Goal: Task Accomplishment & Management: Use online tool/utility

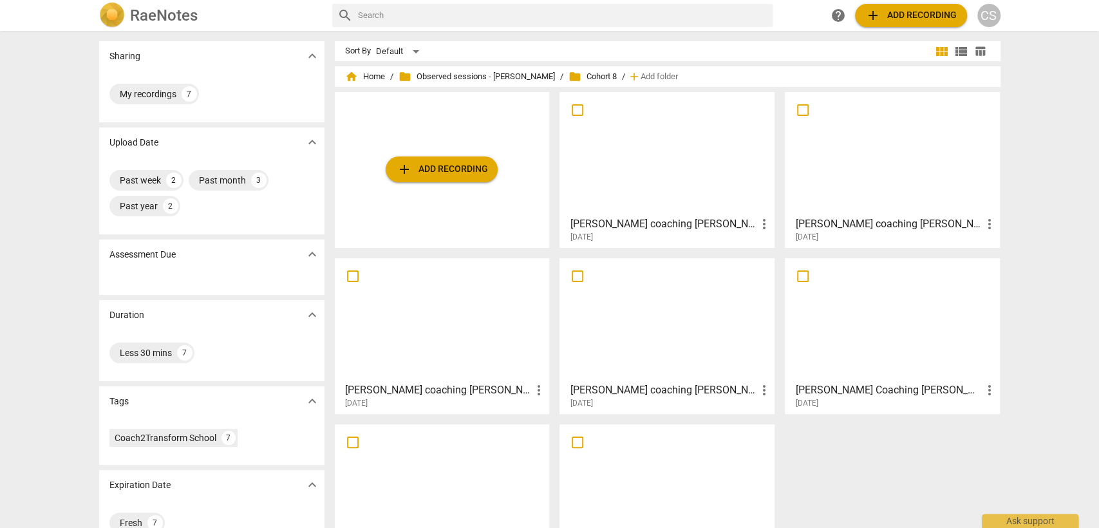
click at [914, 146] on div at bounding box center [892, 154] width 206 height 114
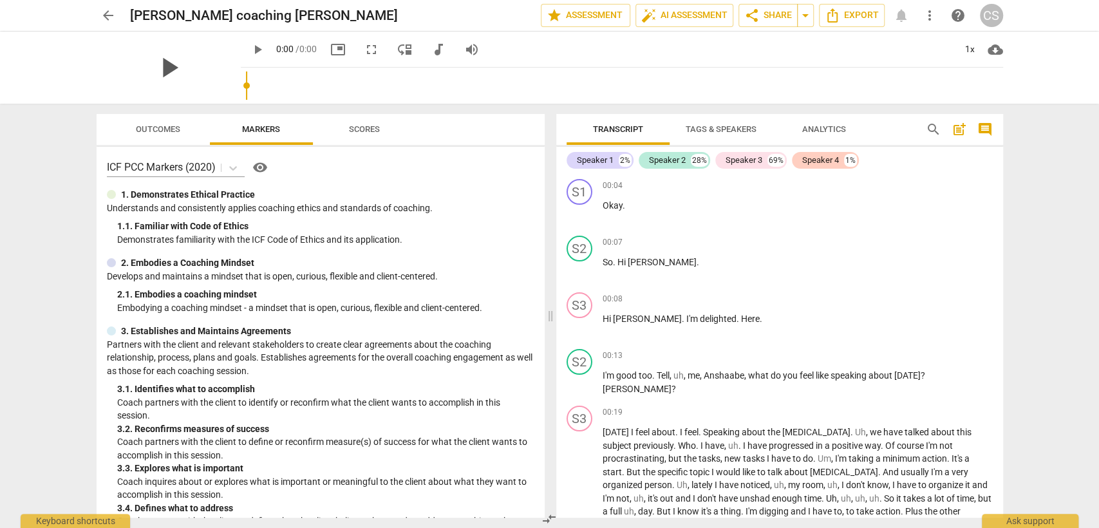
click at [189, 67] on div "play_arrow" at bounding box center [169, 68] width 144 height 72
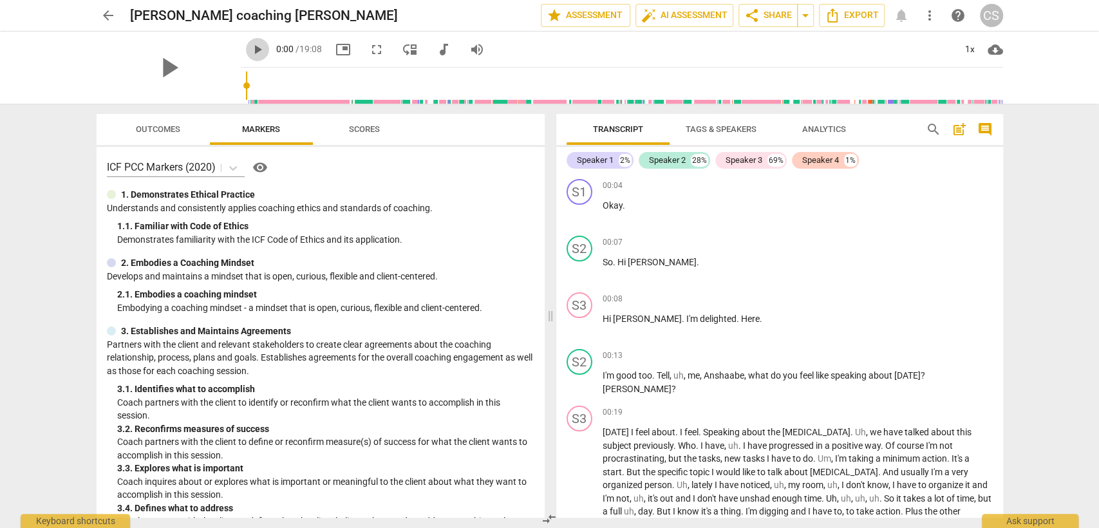
click at [250, 50] on span "play_arrow" at bounding box center [257, 49] width 15 height 15
click at [965, 53] on div "1x" at bounding box center [970, 49] width 24 height 21
click at [983, 115] on li "1.5x" at bounding box center [978, 124] width 43 height 24
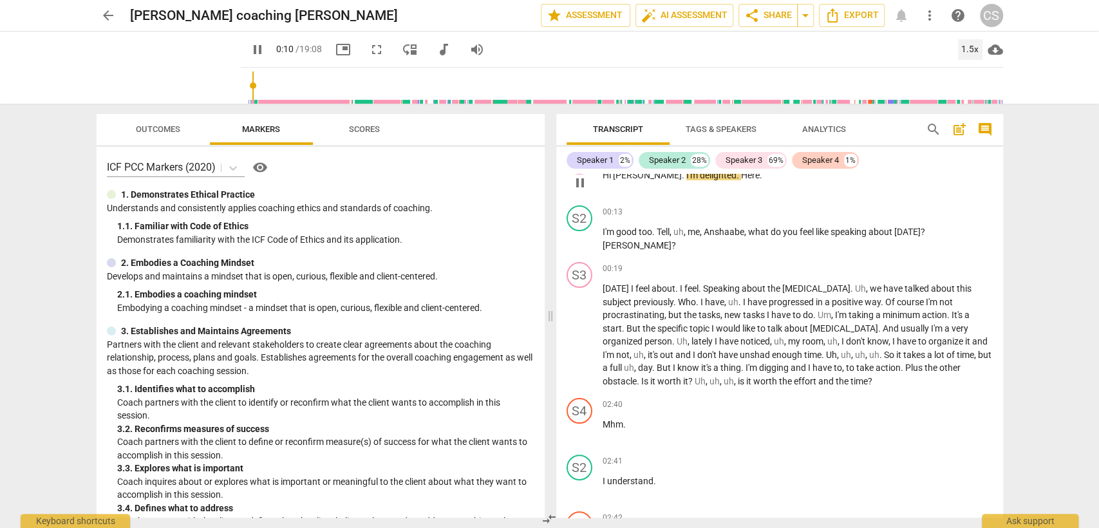
scroll to position [143, 0]
drag, startPoint x: 764, startPoint y: 231, endPoint x: 922, endPoint y: 238, distance: 157.9
click at [922, 238] on p "I'm good too . Tell , uh , me , Anshaabe , what do you feel like speaking about…" at bounding box center [798, 239] width 390 height 26
click at [912, 203] on div "S2 play_arrow pause 00:13 + Add competency keyboard_arrow_right I'm good too . …" at bounding box center [779, 229] width 447 height 57
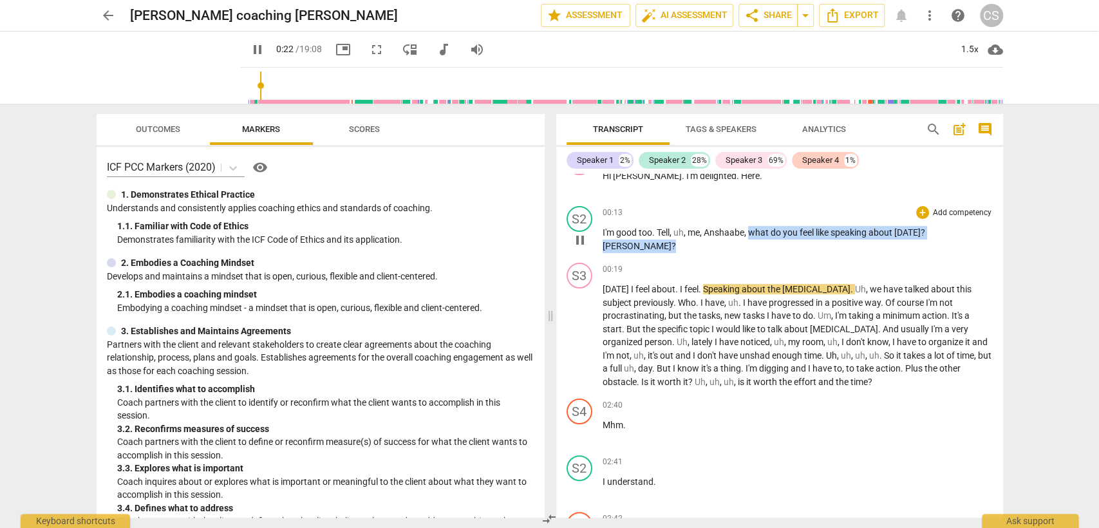
drag, startPoint x: 748, startPoint y: 234, endPoint x: 985, endPoint y: 241, distance: 237.1
click at [985, 241] on div "00:13 + Add competency keyboard_arrow_right I'm good too . Tell , uh , me , Ans…" at bounding box center [798, 229] width 390 height 46
click at [920, 212] on div "+" at bounding box center [922, 212] width 13 height 13
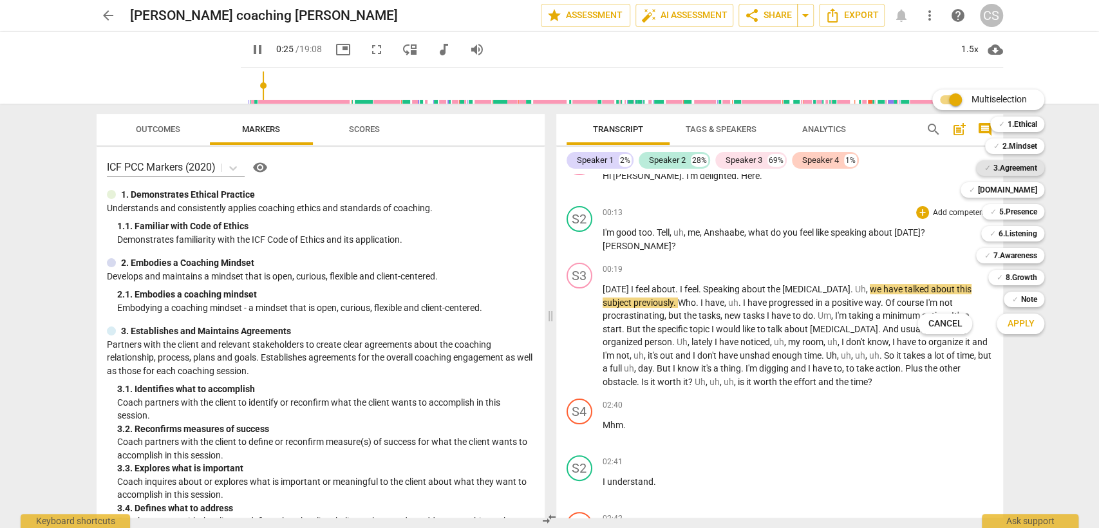
click at [1023, 173] on b "3.Agreement" at bounding box center [1015, 167] width 44 height 15
click at [1035, 319] on button "Apply" at bounding box center [1021, 323] width 48 height 23
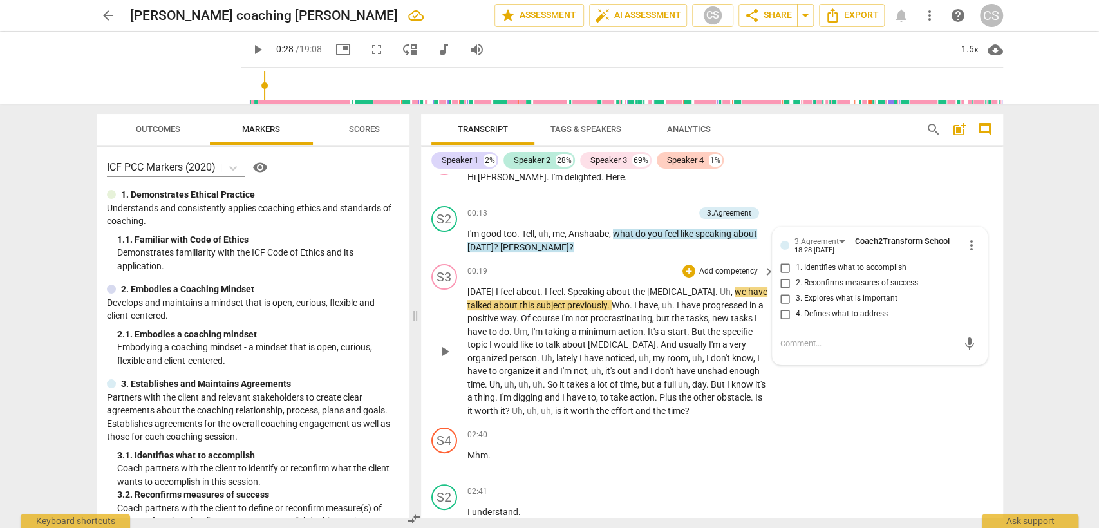
click at [719, 259] on div "S3 play_arrow pause 00:19 + Add competency keyboard_arrow_right [DATE] I feel a…" at bounding box center [712, 341] width 582 height 164
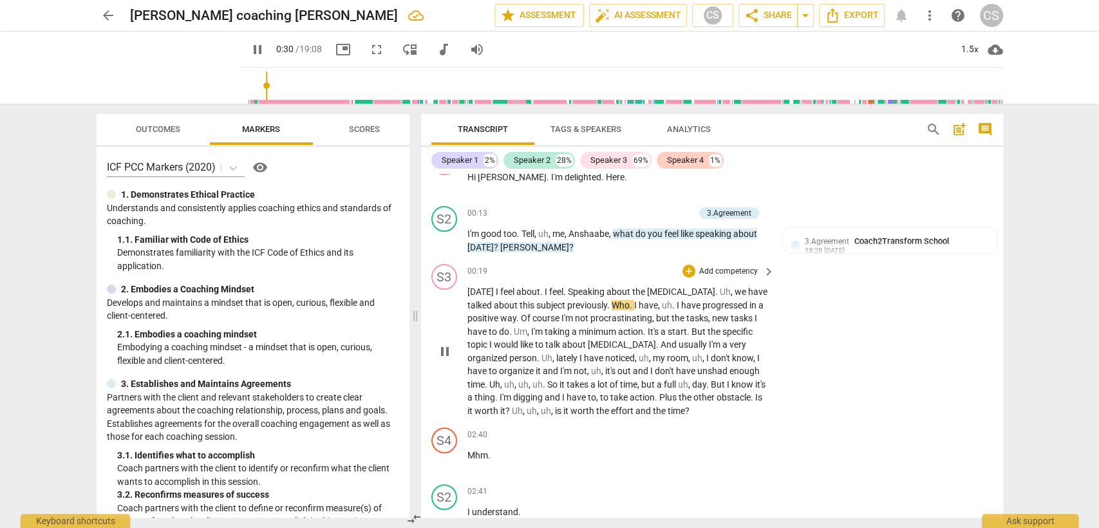
click at [445, 352] on span "pause" at bounding box center [444, 351] width 15 height 15
type input "31"
click at [543, 17] on span "star Assessment" at bounding box center [539, 15] width 78 height 15
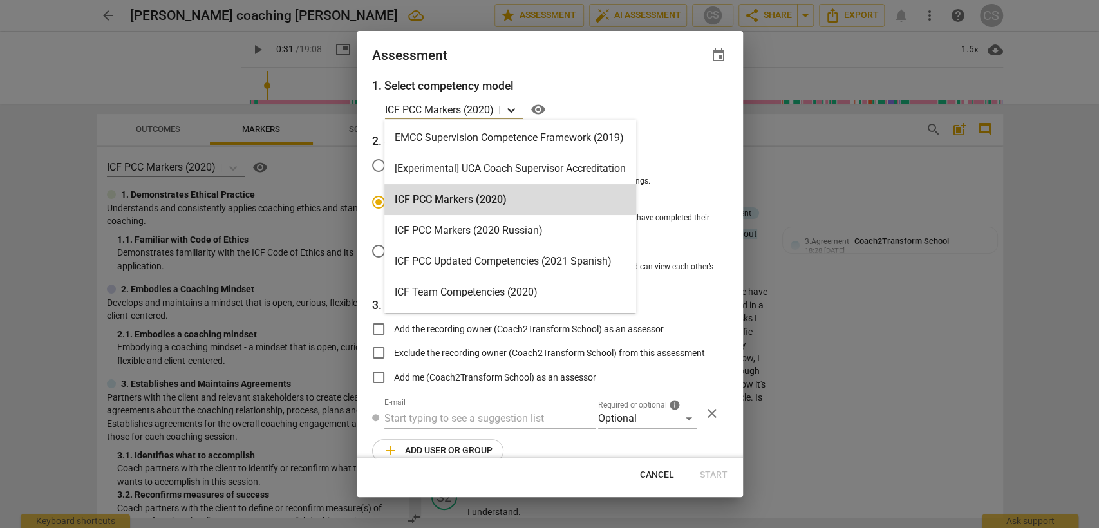
click at [513, 115] on icon at bounding box center [511, 110] width 13 height 13
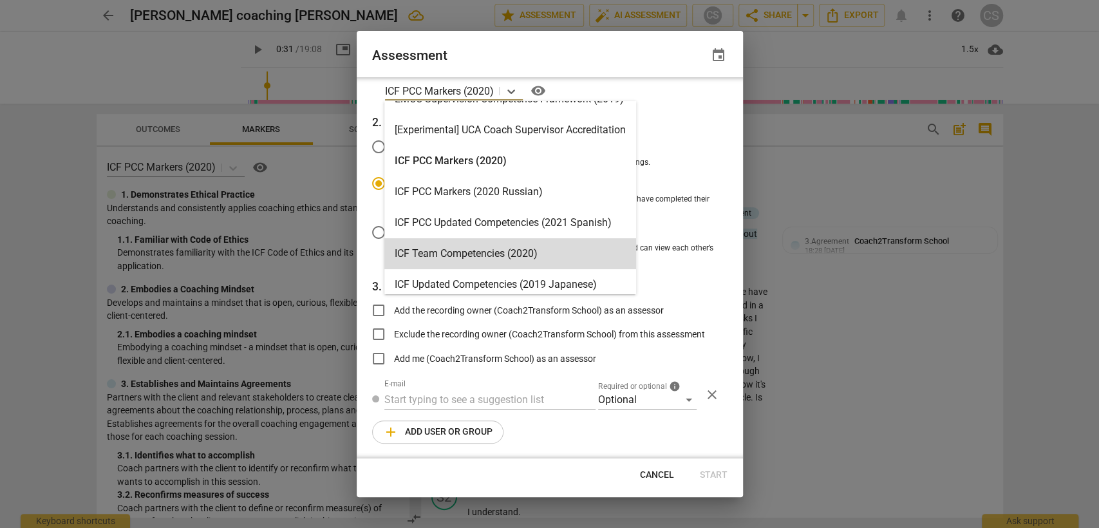
scroll to position [0, 0]
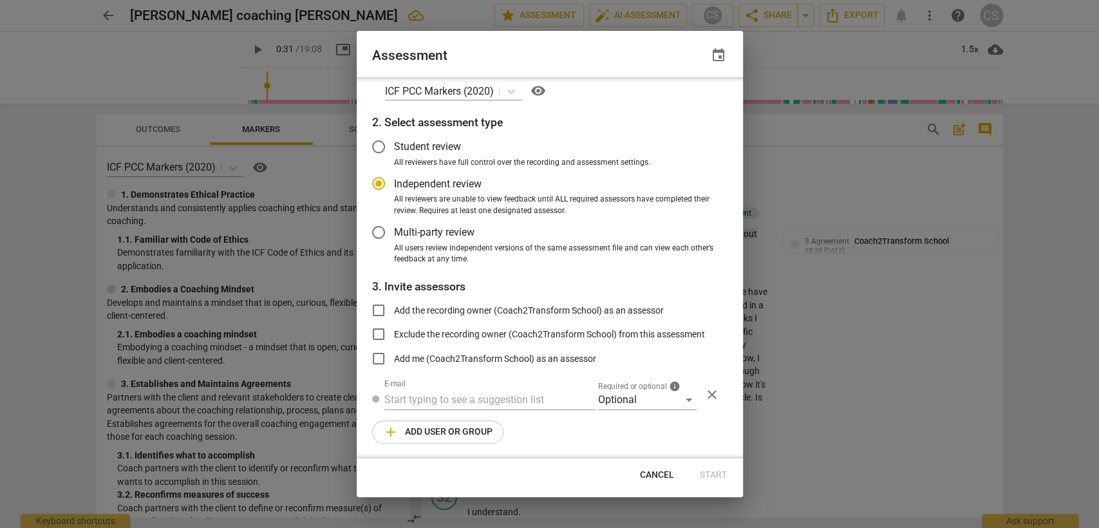
click at [555, 88] on div "ICF PCC Markers (2020) visibility" at bounding box center [556, 90] width 343 height 21
click at [646, 477] on span "Cancel" at bounding box center [657, 475] width 34 height 13
radio input "false"
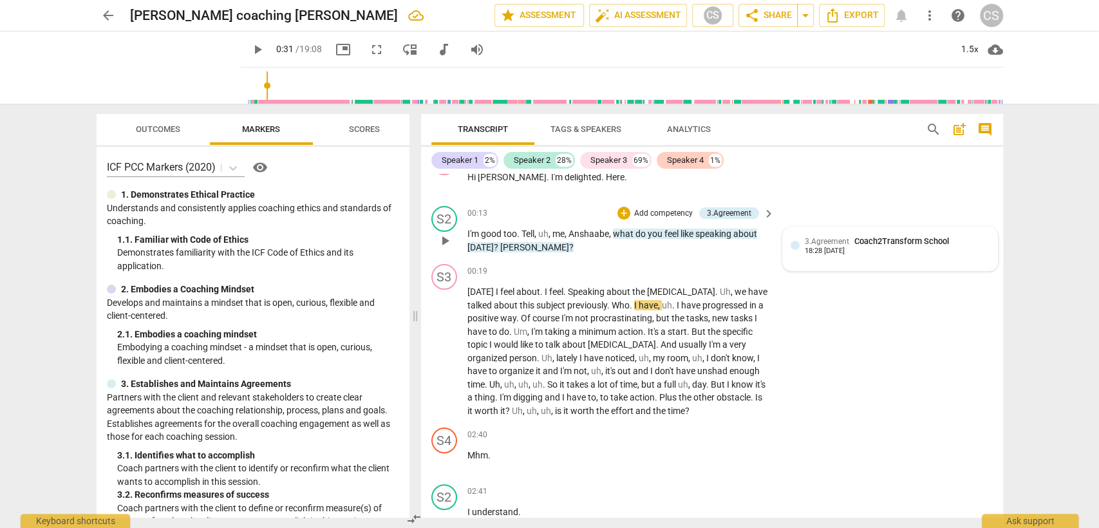
click at [905, 240] on span "Coach2Transform School" at bounding box center [901, 241] width 95 height 10
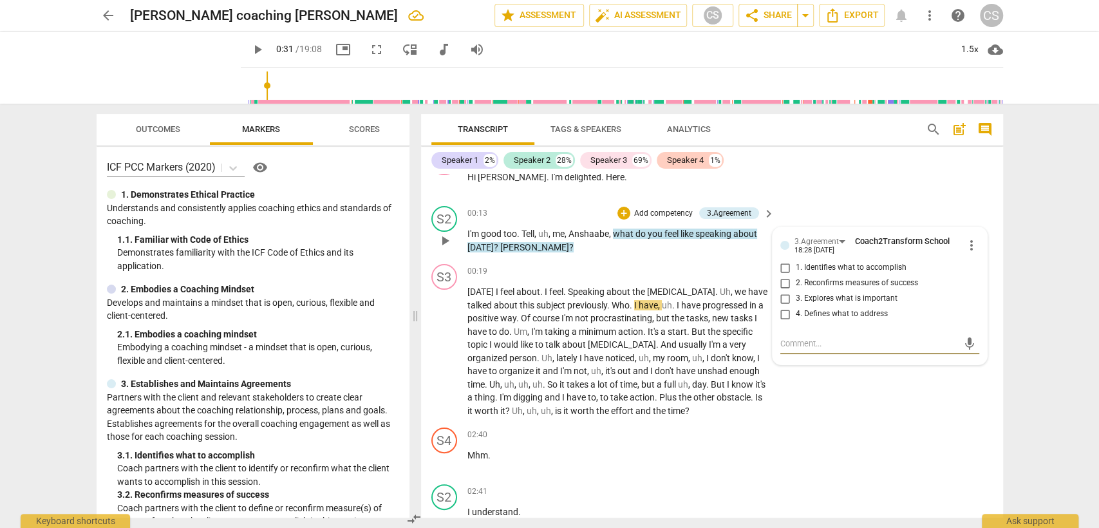
click at [965, 249] on span "more_vert" at bounding box center [971, 245] width 15 height 15
click at [966, 274] on li "Delete" at bounding box center [981, 268] width 44 height 24
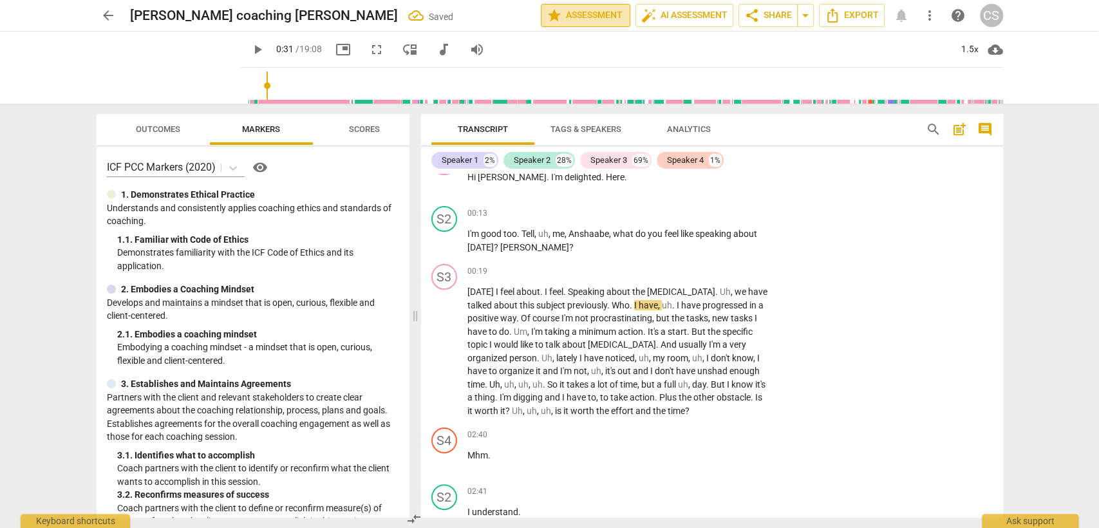
click at [605, 15] on span "star Assessment" at bounding box center [586, 15] width 78 height 15
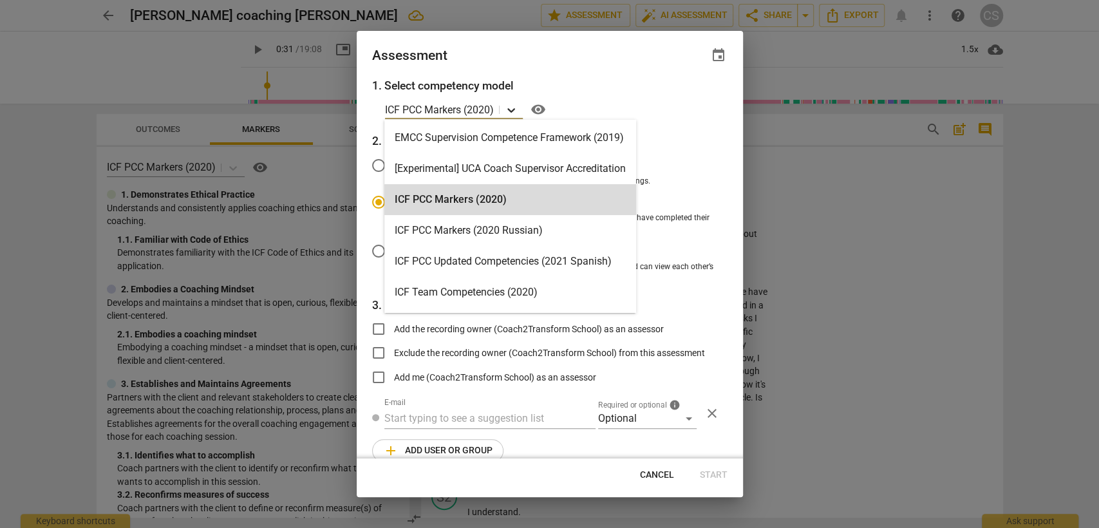
click at [515, 109] on icon at bounding box center [511, 110] width 8 height 5
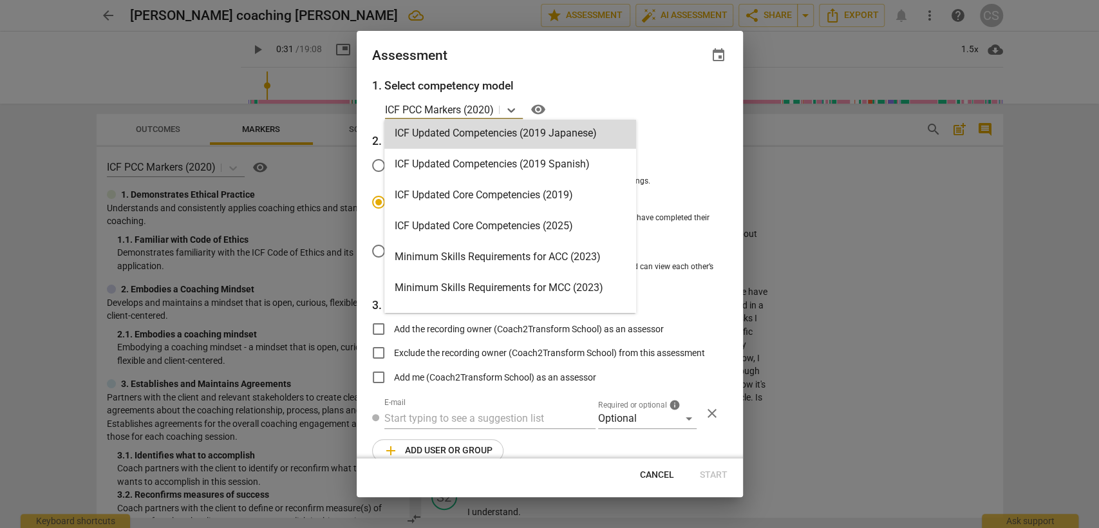
scroll to position [214, 0]
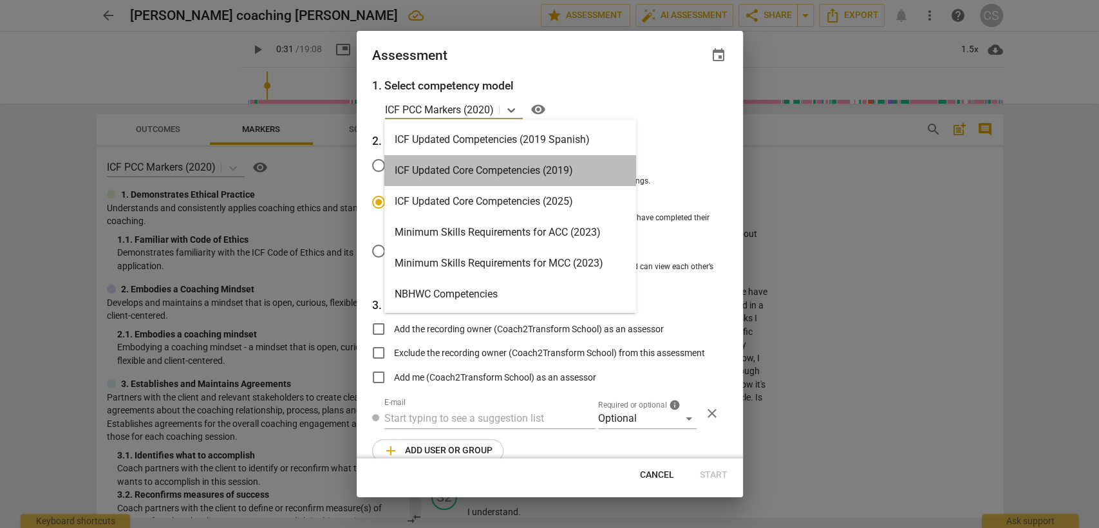
click at [523, 165] on div "ICF Updated Core Competencies (2019)" at bounding box center [510, 170] width 252 height 31
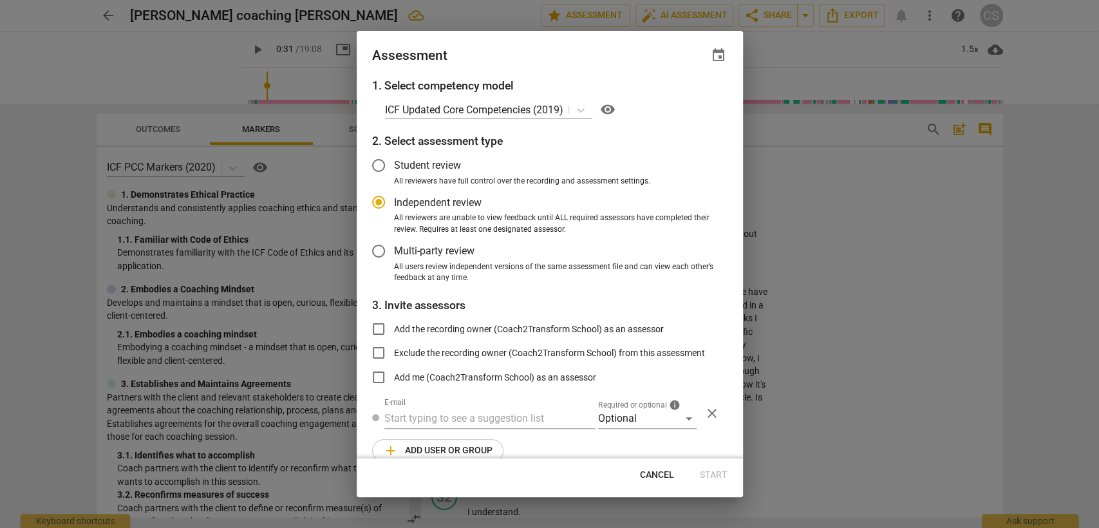
click at [713, 475] on div "Cancel Start" at bounding box center [549, 475] width 381 height 23
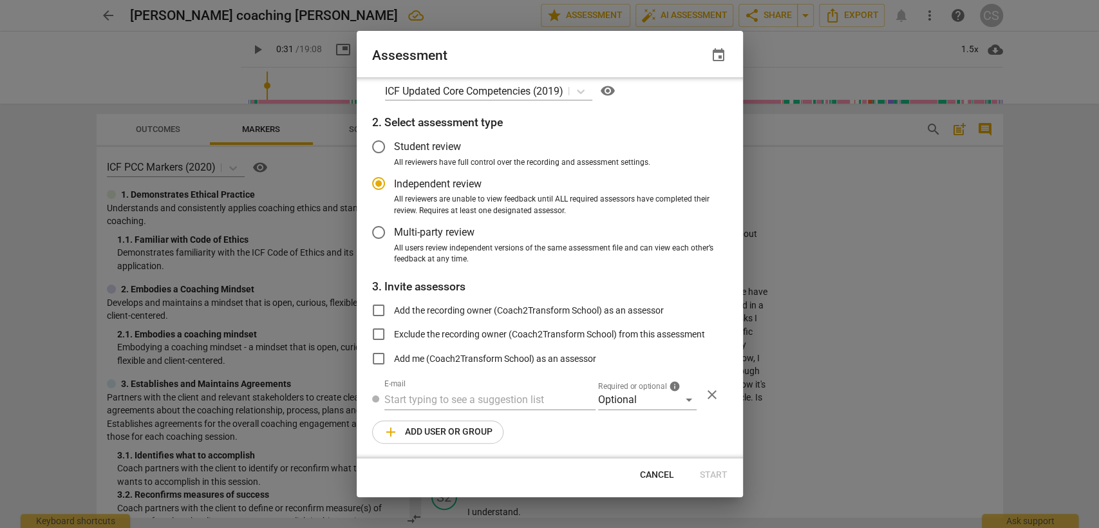
click at [708, 471] on div "Cancel Start" at bounding box center [549, 475] width 381 height 23
radio input "false"
click at [377, 359] on input "Add me (Coach2Transform School) as an assessor" at bounding box center [378, 358] width 31 height 31
checkbox input "true"
click at [704, 475] on span "Start" at bounding box center [714, 475] width 28 height 13
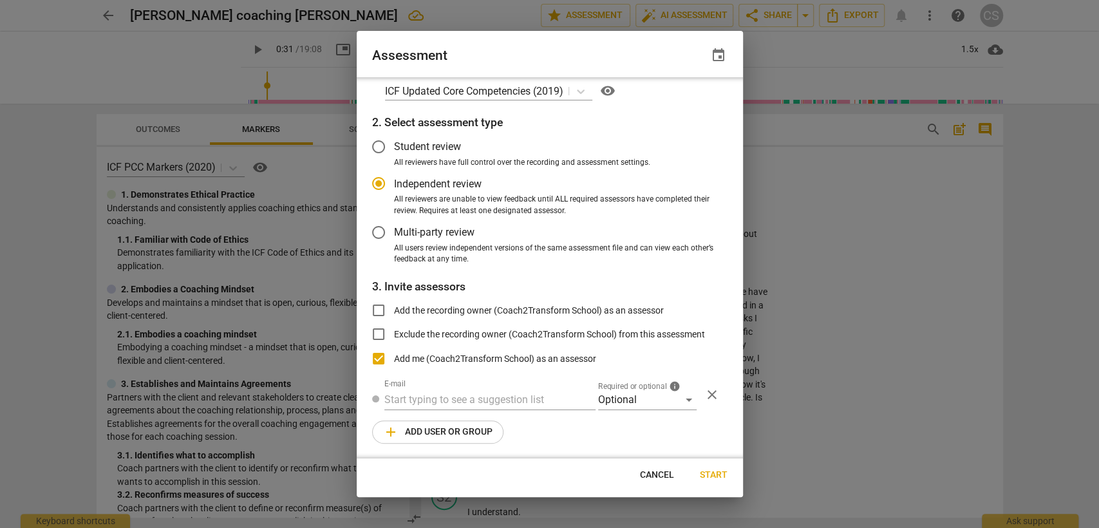
radio input "false"
type input "Coach2Transform School <[EMAIL_ADDRESS][DOMAIN_NAME]>"
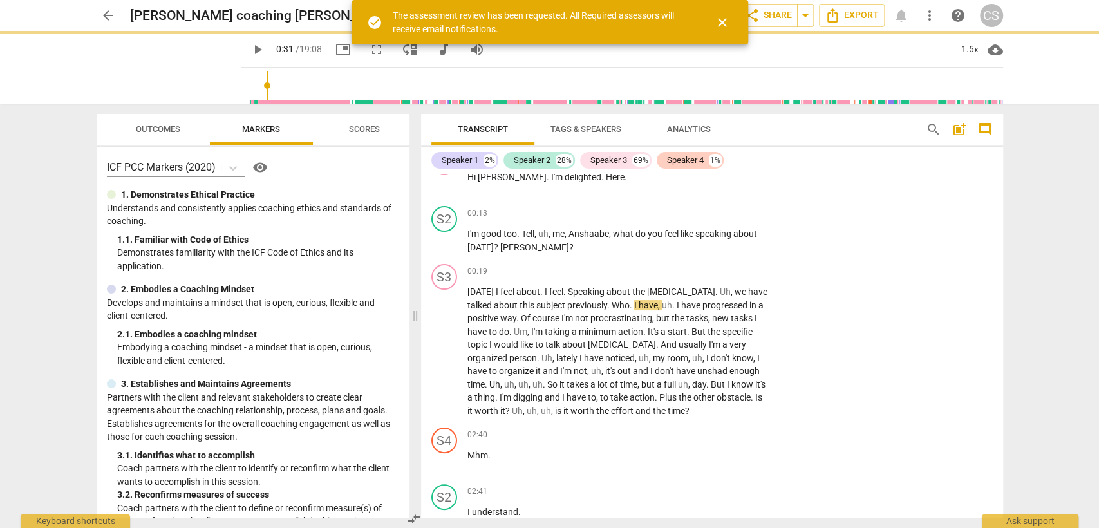
scroll to position [0, 0]
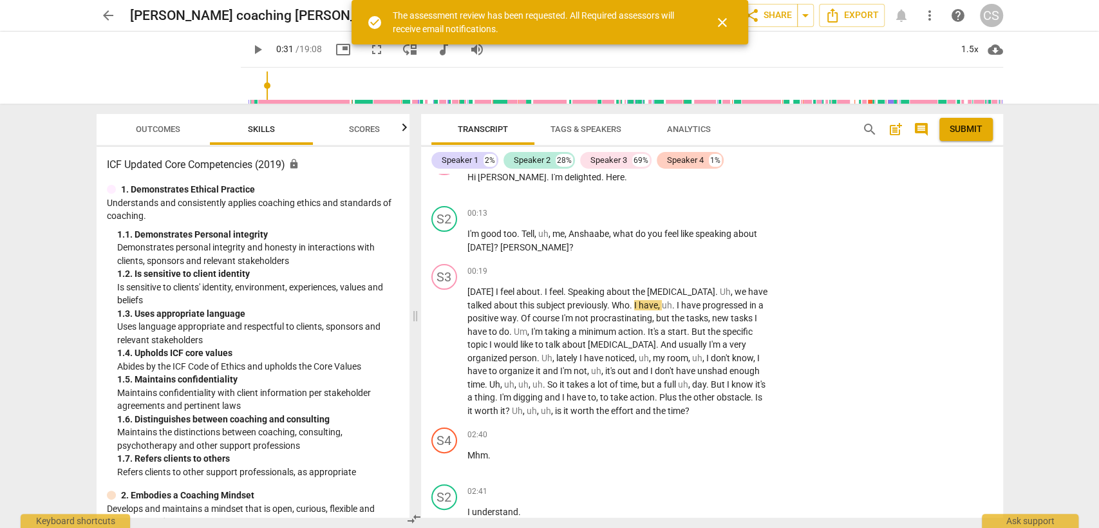
type input "31"
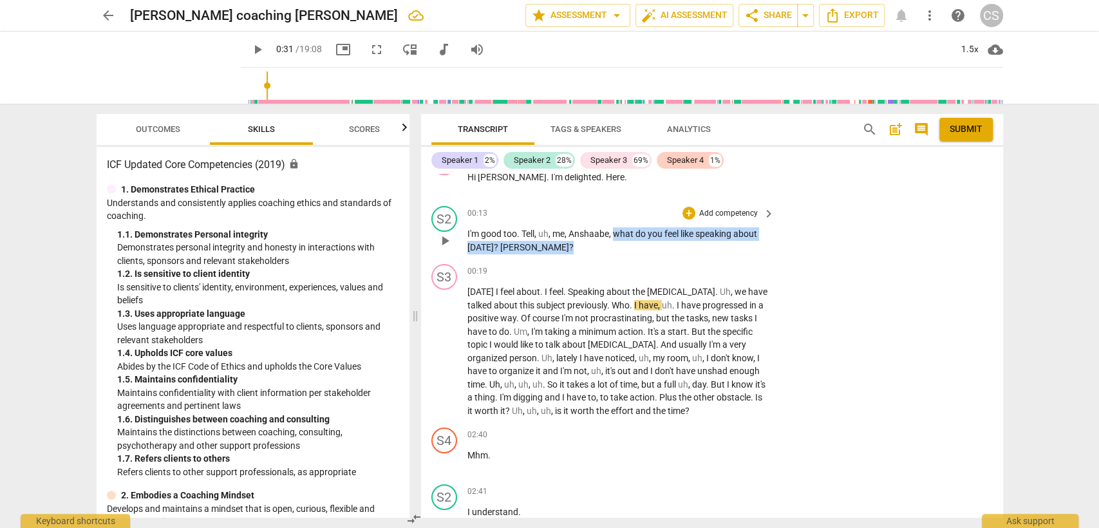
drag, startPoint x: 616, startPoint y: 234, endPoint x: 668, endPoint y: 219, distance: 54.2
click at [657, 252] on p "I'm good too . Tell , uh , me , Anshaabe , what do you feel like speaking about…" at bounding box center [617, 240] width 301 height 26
click at [684, 211] on div "+" at bounding box center [689, 213] width 13 height 13
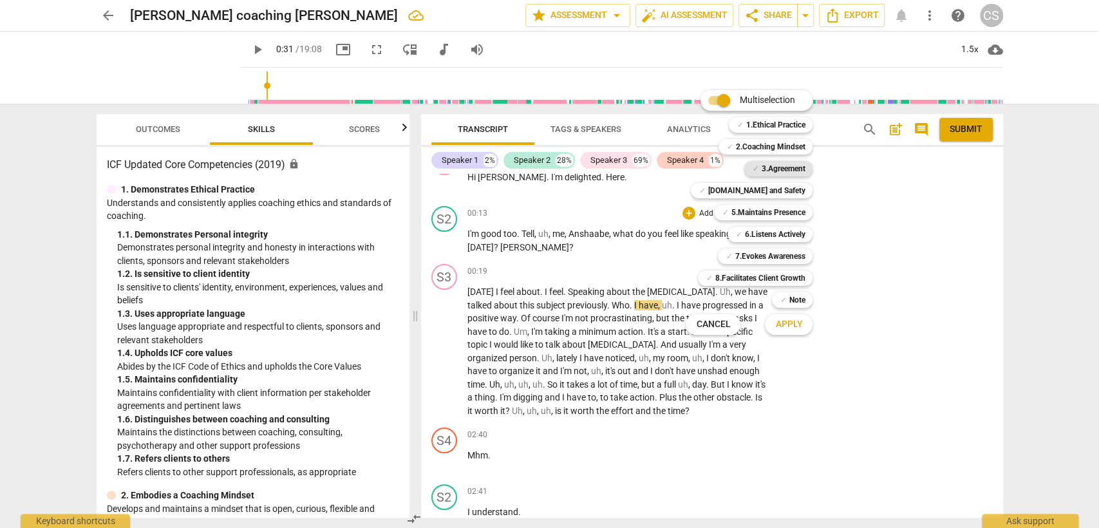
click at [772, 163] on b "3.Agreement" at bounding box center [783, 168] width 44 height 15
click at [798, 323] on span "Apply" at bounding box center [788, 324] width 27 height 13
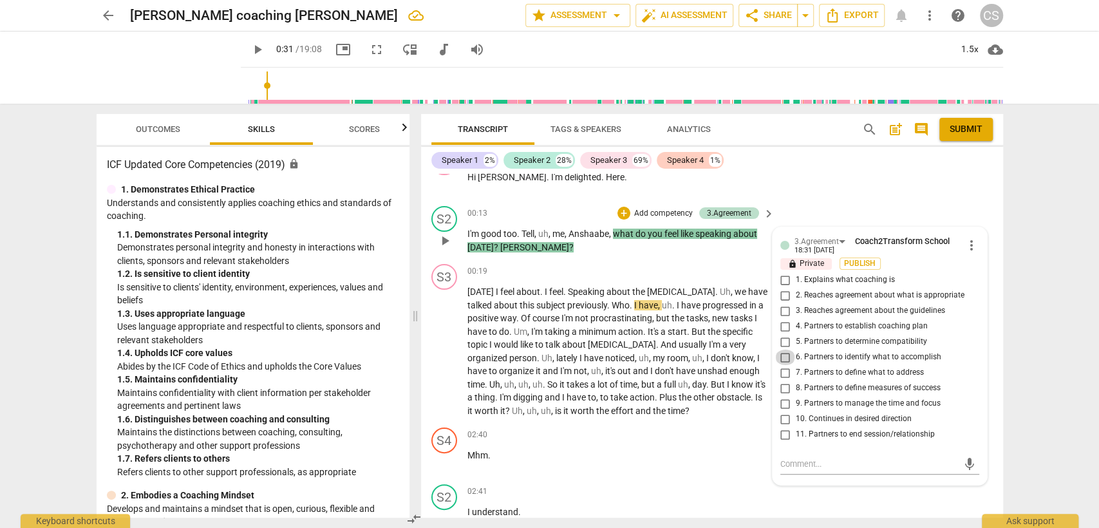
click at [778, 357] on input "6. Partners to identify what to accomplish" at bounding box center [785, 357] width 21 height 15
checkbox input "true"
drag, startPoint x: 653, startPoint y: 447, endPoint x: 666, endPoint y: 428, distance: 23.6
click at [652, 447] on div "02:40 + Add competency keyboard_arrow_right Mhm ." at bounding box center [621, 451] width 309 height 46
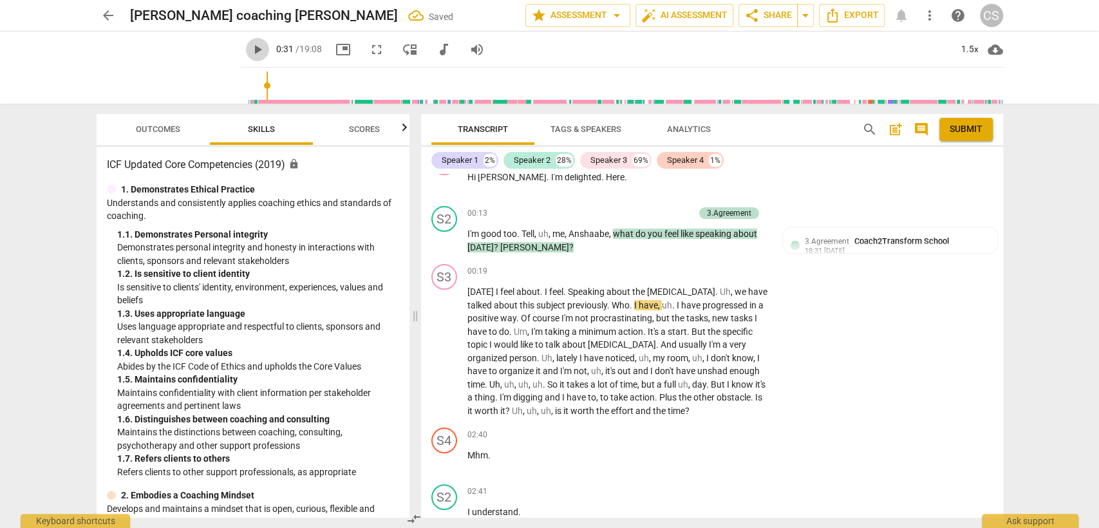
click at [250, 48] on span "play_arrow" at bounding box center [257, 49] width 15 height 15
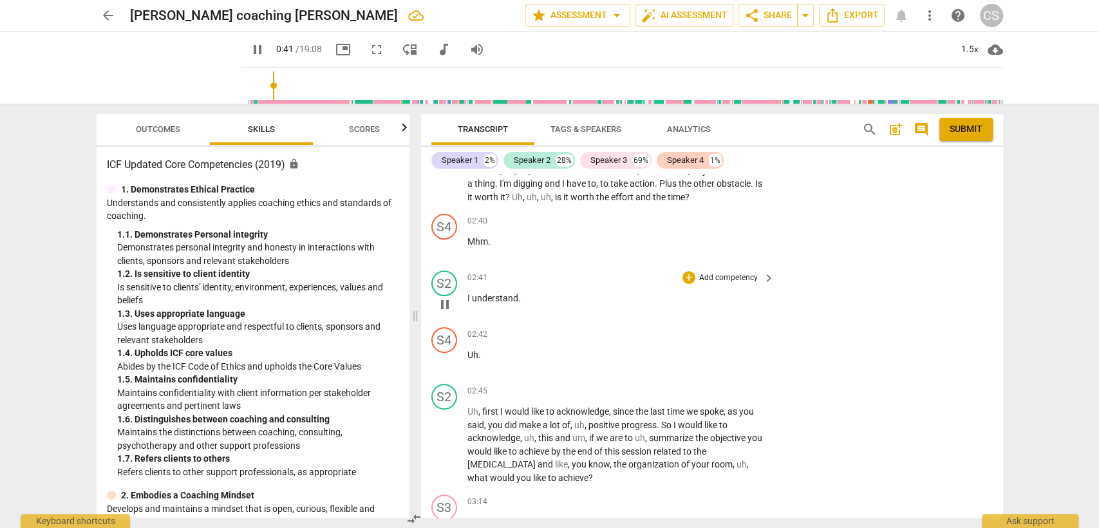
scroll to position [357, 0]
click at [688, 276] on div "+" at bounding box center [689, 276] width 13 height 13
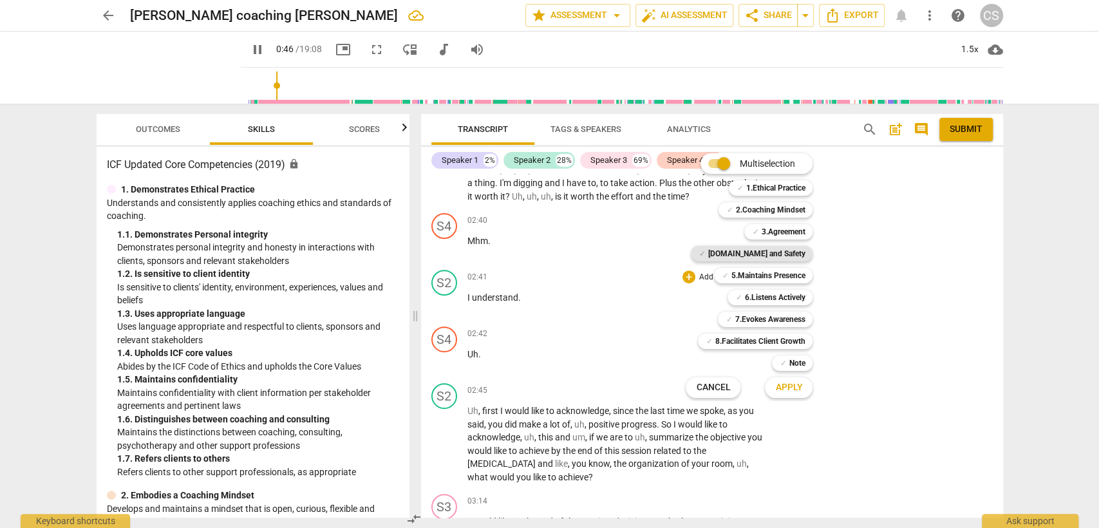
click at [764, 251] on b "[DOMAIN_NAME] and Safety" at bounding box center [756, 253] width 97 height 15
click at [782, 382] on span "Apply" at bounding box center [788, 387] width 27 height 13
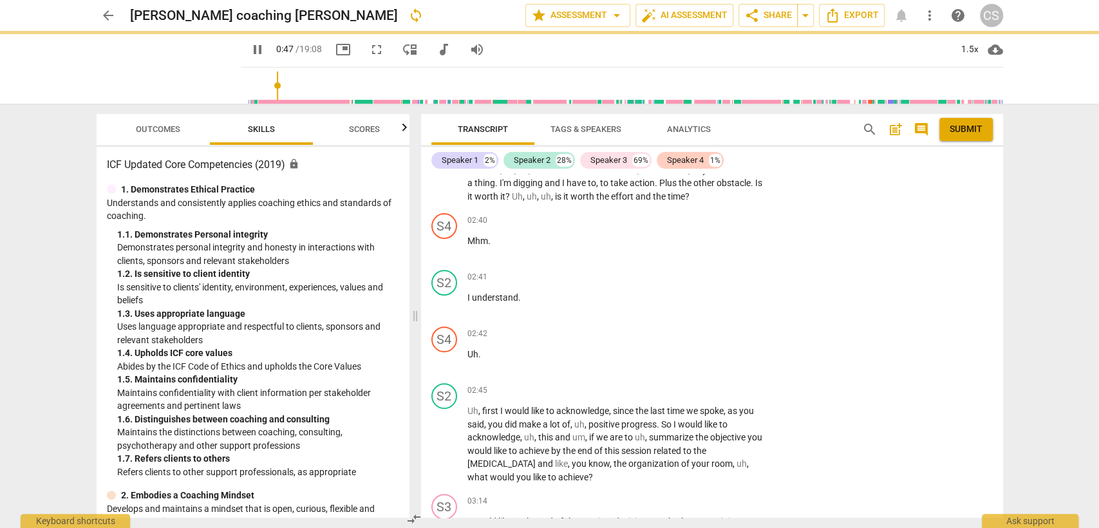
type input "48"
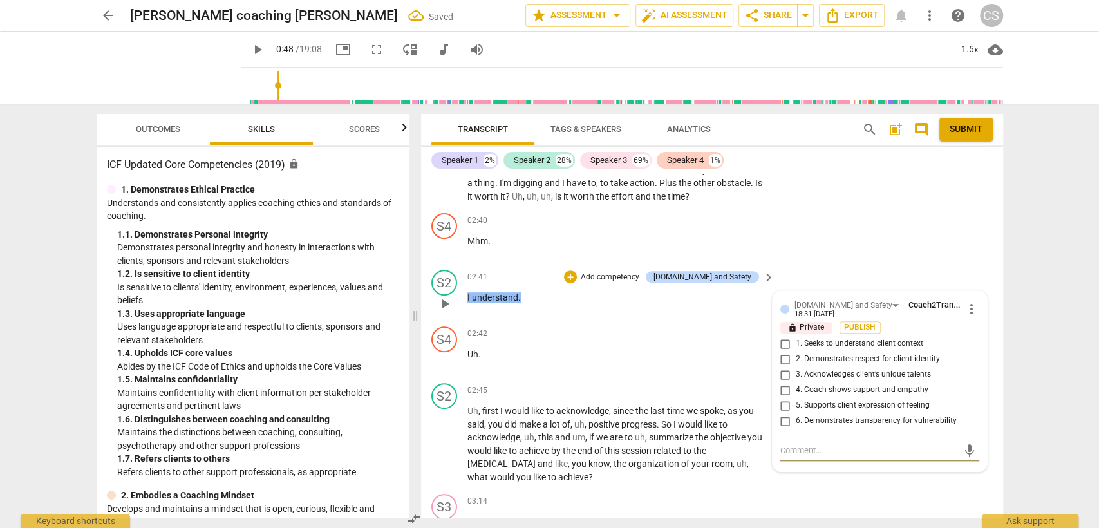
click at [785, 389] on input "4. Coach shows support and empathy" at bounding box center [785, 389] width 21 height 15
checkbox input "true"
click at [603, 389] on div "02:45 + Add competency keyboard_arrow_right" at bounding box center [621, 390] width 309 height 14
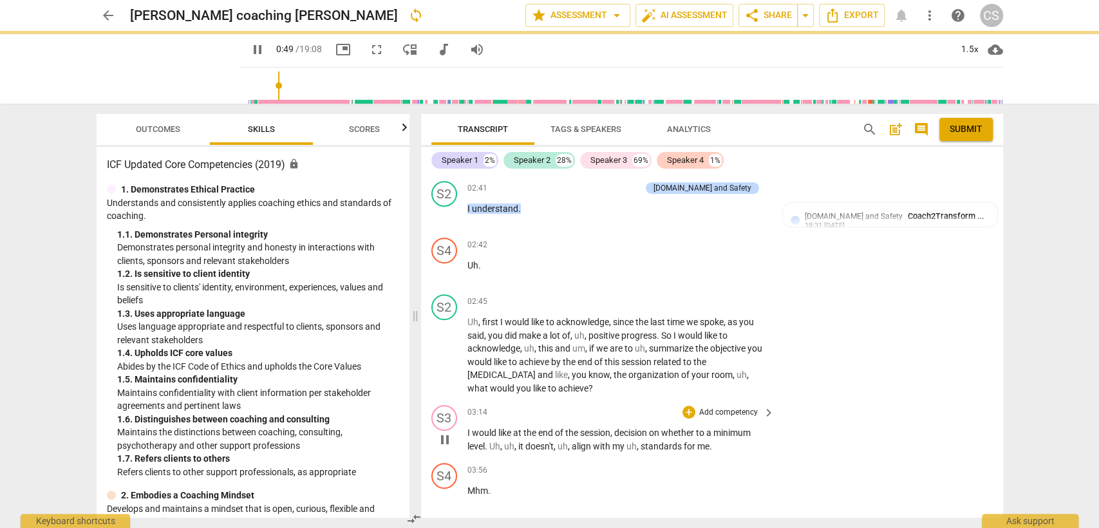
scroll to position [500, 0]
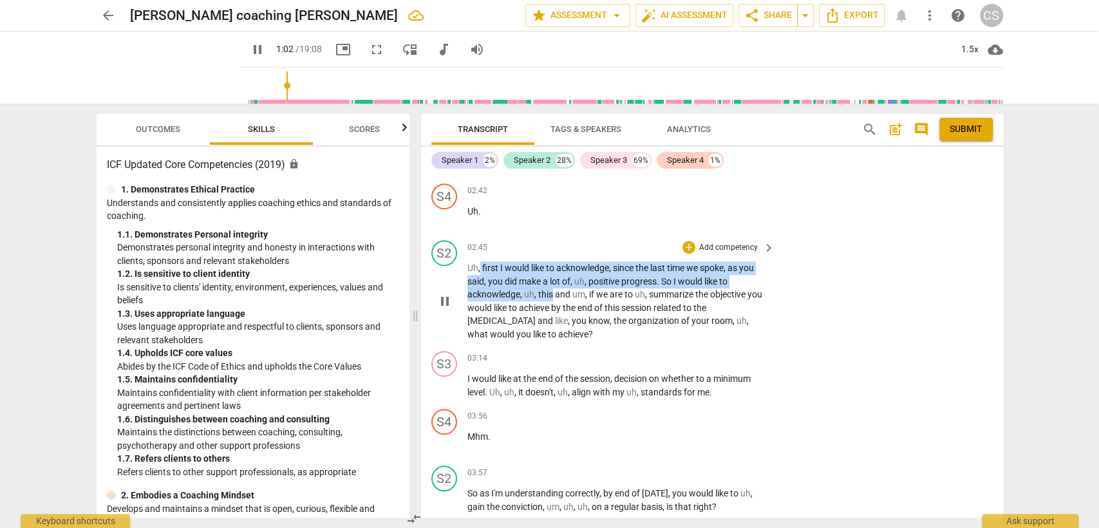
drag, startPoint x: 478, startPoint y: 266, endPoint x: 552, endPoint y: 288, distance: 77.4
click at [552, 288] on p "Uh , first I would like to acknowledge , since the last time we spoke , as you …" at bounding box center [617, 300] width 301 height 79
click at [684, 243] on div "+" at bounding box center [689, 247] width 13 height 13
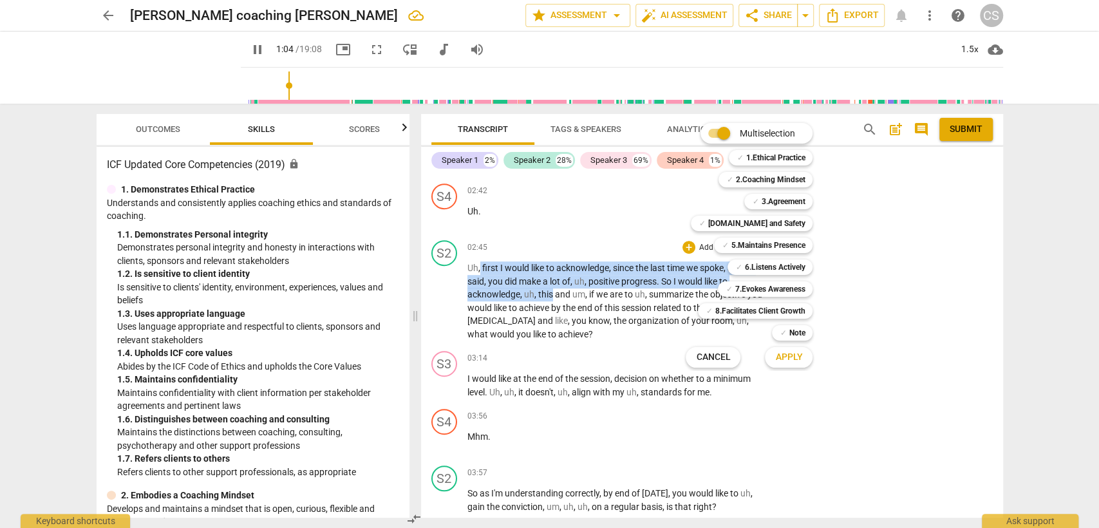
scroll to position [320, 0]
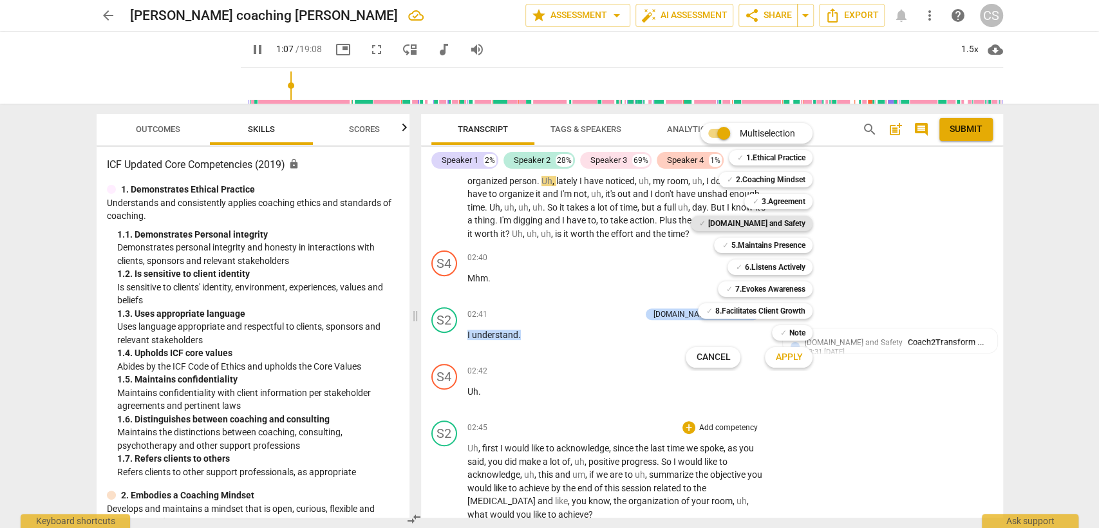
click at [759, 228] on b "[DOMAIN_NAME] and Safety" at bounding box center [756, 223] width 97 height 15
click at [795, 357] on span "Apply" at bounding box center [788, 357] width 27 height 13
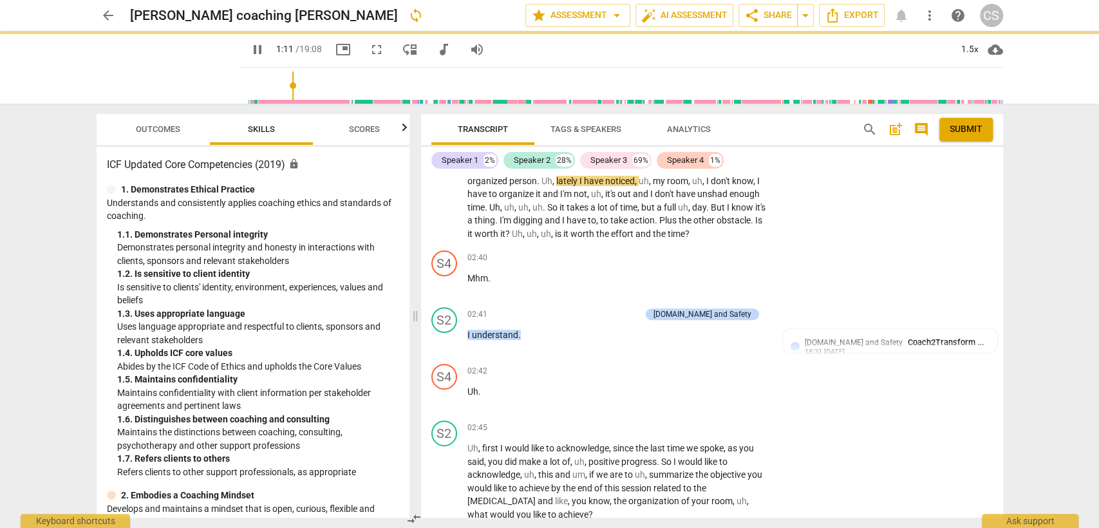
type input "72"
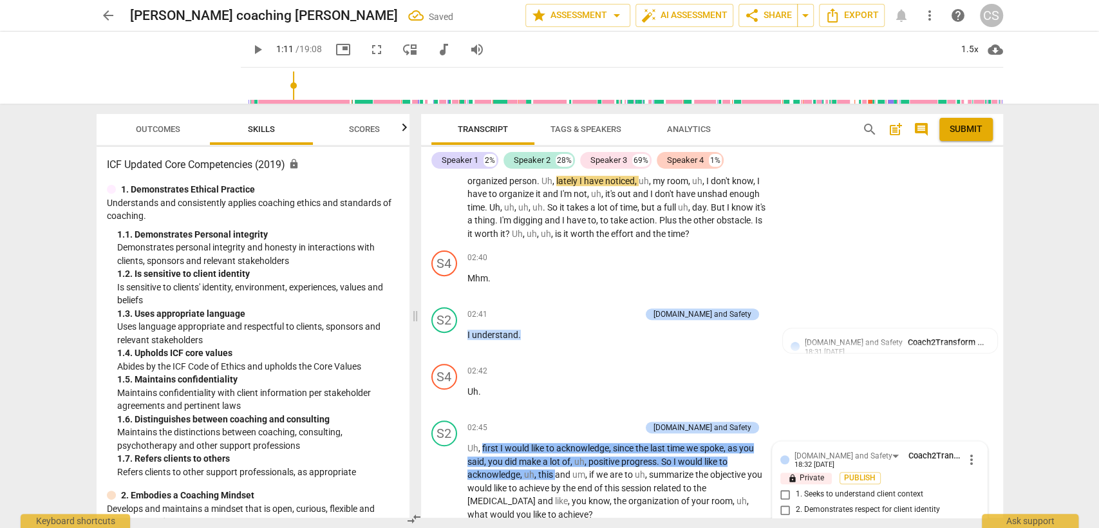
scroll to position [574, 0]
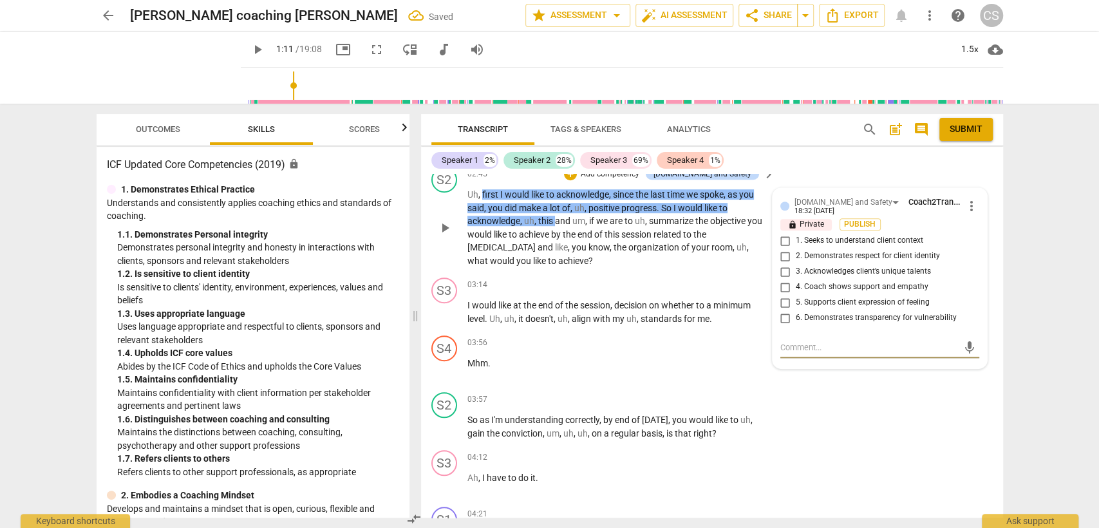
click at [782, 265] on input "3. Acknowledges client’s unique talents" at bounding box center [785, 271] width 21 height 15
checkbox input "true"
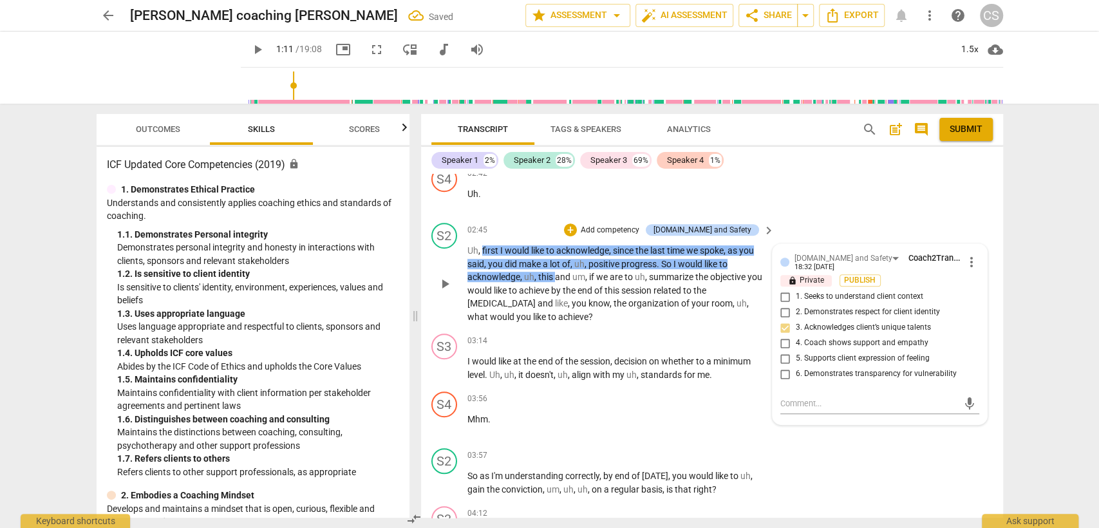
scroll to position [502, 0]
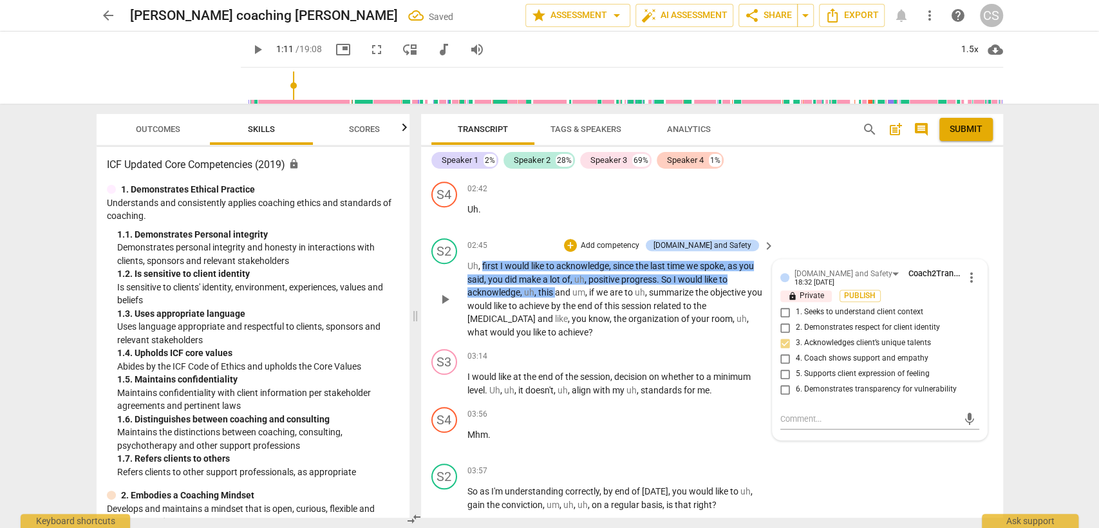
click at [488, 249] on div "02:45 + Add competency [DOMAIN_NAME] and Safety keyboard_arrow_right" at bounding box center [621, 245] width 309 height 14
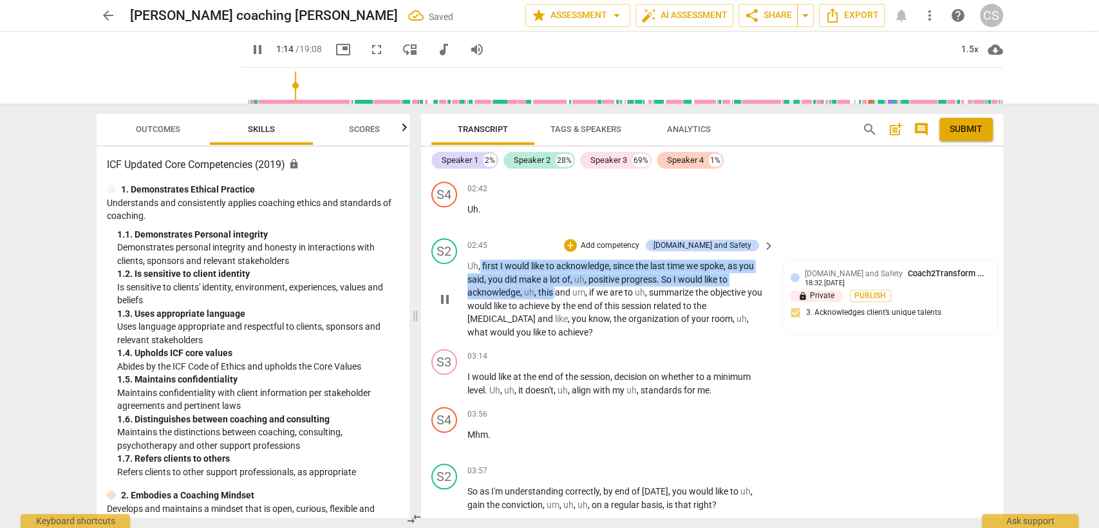
drag, startPoint x: 480, startPoint y: 267, endPoint x: 553, endPoint y: 292, distance: 77.6
click at [553, 292] on p "Uh , first I would like to acknowledge , since the last time we spoke , as you …" at bounding box center [617, 298] width 301 height 79
click at [577, 243] on div "+" at bounding box center [570, 245] width 13 height 13
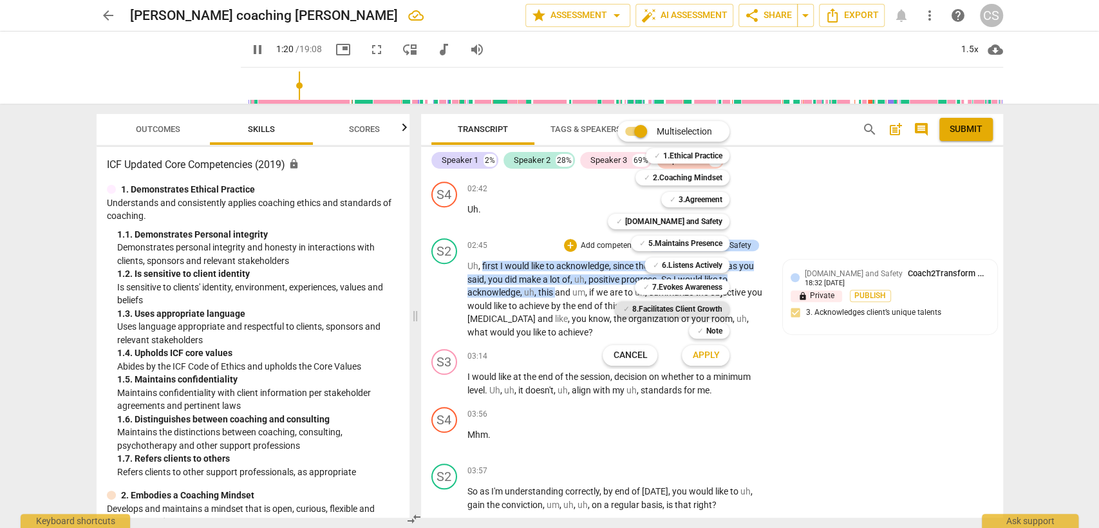
click at [676, 308] on b "8.Facilitates Client Growth" at bounding box center [677, 308] width 90 height 15
click at [705, 354] on span "Apply" at bounding box center [705, 355] width 27 height 13
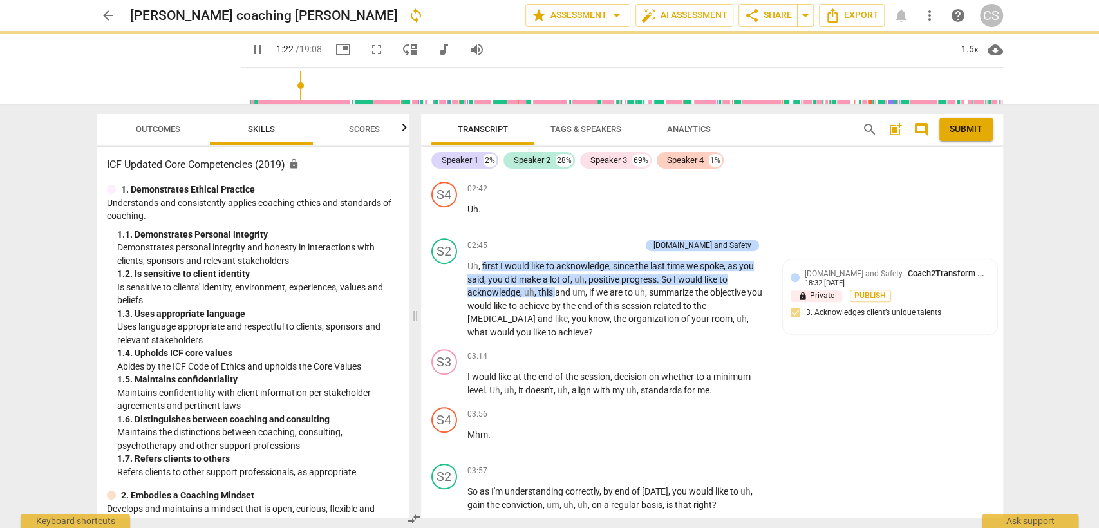
type input "83"
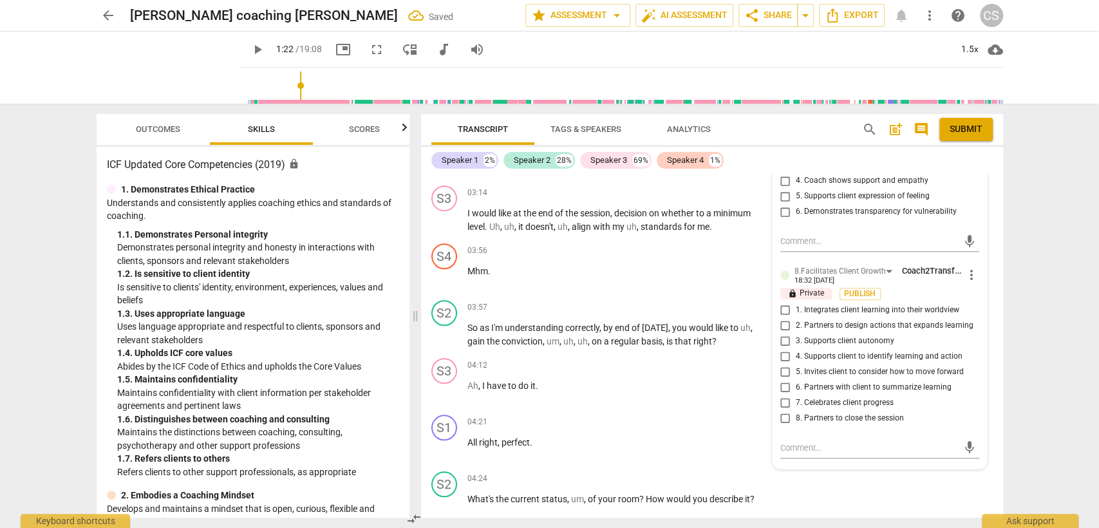
scroll to position [717, 0]
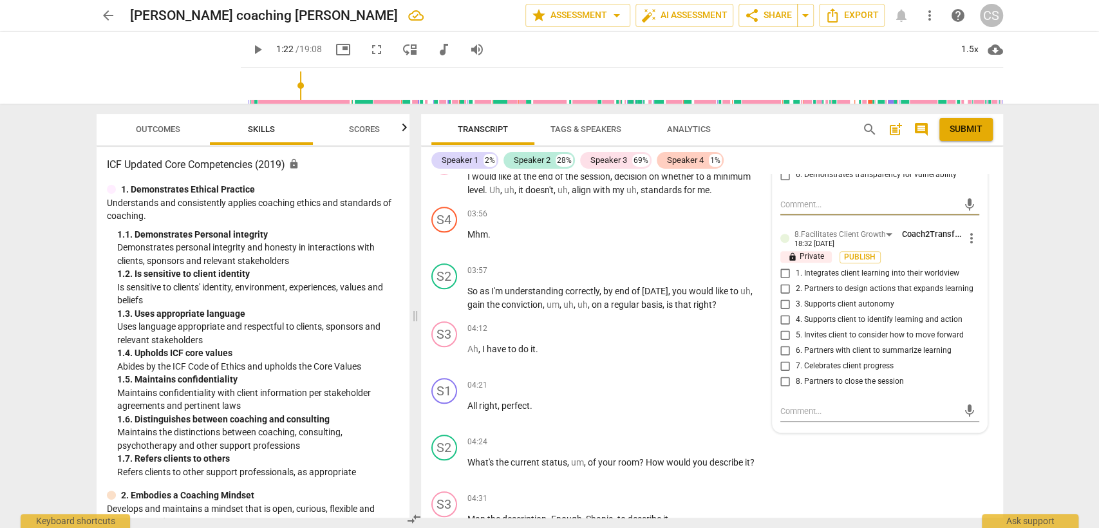
click at [788, 364] on input "7. Celebrates client progress" at bounding box center [785, 366] width 21 height 15
checkbox input "true"
click at [623, 350] on p "Ah , I have to do it ." at bounding box center [617, 350] width 301 height 14
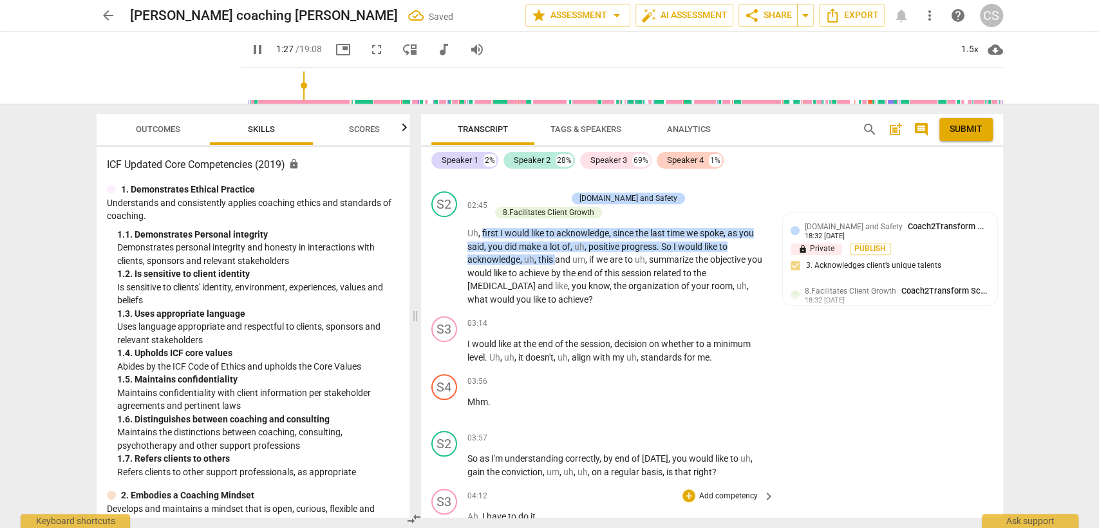
scroll to position [574, 0]
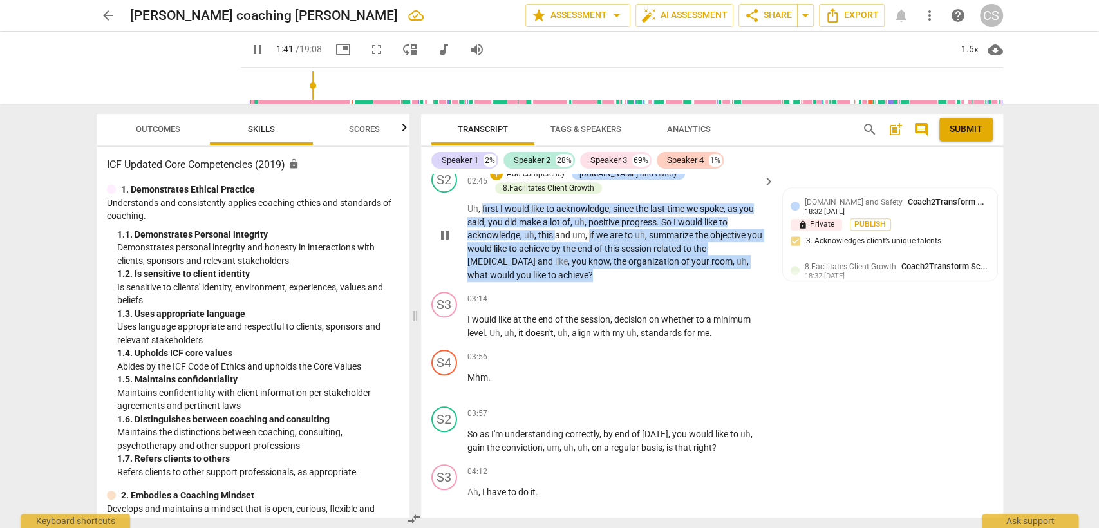
drag, startPoint x: 587, startPoint y: 232, endPoint x: 641, endPoint y: 272, distance: 67.6
click at [641, 272] on p "Uh , first I would like to acknowledge , since the last time we spoke , as you …" at bounding box center [617, 241] width 301 height 79
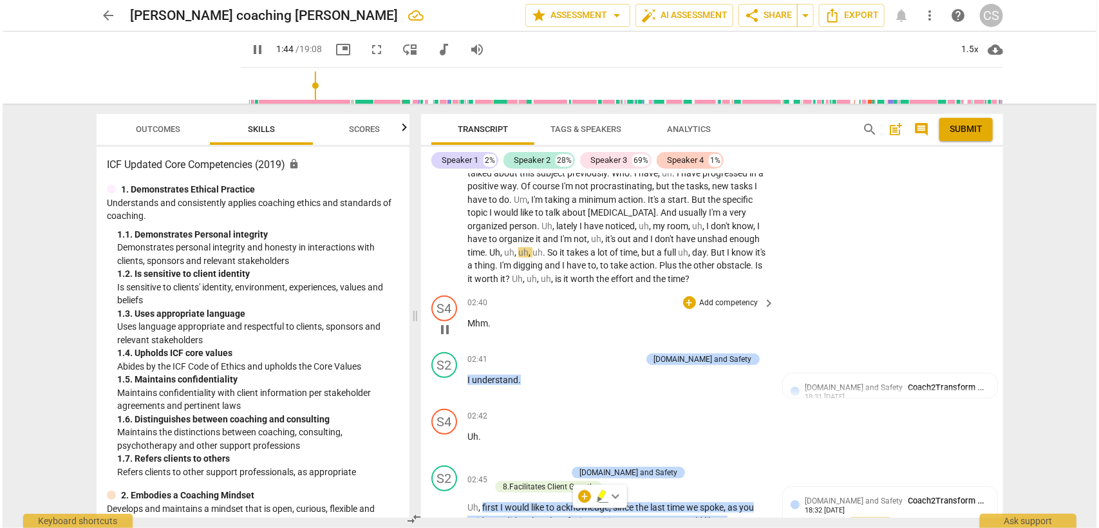
scroll to position [489, 0]
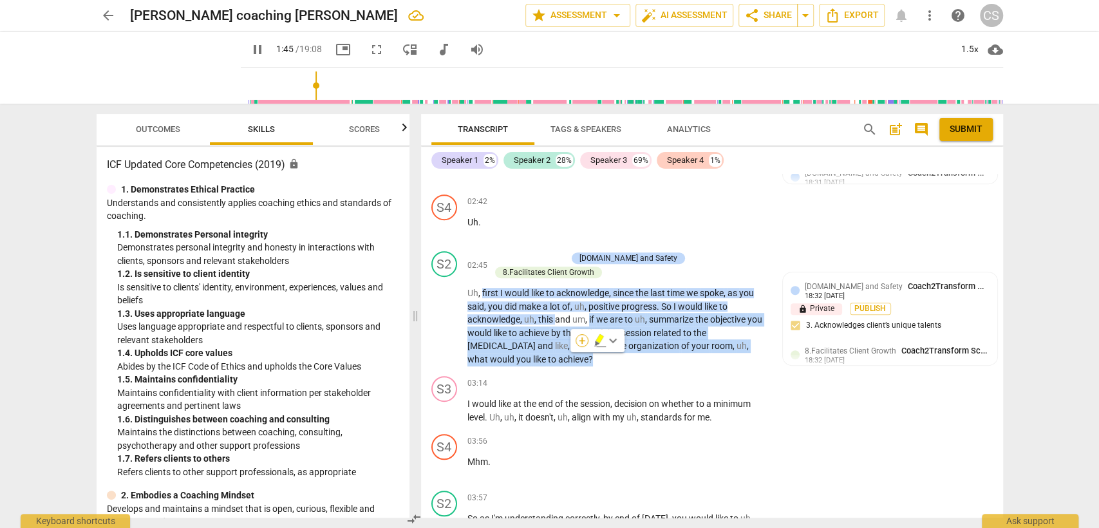
click at [585, 341] on div "+" at bounding box center [582, 340] width 13 height 13
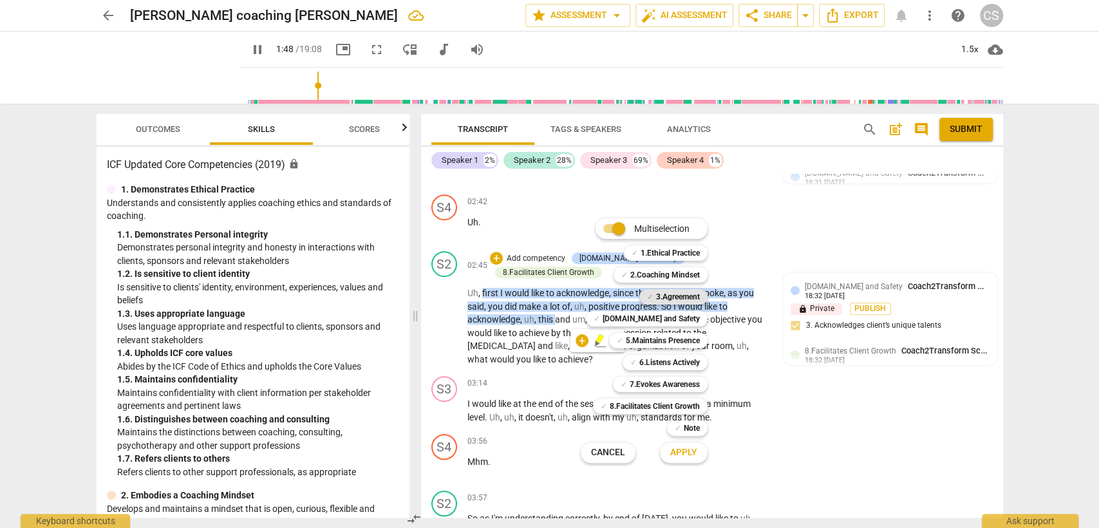
click at [672, 295] on b "3.Agreement" at bounding box center [678, 296] width 44 height 15
click at [684, 454] on span "Apply" at bounding box center [683, 452] width 27 height 13
type input "111"
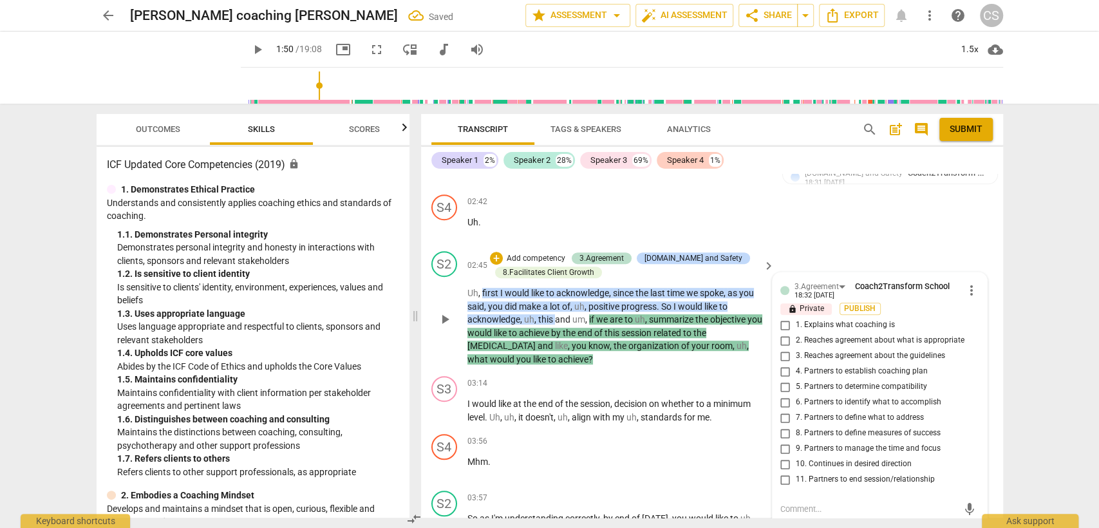
click at [783, 401] on input "6. Partners to identify what to accomplish" at bounding box center [785, 402] width 21 height 15
checkbox input "true"
click at [597, 469] on div "03:56 + Add competency keyboard_arrow_right Mhm ." at bounding box center [621, 457] width 309 height 46
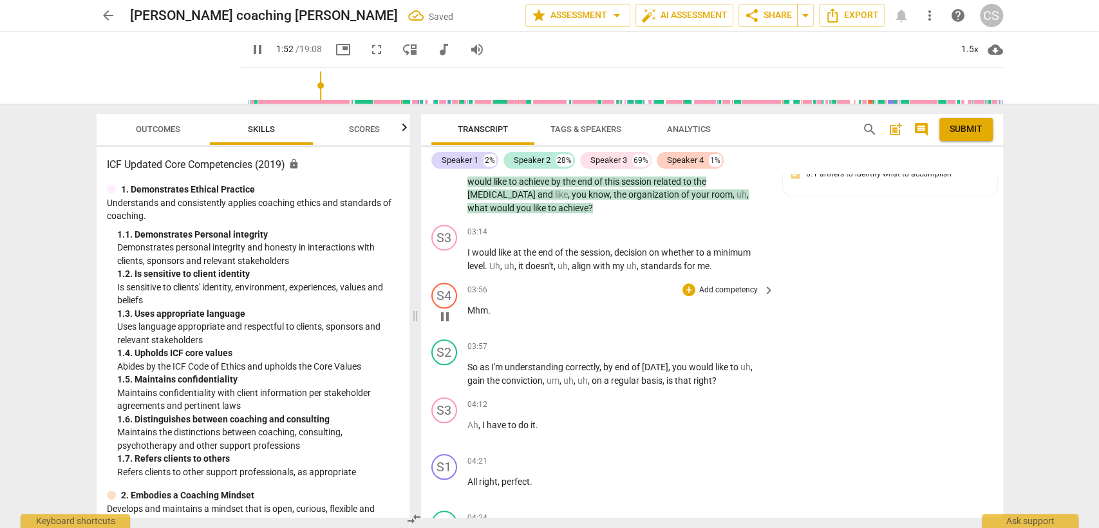
scroll to position [633, 0]
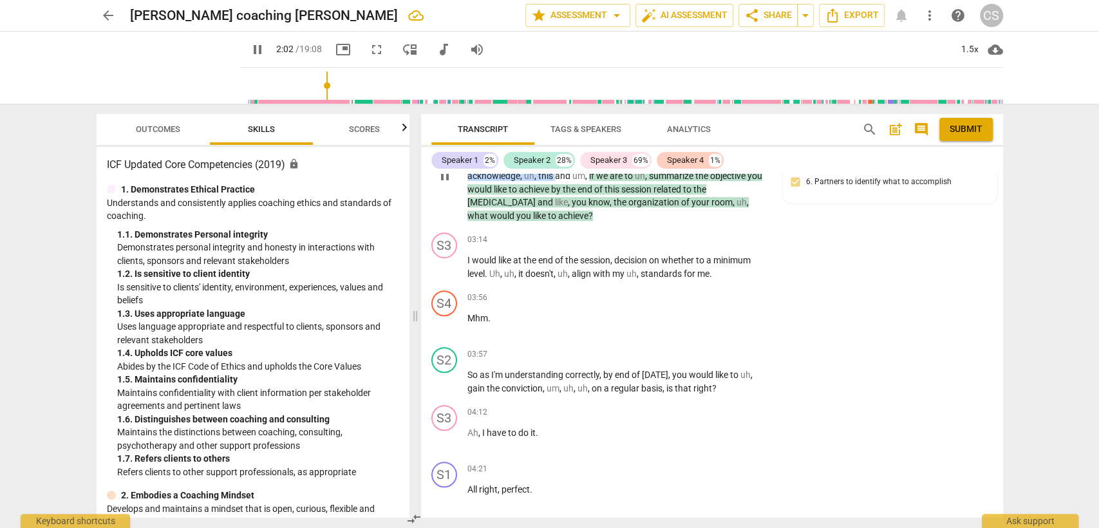
click at [533, 212] on span "like" at bounding box center [540, 216] width 15 height 10
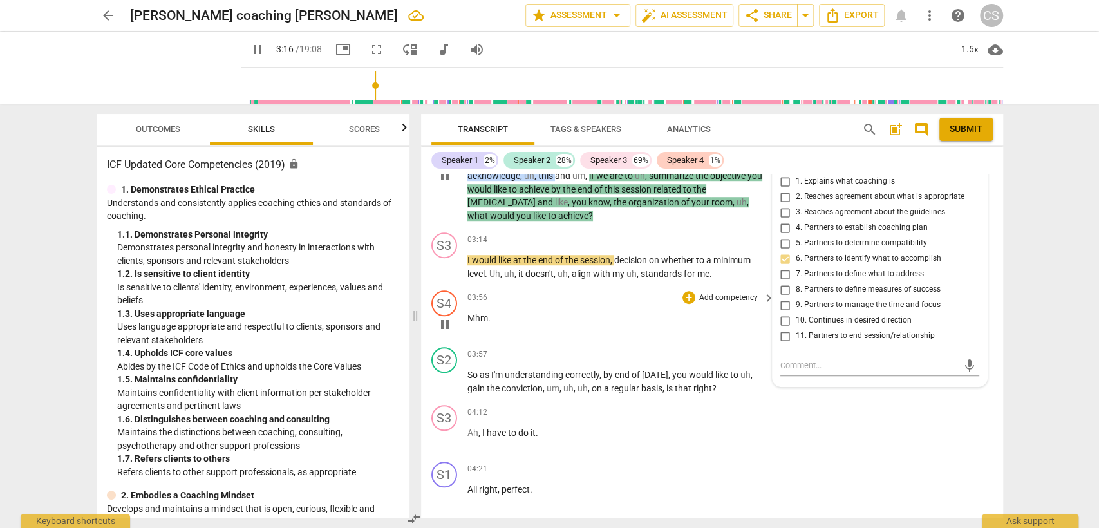
click at [596, 319] on p "Mhm ." at bounding box center [617, 319] width 301 height 14
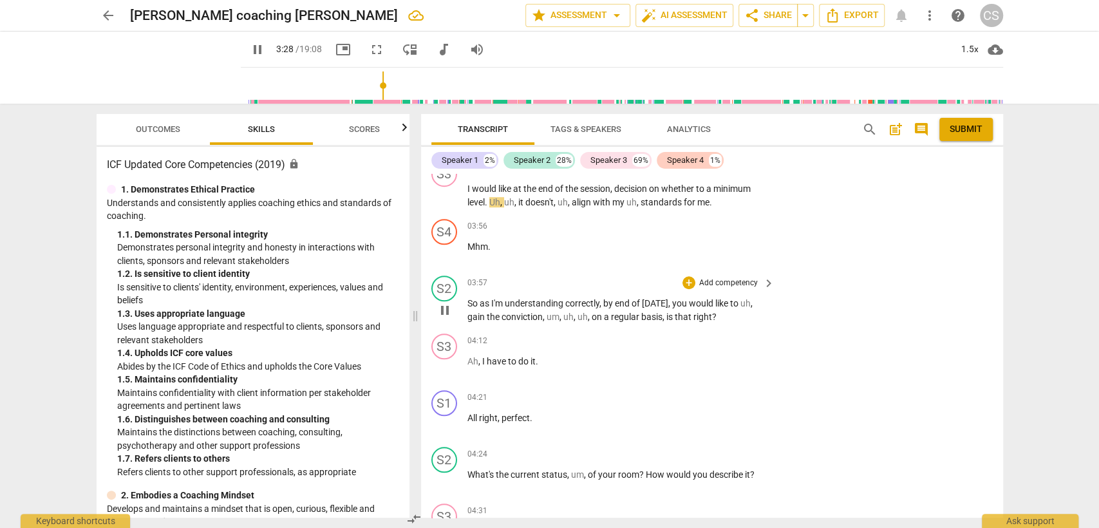
scroll to position [776, 0]
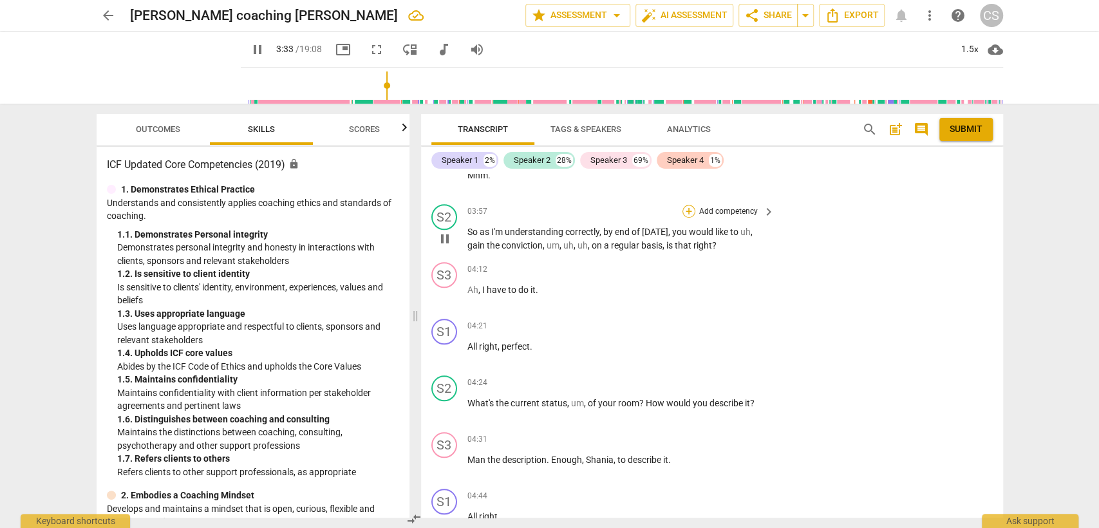
click at [686, 211] on div "+" at bounding box center [689, 211] width 13 height 13
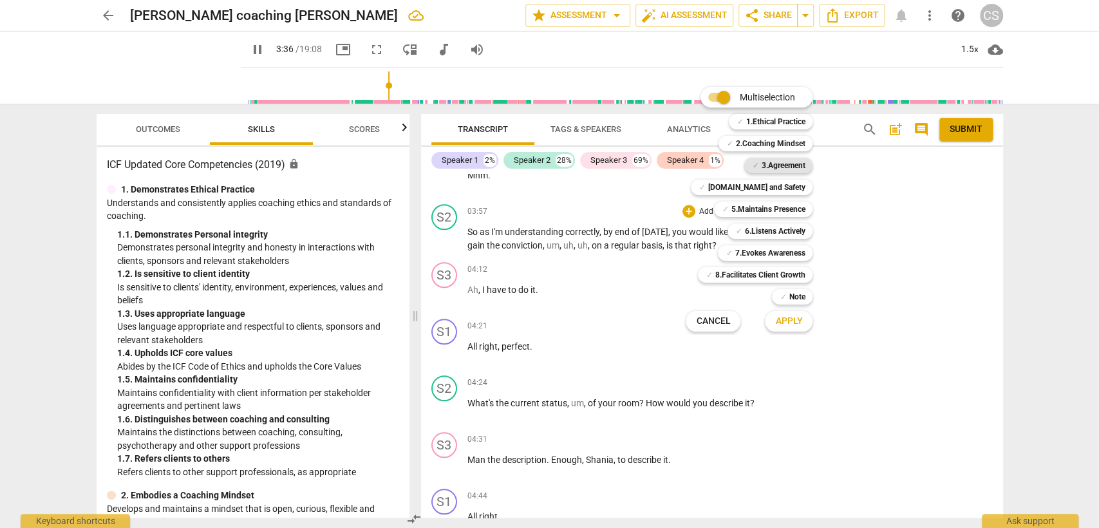
click at [772, 170] on b "3.Agreement" at bounding box center [783, 165] width 44 height 15
click at [795, 323] on span "Apply" at bounding box center [788, 321] width 27 height 13
type input "219"
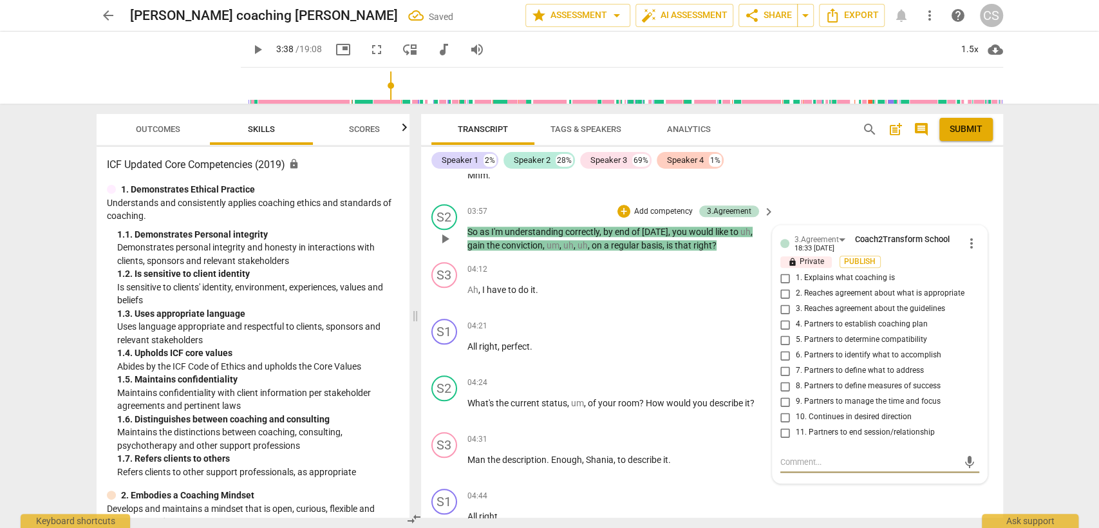
click at [787, 382] on input "8. Partners to define measures of success" at bounding box center [785, 386] width 21 height 15
checkbox input "true"
click at [628, 370] on div "S2 play_arrow pause 04:24 + Add competency keyboard_arrow_right What's the curr…" at bounding box center [712, 398] width 582 height 57
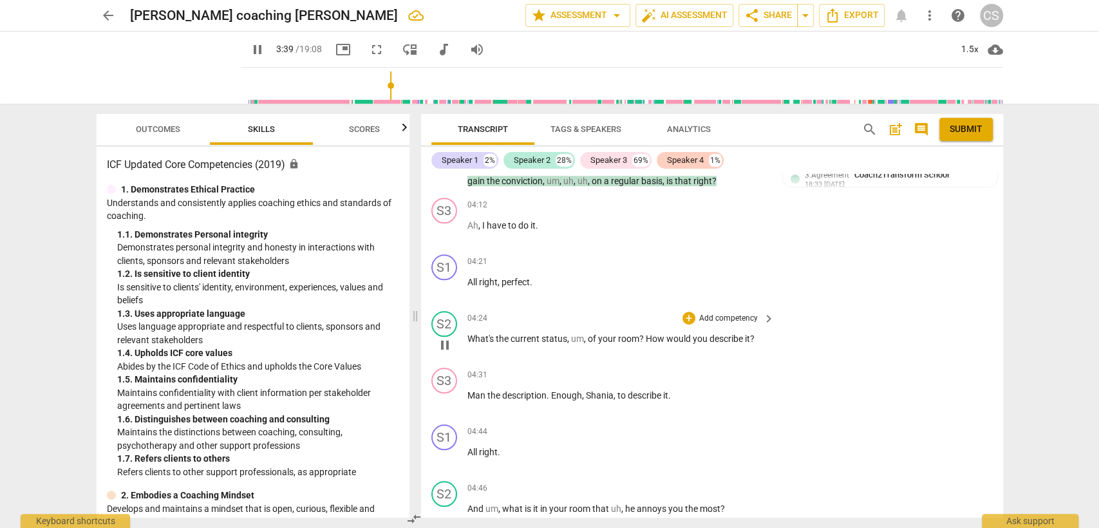
scroll to position [847, 0]
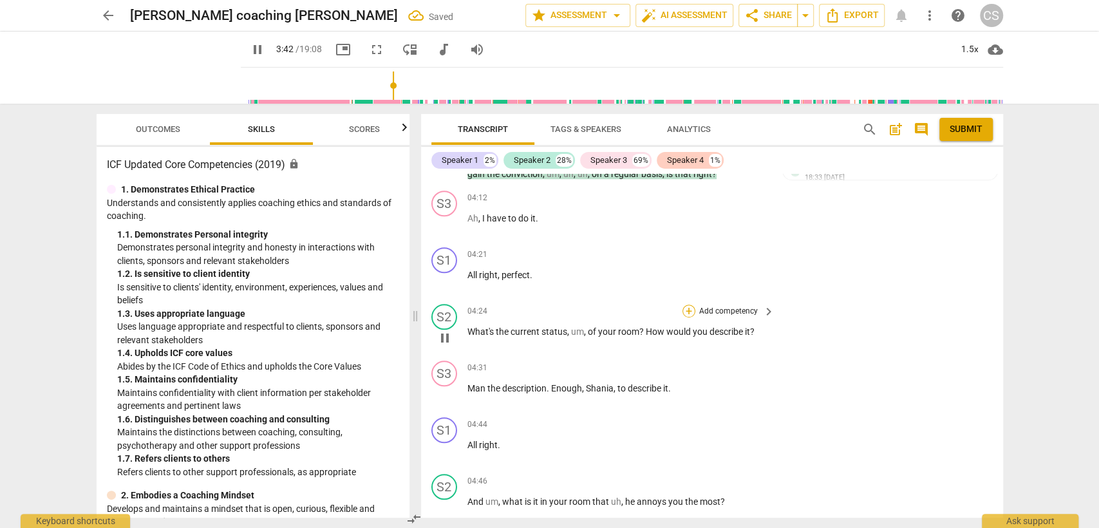
click at [686, 307] on div "+" at bounding box center [689, 311] width 13 height 13
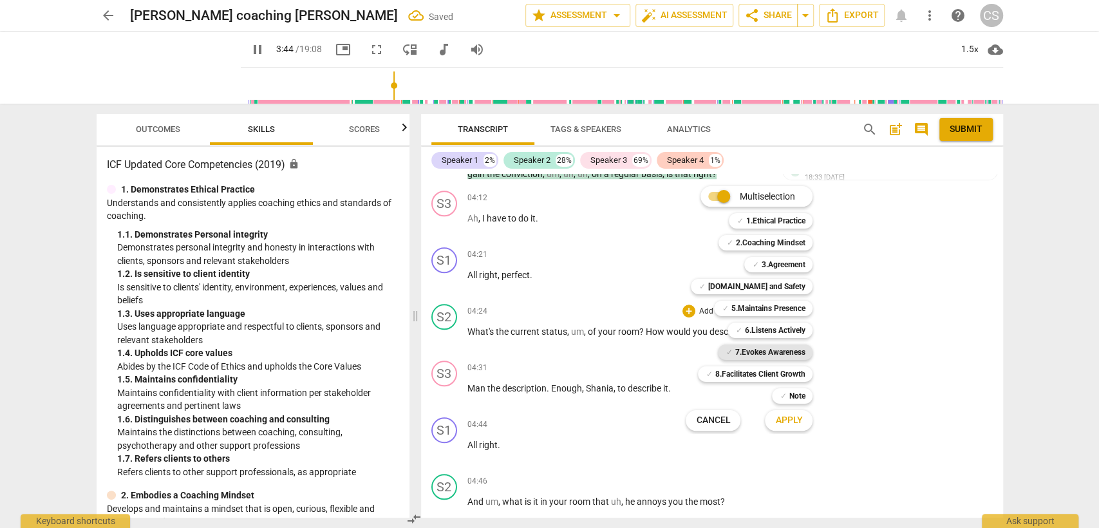
click at [751, 348] on b "7.Evokes Awareness" at bounding box center [770, 351] width 70 height 15
click at [780, 285] on b "[DOMAIN_NAME] and Safety" at bounding box center [756, 286] width 97 height 15
click at [789, 415] on span "Apply" at bounding box center [788, 420] width 27 height 13
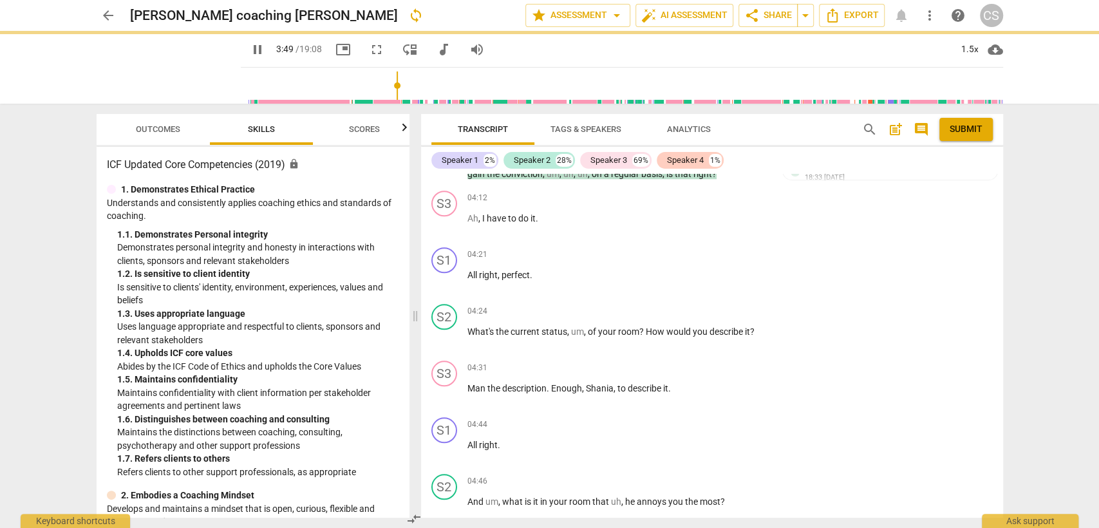
type input "230"
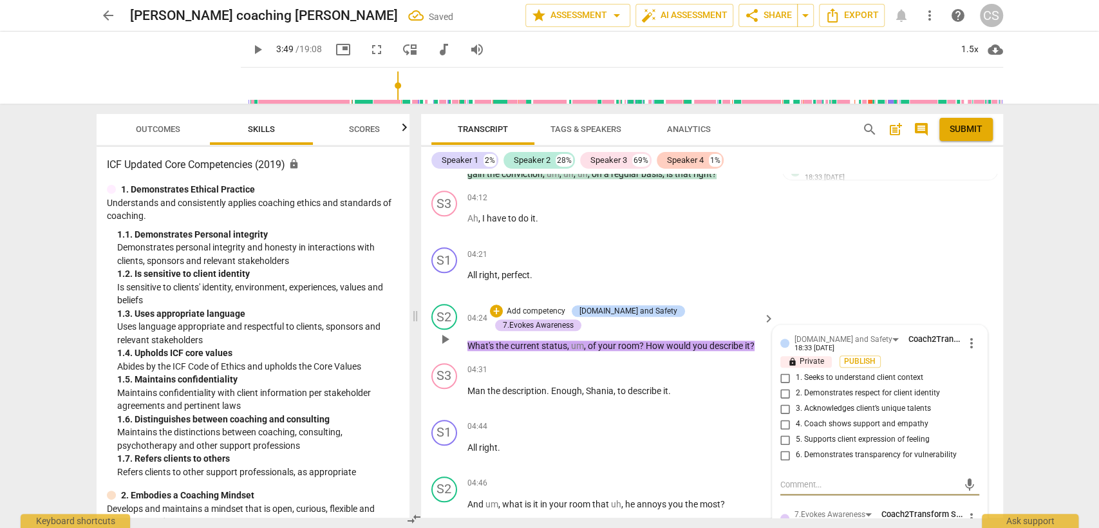
click at [783, 375] on input "1. Seeks to understand client context" at bounding box center [785, 377] width 21 height 15
checkbox input "true"
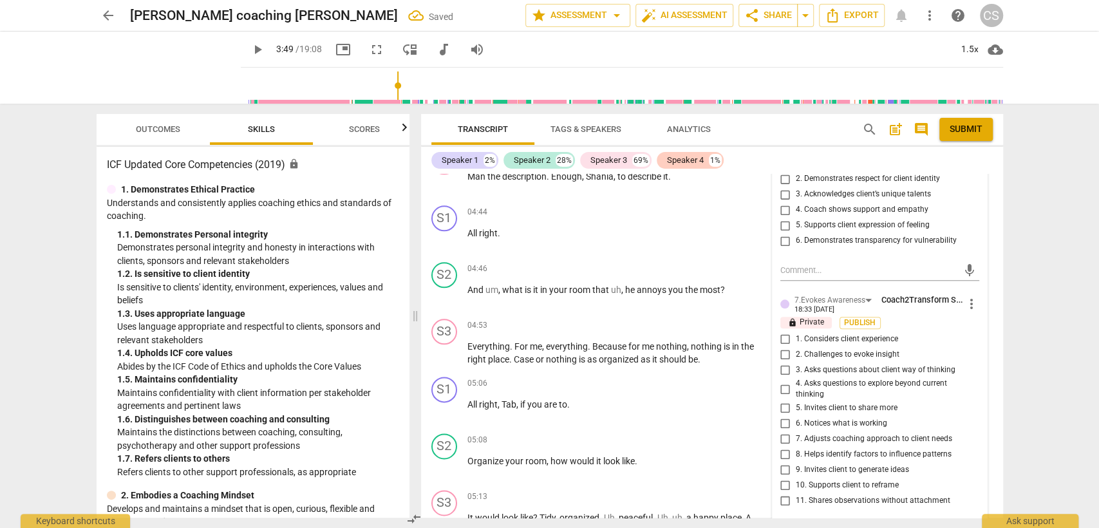
click at [780, 366] on input "3. Asks questions about client way of thinking" at bounding box center [785, 370] width 21 height 15
checkbox input "true"
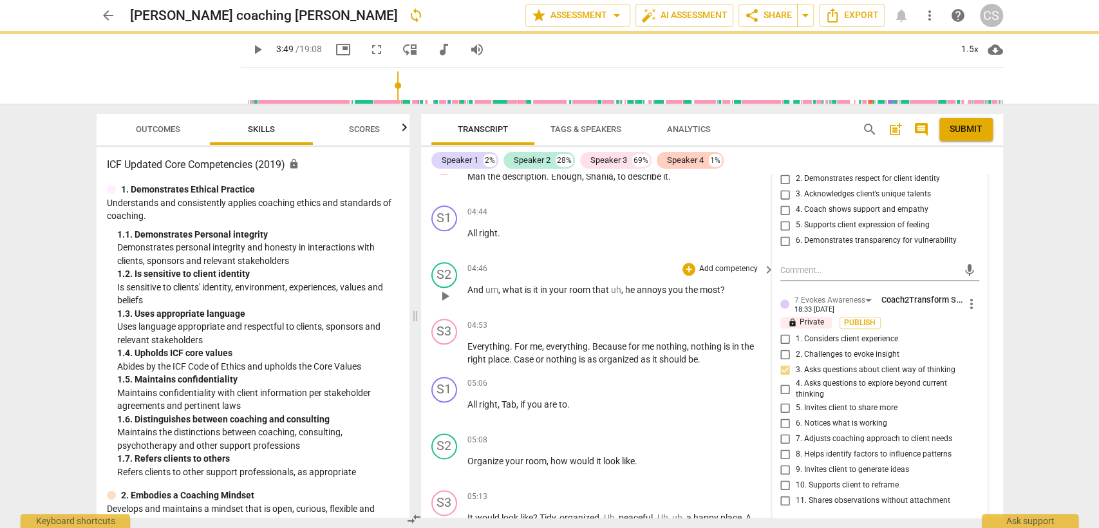
click at [658, 257] on div "S2 play_arrow pause 04:46 + Add competency keyboard_arrow_right And um , what i…" at bounding box center [712, 285] width 582 height 57
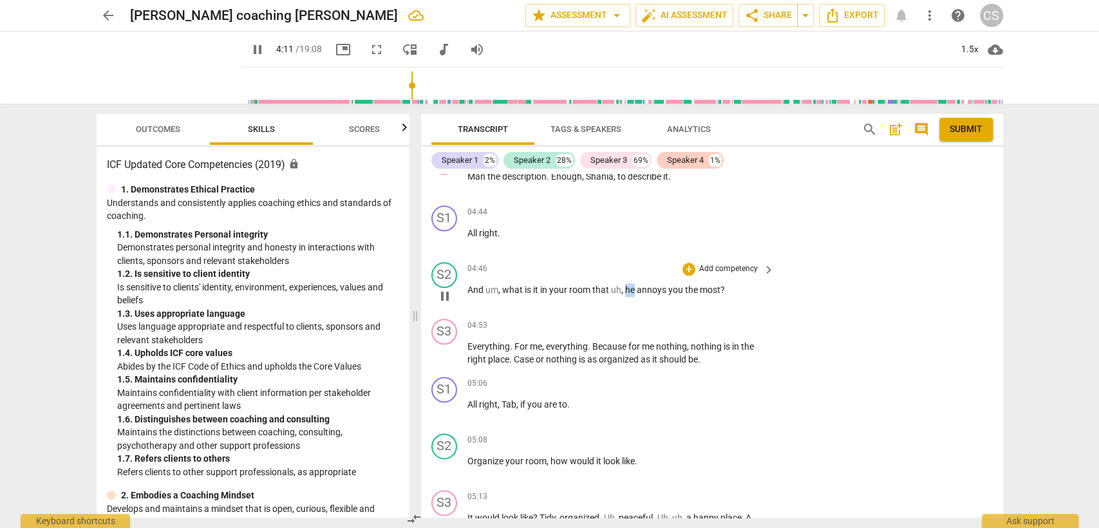
drag, startPoint x: 632, startPoint y: 285, endPoint x: 623, endPoint y: 287, distance: 9.2
click at [623, 287] on p "And um , what is it in your room that uh , he annoys you the most ?" at bounding box center [617, 290] width 301 height 14
type input "253"
click at [687, 263] on div "+" at bounding box center [689, 269] width 13 height 13
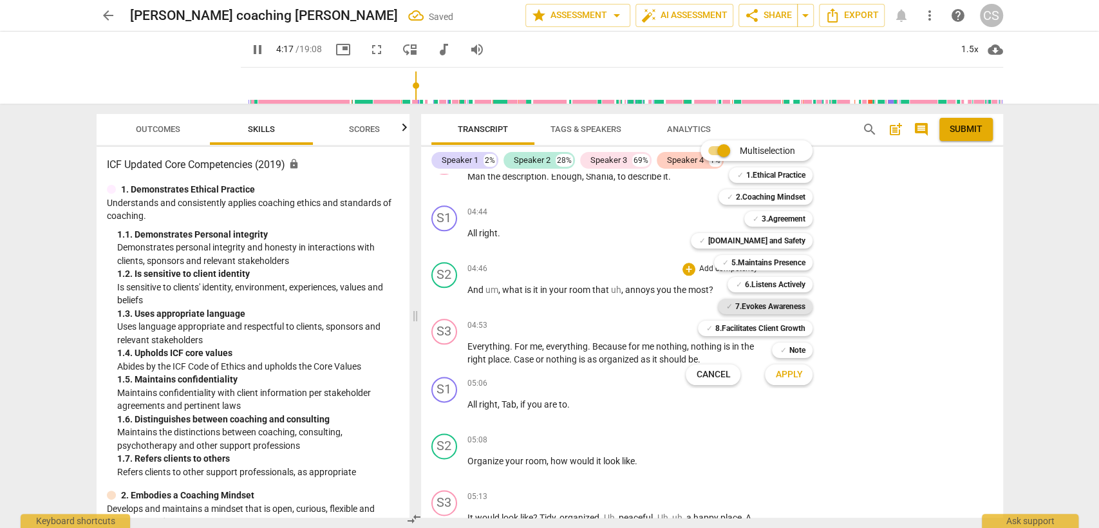
scroll to position [884, 0]
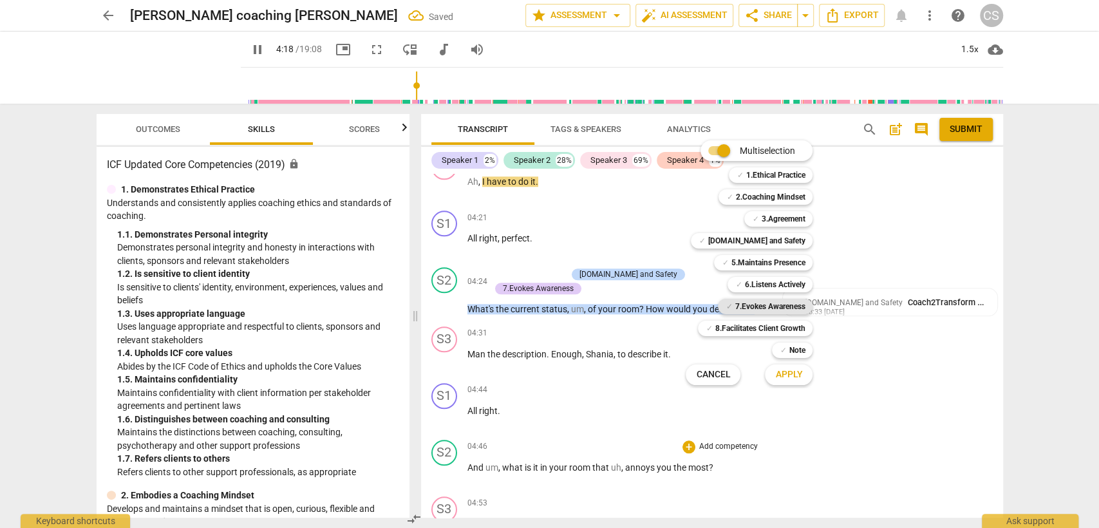
click at [762, 299] on b "7.Evokes Awareness" at bounding box center [770, 306] width 70 height 15
click at [775, 242] on b "[DOMAIN_NAME] and Safety" at bounding box center [756, 240] width 97 height 15
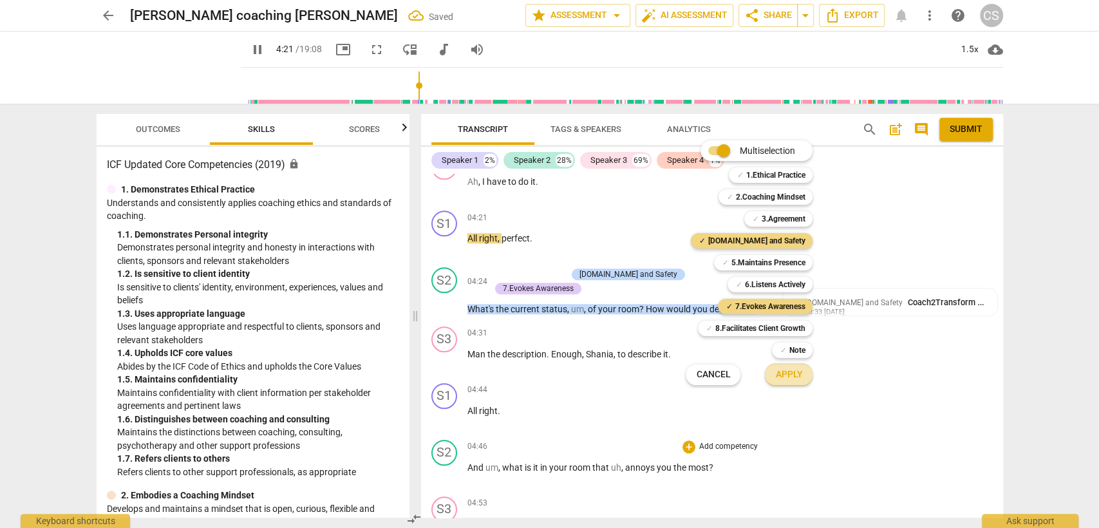
click at [795, 370] on span "Apply" at bounding box center [788, 374] width 27 height 13
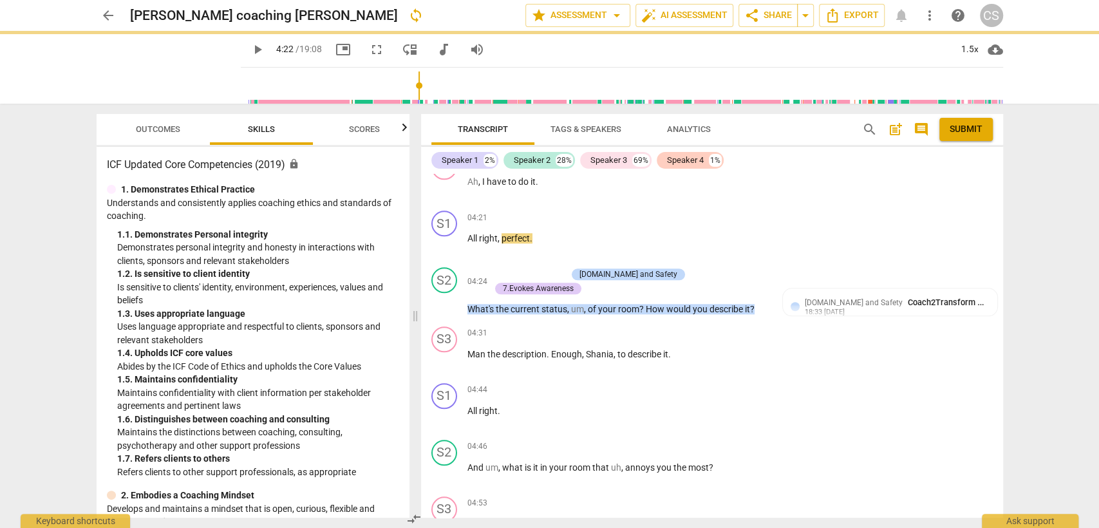
type input "263"
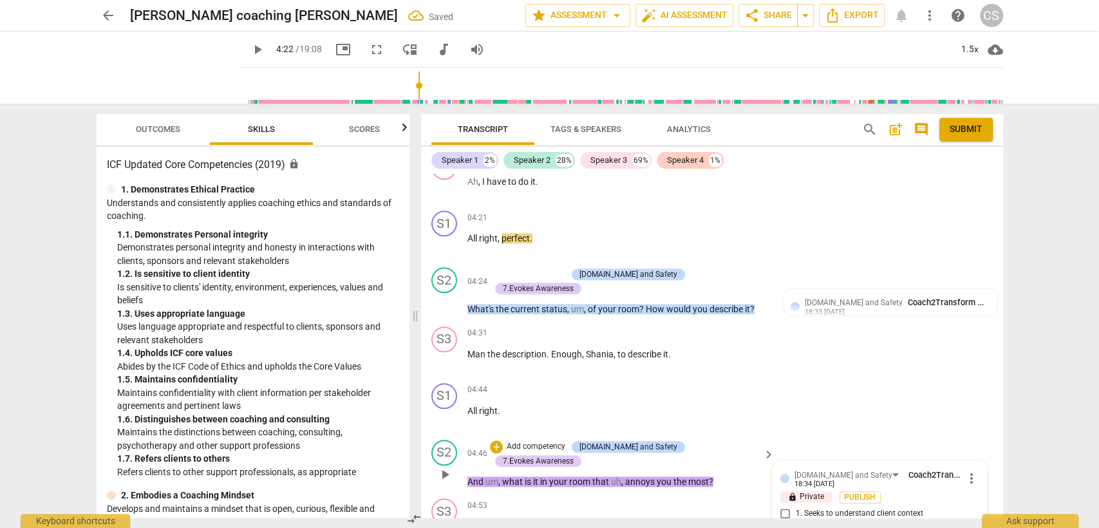
scroll to position [1153, 0]
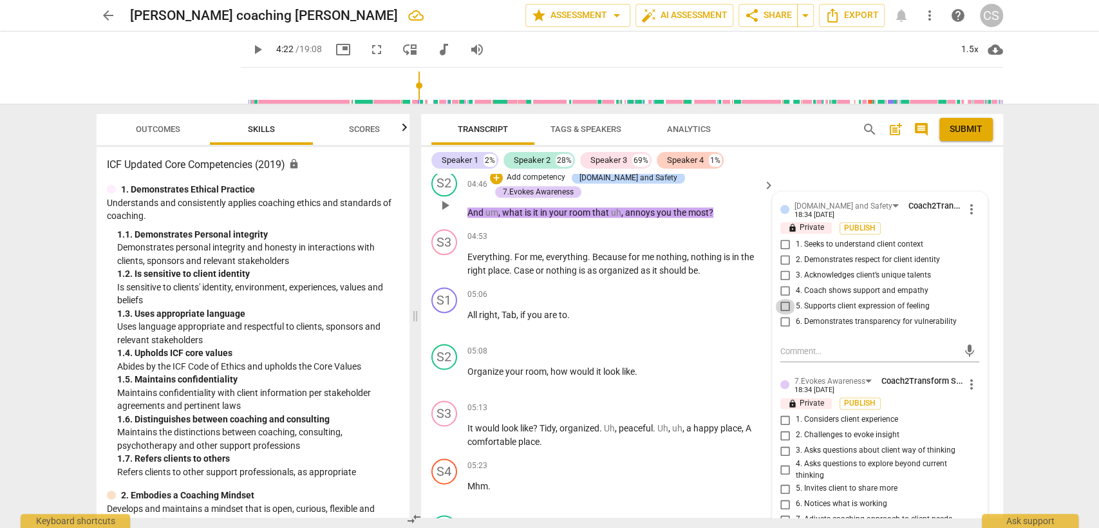
click at [783, 302] on input "5. Supports client expression of feeling" at bounding box center [785, 306] width 21 height 15
checkbox input "true"
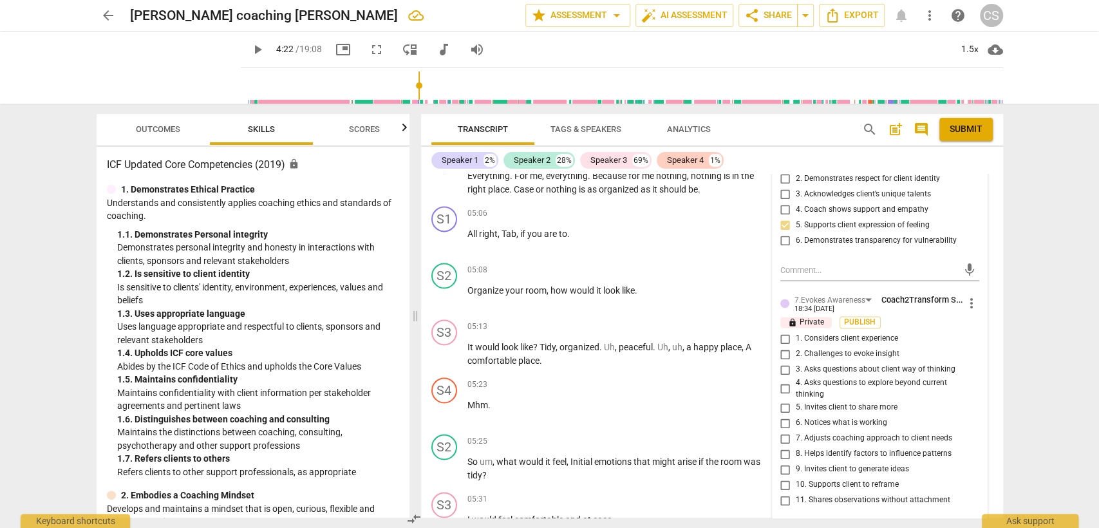
scroll to position [1296, 0]
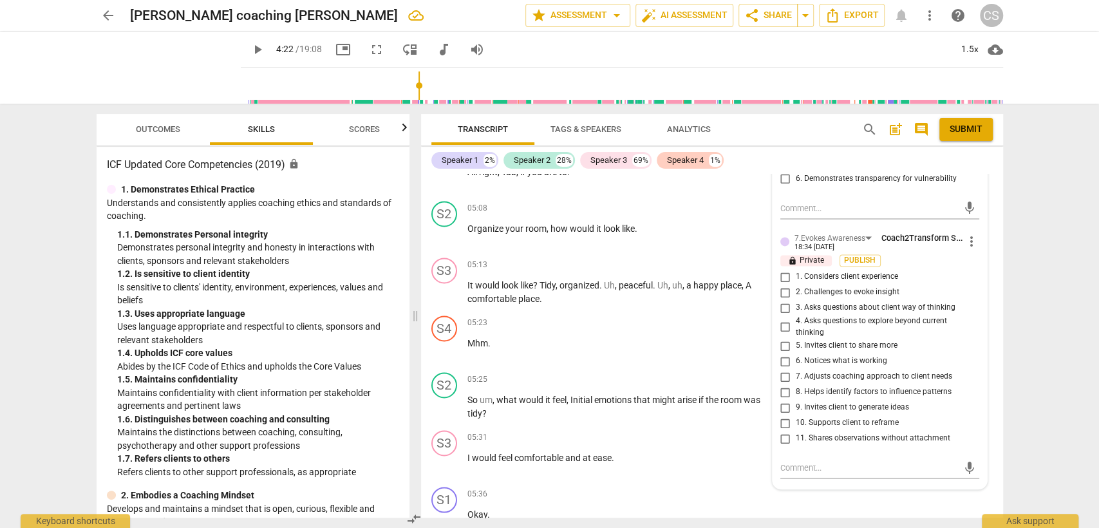
click at [782, 302] on input "3. Asks questions about client way of thinking" at bounding box center [785, 307] width 21 height 15
checkbox input "true"
click at [633, 344] on div "05:23 + Add competency keyboard_arrow_right Mhm ." at bounding box center [621, 339] width 309 height 46
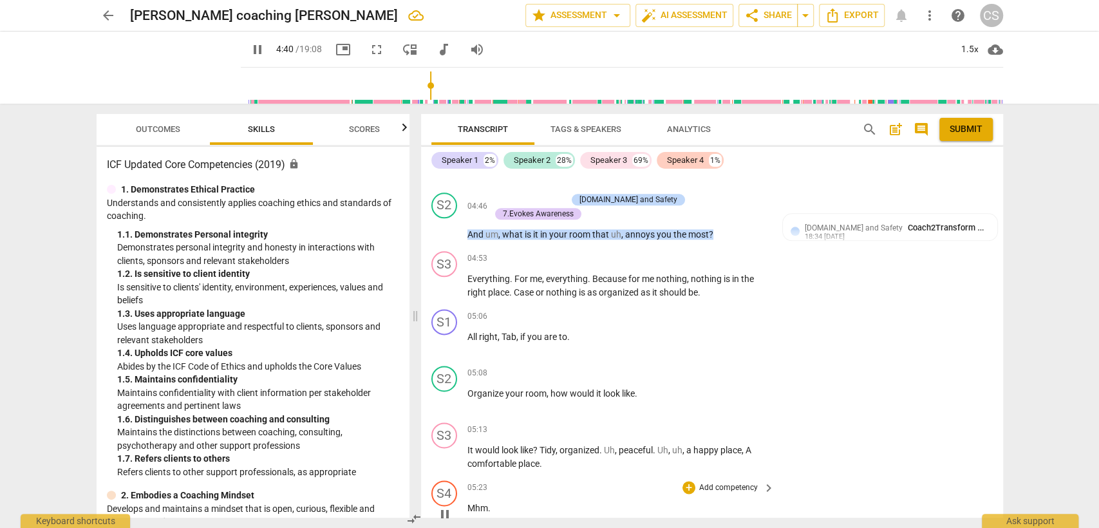
scroll to position [1153, 0]
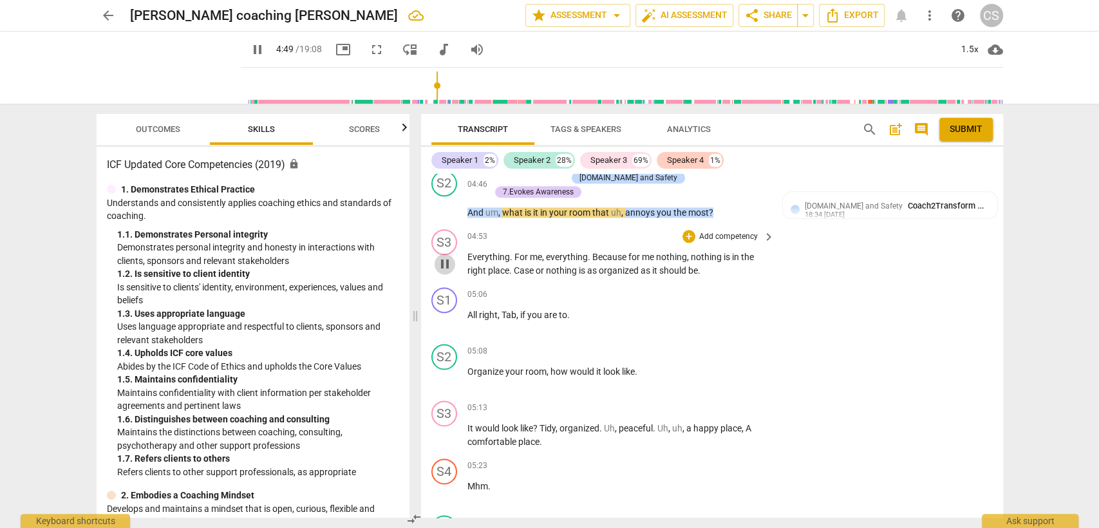
click at [448, 258] on span "pause" at bounding box center [444, 263] width 15 height 15
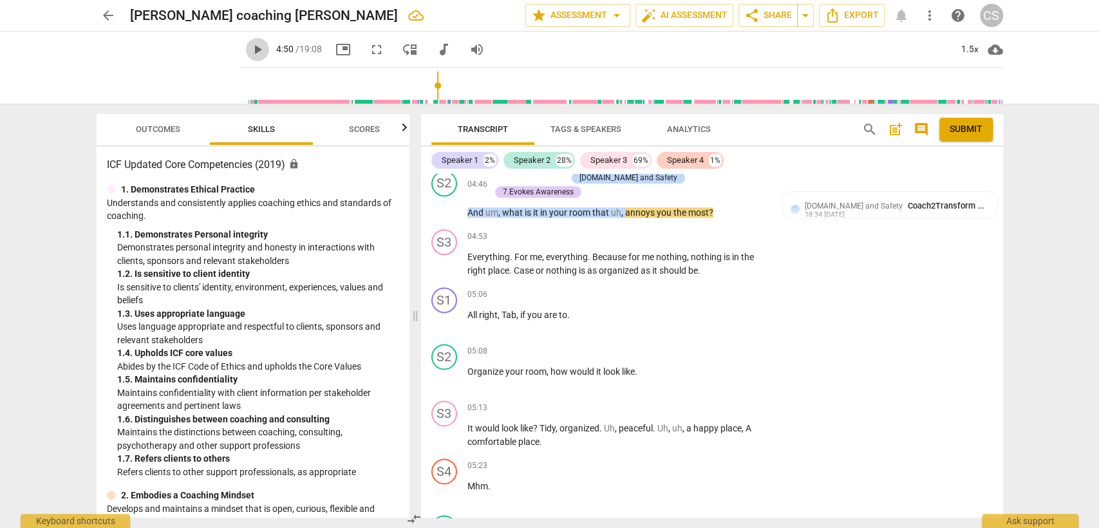
click at [250, 48] on span "play_arrow" at bounding box center [257, 49] width 15 height 15
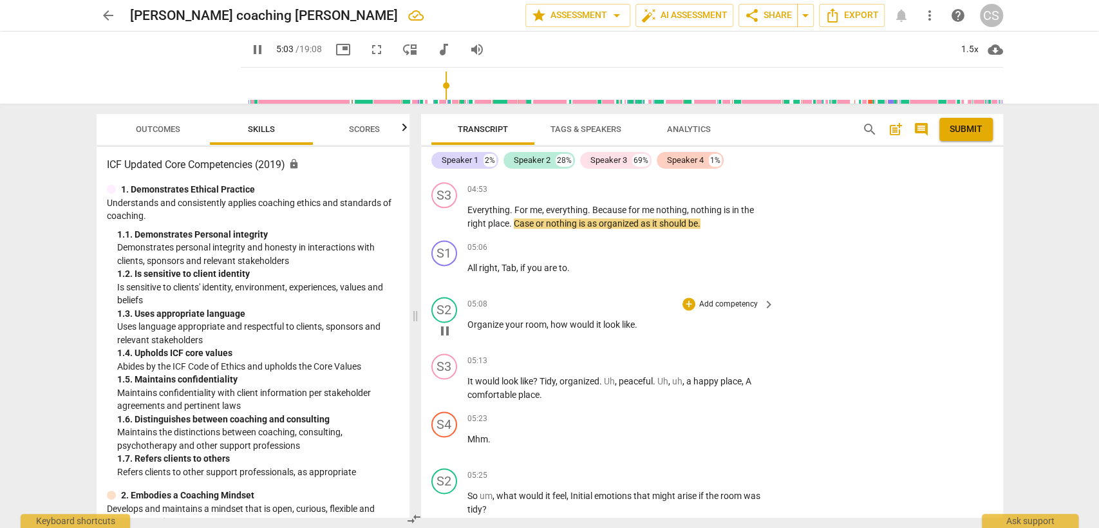
scroll to position [1225, 0]
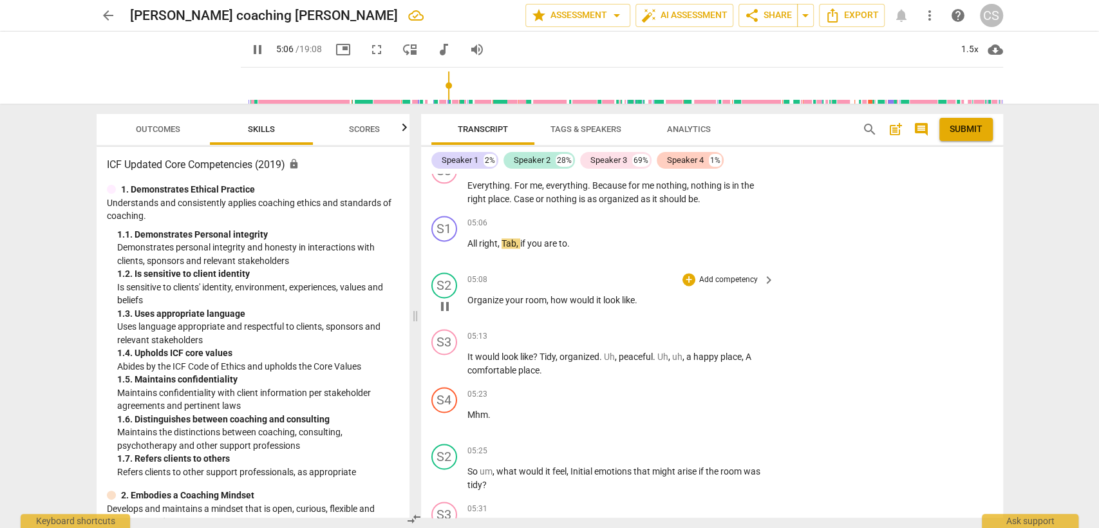
click at [467, 295] on span "Organize" at bounding box center [486, 300] width 38 height 10
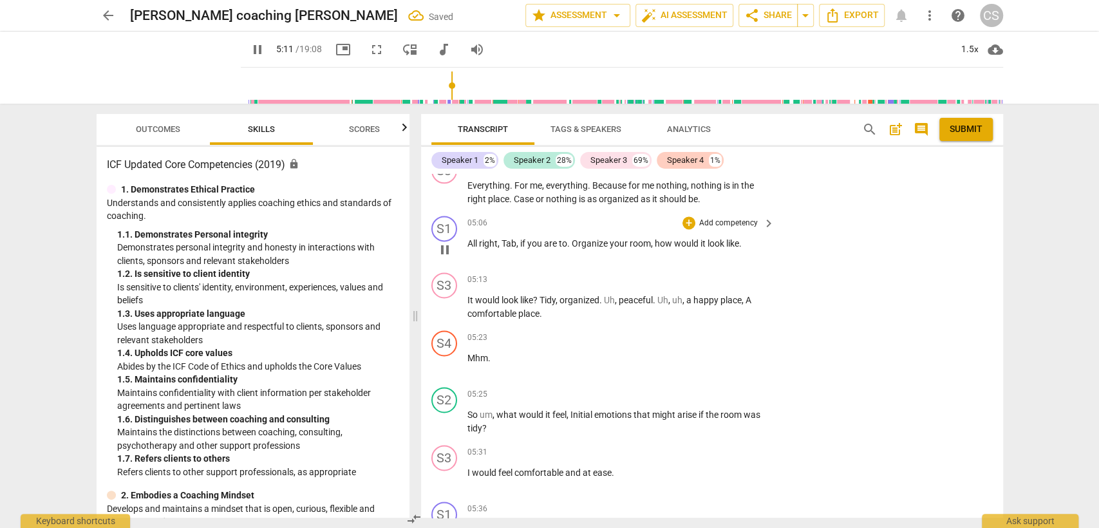
click at [572, 238] on span "Organize" at bounding box center [591, 243] width 38 height 10
type input "312"
drag, startPoint x: 518, startPoint y: 236, endPoint x: 739, endPoint y: 223, distance: 220.6
click at [739, 223] on div "05:06 + Add competency keyboard_arrow_right All right , Tab , if you are to org…" at bounding box center [621, 239] width 309 height 46
click at [687, 216] on div "+" at bounding box center [689, 222] width 13 height 13
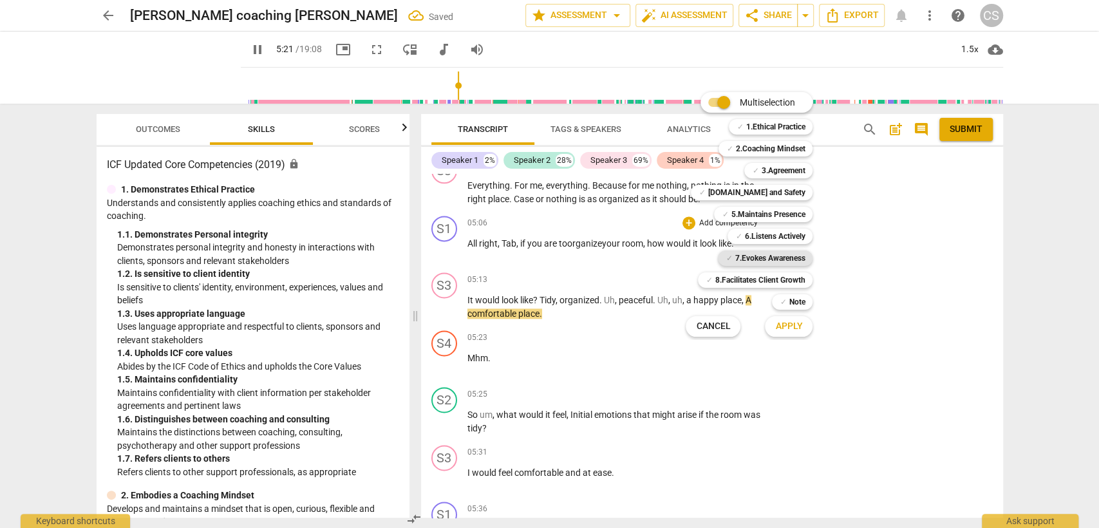
click at [759, 259] on b "7.Evokes Awareness" at bounding box center [770, 257] width 70 height 15
click at [793, 327] on span "Apply" at bounding box center [788, 326] width 27 height 13
type input "324"
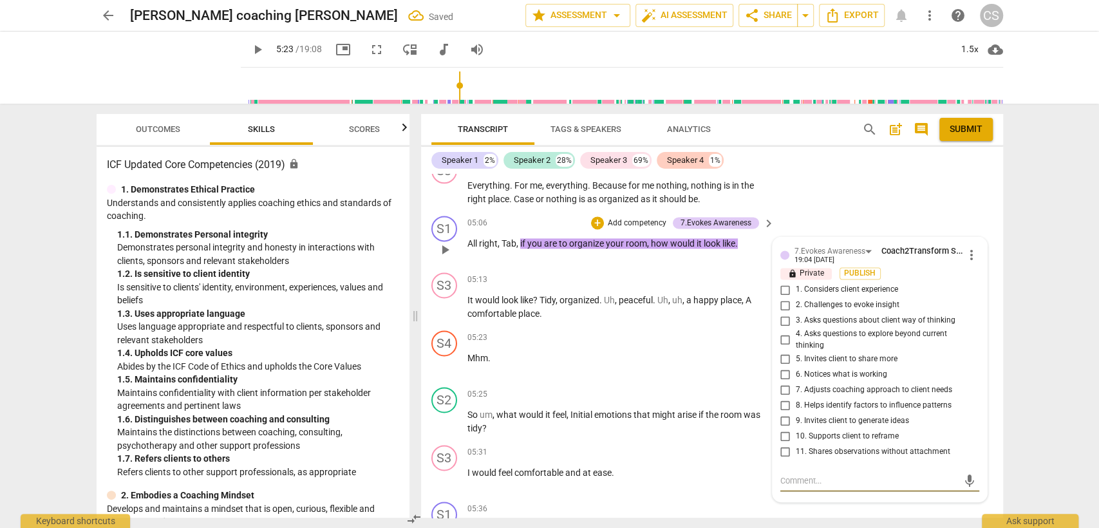
click at [786, 332] on input "4. Asks questions to explore beyond current thinking" at bounding box center [785, 339] width 21 height 15
checkbox input "true"
click at [651, 382] on div "S2 play_arrow pause 05:25 + Add competency keyboard_arrow_right So um , what wo…" at bounding box center [712, 411] width 582 height 58
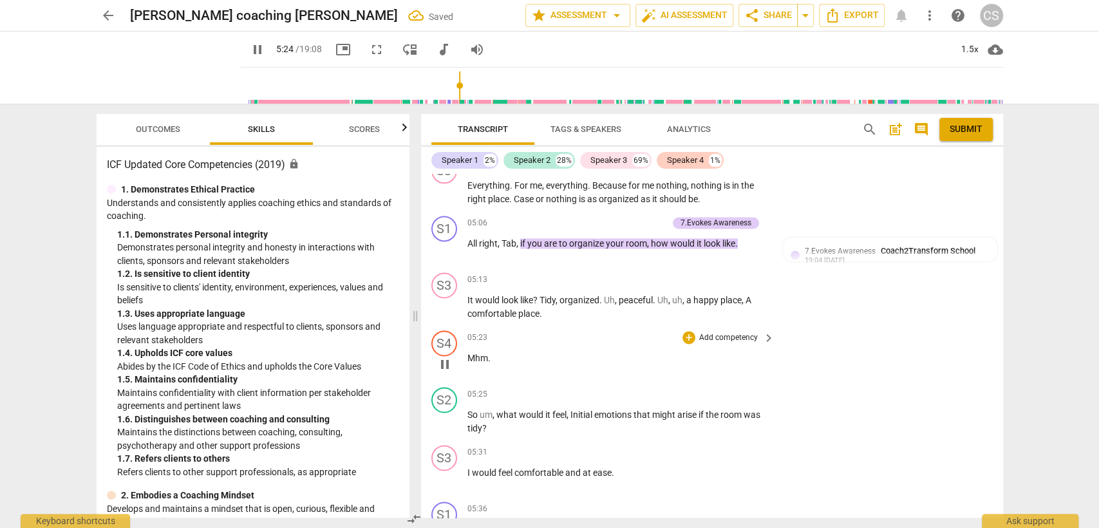
scroll to position [1296, 0]
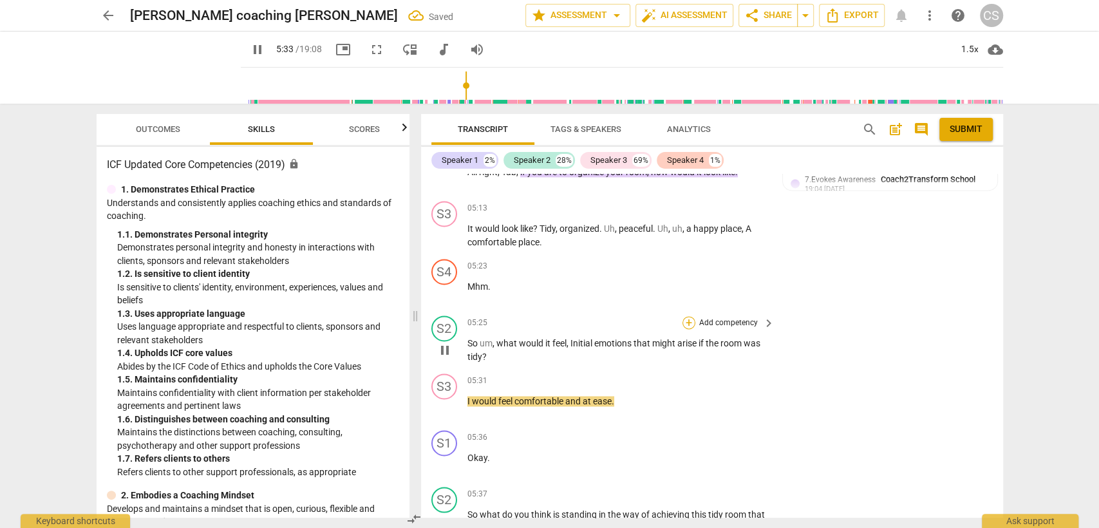
click at [689, 316] on div "+" at bounding box center [689, 322] width 13 height 13
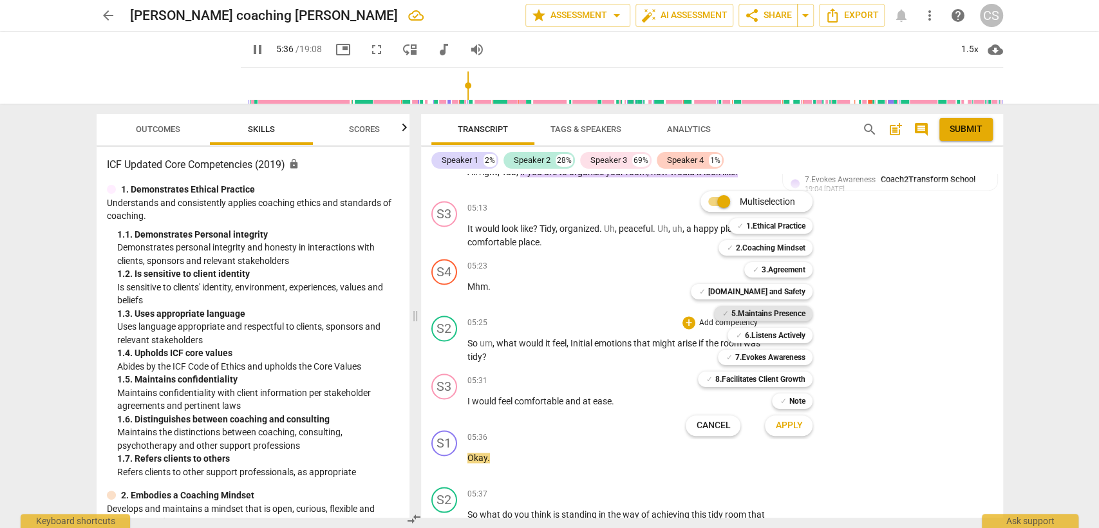
click at [757, 312] on b "5.Maintains Presence" at bounding box center [768, 313] width 74 height 15
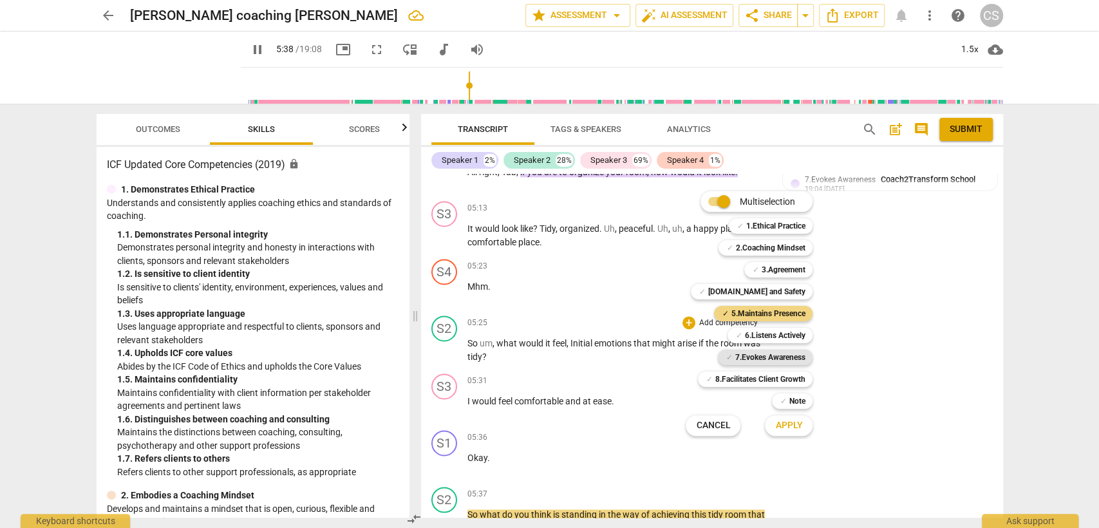
drag, startPoint x: 759, startPoint y: 334, endPoint x: 744, endPoint y: 363, distance: 32.3
click at [758, 334] on b "6.Listens Actively" at bounding box center [774, 335] width 61 height 15
click at [742, 356] on b "7.Evokes Awareness" at bounding box center [770, 357] width 70 height 15
click at [783, 423] on span "Apply" at bounding box center [788, 425] width 27 height 13
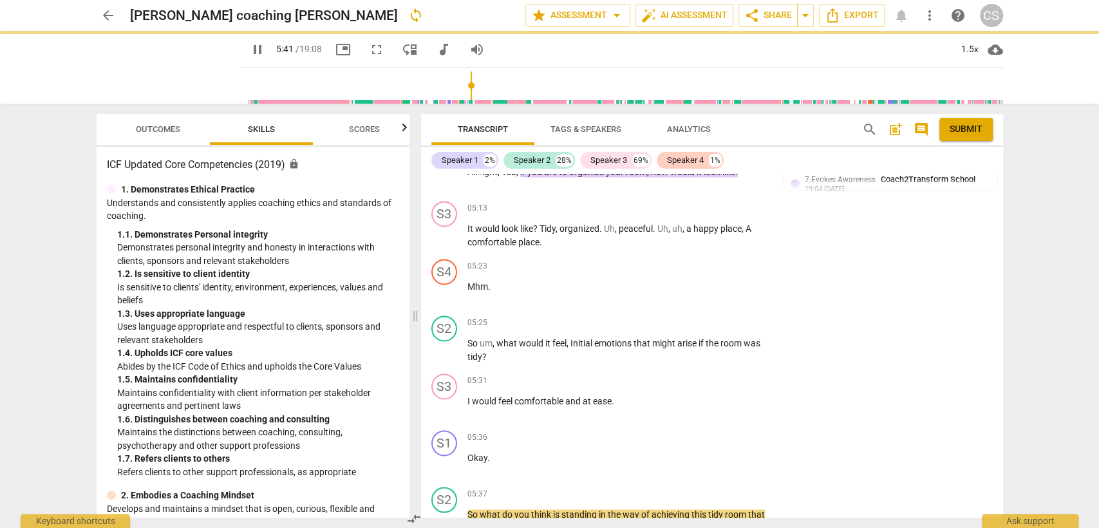
type input "342"
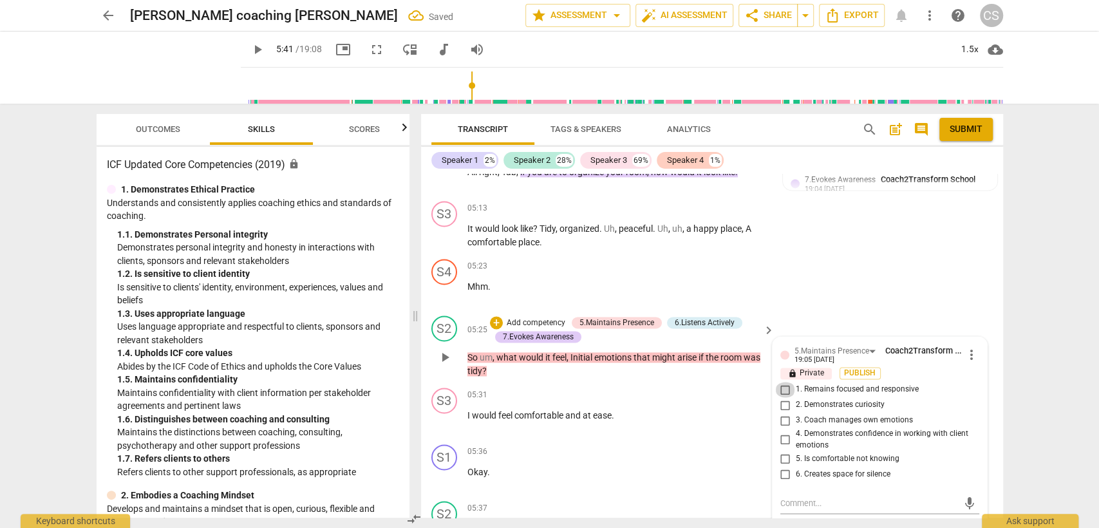
click at [784, 382] on input "1. Remains focused and responsive" at bounding box center [785, 389] width 21 height 15
checkbox input "true"
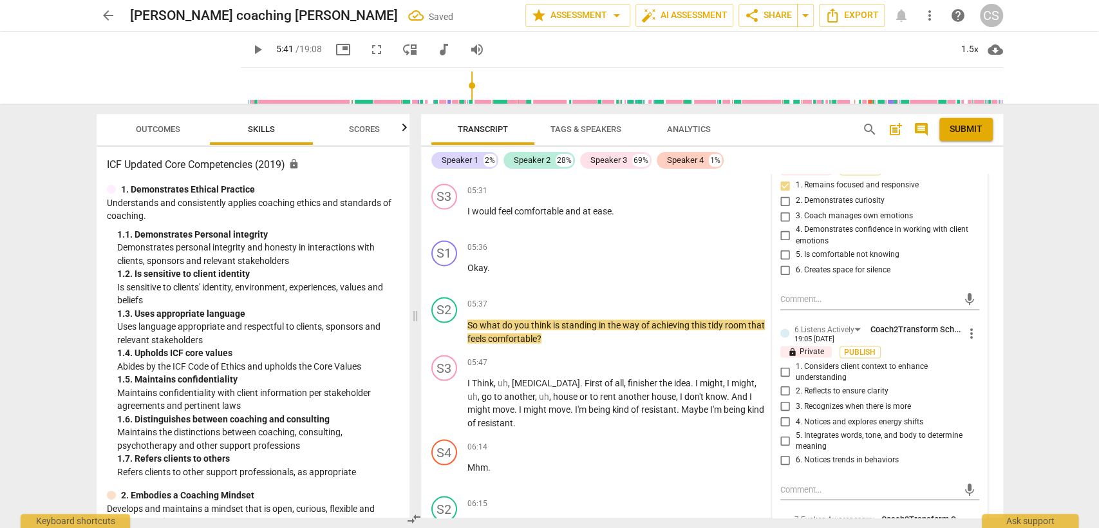
scroll to position [1511, 0]
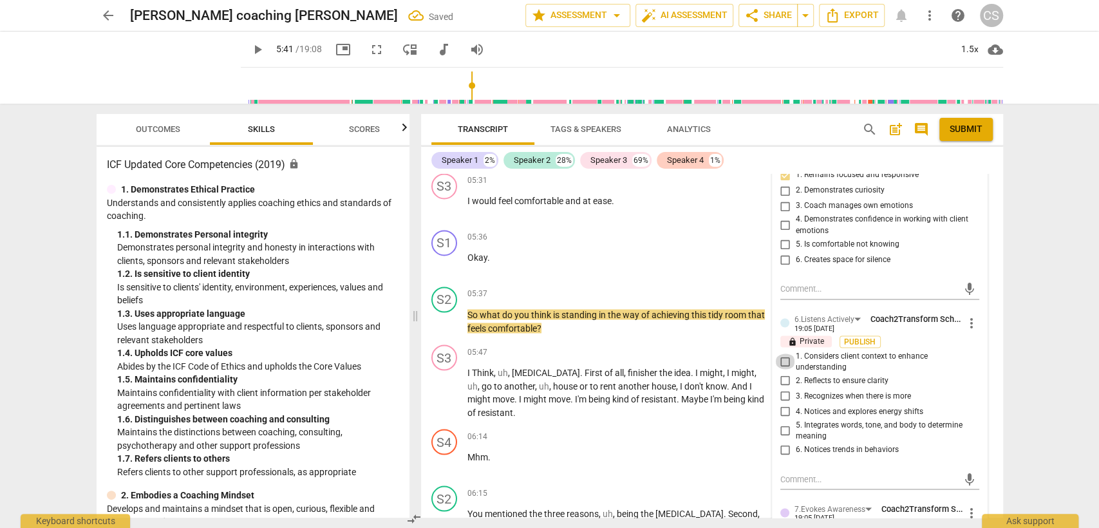
click at [784, 354] on input "1. Considers client context to enhance understanding" at bounding box center [785, 361] width 21 height 15
checkbox input "true"
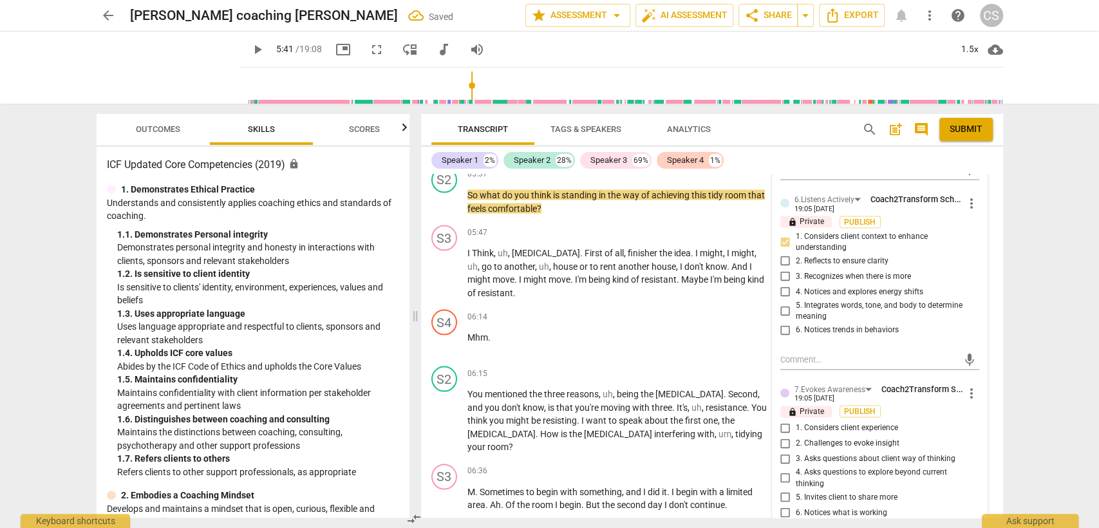
scroll to position [1797, 0]
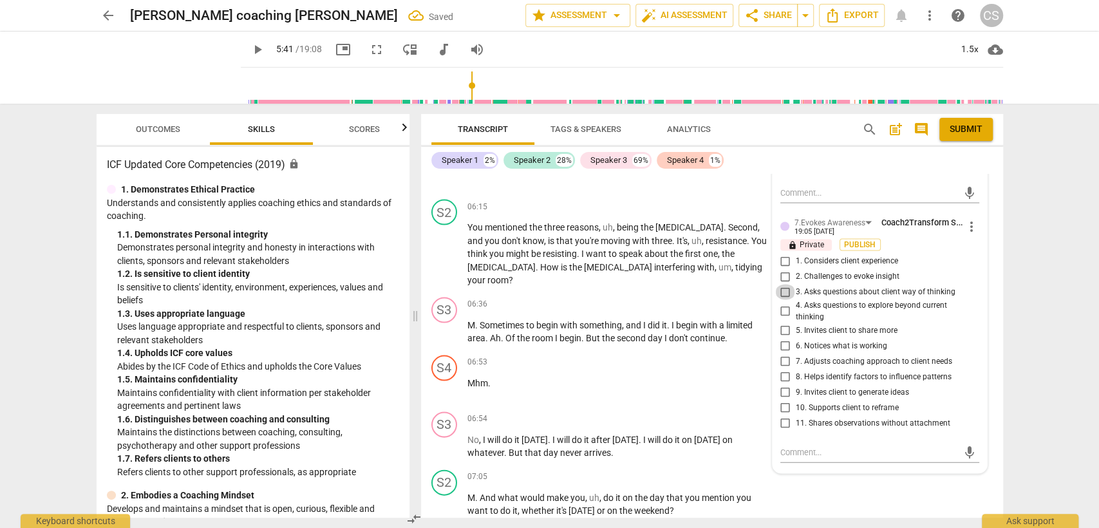
click at [784, 285] on input "3. Asks questions about client way of thinking" at bounding box center [785, 291] width 21 height 15
checkbox input "true"
click at [601, 301] on div "06:36 + Add competency keyboard_arrow_right M . Sometimes to begin with somethi…" at bounding box center [621, 321] width 309 height 48
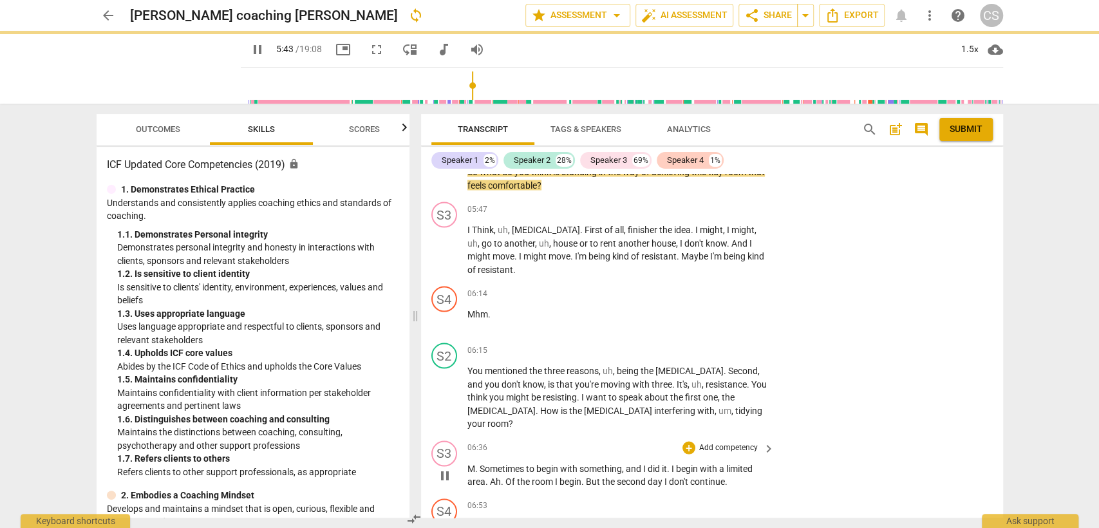
scroll to position [1582, 0]
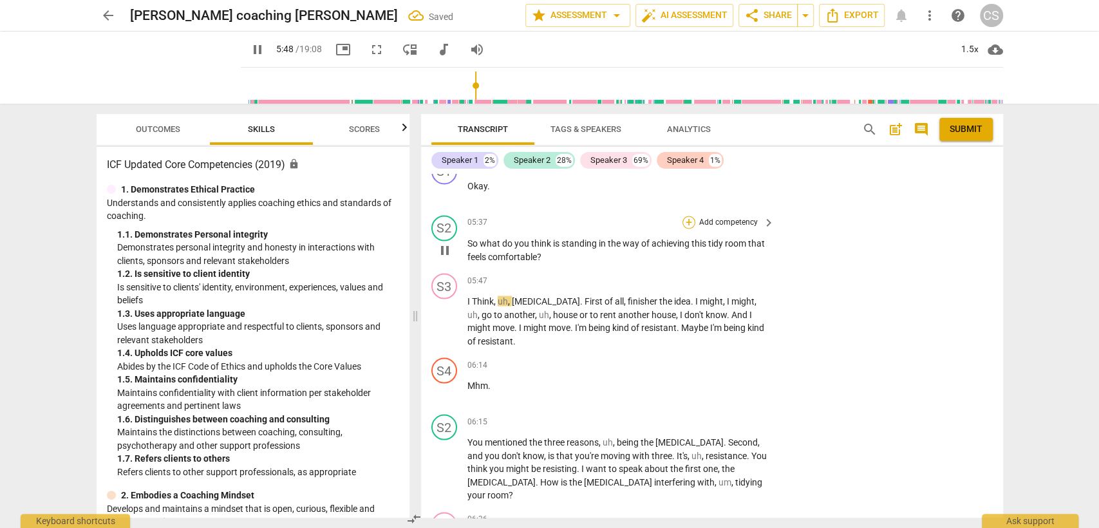
click at [686, 216] on div "+" at bounding box center [689, 222] width 13 height 13
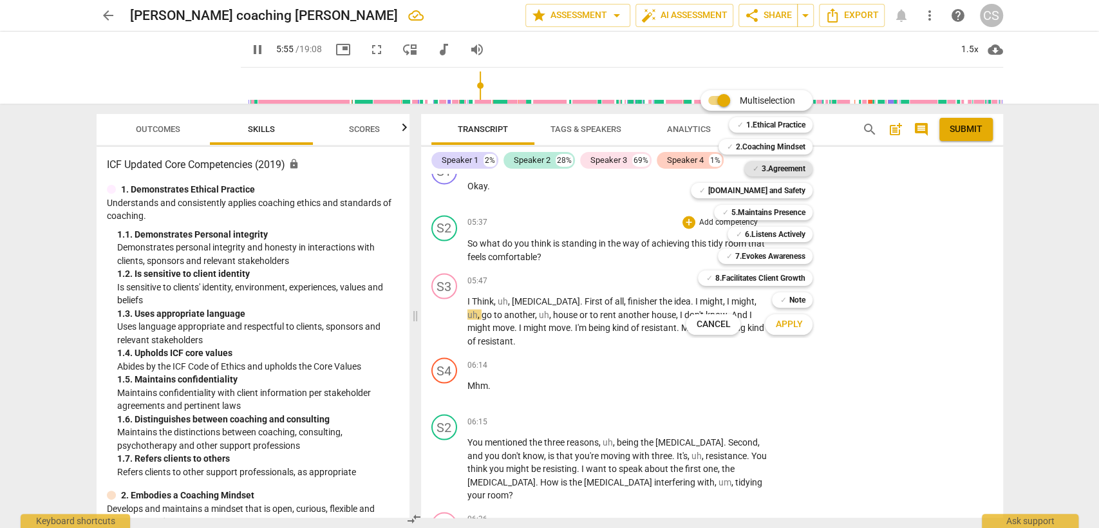
click at [767, 162] on b "3.Agreement" at bounding box center [783, 168] width 44 height 15
click at [757, 250] on b "7.Evokes Awareness" at bounding box center [770, 256] width 70 height 15
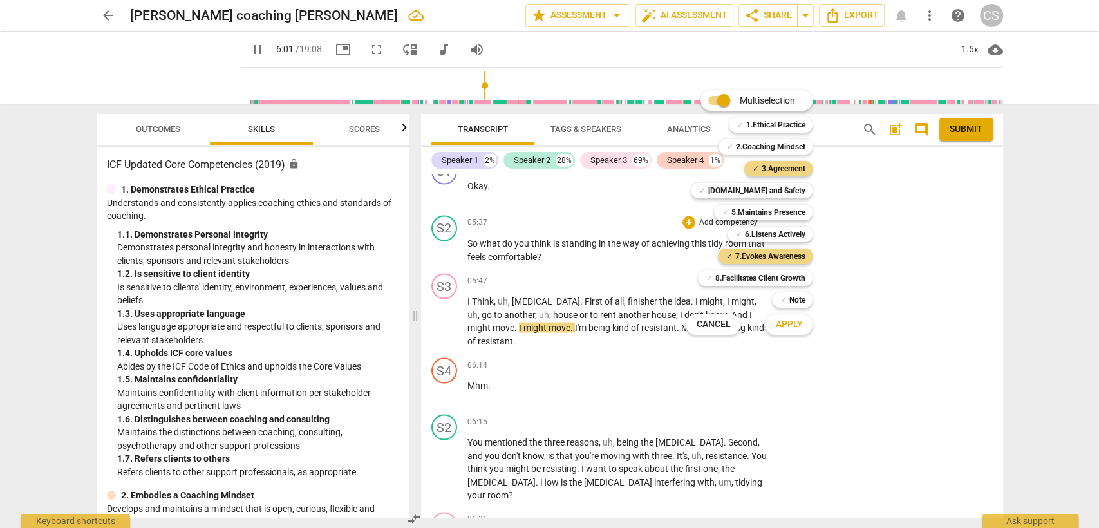
click at [790, 327] on span "Apply" at bounding box center [788, 324] width 27 height 13
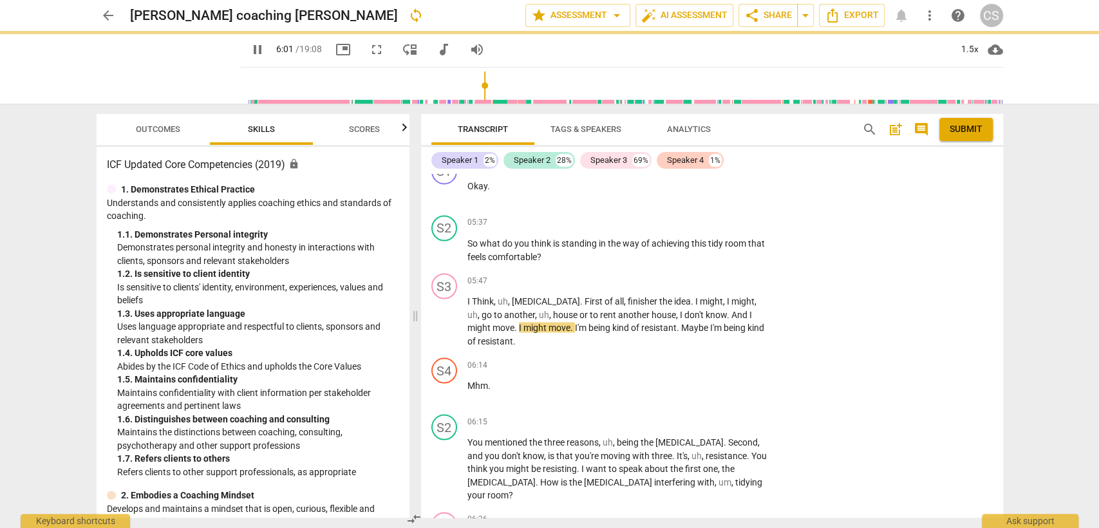
type input "362"
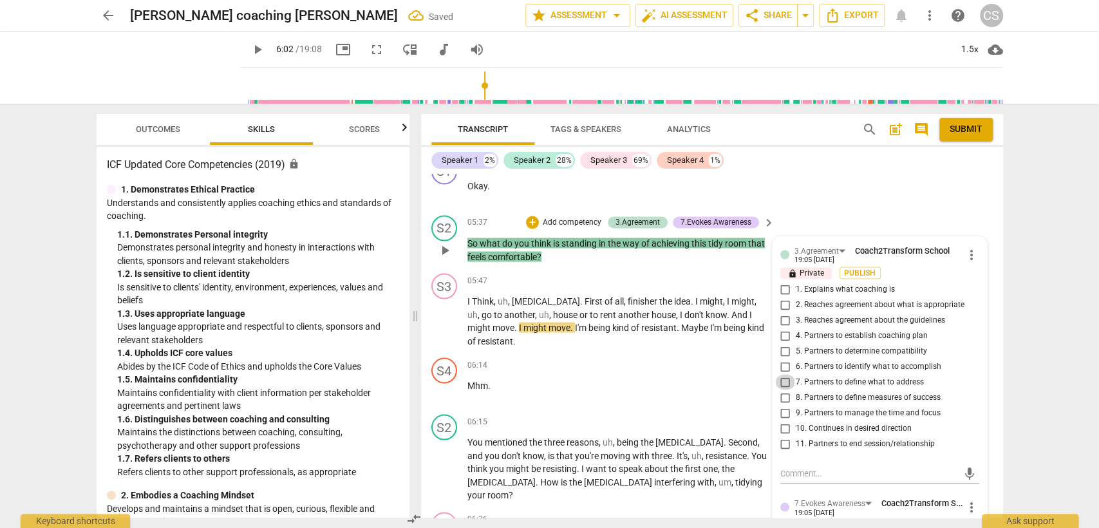
click at [786, 374] on input "7. Partners to define what to address" at bounding box center [785, 381] width 21 height 15
checkbox input "true"
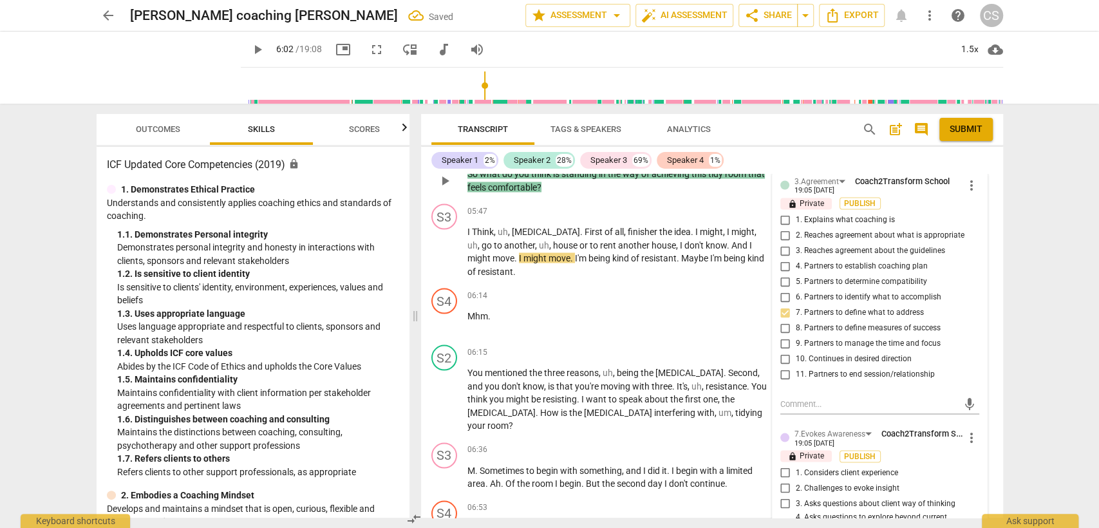
scroll to position [1797, 0]
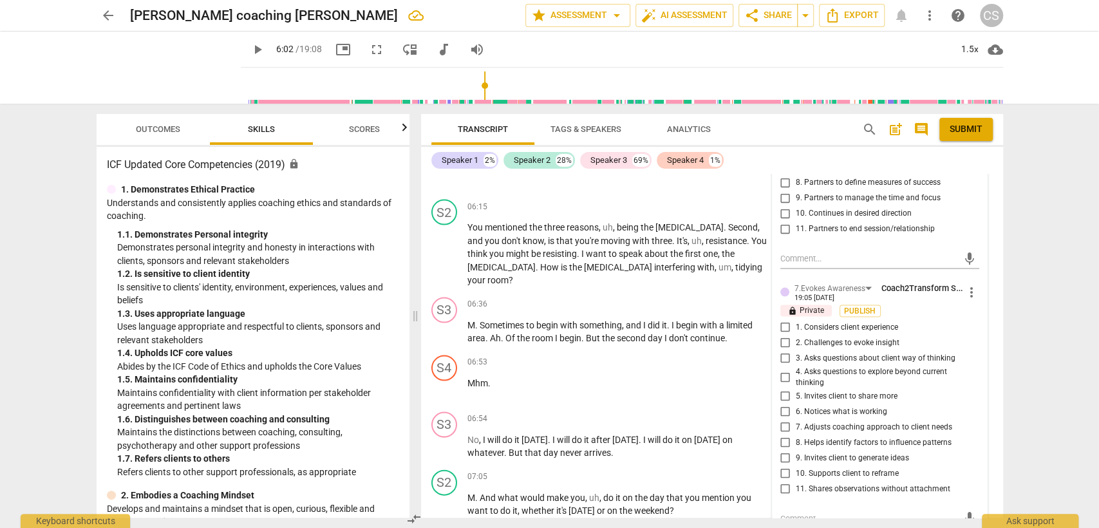
click at [778, 350] on input "3. Asks questions about client way of thinking" at bounding box center [785, 357] width 21 height 15
checkbox input "true"
click at [637, 382] on div "06:53 + Add competency keyboard_arrow_right Mhm ." at bounding box center [621, 378] width 309 height 46
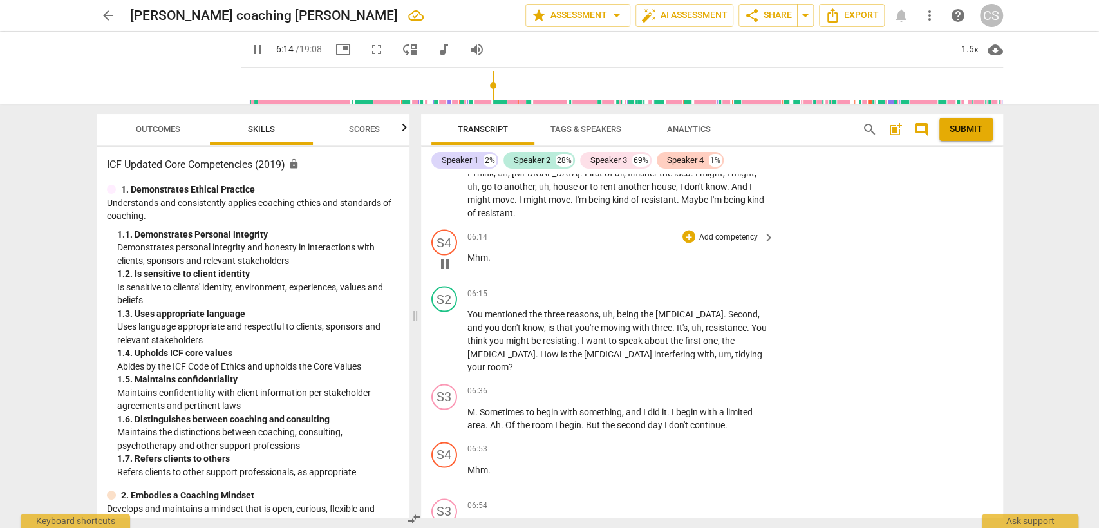
scroll to position [1726, 0]
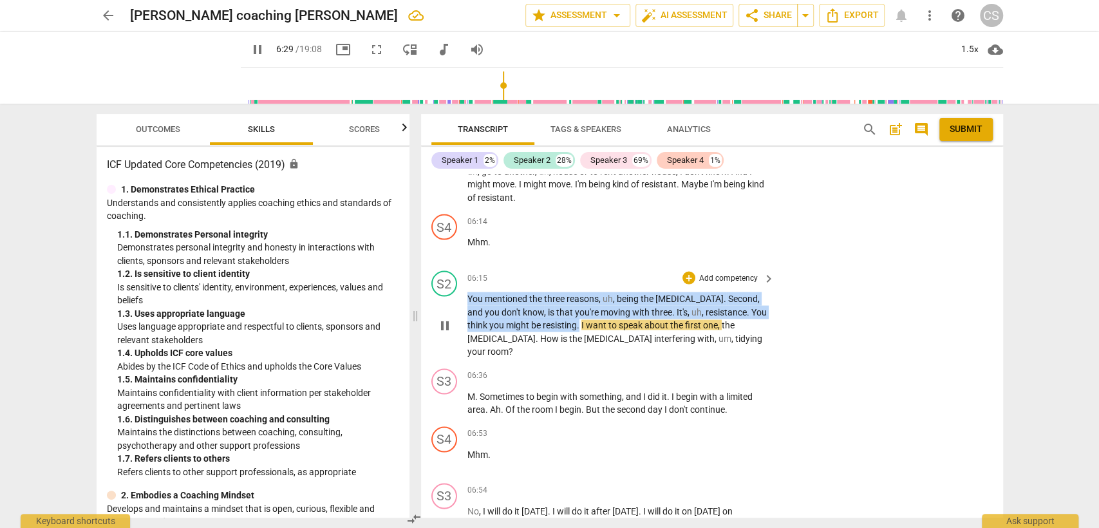
drag, startPoint x: 466, startPoint y: 286, endPoint x: 598, endPoint y: 319, distance: 135.6
click at [598, 319] on p "You mentioned the three reasons , uh , being the [MEDICAL_DATA] . Second , and …" at bounding box center [617, 325] width 301 height 66
click at [693, 271] on div "+ Add competency" at bounding box center [721, 277] width 77 height 13
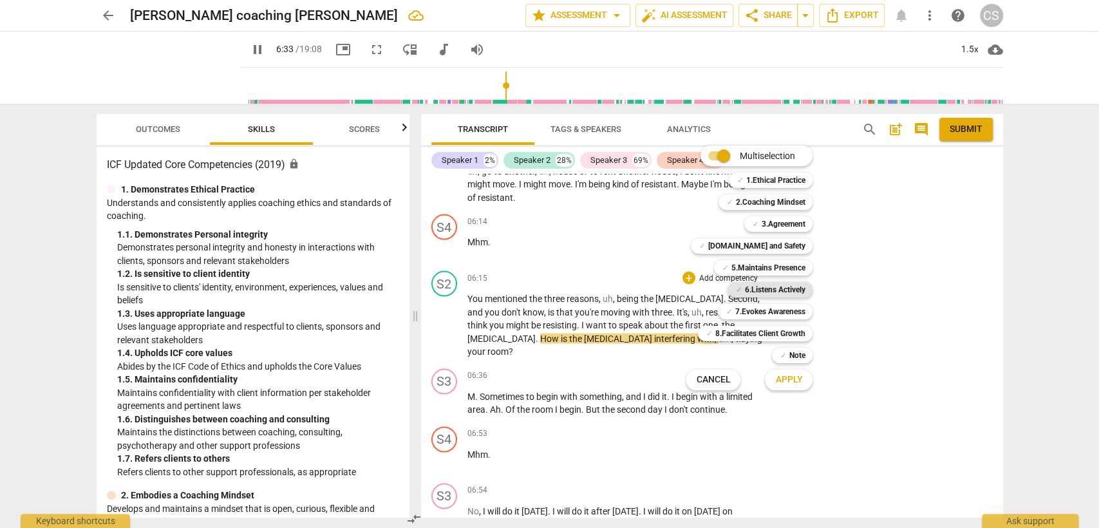
click at [778, 287] on b "6.Listens Actively" at bounding box center [774, 289] width 61 height 15
click at [798, 381] on span "Apply" at bounding box center [788, 379] width 27 height 13
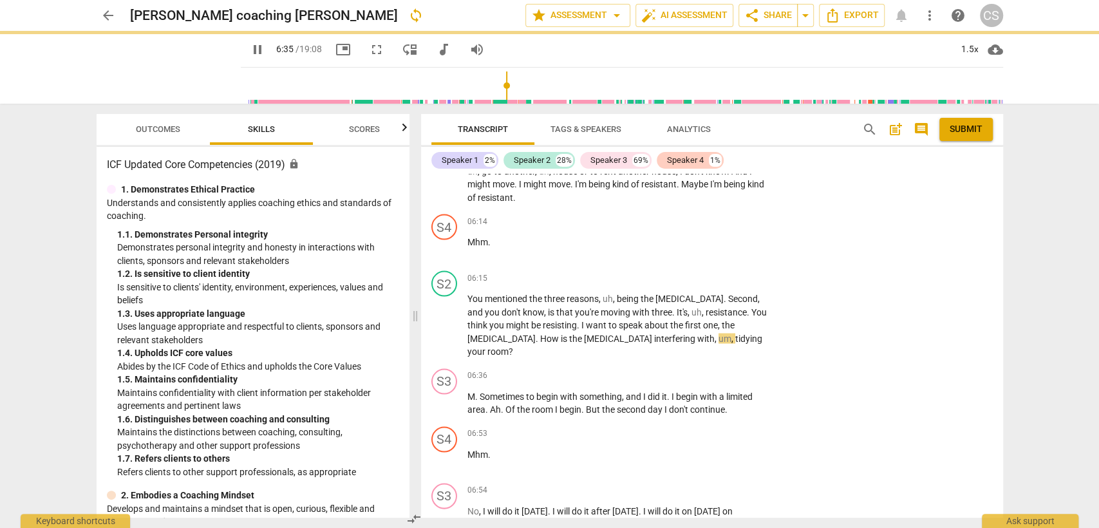
type input "395"
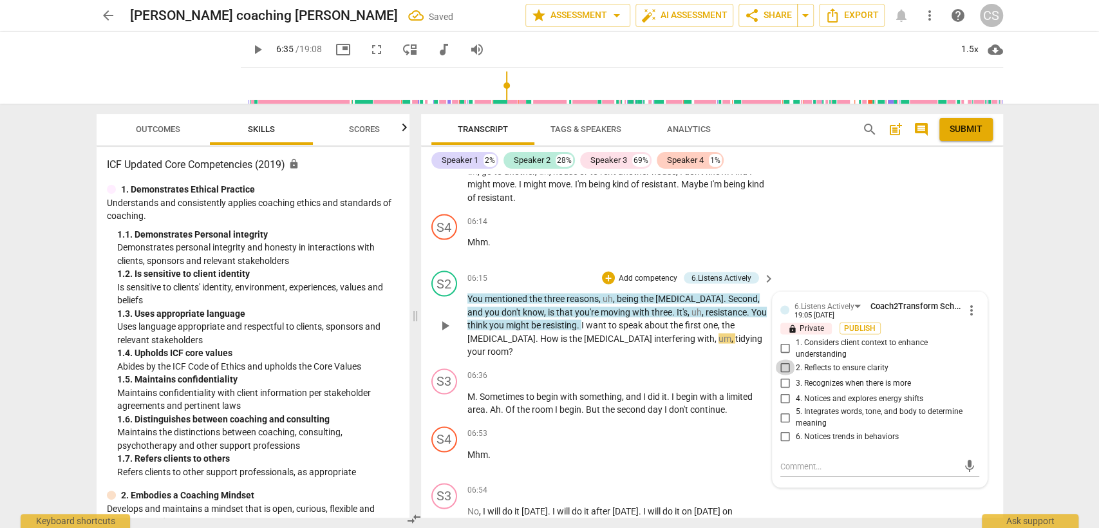
click at [788, 359] on input "2. Reflects to ensure clarity" at bounding box center [785, 366] width 21 height 15
checkbox input "true"
click at [586, 319] on span "I" at bounding box center [583, 324] width 5 height 10
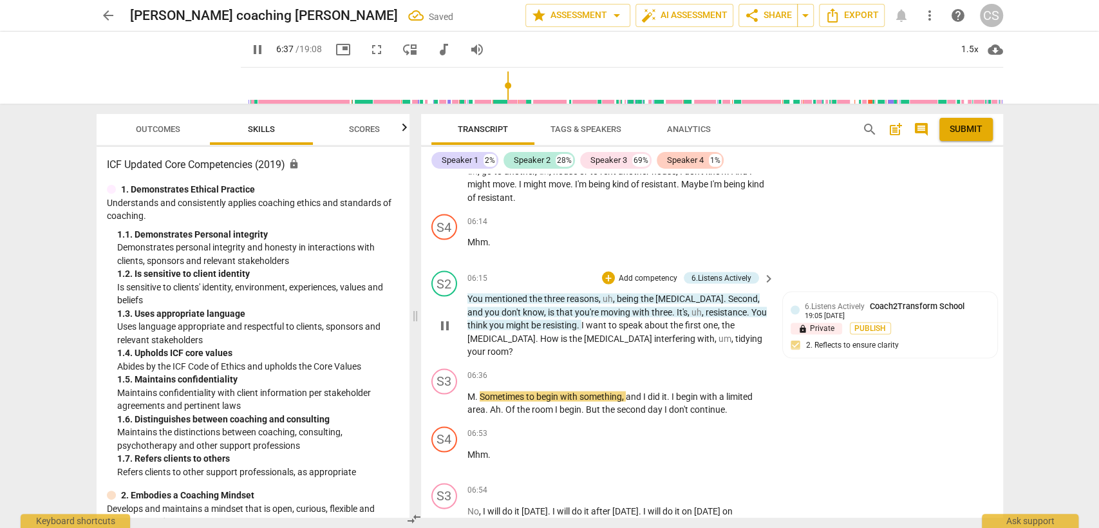
type input "398"
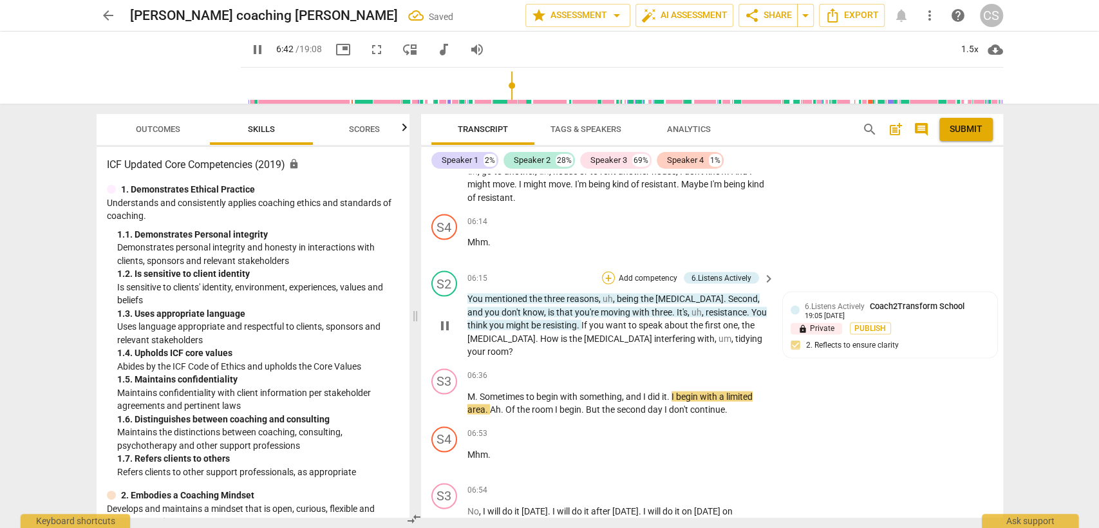
click at [605, 271] on div "+" at bounding box center [608, 277] width 13 height 13
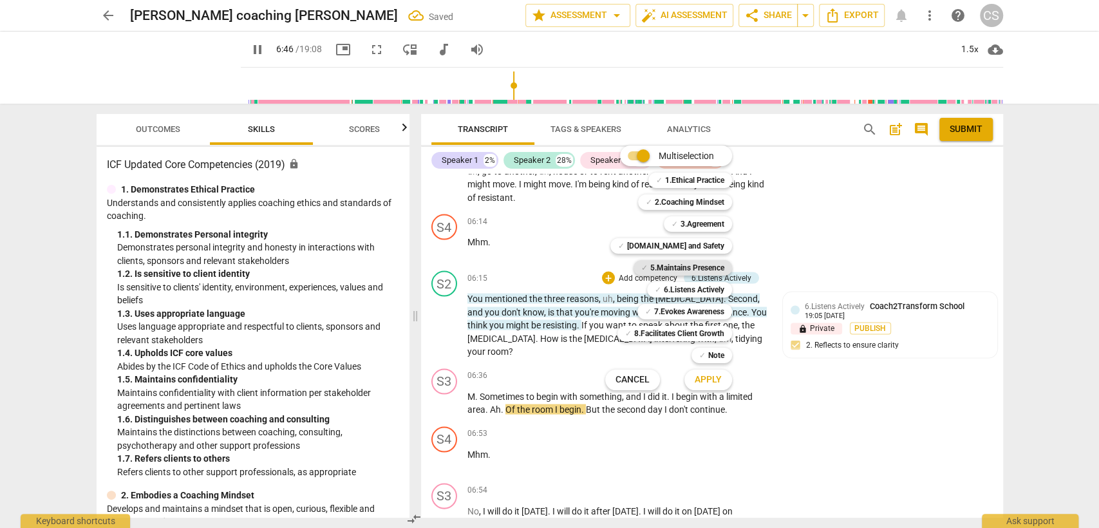
click at [666, 262] on b "5.Maintains Presence" at bounding box center [687, 267] width 74 height 15
click at [675, 286] on b "6.Listens Actively" at bounding box center [694, 289] width 61 height 15
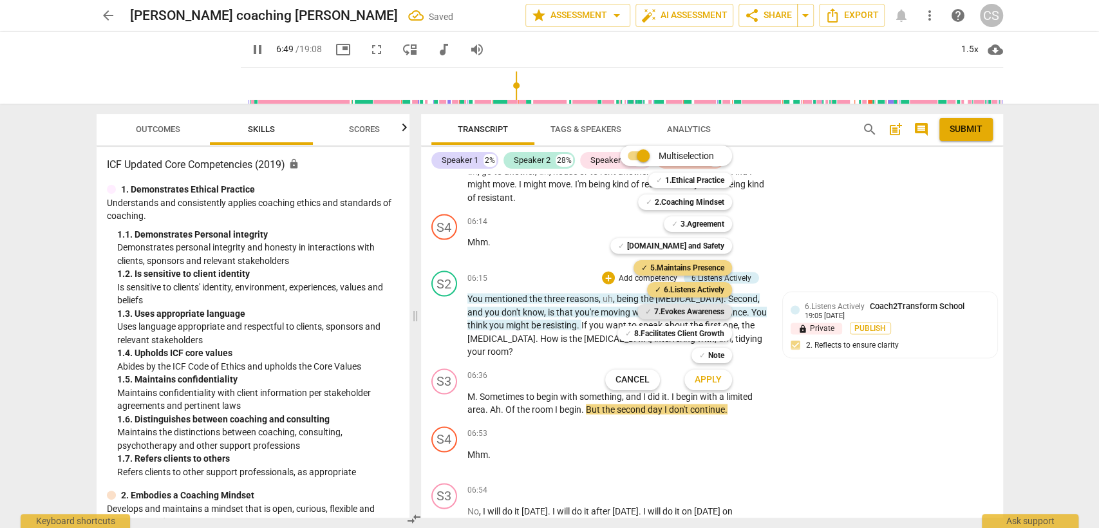
click at [672, 311] on b "7.Evokes Awareness" at bounding box center [689, 311] width 70 height 15
click at [701, 382] on span "Apply" at bounding box center [708, 379] width 27 height 13
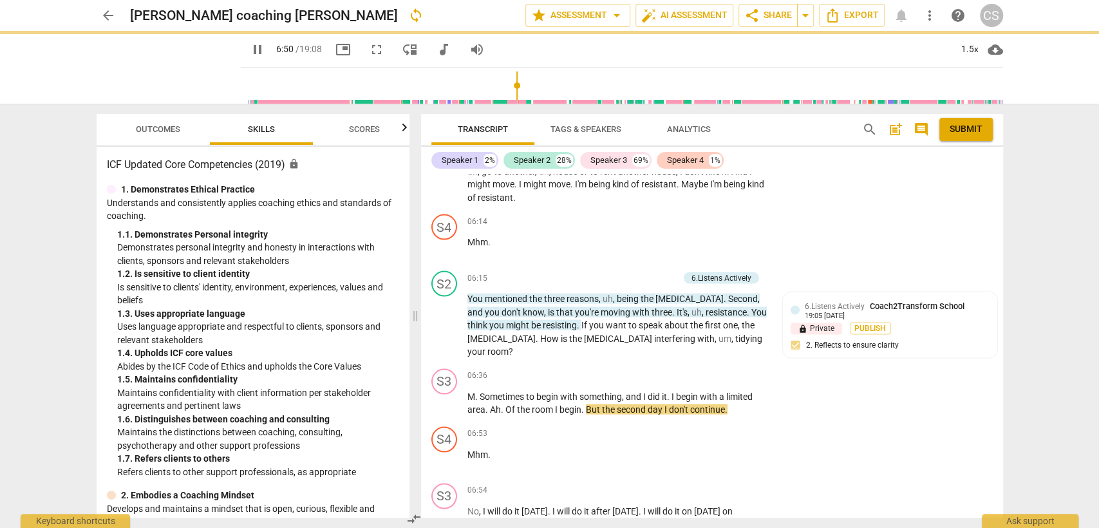
type input "411"
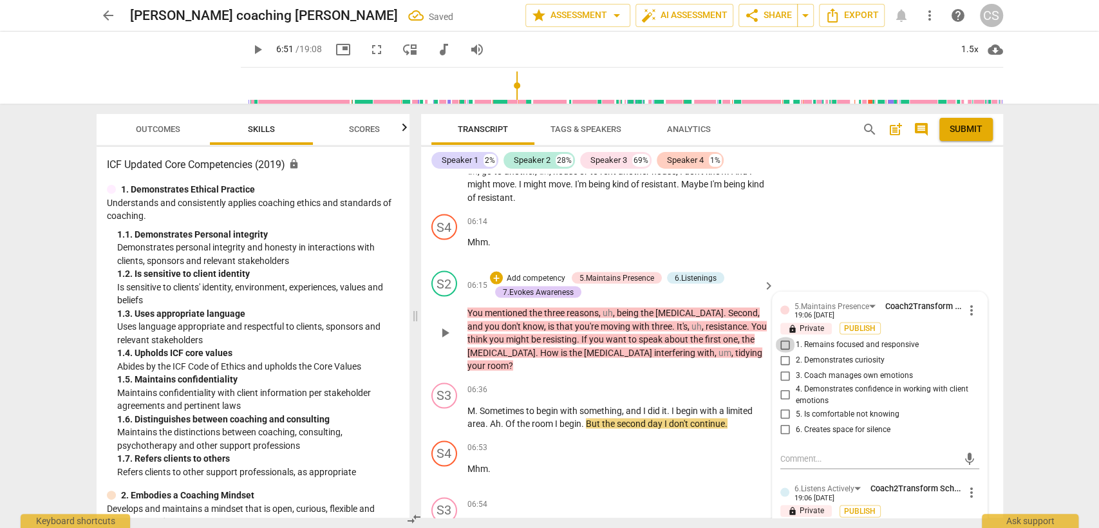
click at [786, 337] on input "1. Remains focused and responsive" at bounding box center [785, 344] width 21 height 15
checkbox input "true"
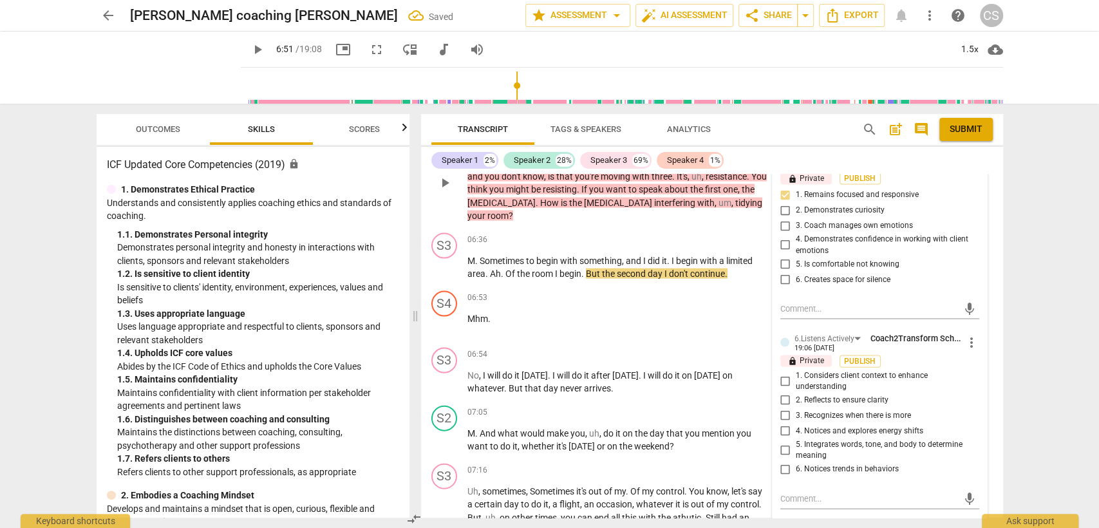
scroll to position [1940, 0]
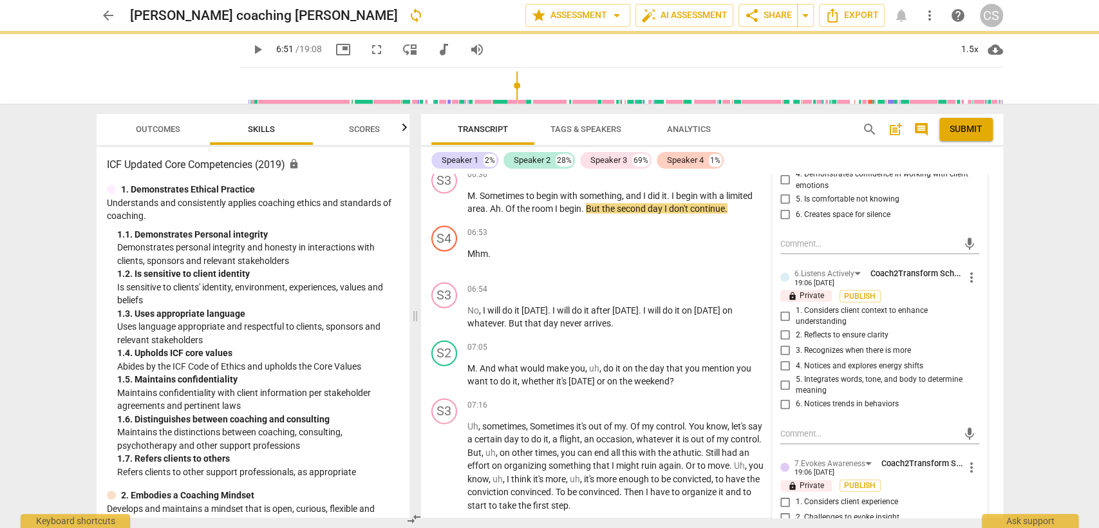
click at [783, 308] on input "1. Considers client context to enhance understanding" at bounding box center [785, 315] width 21 height 15
checkbox input "true"
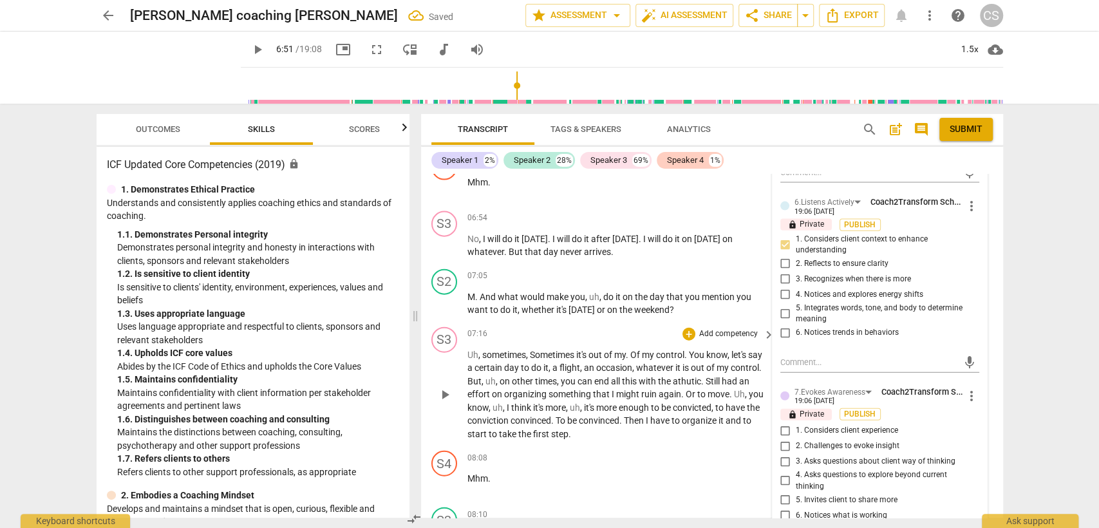
scroll to position [2155, 0]
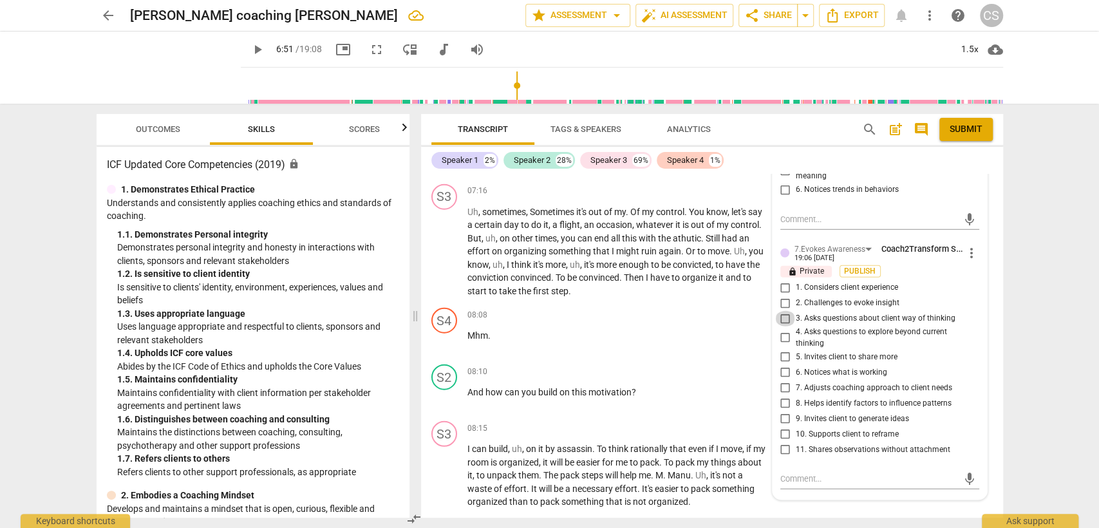
click at [784, 311] on input "3. Asks questions about client way of thinking" at bounding box center [785, 318] width 21 height 15
checkbox input "true"
click at [660, 331] on p "Mhm ." at bounding box center [617, 336] width 301 height 14
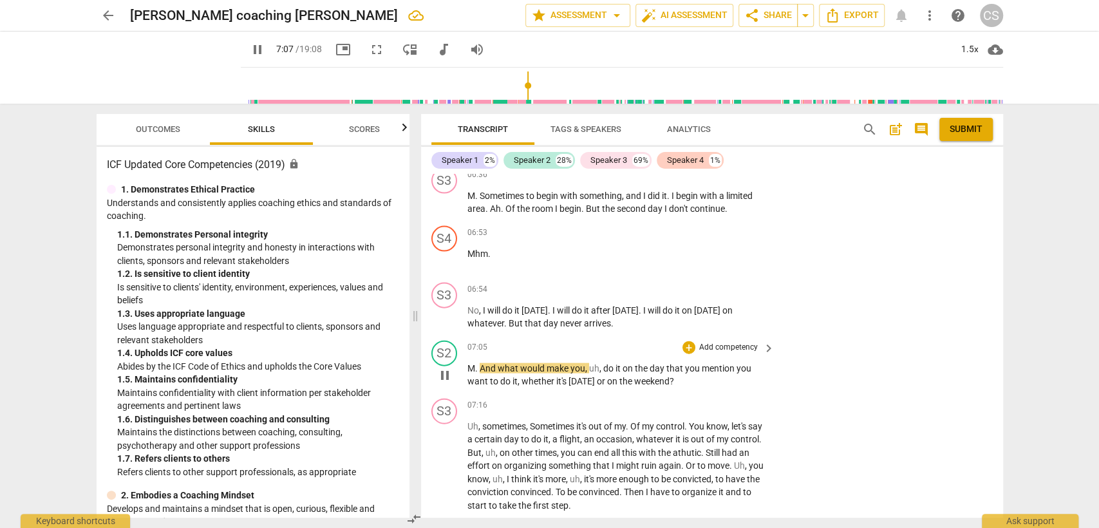
scroll to position [2012, 0]
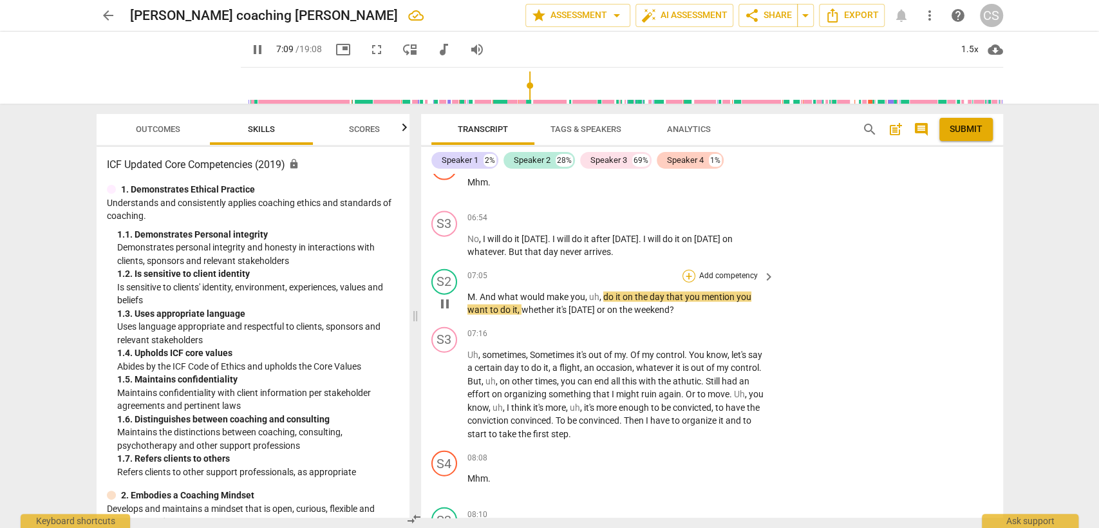
click at [684, 270] on div "+" at bounding box center [689, 276] width 13 height 13
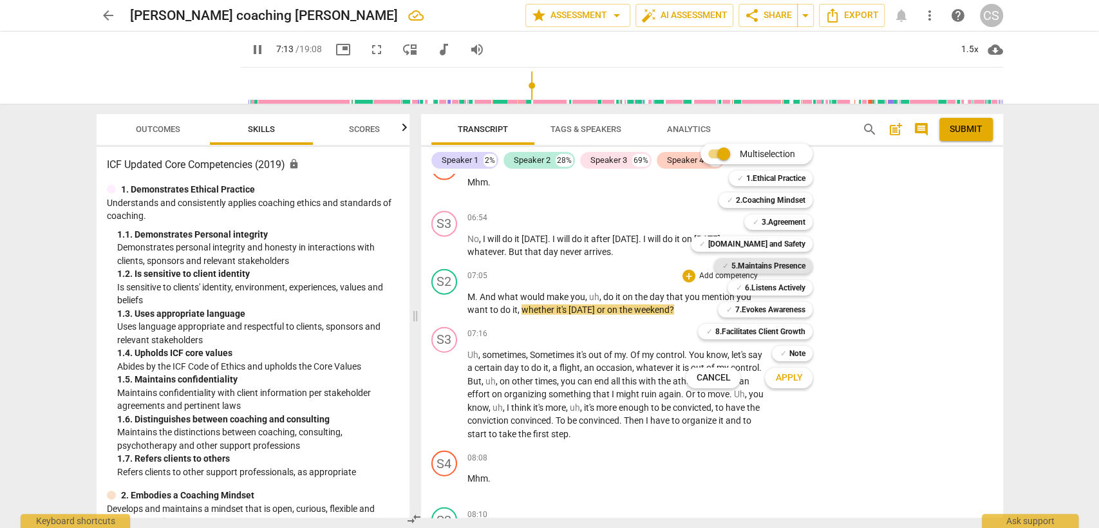
click at [769, 263] on b "5.Maintains Presence" at bounding box center [768, 265] width 74 height 15
click at [771, 285] on b "6.Listens Actively" at bounding box center [774, 287] width 61 height 15
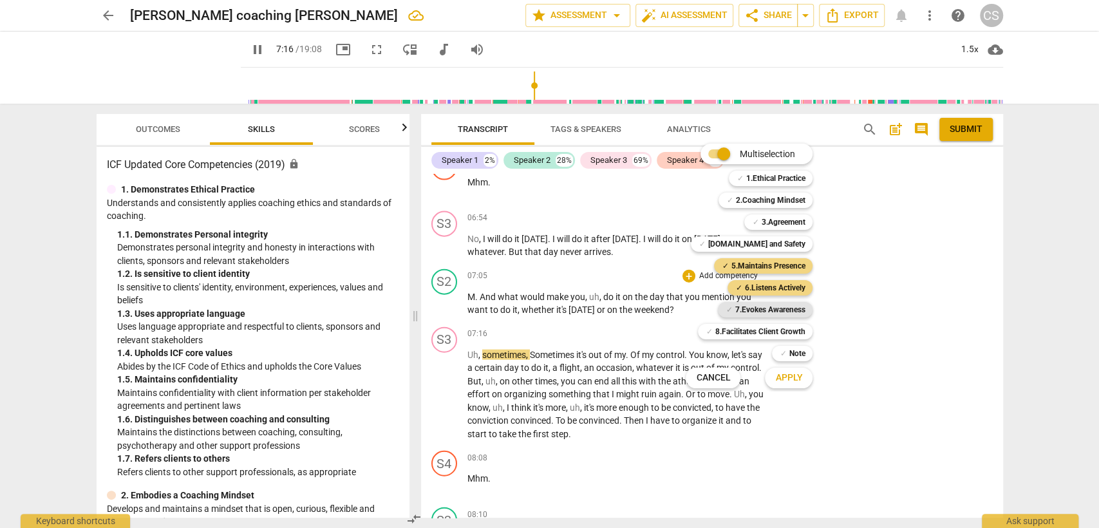
click at [772, 305] on b "7.Evokes Awareness" at bounding box center [770, 309] width 70 height 15
click at [783, 375] on span "Apply" at bounding box center [788, 378] width 27 height 13
type input "438"
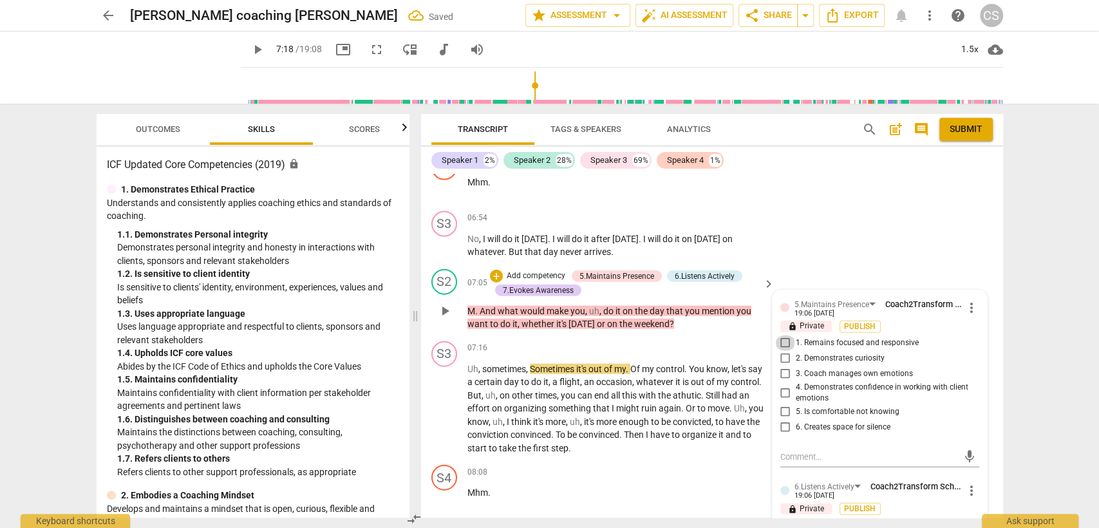
click at [786, 335] on input "1. Remains focused and responsive" at bounding box center [785, 342] width 21 height 15
checkbox input "true"
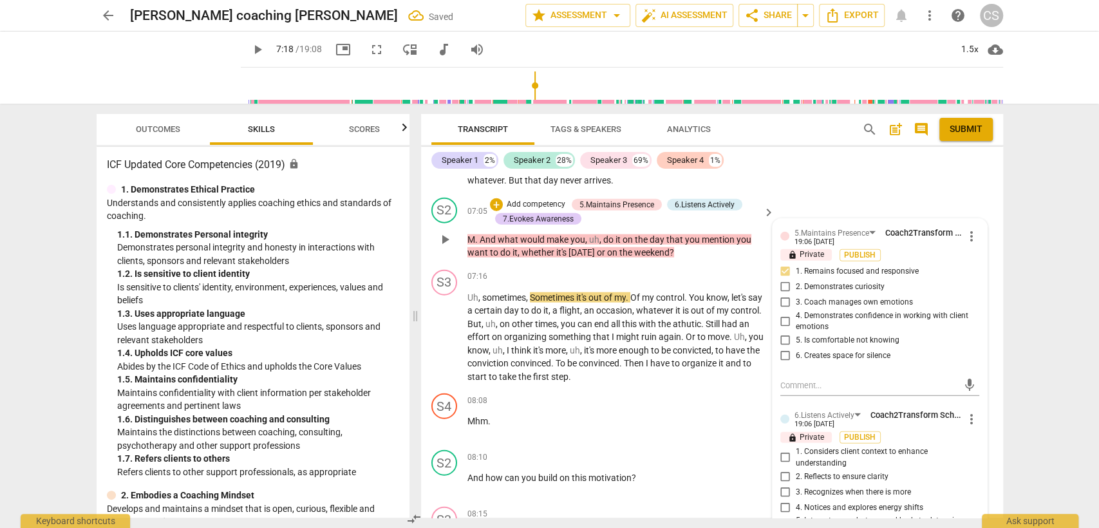
click at [782, 450] on input "1. Considers client context to enhance understanding" at bounding box center [785, 457] width 21 height 15
checkbox input "true"
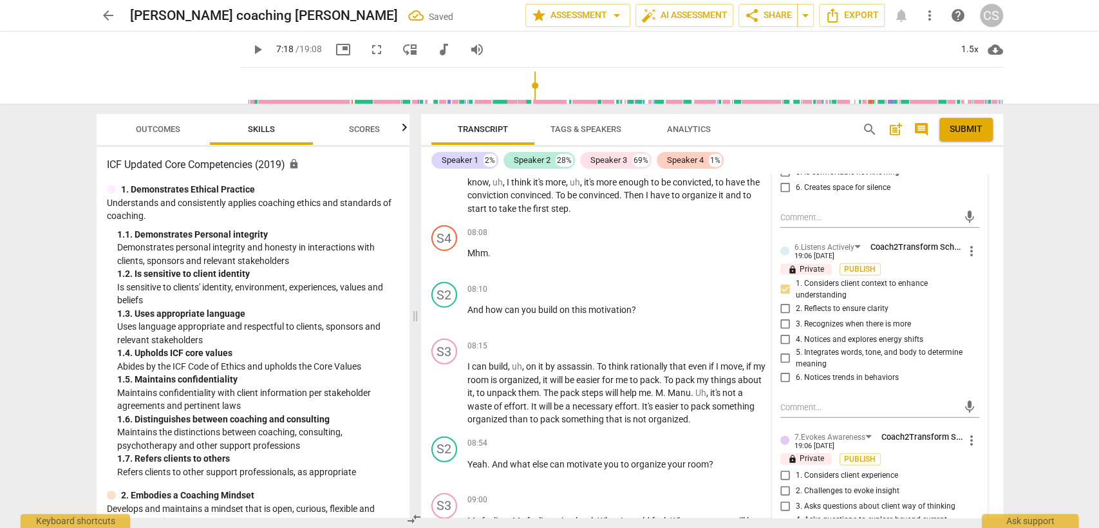
scroll to position [2441, 0]
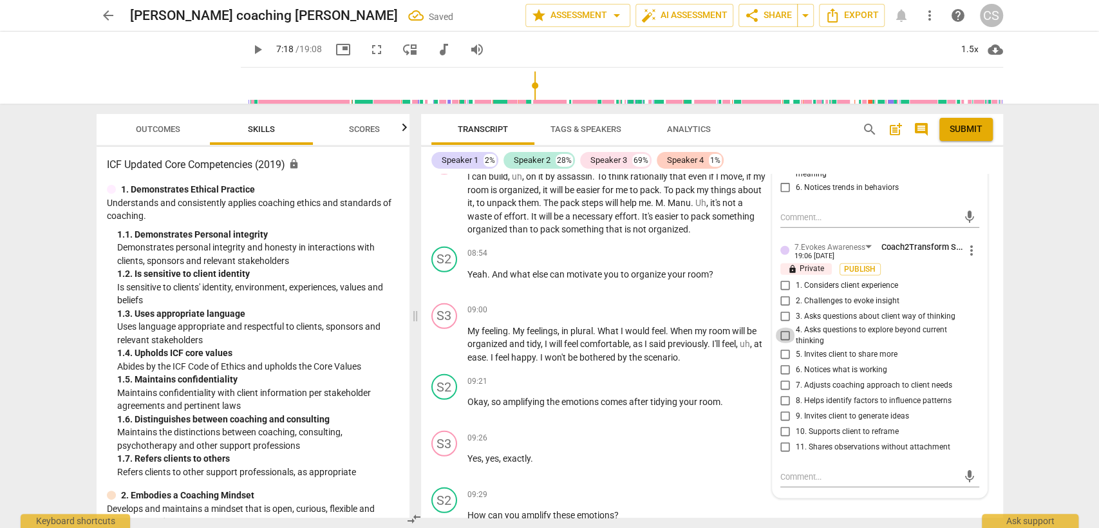
click at [783, 328] on input "4. Asks questions to explore beyond current thinking" at bounding box center [785, 335] width 21 height 15
checkbox input "true"
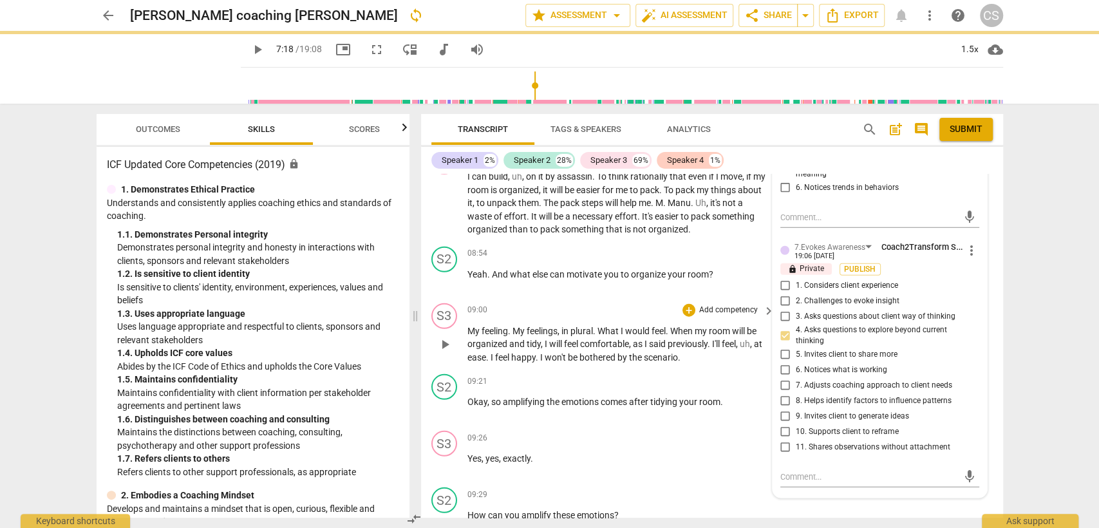
click at [657, 325] on p "My feeling . My feelings , in plural . What I would feel . When my room will be…" at bounding box center [617, 345] width 301 height 40
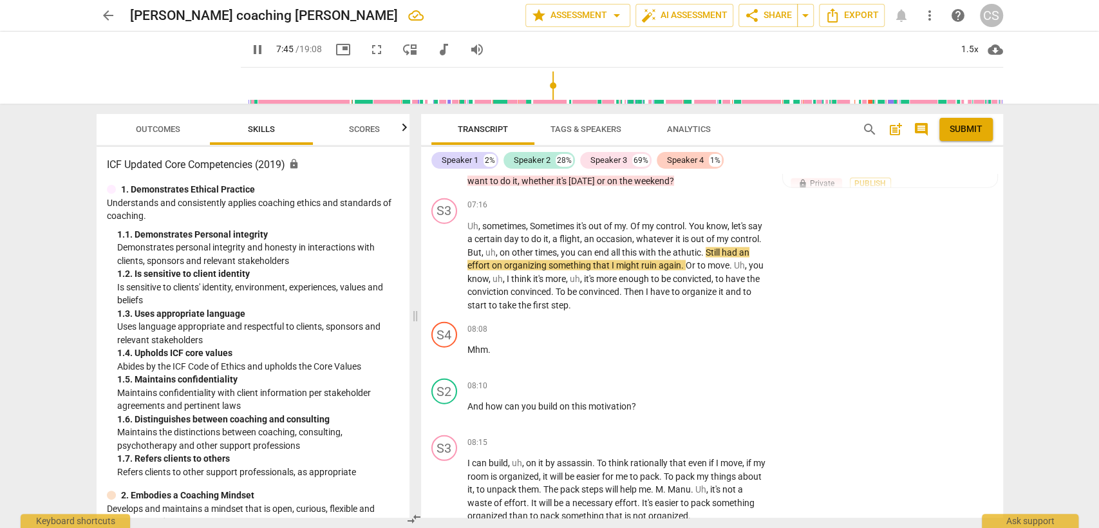
scroll to position [2226, 0]
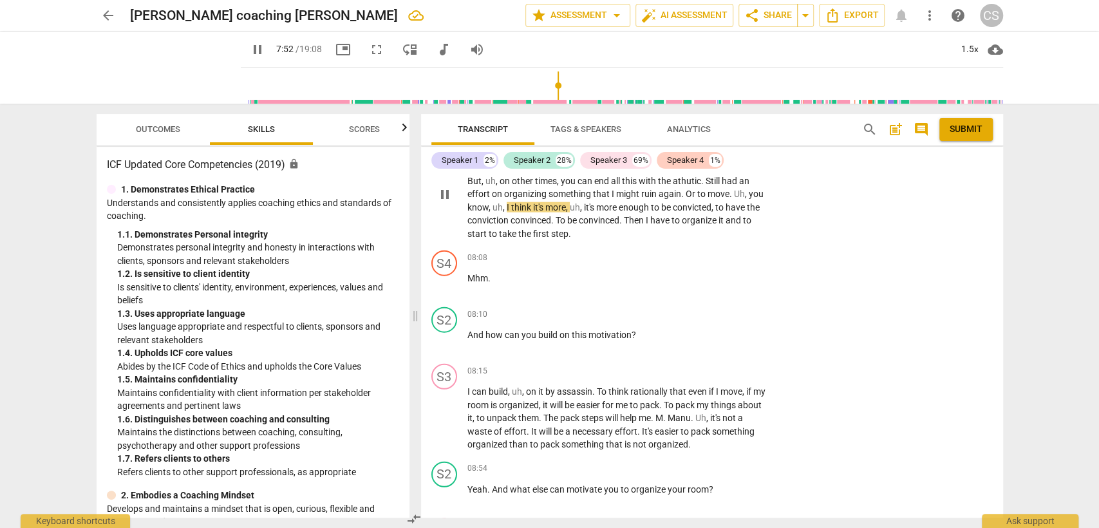
click at [448, 187] on span "pause" at bounding box center [444, 194] width 15 height 15
click at [444, 187] on span "play_arrow" at bounding box center [444, 194] width 15 height 15
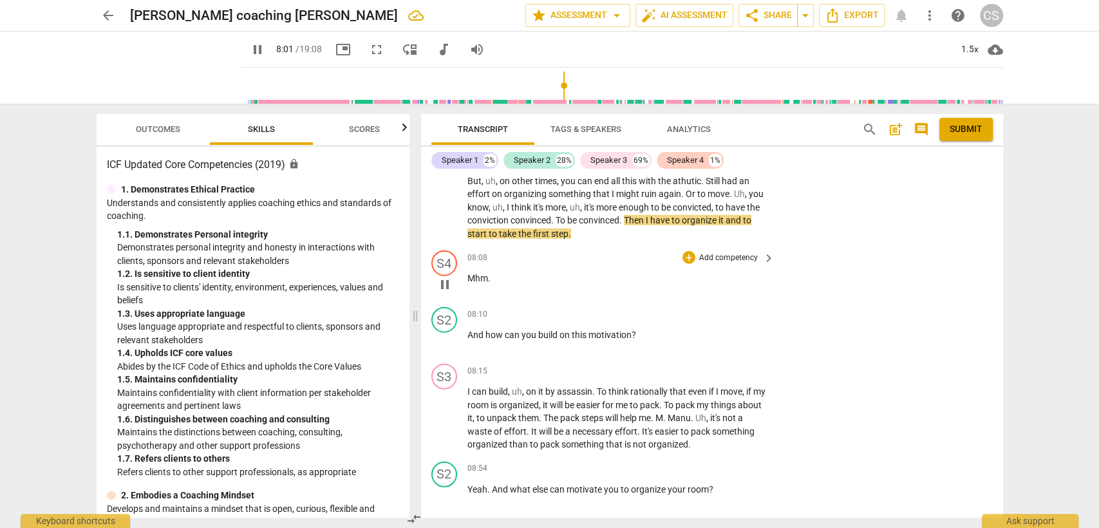
scroll to position [2155, 0]
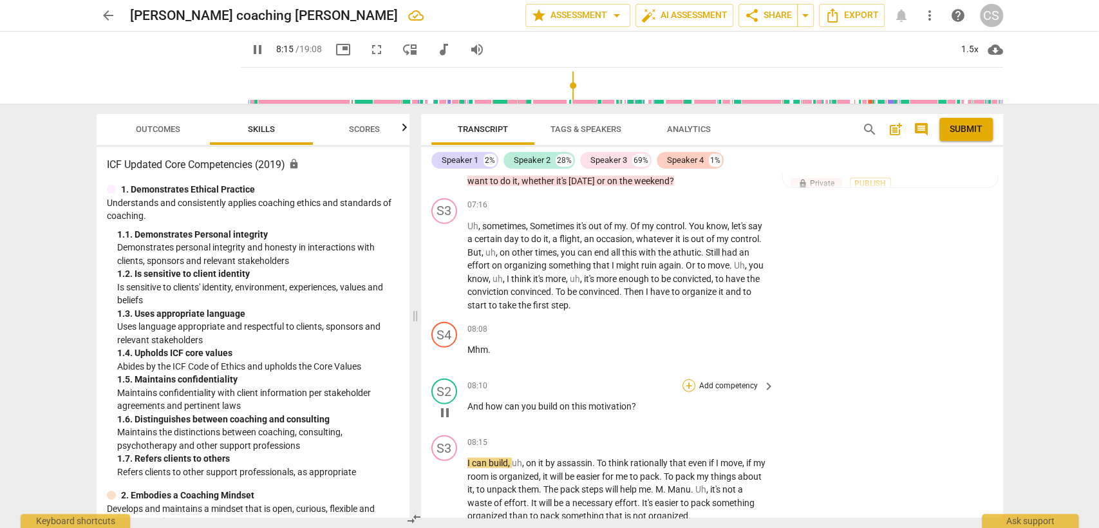
click at [688, 379] on div "+" at bounding box center [689, 385] width 13 height 13
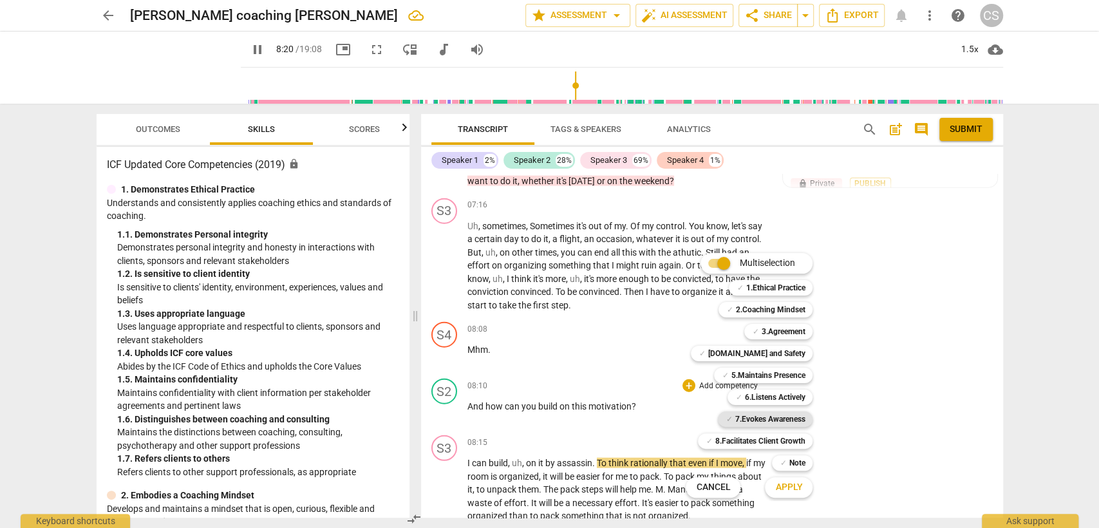
click at [762, 416] on b "7.Evokes Awareness" at bounding box center [770, 418] width 70 height 15
click at [789, 487] on span "Apply" at bounding box center [788, 487] width 27 height 13
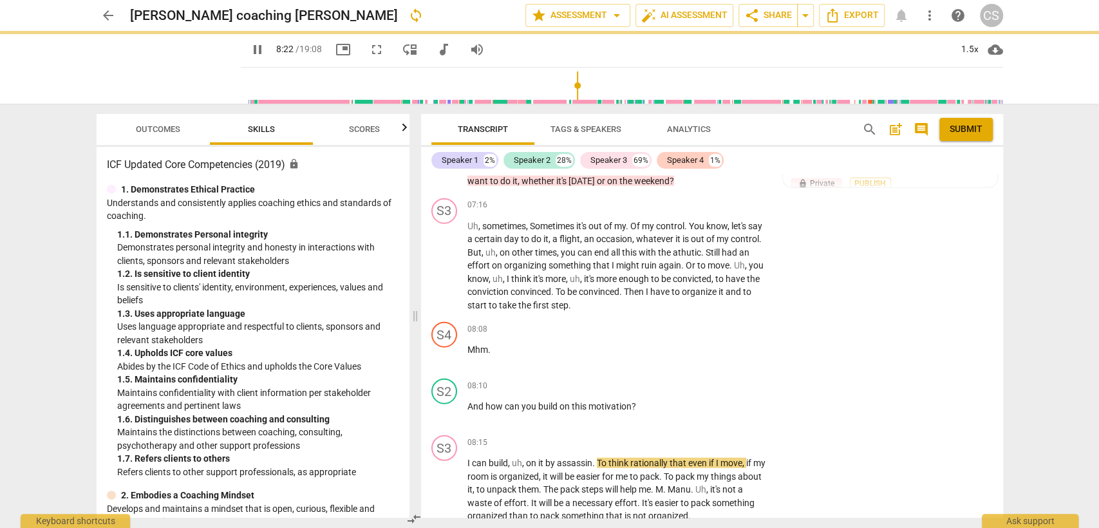
type input "503"
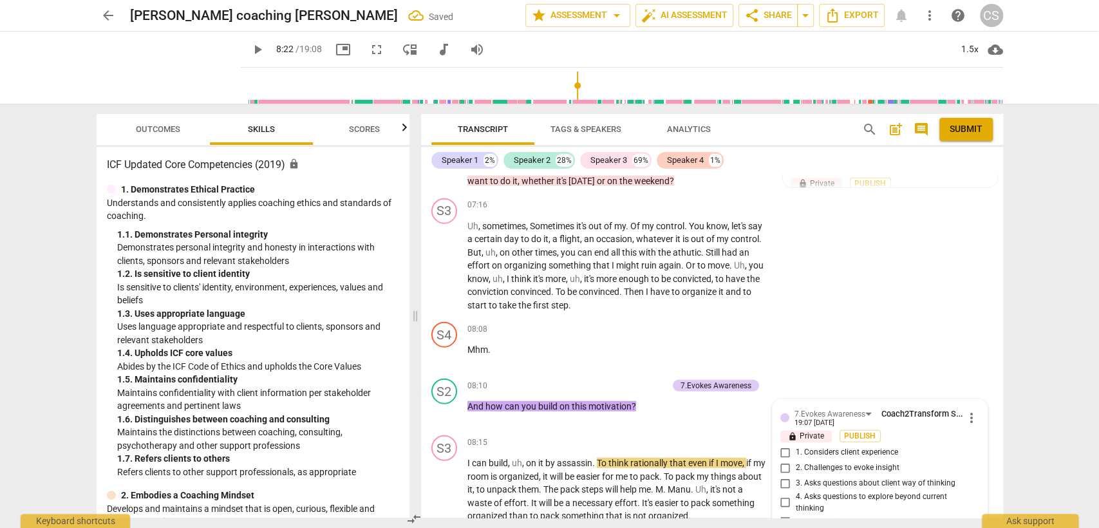
scroll to position [2442, 0]
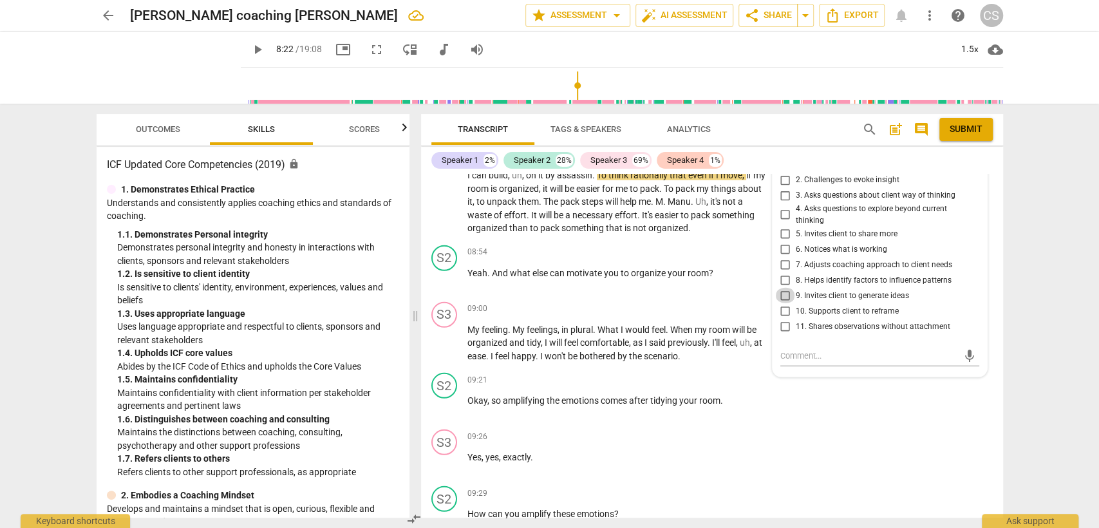
click at [782, 288] on input "9. Invites client to generate ideas" at bounding box center [785, 295] width 21 height 15
checkbox input "true"
click at [663, 302] on div "09:00 + Add competency keyboard_arrow_right" at bounding box center [621, 309] width 309 height 14
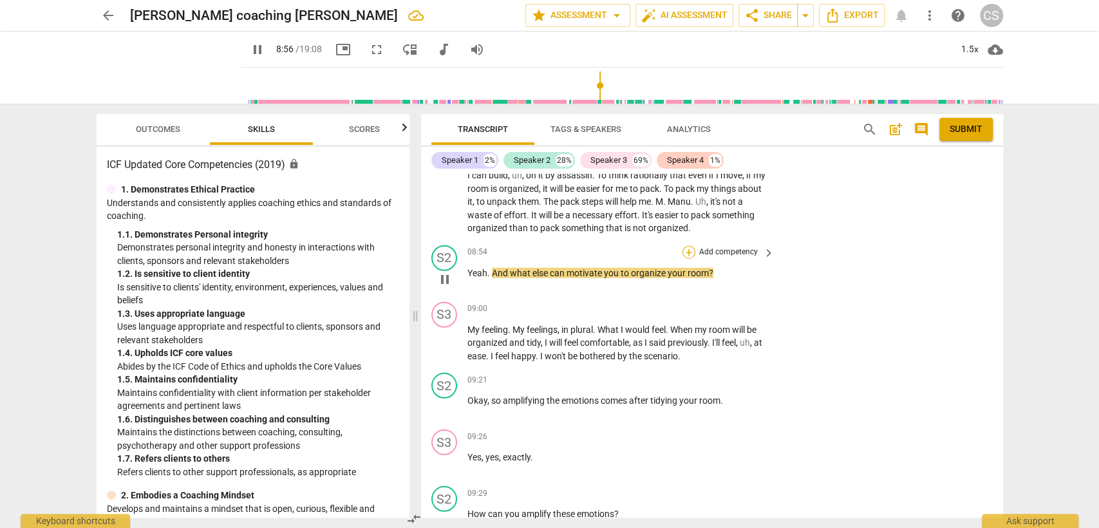
click at [688, 246] on div "+" at bounding box center [689, 252] width 13 height 13
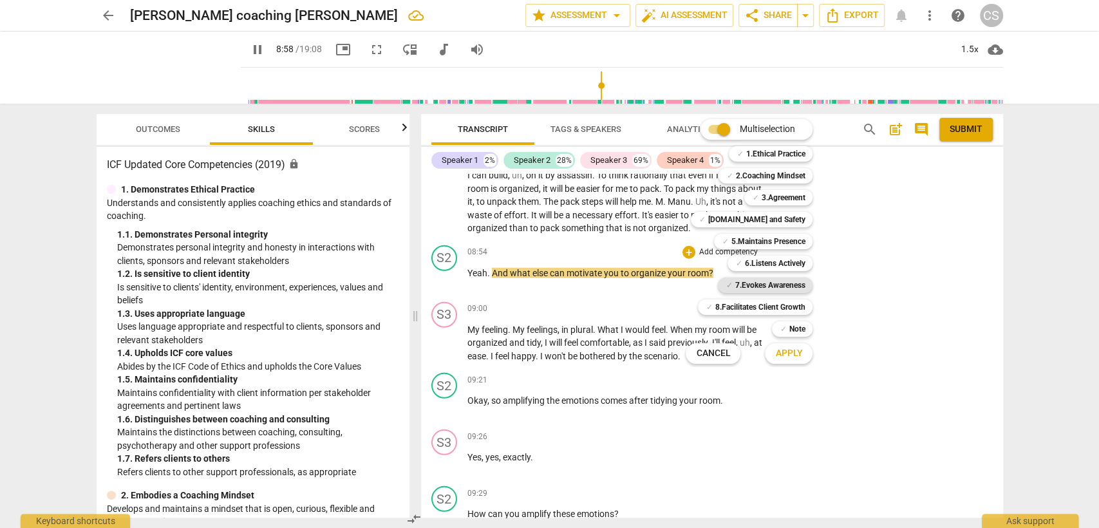
click at [768, 281] on b "7.Evokes Awareness" at bounding box center [770, 285] width 70 height 15
click at [780, 352] on span "Apply" at bounding box center [788, 353] width 27 height 13
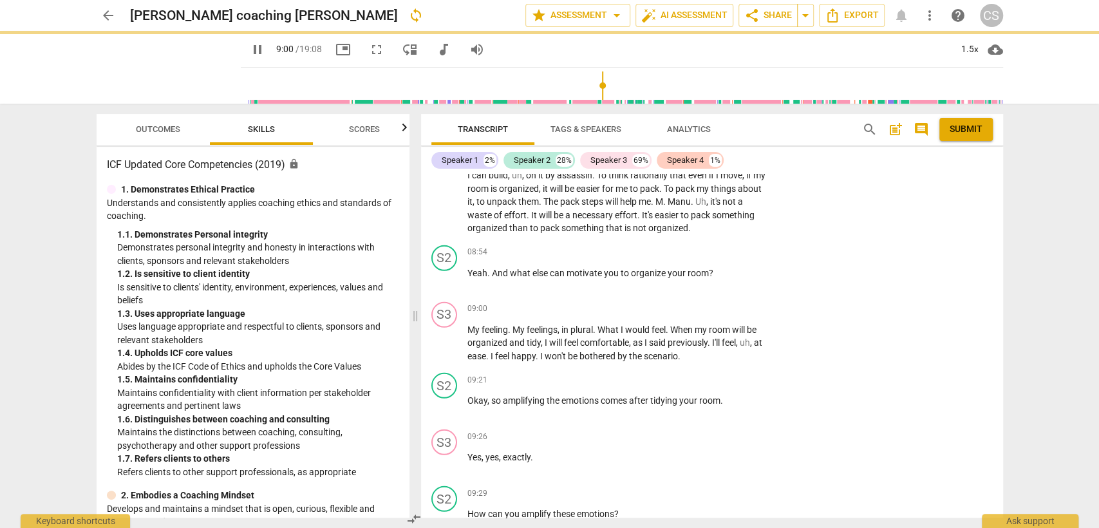
type input "541"
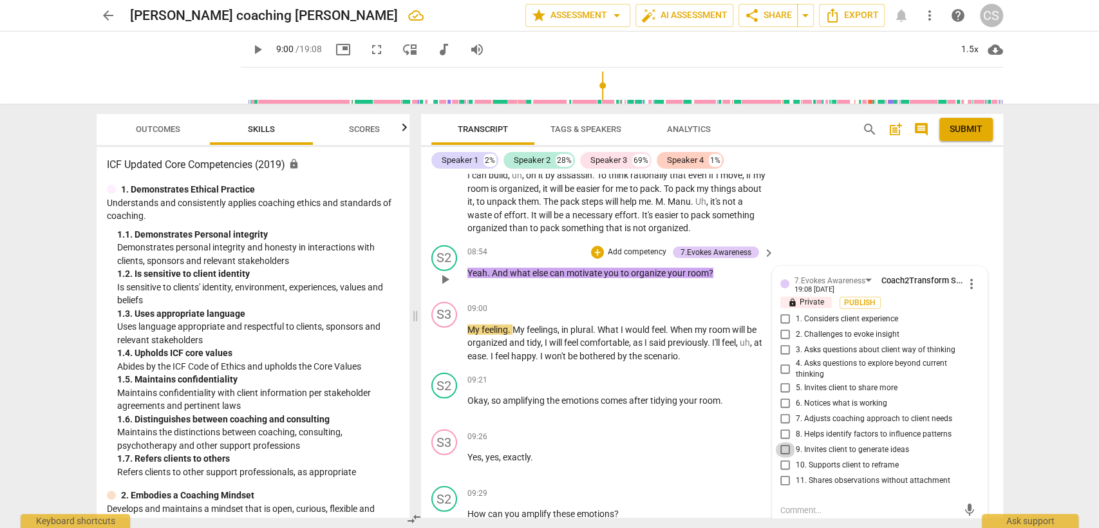
click at [782, 442] on input "9. Invites client to generate ideas" at bounding box center [785, 449] width 21 height 15
checkbox input "true"
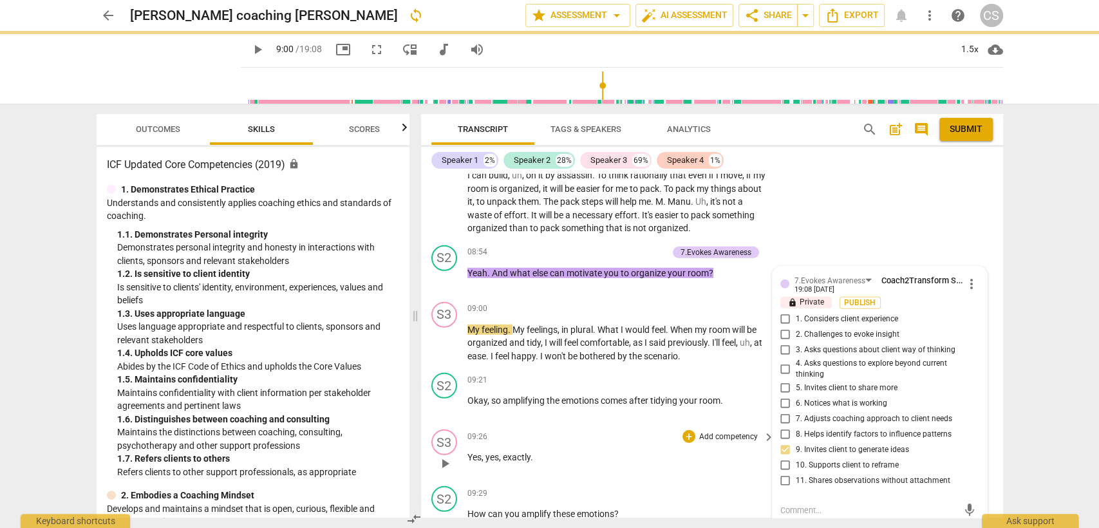
click at [634, 451] on p "Yes , yes , exactly ." at bounding box center [617, 458] width 301 height 14
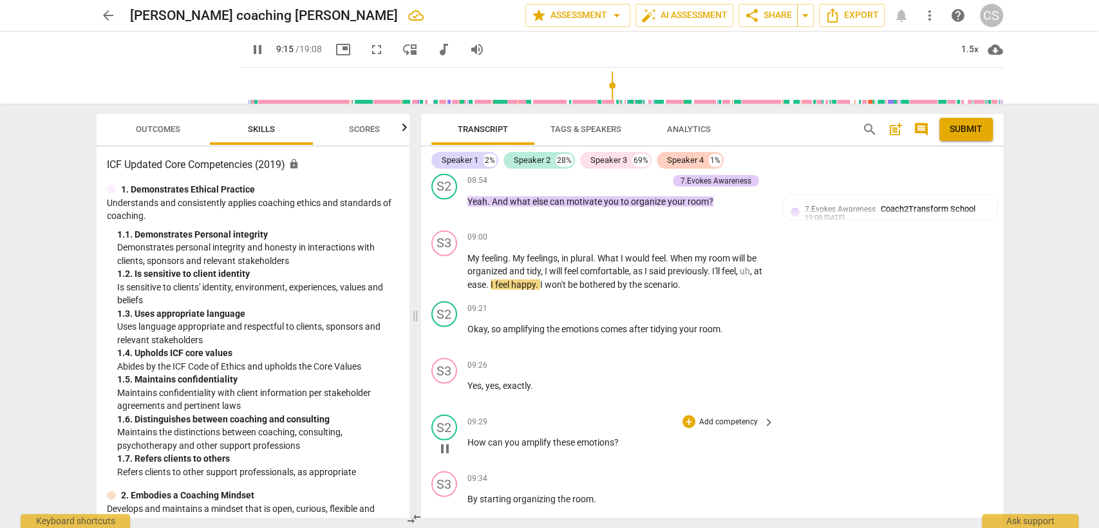
scroll to position [2586, 0]
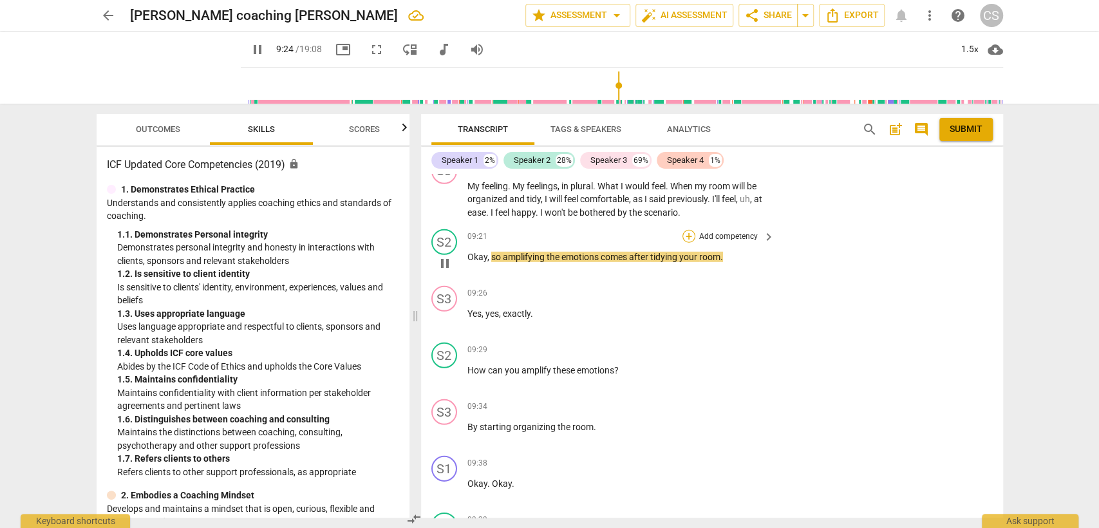
click at [688, 230] on div "+" at bounding box center [689, 236] width 13 height 13
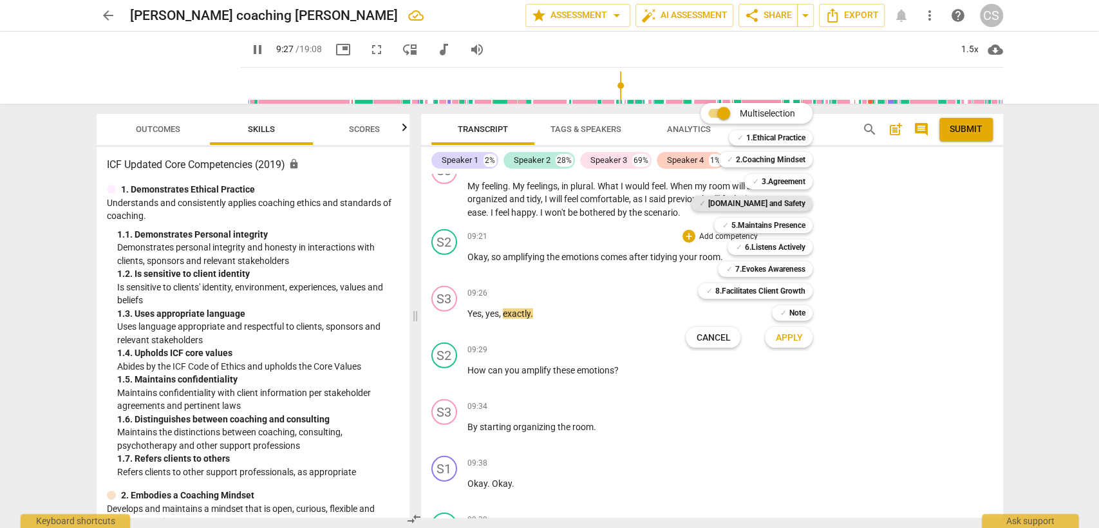
click at [757, 202] on b "[DOMAIN_NAME] and Safety" at bounding box center [756, 203] width 97 height 15
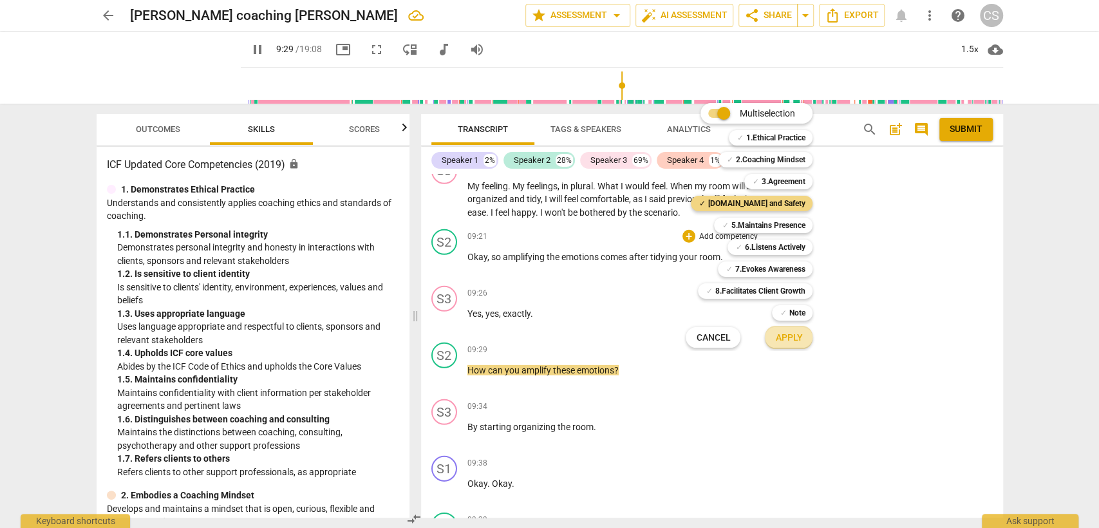
click at [777, 343] on span "Apply" at bounding box center [788, 338] width 27 height 13
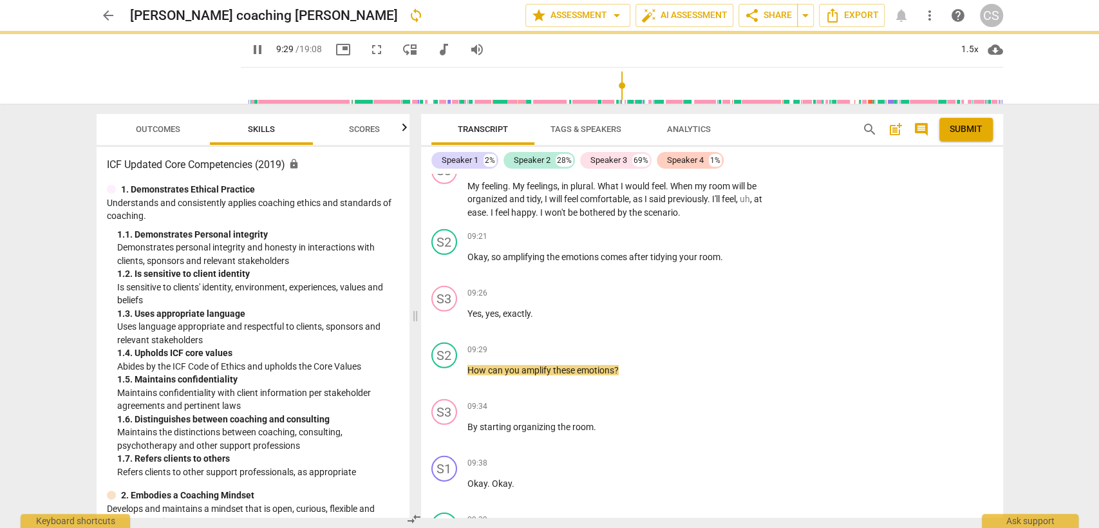
type input "570"
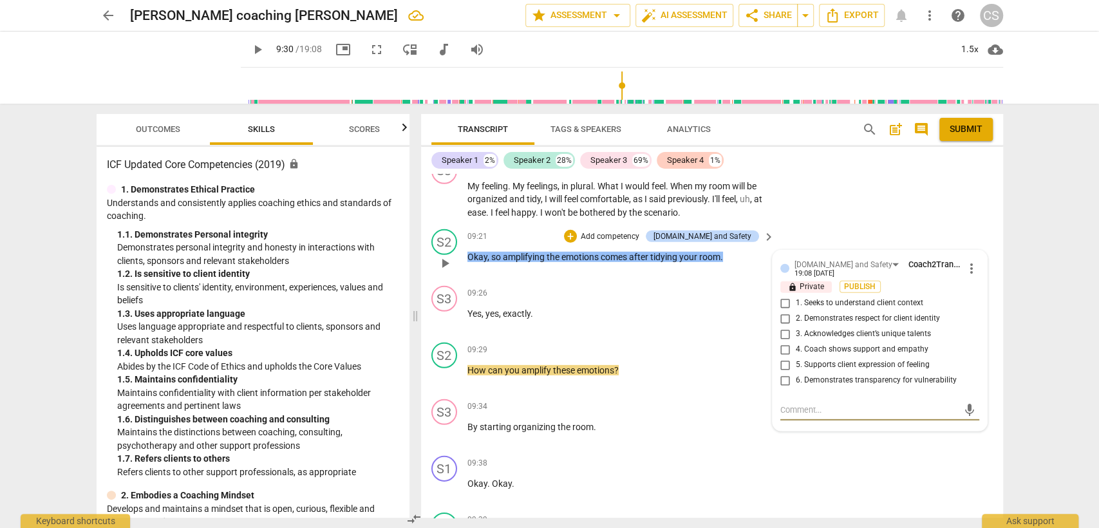
click at [782, 311] on input "2. Demonstrates respect for client identity" at bounding box center [785, 318] width 21 height 15
checkbox input "true"
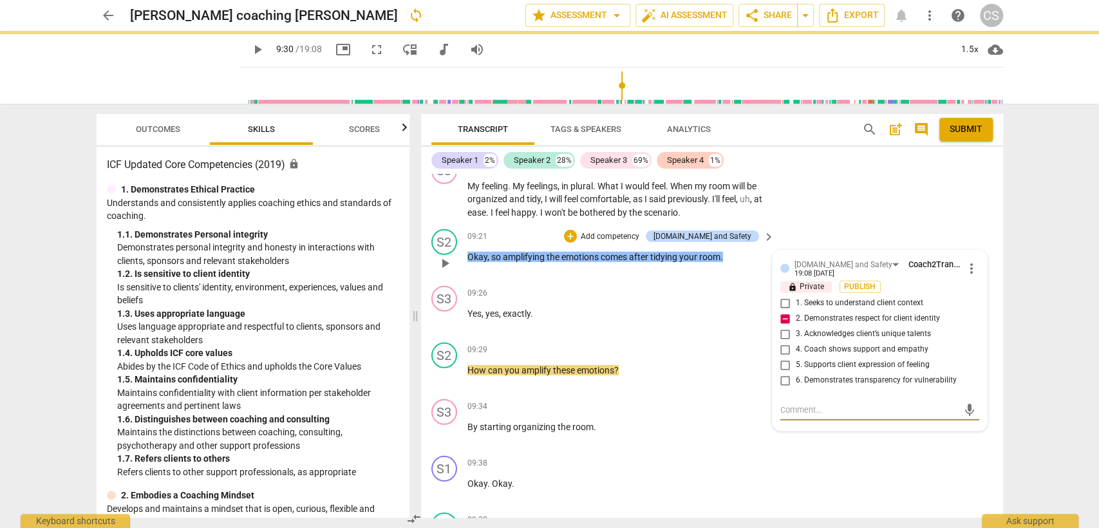
click at [784, 404] on textarea at bounding box center [869, 410] width 178 height 12
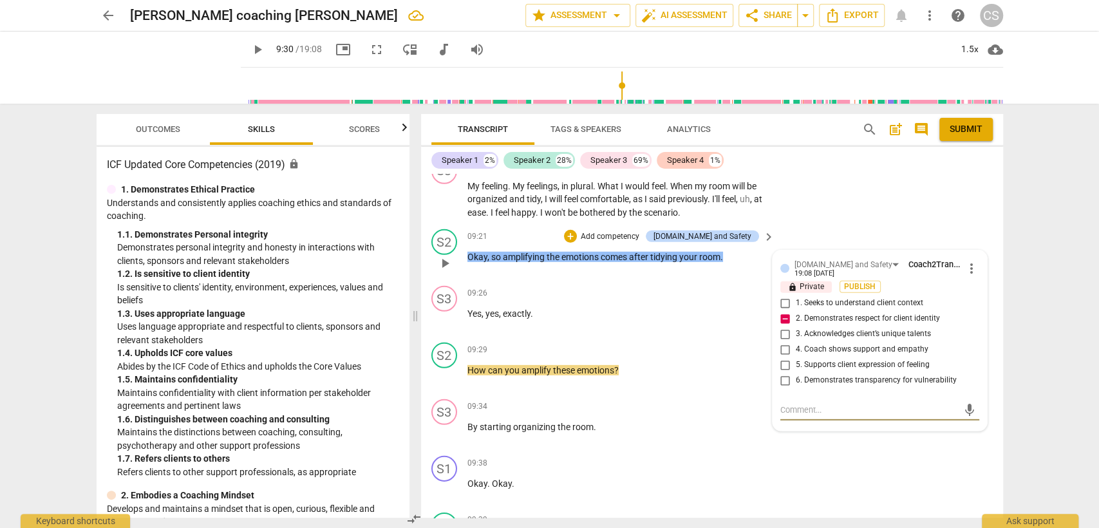
type textarea "t"
type textarea "th"
type textarea "the"
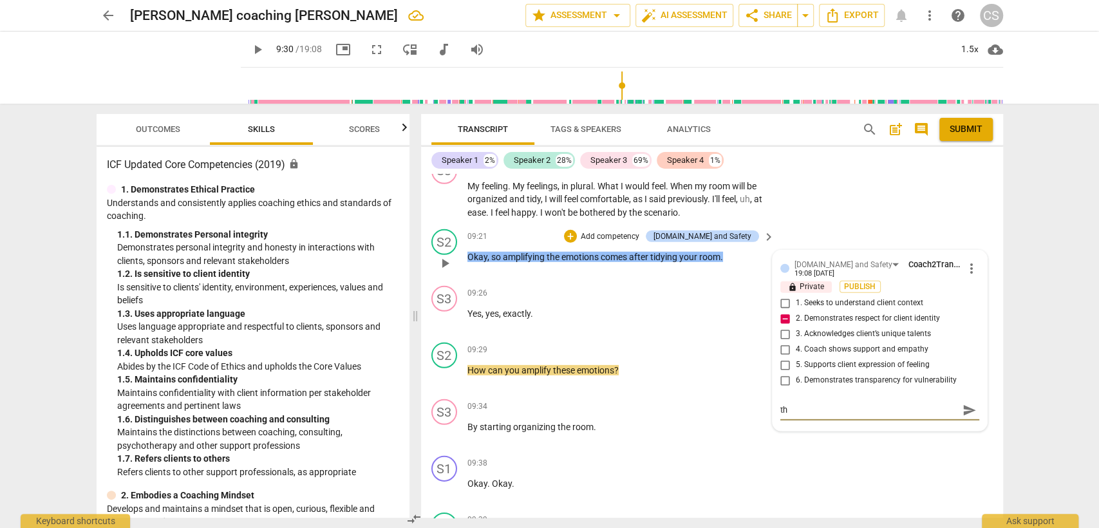
type textarea "the"
type textarea "the w"
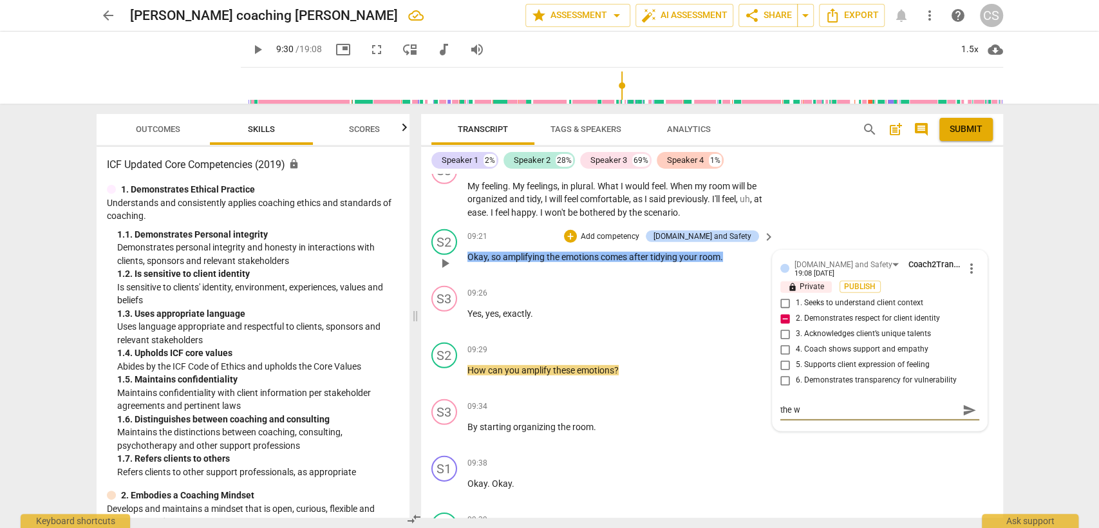
type textarea "the wo"
type textarea "the wor"
type textarea "the word"
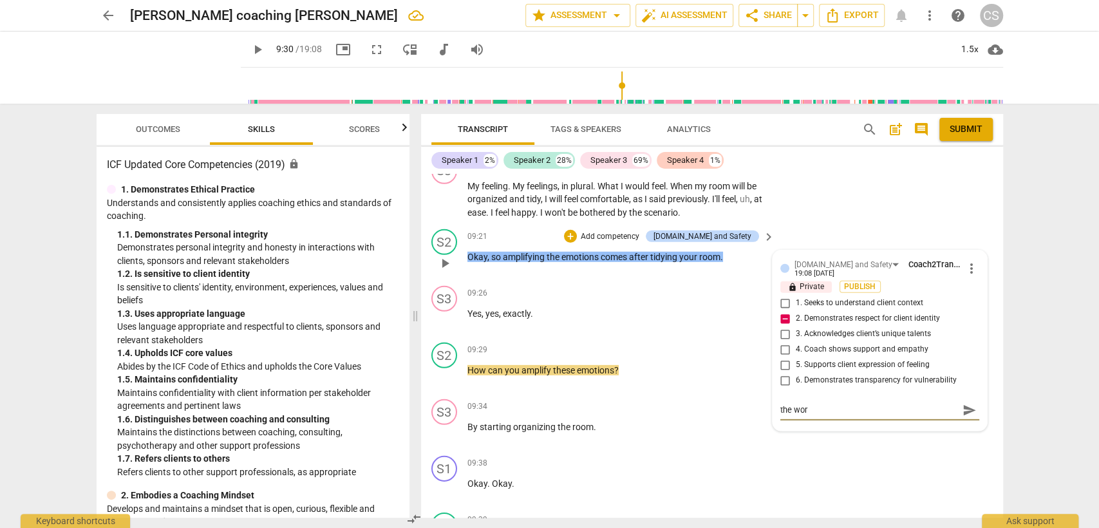
type textarea "the word"
type textarea "the word ""
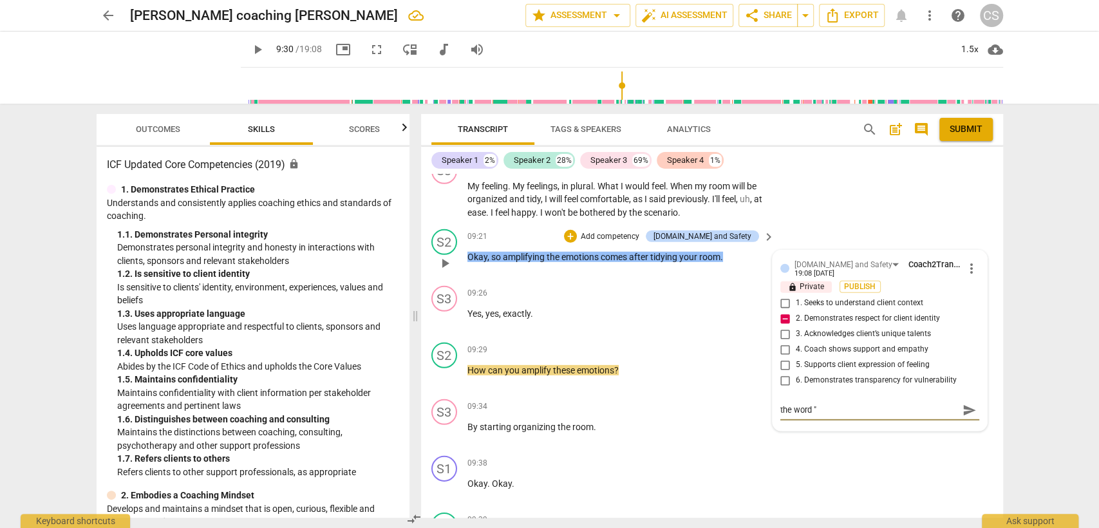
type textarea "the word "A"
type textarea "the word "Am"
type textarea "the word "Amp"
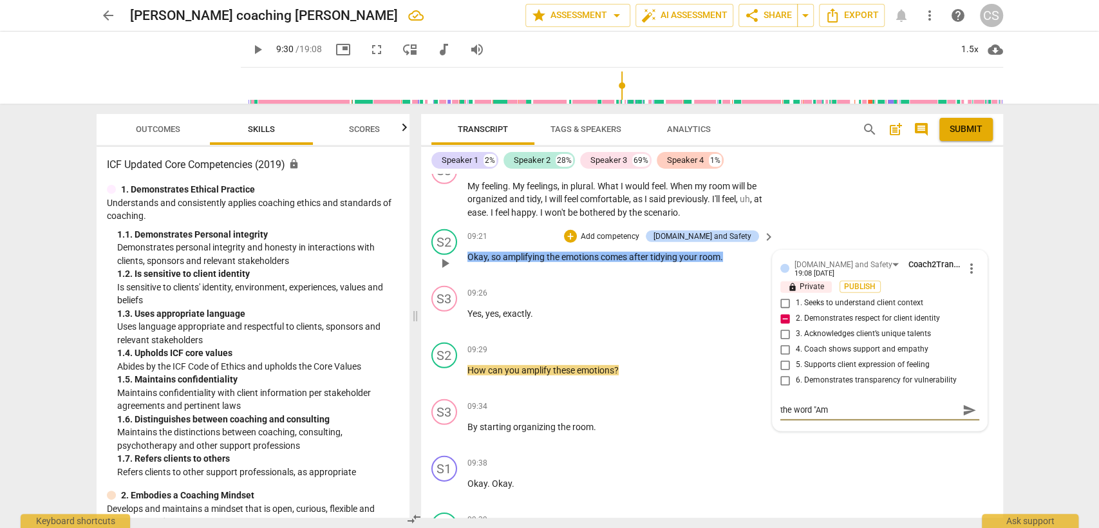
type textarea "the word "Amp"
type textarea "the word "Ampl"
type textarea "the word "Ampli"
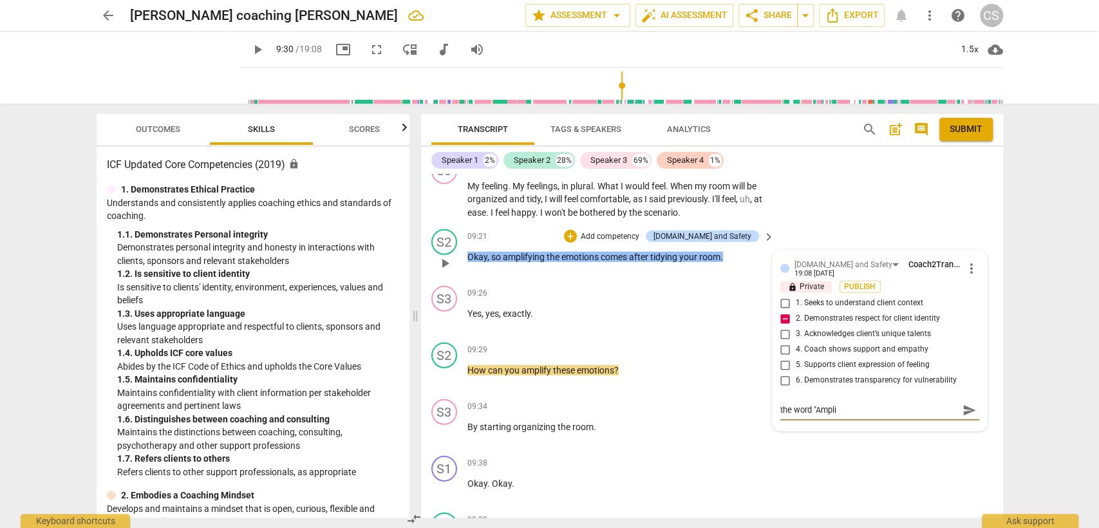
type textarea "the word "Amplif"
type textarea "the word "Amplify"
type textarea "the word "Amplifyi"
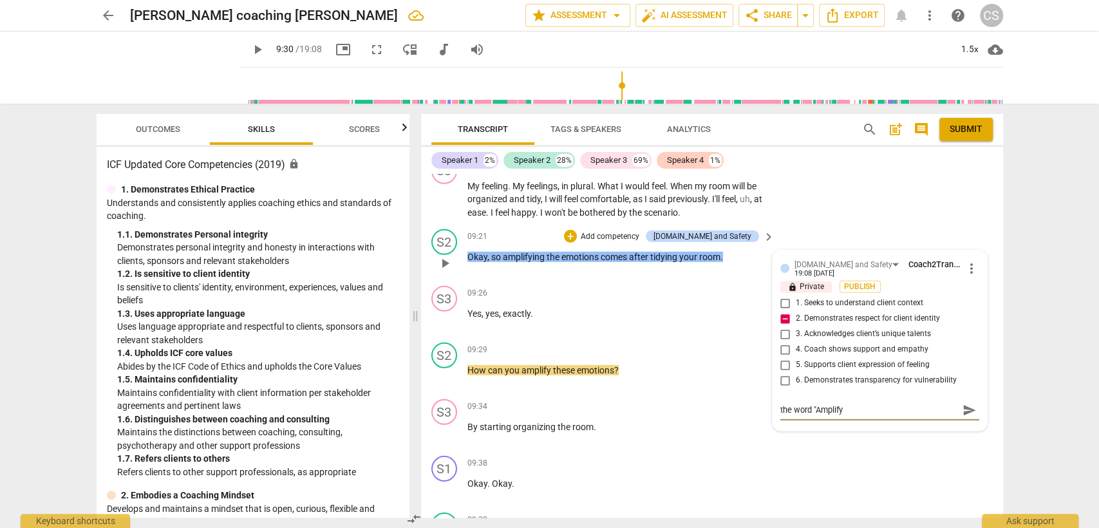
type textarea "the word "Amplifyi"
type textarea "the word "Amplifyin"
type textarea "the word "Amplifying"
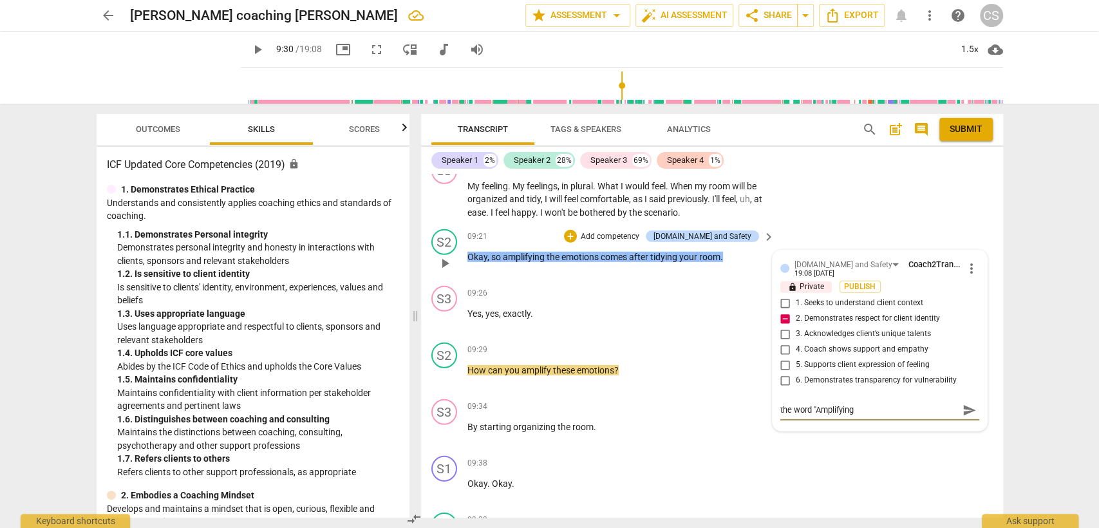
type textarea "the word "Amplifying'"
type textarea "the word "Amplifying' \"
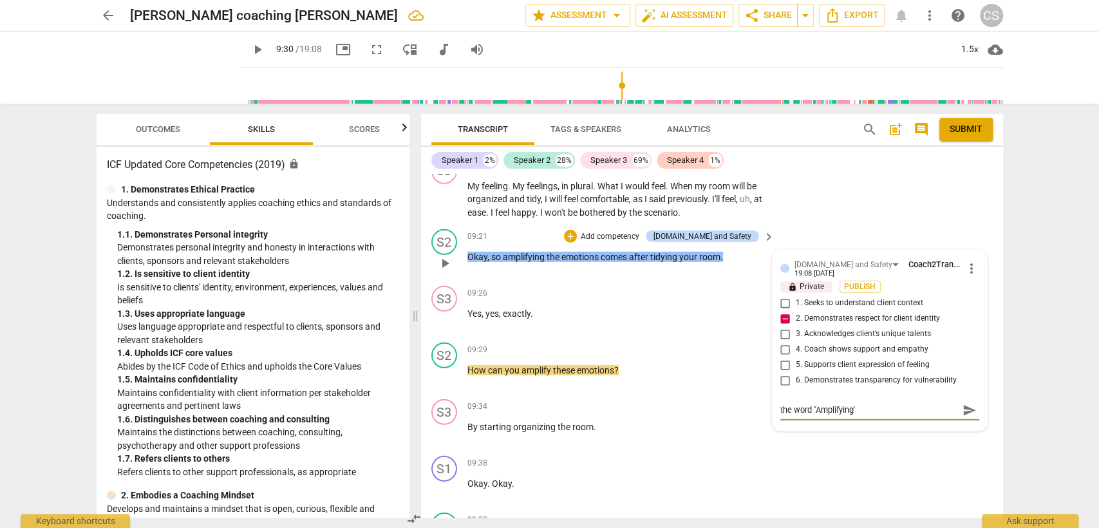
type textarea "the word "Amplifying' \"
type textarea "the word "Amplifying' \\"
type textarea "the word "Amplifying' \"
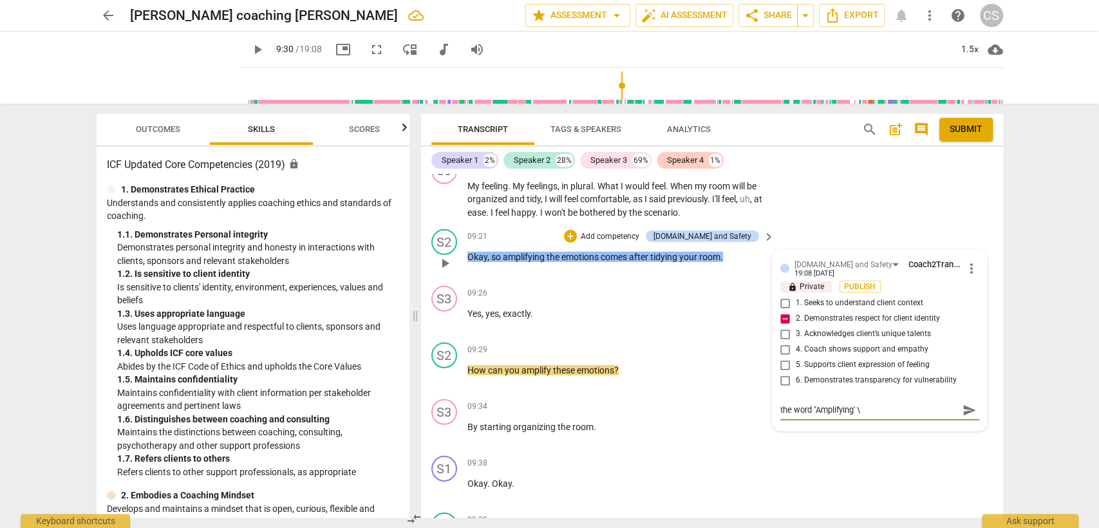
type textarea "the word "Amplifying'"
type textarea "the word "Amplifying'""
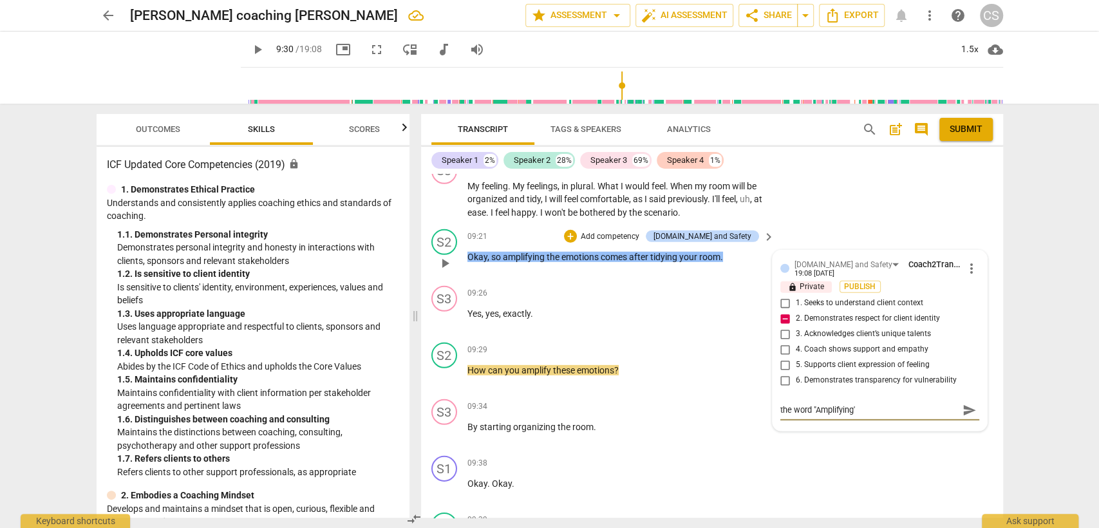
type textarea "the word "Amplifying'""
type textarea "the word "Amplifying'" w"
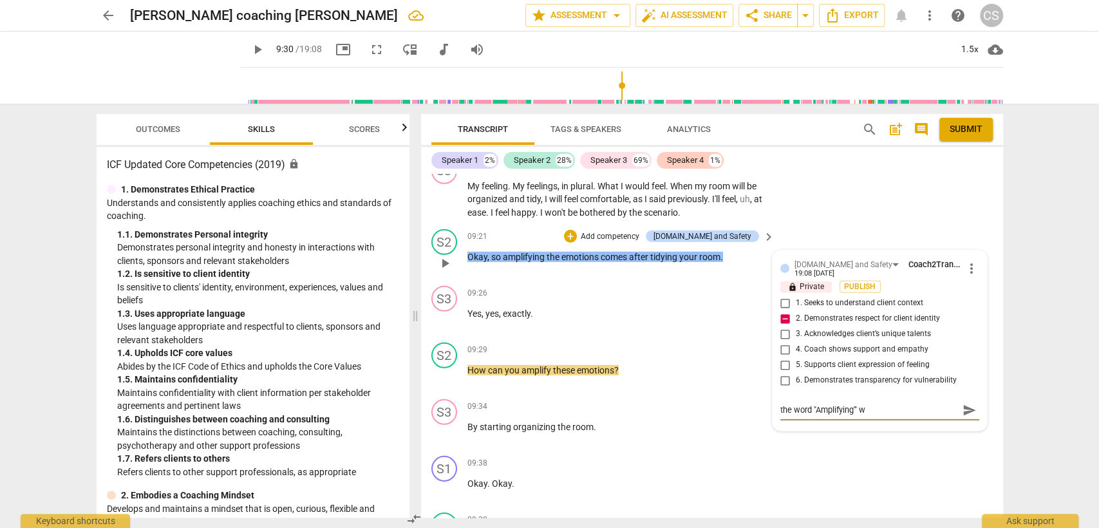
type textarea "the word "Amplifying'" wa"
type textarea "the word "Amplifying'" was"
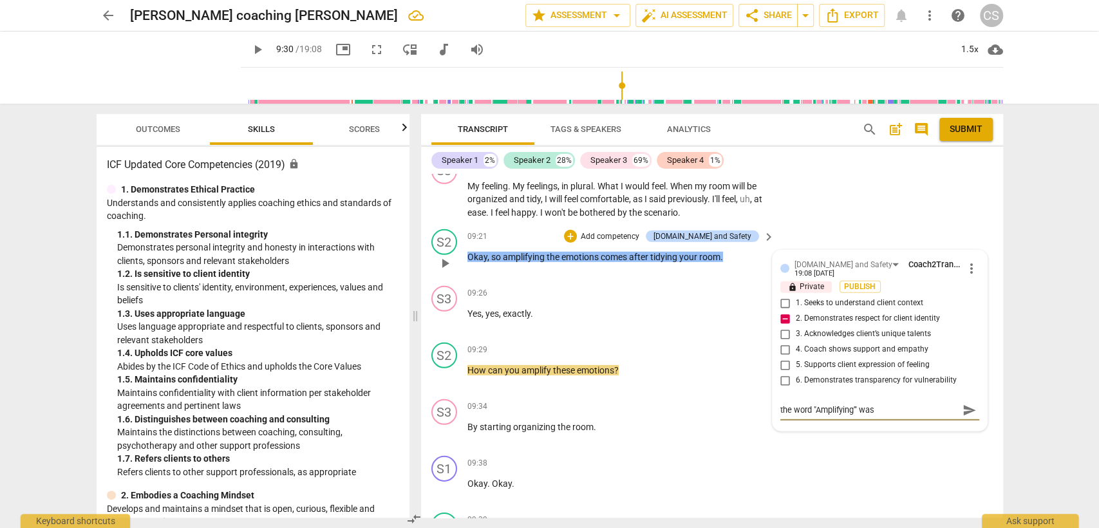
type textarea "the word "Amplifying'" was"
type textarea "the word "Amplifying'" was n"
type textarea "the word "Amplifying'" was no"
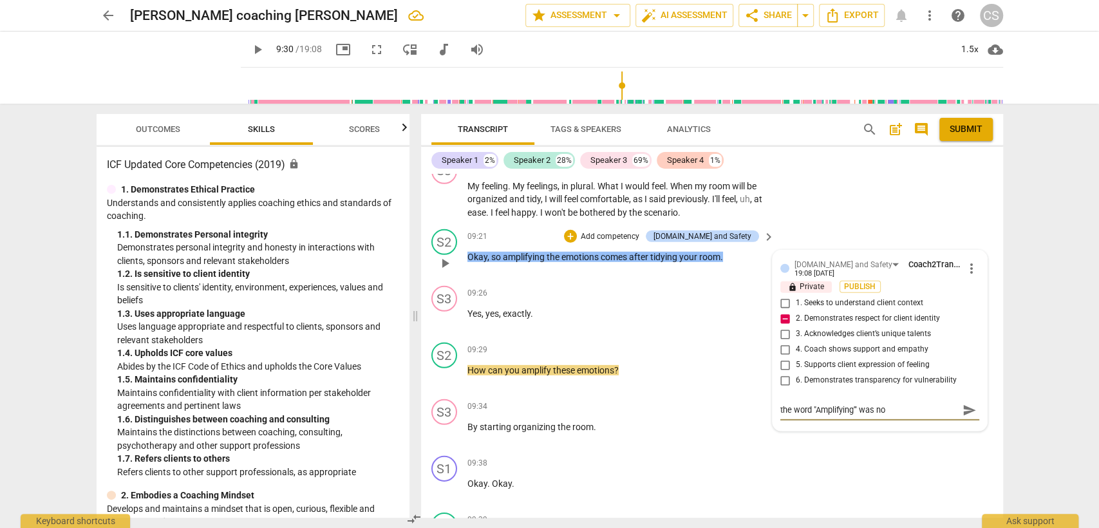
type textarea "the word "Amplifying'" was not"
type textarea "the word "Amplifying'" was not m"
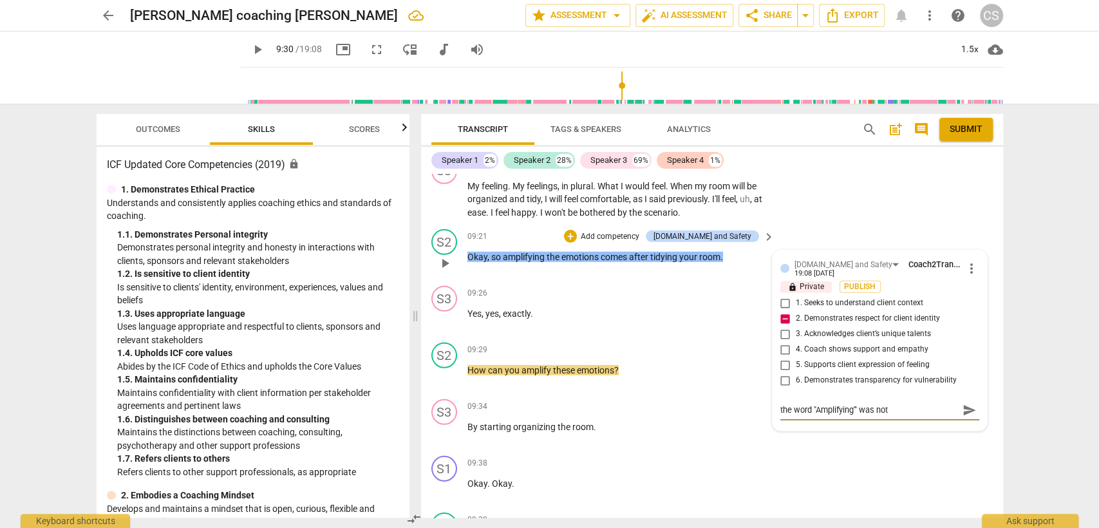
type textarea "the word "Amplifying'" was not m"
type textarea "the word "Amplifying'" was not me"
type textarea "the word "Amplifying'" was not men"
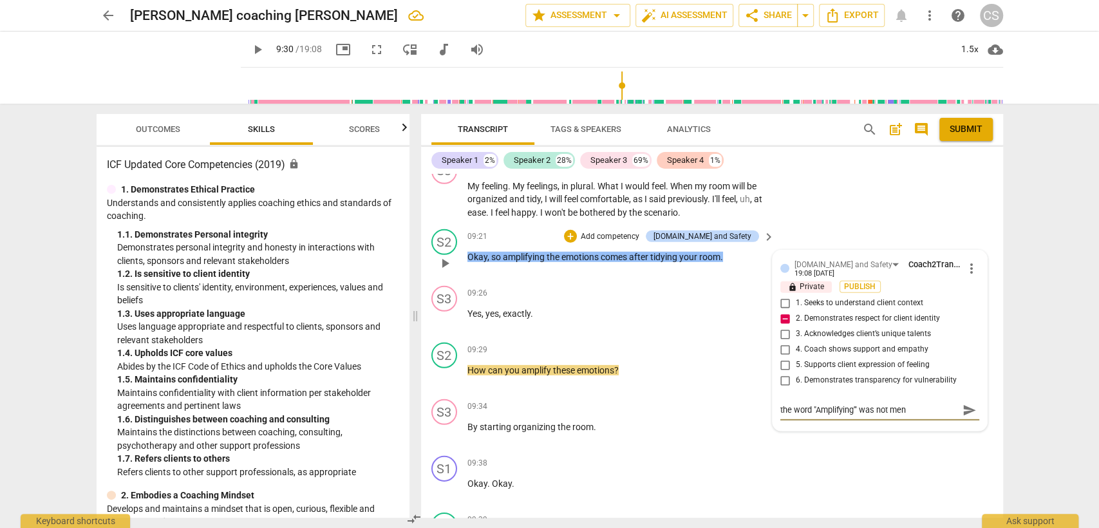
type textarea "the word "Amplifying'" was not ment"
type textarea "the word "Amplifying'" was not menti"
type textarea "the word "Amplifying'" was not mentio"
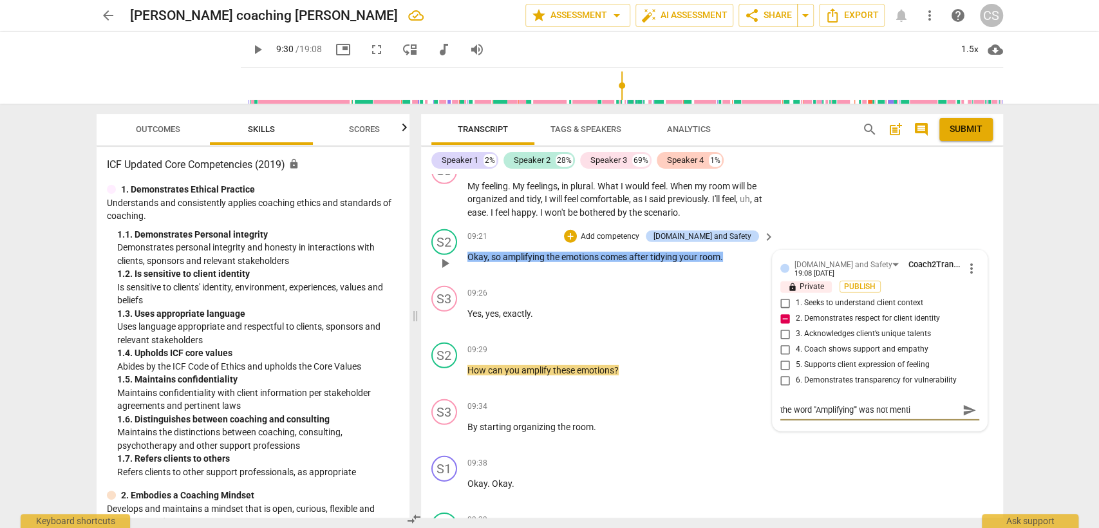
type textarea "the word "Amplifying'" was not mentio"
type textarea "the word "Amplifying'" was not mention"
type textarea "the word "Amplifying'" was not mentione"
type textarea "the word "Amplifying'" was not mentioned"
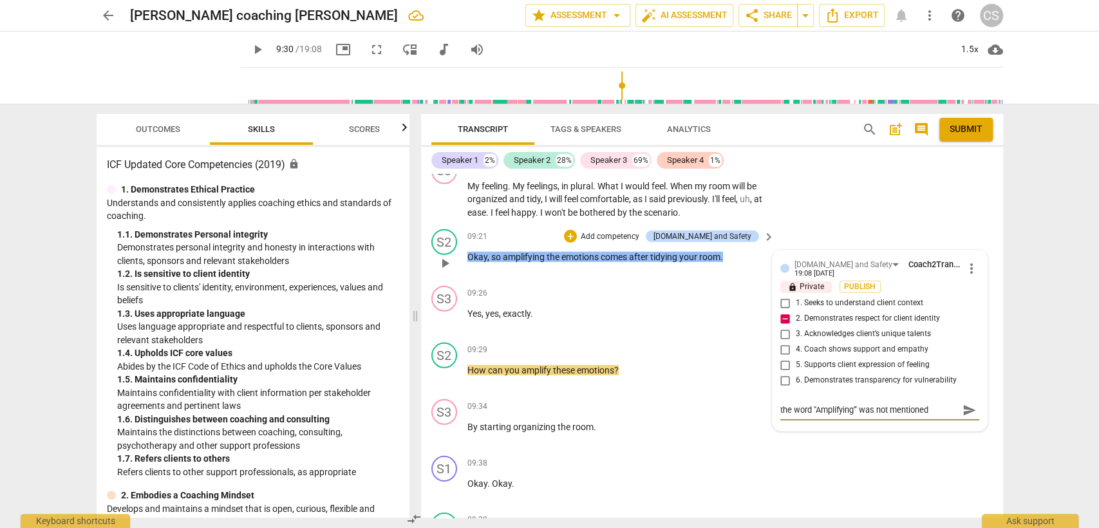
type textarea "the word "Amplifying'" was not mentioned"
type textarea "the word "Amplifying'" was not mentioned b"
type textarea "the word "Amplifying'" was not mentioned by"
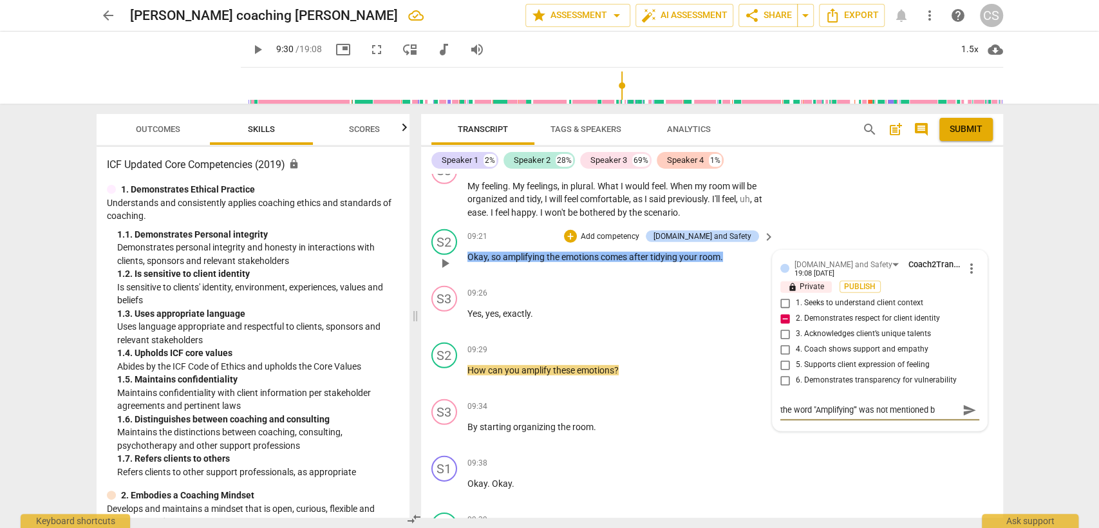
type textarea "the word "Amplifying'" was not mentioned by"
type textarea "the word "Amplifying'" was not mentioned by t"
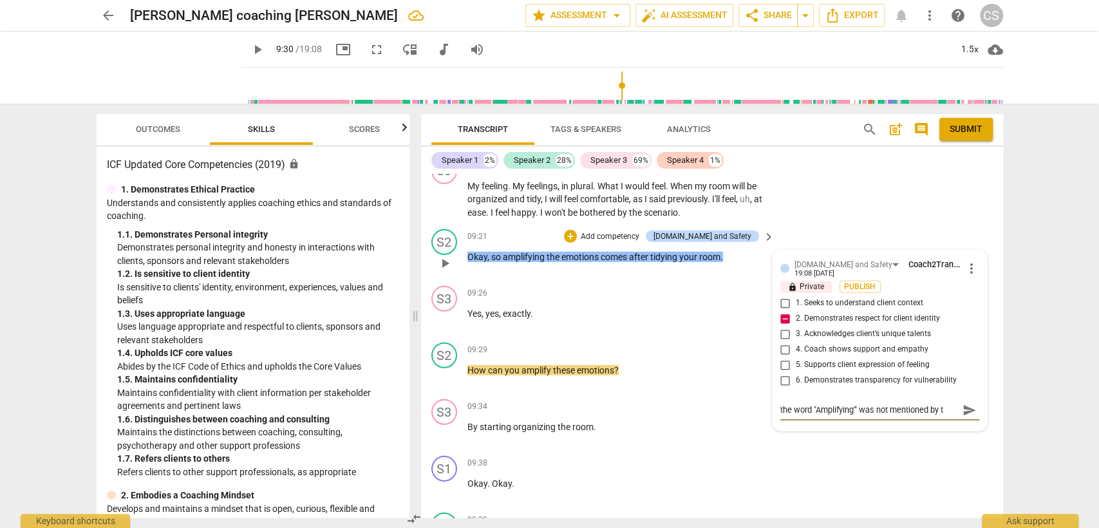
type textarea "the word "Amplifying'" was not mentioned by th"
type textarea "the word "Amplifying'" was not mentioned by the"
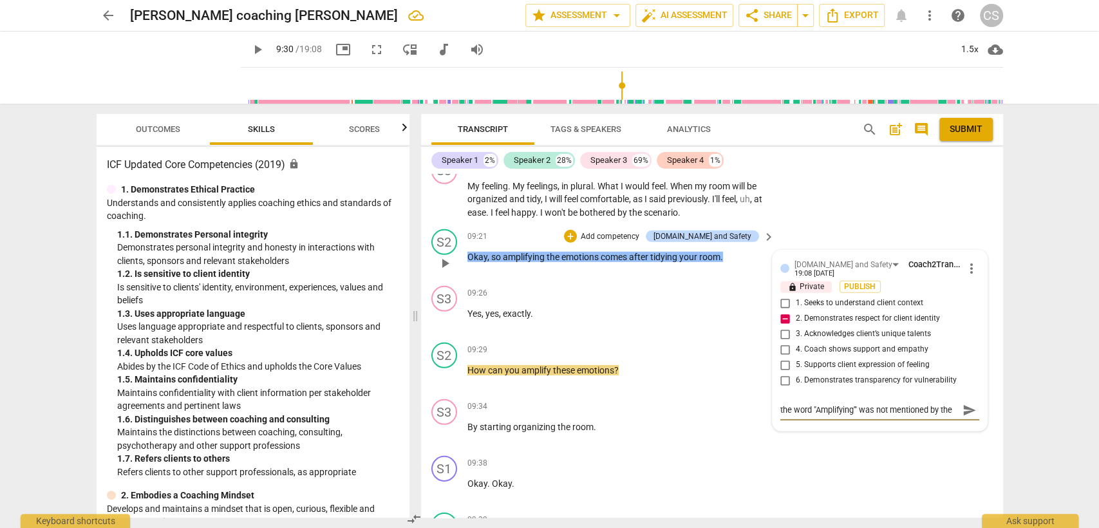
type textarea "the word "Amplifying'" was not mentioned by the c"
type textarea "the word "Amplifying'" was not mentioned by the ci"
type textarea "the word "Amplifying'" was not mentioned by the c"
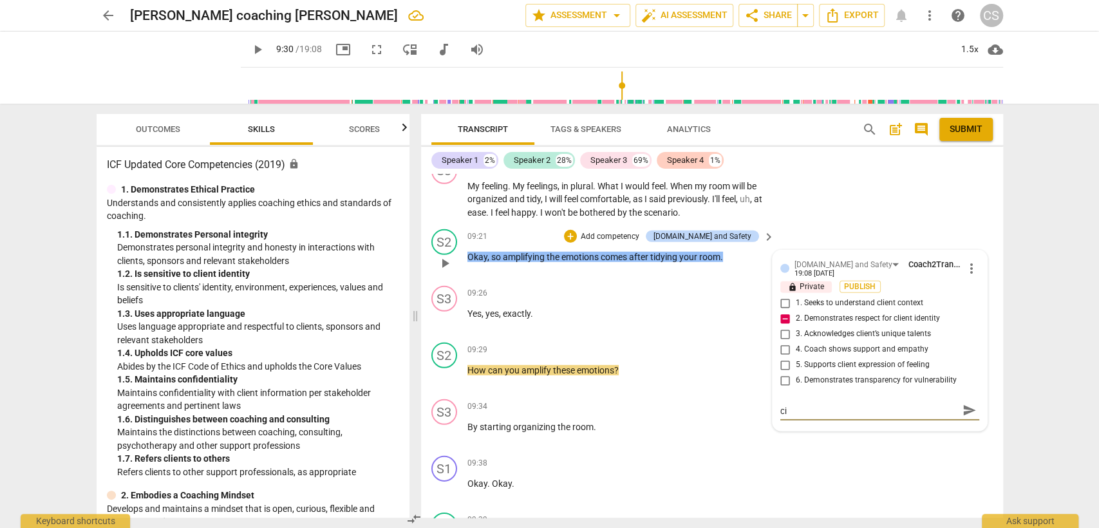
type textarea "the word "Amplifying'" was not mentioned by the c"
type textarea "the word "Amplifying'" was not mentioned by the"
type textarea "the word "Amplifying'" was not mentioned by the c"
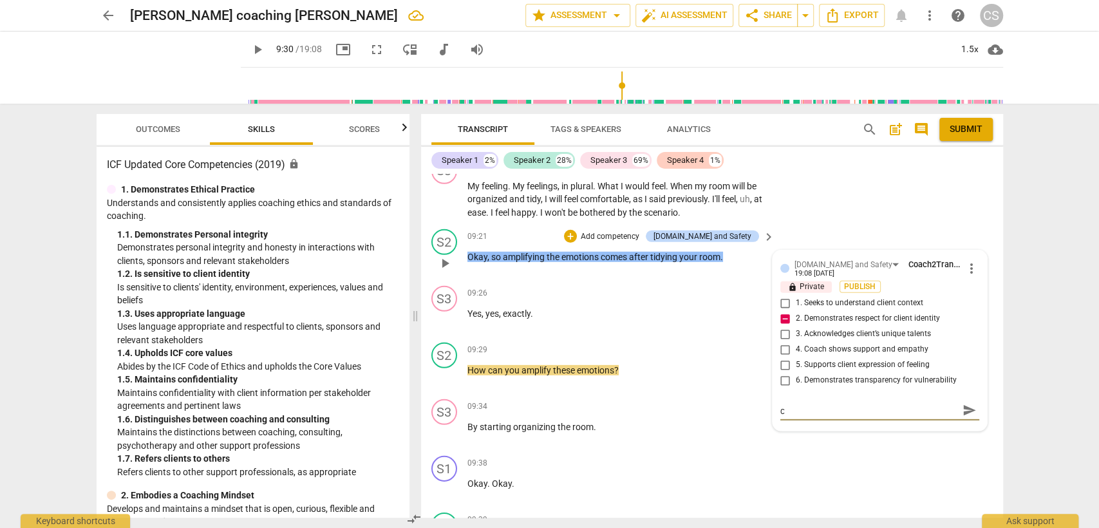
type textarea "the word "Amplifying'" was not mentioned by the cl"
type textarea "the word "Amplifying'" was not mentioned by the cli"
type textarea "the word "Amplifying'" was not mentioned by the clie"
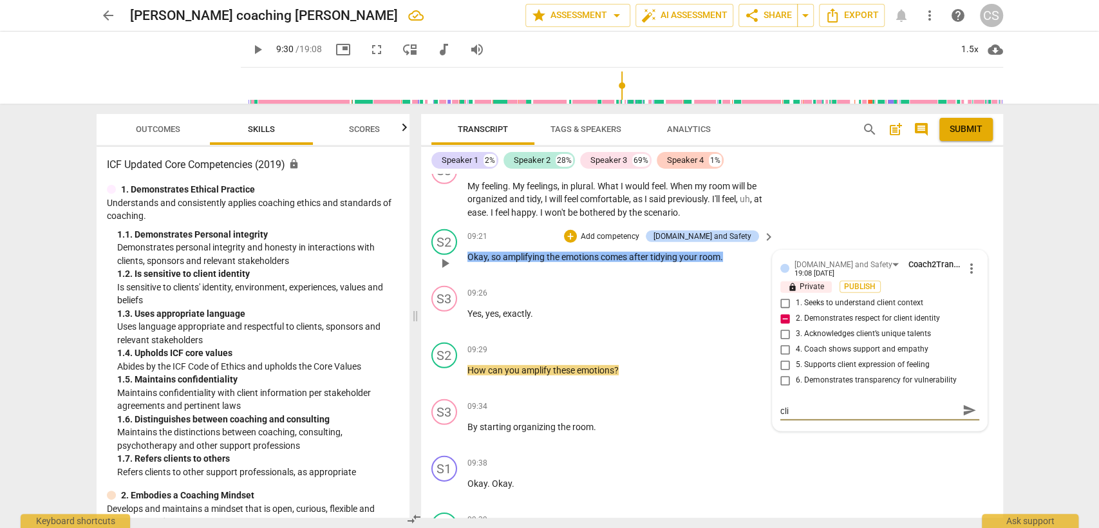
type textarea "the word "Amplifying'" was not mentioned by the clie"
type textarea "the word "Amplifying'" was not mentioned by the clien"
type textarea "the word "Amplifying'" was not mentioned by the client"
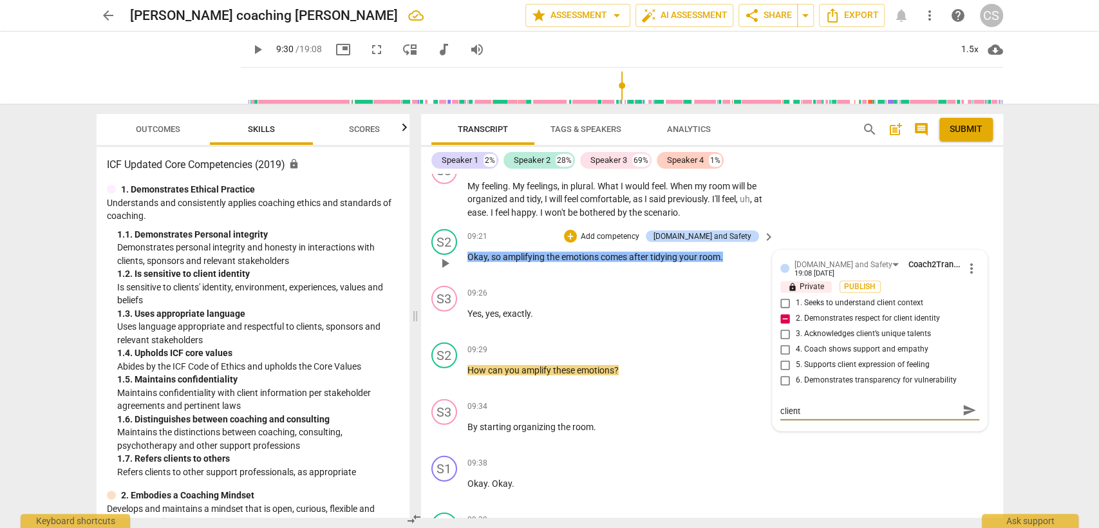
scroll to position [0, 0]
type textarea "the word "Amplifying'" was not mentioned by the client."
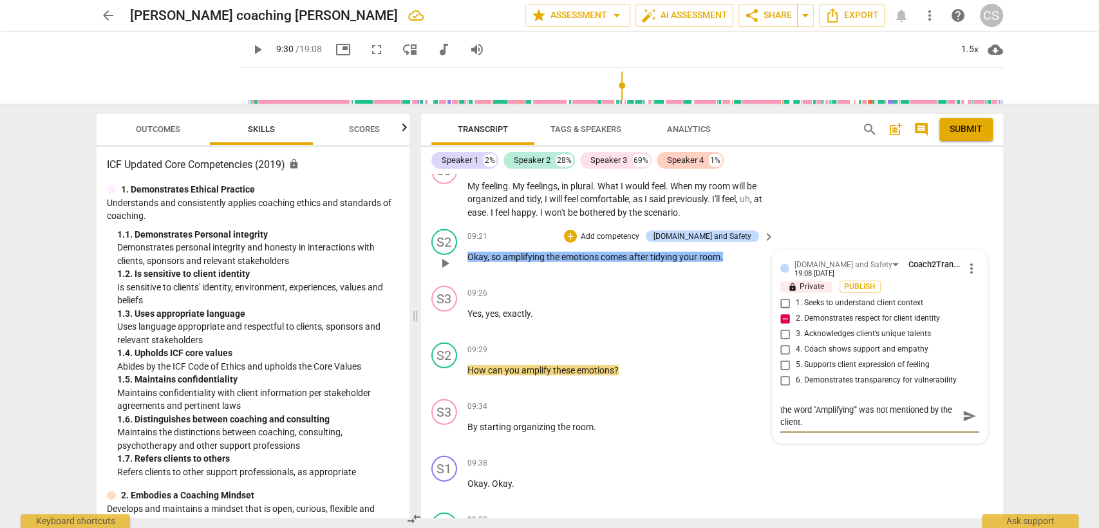
type textarea "the word "Amplifying'" was not mentioned by the client. i"
type textarea "the word "Amplifying'" was not mentioned by the client. it"
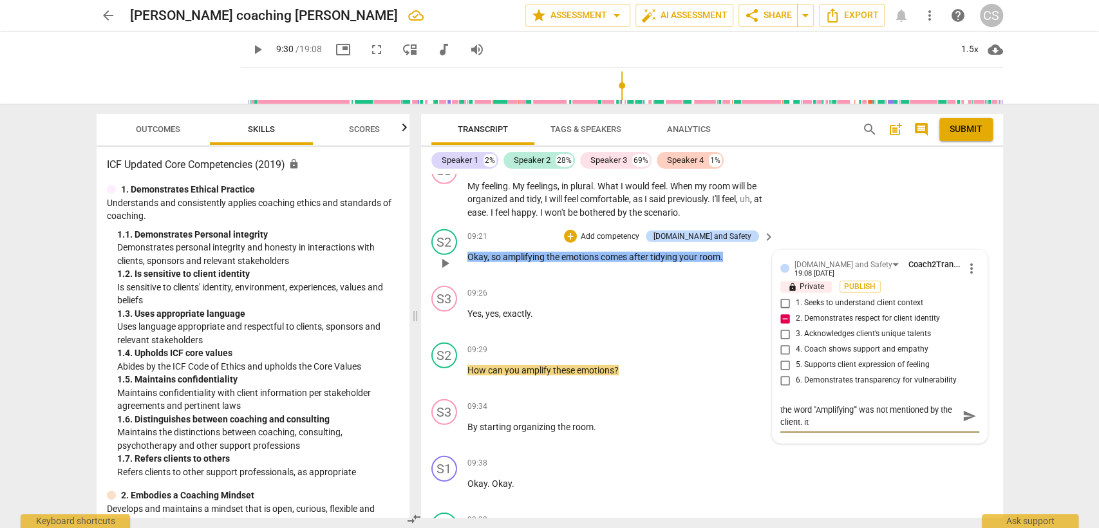
type textarea "the word "Amplifying'" was not mentioned by the client. it"
type textarea "the word "Amplifying'" was not mentioned by the client. it w"
type textarea "the word "Amplifying'" was not mentioned by the client. it wa"
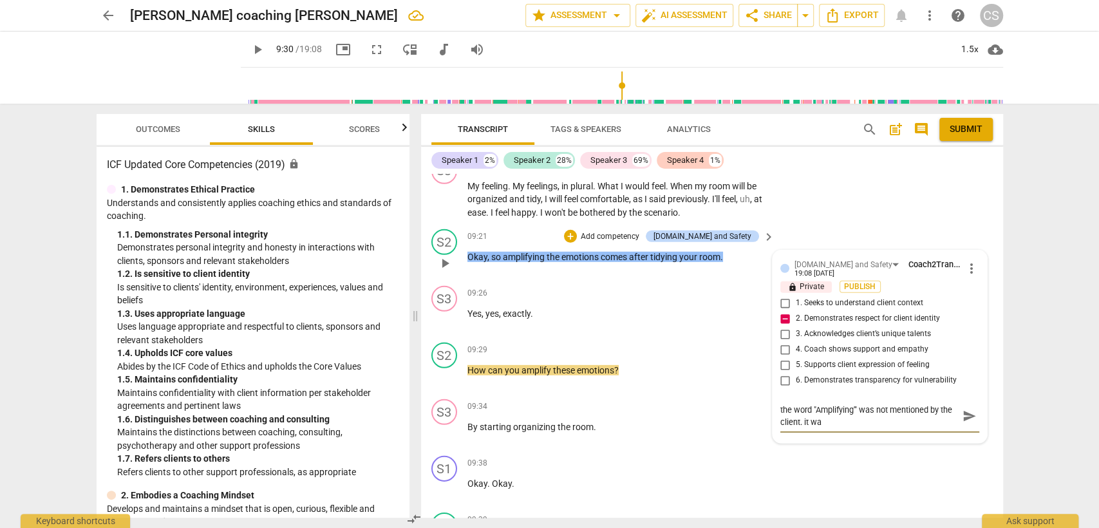
type textarea "the word "Amplifying'" was not mentioned by the client. it was"
type textarea "the word "Amplifying'" was not mentioned by the client. it was i"
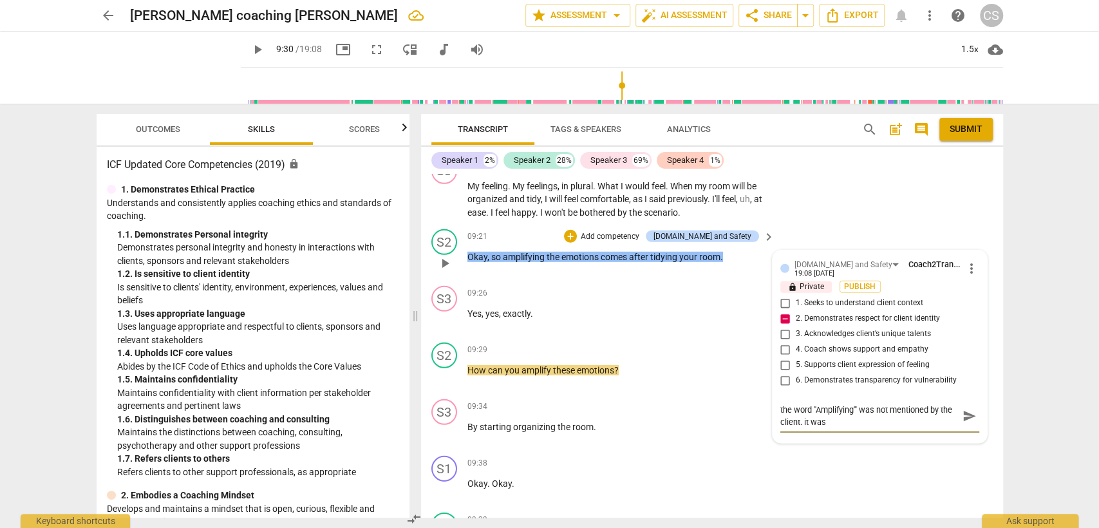
type textarea "the word "Amplifying'" was not mentioned by the client. it was i"
type textarea "the word "Amplifying'" was not mentioned by the client. it was in"
drag, startPoint x: 963, startPoint y: 404, endPoint x: 967, endPoint y: 425, distance: 21.5
click at [963, 409] on span "send" at bounding box center [970, 416] width 14 height 14
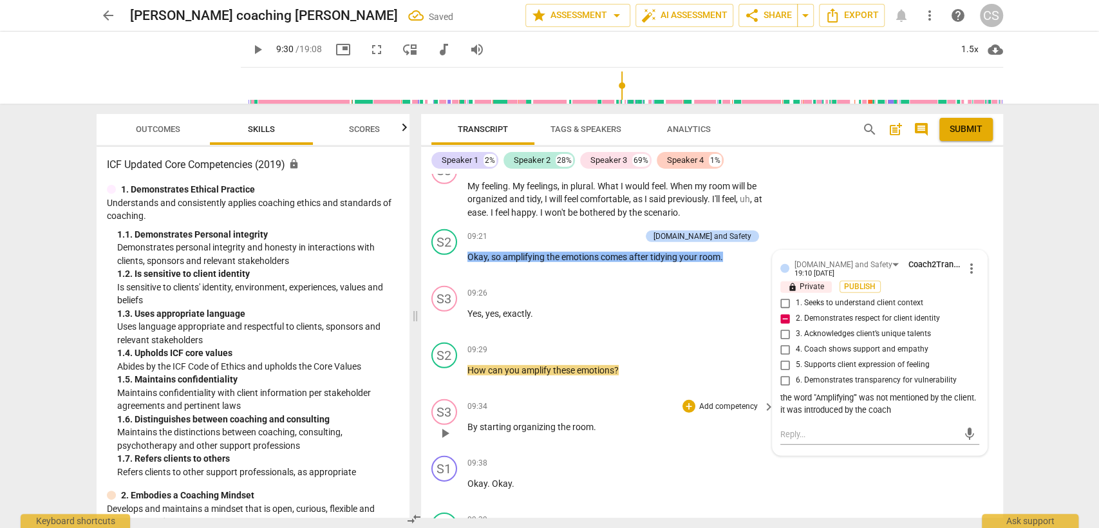
click at [576, 399] on div "09:34 + Add competency keyboard_arrow_right" at bounding box center [621, 406] width 309 height 14
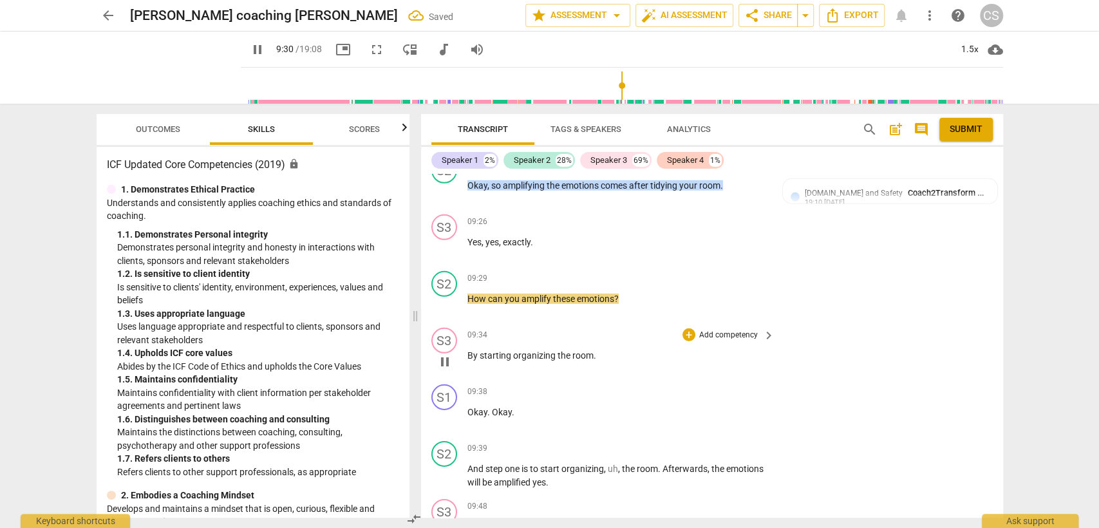
scroll to position [2729, 0]
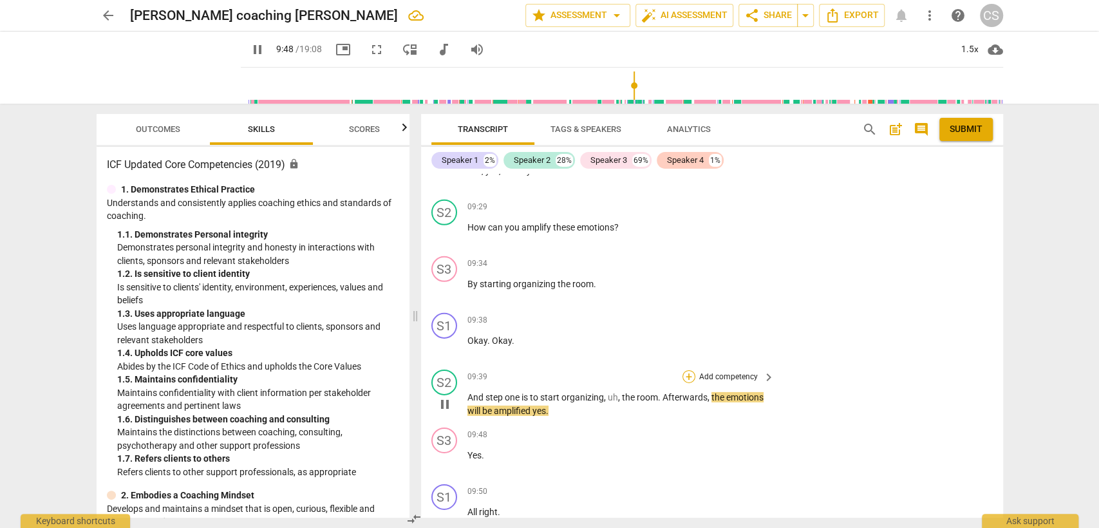
click at [685, 370] on div "+" at bounding box center [689, 376] width 13 height 13
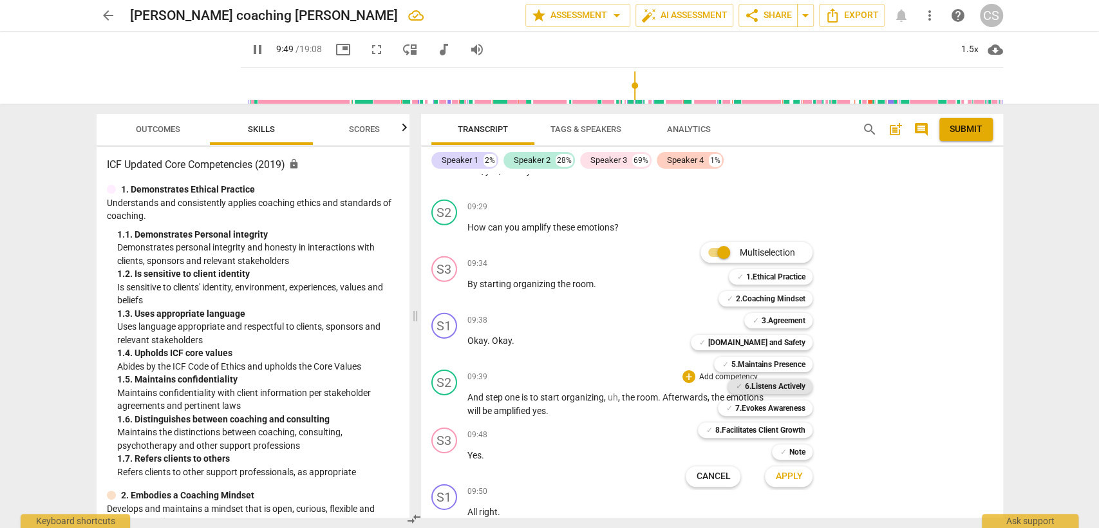
click at [744, 384] on b "6.Listens Actively" at bounding box center [774, 386] width 61 height 15
click at [785, 477] on span "Apply" at bounding box center [788, 476] width 27 height 13
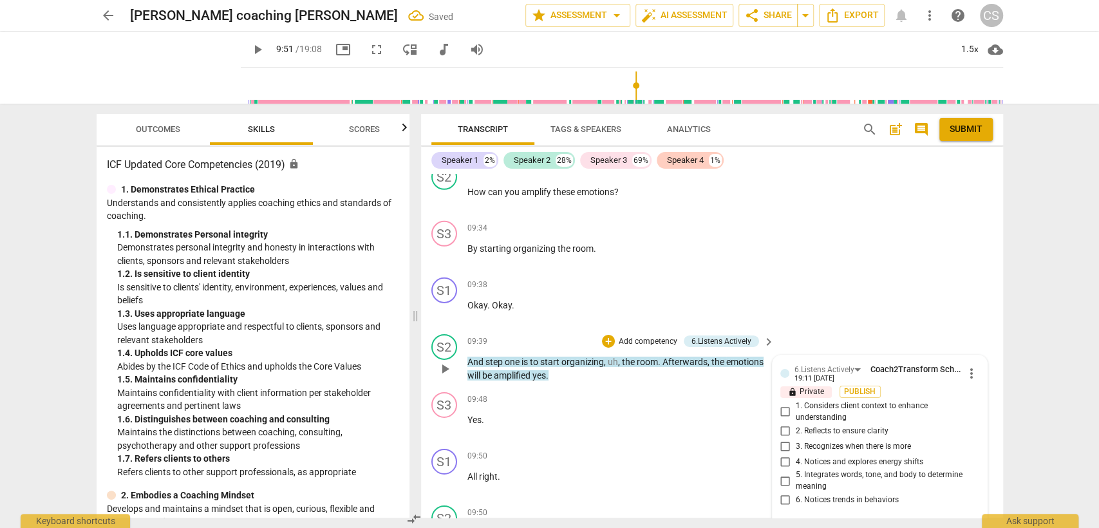
scroll to position [2769, 0]
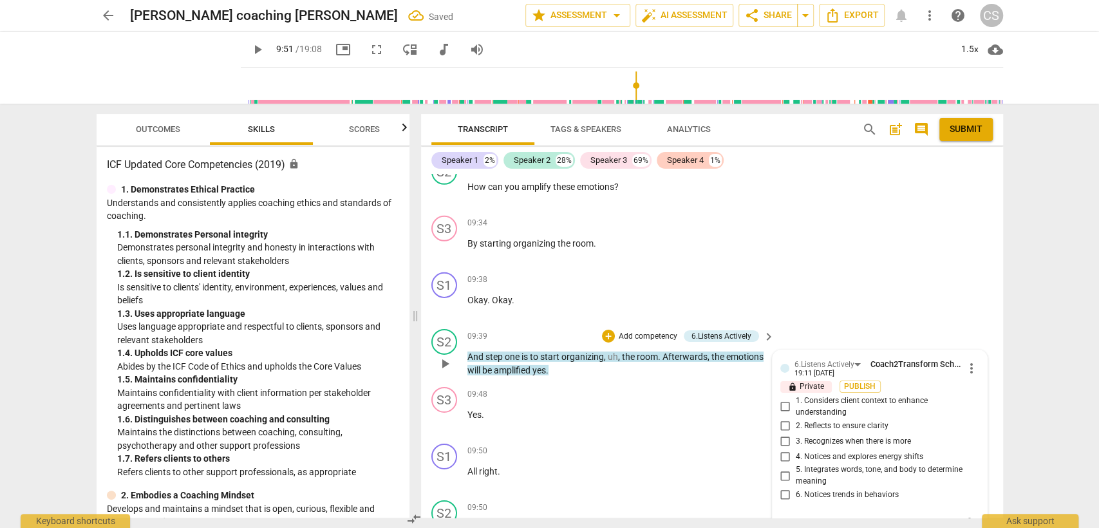
click at [785, 418] on input "2. Reflects to ensure clarity" at bounding box center [785, 425] width 21 height 15
click at [607, 408] on p "Yes ." at bounding box center [617, 415] width 301 height 14
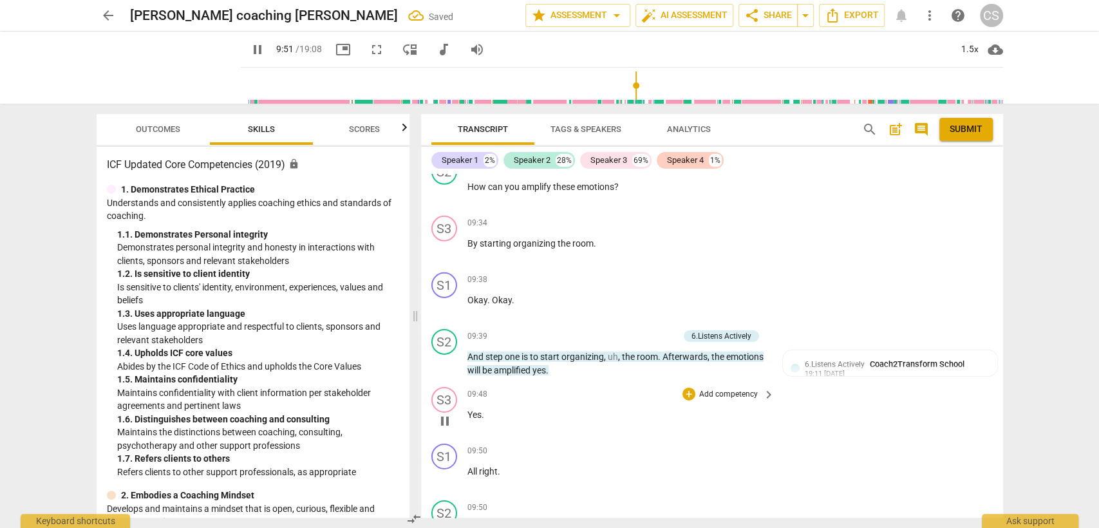
scroll to position [2984, 0]
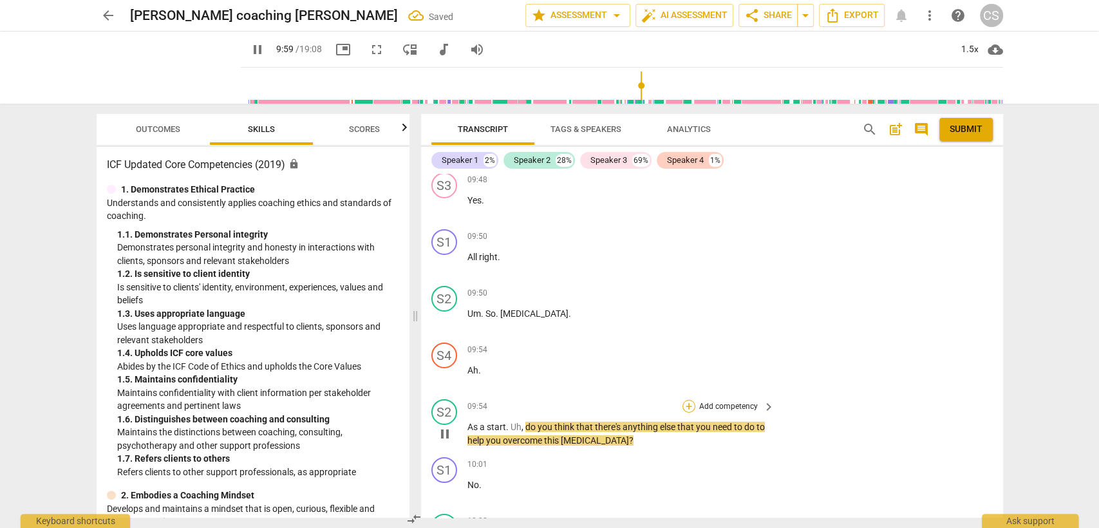
click at [686, 400] on div "+" at bounding box center [689, 406] width 13 height 13
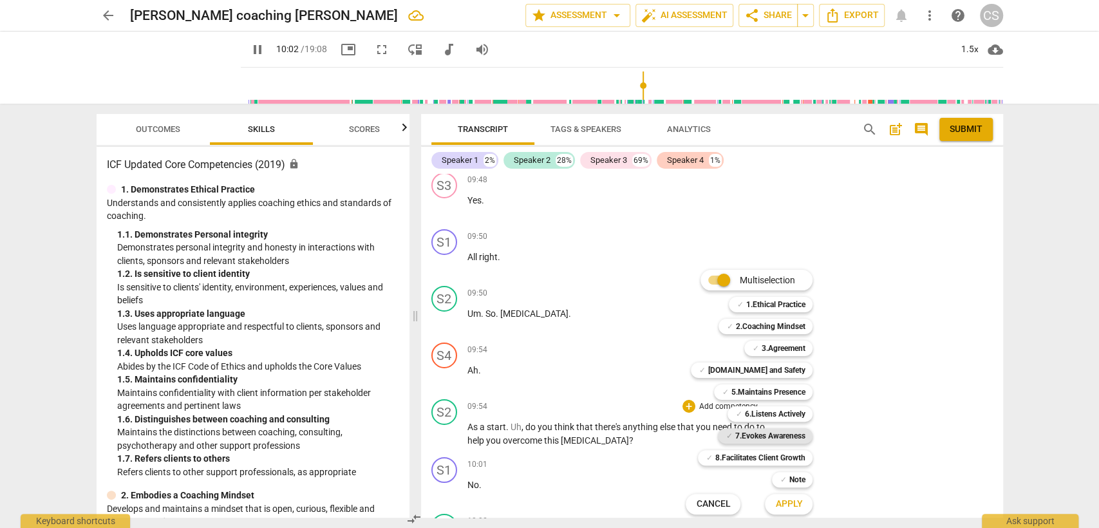
click at [752, 437] on b "7.Evokes Awareness" at bounding box center [770, 435] width 70 height 15
click at [774, 506] on button "Apply" at bounding box center [789, 504] width 48 height 23
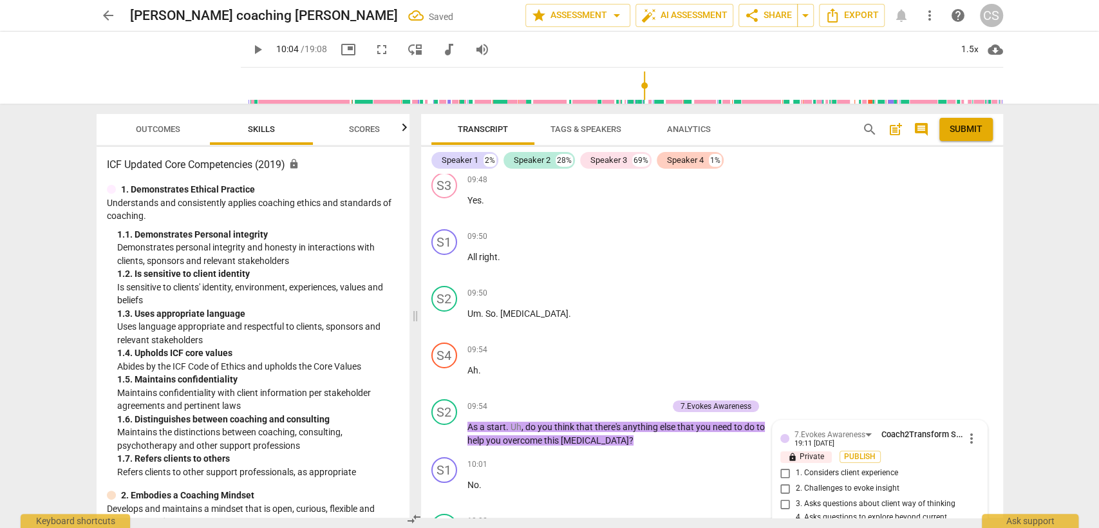
scroll to position [3289, 0]
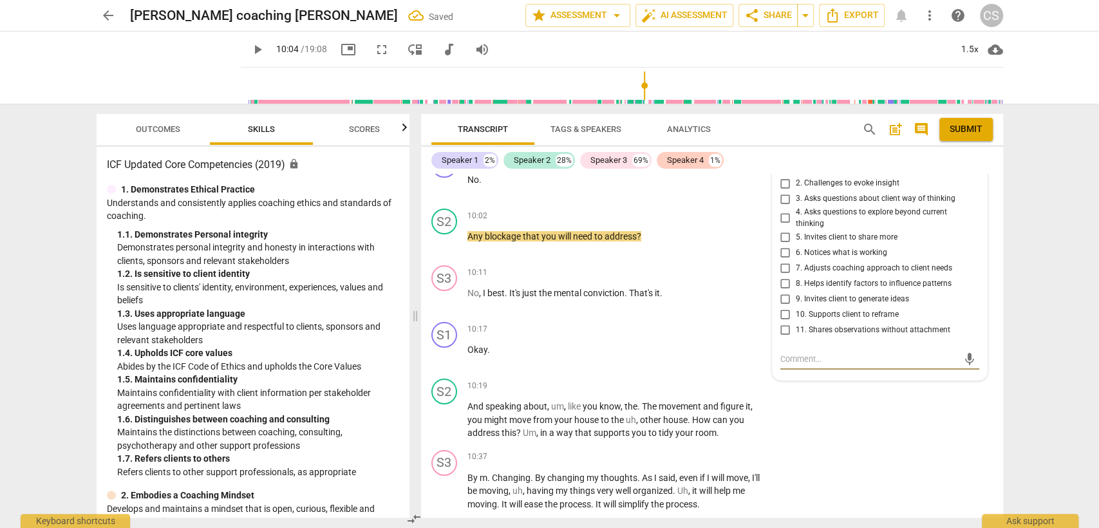
click at [780, 291] on input "9. Invites client to generate ideas" at bounding box center [785, 298] width 21 height 15
click at [601, 322] on div "10:17 + Add competency keyboard_arrow_right" at bounding box center [621, 329] width 309 height 14
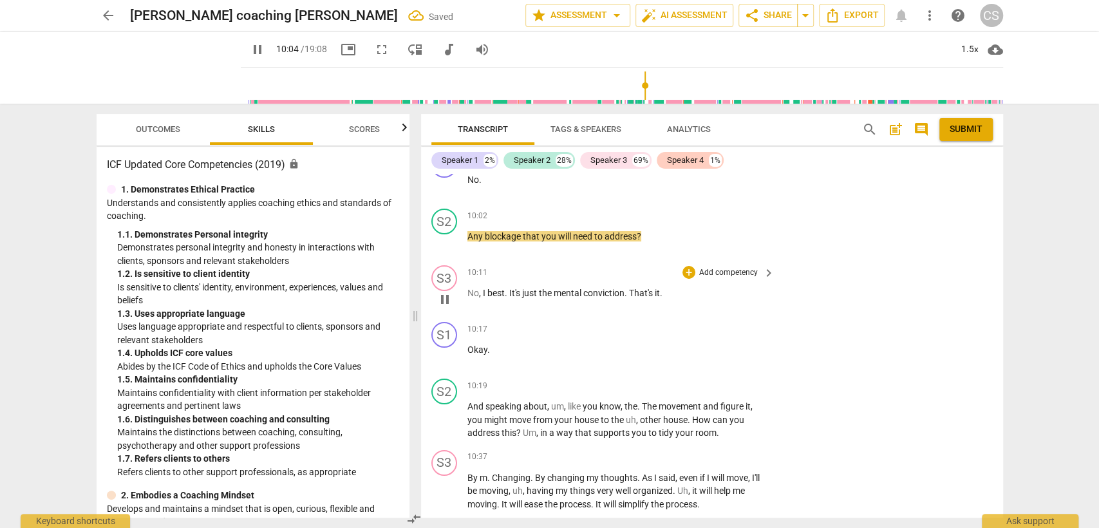
scroll to position [3218, 0]
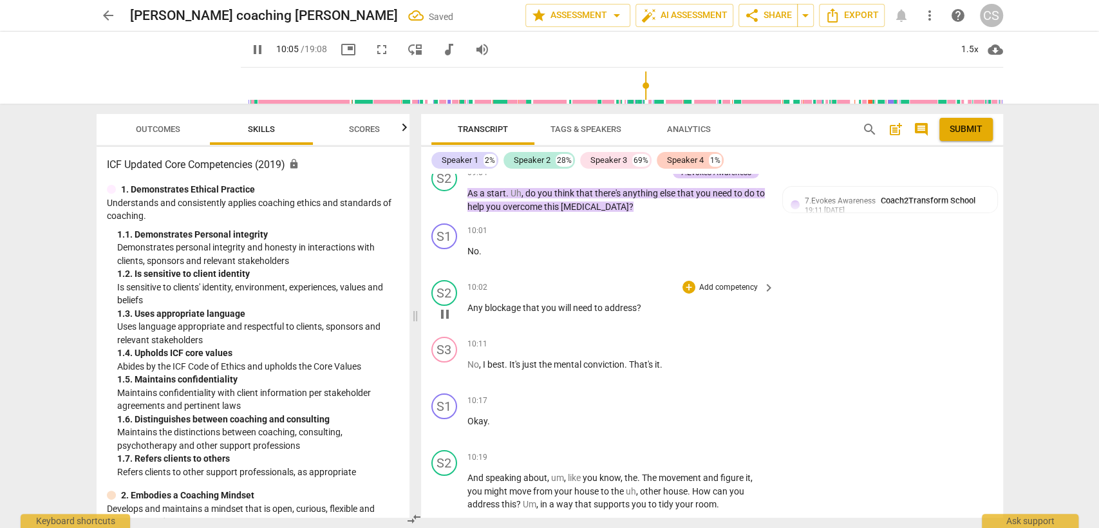
click at [468, 303] on span "Any" at bounding box center [475, 308] width 17 height 10
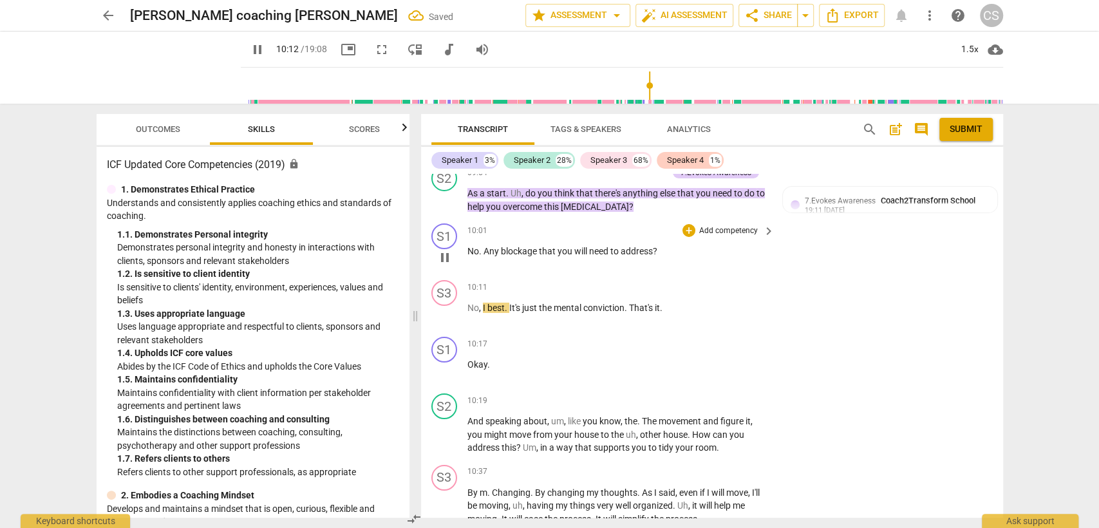
click at [484, 246] on span "Any" at bounding box center [492, 251] width 17 height 10
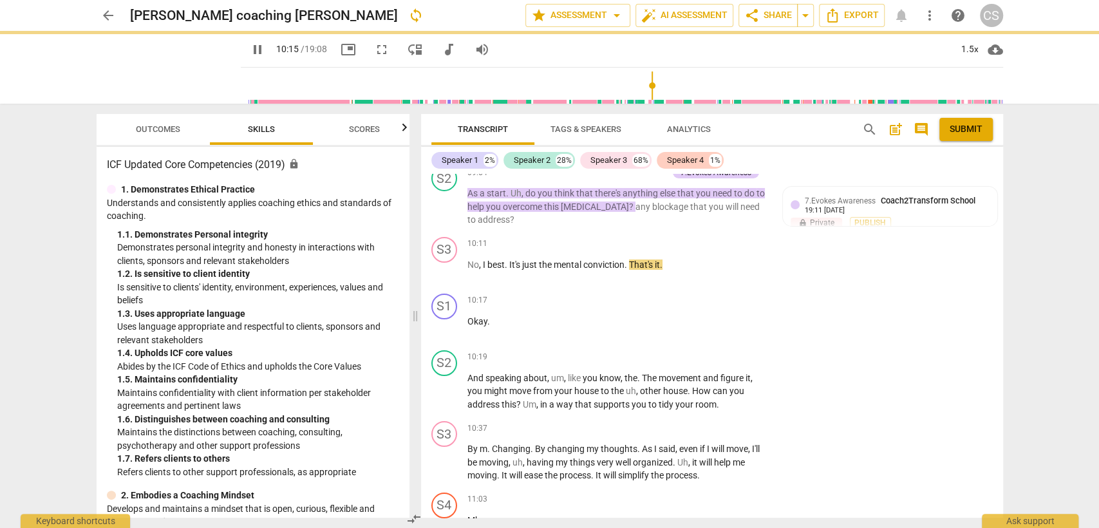
scroll to position [3174, 0]
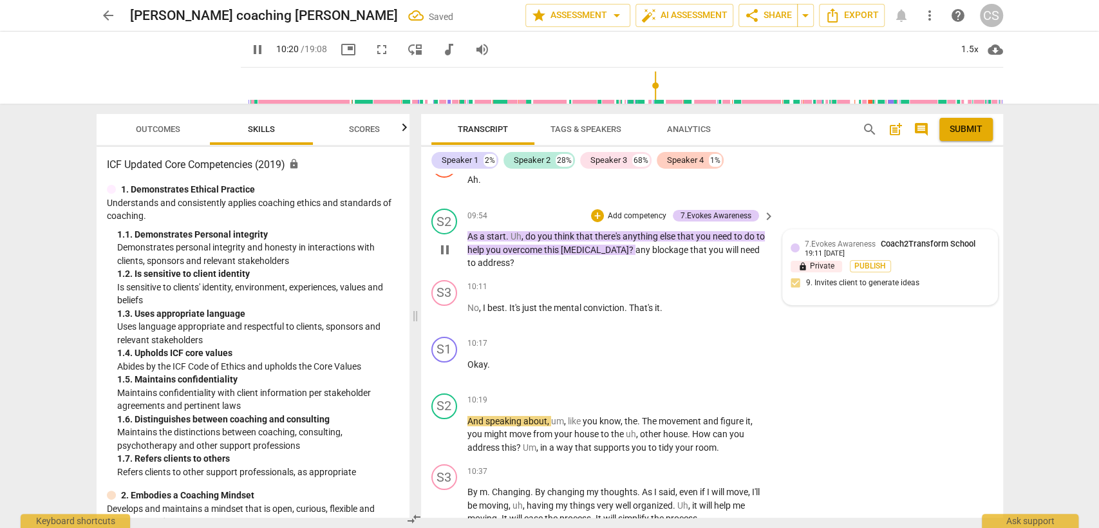
click at [845, 250] on div "19:11 [DATE]" at bounding box center [825, 254] width 40 height 8
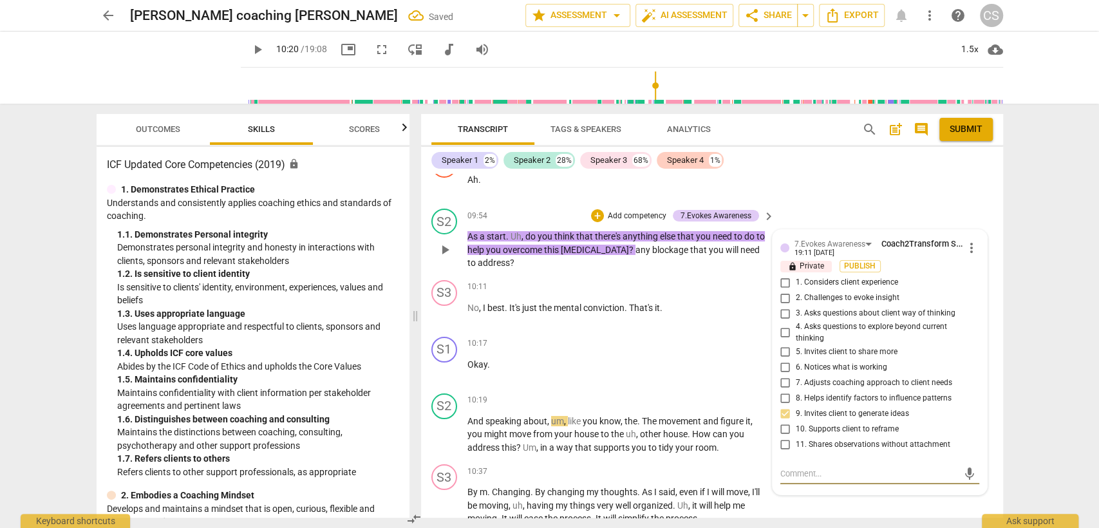
click at [969, 241] on div "7.Evokes Awareness Coach2Transform School 19:11 [DATE] more_vert" at bounding box center [879, 248] width 199 height 20
click at [969, 240] on span "more_vert" at bounding box center [971, 247] width 15 height 15
click at [981, 261] on li "Delete" at bounding box center [981, 258] width 44 height 24
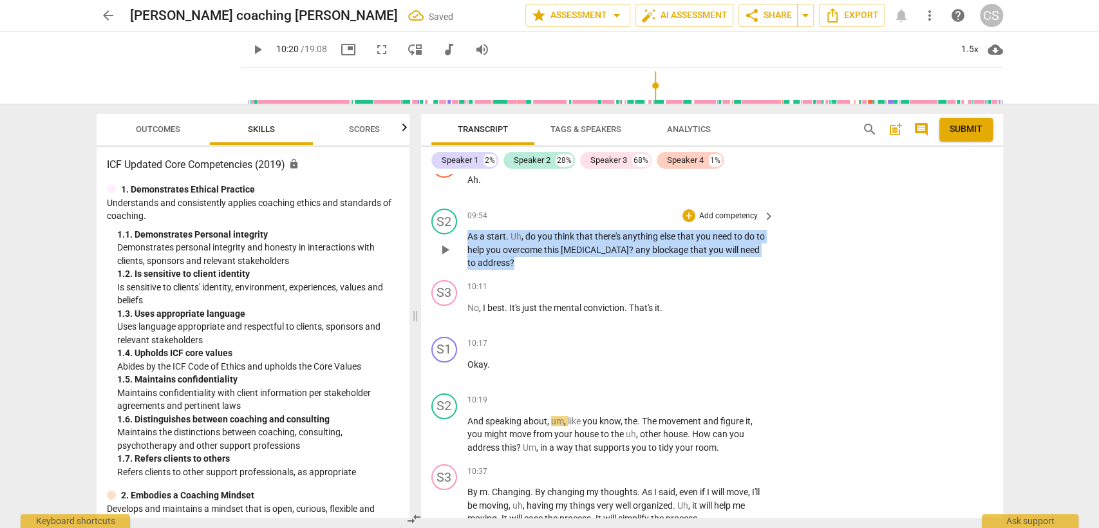
drag, startPoint x: 467, startPoint y: 223, endPoint x: 576, endPoint y: 248, distance: 112.3
click at [534, 258] on div "S2 play_arrow pause 09:54 + Add competency keyboard_arrow_right As a start . Uh…" at bounding box center [712, 238] width 582 height 71
click at [686, 209] on div "+" at bounding box center [689, 215] width 13 height 13
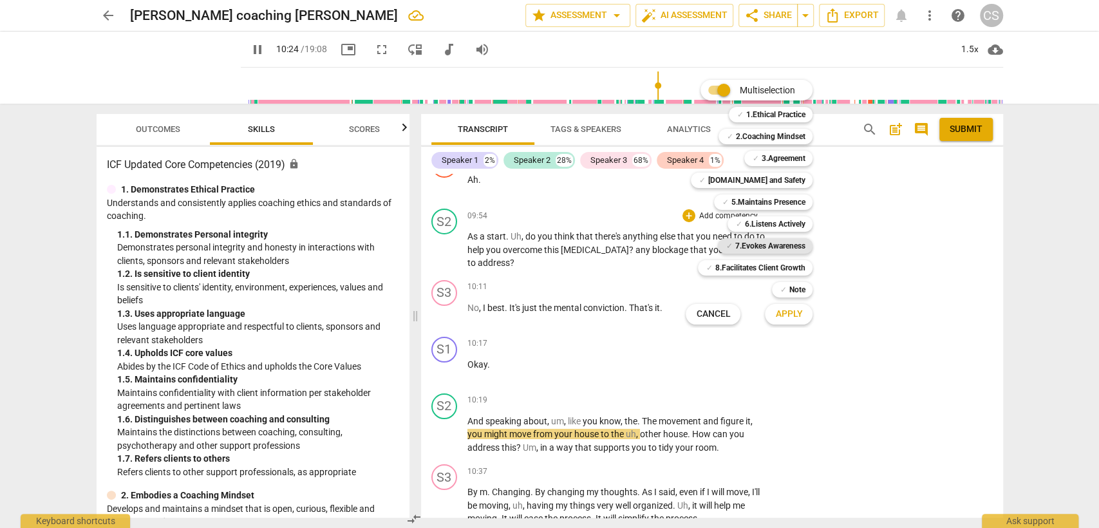
click at [757, 241] on b "7.Evokes Awareness" at bounding box center [770, 245] width 70 height 15
click at [790, 316] on span "Apply" at bounding box center [788, 314] width 27 height 13
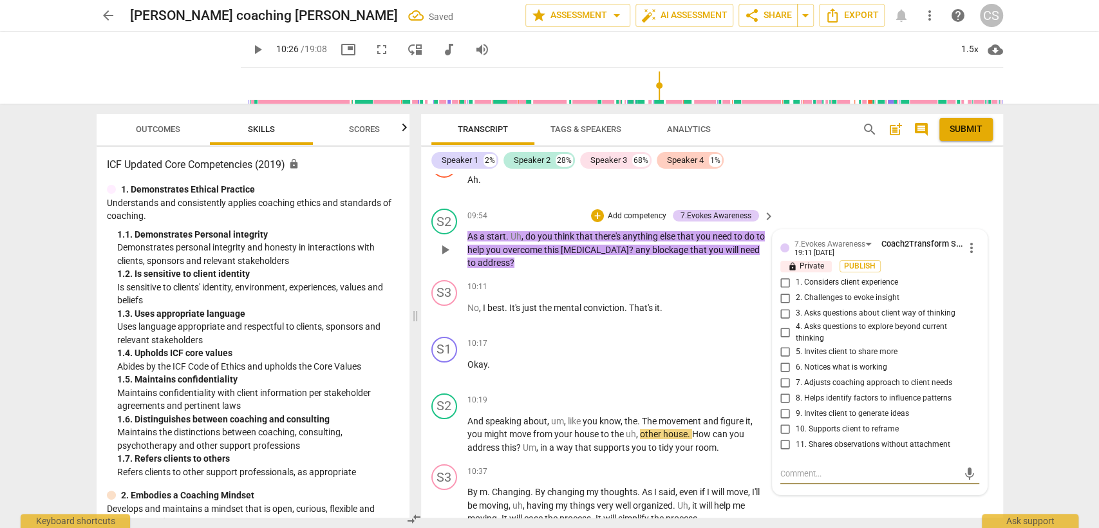
click at [783, 406] on input "9. Invites client to generate ideas" at bounding box center [785, 413] width 21 height 15
click at [572, 367] on div "10:17 + Add competency keyboard_arrow_right Okay ." at bounding box center [621, 360] width 309 height 46
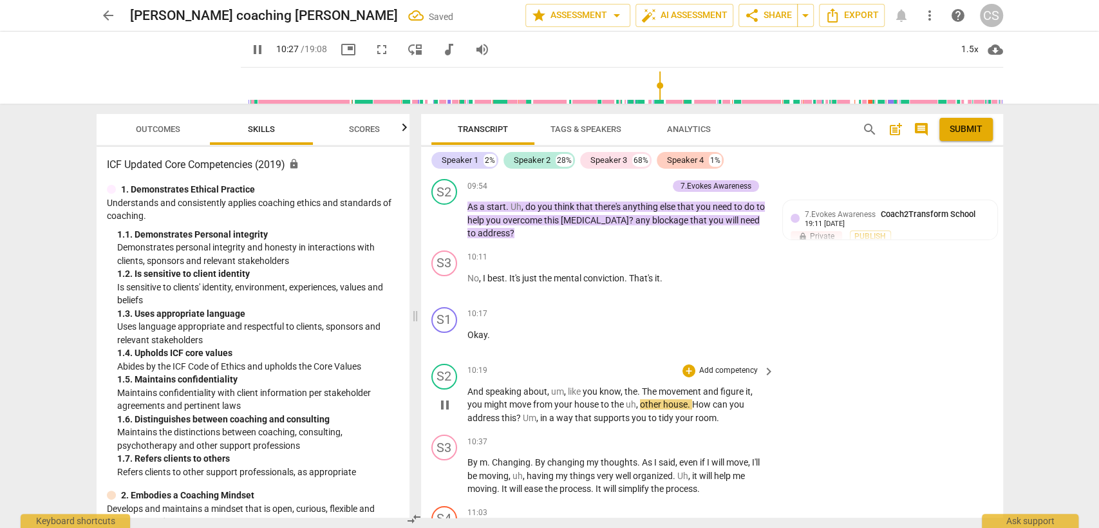
scroll to position [3317, 0]
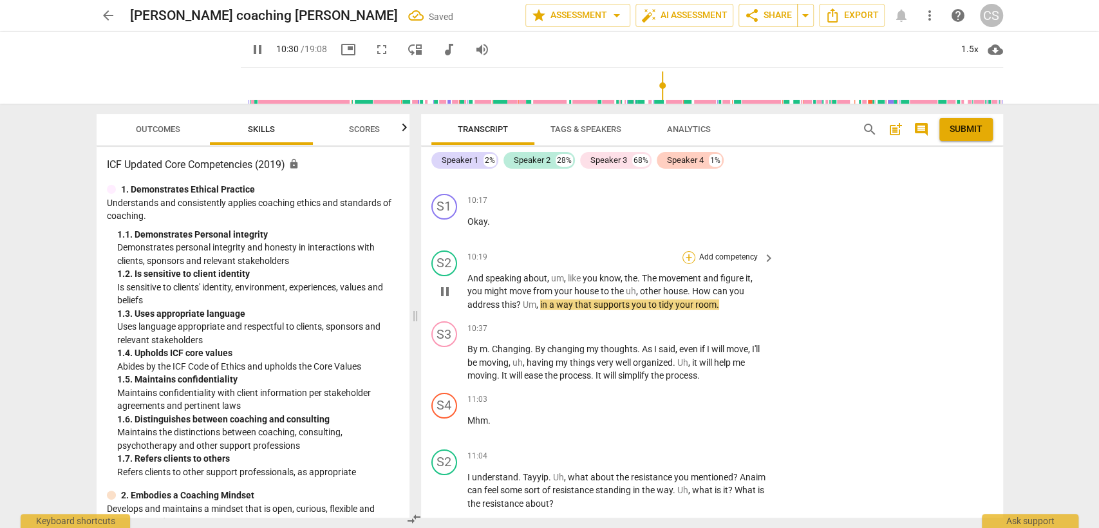
click at [688, 251] on div "+" at bounding box center [689, 257] width 13 height 13
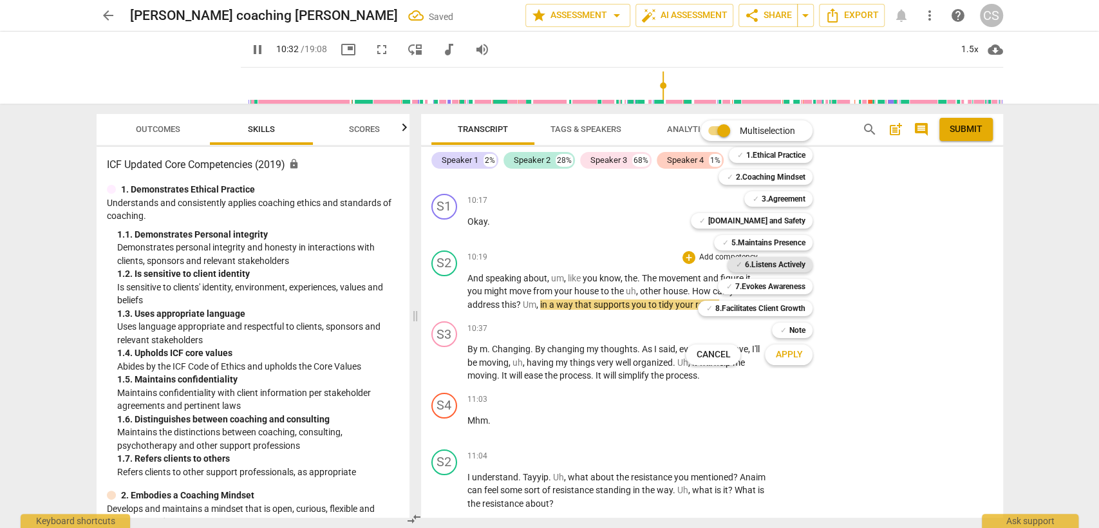
click at [762, 266] on b "6.Listens Actively" at bounding box center [774, 264] width 61 height 15
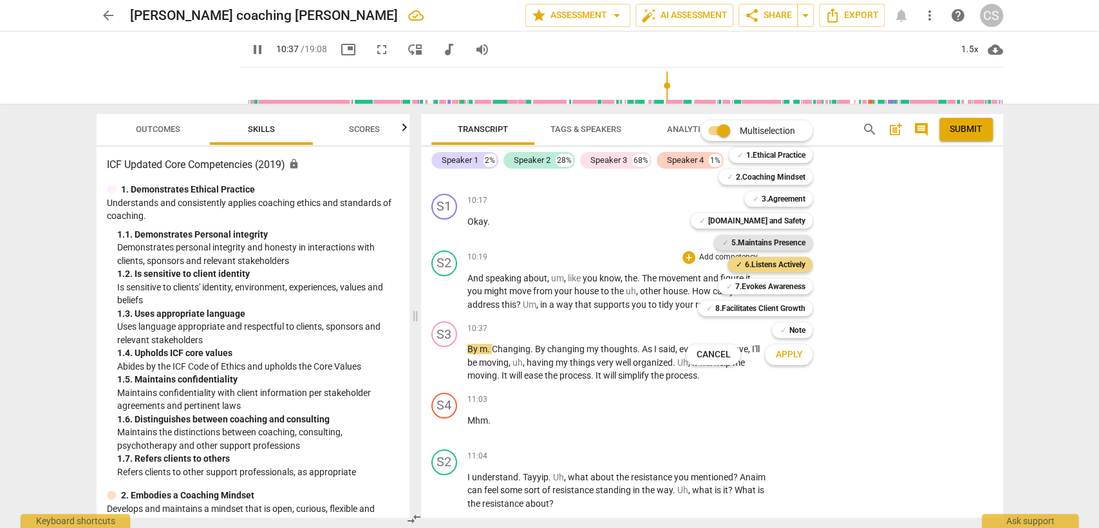
click at [759, 245] on b "5.Maintains Presence" at bounding box center [768, 242] width 74 height 15
click at [777, 284] on b "7.Evokes Awareness" at bounding box center [770, 286] width 70 height 15
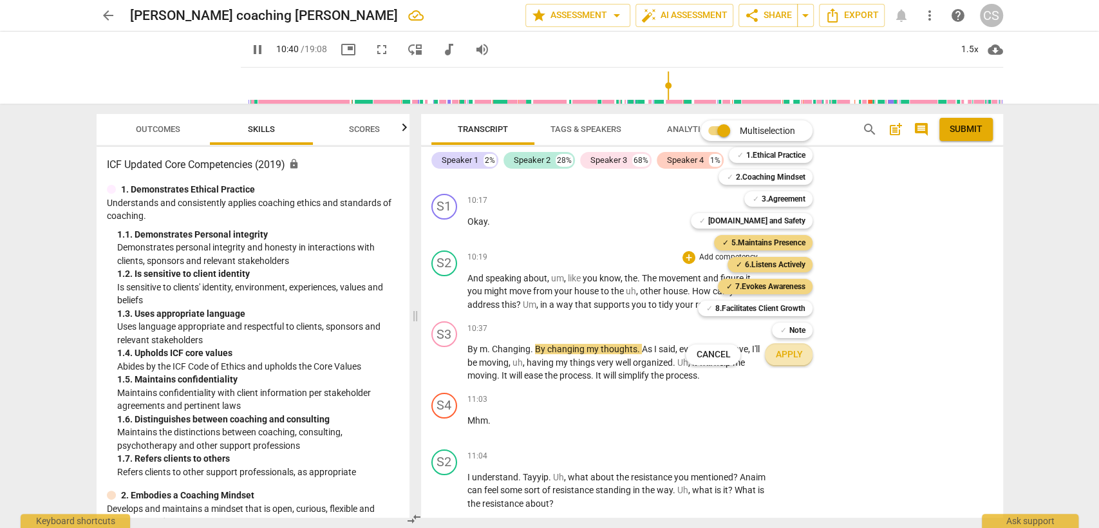
click at [795, 352] on span "Apply" at bounding box center [788, 354] width 27 height 13
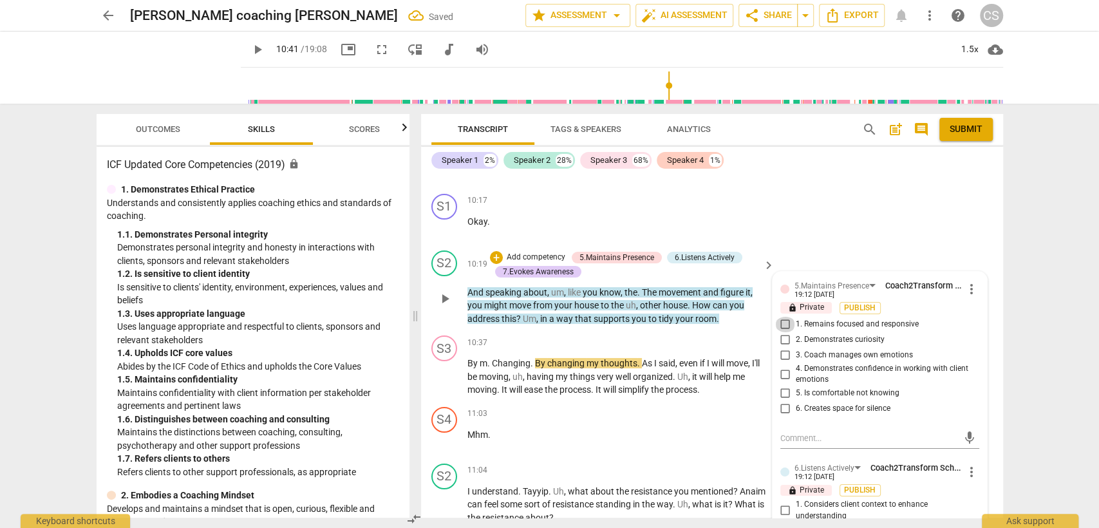
click at [783, 317] on input "1. Remains focused and responsive" at bounding box center [785, 324] width 21 height 15
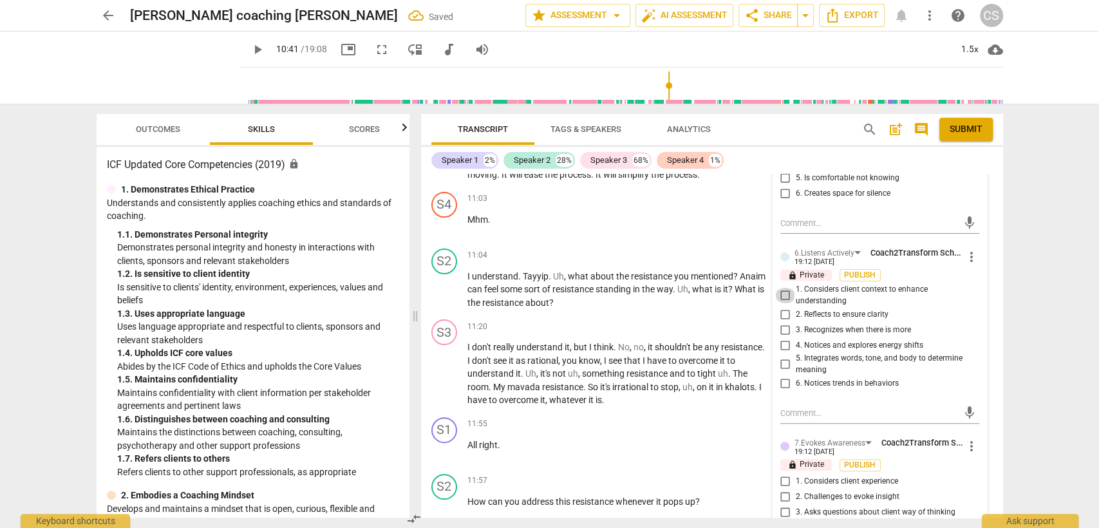
click at [783, 288] on input "1. Considers client context to enhance understanding" at bounding box center [785, 295] width 21 height 15
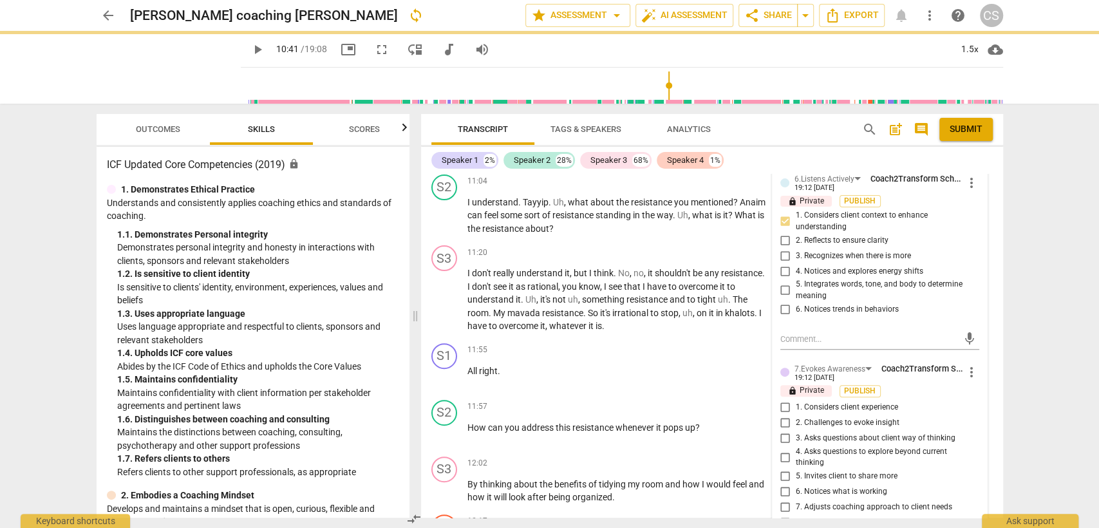
scroll to position [3675, 0]
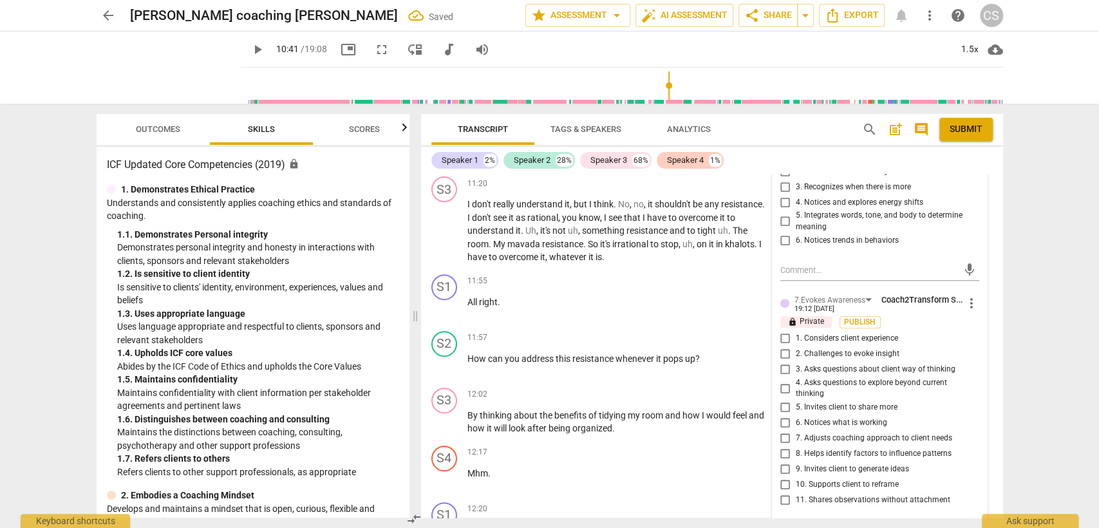
click at [782, 462] on input "9. Invites client to generate ideas" at bounding box center [785, 469] width 21 height 15
click at [597, 296] on p "All right ." at bounding box center [617, 303] width 301 height 14
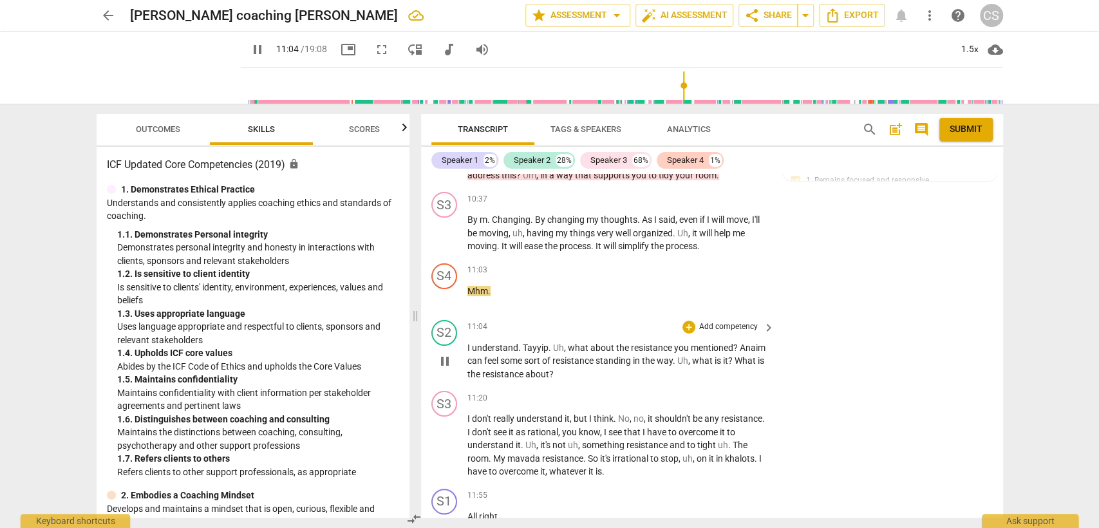
scroll to position [3532, 0]
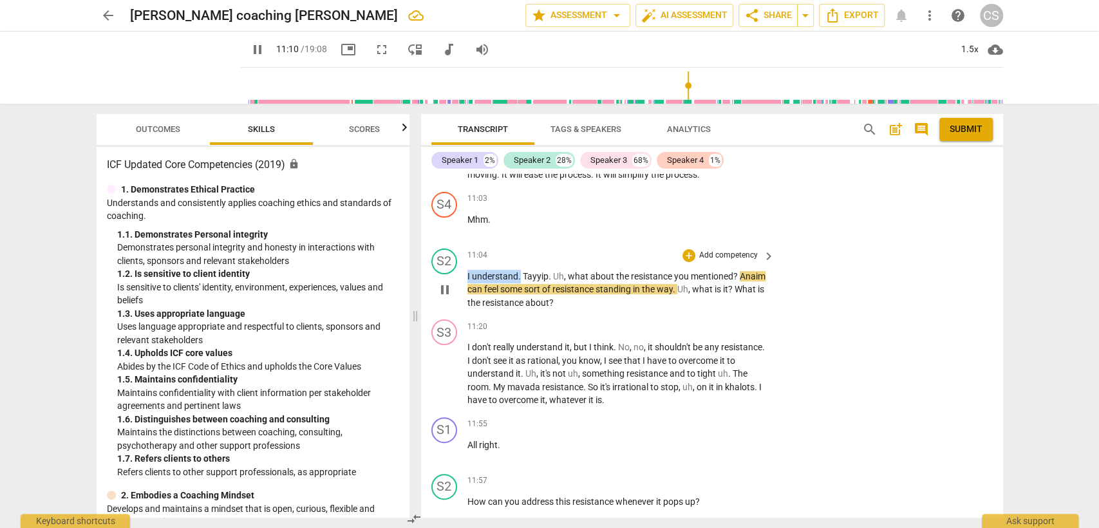
drag, startPoint x: 467, startPoint y: 261, endPoint x: 520, endPoint y: 265, distance: 52.9
click at [520, 270] on p "I understand . [GEOGRAPHIC_DATA] . Uh , what about the resistance you mentioned…" at bounding box center [617, 290] width 301 height 40
click at [683, 249] on div "+ Add competency" at bounding box center [721, 255] width 77 height 13
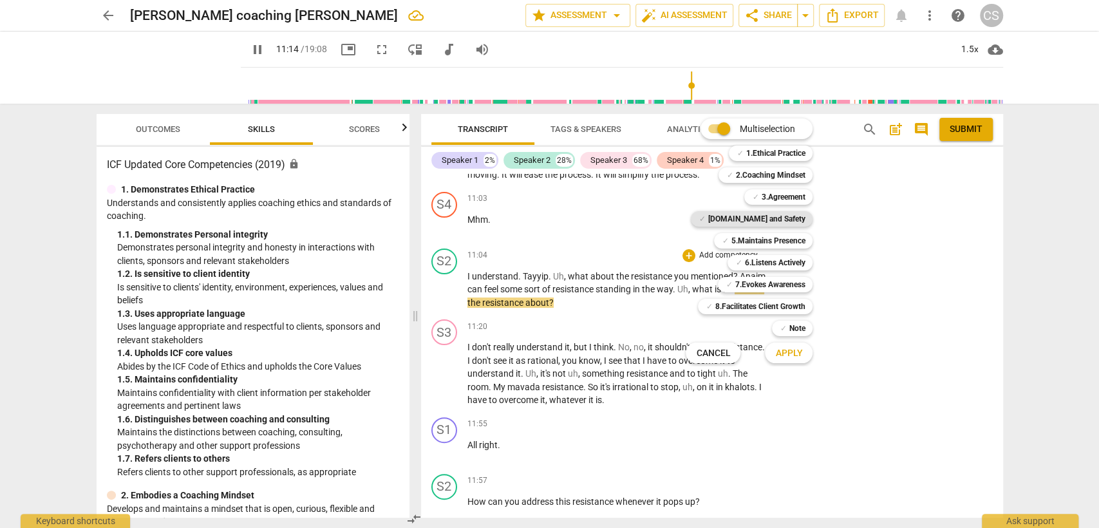
click at [790, 218] on b "[DOMAIN_NAME] and Safety" at bounding box center [756, 218] width 97 height 15
click at [802, 350] on button "Apply" at bounding box center [789, 352] width 48 height 23
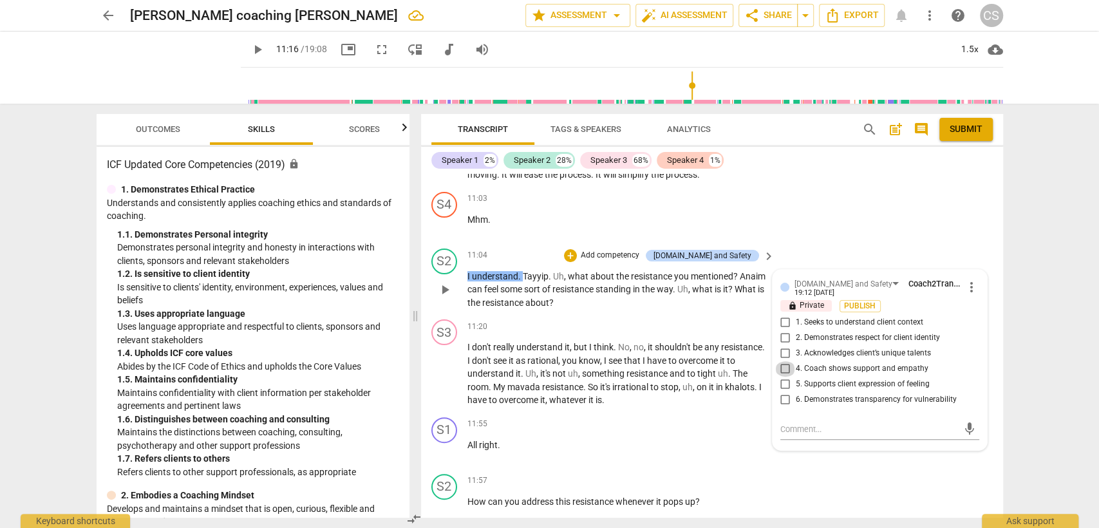
click at [783, 361] on input "4. Coach shows support and empathy" at bounding box center [785, 368] width 21 height 15
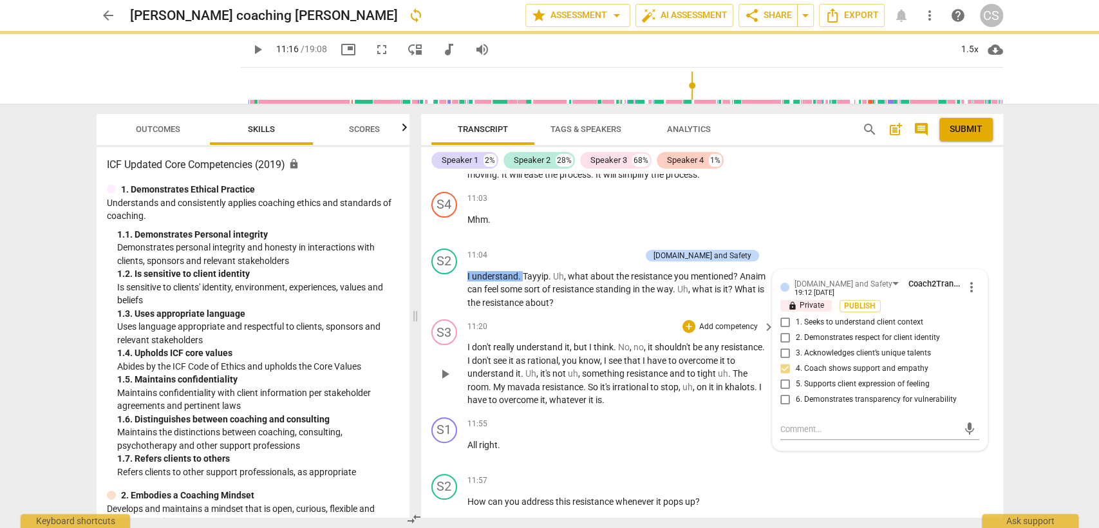
click at [567, 314] on div "S3 play_arrow pause 11:20 + Add competency keyboard_arrow_right I don't really …" at bounding box center [712, 363] width 582 height 98
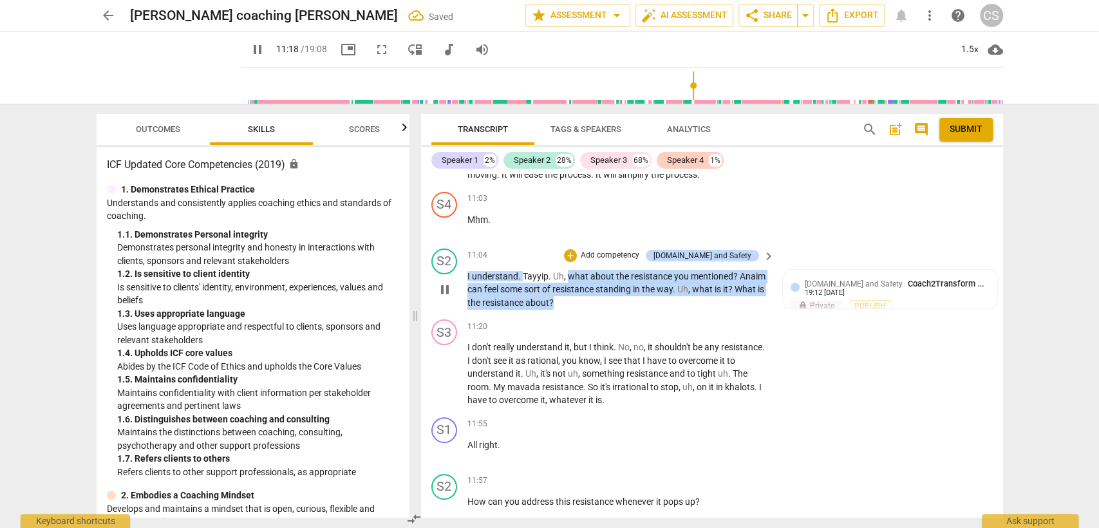
drag, startPoint x: 569, startPoint y: 266, endPoint x: 582, endPoint y: 294, distance: 31.1
click at [582, 294] on p "I understand . [GEOGRAPHIC_DATA] . Uh , what about the resistance you mentioned…" at bounding box center [617, 290] width 301 height 40
click at [577, 249] on div "+" at bounding box center [570, 255] width 13 height 13
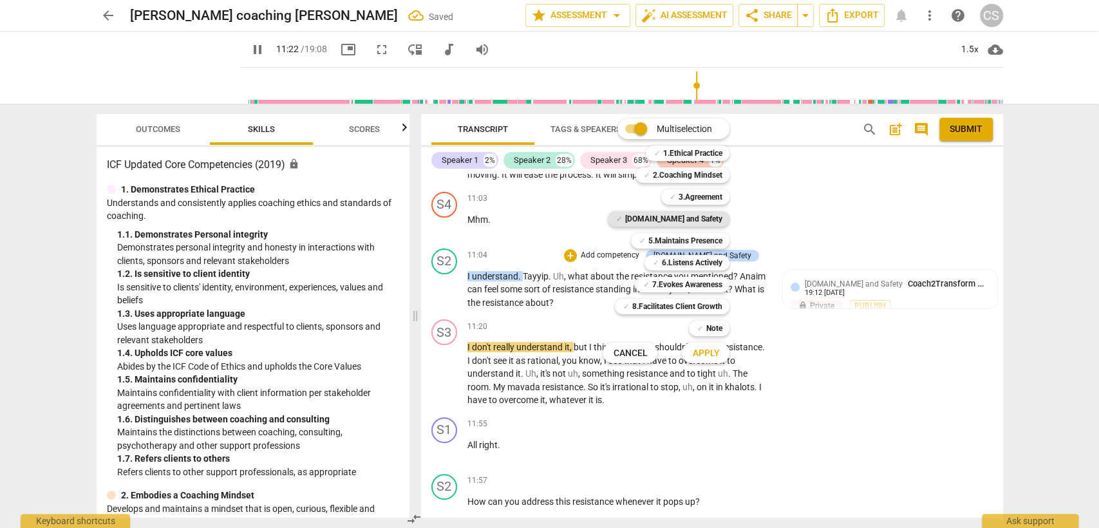
click at [690, 214] on b "[DOMAIN_NAME] and Safety" at bounding box center [673, 218] width 97 height 15
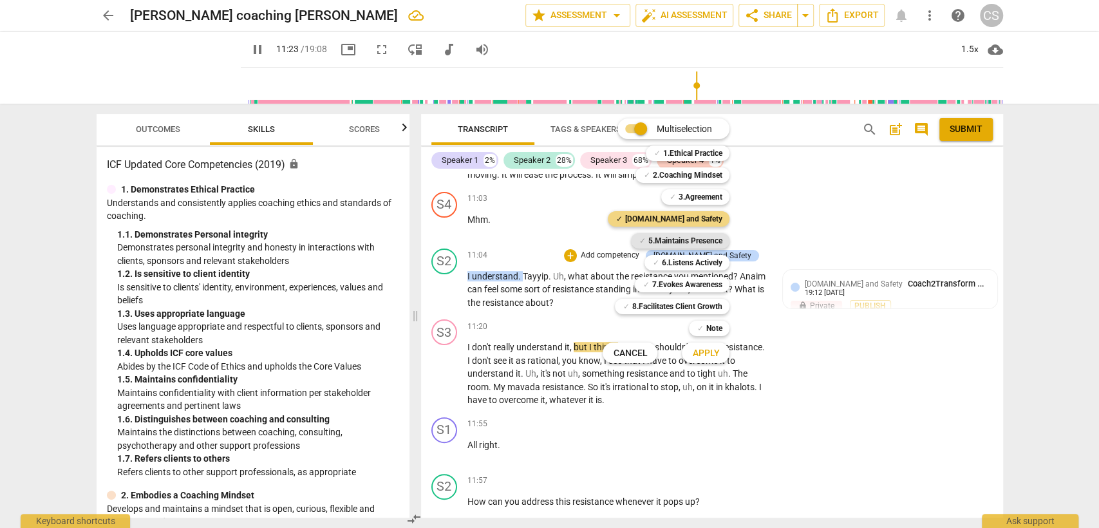
click at [692, 236] on b "5.Maintains Presence" at bounding box center [685, 240] width 74 height 15
click at [689, 264] on b "6.Listens Actively" at bounding box center [691, 262] width 61 height 15
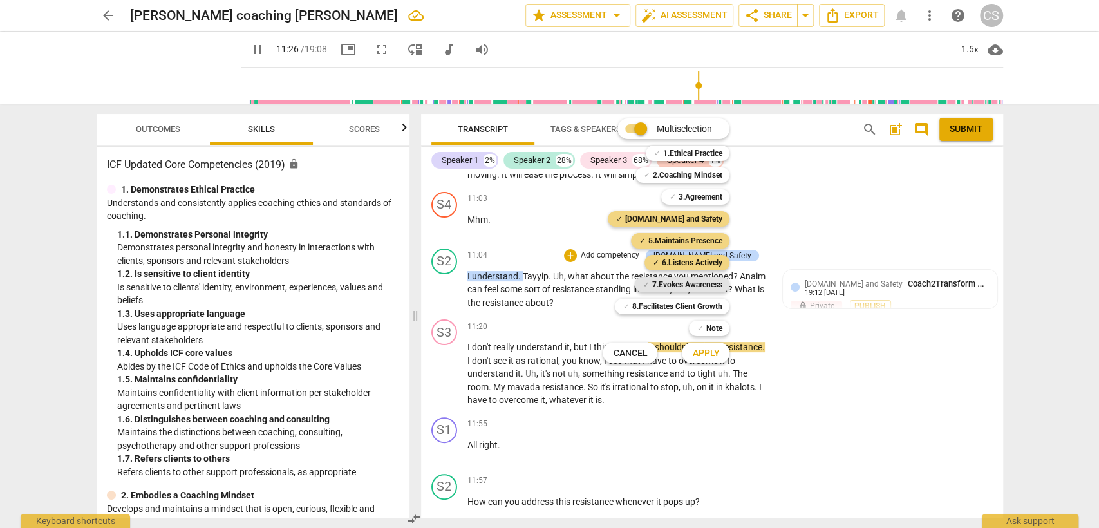
click at [688, 285] on b "7.Evokes Awareness" at bounding box center [687, 284] width 70 height 15
click at [702, 352] on span "Apply" at bounding box center [705, 353] width 27 height 13
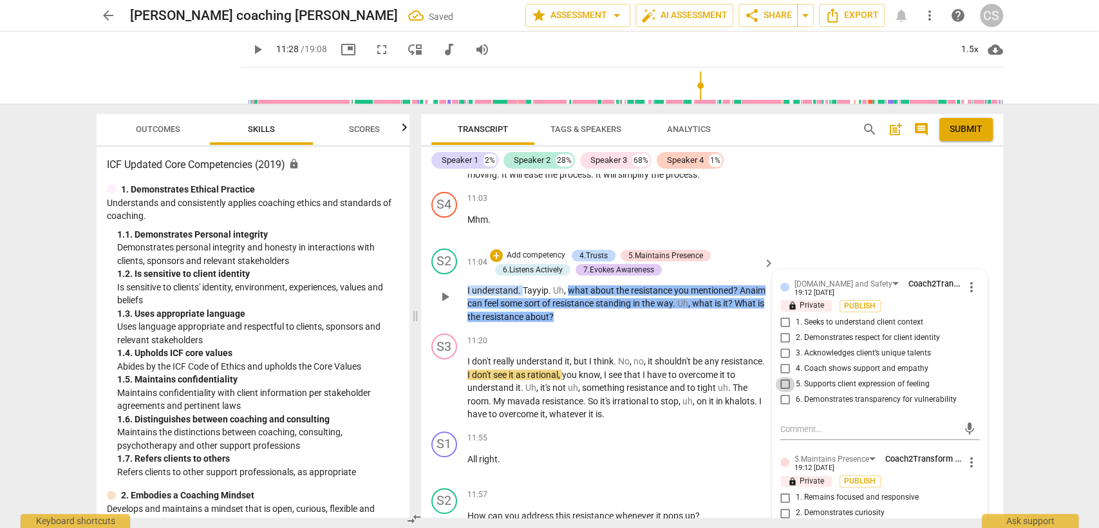
click at [780, 377] on input "5. Supports client expression of feeling" at bounding box center [785, 384] width 21 height 15
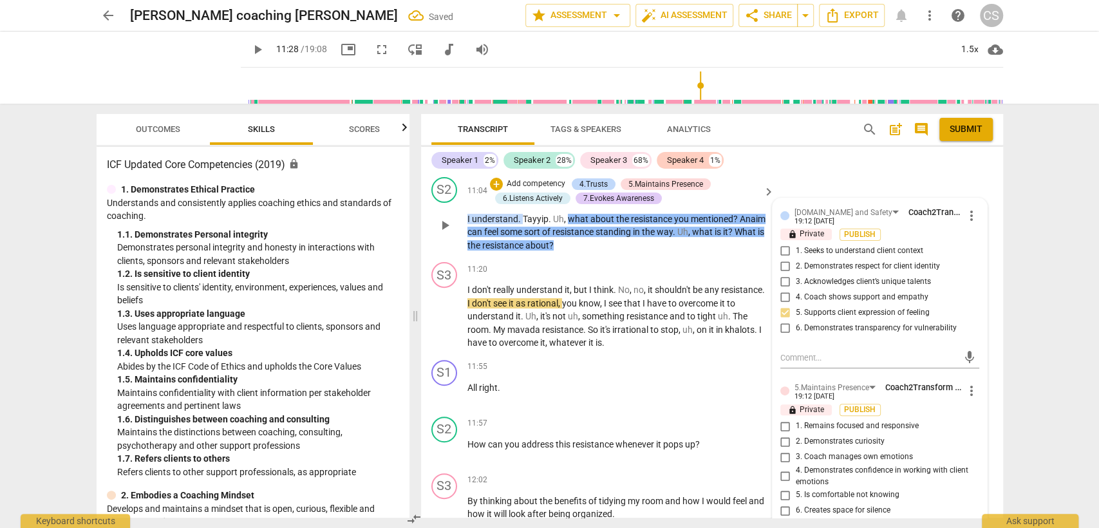
click at [784, 419] on input "1. Remains focused and responsive" at bounding box center [785, 426] width 21 height 15
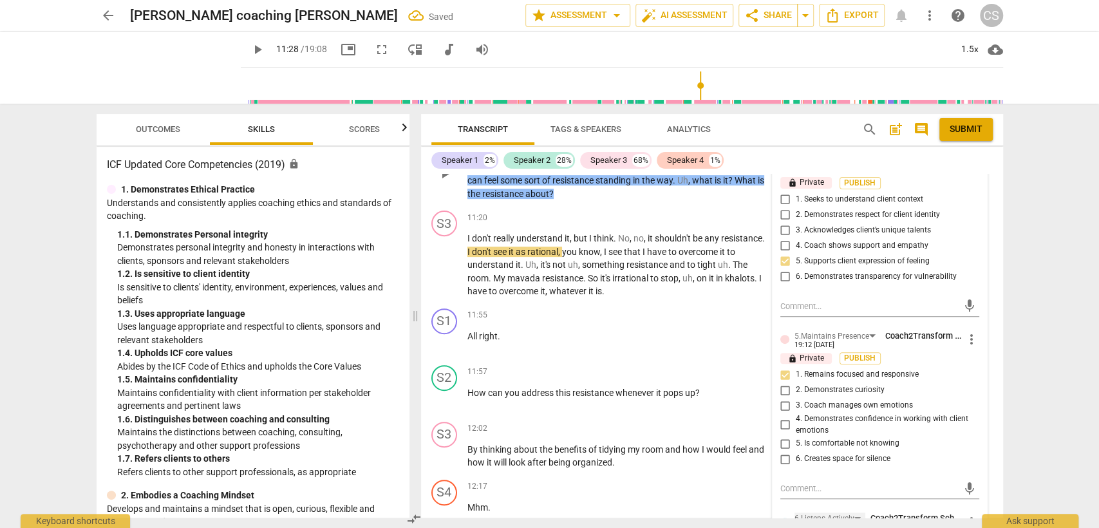
scroll to position [3747, 0]
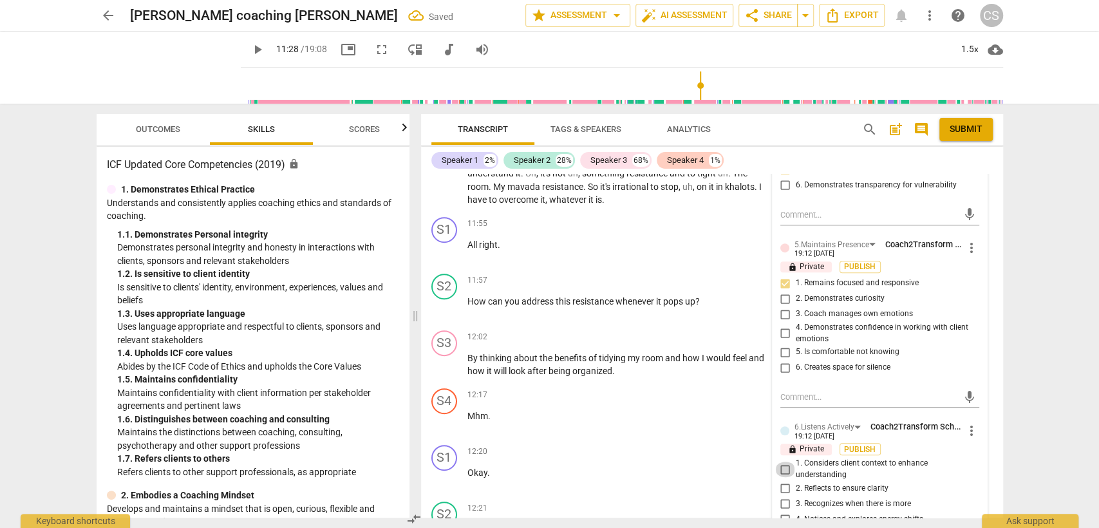
click at [779, 462] on input "1. Considers client context to enhance understanding" at bounding box center [785, 469] width 21 height 15
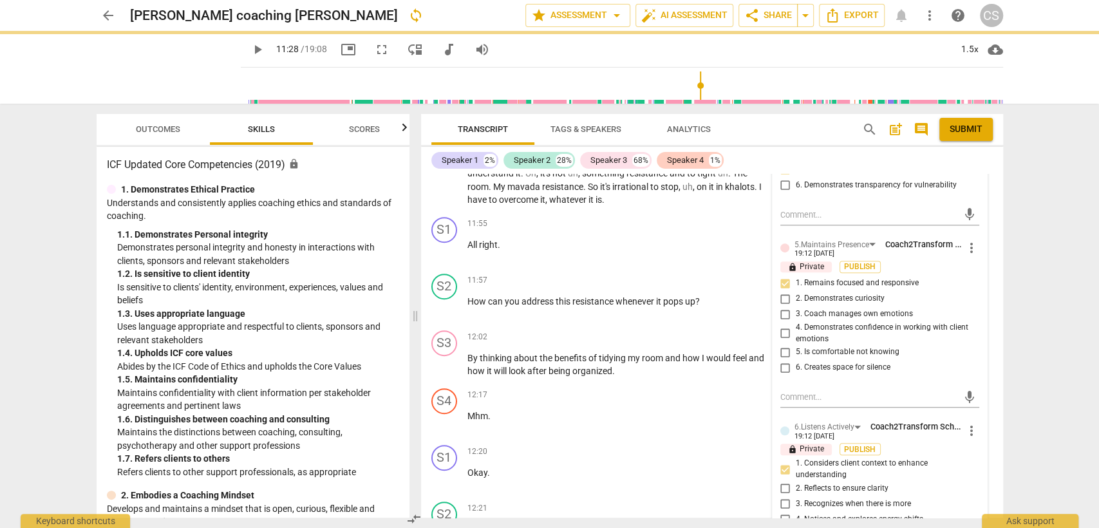
scroll to position [3961, 0]
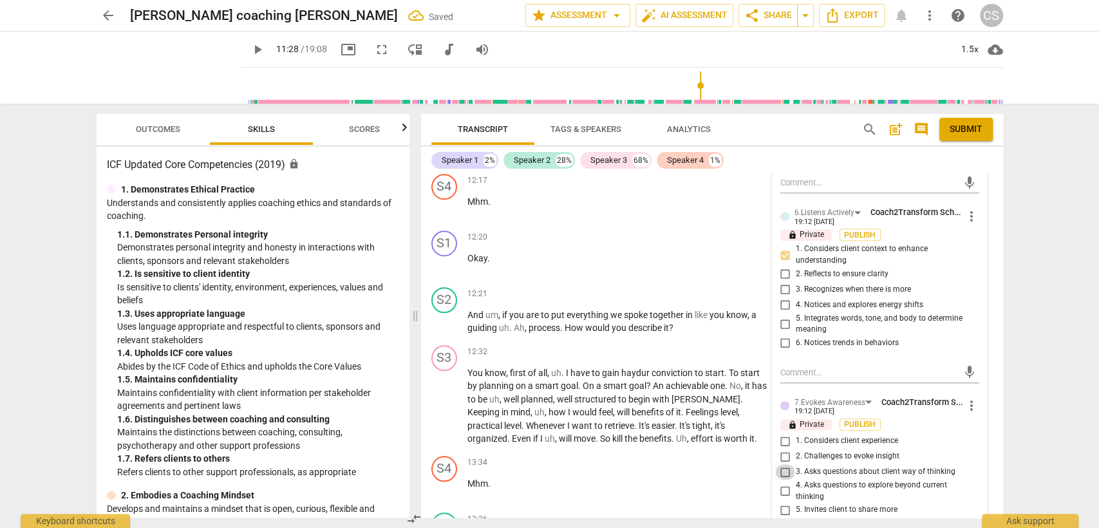
click at [786, 464] on input "3. Asks questions about client way of thinking" at bounding box center [785, 471] width 21 height 15
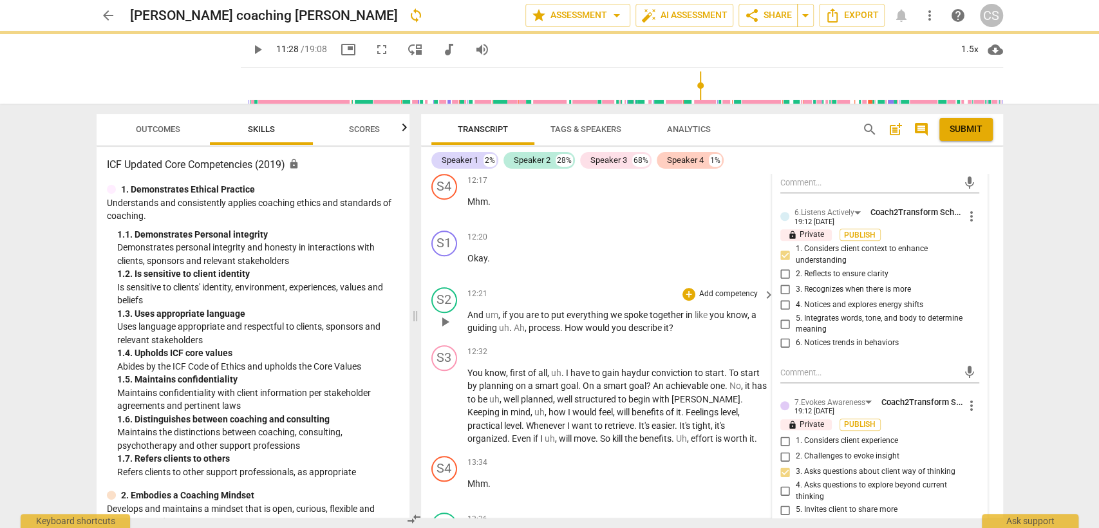
click at [608, 282] on div "S2 play_arrow pause 12:21 + Add competency keyboard_arrow_right And um , if you…" at bounding box center [712, 311] width 582 height 58
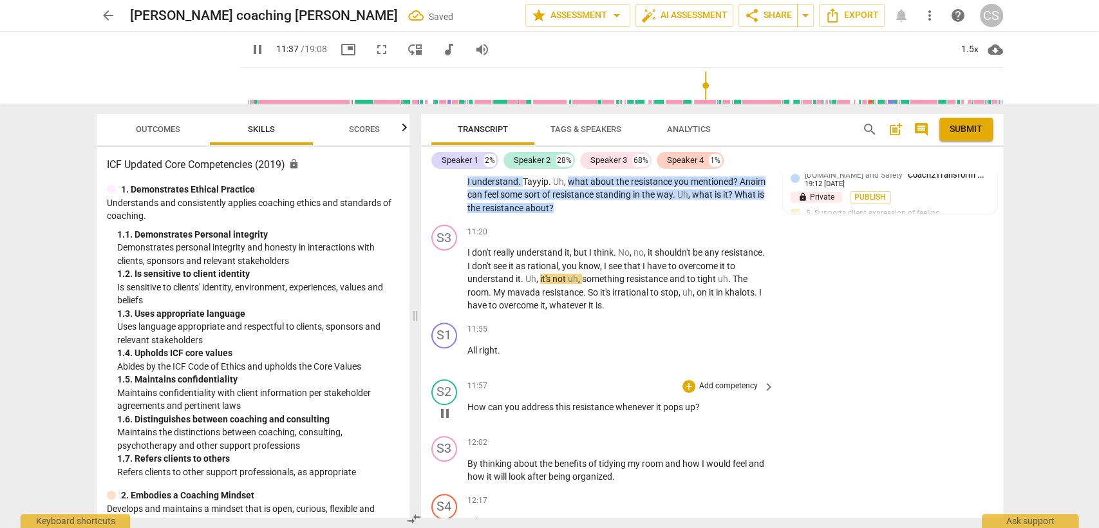
scroll to position [3675, 0]
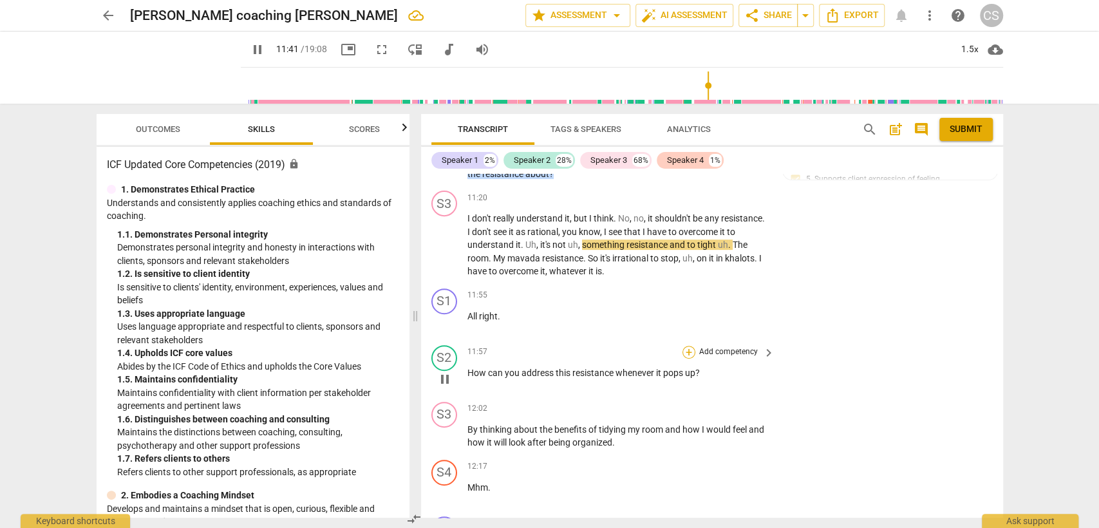
click at [686, 346] on div "+" at bounding box center [689, 352] width 13 height 13
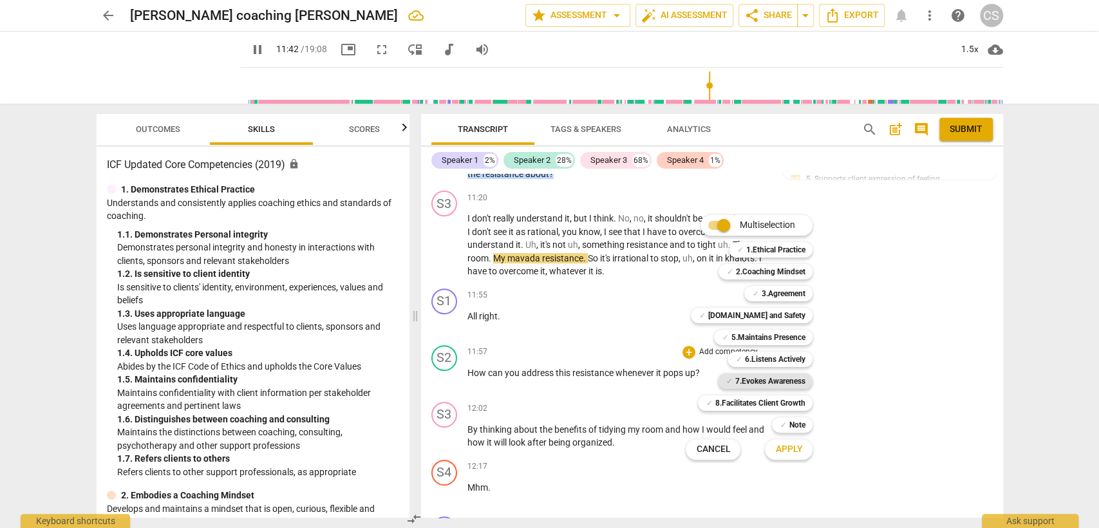
click at [747, 377] on b "7.Evokes Awareness" at bounding box center [770, 380] width 70 height 15
click at [788, 456] on button "Apply" at bounding box center [789, 449] width 48 height 23
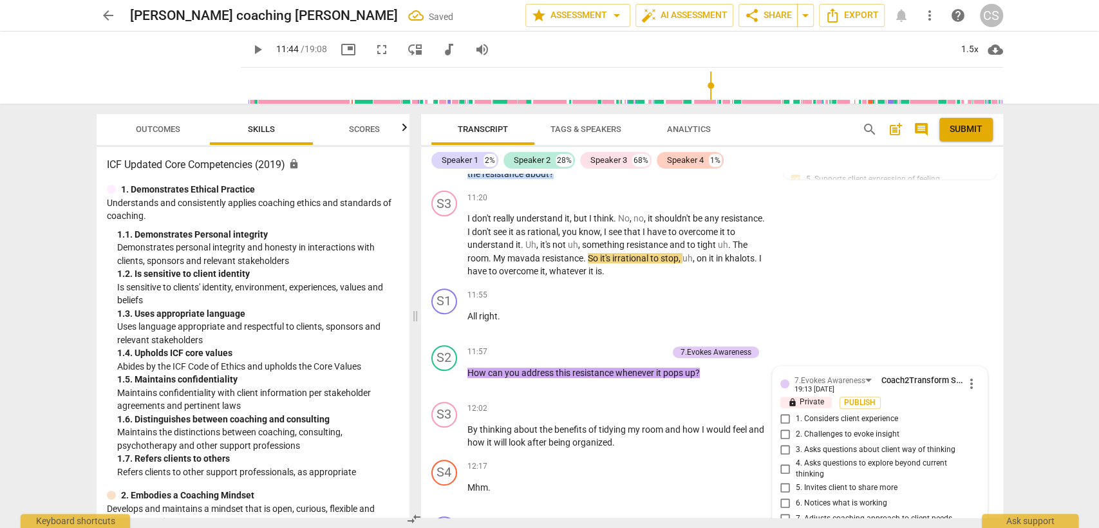
scroll to position [3925, 0]
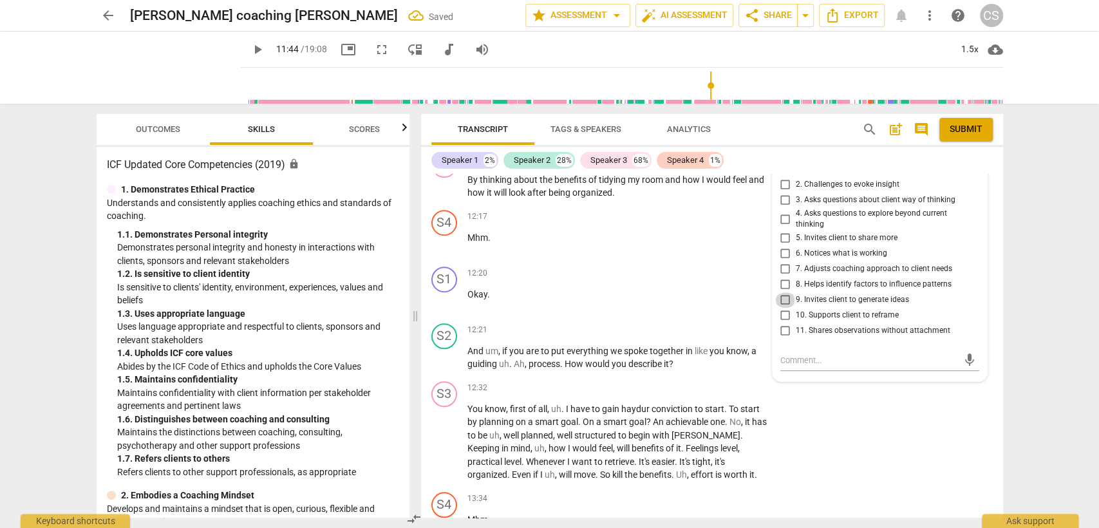
click at [783, 292] on input "9. Invites client to generate ideas" at bounding box center [785, 299] width 21 height 15
click at [582, 267] on div "12:20 + Add competency keyboard_arrow_right" at bounding box center [621, 274] width 309 height 14
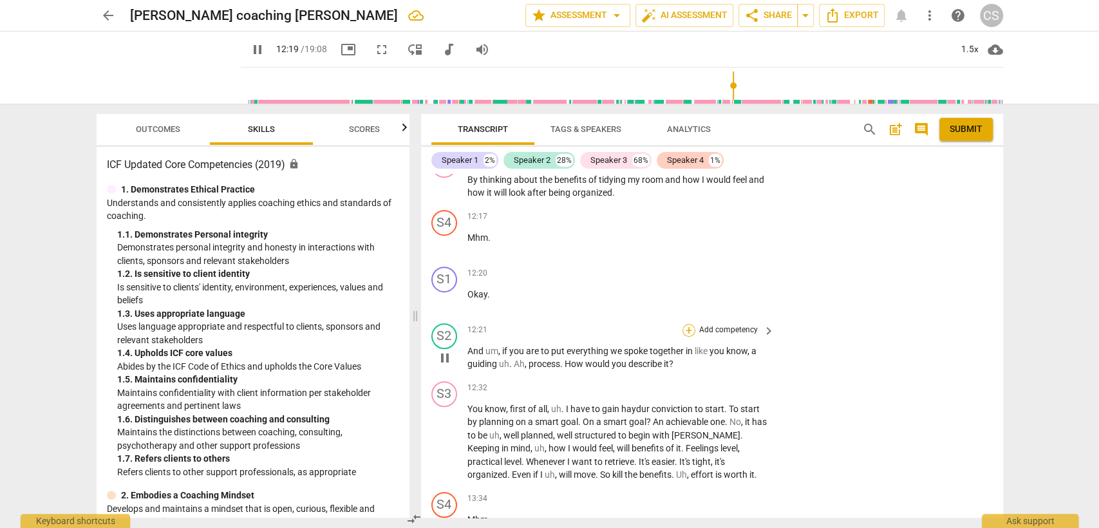
click at [685, 324] on div "+" at bounding box center [689, 330] width 13 height 13
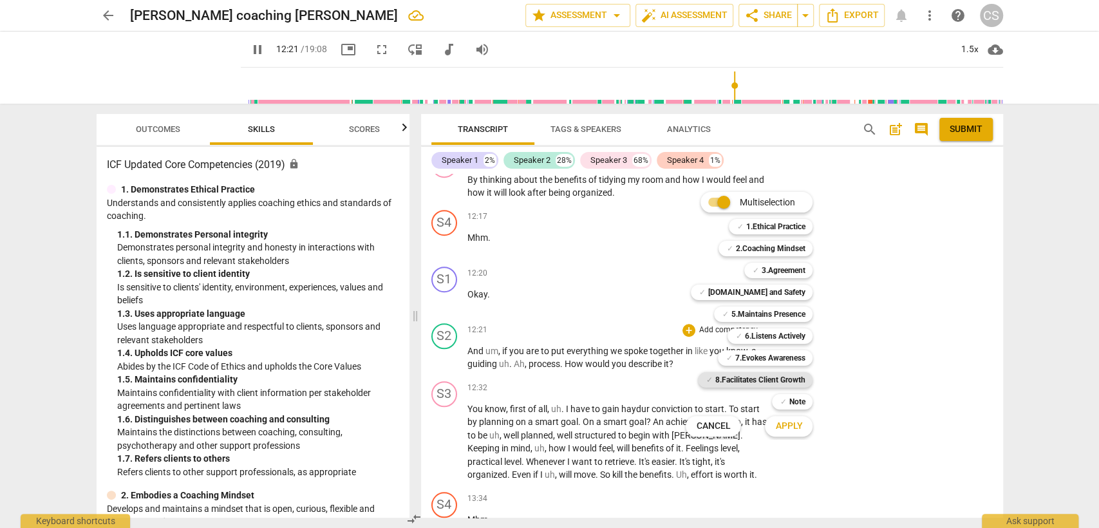
click at [762, 380] on b "8.Facilitates Client Growth" at bounding box center [760, 379] width 90 height 15
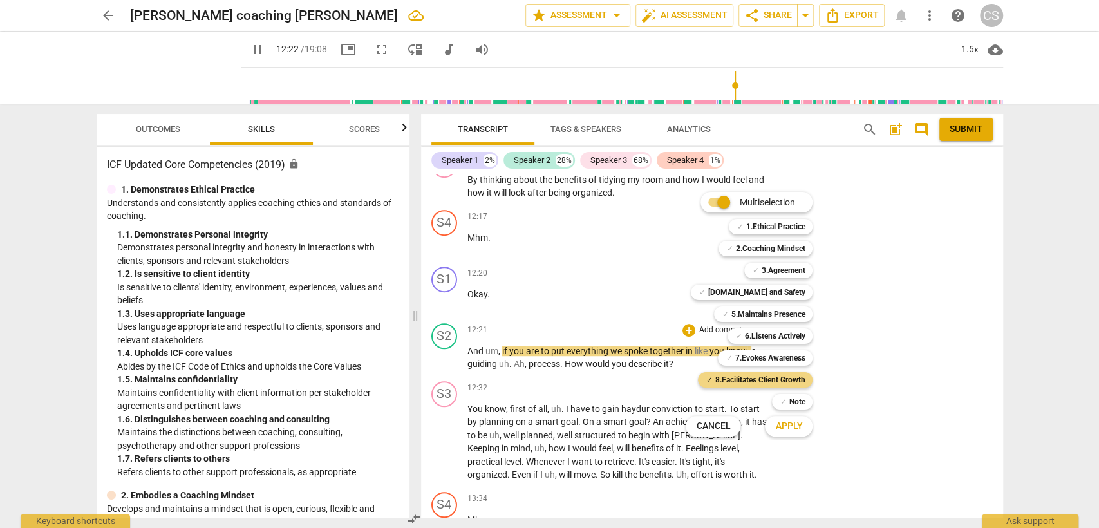
click at [788, 434] on button "Apply" at bounding box center [789, 426] width 48 height 23
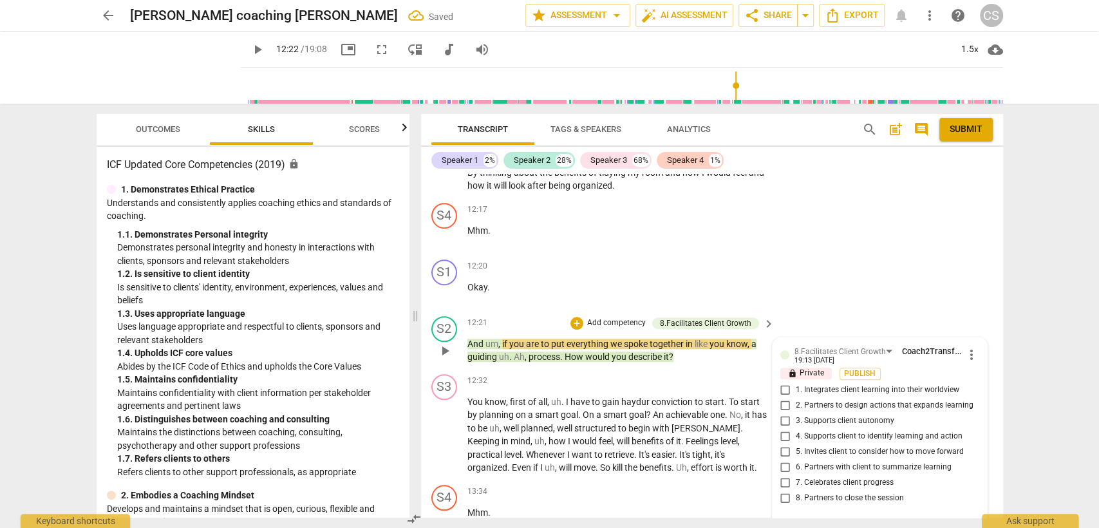
scroll to position [4004, 0]
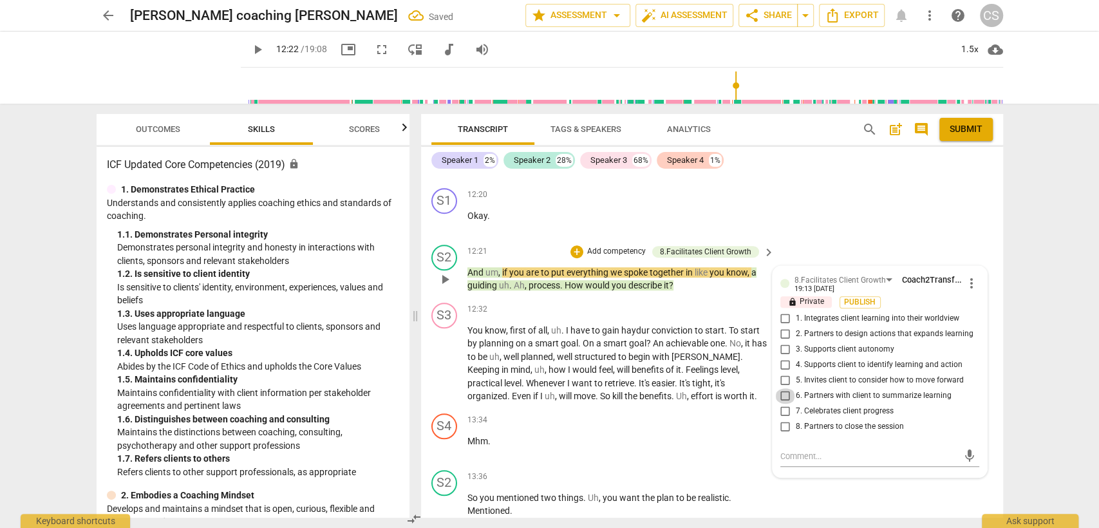
click at [783, 388] on input "6. Partners with client to summarize learning" at bounding box center [785, 395] width 21 height 15
click at [582, 413] on div "13:34 + Add competency keyboard_arrow_right" at bounding box center [621, 420] width 309 height 14
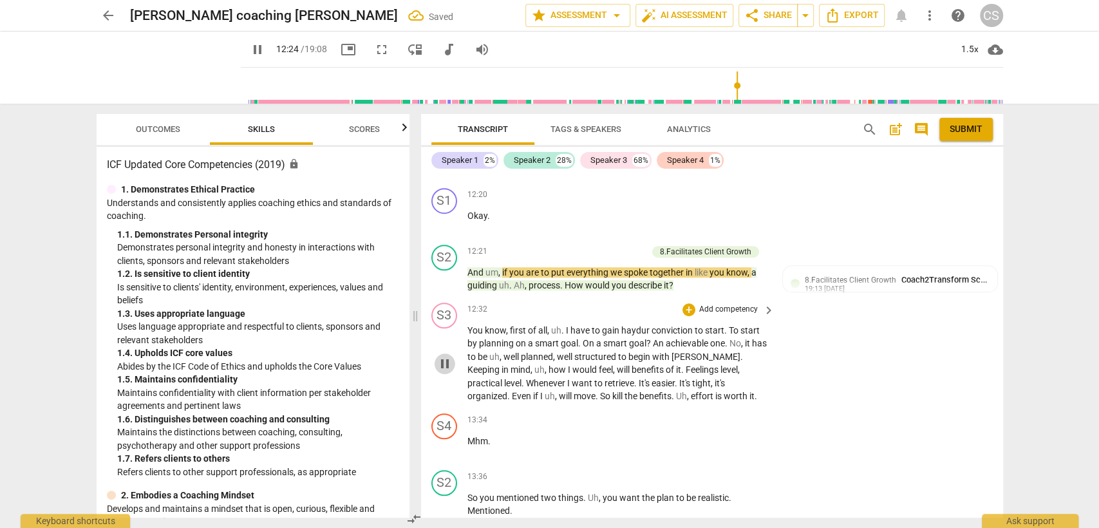
click at [448, 356] on span "pause" at bounding box center [444, 363] width 15 height 15
click at [443, 272] on span "play_arrow" at bounding box center [444, 279] width 15 height 15
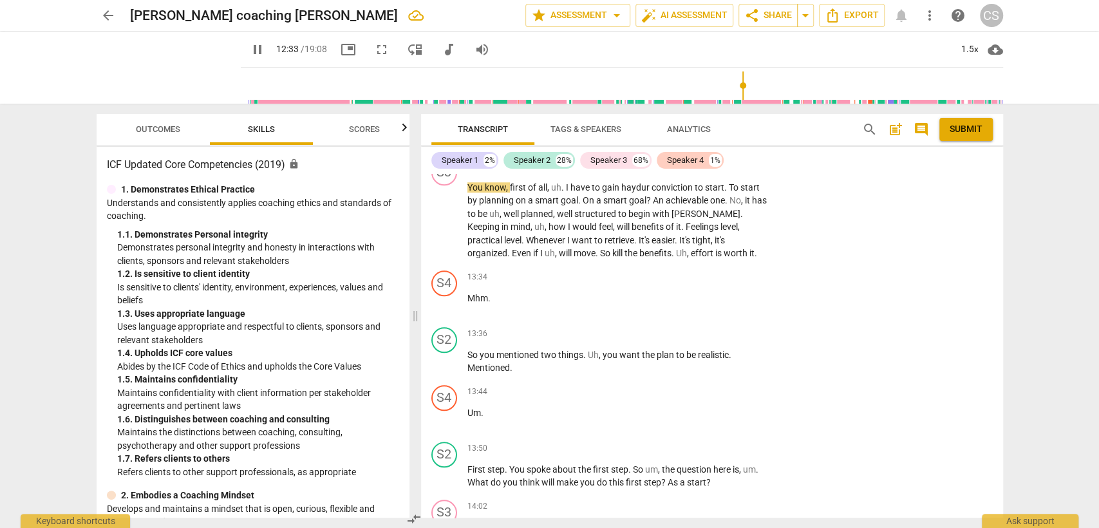
scroll to position [4219, 0]
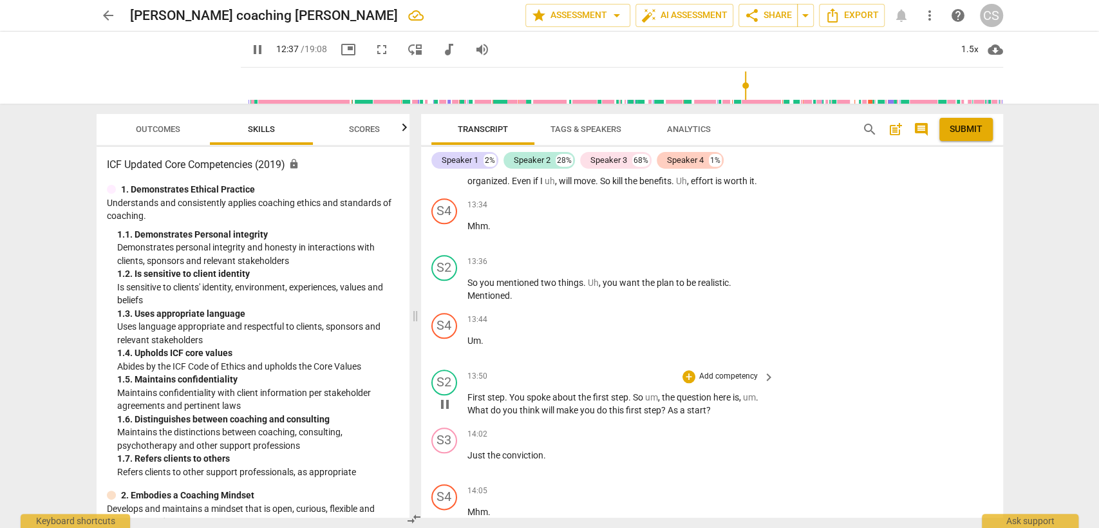
click at [467, 392] on span "First" at bounding box center [477, 397] width 20 height 10
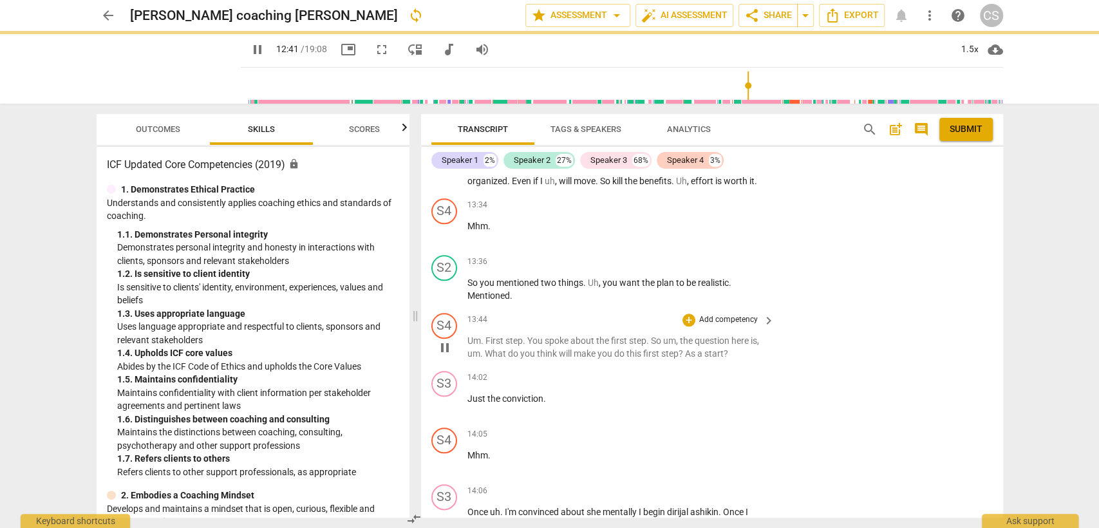
click at [486, 335] on span "First" at bounding box center [496, 340] width 20 height 10
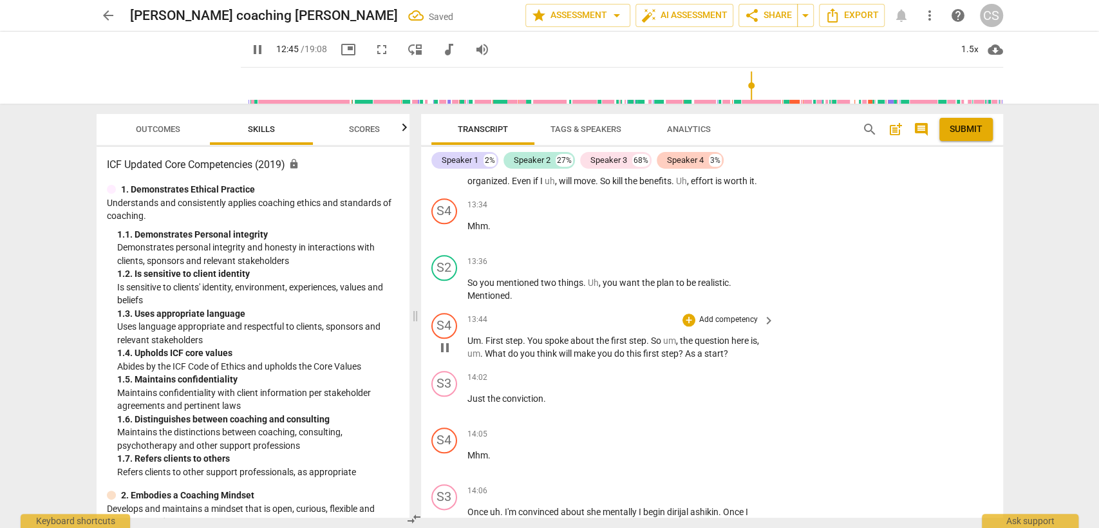
click at [486, 335] on span "First" at bounding box center [496, 340] width 20 height 10
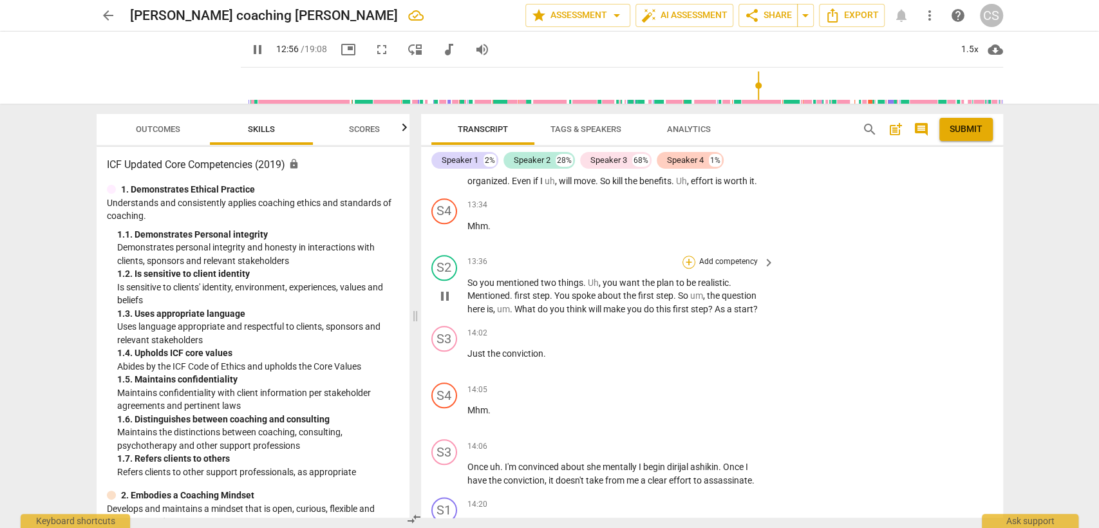
click at [683, 256] on div "+" at bounding box center [689, 262] width 13 height 13
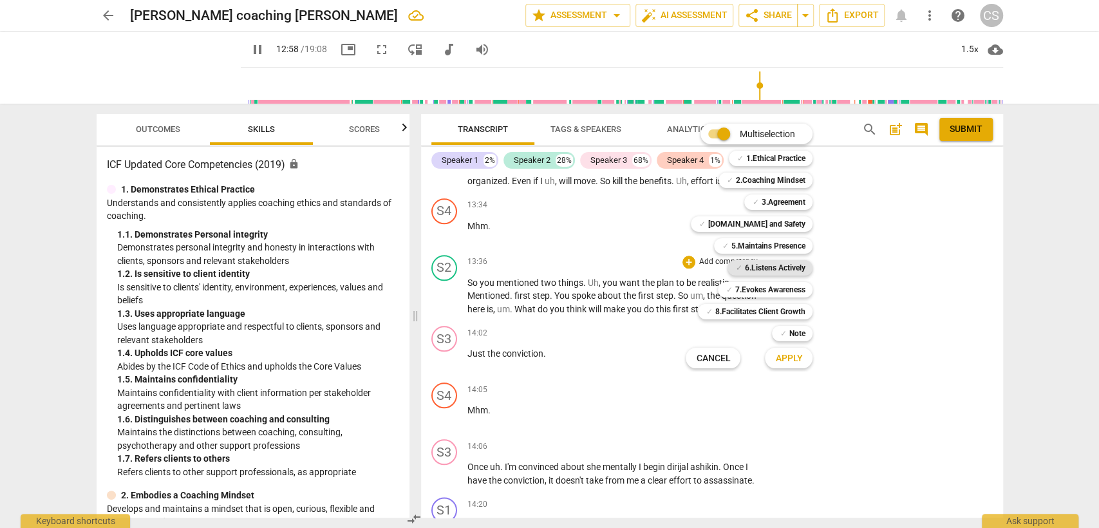
click at [751, 264] on b "6.Listens Actively" at bounding box center [774, 267] width 61 height 15
click at [741, 246] on b "5.Maintains Presence" at bounding box center [768, 245] width 74 height 15
click at [750, 290] on b "7.Evokes Awareness" at bounding box center [770, 289] width 70 height 15
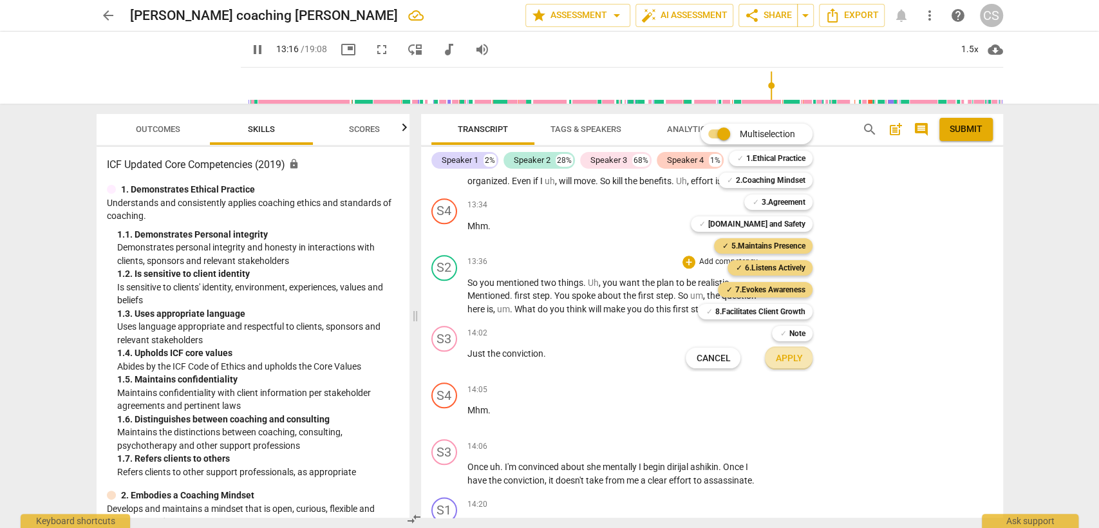
click at [779, 362] on span "Apply" at bounding box center [788, 358] width 27 height 13
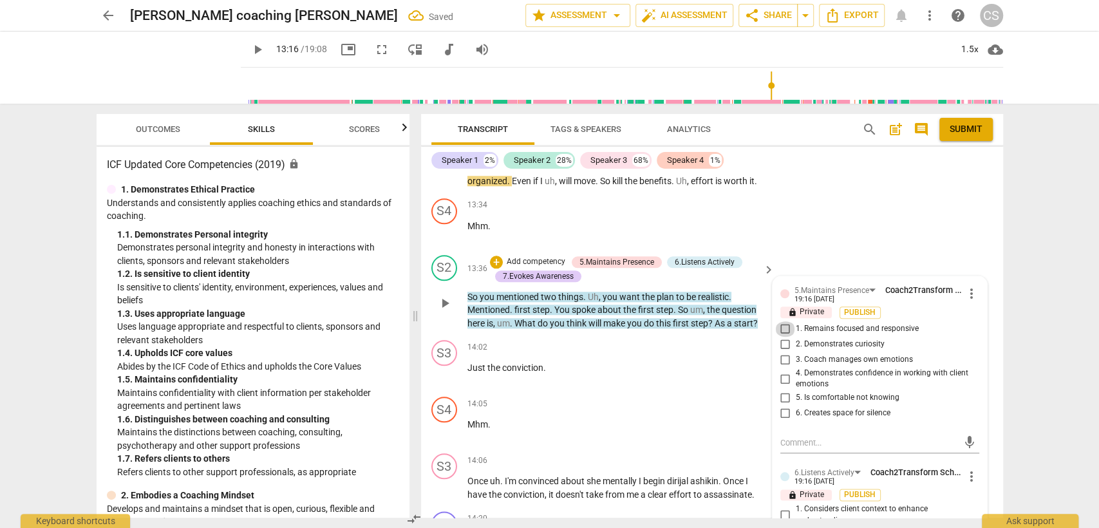
click at [784, 321] on input "1. Remains focused and responsive" at bounding box center [785, 328] width 21 height 15
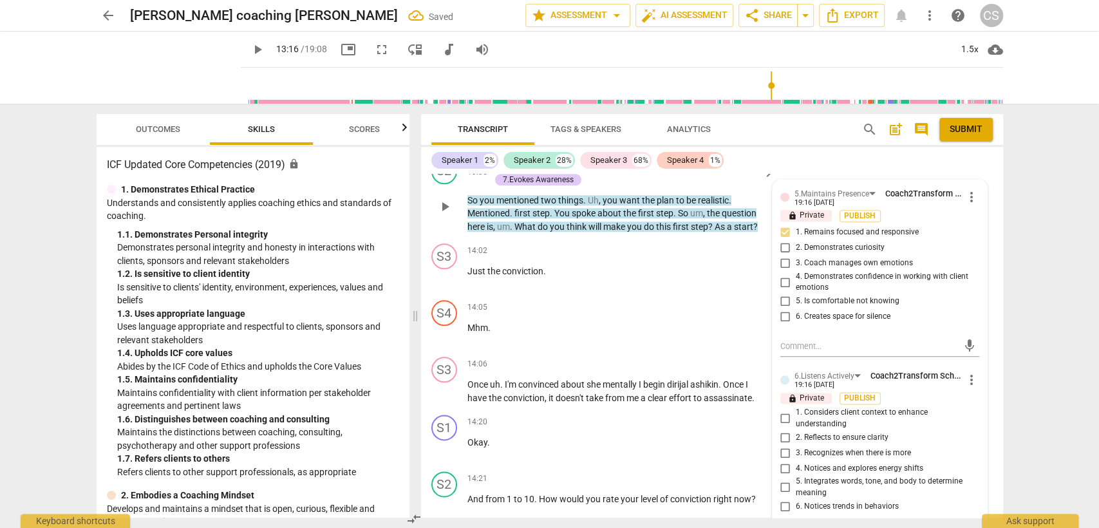
scroll to position [4362, 0]
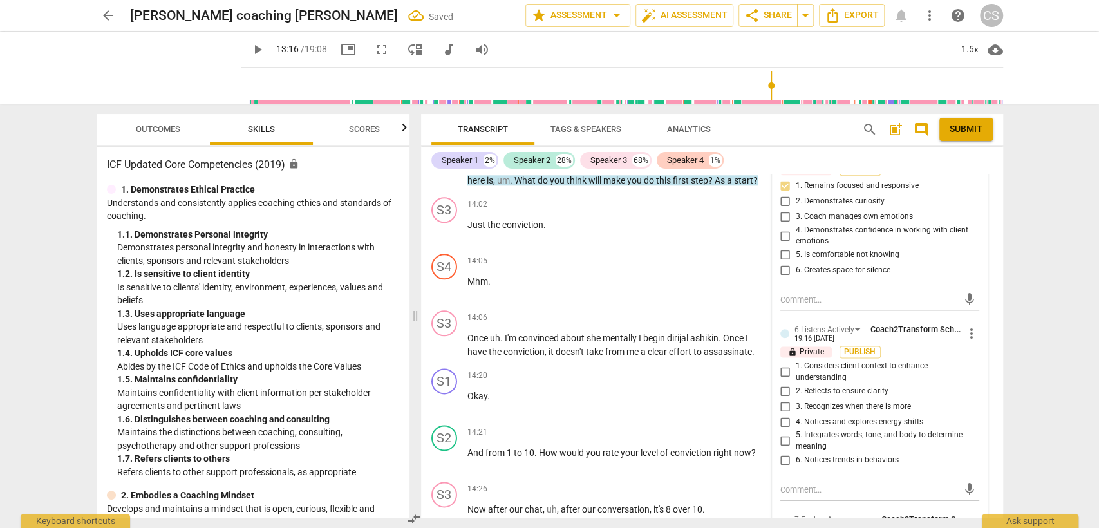
click at [783, 364] on input "1. Considers client context to enhance understanding" at bounding box center [785, 371] width 21 height 15
click at [786, 383] on input "2. Reflects to ensure clarity" at bounding box center [785, 390] width 21 height 15
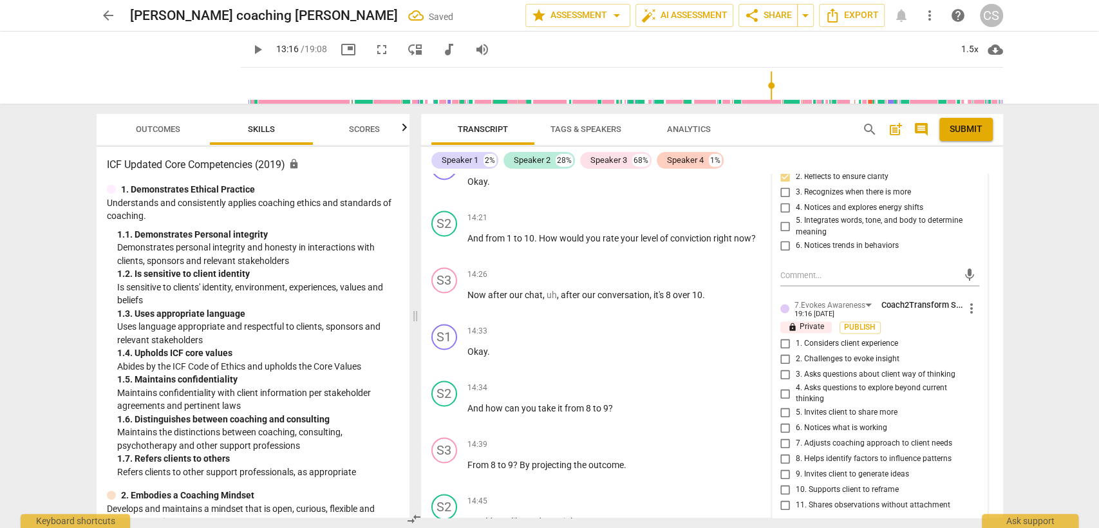
click at [783, 467] on input "9. Invites client to generate ideas" at bounding box center [785, 474] width 21 height 15
click at [603, 375] on div "S2 play_arrow pause 14:34 + Add competency keyboard_arrow_right And how can you…" at bounding box center [712, 403] width 582 height 57
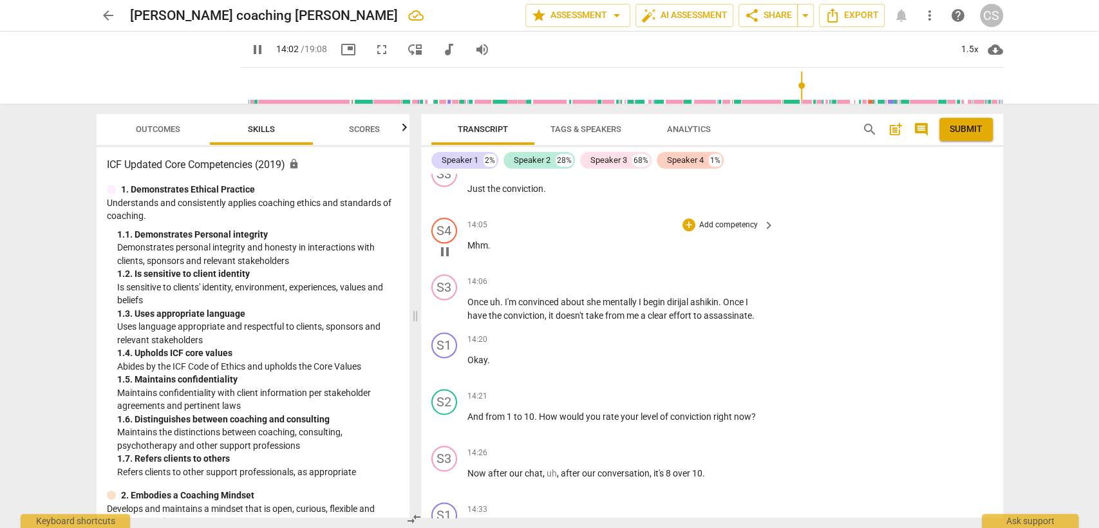
scroll to position [4433, 0]
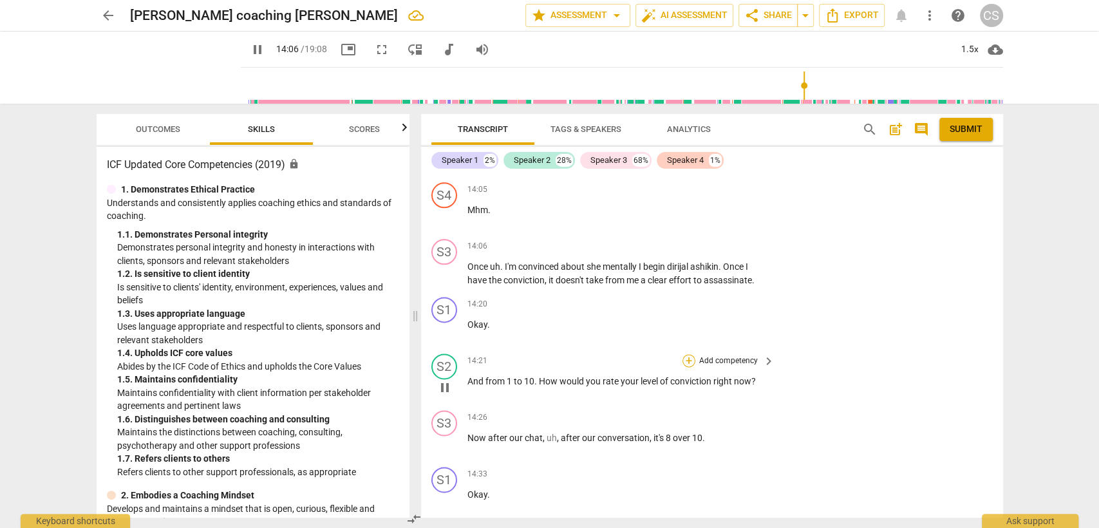
click at [686, 354] on div "+" at bounding box center [689, 360] width 13 height 13
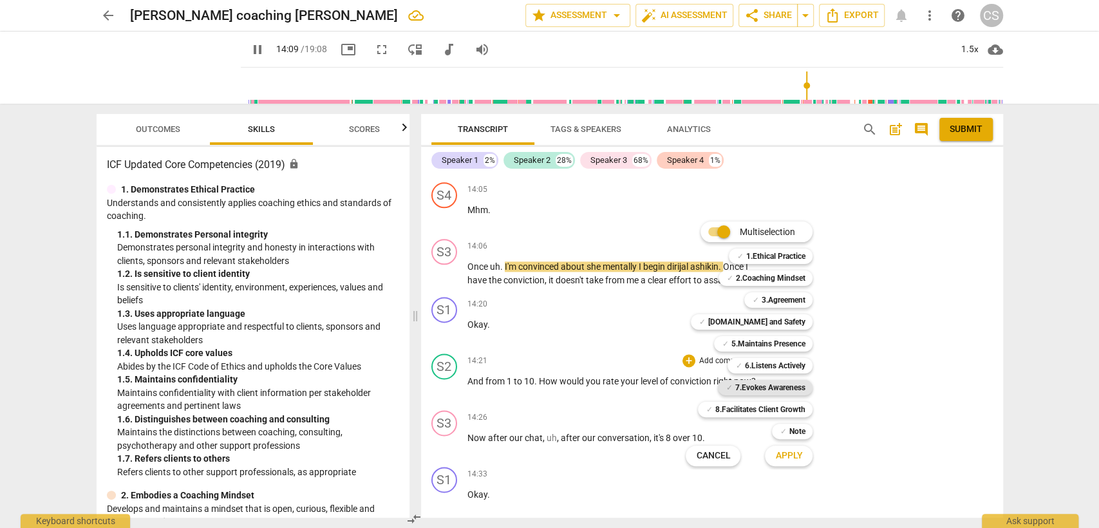
click at [740, 388] on b "7.Evokes Awareness" at bounding box center [770, 387] width 70 height 15
click at [757, 341] on b "5.Maintains Presence" at bounding box center [768, 343] width 74 height 15
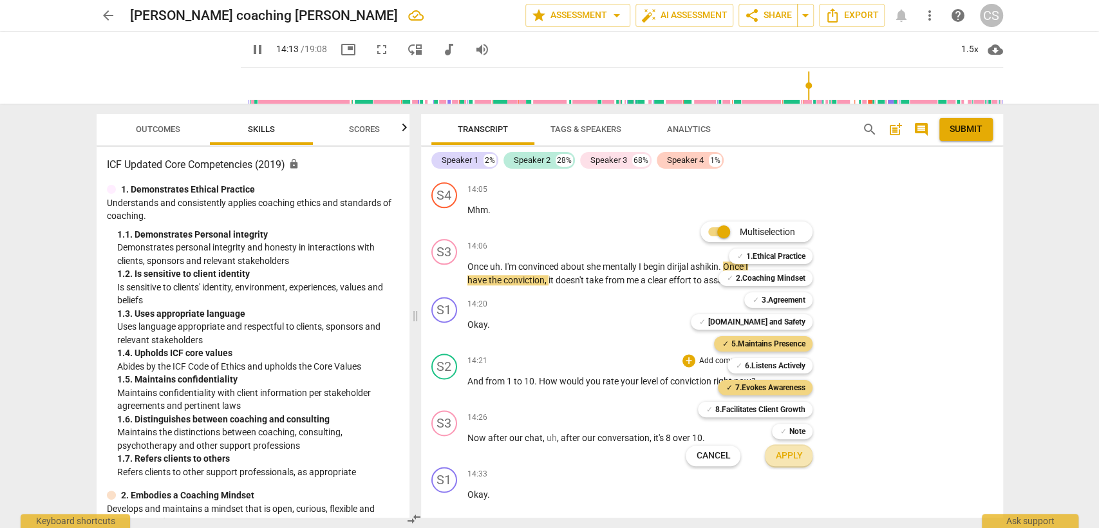
click at [791, 451] on span "Apply" at bounding box center [788, 455] width 27 height 13
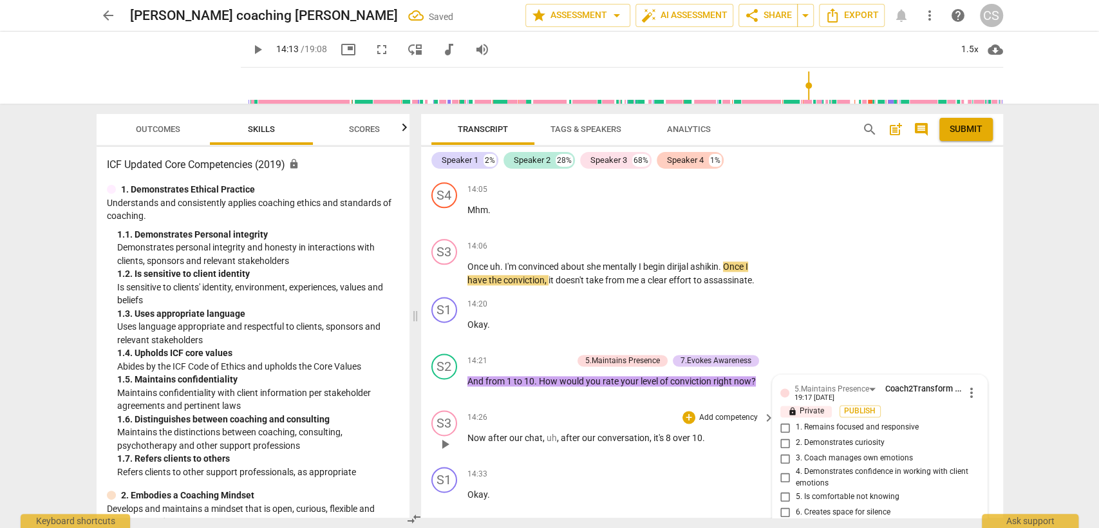
scroll to position [4612, 0]
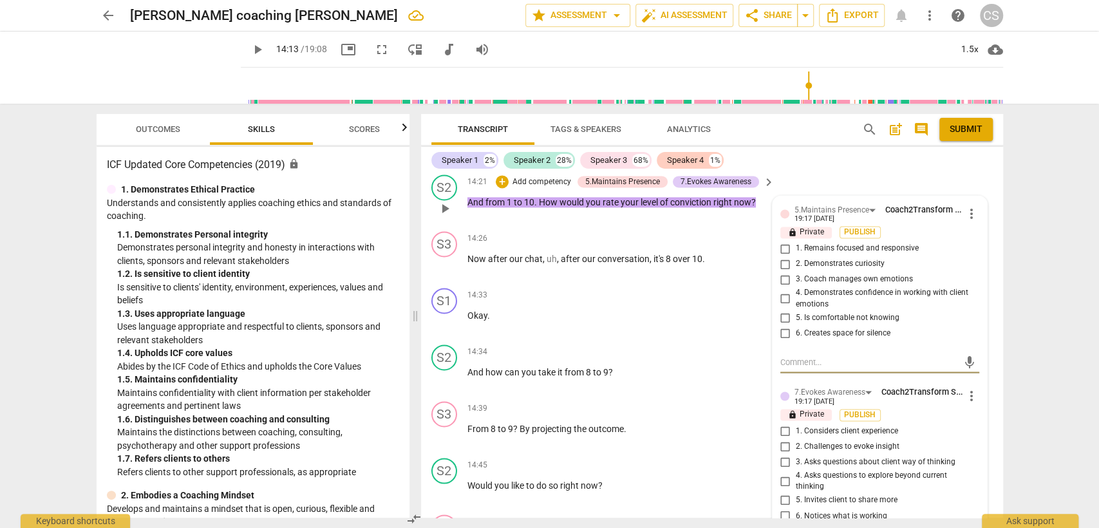
click at [780, 455] on input "3. Asks questions about client way of thinking" at bounding box center [785, 462] width 21 height 15
click at [780, 473] on input "4. Asks questions to explore beyond current thinking" at bounding box center [785, 480] width 21 height 15
click at [780, 455] on input "3. Asks questions about client way of thinking" at bounding box center [785, 462] width 21 height 15
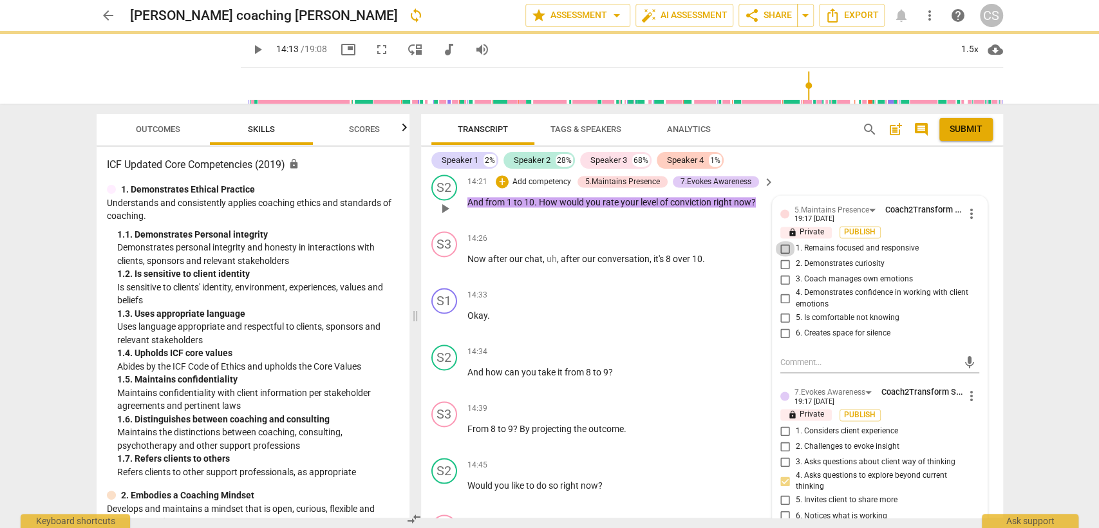
click at [781, 241] on input "1. Remains focused and responsive" at bounding box center [785, 248] width 21 height 15
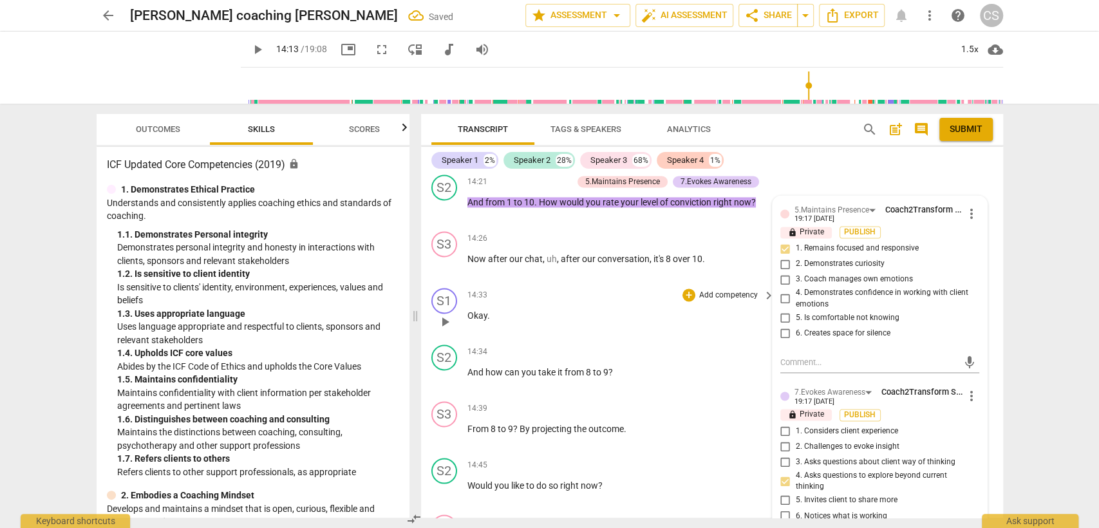
click at [719, 310] on div "14:33 + Add competency keyboard_arrow_right Okay ." at bounding box center [621, 311] width 309 height 46
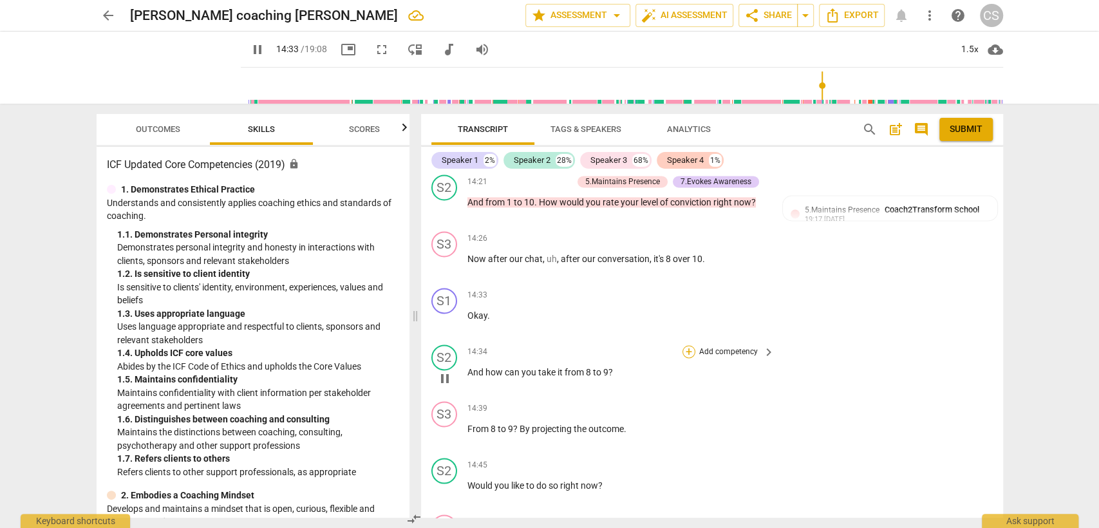
click at [684, 345] on div "+" at bounding box center [689, 351] width 13 height 13
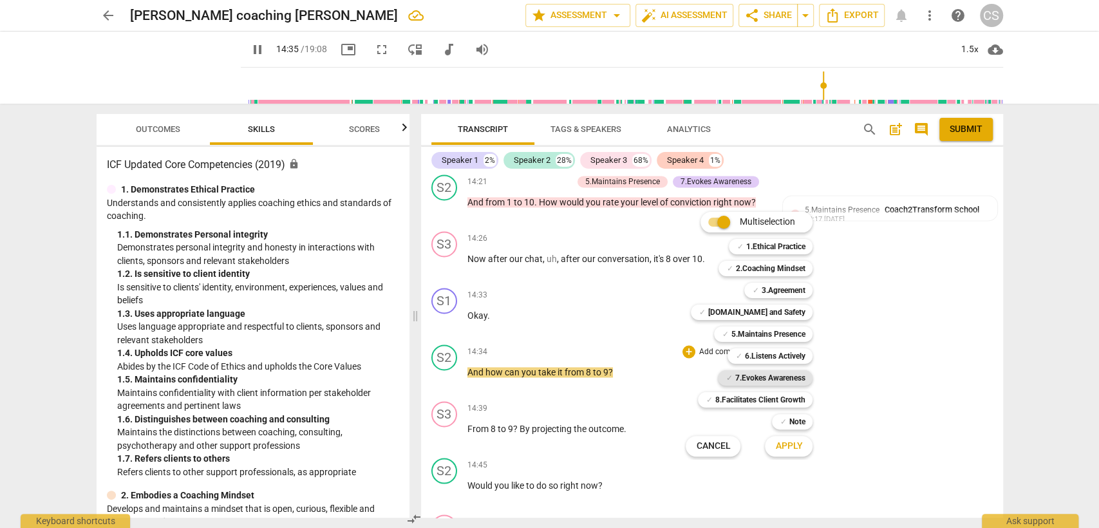
click at [762, 381] on b "7.Evokes Awareness" at bounding box center [770, 377] width 70 height 15
click at [780, 448] on span "Apply" at bounding box center [788, 446] width 27 height 13
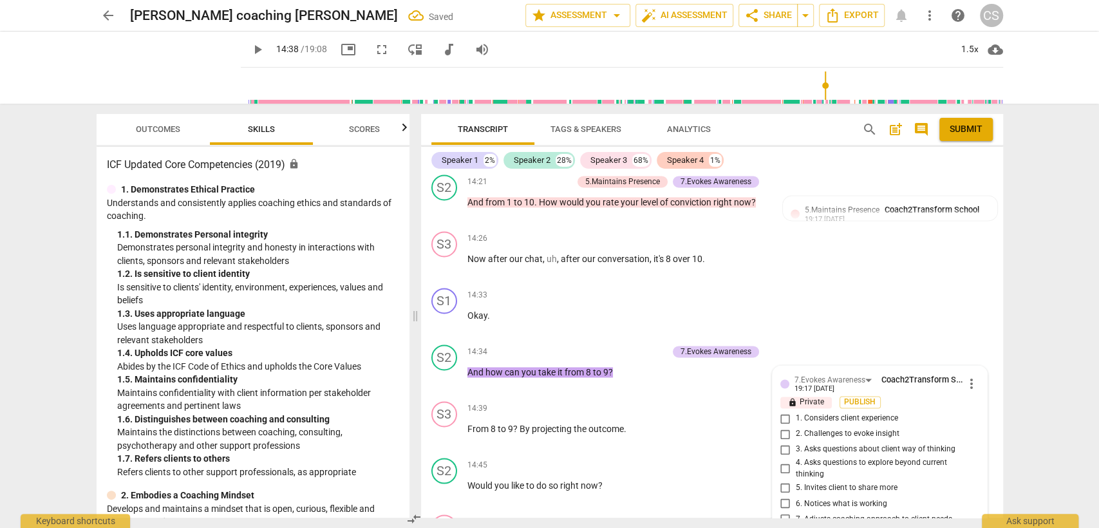
scroll to position [4859, 0]
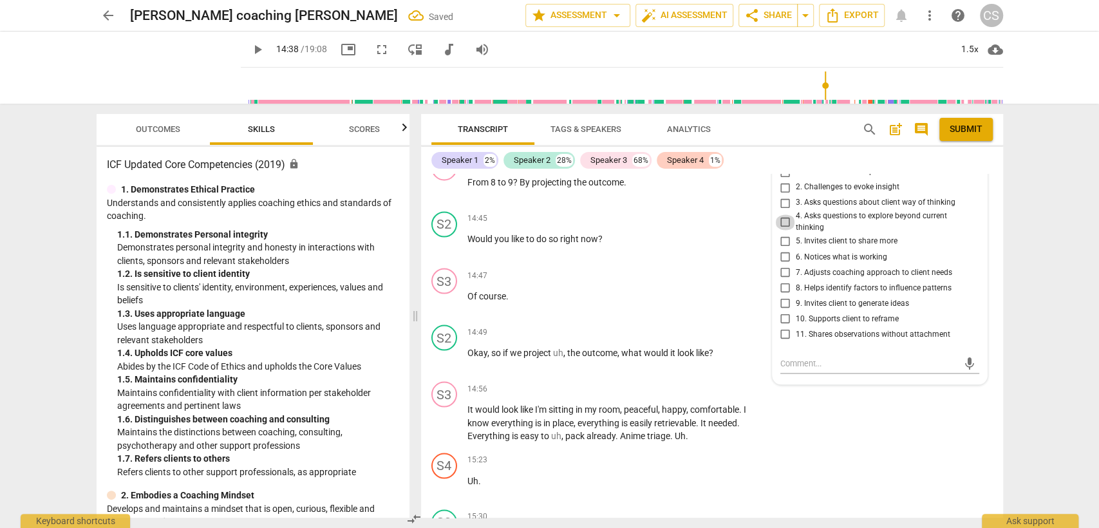
click at [783, 214] on input "4. Asks questions to explore beyond current thinking" at bounding box center [785, 221] width 21 height 15
click at [783, 295] on input "9. Invites client to generate ideas" at bounding box center [785, 302] width 21 height 15
click at [680, 289] on p "Of course ." at bounding box center [617, 296] width 301 height 14
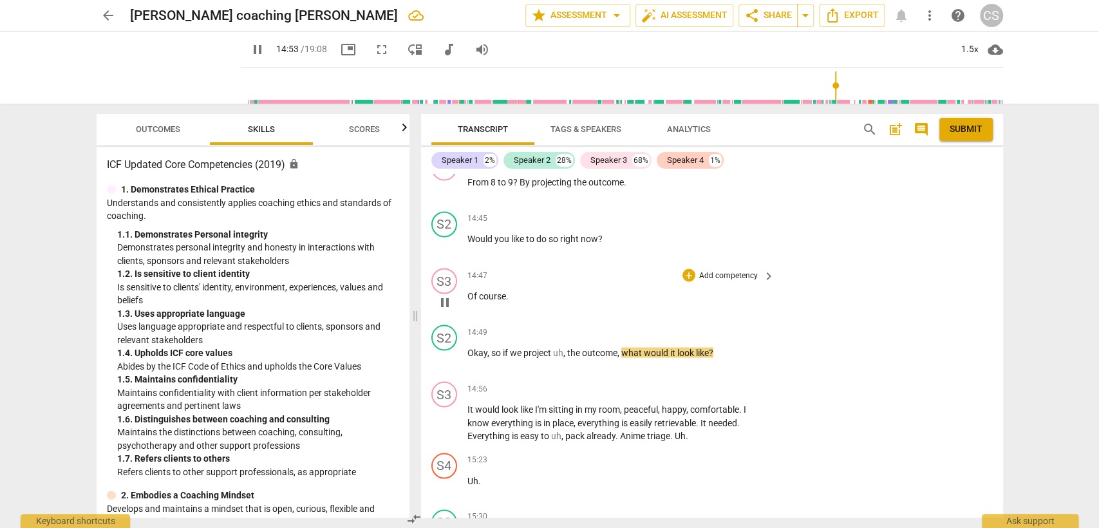
scroll to position [4930, 0]
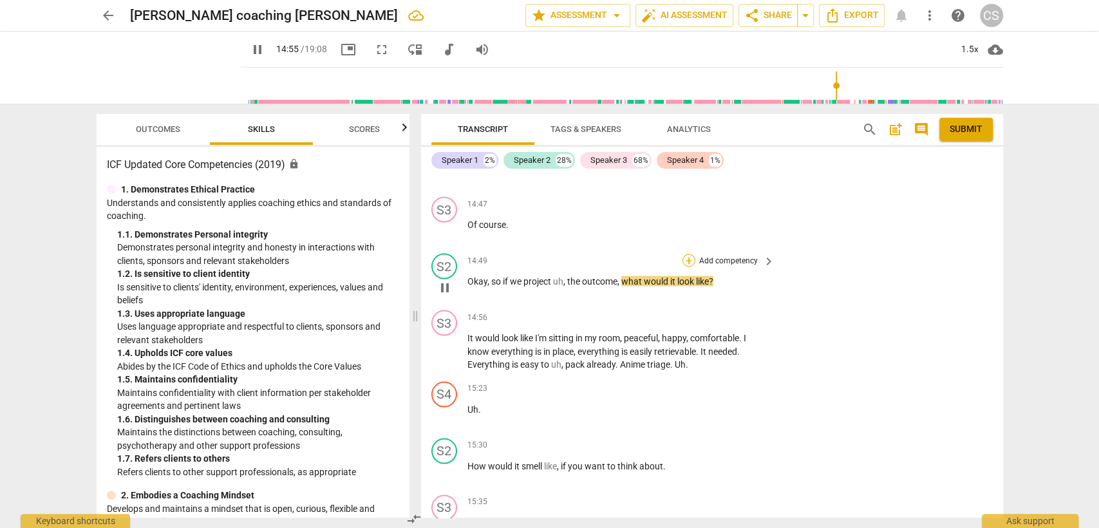
click at [685, 254] on div "+" at bounding box center [689, 260] width 13 height 13
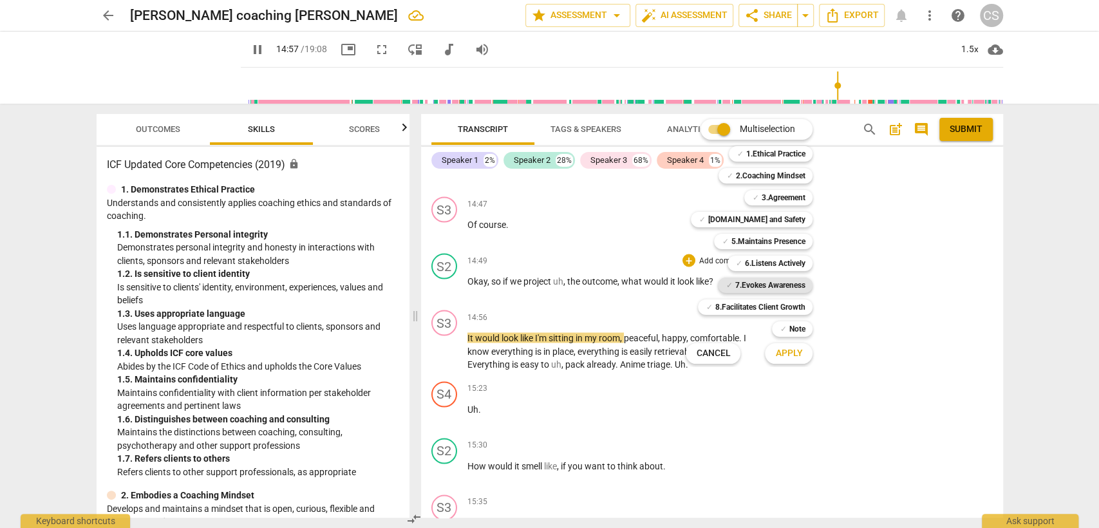
click at [750, 283] on b "7.Evokes Awareness" at bounding box center [770, 285] width 70 height 15
click at [787, 358] on span "Apply" at bounding box center [788, 353] width 27 height 13
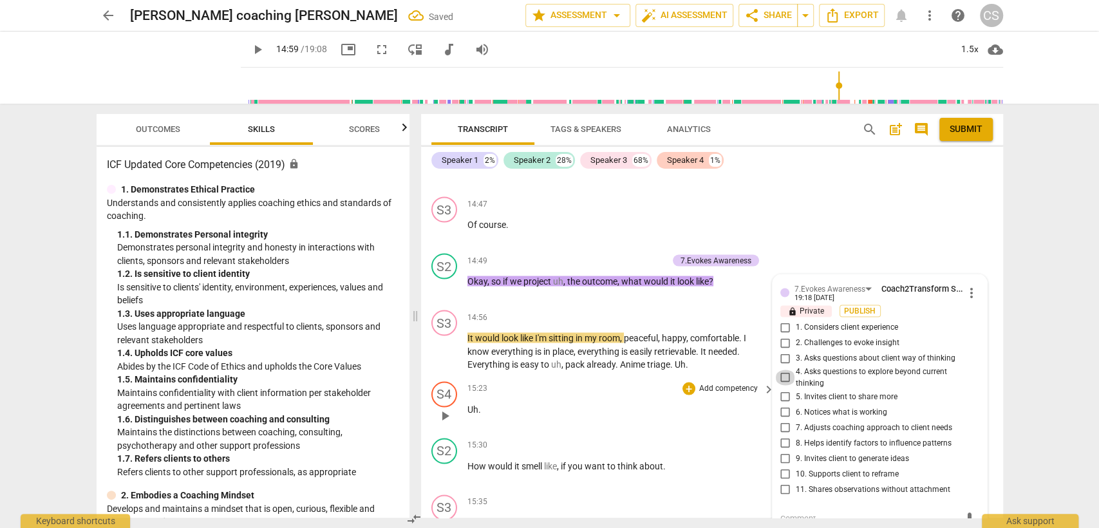
drag, startPoint x: 785, startPoint y: 356, endPoint x: 737, endPoint y: 375, distance: 51.2
click at [782, 370] on input "4. Asks questions to explore beyond current thinking" at bounding box center [785, 377] width 21 height 15
click at [580, 438] on div "15:30 + Add competency keyboard_arrow_right" at bounding box center [621, 445] width 309 height 14
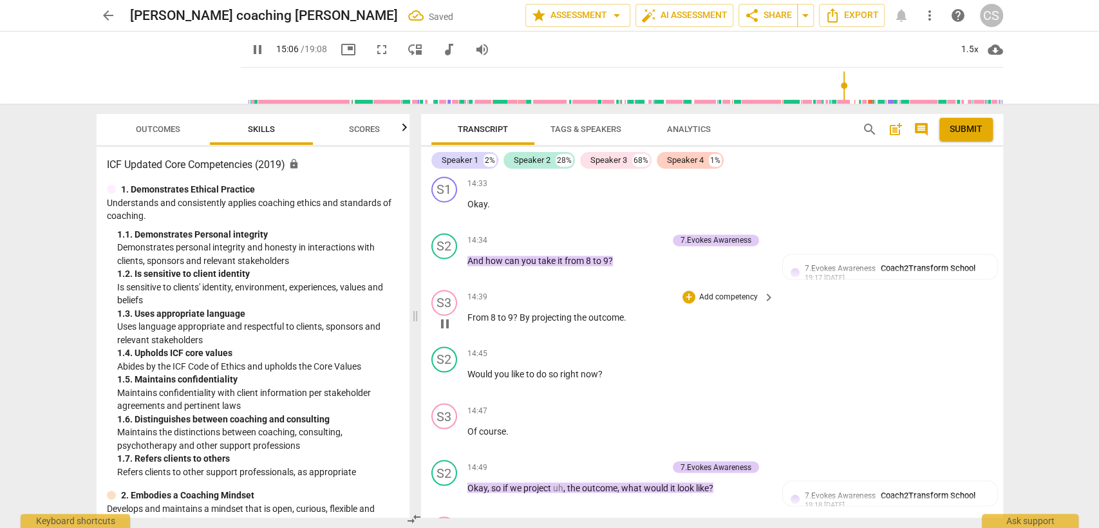
scroll to position [4716, 0]
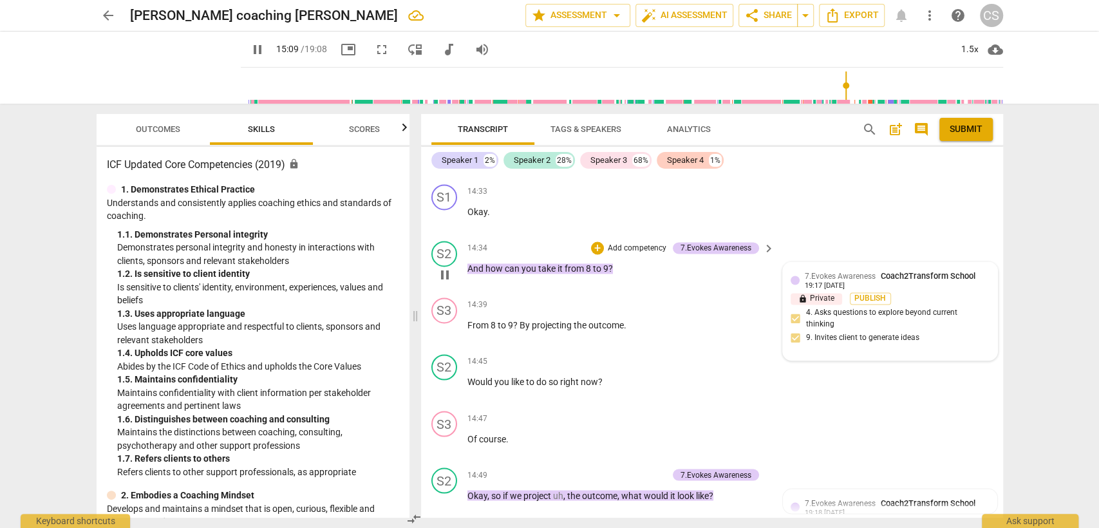
click at [793, 301] on div "7.Evokes Awareness Coach2Transform School 19:17 [DATE] lock Private Publish 4. …" at bounding box center [890, 311] width 199 height 82
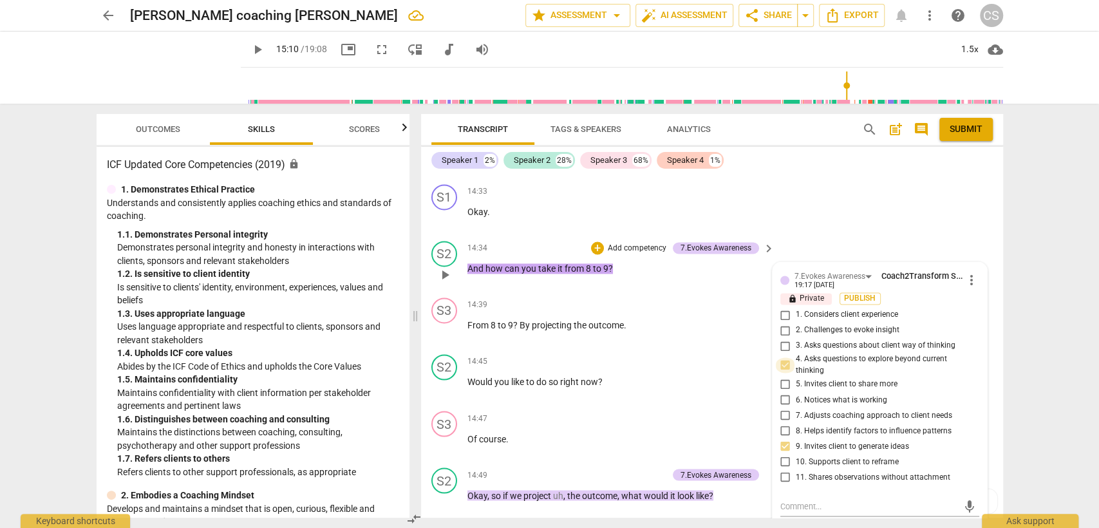
click at [782, 357] on input "4. Asks questions to explore beyond current thinking" at bounding box center [785, 364] width 21 height 15
click at [781, 357] on input "4. Asks questions to explore beyond current thinking" at bounding box center [785, 364] width 21 height 15
click at [687, 411] on div "+ Add competency keyboard_arrow_right" at bounding box center [728, 418] width 96 height 14
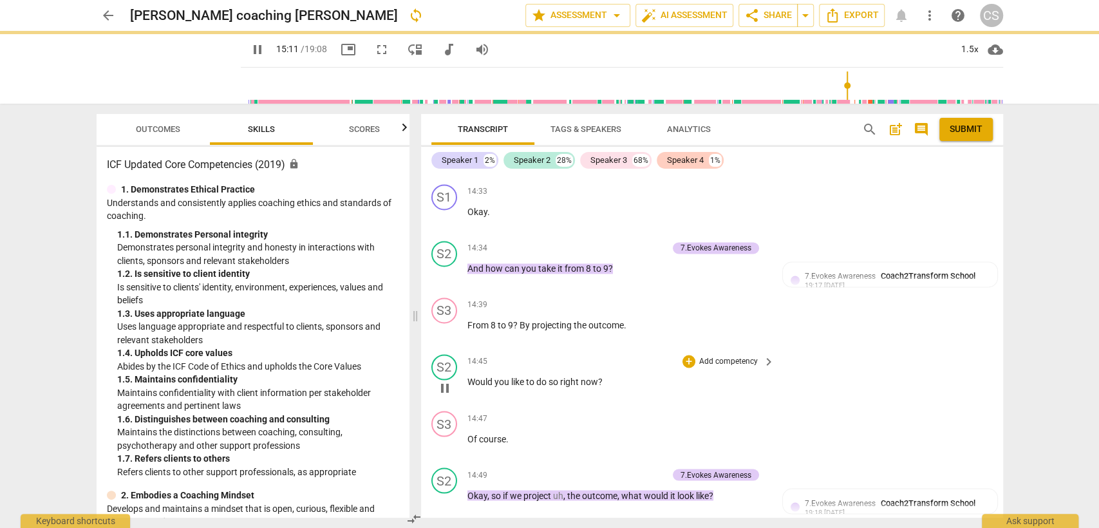
scroll to position [5002, 0]
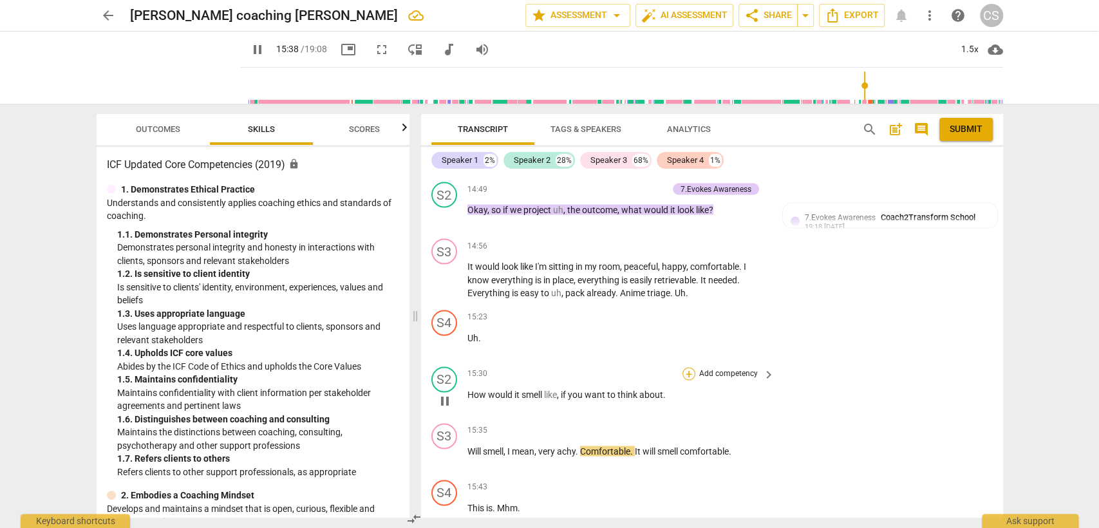
click at [683, 367] on div "+" at bounding box center [689, 373] width 13 height 13
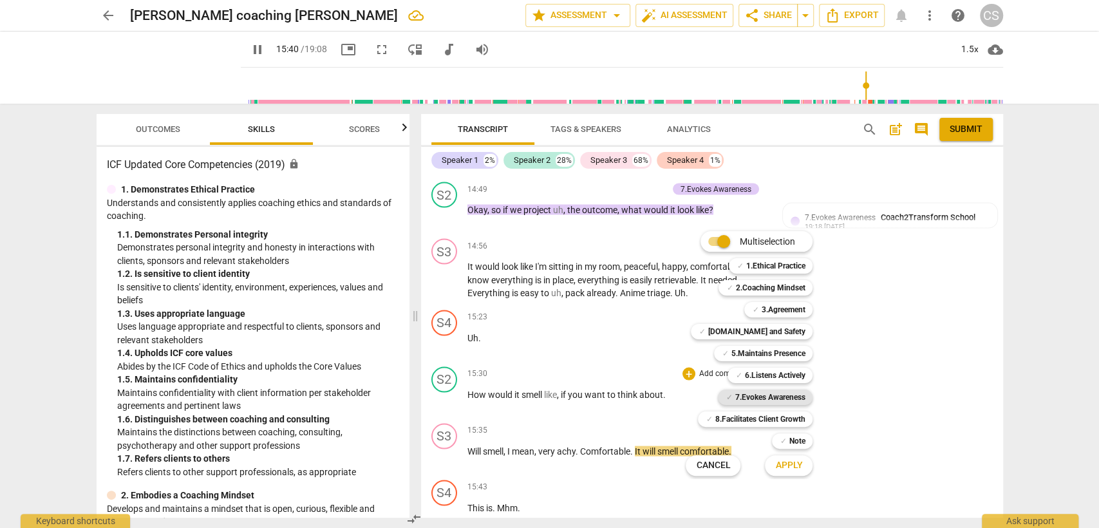
click at [759, 398] on b "7.Evokes Awareness" at bounding box center [770, 397] width 70 height 15
click at [786, 467] on span "Apply" at bounding box center [788, 465] width 27 height 13
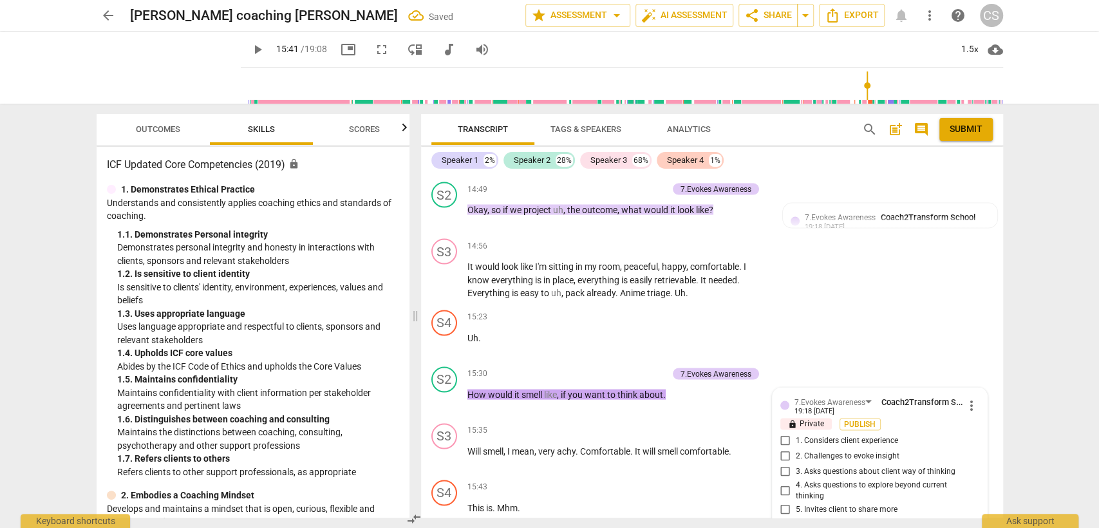
scroll to position [5268, 0]
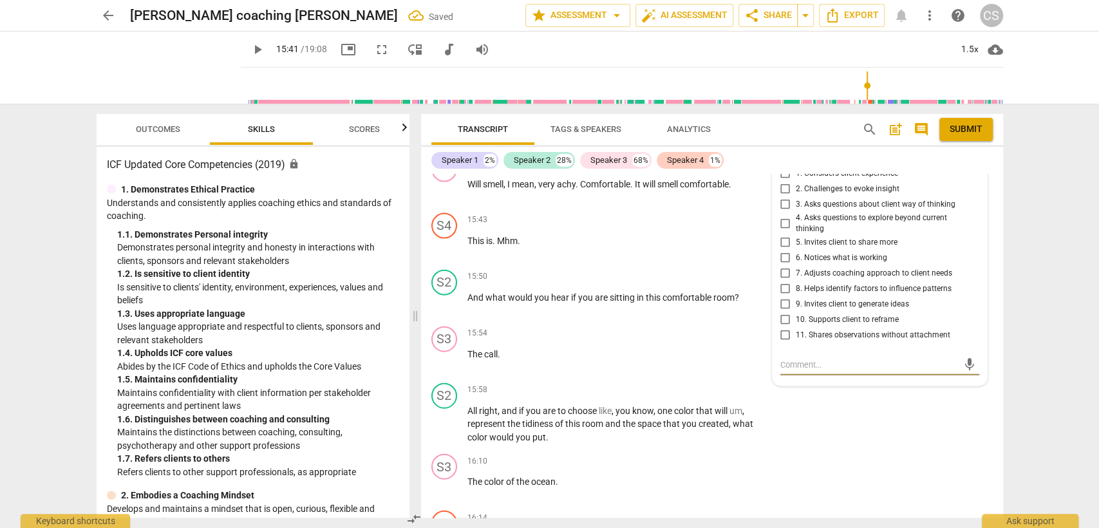
click at [783, 216] on input "4. Asks questions to explore beyond current thinking" at bounding box center [785, 223] width 21 height 15
click at [677, 454] on div "16:10 + Add competency keyboard_arrow_right The color of the ocean ." at bounding box center [621, 477] width 309 height 46
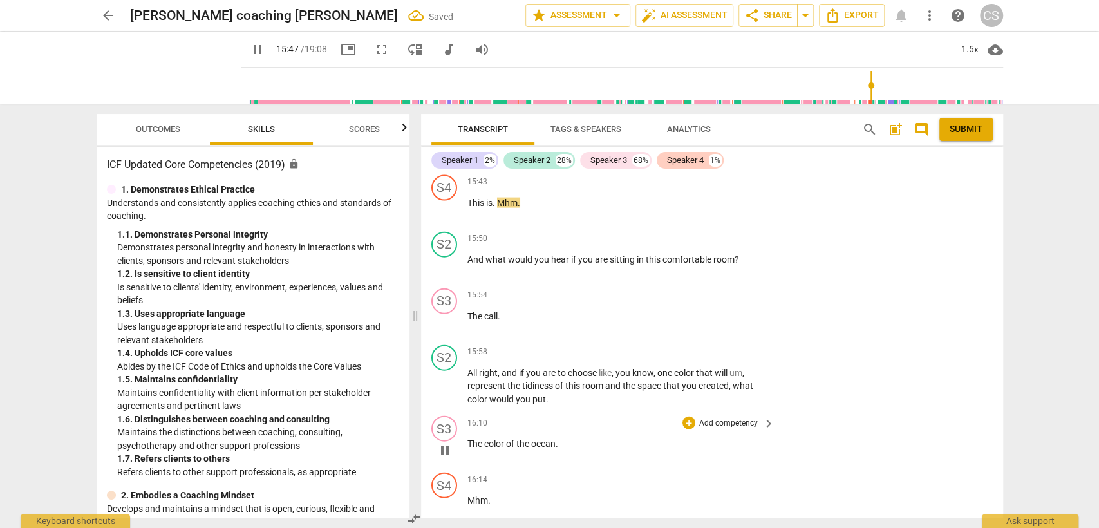
scroll to position [5340, 0]
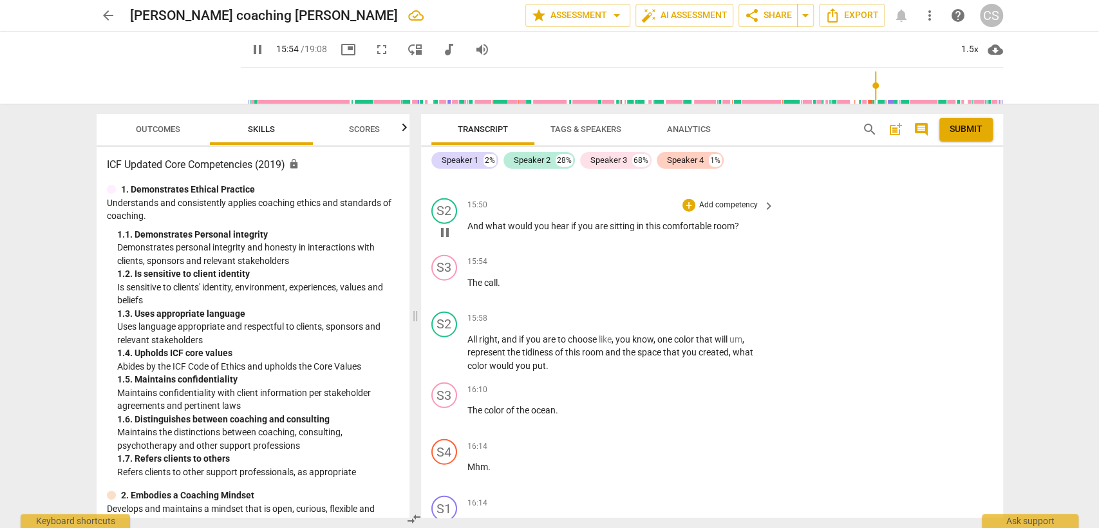
click at [679, 193] on div "S2 play_arrow pause 15:50 + Add competency keyboard_arrow_right And what would …" at bounding box center [712, 221] width 582 height 57
click at [683, 199] on div "+" at bounding box center [689, 205] width 13 height 13
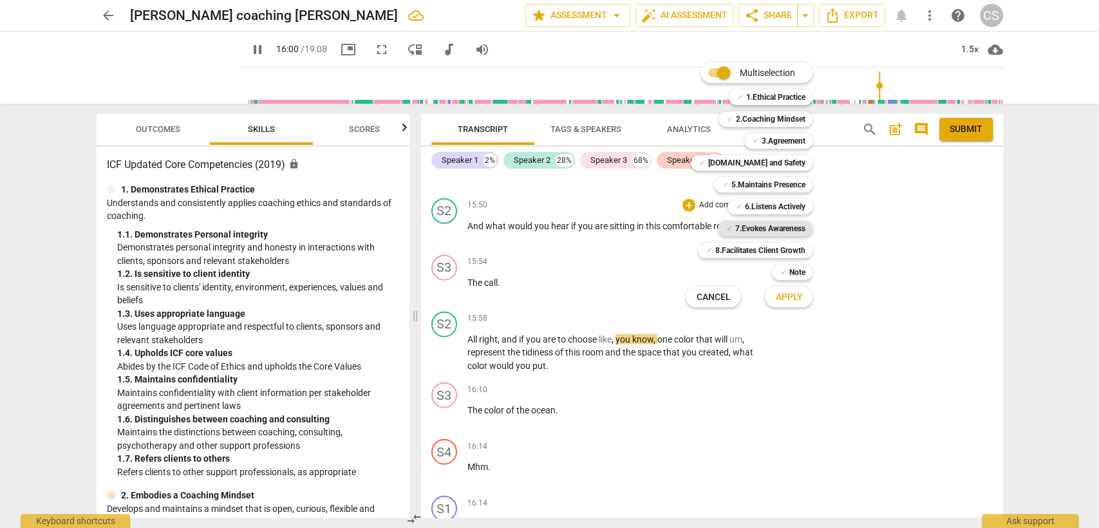
click at [761, 223] on b "7.Evokes Awareness" at bounding box center [770, 228] width 70 height 15
click at [782, 293] on span "Apply" at bounding box center [788, 297] width 27 height 13
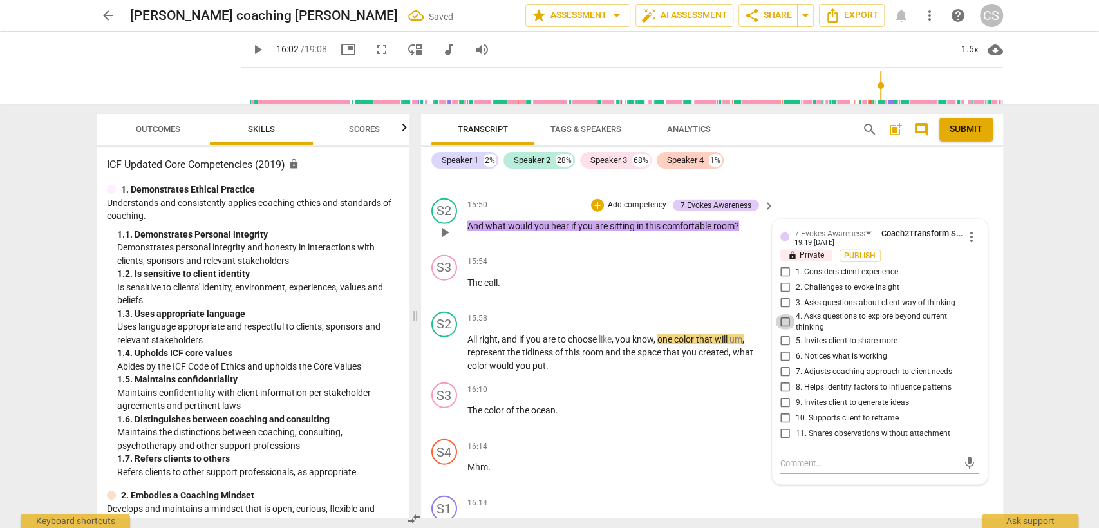
click at [781, 314] on input "4. Asks questions to explore beyond current thinking" at bounding box center [785, 321] width 21 height 15
click at [585, 404] on p "The color of the ocean ." at bounding box center [617, 411] width 301 height 14
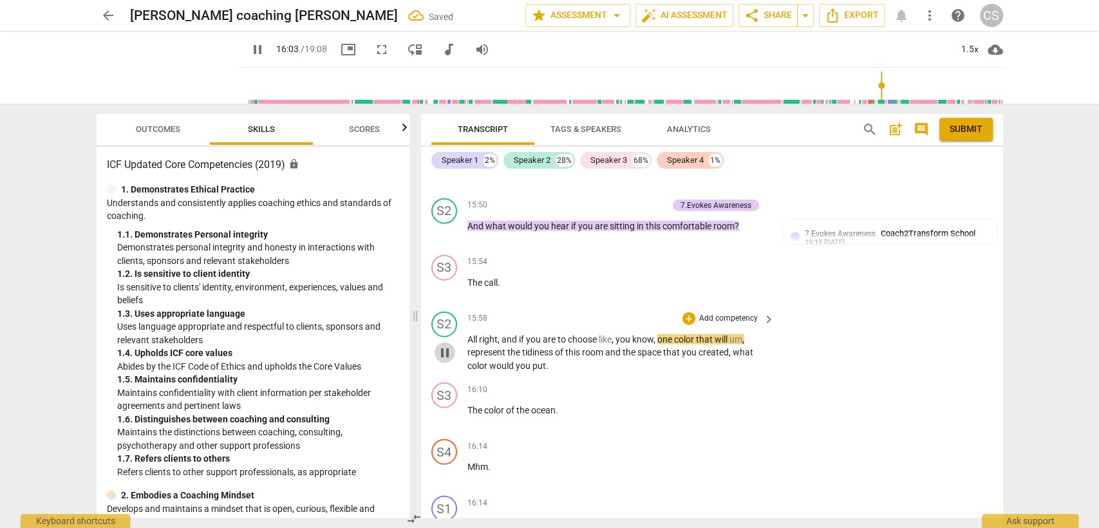
click at [449, 345] on span "pause" at bounding box center [444, 352] width 15 height 15
click at [449, 345] on span "play_arrow" at bounding box center [444, 352] width 15 height 15
click at [690, 312] on div "+" at bounding box center [689, 318] width 13 height 13
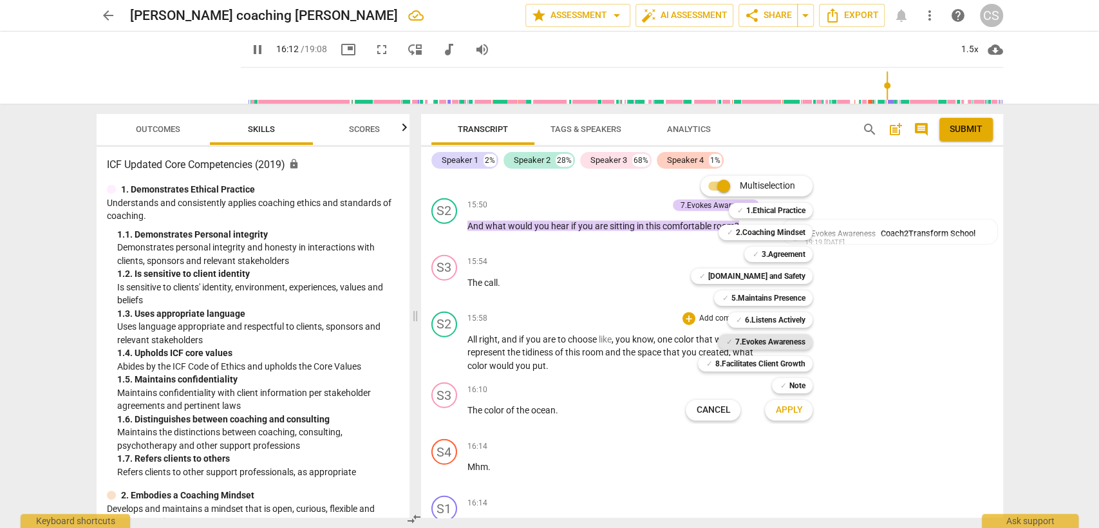
click at [768, 334] on b "7.Evokes Awareness" at bounding box center [770, 341] width 70 height 15
drag, startPoint x: 794, startPoint y: 411, endPoint x: 795, endPoint y: 403, distance: 7.8
click at [793, 411] on span "Apply" at bounding box center [788, 410] width 27 height 13
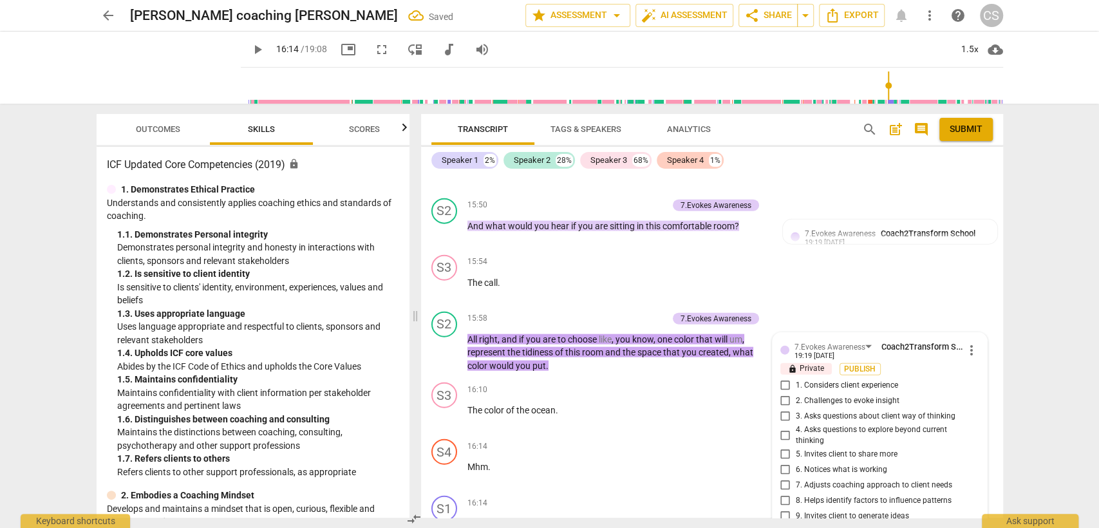
scroll to position [5550, 0]
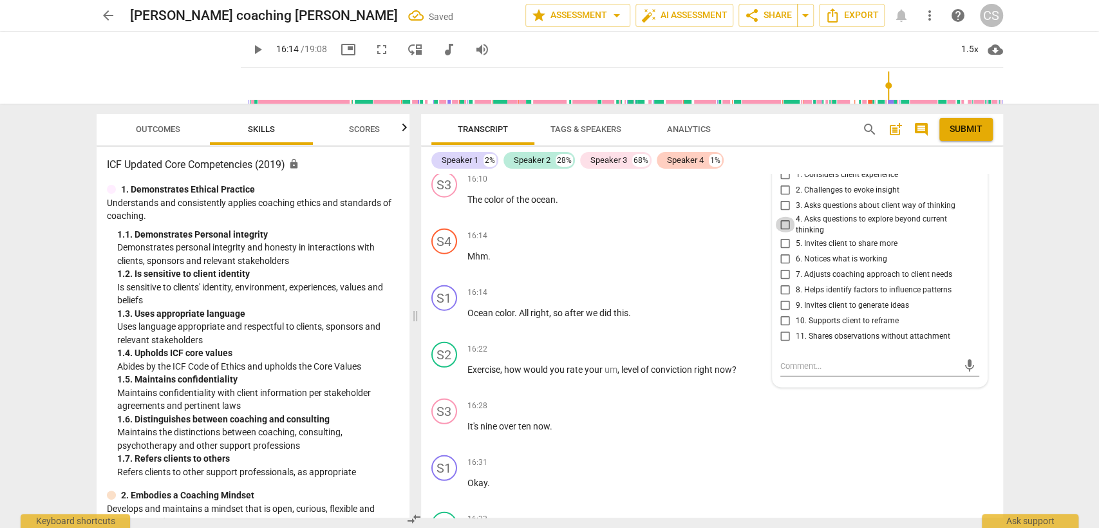
click at [779, 217] on input "4. Asks questions to explore beyond current thinking" at bounding box center [785, 224] width 21 height 15
click at [633, 305] on div "16:14 + Add competency keyboard_arrow_right Ocean color . All right , so after …" at bounding box center [621, 308] width 309 height 46
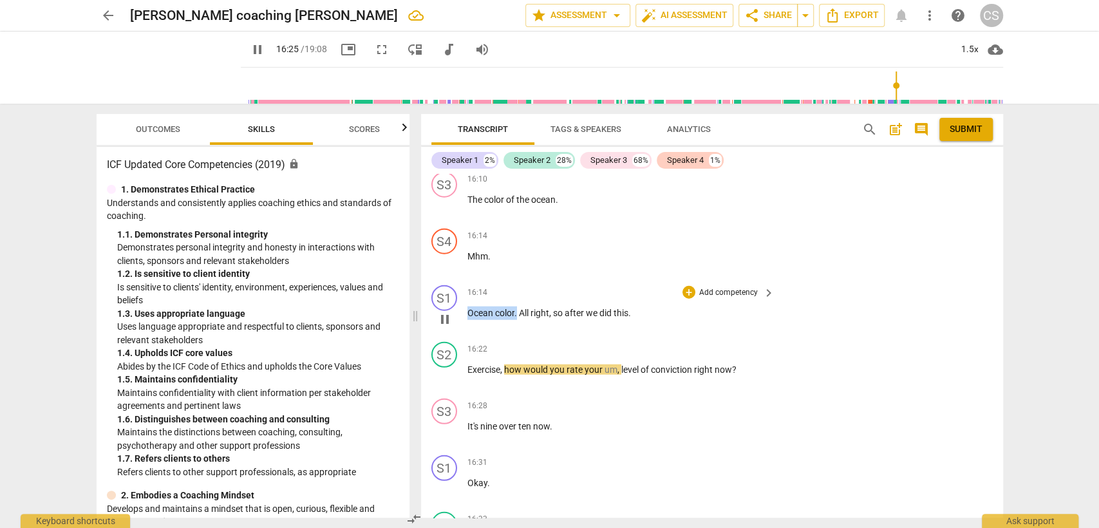
drag, startPoint x: 467, startPoint y: 290, endPoint x: 516, endPoint y: 289, distance: 49.6
click at [516, 306] on p "Ocean color . All right , so after we did this ." at bounding box center [617, 313] width 301 height 14
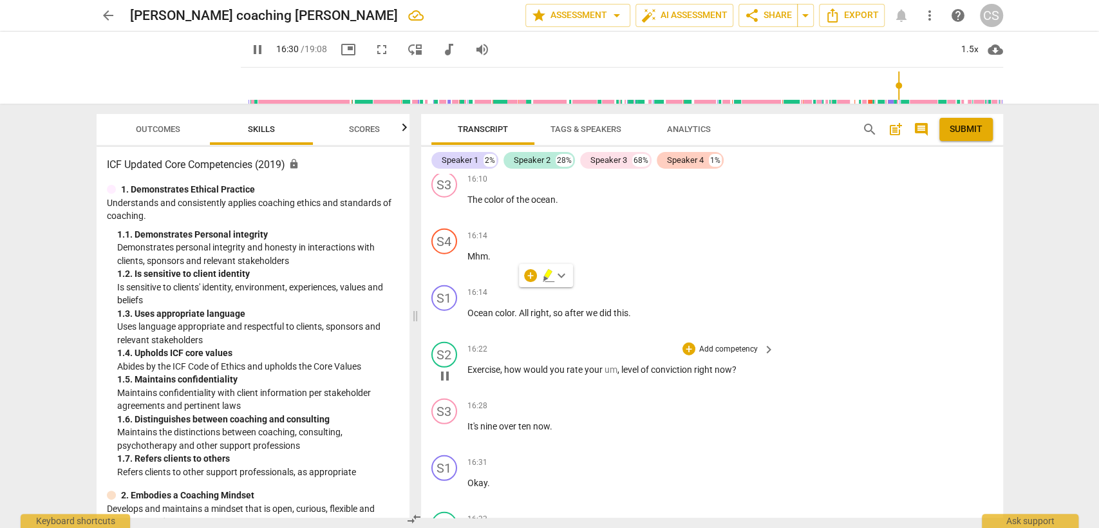
drag, startPoint x: 467, startPoint y: 346, endPoint x: 499, endPoint y: 328, distance: 37.2
click at [469, 363] on p "Exercise , how would you rate your um , level of conviction right now ?" at bounding box center [617, 370] width 301 height 14
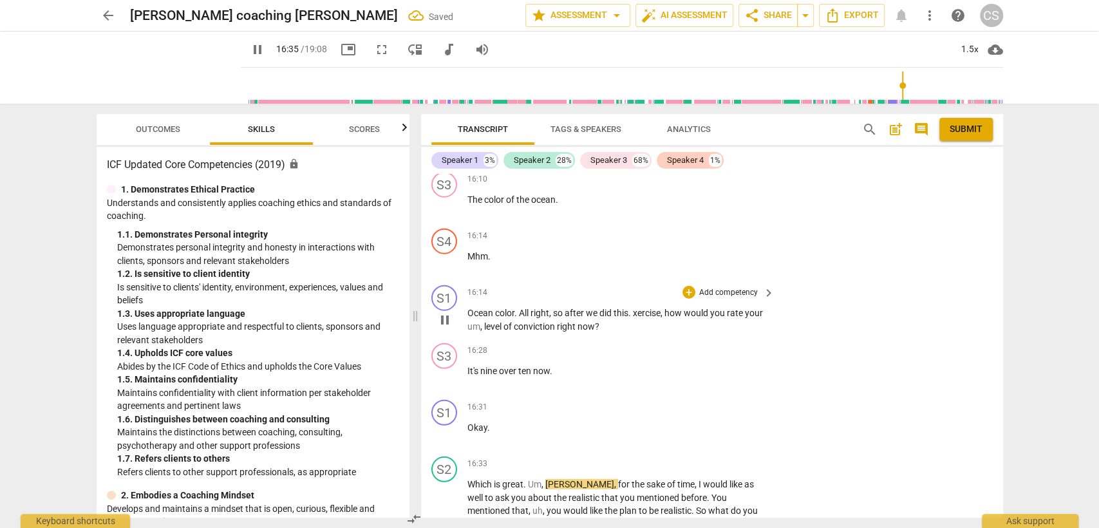
click at [634, 308] on span "xercise" at bounding box center [647, 313] width 28 height 10
drag, startPoint x: 633, startPoint y: 294, endPoint x: 636, endPoint y: 288, distance: 6.6
click at [632, 308] on span ". E" at bounding box center [632, 313] width 8 height 10
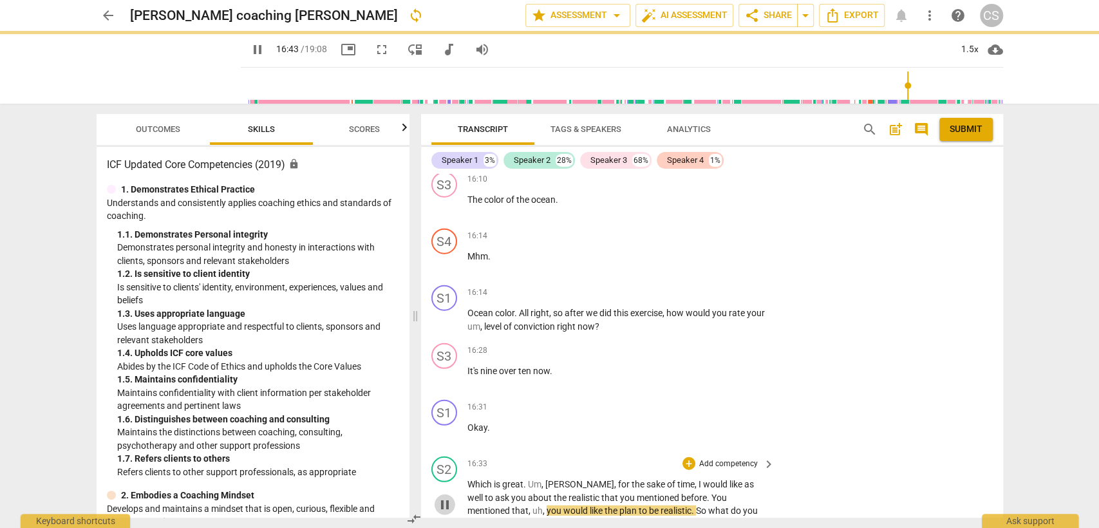
click at [449, 497] on span "pause" at bounding box center [444, 504] width 15 height 15
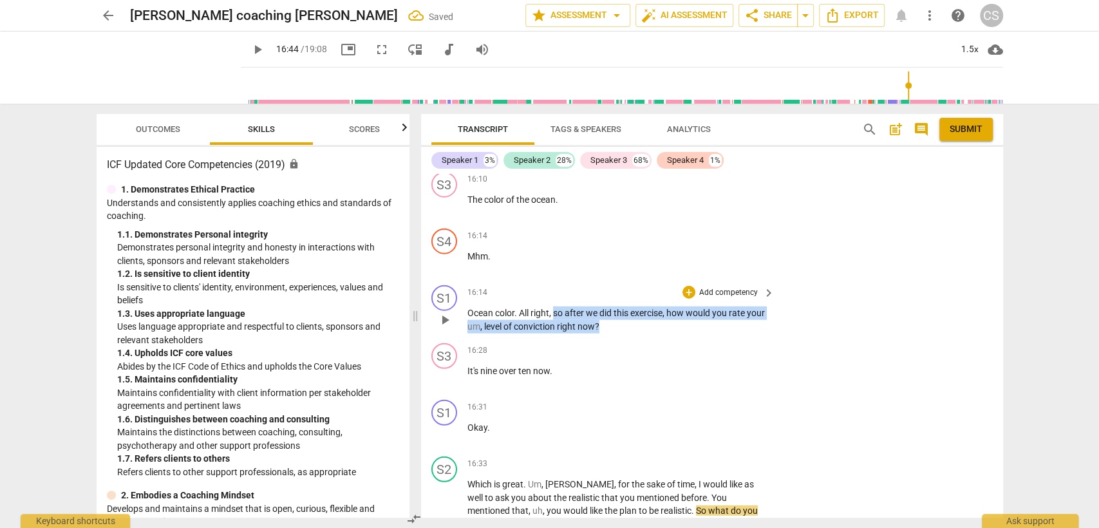
drag, startPoint x: 553, startPoint y: 288, endPoint x: 644, endPoint y: 310, distance: 93.4
click at [644, 310] on p "Ocean color . All right , so after we did this exercise , how would you rate yo…" at bounding box center [617, 319] width 301 height 26
click at [690, 286] on div "+" at bounding box center [689, 292] width 13 height 13
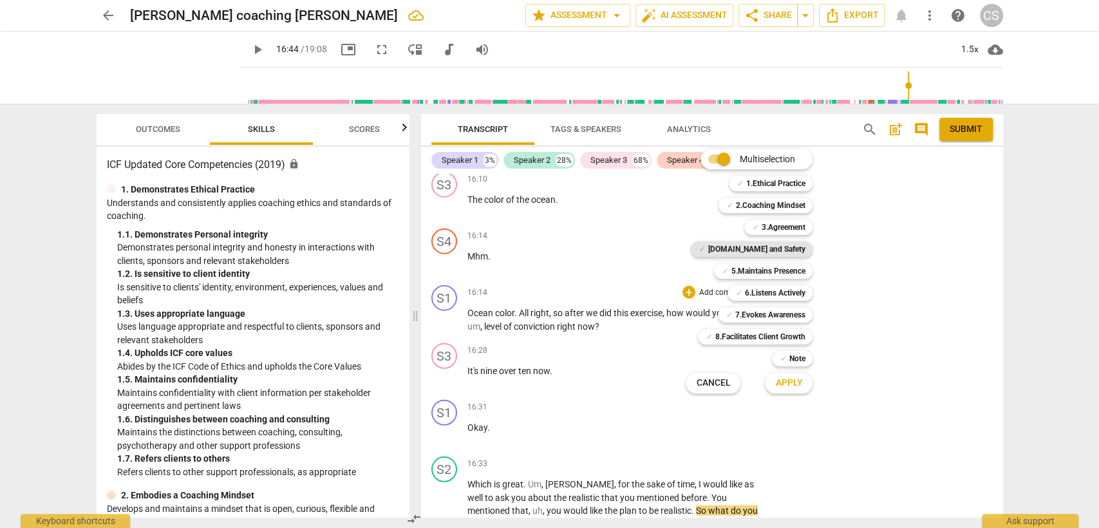
click at [787, 254] on b "[DOMAIN_NAME] and Safety" at bounding box center [756, 248] width 97 height 15
click at [792, 314] on b "7.Evokes Awareness" at bounding box center [770, 314] width 70 height 15
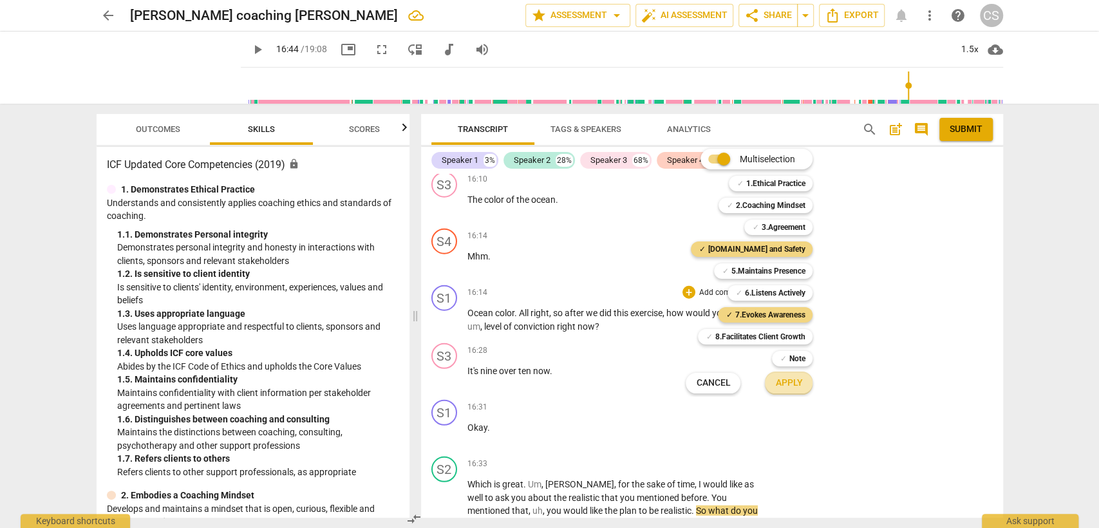
click at [786, 390] on button "Apply" at bounding box center [789, 383] width 48 height 23
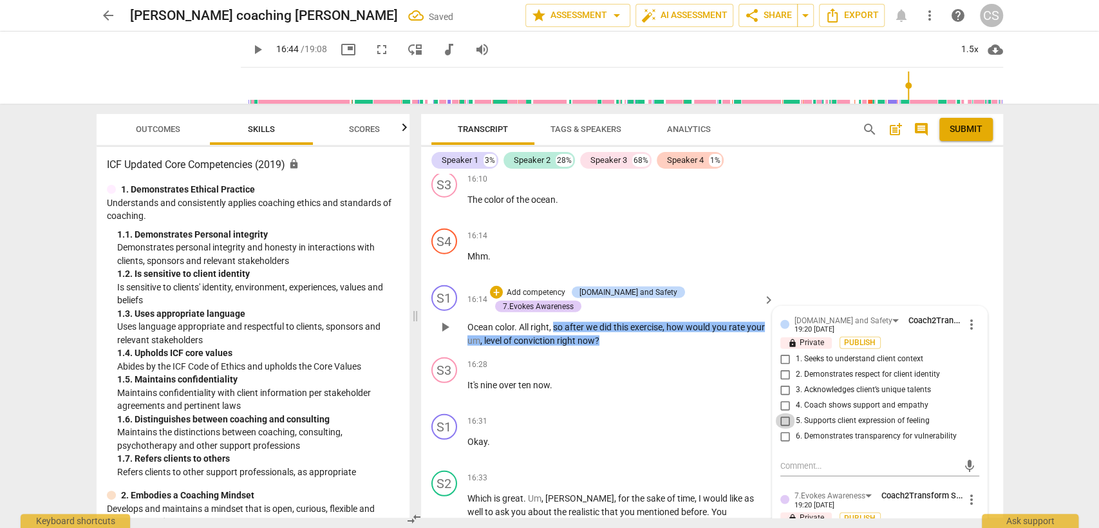
click at [784, 413] on input "5. Supports client expression of feeling" at bounding box center [785, 420] width 21 height 15
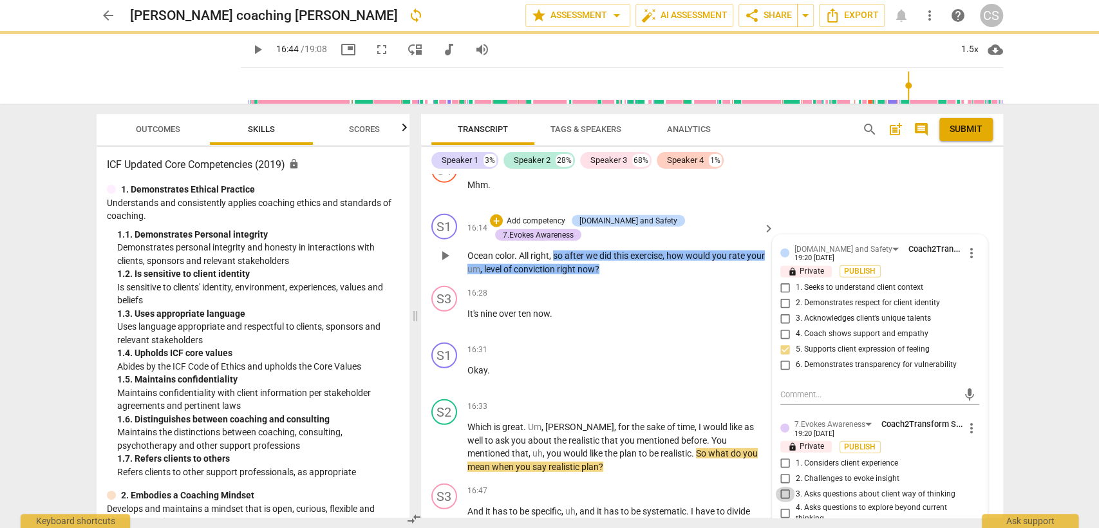
click at [782, 487] on input "3. Asks questions about client way of thinking" at bounding box center [785, 494] width 21 height 15
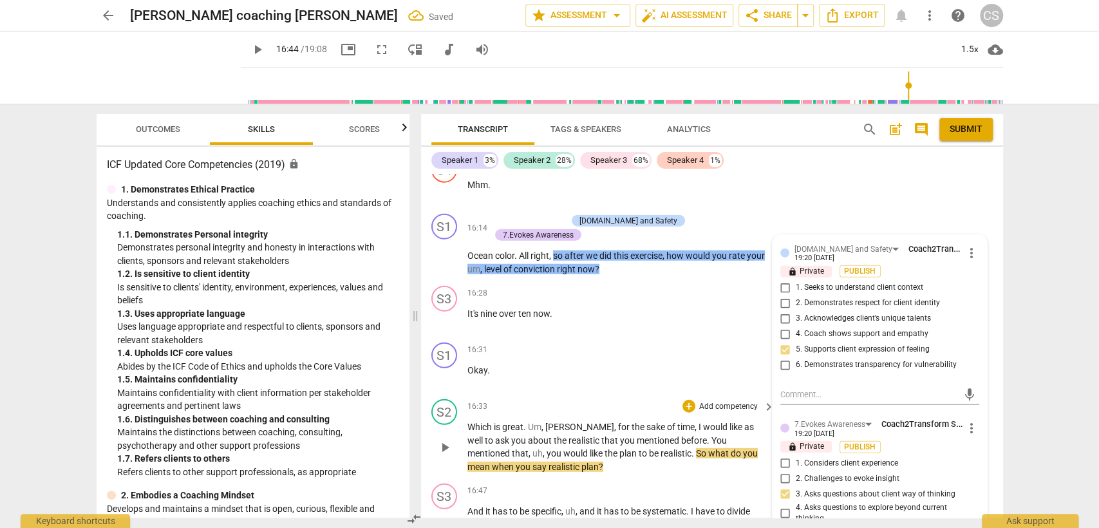
click at [609, 394] on div "S2 play_arrow pause 16:33 + Add competency keyboard_arrow_right Which is great …" at bounding box center [712, 436] width 582 height 84
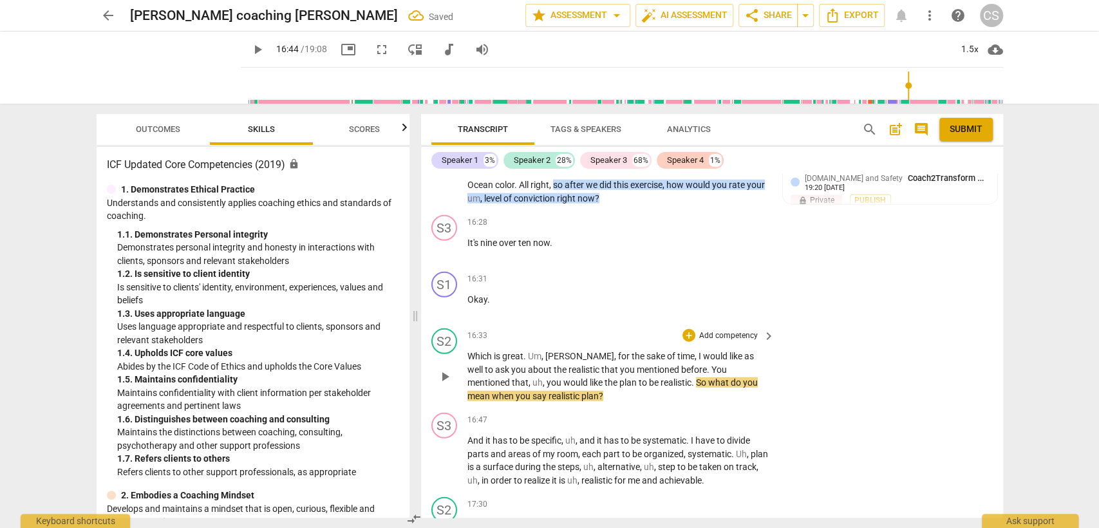
scroll to position [5693, 0]
click at [689, 328] on div "+" at bounding box center [689, 334] width 13 height 13
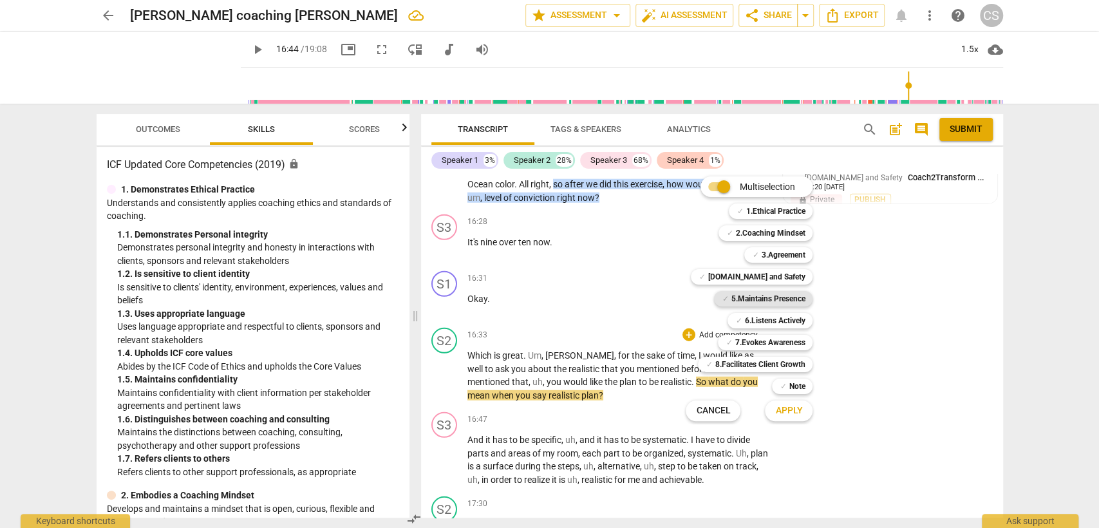
click at [762, 297] on b "5.Maintains Presence" at bounding box center [768, 298] width 74 height 15
click at [766, 317] on b "6.Listens Actively" at bounding box center [774, 320] width 61 height 15
click at [758, 343] on b "7.Evokes Awareness" at bounding box center [770, 342] width 70 height 15
click at [789, 413] on span "Apply" at bounding box center [788, 410] width 27 height 13
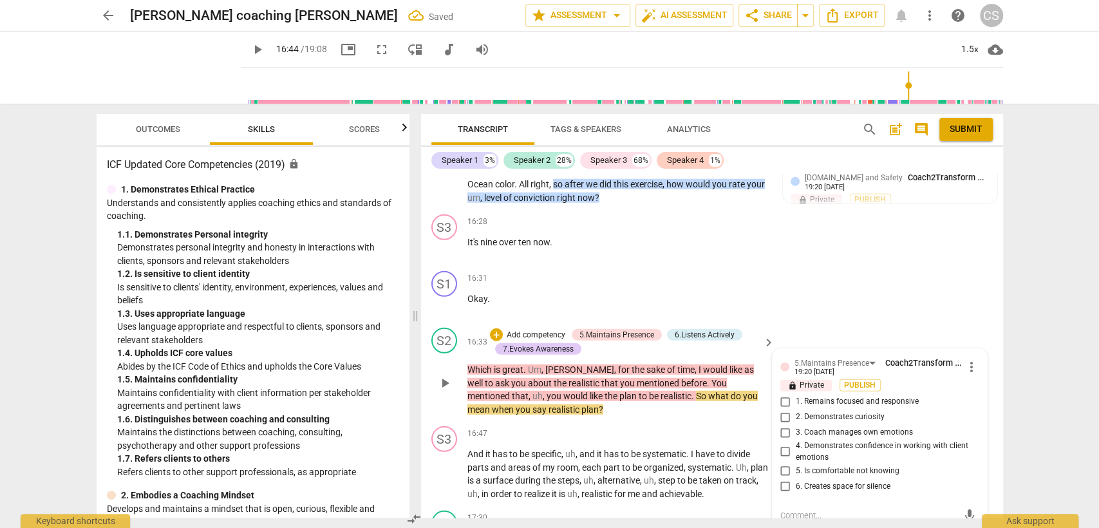
click at [791, 410] on input "2. Demonstrates curiosity" at bounding box center [785, 417] width 21 height 15
click at [784, 394] on input "1. Remains focused and responsive" at bounding box center [785, 401] width 21 height 15
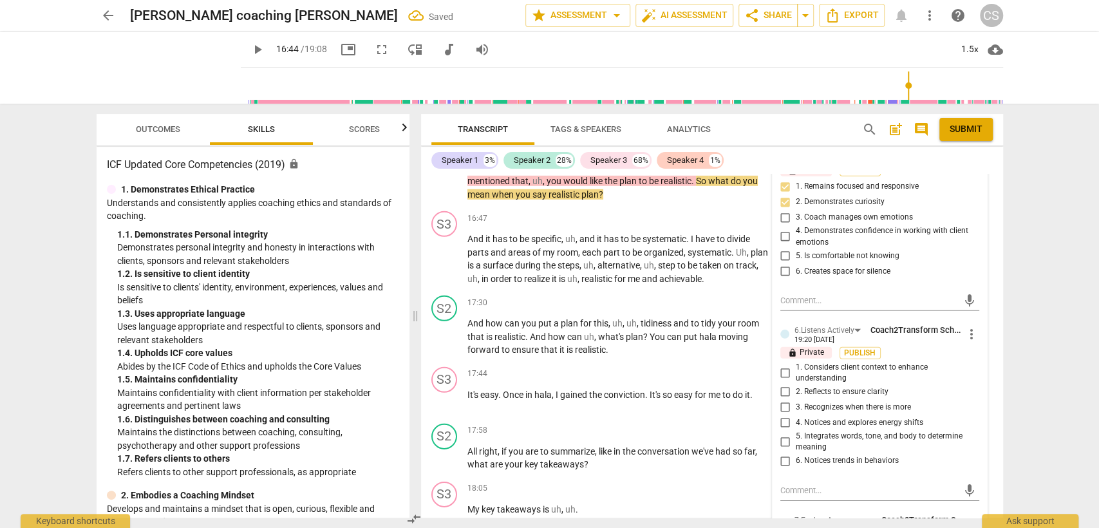
click at [780, 365] on input "1. Considers client context to enhance understanding" at bounding box center [785, 372] width 21 height 15
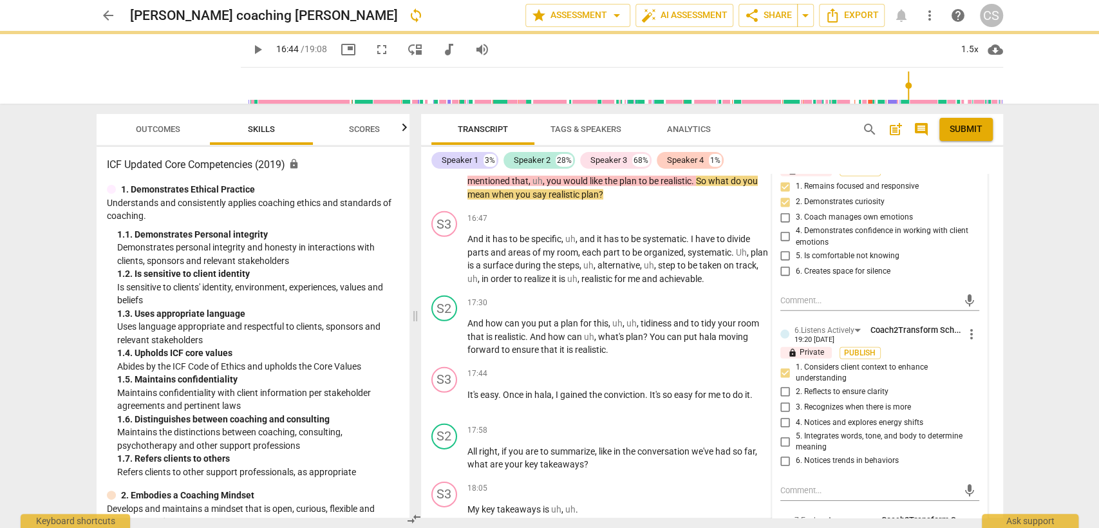
scroll to position [5980, 0]
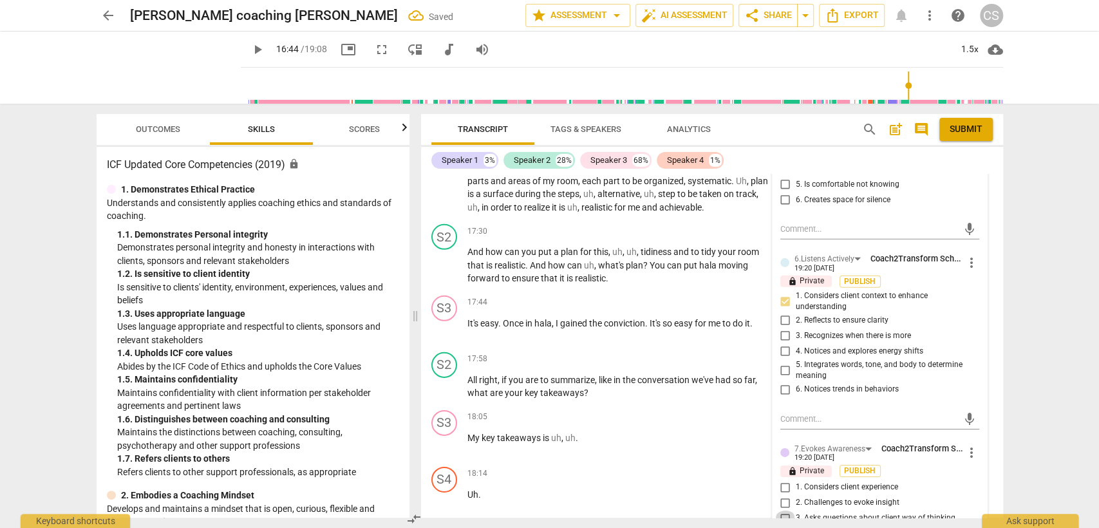
click at [781, 511] on input "3. Asks questions about client way of thinking" at bounding box center [785, 518] width 21 height 15
click at [629, 467] on div "18:14 + Add competency keyboard_arrow_right" at bounding box center [621, 474] width 309 height 14
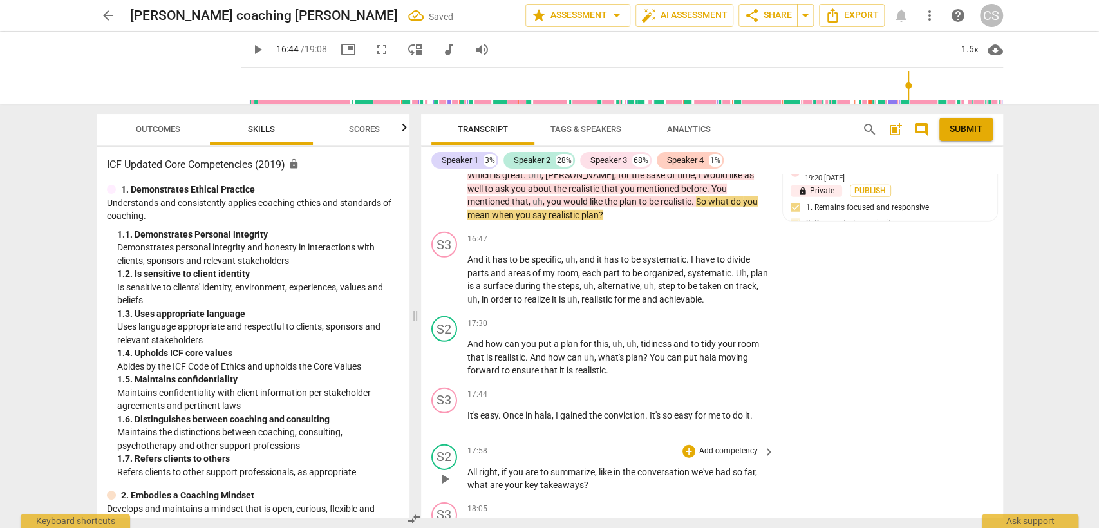
scroll to position [5765, 0]
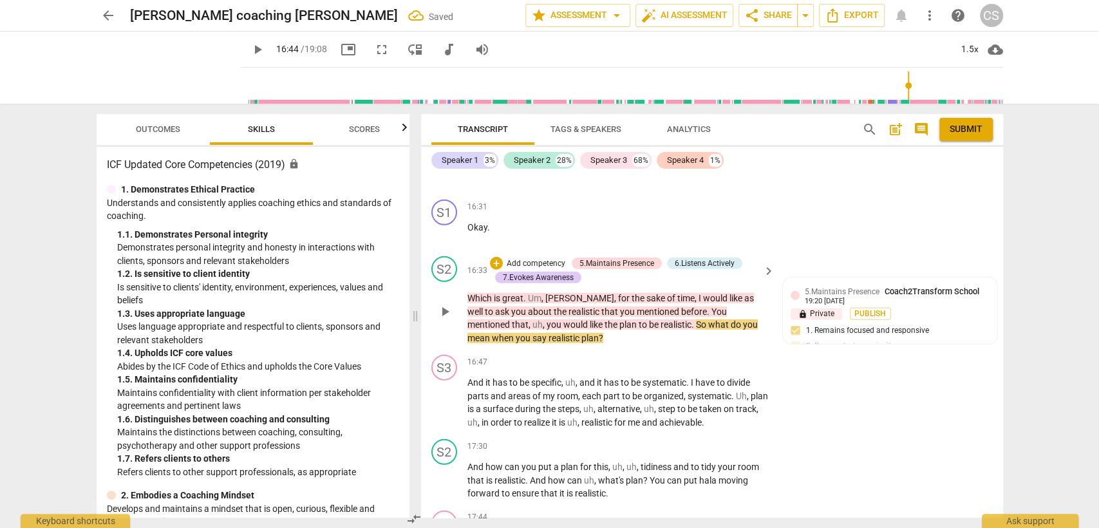
click at [445, 304] on span "play_arrow" at bounding box center [444, 311] width 15 height 15
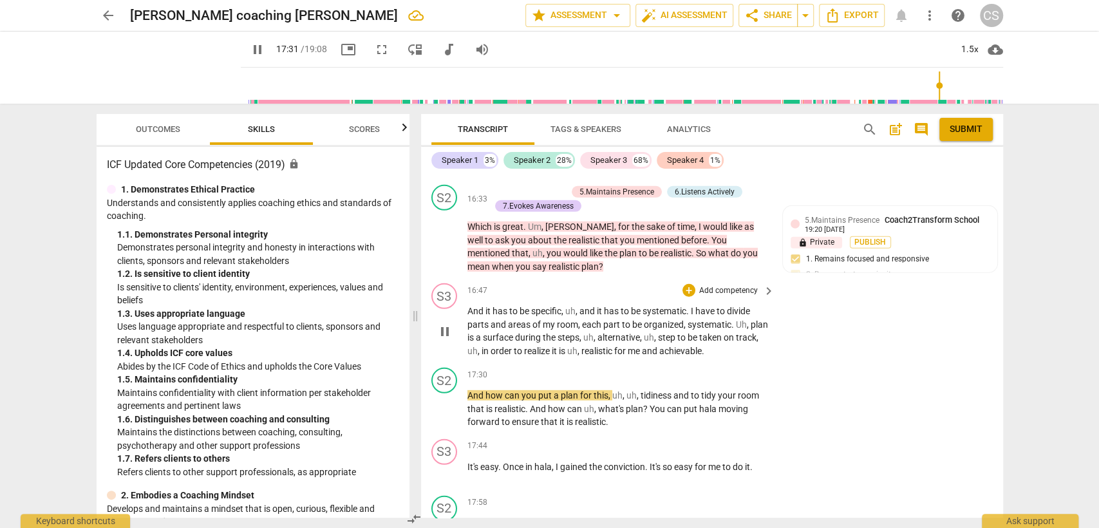
scroll to position [5908, 0]
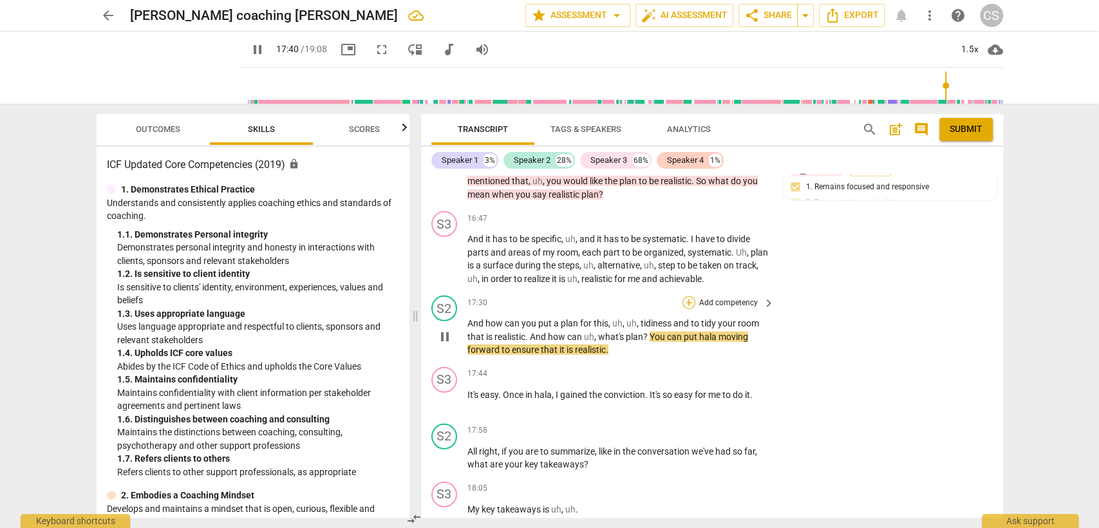
click at [689, 296] on div "+" at bounding box center [689, 302] width 13 height 13
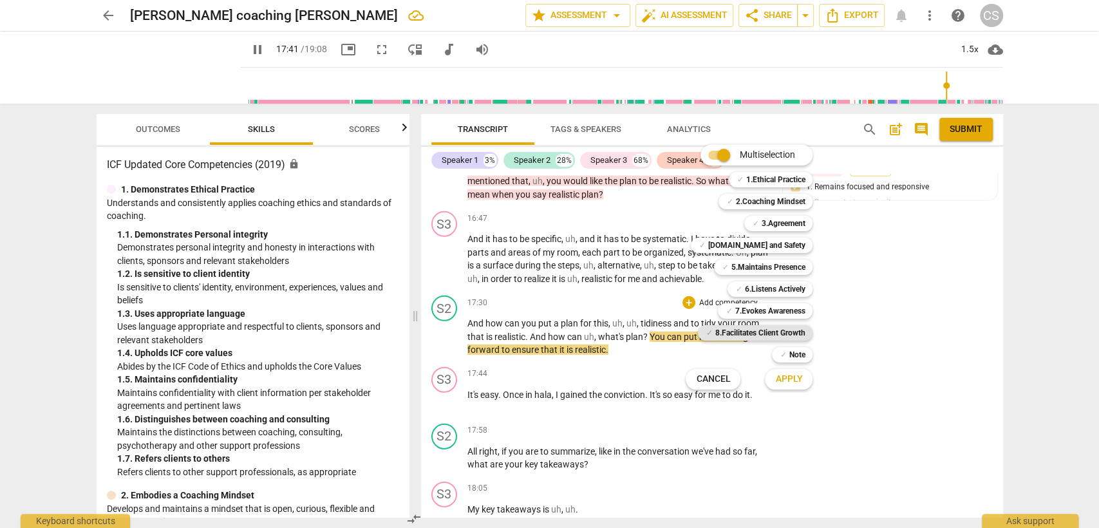
click at [768, 331] on b "8.Facilitates Client Growth" at bounding box center [760, 332] width 90 height 15
click at [790, 388] on button "Apply" at bounding box center [789, 379] width 48 height 23
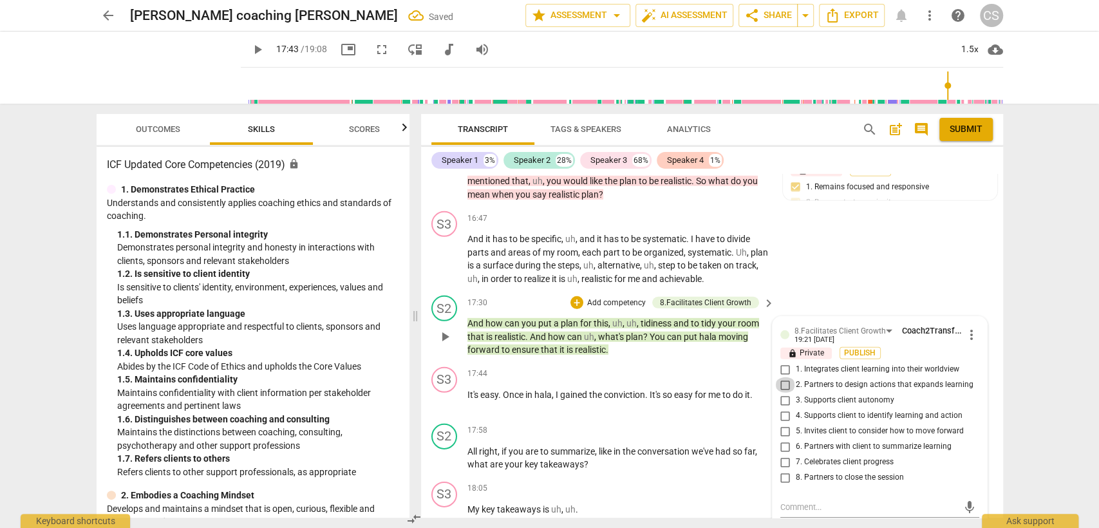
click at [782, 377] on input "2. Partners to design actions that expands learning" at bounding box center [785, 384] width 21 height 15
click at [784, 393] on input "3. Supports client autonomy" at bounding box center [785, 400] width 21 height 15
click at [644, 419] on div "S2 play_arrow pause 17:58 + Add competency keyboard_arrow_right All right , if …" at bounding box center [712, 448] width 582 height 58
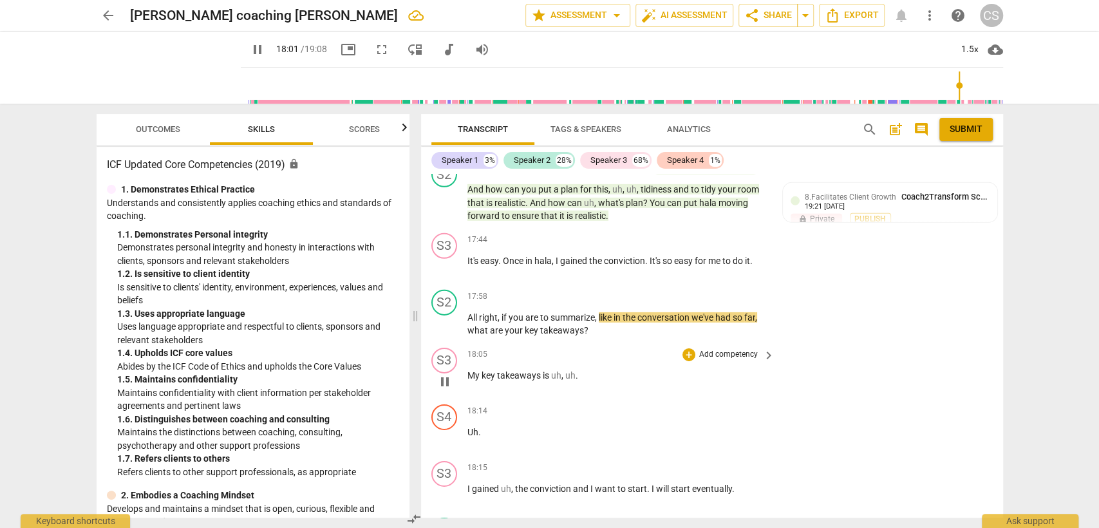
scroll to position [6051, 0]
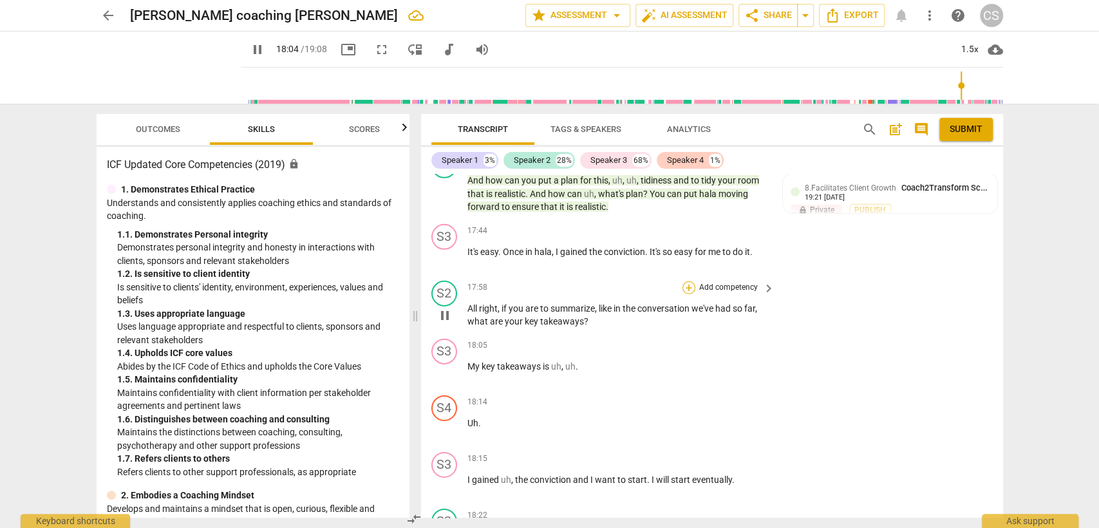
click at [686, 281] on div "+" at bounding box center [689, 287] width 13 height 13
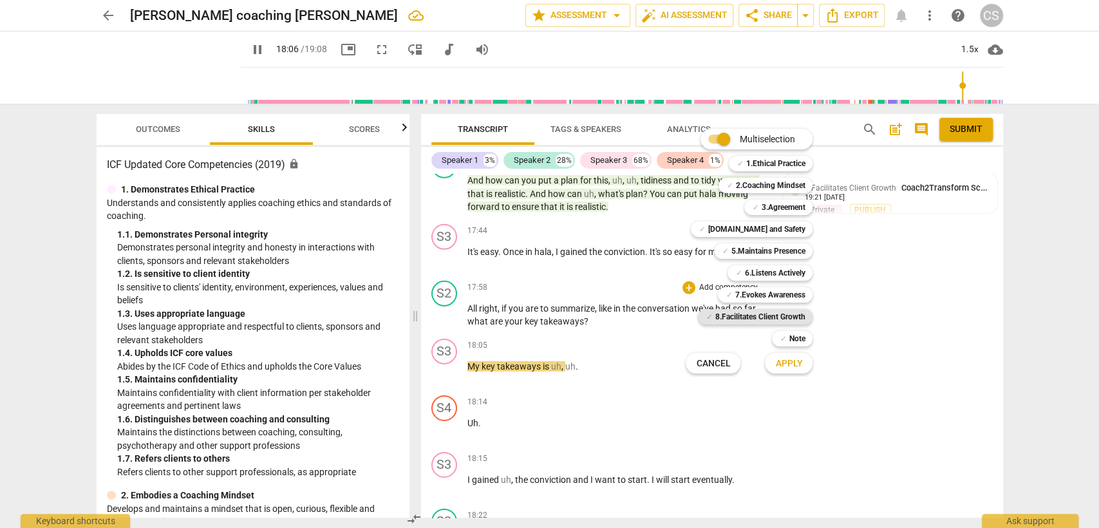
click at [762, 314] on b "8.Facilitates Client Growth" at bounding box center [760, 316] width 90 height 15
click at [779, 364] on span "Apply" at bounding box center [788, 363] width 27 height 13
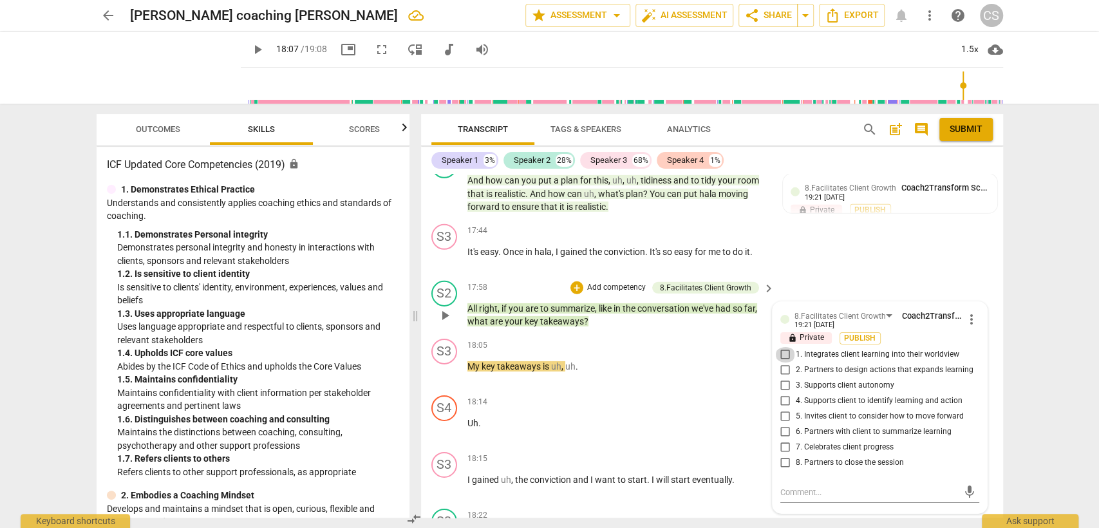
click at [783, 347] on input "1. Integrates client learning into their worldview" at bounding box center [785, 354] width 21 height 15
click at [782, 424] on input "6. Partners with client to summarize learning" at bounding box center [785, 431] width 21 height 15
click at [645, 395] on div "18:14 + Add competency keyboard_arrow_right Uh ." at bounding box center [621, 418] width 309 height 46
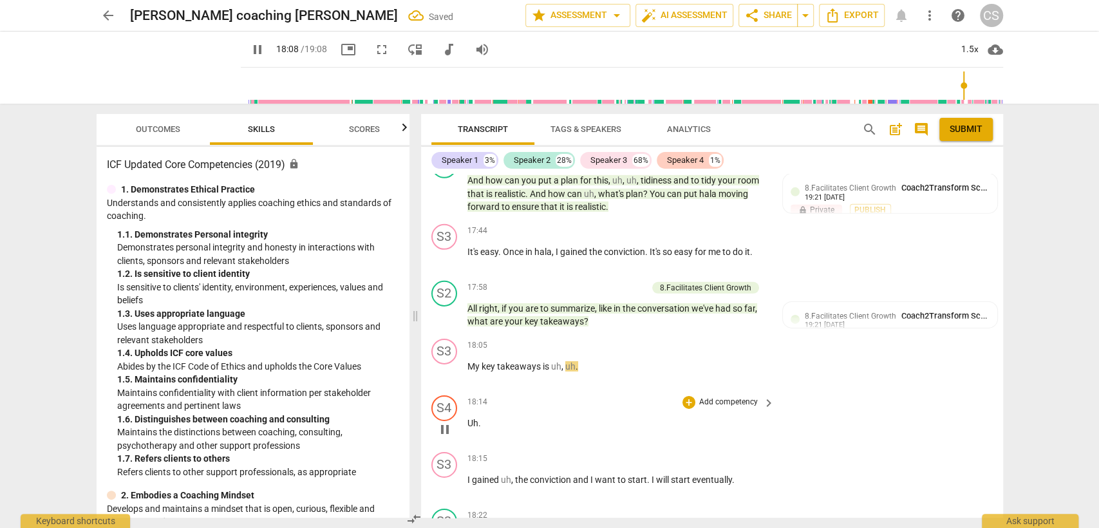
scroll to position [6123, 0]
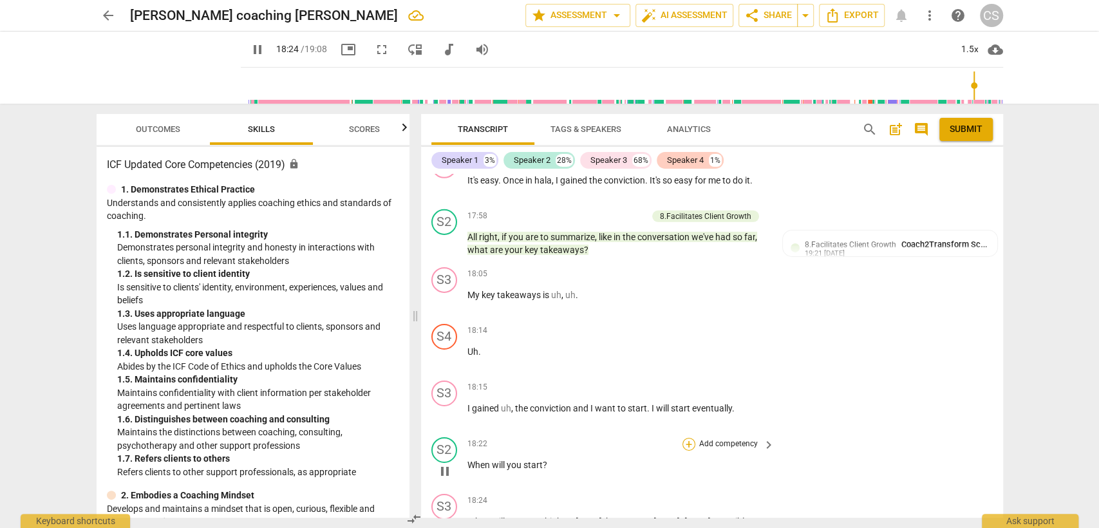
click at [689, 438] on div "+" at bounding box center [689, 444] width 13 height 13
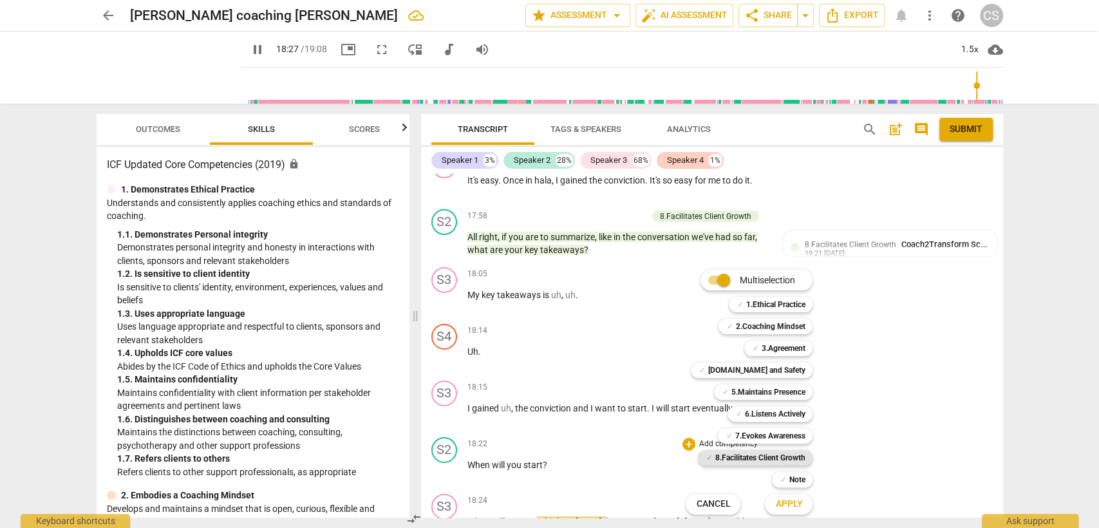
click at [752, 453] on b "8.Facilitates Client Growth" at bounding box center [760, 457] width 90 height 15
click at [783, 498] on span "Apply" at bounding box center [788, 504] width 27 height 13
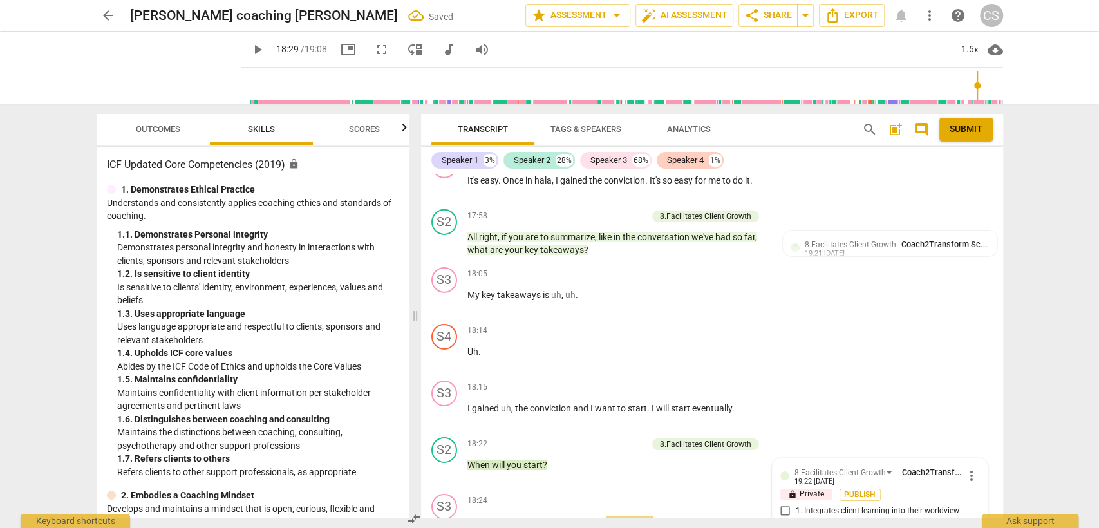
scroll to position [6389, 0]
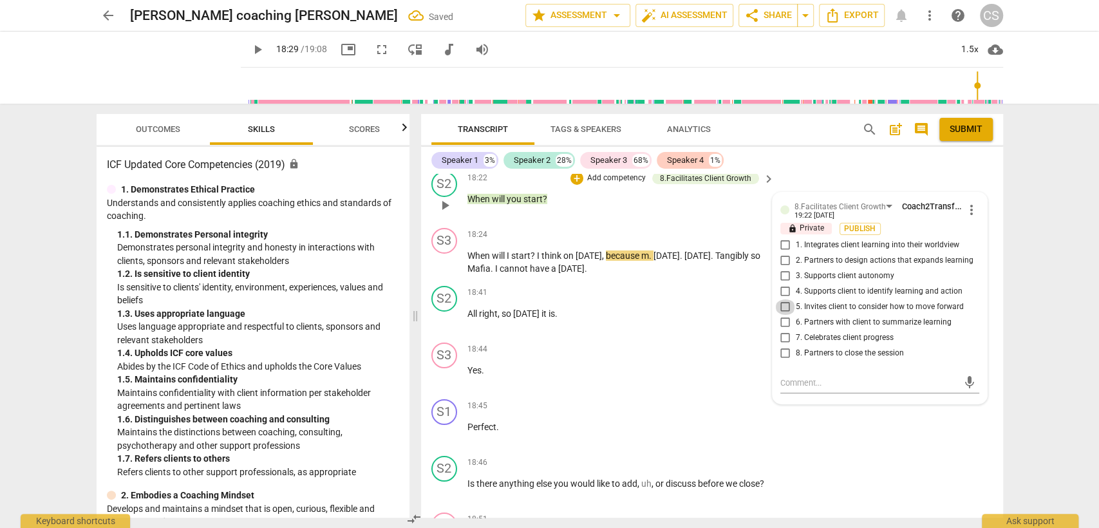
click at [781, 299] on input "5. Invites client to consider how to move forward" at bounding box center [785, 306] width 21 height 15
click at [673, 353] on div "S3 play_arrow pause 18:44 + Add competency keyboard_arrow_right Yes ." at bounding box center [712, 365] width 582 height 57
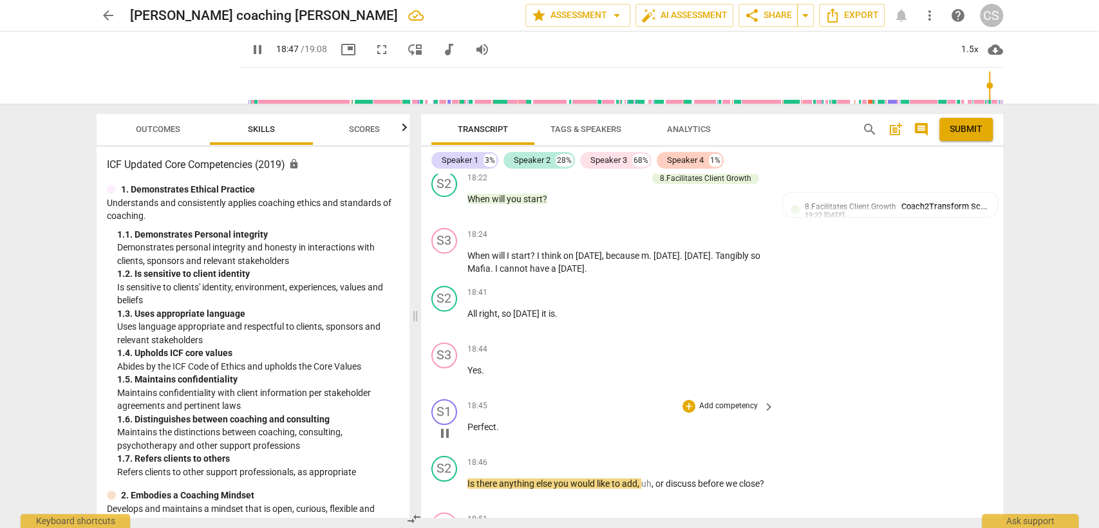
scroll to position [6460, 0]
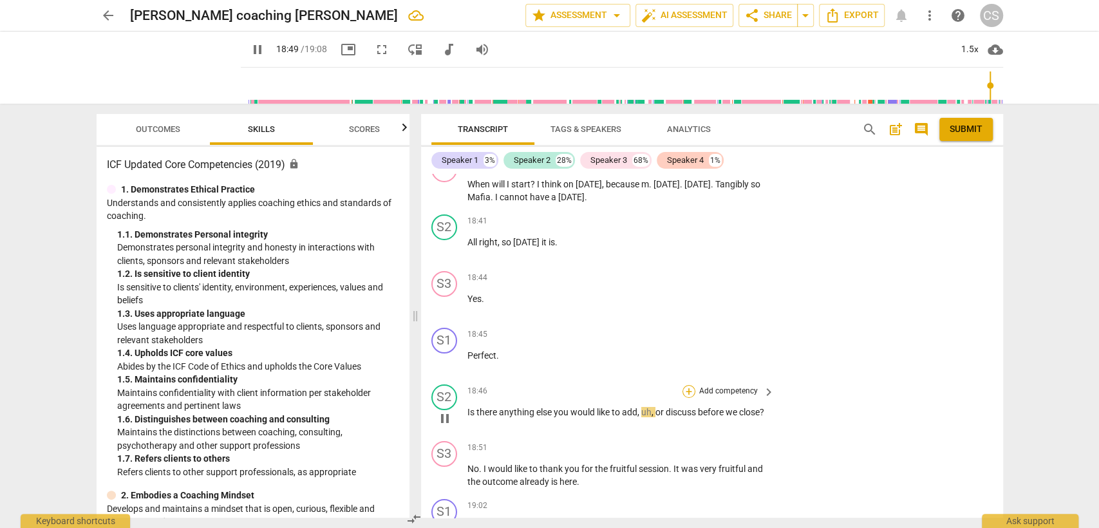
click at [689, 385] on div "+" at bounding box center [689, 391] width 13 height 13
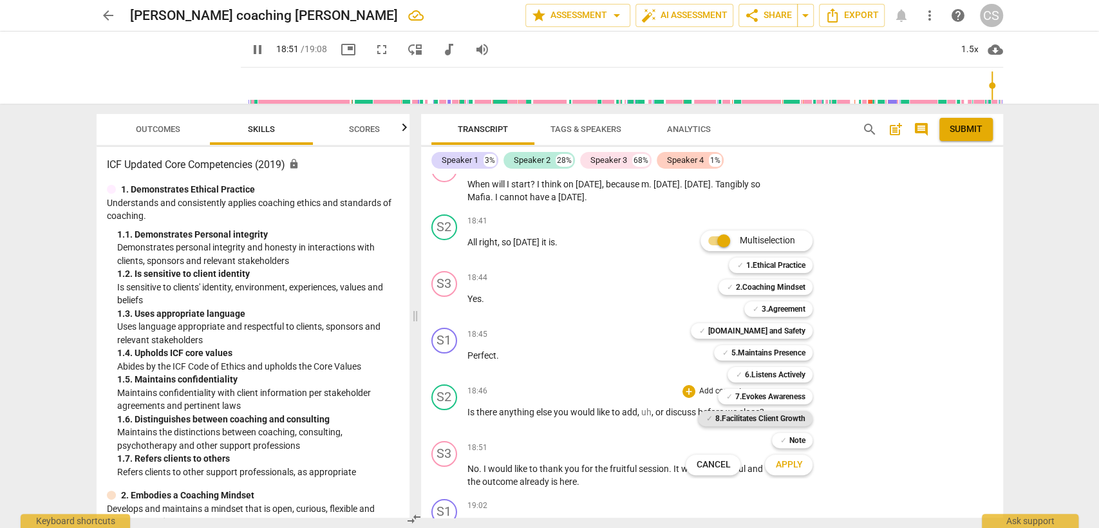
click at [755, 417] on b "8.Facilitates Client Growth" at bounding box center [760, 418] width 90 height 15
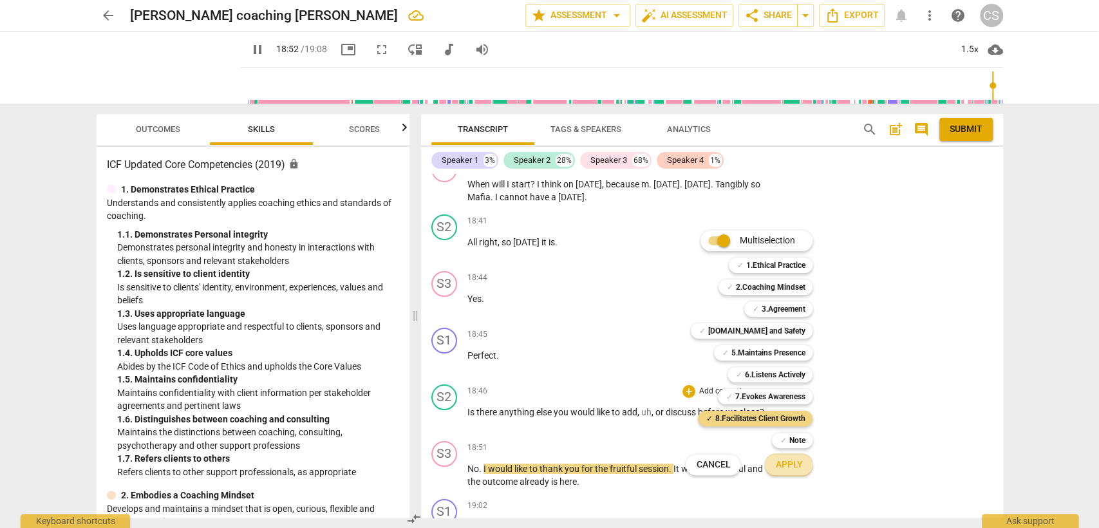
click at [785, 463] on span "Apply" at bounding box center [788, 464] width 27 height 13
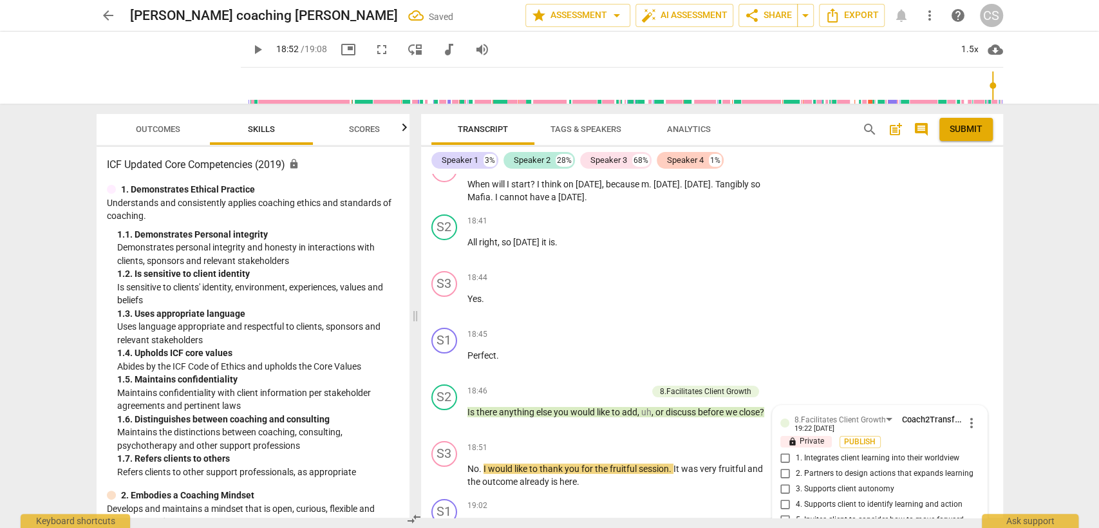
scroll to position [6672, 0]
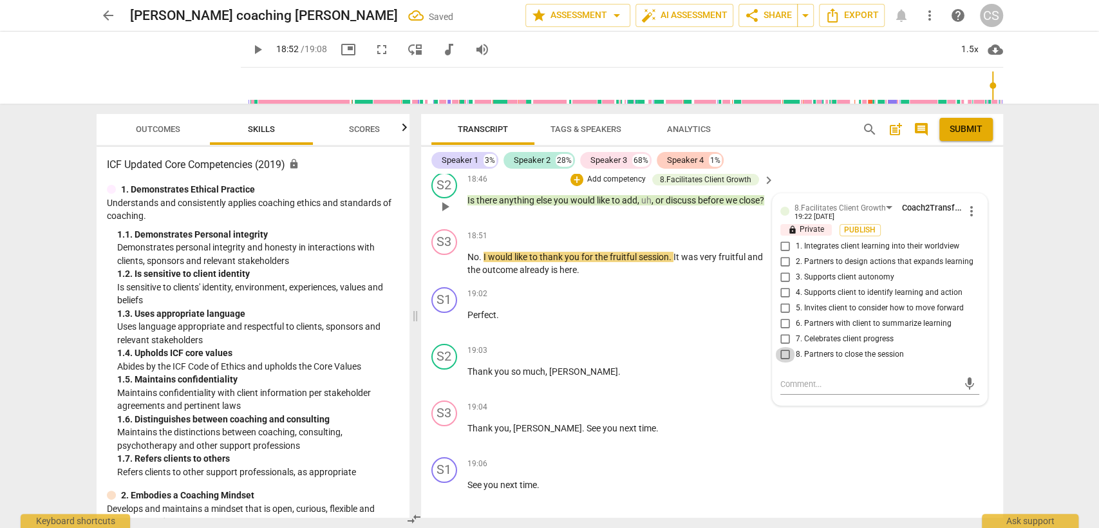
click at [780, 347] on input "8. Partners to close the session" at bounding box center [785, 354] width 21 height 15
click at [660, 355] on div "S2 play_arrow pause 19:03 + Add competency keyboard_arrow_right Thank you so mu…" at bounding box center [712, 367] width 582 height 57
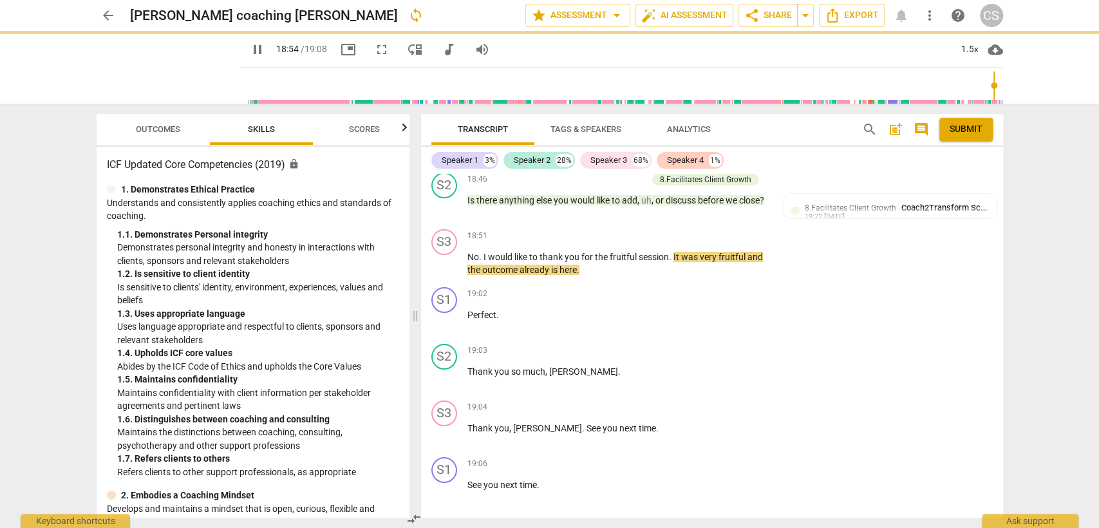
click at [709, 525] on span "Export" at bounding box center [712, 532] width 54 height 15
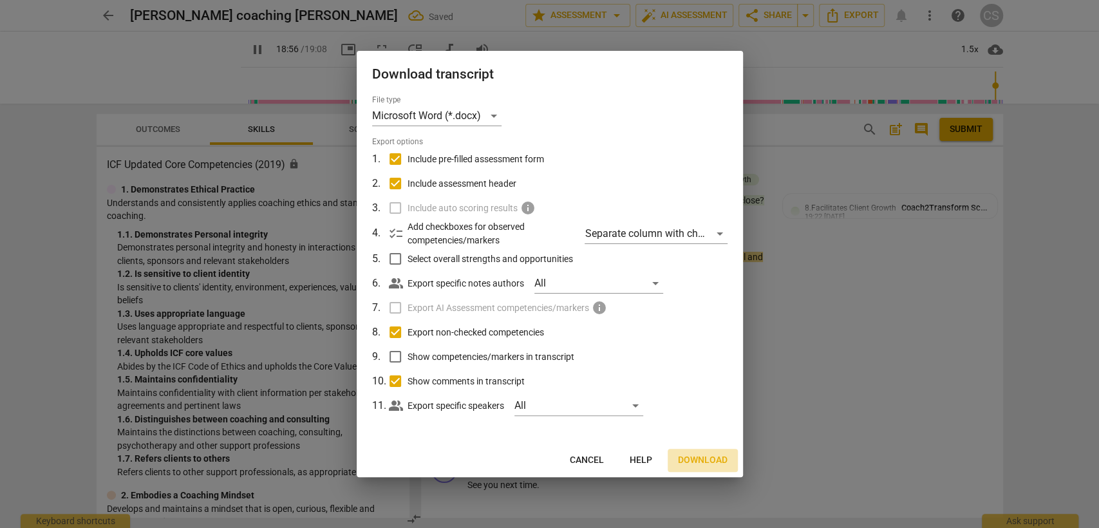
click at [701, 456] on span "Download" at bounding box center [703, 460] width 50 height 13
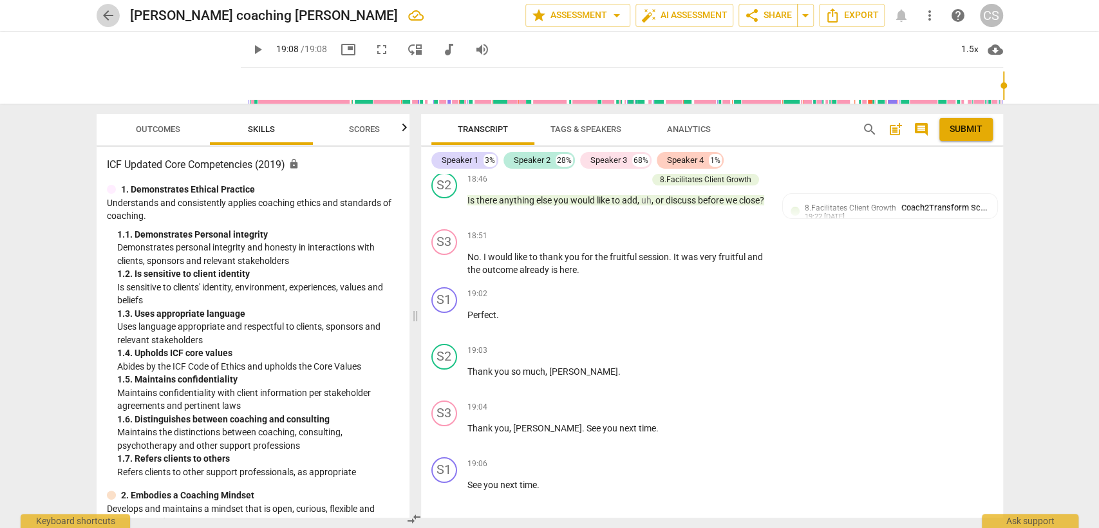
click at [104, 14] on span "arrow_back" at bounding box center [107, 15] width 15 height 15
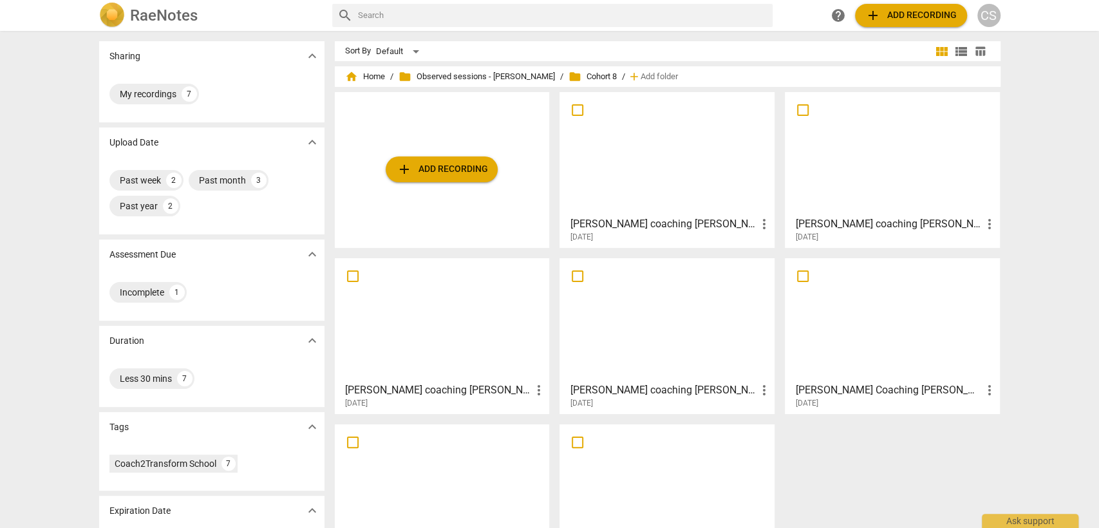
click at [614, 174] on div at bounding box center [667, 154] width 206 height 114
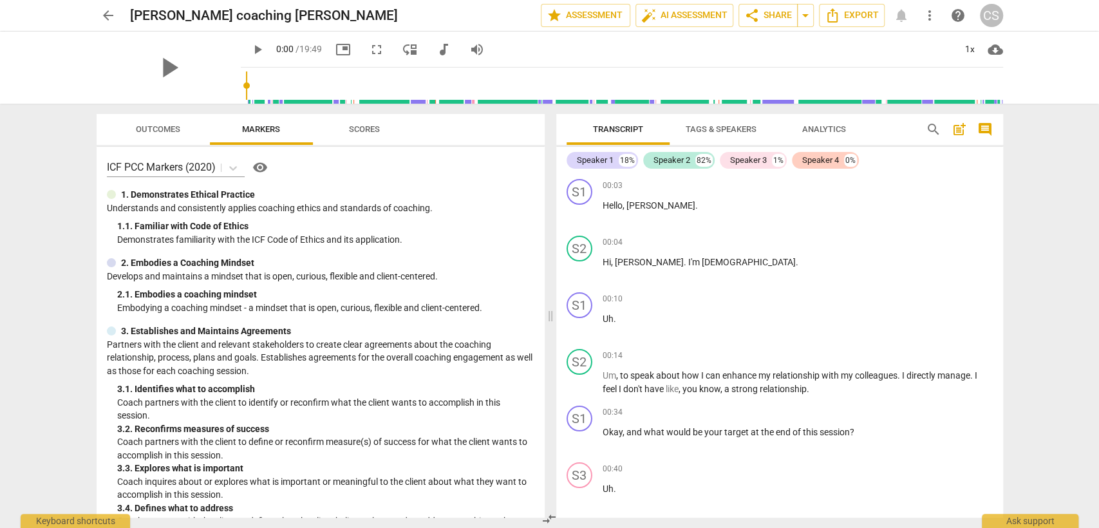
click at [250, 49] on span "play_arrow" at bounding box center [257, 49] width 15 height 15
click at [967, 49] on div "1x" at bounding box center [970, 49] width 24 height 21
click at [976, 120] on li "1.5x" at bounding box center [978, 124] width 43 height 24
click at [626, 319] on p "Uh ." at bounding box center [798, 319] width 390 height 14
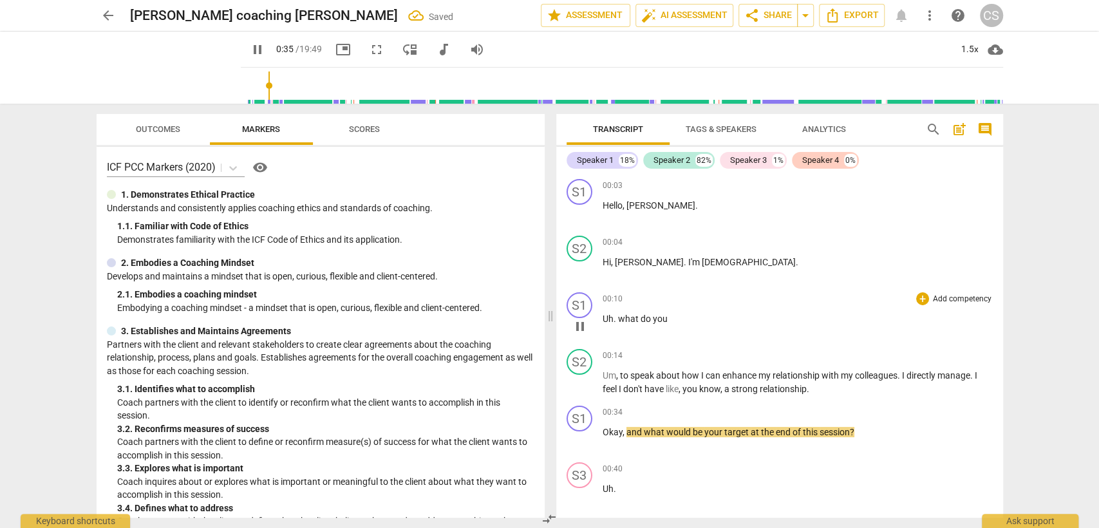
click at [580, 328] on span "pause" at bounding box center [579, 326] width 15 height 15
click at [670, 320] on p "Uh . what do you" at bounding box center [798, 319] width 390 height 14
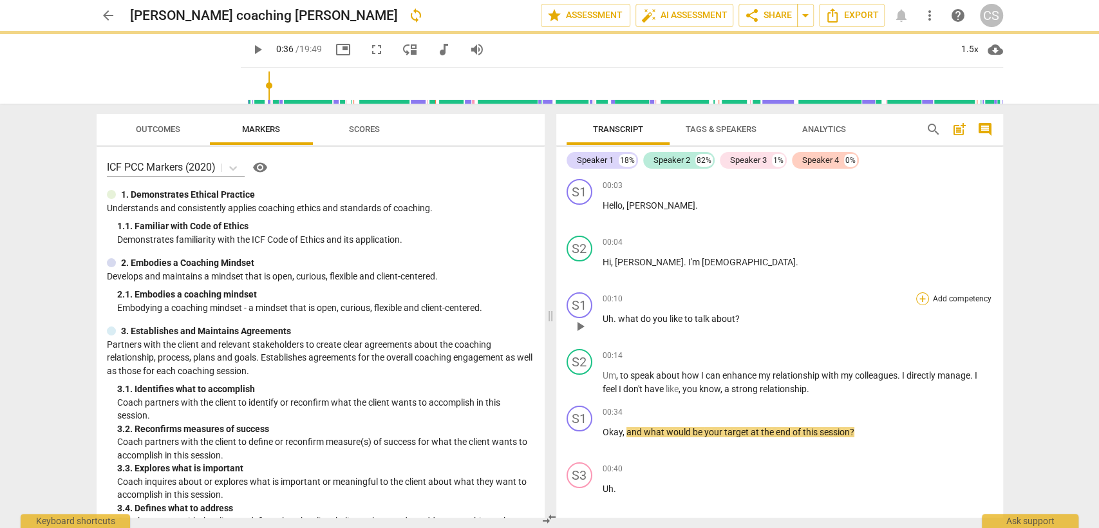
click at [919, 299] on div "+" at bounding box center [922, 298] width 13 height 13
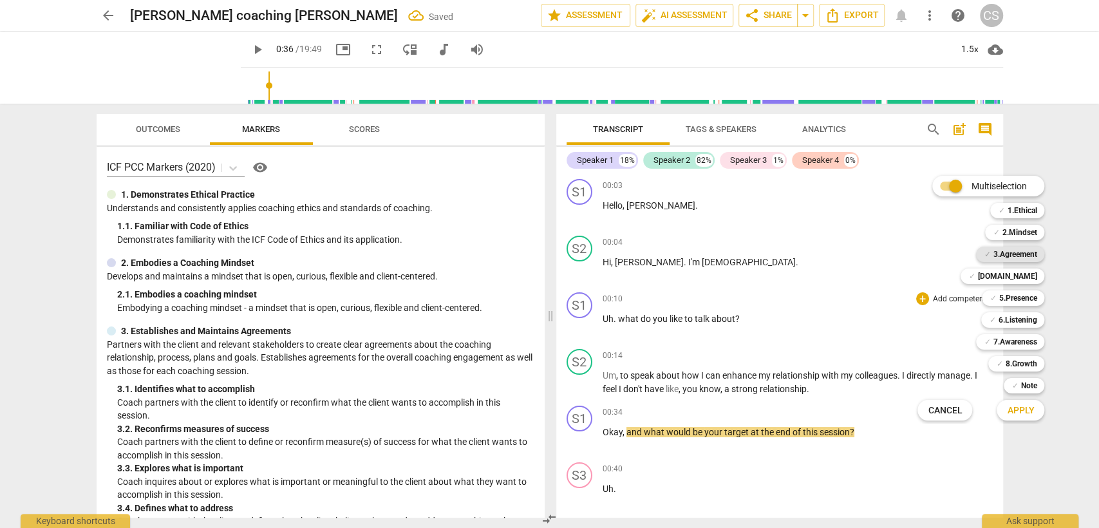
click at [993, 253] on b "3.Agreement" at bounding box center [1015, 254] width 44 height 15
click at [1015, 410] on span "Apply" at bounding box center [1020, 410] width 27 height 13
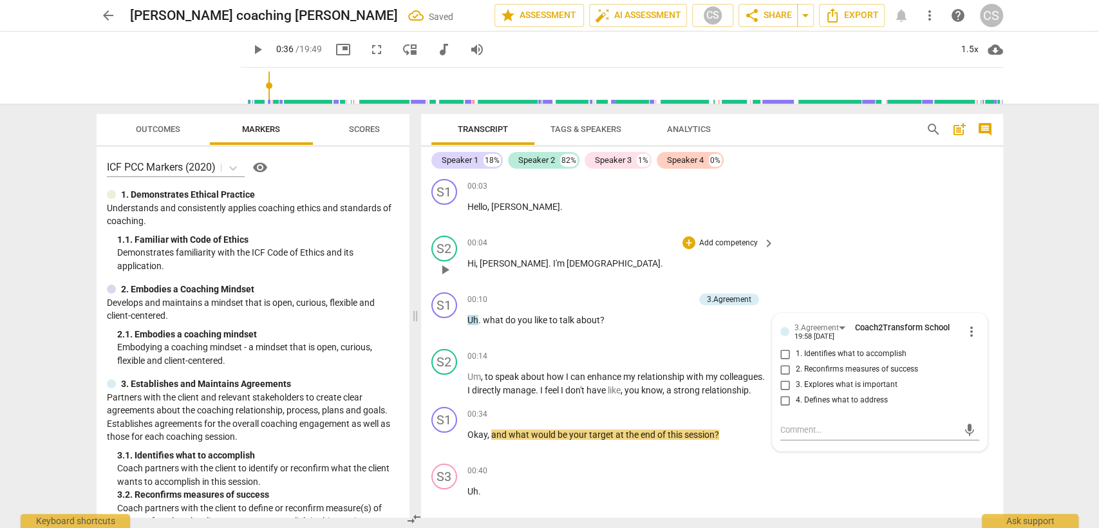
click at [663, 276] on div "00:04 + Add competency keyboard_arrow_right Hi , [PERSON_NAME] . I'm [DEMOGRAPH…" at bounding box center [621, 259] width 309 height 46
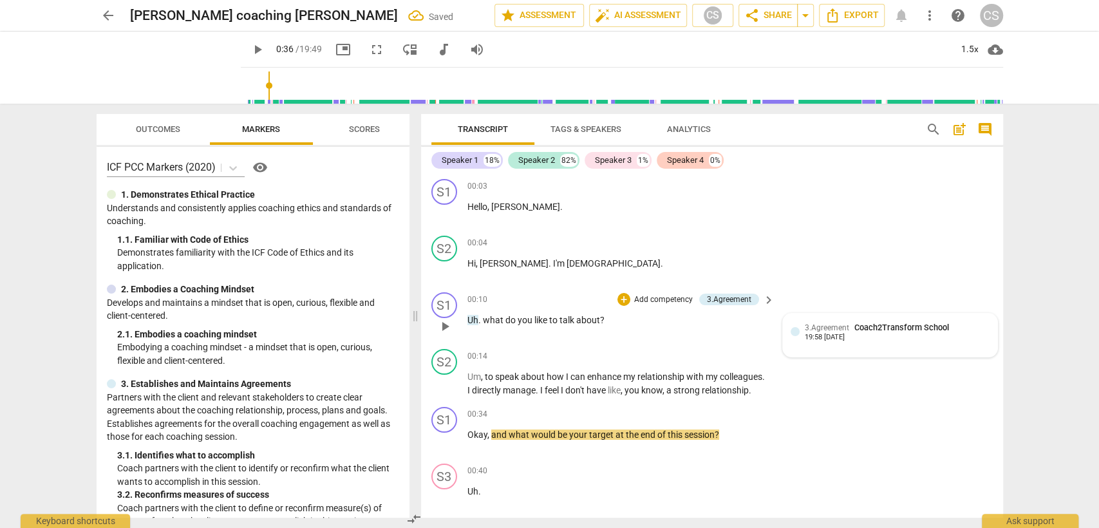
drag, startPoint x: 915, startPoint y: 342, endPoint x: 921, endPoint y: 341, distance: 6.6
click at [916, 342] on div "3.Agreement Coach2Transform School 19:58 [DATE]" at bounding box center [890, 335] width 199 height 28
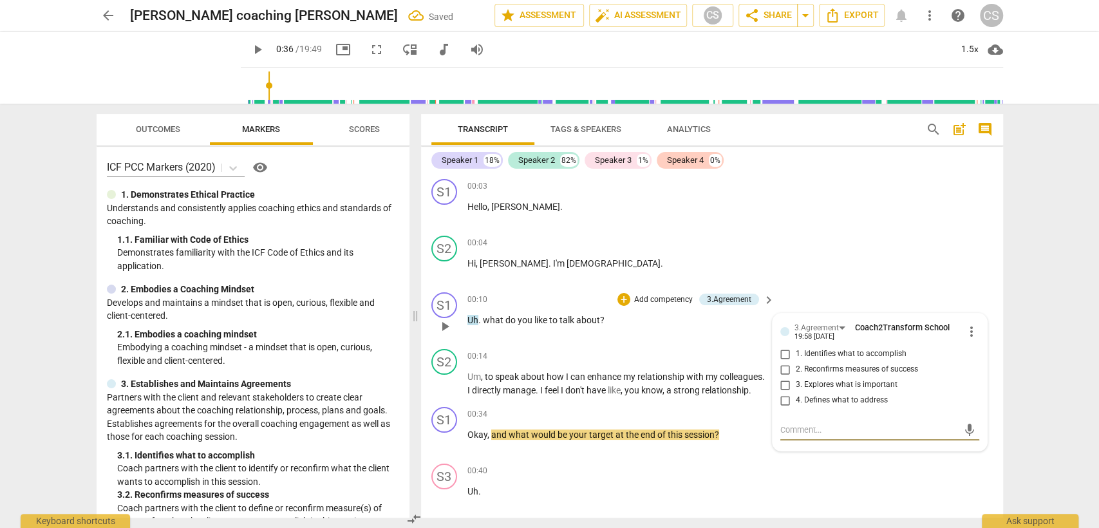
click at [966, 333] on span "more_vert" at bounding box center [971, 331] width 15 height 15
click at [977, 356] on li "Delete" at bounding box center [981, 355] width 44 height 24
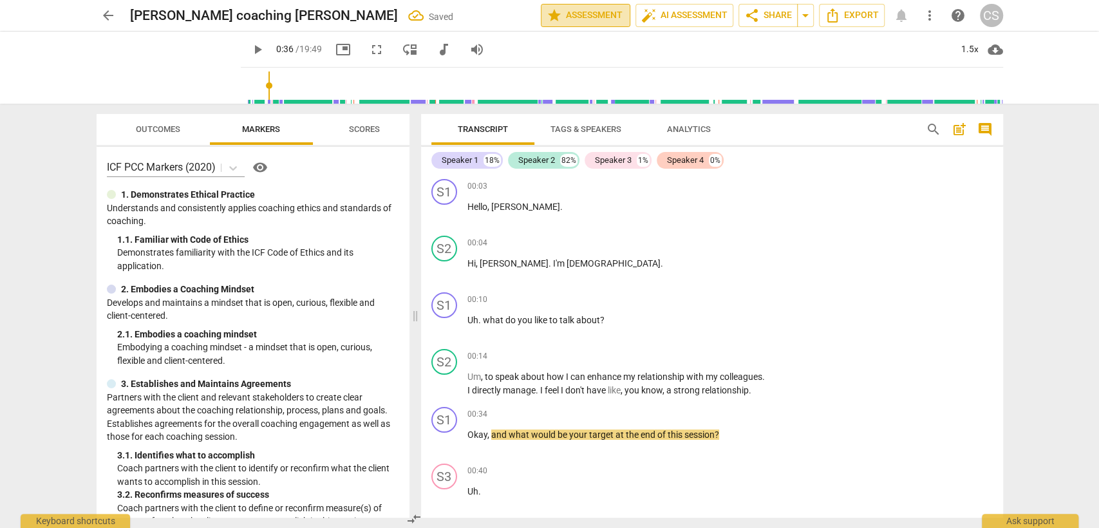
click at [603, 21] on span "star Assessment" at bounding box center [586, 15] width 78 height 15
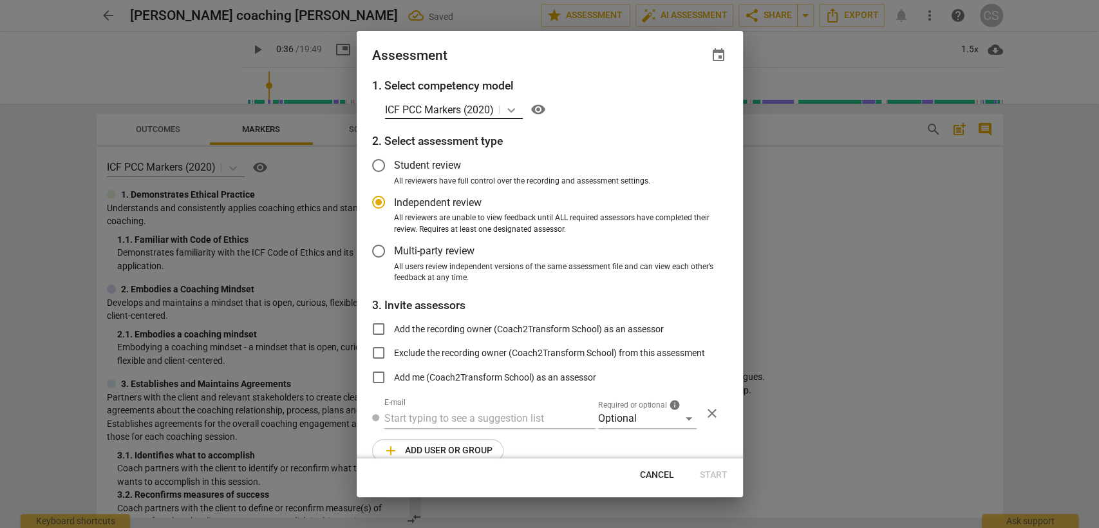
click at [515, 109] on icon at bounding box center [511, 110] width 8 height 5
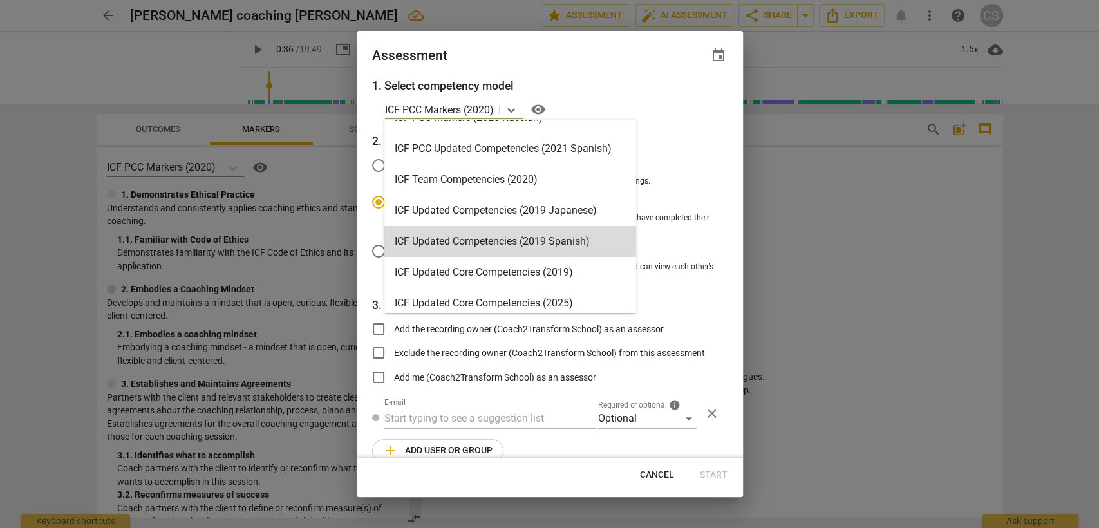
scroll to position [143, 0]
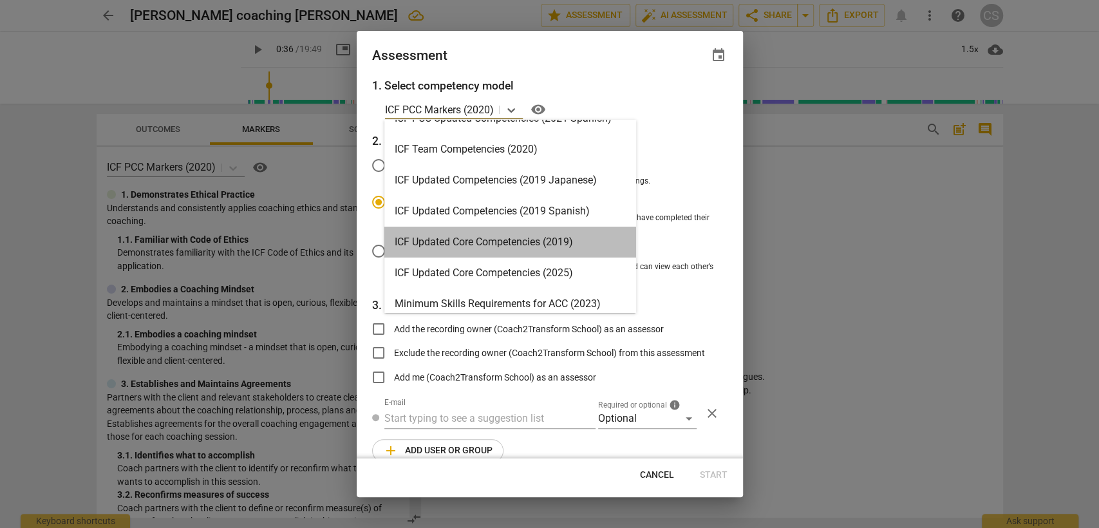
click at [530, 242] on div "ICF Updated Core Competencies (2019)" at bounding box center [510, 242] width 252 height 31
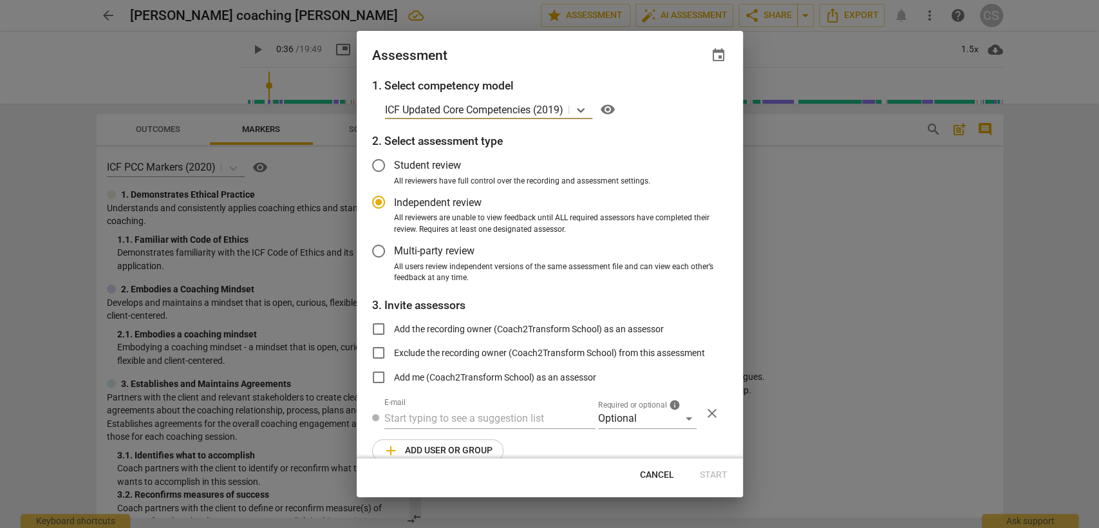
scroll to position [19, 0]
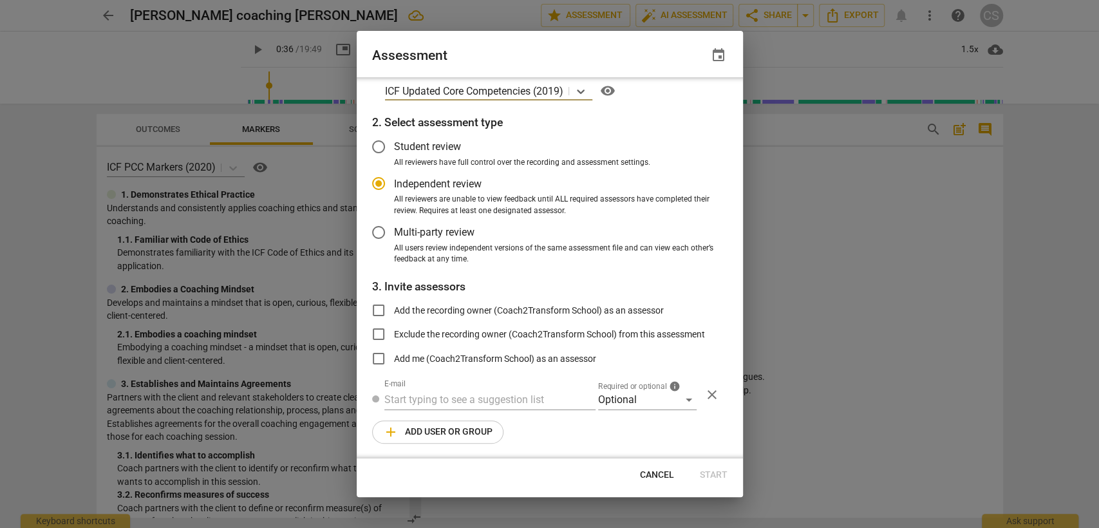
click at [383, 357] on input "Add me (Coach2Transform School) as an assessor" at bounding box center [378, 358] width 31 height 31
click at [716, 475] on span "Start" at bounding box center [714, 475] width 28 height 13
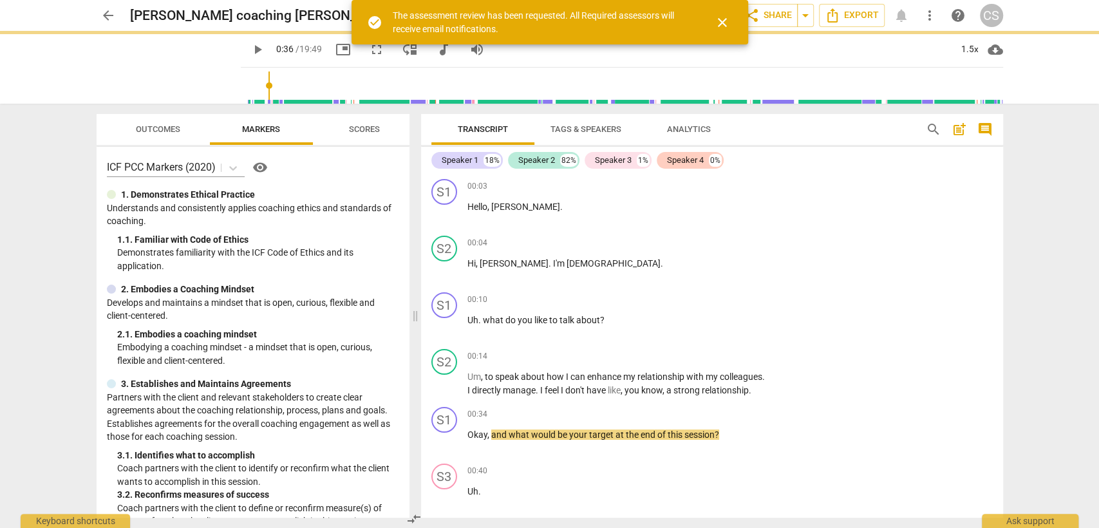
scroll to position [0, 0]
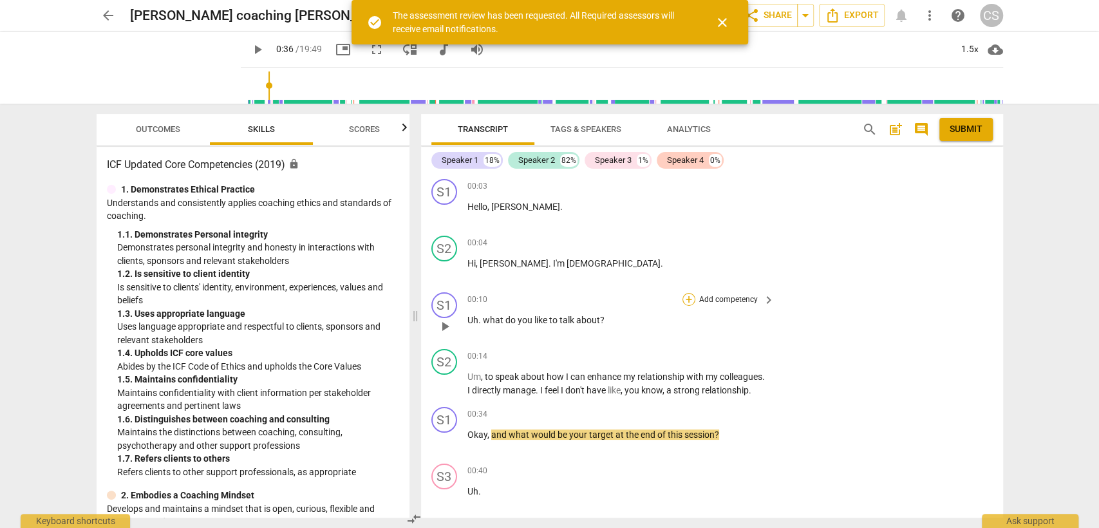
click at [686, 302] on div "+" at bounding box center [689, 299] width 13 height 13
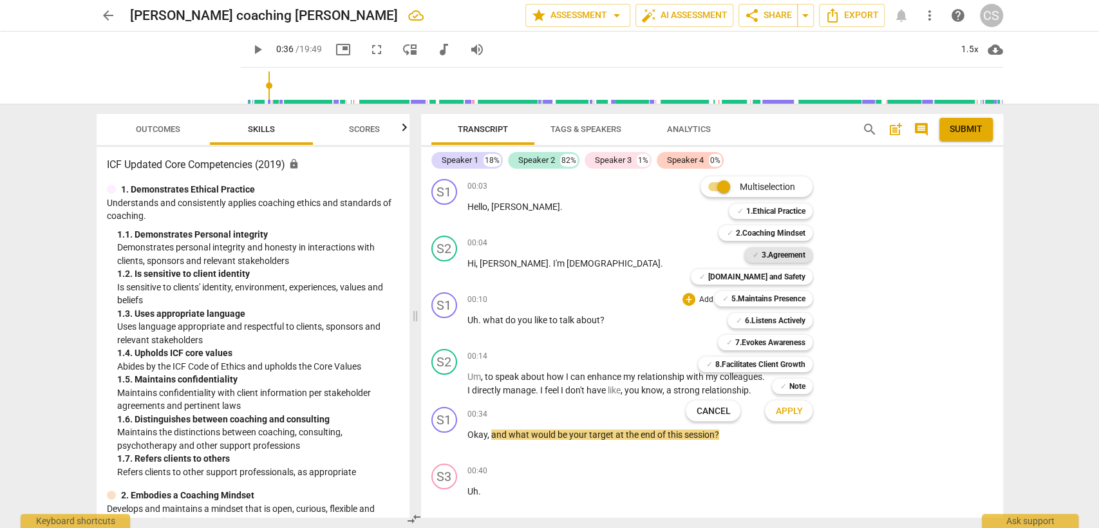
click at [773, 259] on b "3.Agreement" at bounding box center [783, 254] width 44 height 15
click at [786, 408] on span "Apply" at bounding box center [788, 411] width 27 height 13
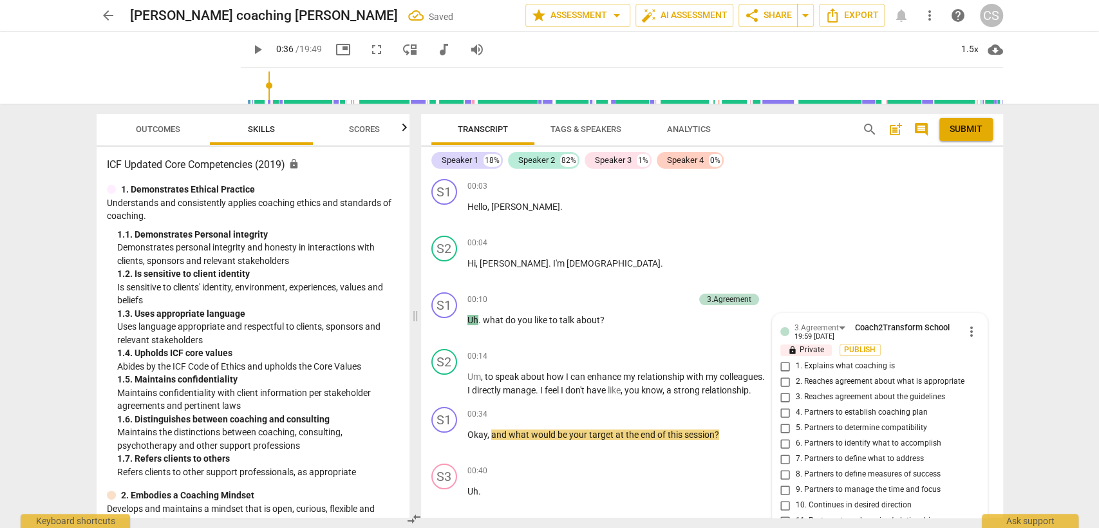
scroll to position [204, 0]
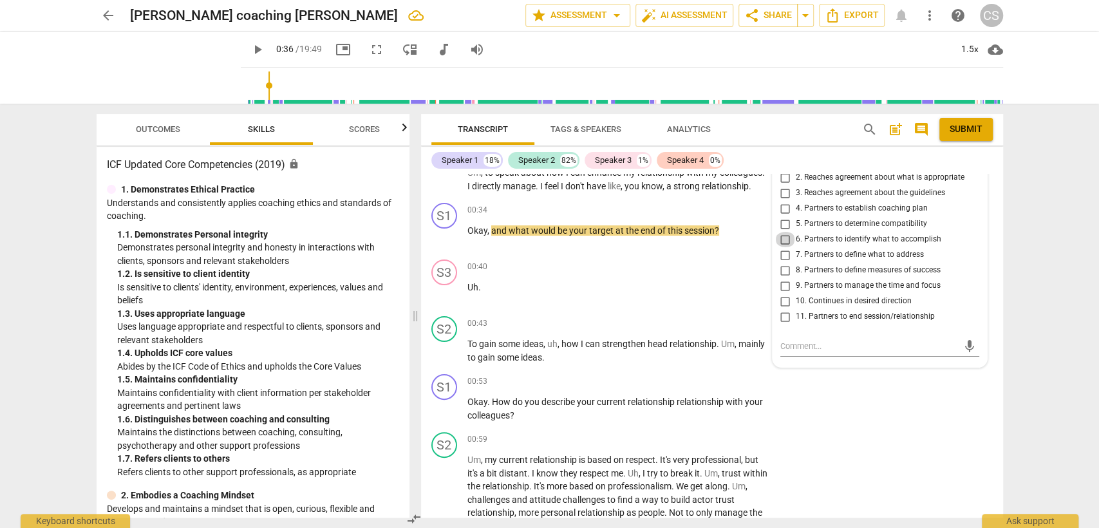
click at [786, 236] on input "6. Partners to identify what to accomplish" at bounding box center [785, 239] width 21 height 15
click at [784, 267] on input "8. Partners to define measures of success" at bounding box center [785, 270] width 21 height 15
click at [780, 240] on input "6. Partners to identify what to accomplish" at bounding box center [785, 239] width 21 height 15
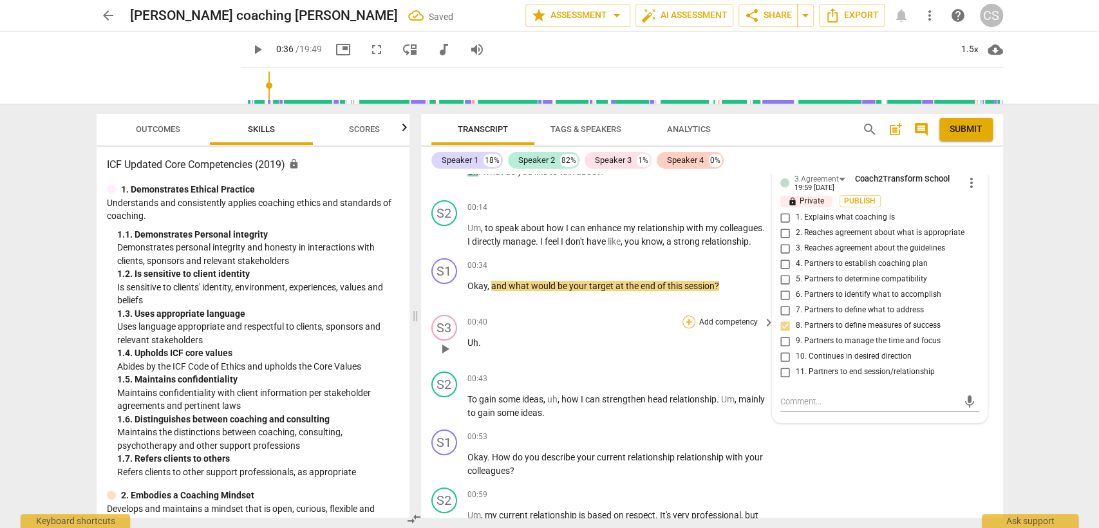
scroll to position [61, 0]
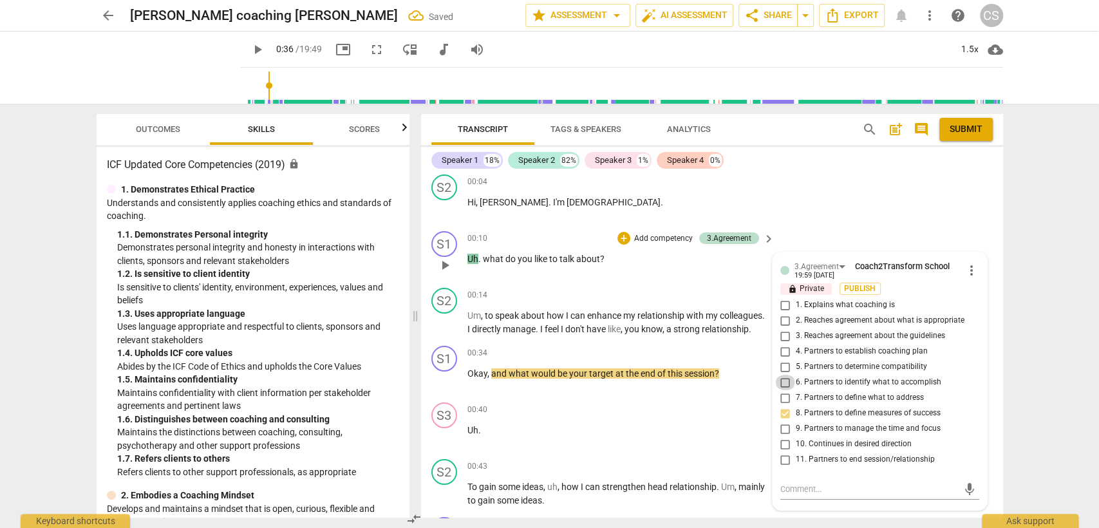
click at [787, 381] on input "6. Partners to identify what to accomplish" at bounding box center [785, 382] width 21 height 15
click at [781, 413] on input "8. Partners to define measures of success" at bounding box center [785, 413] width 21 height 15
click at [645, 417] on div "00:40 + Add competency keyboard_arrow_right" at bounding box center [621, 409] width 309 height 14
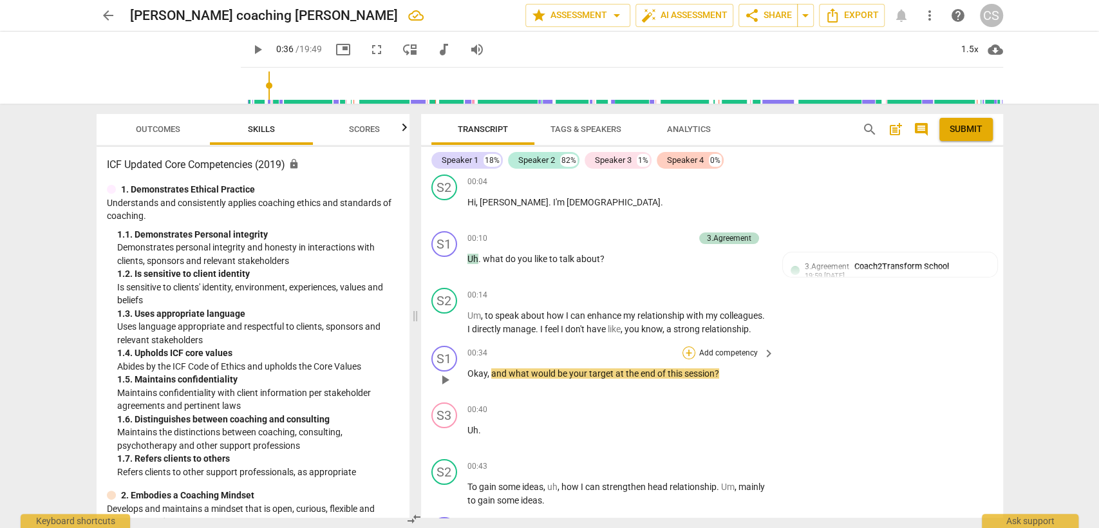
click at [686, 359] on div "+" at bounding box center [689, 352] width 13 height 13
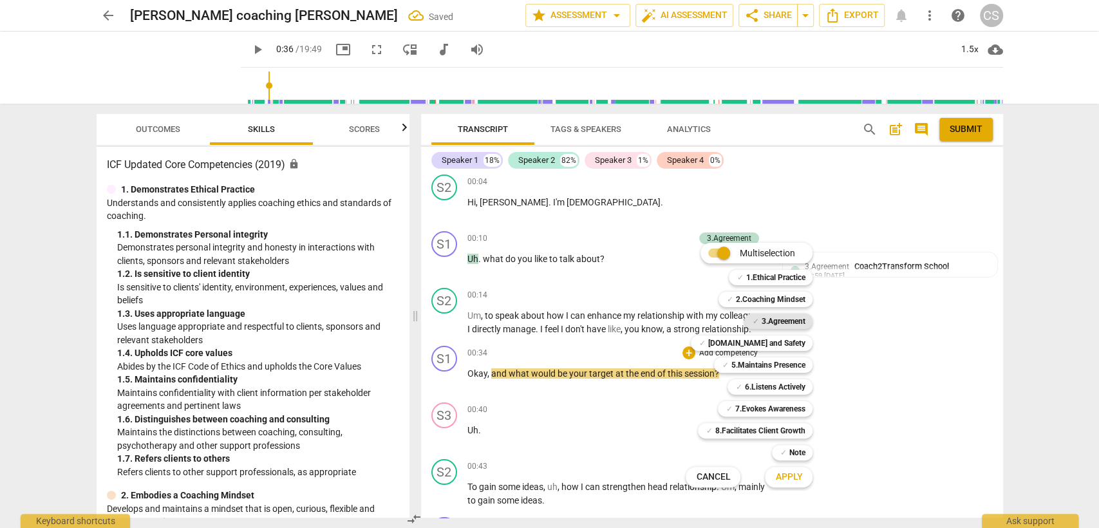
click at [761, 324] on b "3.Agreement" at bounding box center [783, 321] width 44 height 15
click at [793, 475] on span "Apply" at bounding box center [788, 477] width 27 height 13
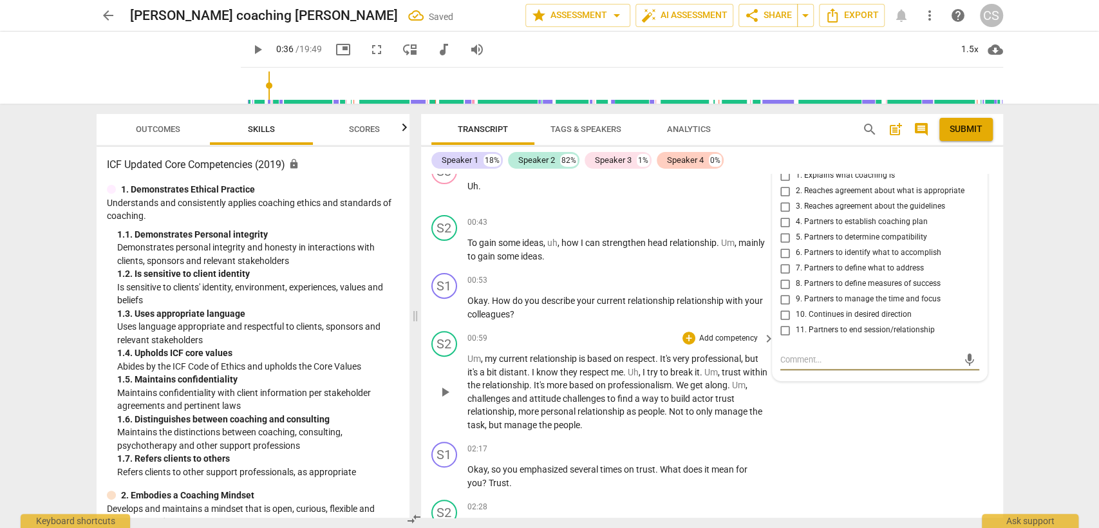
scroll to position [260, 0]
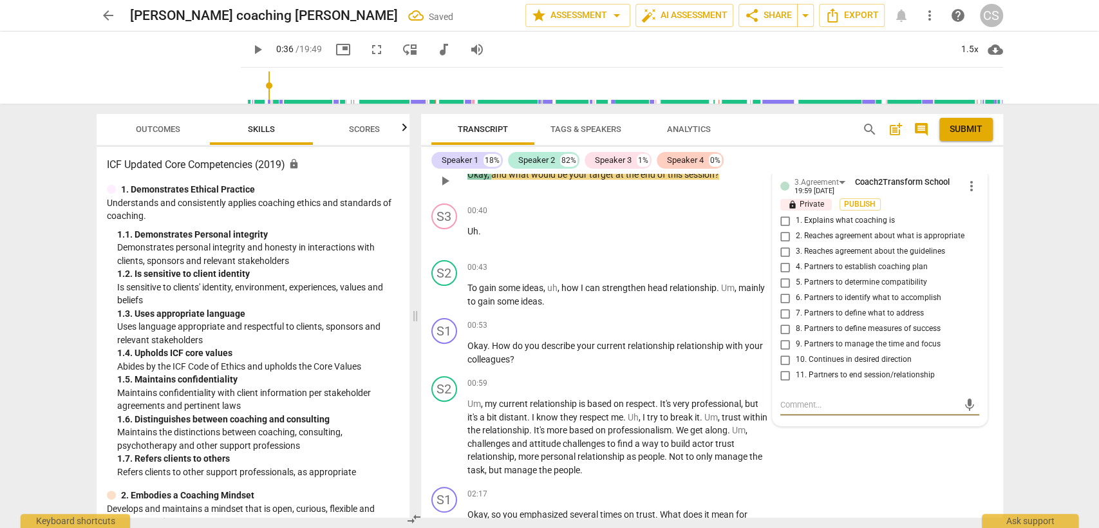
click at [780, 336] on input "8. Partners to define measures of success" at bounding box center [785, 328] width 21 height 15
click at [628, 313] on div "S2 play_arrow pause 00:43 + Add competency keyboard_arrow_right To gain some id…" at bounding box center [712, 284] width 582 height 58
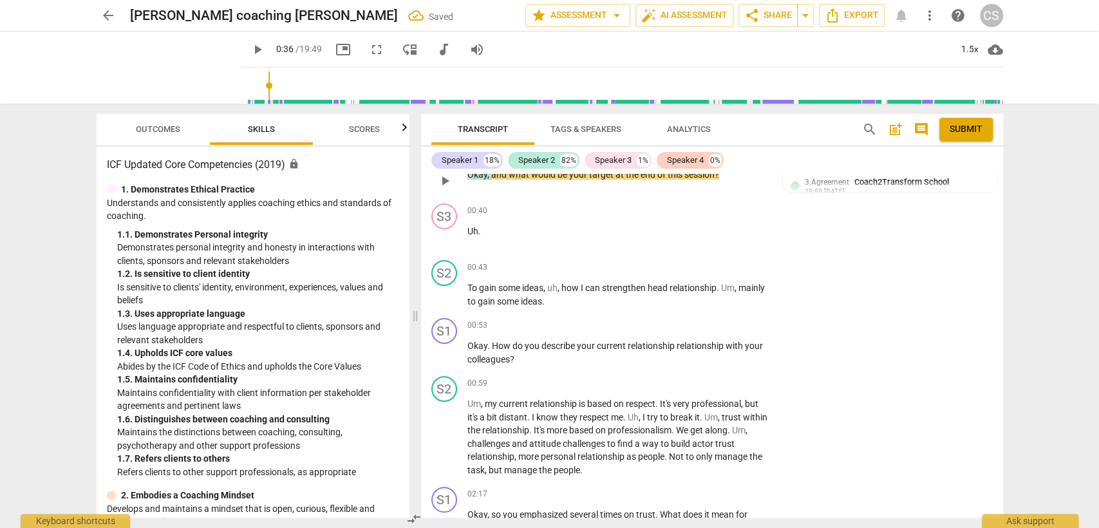
click at [581, 180] on span "your" at bounding box center [579, 174] width 20 height 10
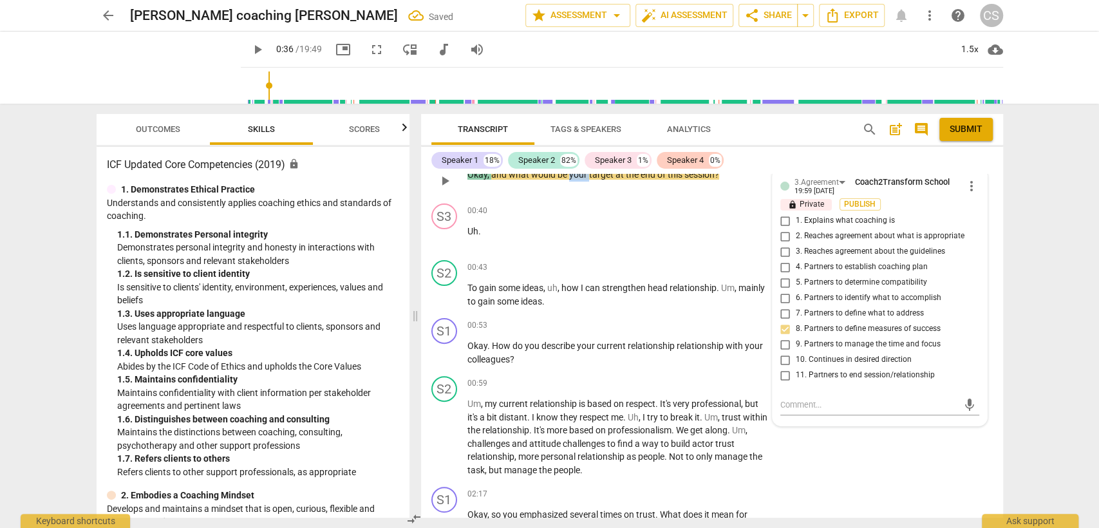
click at [581, 180] on span "your" at bounding box center [579, 174] width 20 height 10
click at [661, 270] on div "S2 play_arrow pause 00:43 + Add competency keyboard_arrow_right To gain some id…" at bounding box center [712, 284] width 582 height 58
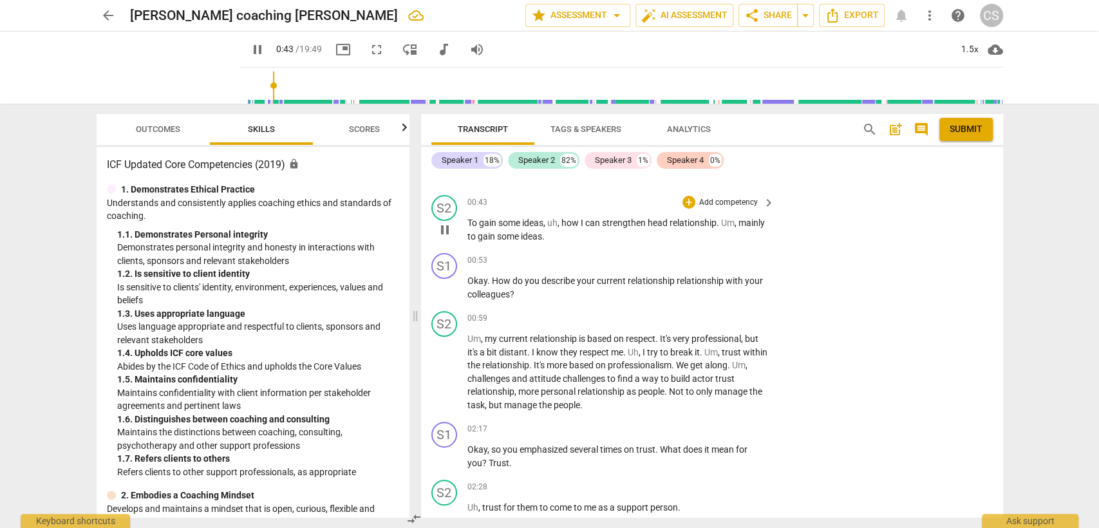
scroll to position [403, 0]
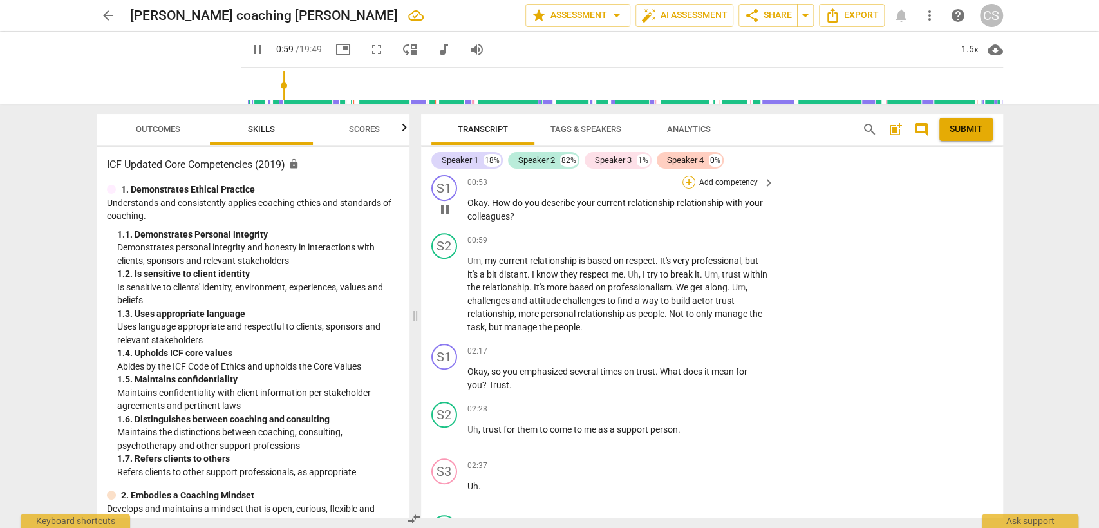
click at [685, 189] on div "+" at bounding box center [689, 182] width 13 height 13
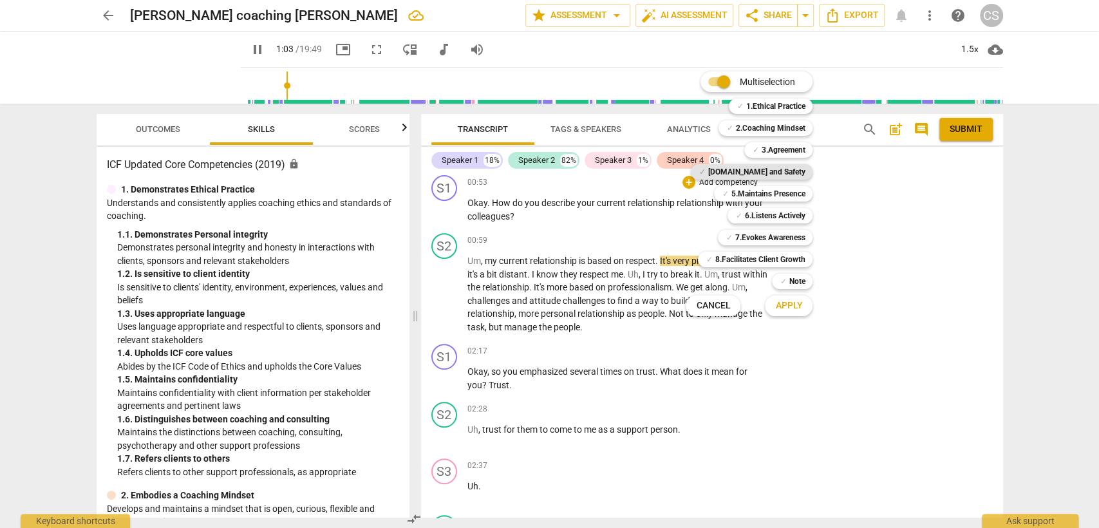
click at [788, 179] on b "[DOMAIN_NAME] and Safety" at bounding box center [756, 171] width 97 height 15
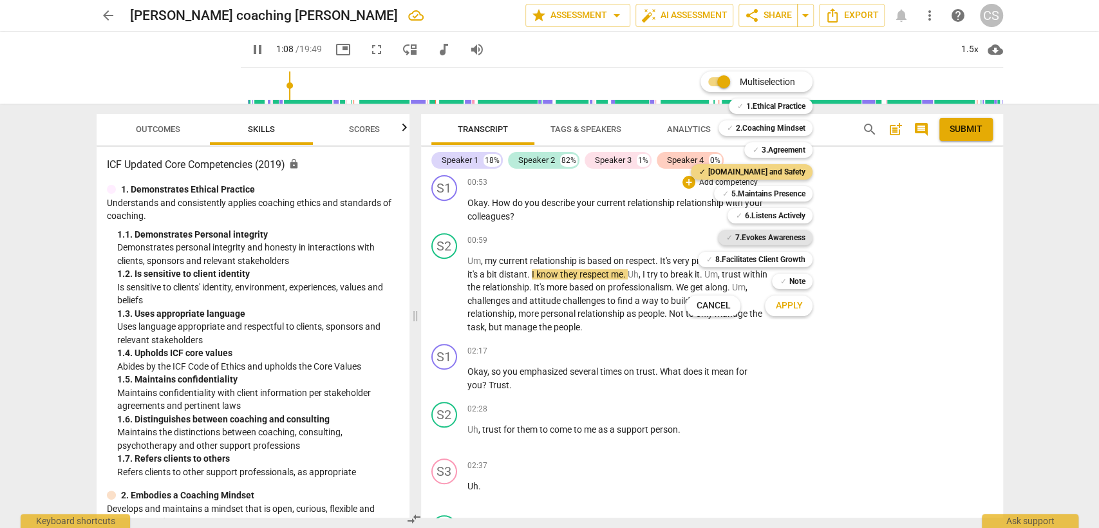
click at [773, 234] on b "7.Evokes Awareness" at bounding box center [770, 237] width 70 height 15
click at [780, 312] on button "Apply" at bounding box center [789, 305] width 48 height 23
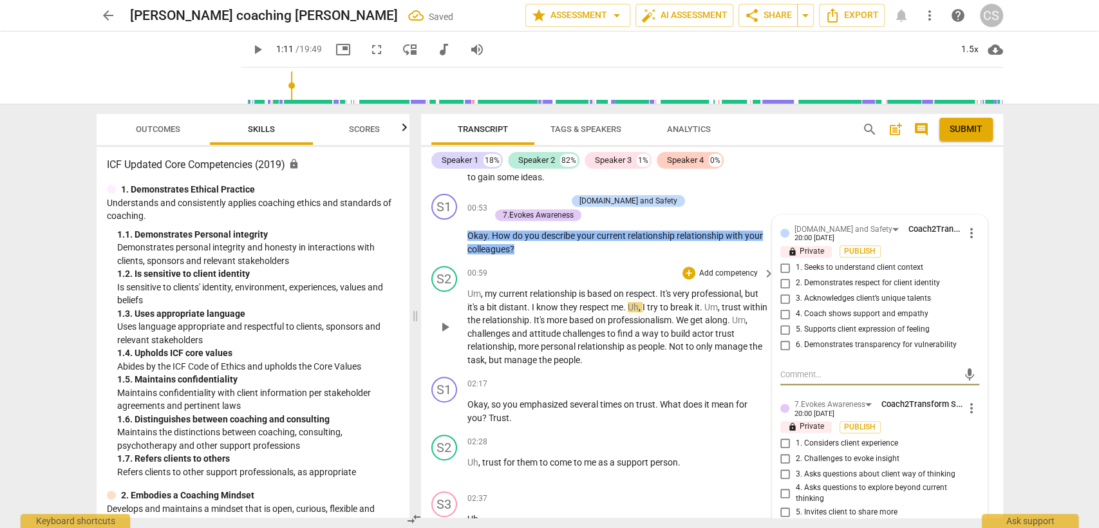
scroll to position [332, 0]
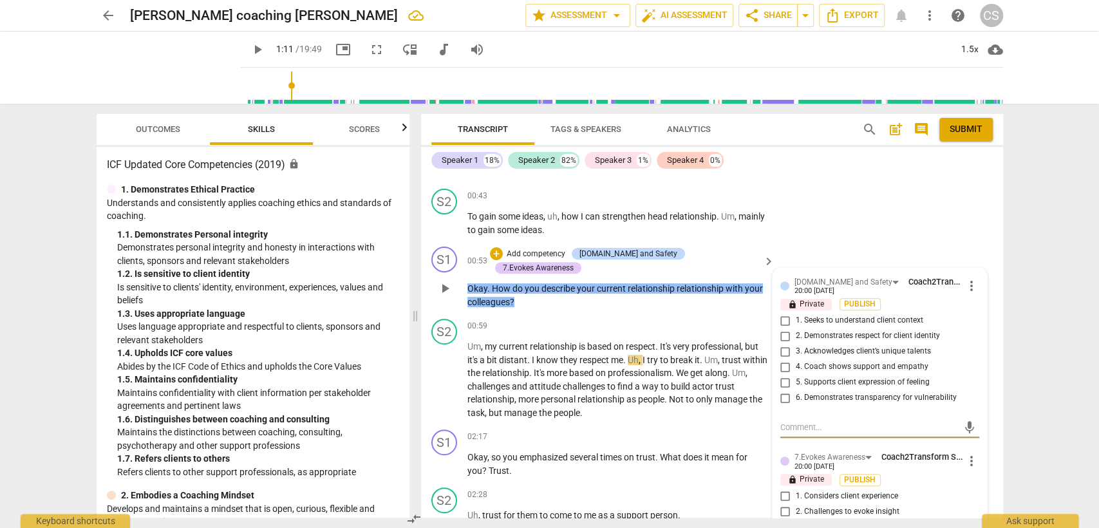
click at [786, 328] on input "1. Seeks to understand client context" at bounding box center [785, 320] width 21 height 15
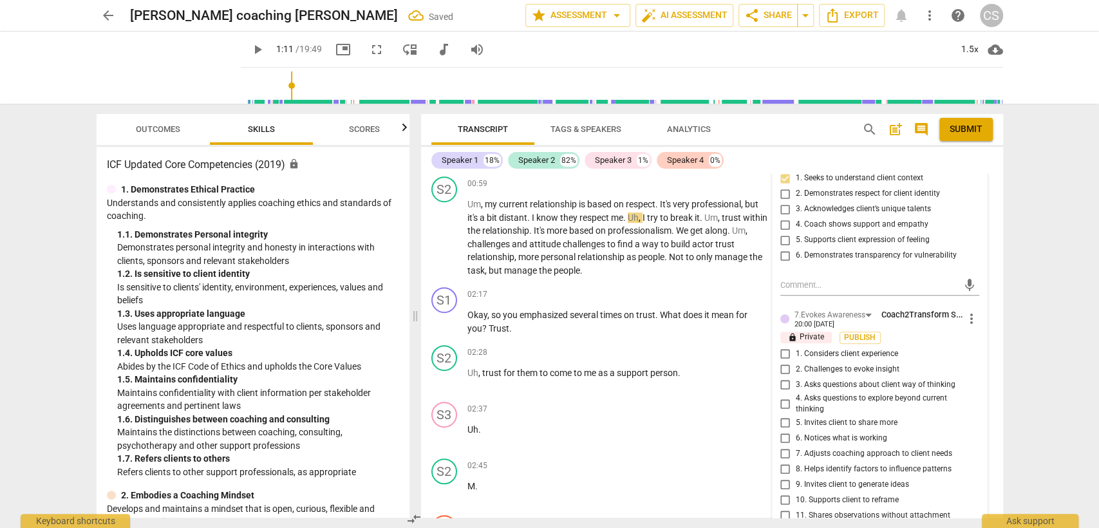
scroll to position [475, 0]
click at [783, 392] on input "3. Asks questions about client way of thinking" at bounding box center [785, 384] width 21 height 15
click at [623, 406] on div "02:37 + Add competency keyboard_arrow_right" at bounding box center [621, 408] width 309 height 14
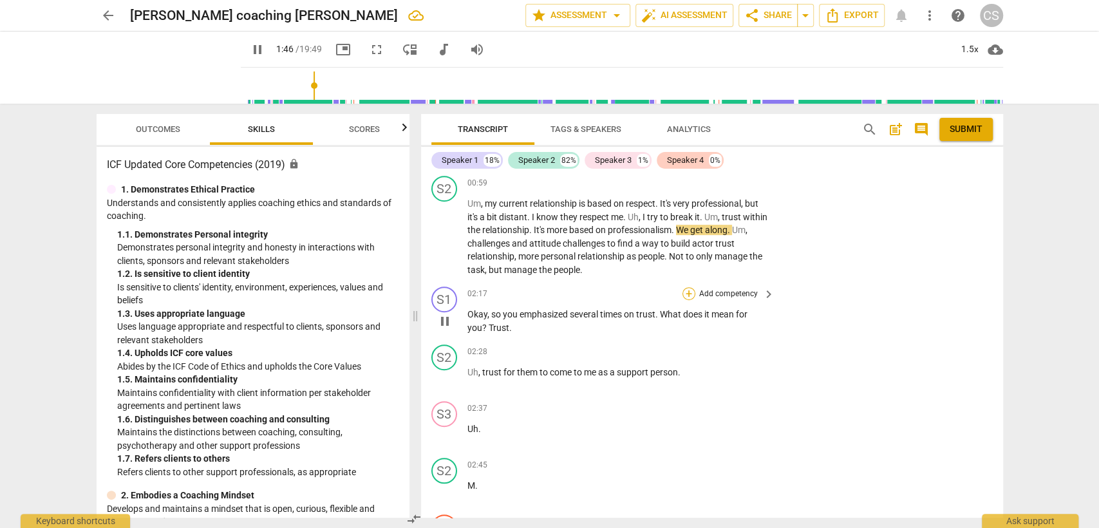
click at [688, 289] on div "+" at bounding box center [689, 293] width 13 height 13
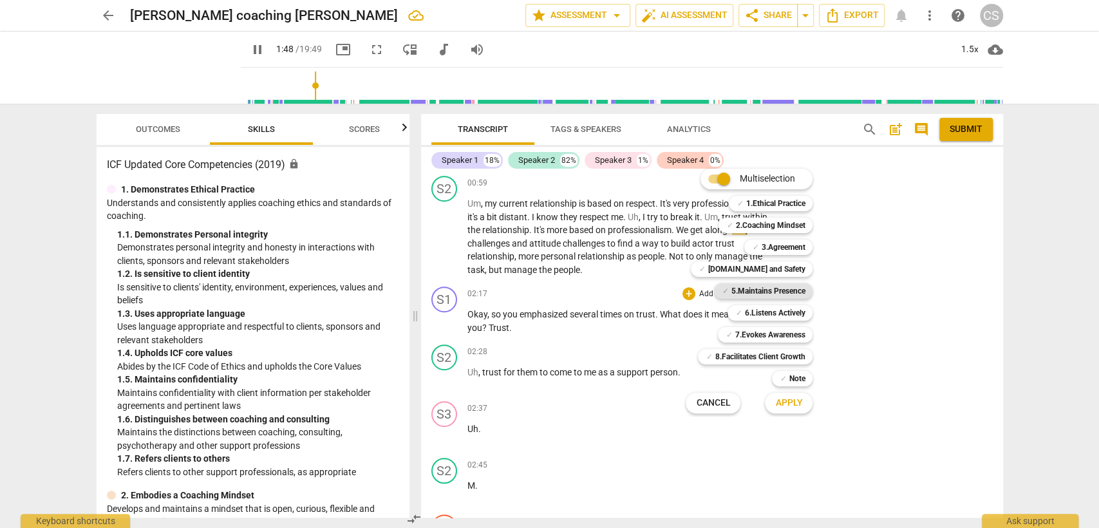
click at [757, 290] on b "5.Maintains Presence" at bounding box center [768, 290] width 74 height 15
click at [762, 306] on b "6.Listens Actively" at bounding box center [774, 312] width 61 height 15
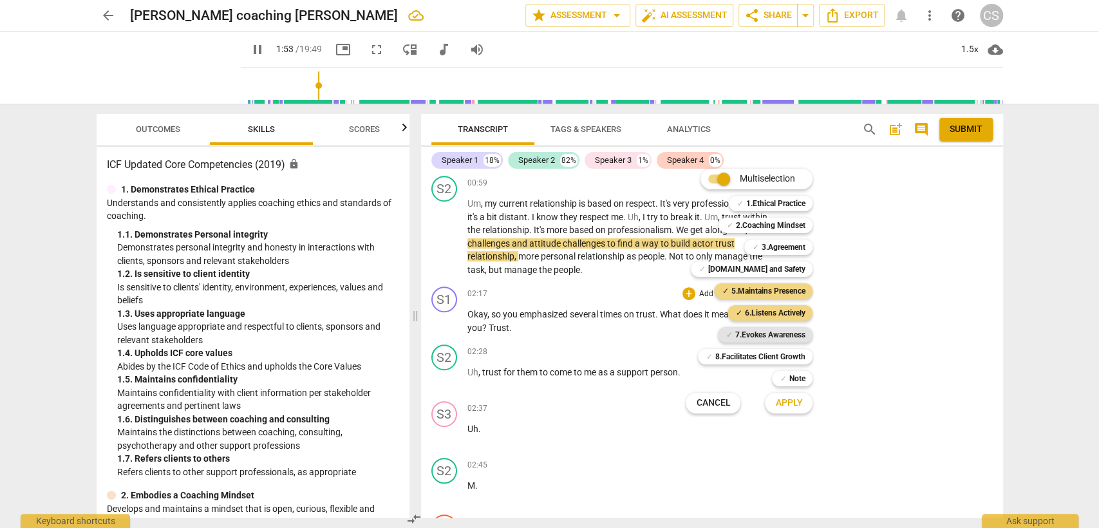
click at [760, 335] on b "7.Evokes Awareness" at bounding box center [770, 334] width 70 height 15
click at [788, 402] on span "Apply" at bounding box center [788, 403] width 27 height 13
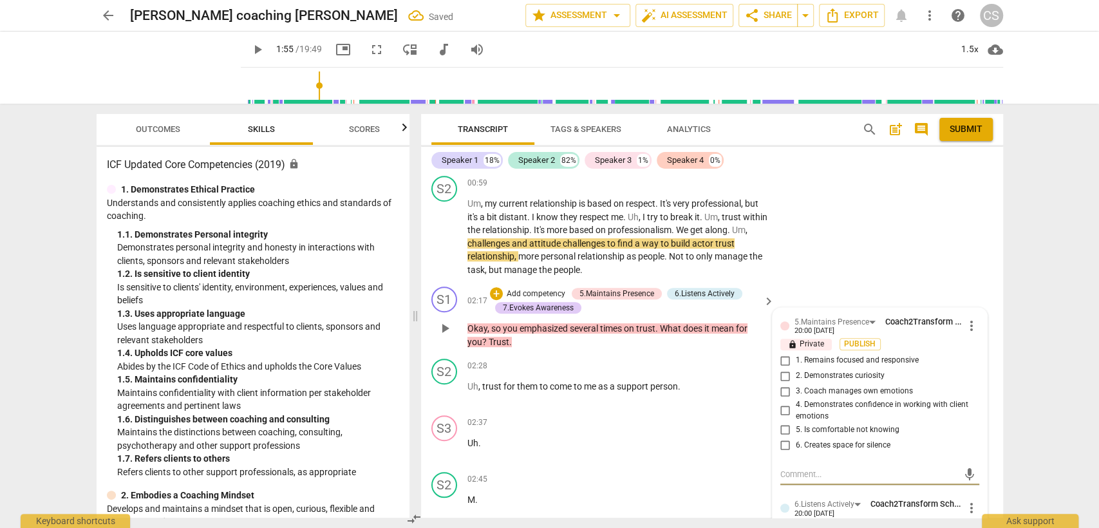
click at [787, 372] on input "2. Demonstrates curiosity" at bounding box center [785, 375] width 21 height 15
click at [783, 358] on input "1. Remains focused and responsive" at bounding box center [785, 360] width 21 height 15
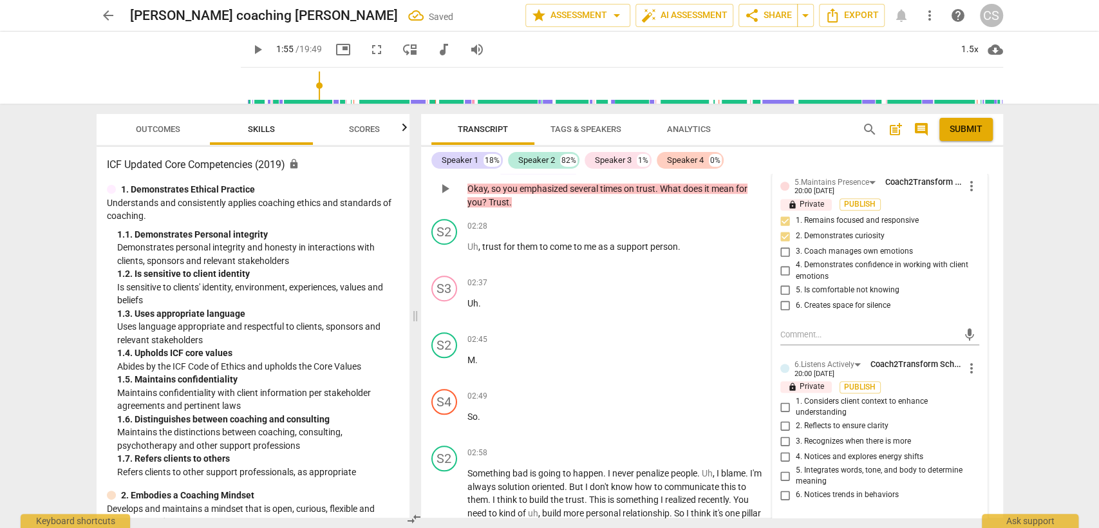
scroll to position [618, 0]
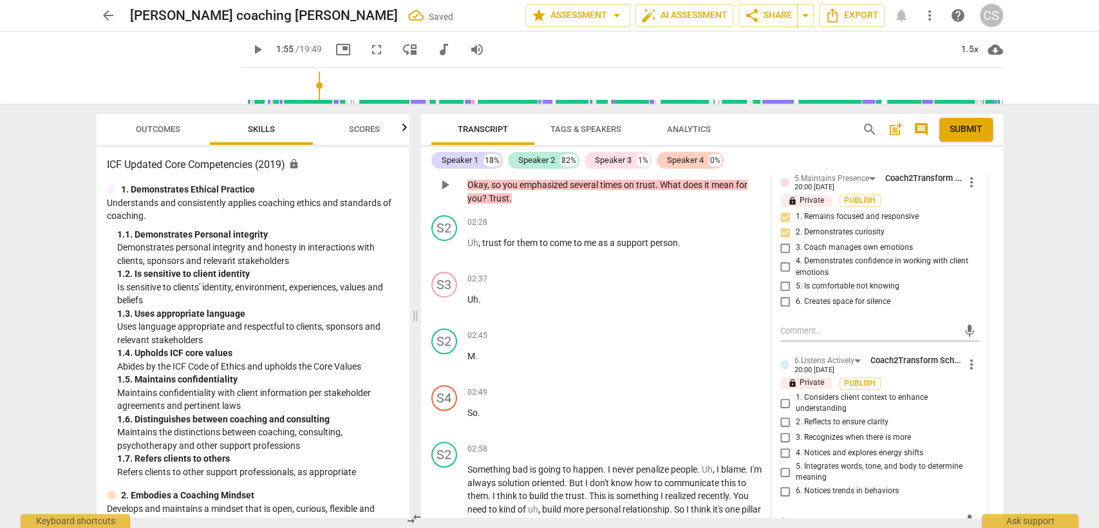
click at [783, 399] on input "1. Considers client context to enhance understanding" at bounding box center [785, 402] width 21 height 15
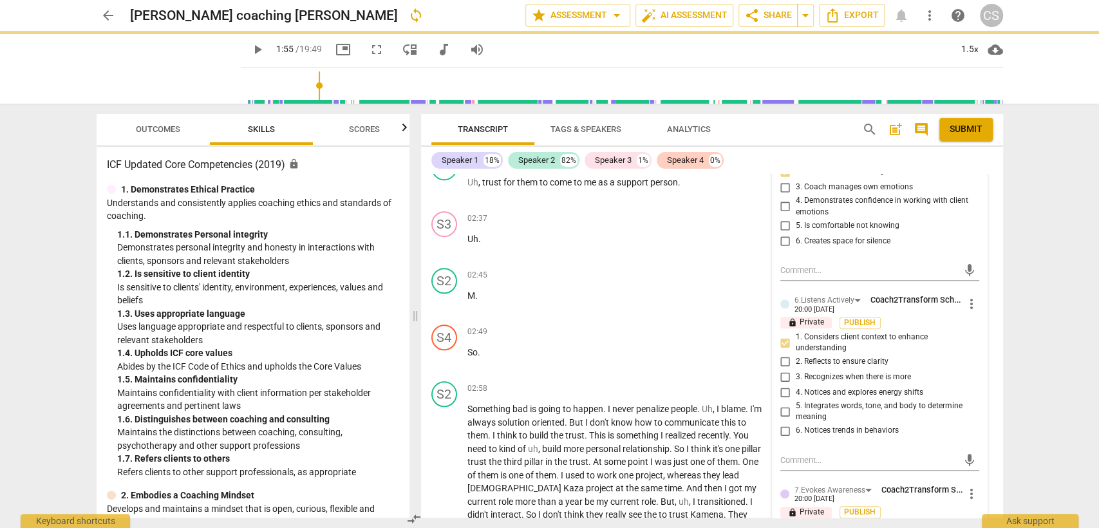
scroll to position [761, 0]
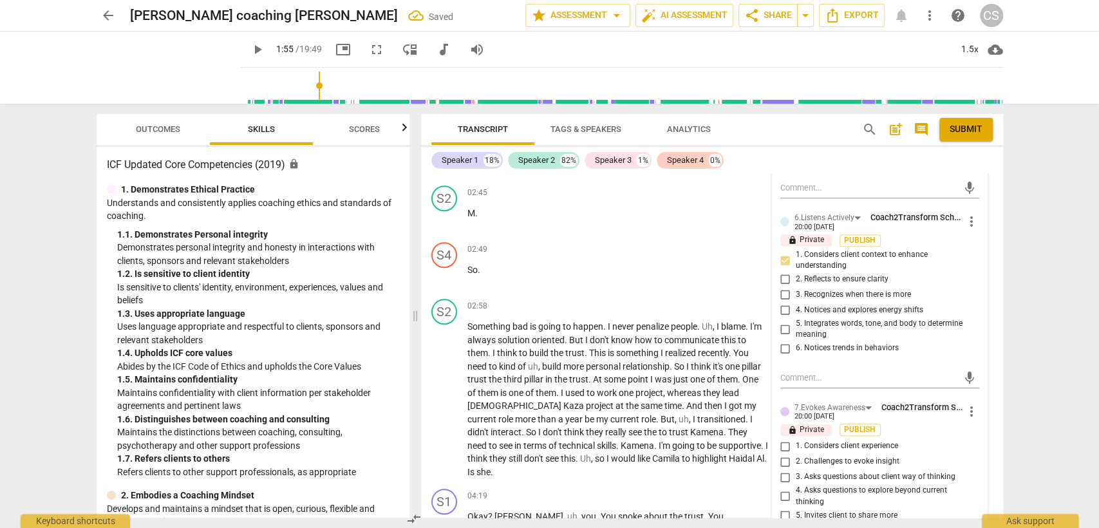
click at [786, 470] on input "3. Asks questions about client way of thinking" at bounding box center [785, 476] width 21 height 15
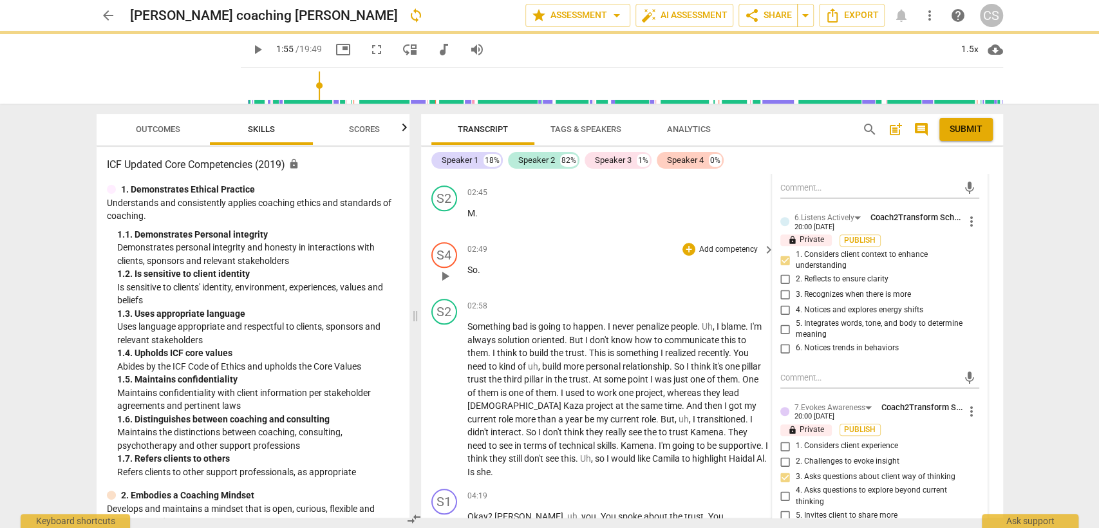
click at [628, 252] on div "02:49 + Add competency keyboard_arrow_right So ." at bounding box center [621, 265] width 309 height 46
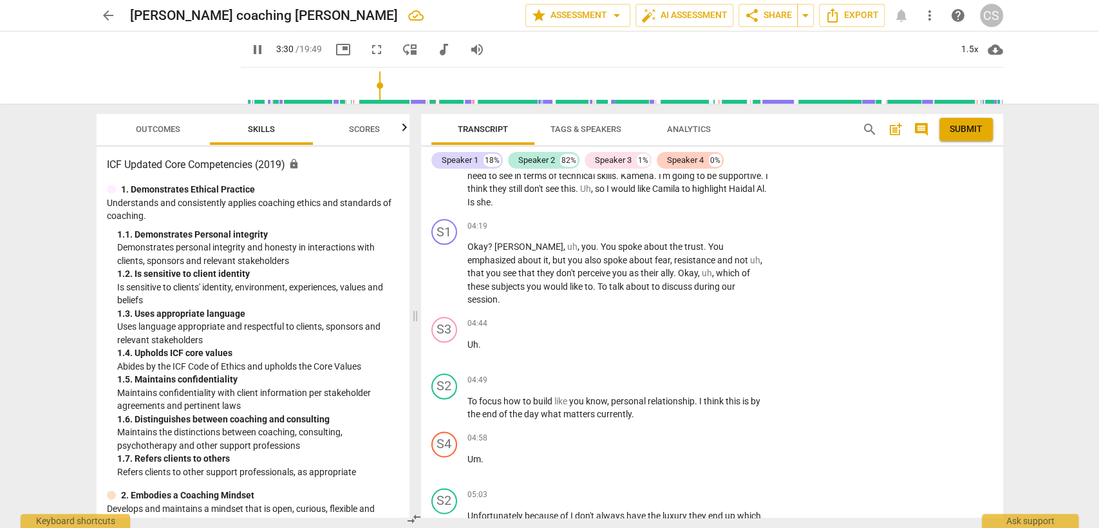
scroll to position [1047, 0]
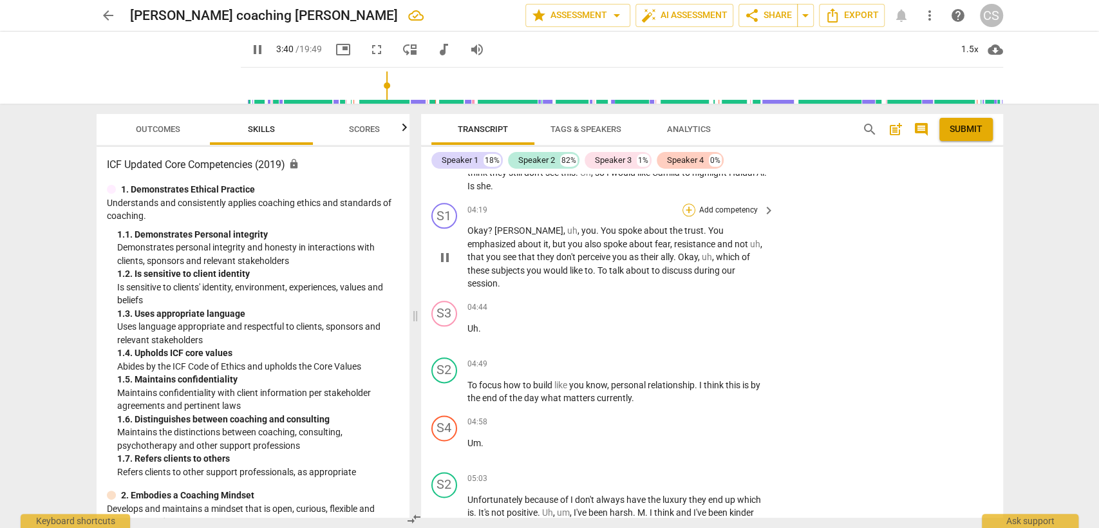
click at [686, 203] on div "+" at bounding box center [689, 209] width 13 height 13
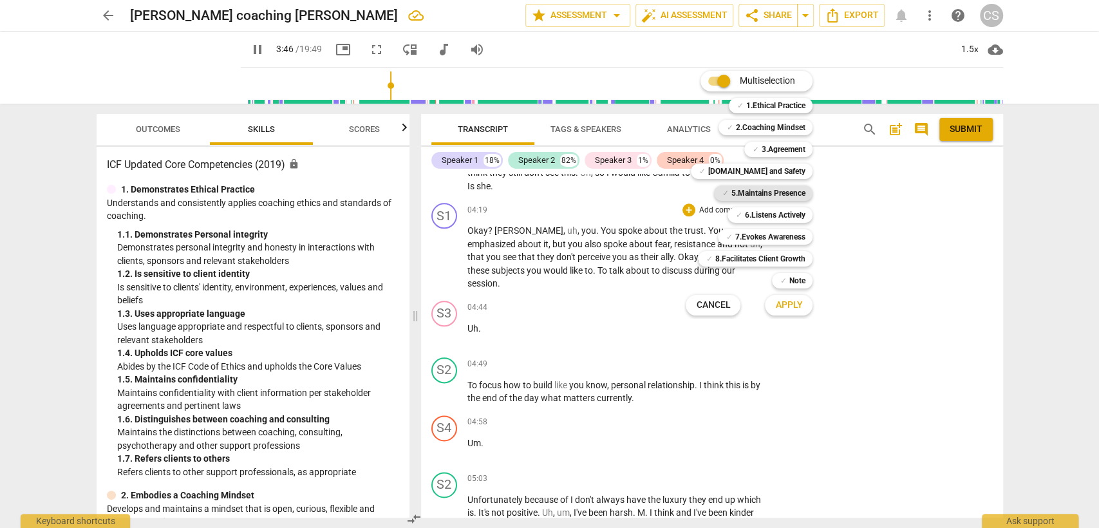
click at [762, 187] on b "5.Maintains Presence" at bounding box center [768, 192] width 74 height 15
click at [770, 214] on b "6.Listens Actively" at bounding box center [774, 214] width 61 height 15
click at [786, 149] on b "3.Agreement" at bounding box center [783, 149] width 44 height 15
click at [795, 305] on span "Apply" at bounding box center [788, 305] width 27 height 13
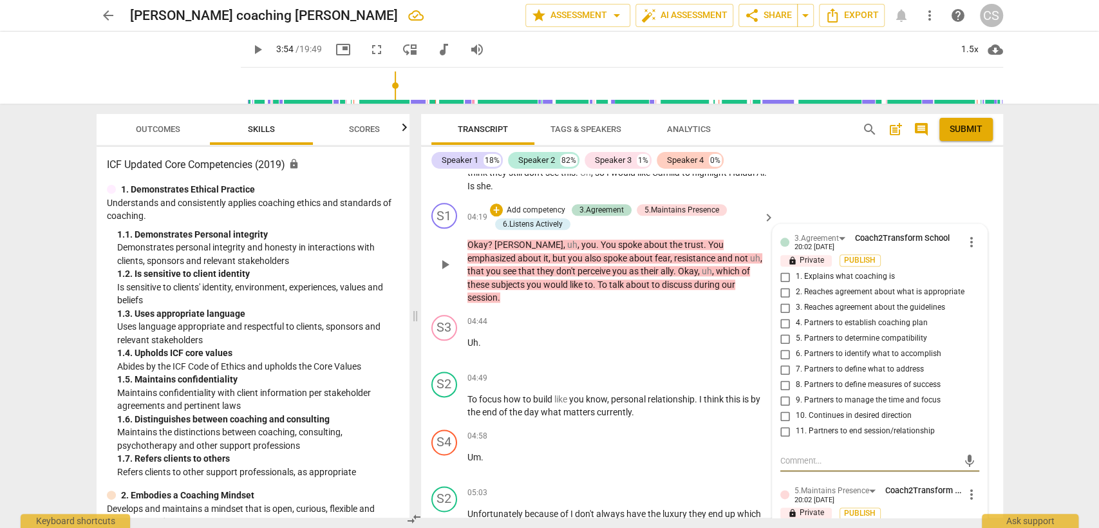
click at [782, 393] on input "9. Partners to manage the time and focus" at bounding box center [785, 400] width 21 height 15
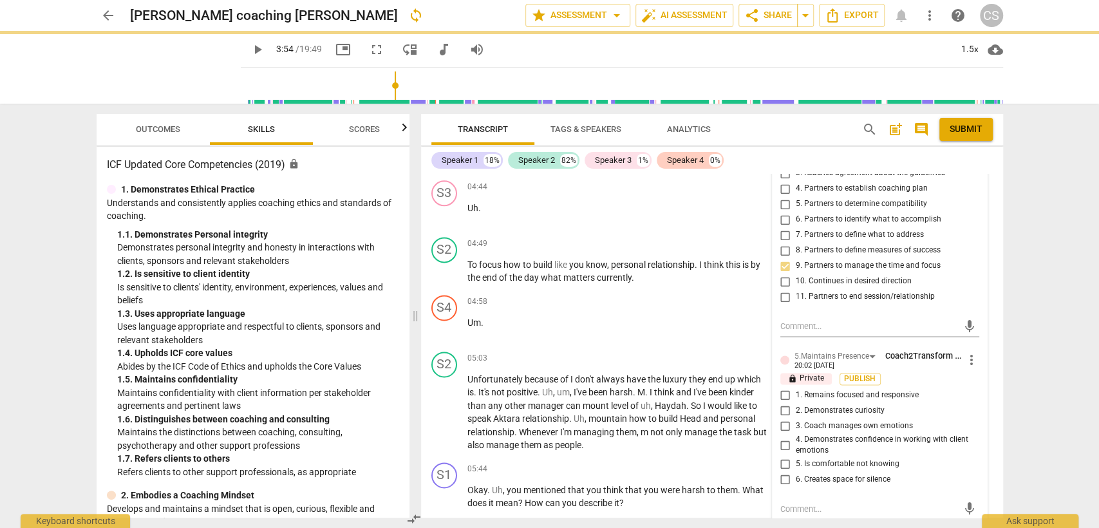
scroll to position [1262, 0]
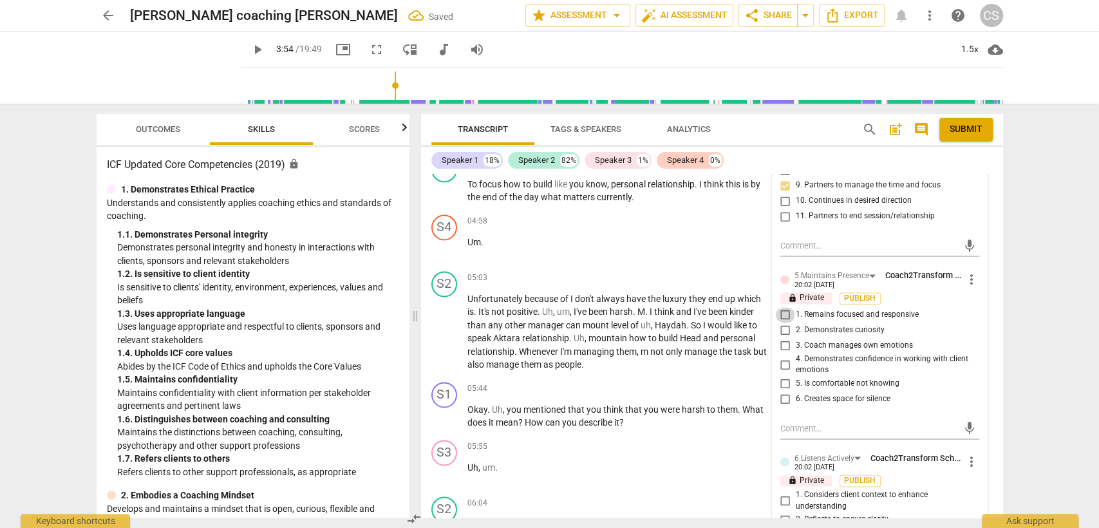
click at [781, 307] on input "1. Remains focused and responsive" at bounding box center [785, 314] width 21 height 15
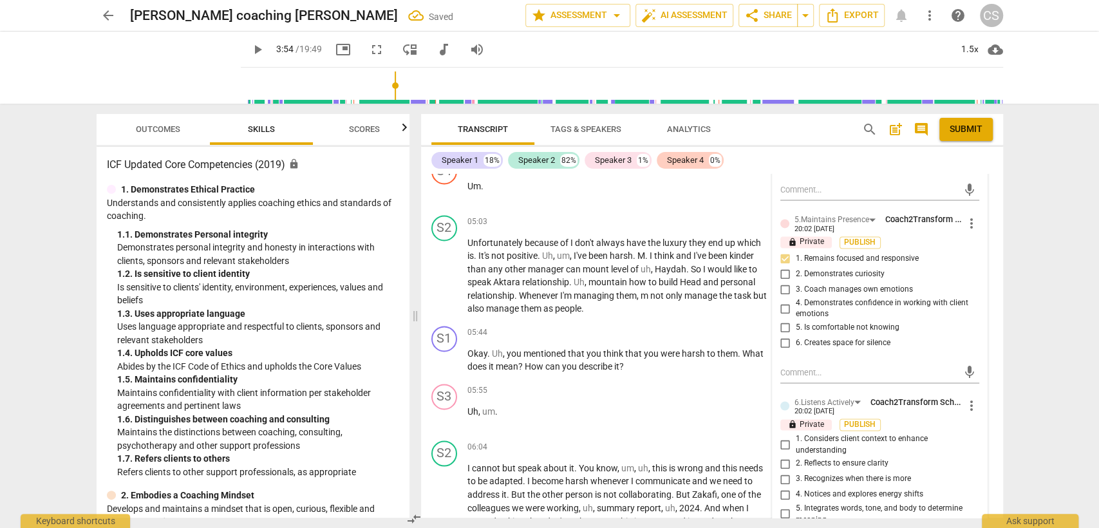
scroll to position [1405, 0]
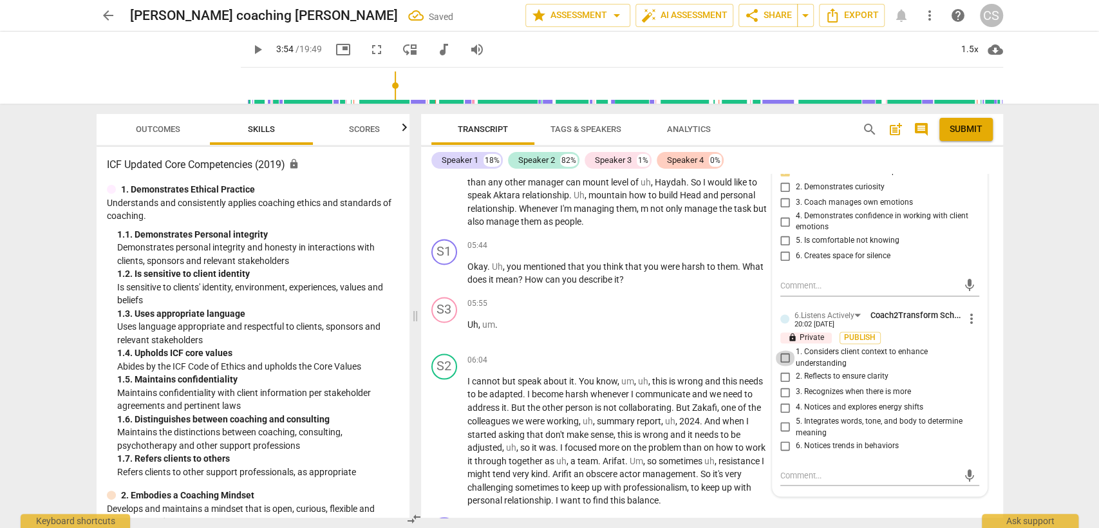
click at [783, 350] on input "1. Considers client context to enhance understanding" at bounding box center [785, 357] width 21 height 15
click at [782, 369] on input "2. Reflects to ensure clarity" at bounding box center [785, 376] width 21 height 15
click at [621, 297] on div "05:55 + Add competency keyboard_arrow_right Uh , um ." at bounding box center [621, 320] width 309 height 46
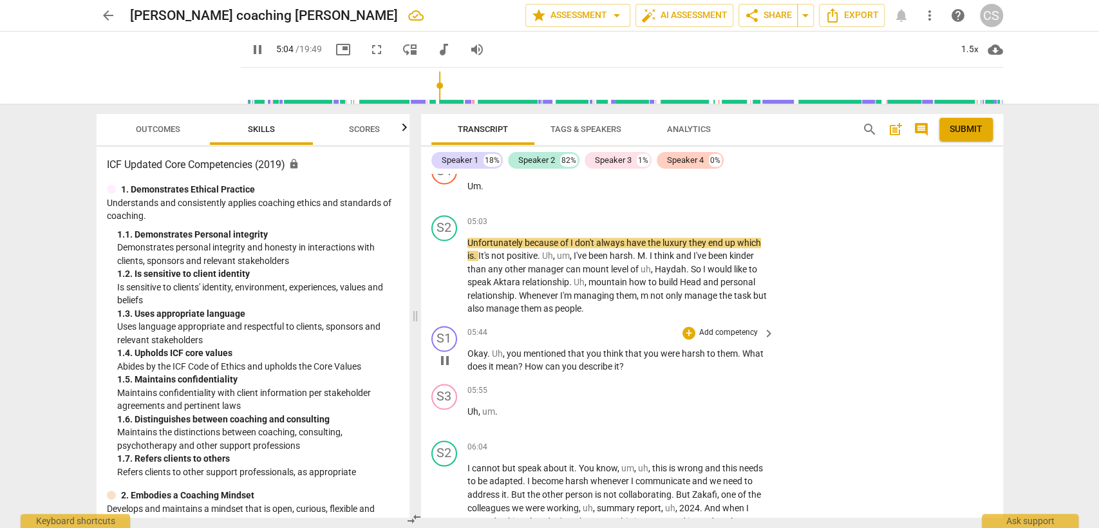
scroll to position [1334, 0]
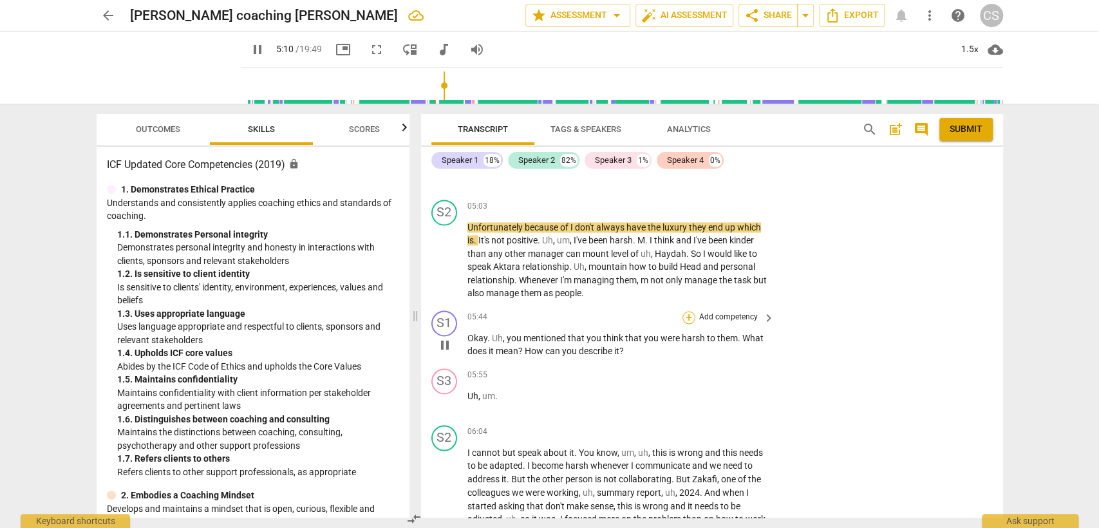
click at [683, 311] on div "+" at bounding box center [689, 317] width 13 height 13
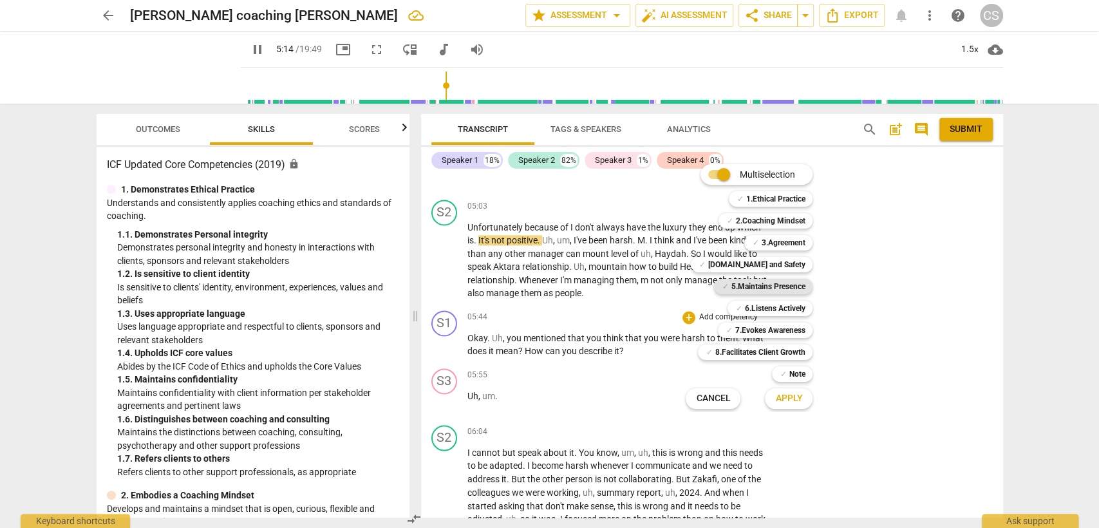
click at [778, 281] on b "5.Maintains Presence" at bounding box center [768, 286] width 74 height 15
click at [762, 308] on b "6.Listens Actively" at bounding box center [774, 308] width 61 height 15
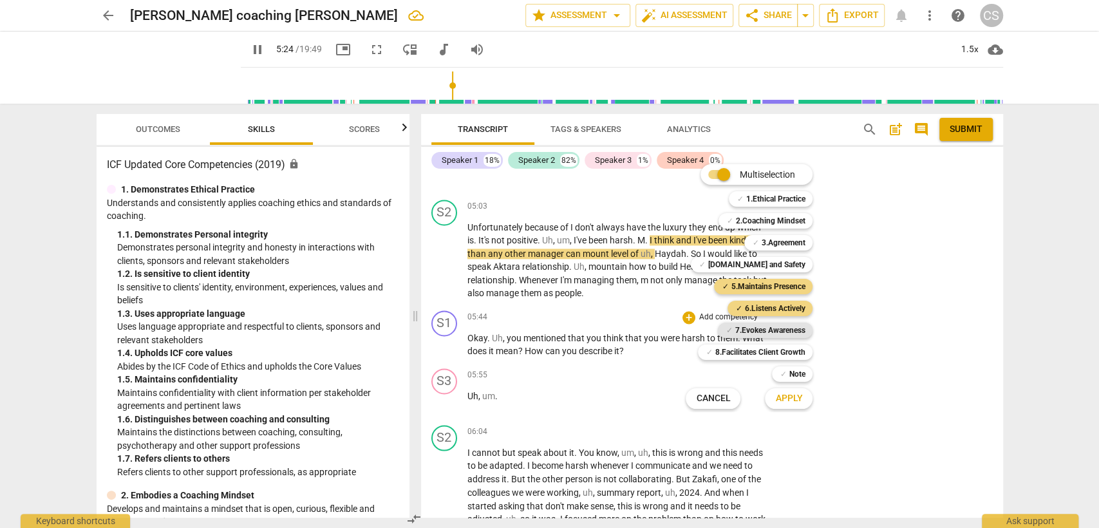
click at [748, 325] on b "7.Evokes Awareness" at bounding box center [770, 330] width 70 height 15
click at [794, 405] on button "Apply" at bounding box center [789, 398] width 48 height 23
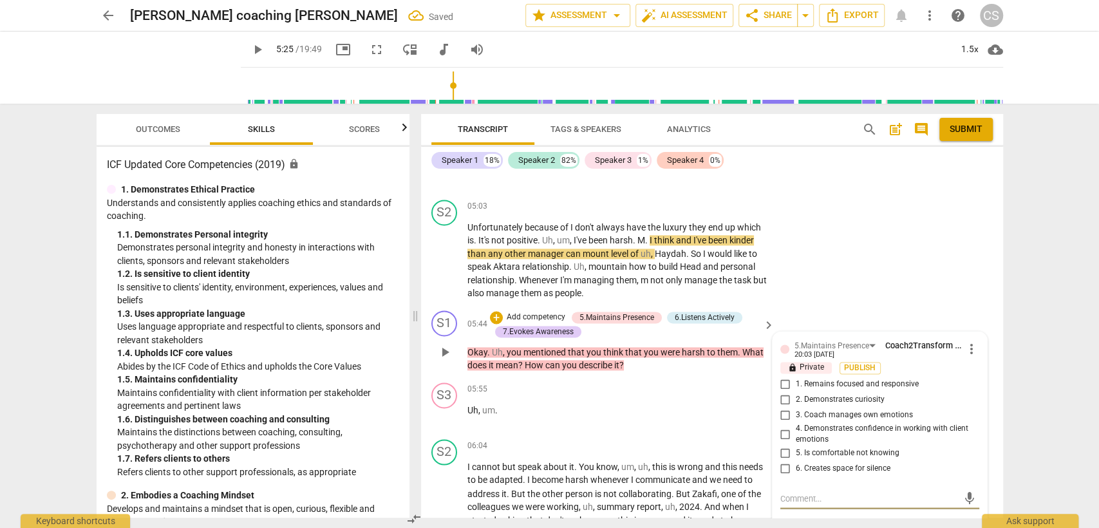
click at [787, 392] on input "2. Demonstrates curiosity" at bounding box center [785, 399] width 21 height 15
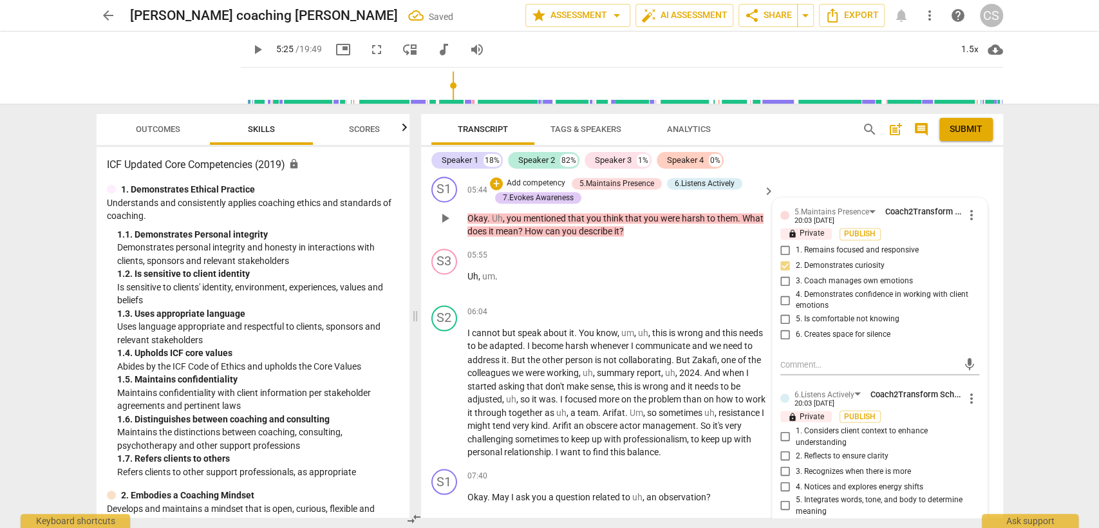
scroll to position [1476, 0]
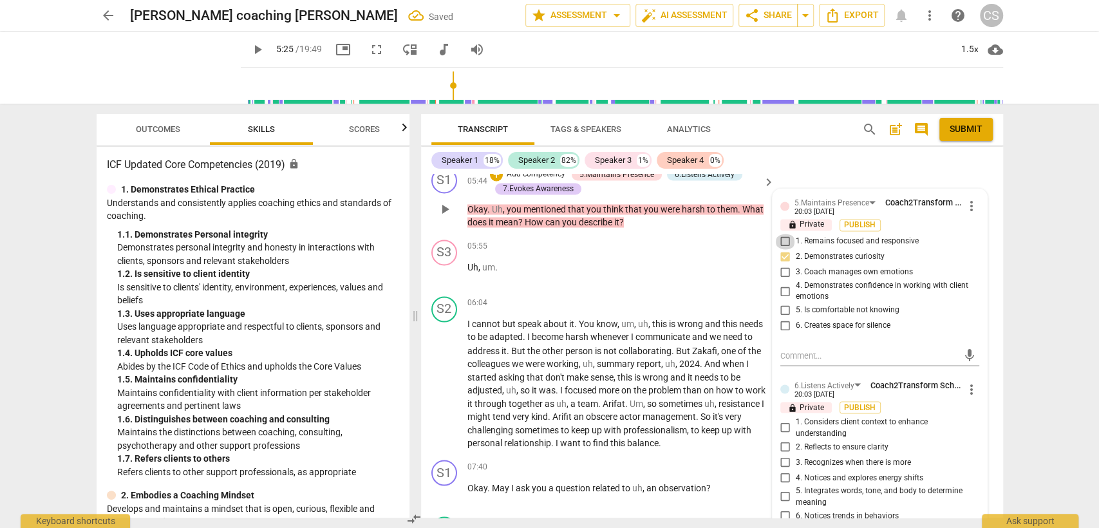
click at [780, 234] on input "1. Remains focused and responsive" at bounding box center [785, 241] width 21 height 15
click at [784, 420] on input "1. Considers client context to enhance understanding" at bounding box center [785, 427] width 21 height 15
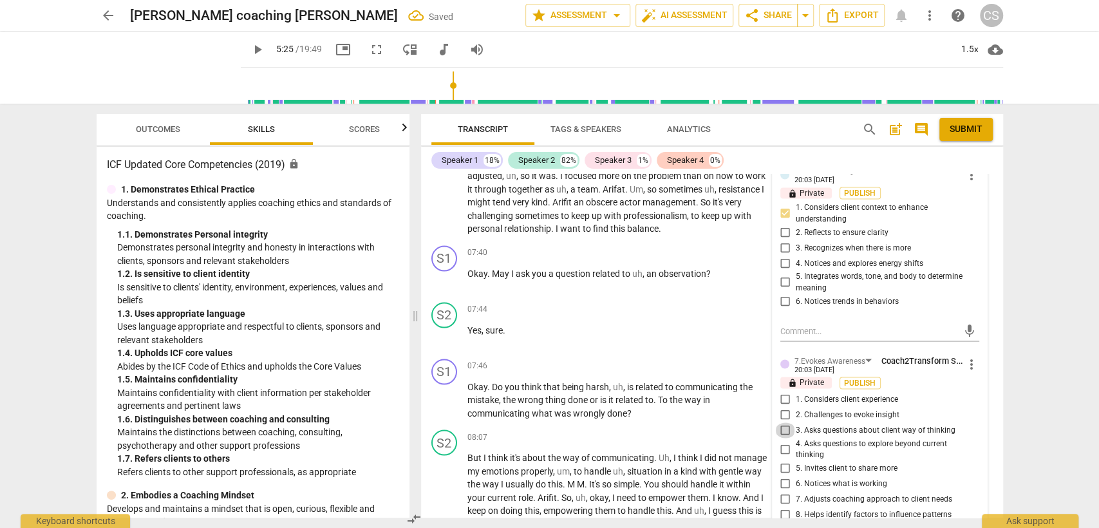
click at [783, 422] on input "3. Asks questions about client way of thinking" at bounding box center [785, 429] width 21 height 15
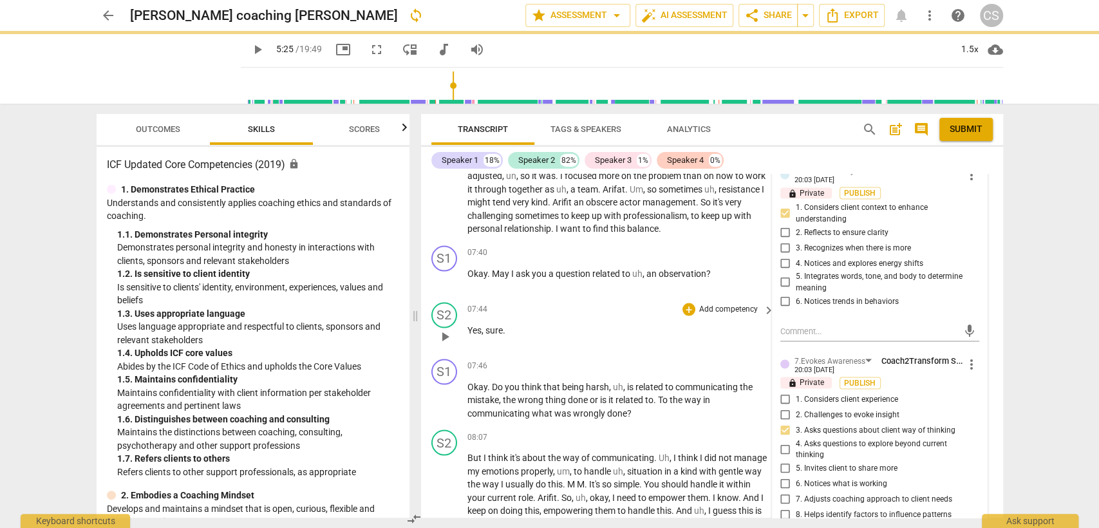
click at [665, 323] on p "Yes , sure ." at bounding box center [617, 330] width 301 height 14
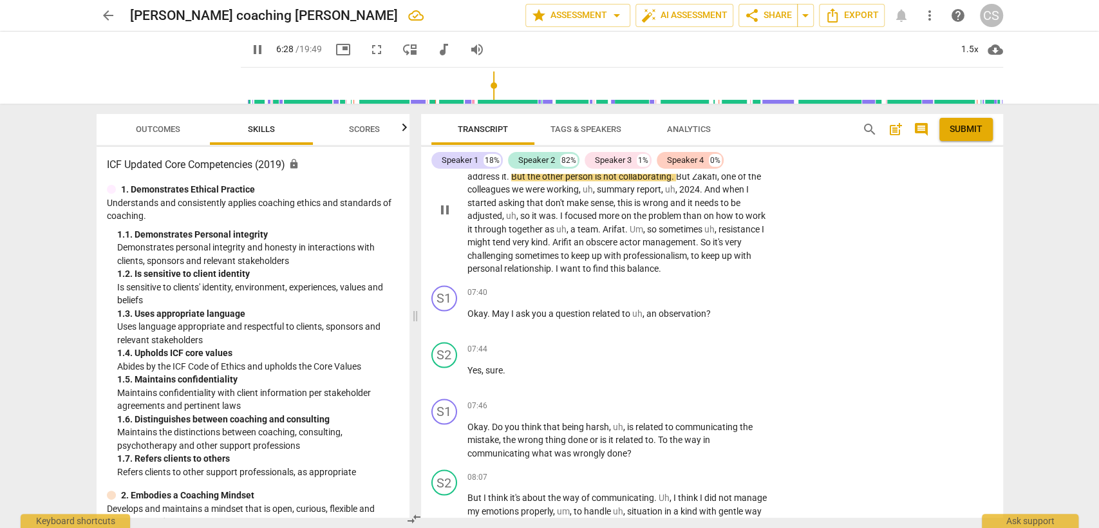
scroll to position [1619, 0]
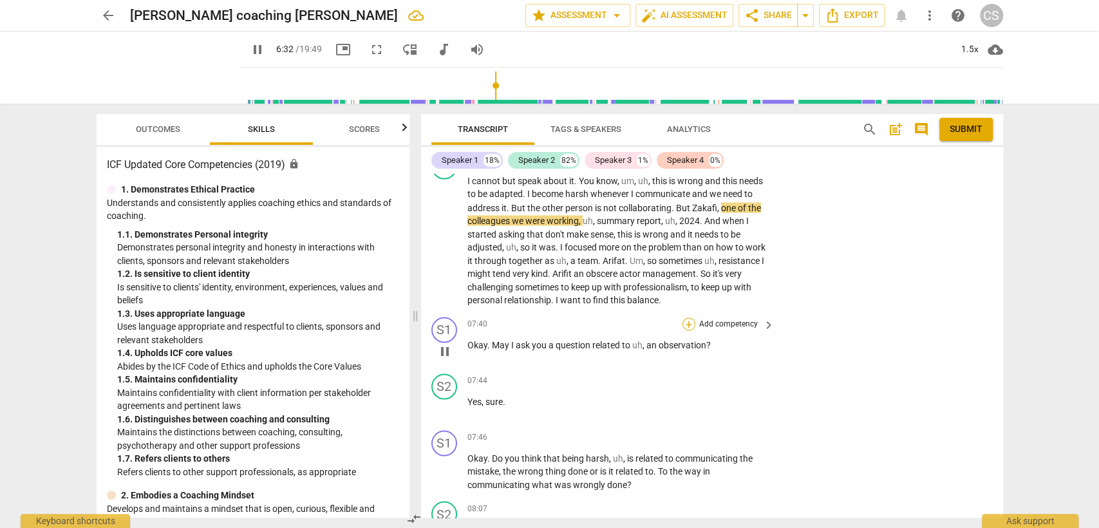
click at [684, 317] on div "+" at bounding box center [689, 323] width 13 height 13
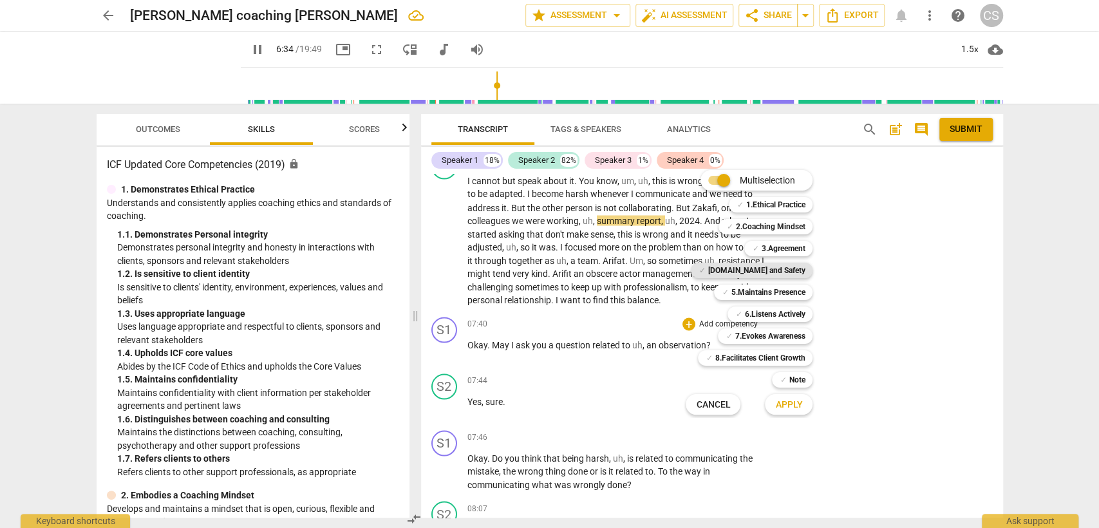
click at [773, 270] on b "[DOMAIN_NAME] and Safety" at bounding box center [756, 270] width 97 height 15
click at [783, 412] on button "Apply" at bounding box center [789, 404] width 48 height 23
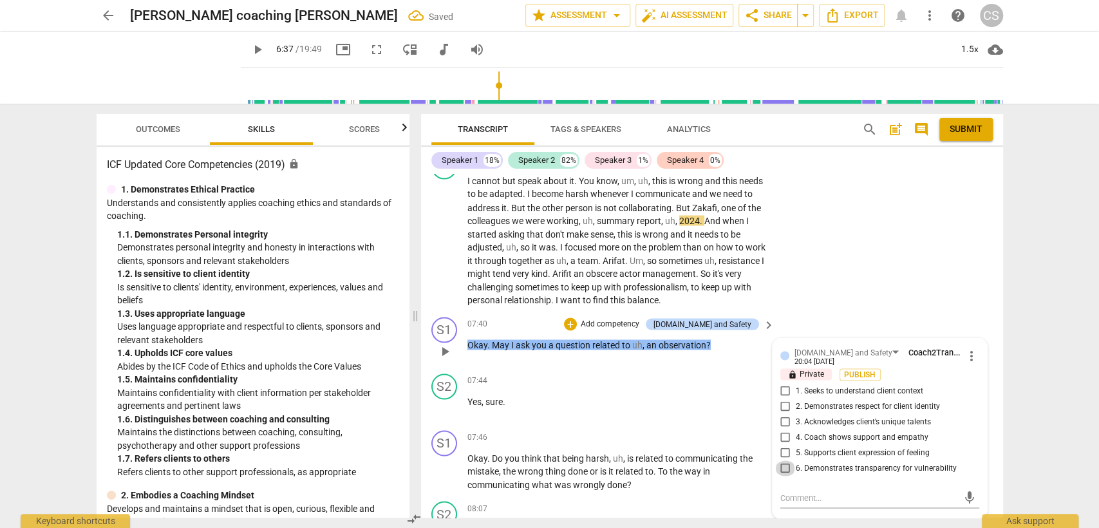
click at [784, 460] on input "6. Demonstrates transparency for vulnerability" at bounding box center [785, 467] width 21 height 15
click at [613, 395] on p "Yes , sure ." at bounding box center [617, 402] width 301 height 14
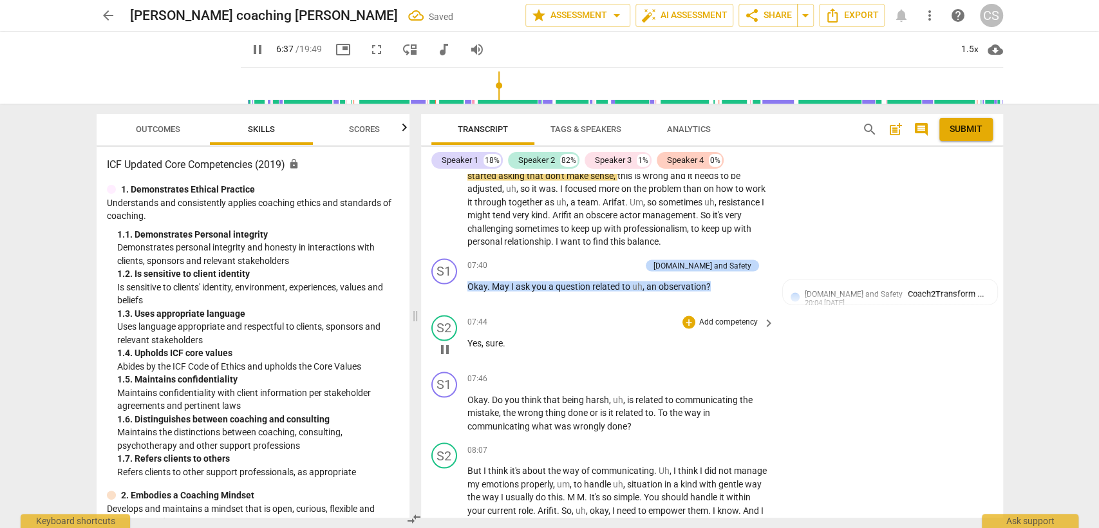
scroll to position [1762, 0]
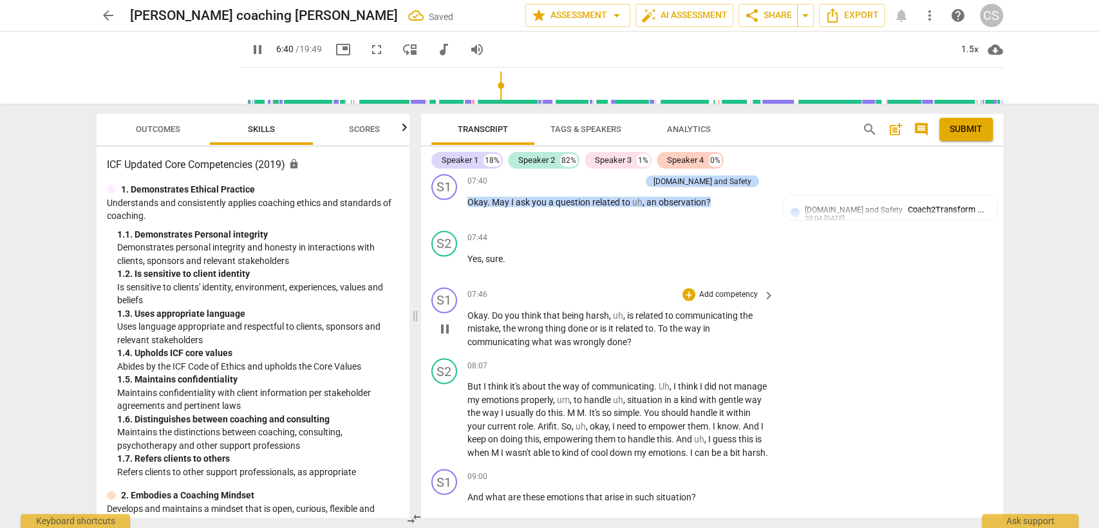
click at [495, 308] on p "Okay . Do you think that being harsh , uh , is related to communicating the mis…" at bounding box center [617, 328] width 301 height 40
click at [500, 310] on span "Do" at bounding box center [498, 315] width 13 height 10
click at [684, 288] on div "+" at bounding box center [689, 294] width 13 height 13
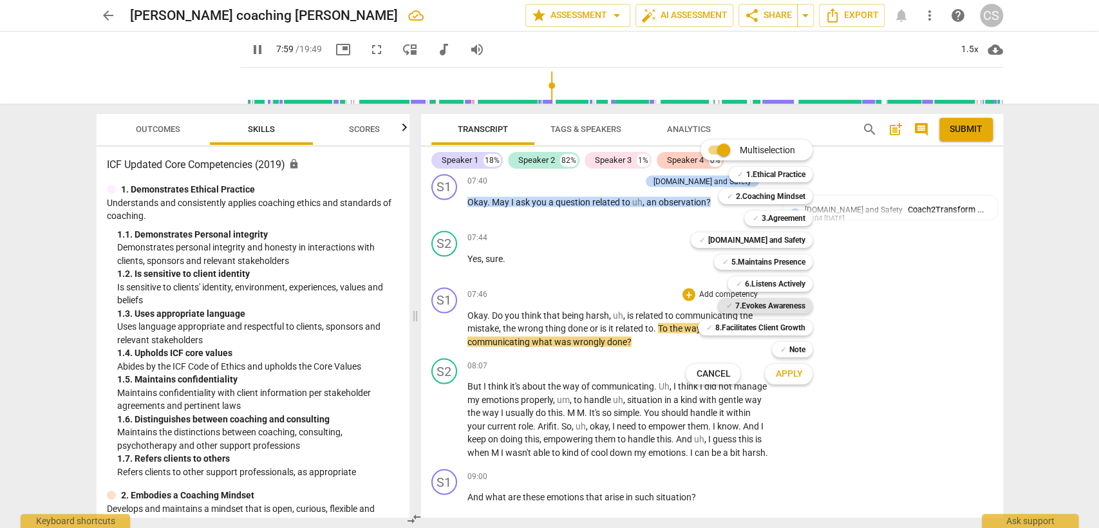
click at [753, 308] on b "7.Evokes Awareness" at bounding box center [770, 305] width 70 height 15
click at [786, 382] on button "Apply" at bounding box center [789, 374] width 48 height 23
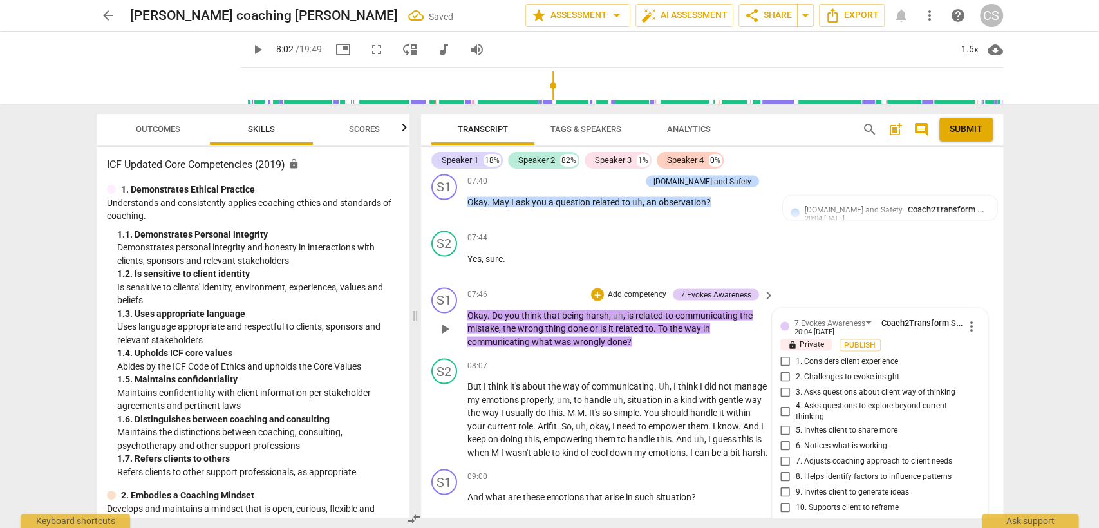
scroll to position [1771, 0]
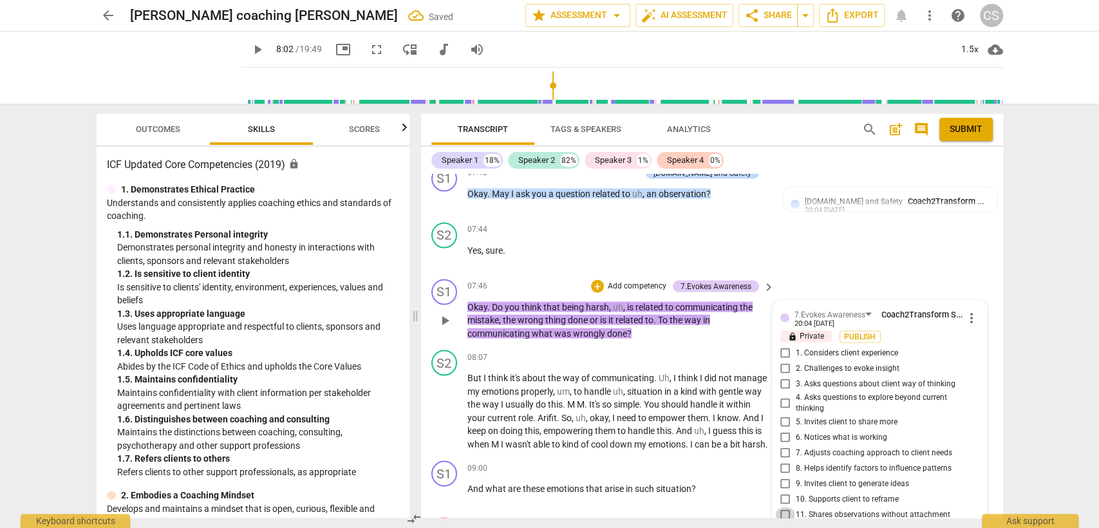
click at [788, 507] on input "11. Shares observations without attachment" at bounding box center [785, 514] width 21 height 15
click at [613, 426] on p "But I think it's about the way of communicating . Uh , I think I did not manage…" at bounding box center [617, 410] width 301 height 79
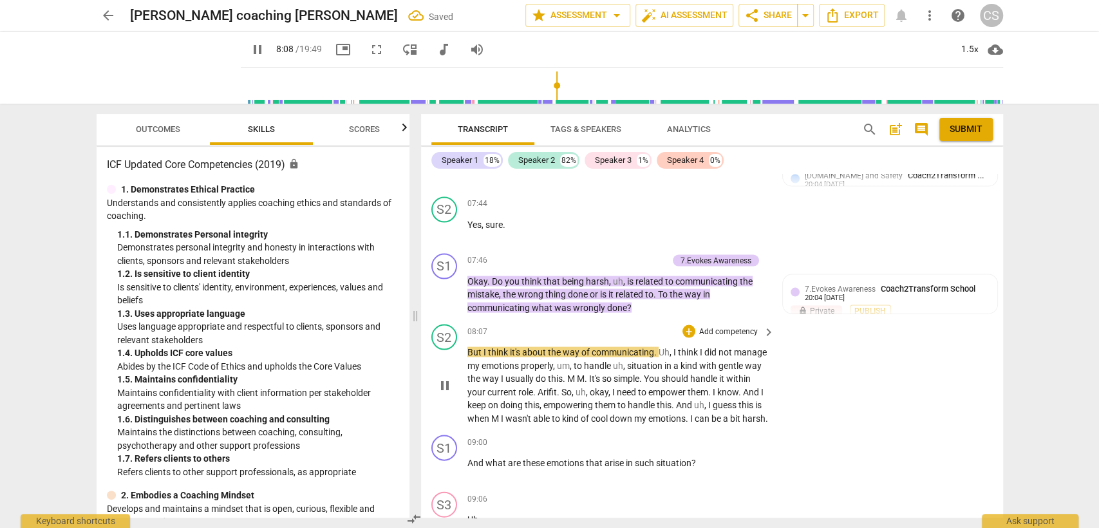
scroll to position [1914, 0]
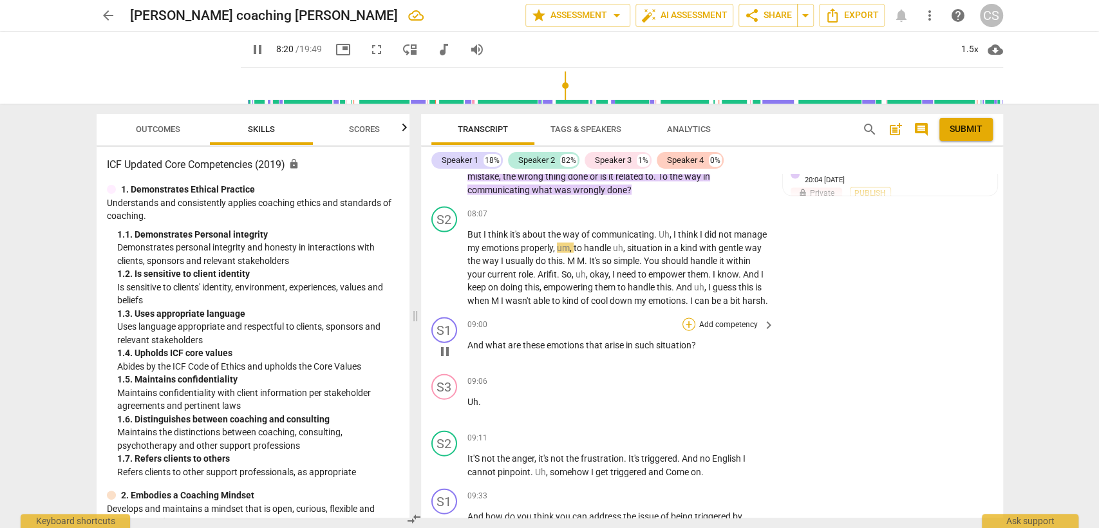
click at [686, 318] on div "+" at bounding box center [689, 324] width 13 height 13
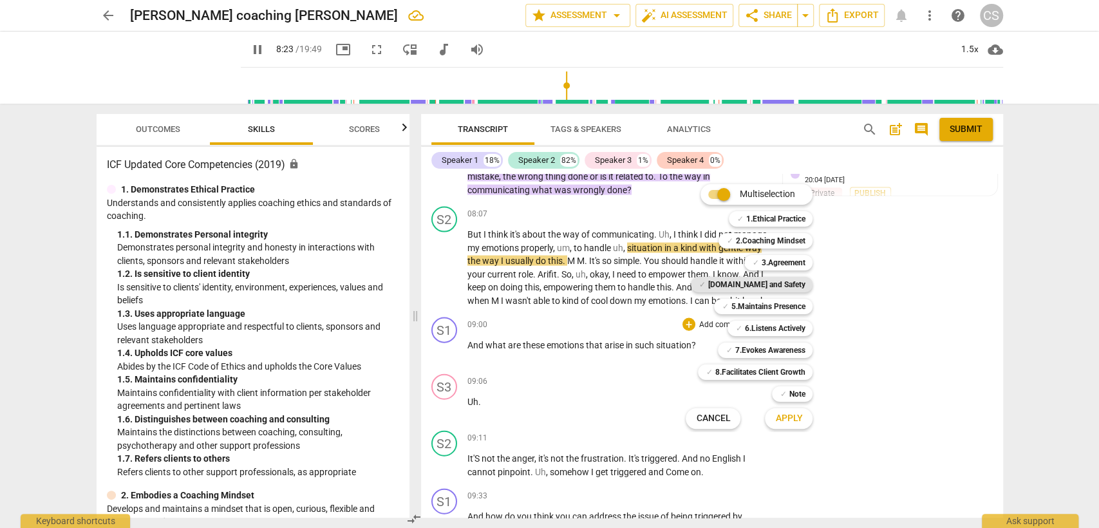
click at [770, 288] on b "[DOMAIN_NAME] and Safety" at bounding box center [756, 284] width 97 height 15
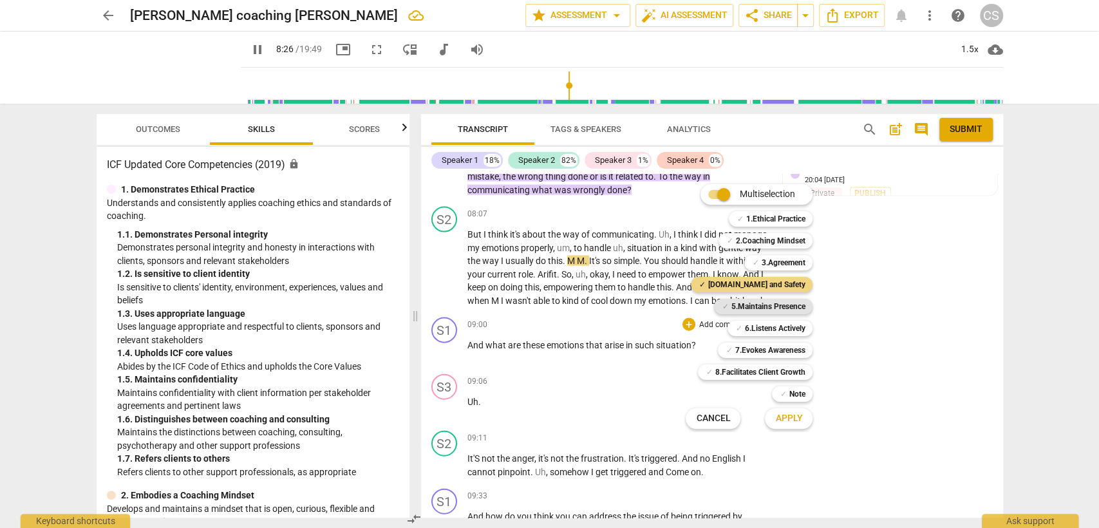
click at [766, 305] on b "5.Maintains Presence" at bounding box center [768, 306] width 74 height 15
click at [770, 328] on b "6.Listens Actively" at bounding box center [774, 328] width 61 height 15
click at [768, 348] on b "7.Evokes Awareness" at bounding box center [770, 350] width 70 height 15
click at [777, 418] on span "Apply" at bounding box center [788, 418] width 27 height 13
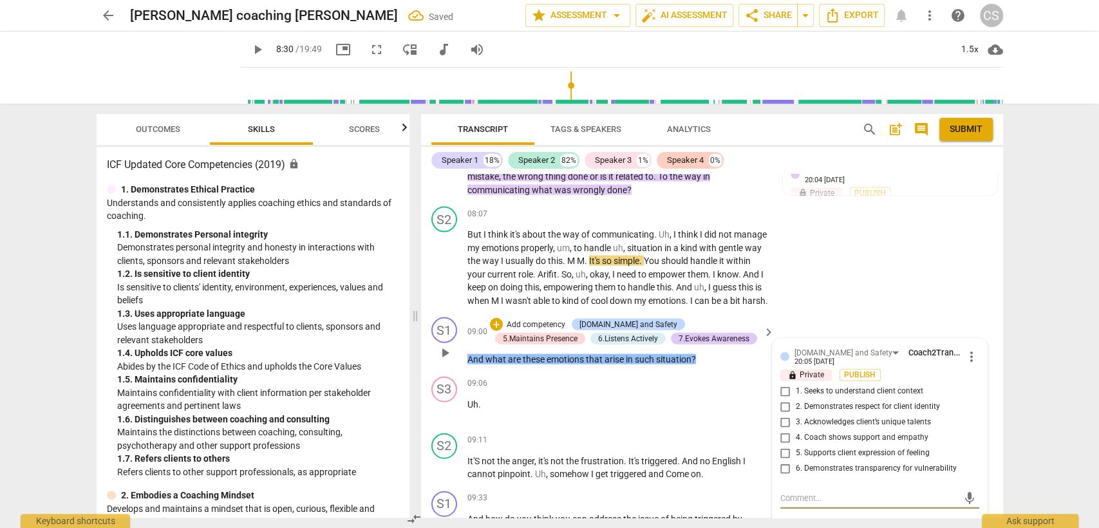
click at [784, 446] on input "5. Supports client expression of feeling" at bounding box center [785, 453] width 21 height 15
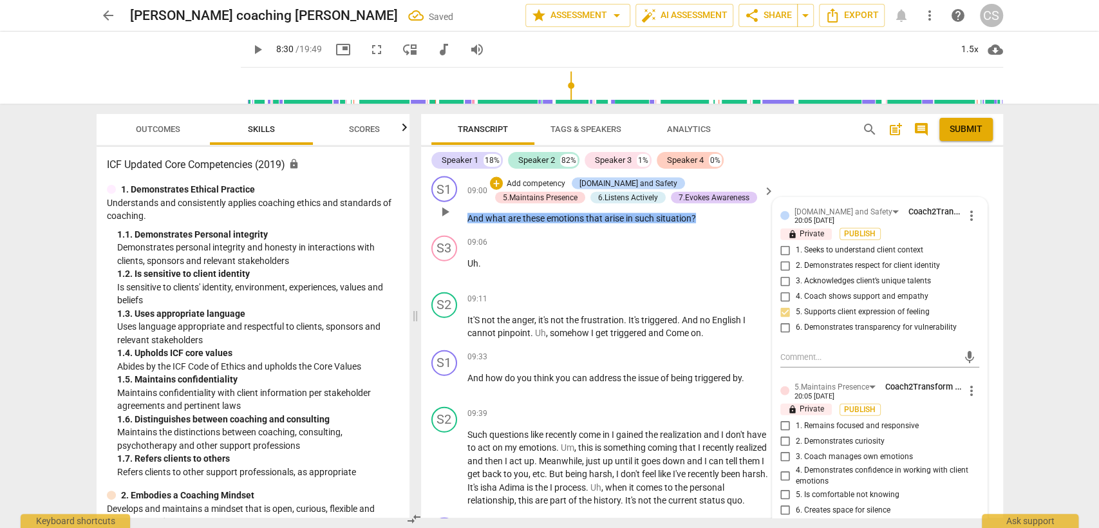
scroll to position [2057, 0]
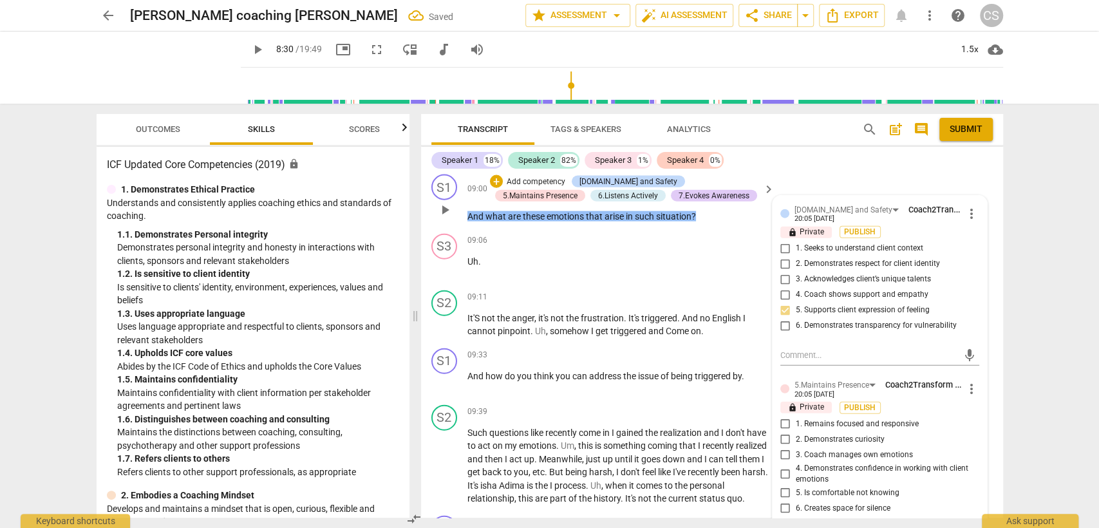
drag, startPoint x: 784, startPoint y: 435, endPoint x: 787, endPoint y: 403, distance: 31.7
click at [787, 417] on div "1. Remains focused and responsive 2. Demonstrates curiosity 3. Coach manages ow…" at bounding box center [879, 467] width 199 height 100
click at [782, 417] on input "1. Remains focused and responsive" at bounding box center [785, 424] width 21 height 15
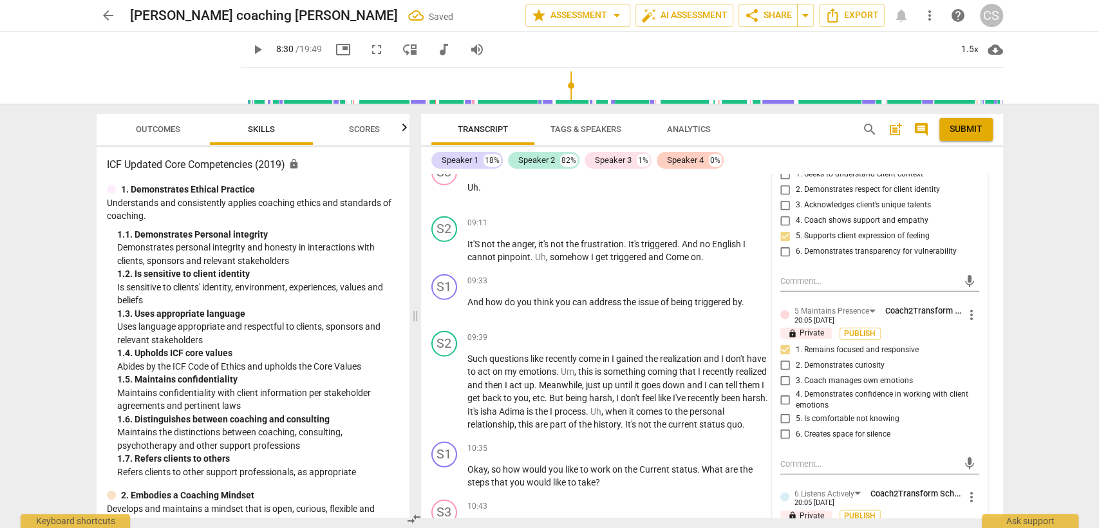
scroll to position [2200, 0]
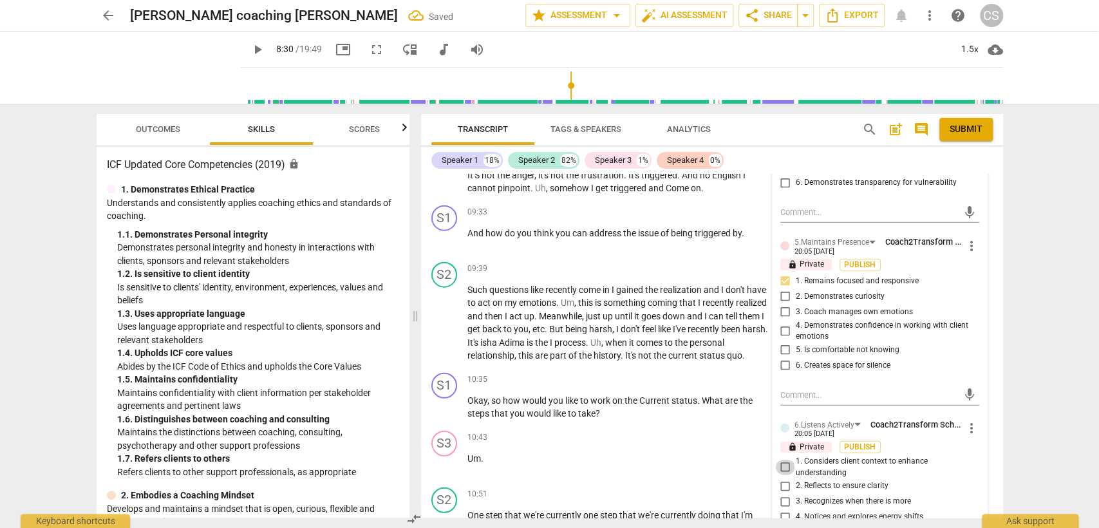
click at [779, 460] on input "1. Considers client context to enhance understanding" at bounding box center [785, 467] width 21 height 15
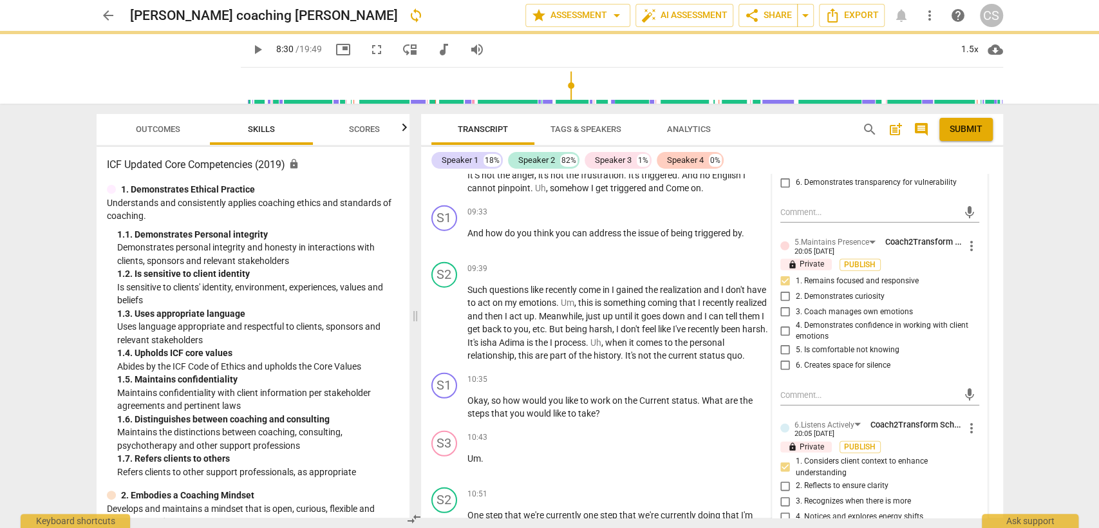
scroll to position [2415, 0]
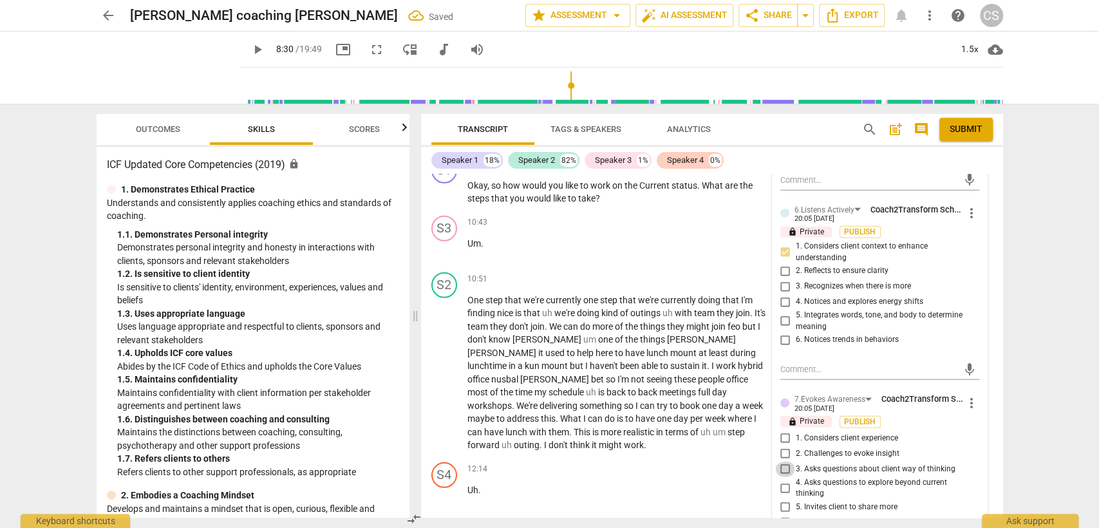
click at [782, 462] on input "3. Asks questions about client way of thinking" at bounding box center [785, 469] width 21 height 15
click at [629, 238] on p "Um ." at bounding box center [617, 244] width 301 height 14
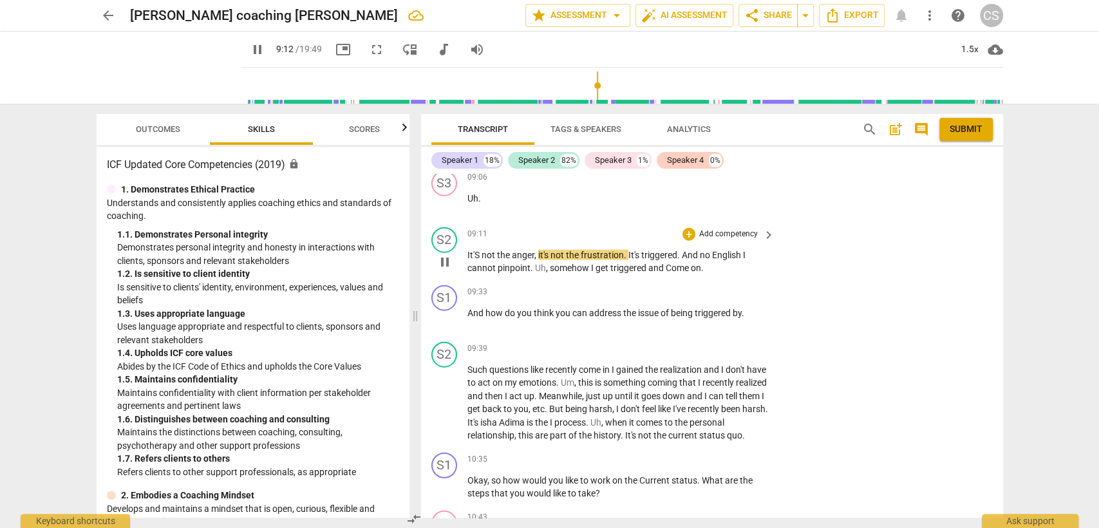
scroll to position [2128, 0]
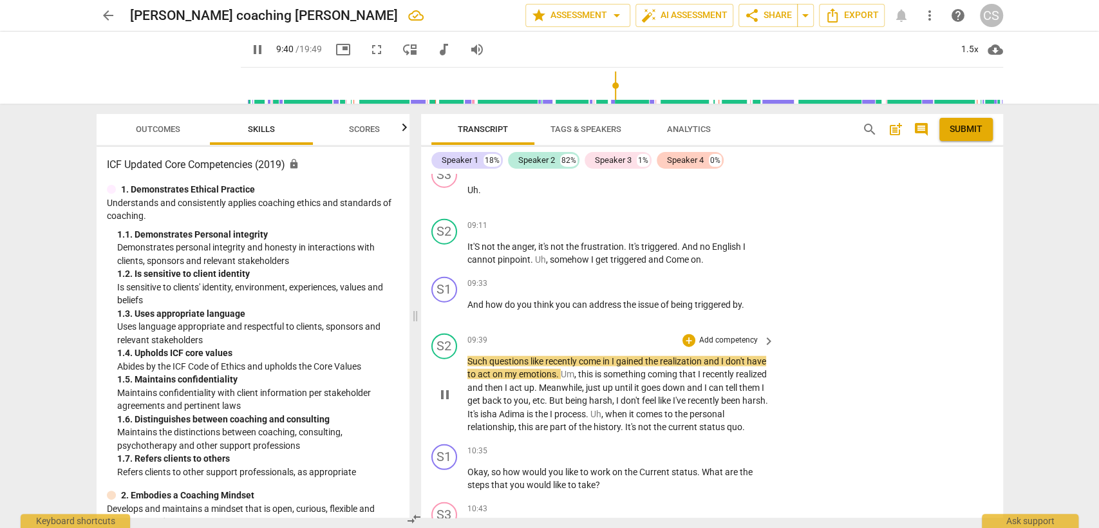
click at [530, 356] on span "questions" at bounding box center [509, 361] width 41 height 10
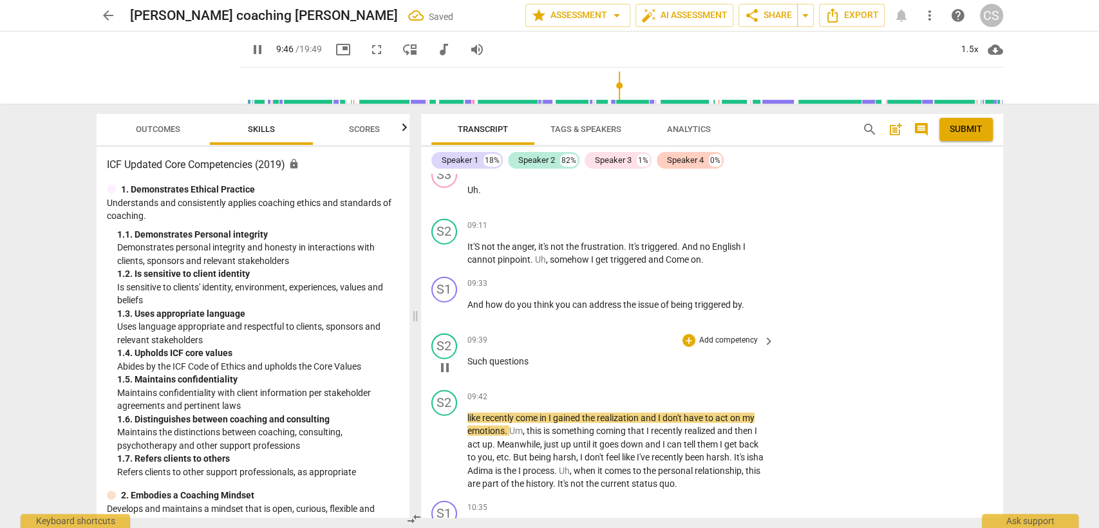
click at [465, 339] on div "S2 play_arrow pause" at bounding box center [449, 357] width 36 height 46
click at [469, 356] on span "Such" at bounding box center [478, 361] width 22 height 10
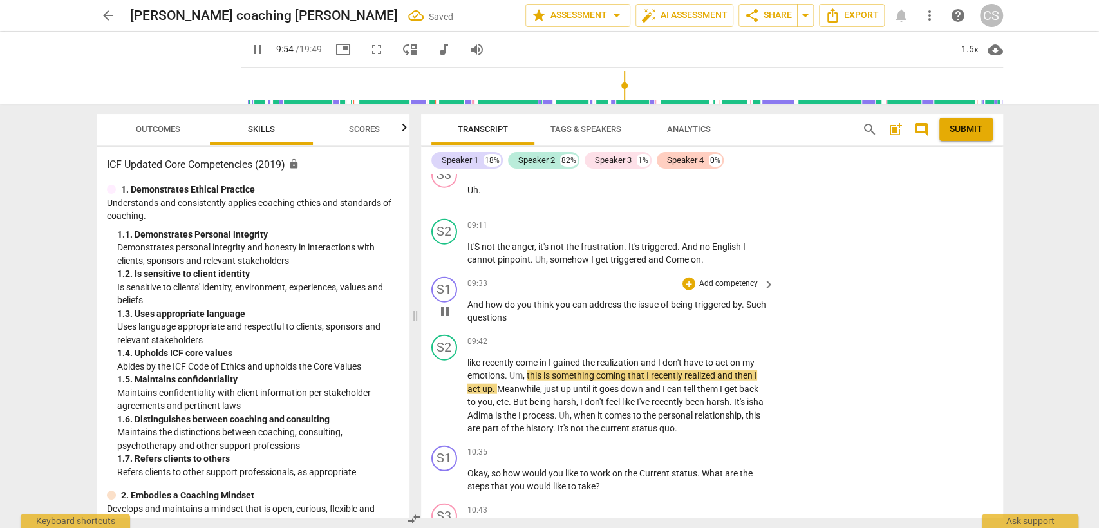
click at [746, 299] on span "Such" at bounding box center [756, 304] width 20 height 10
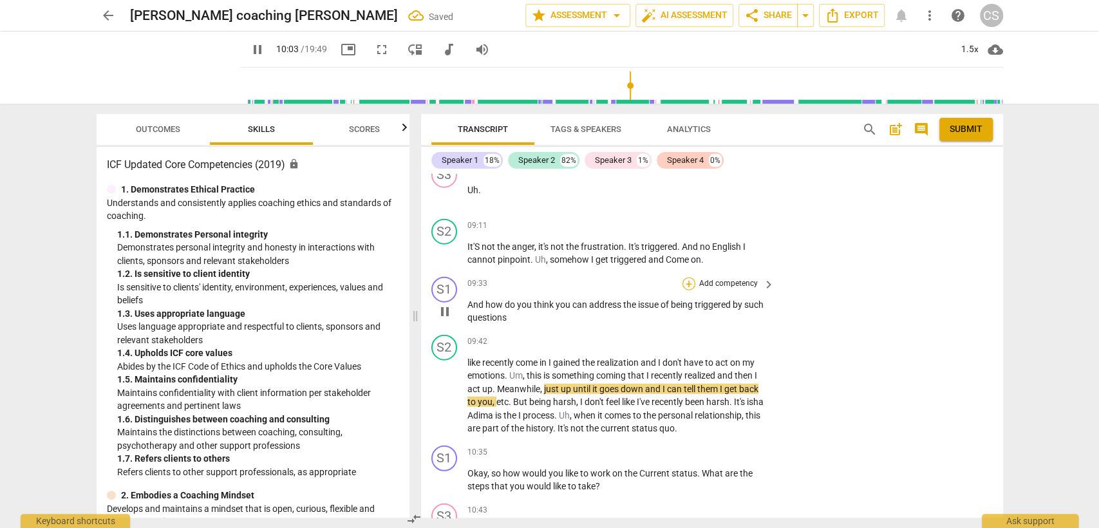
click at [686, 278] on div "+" at bounding box center [689, 284] width 13 height 13
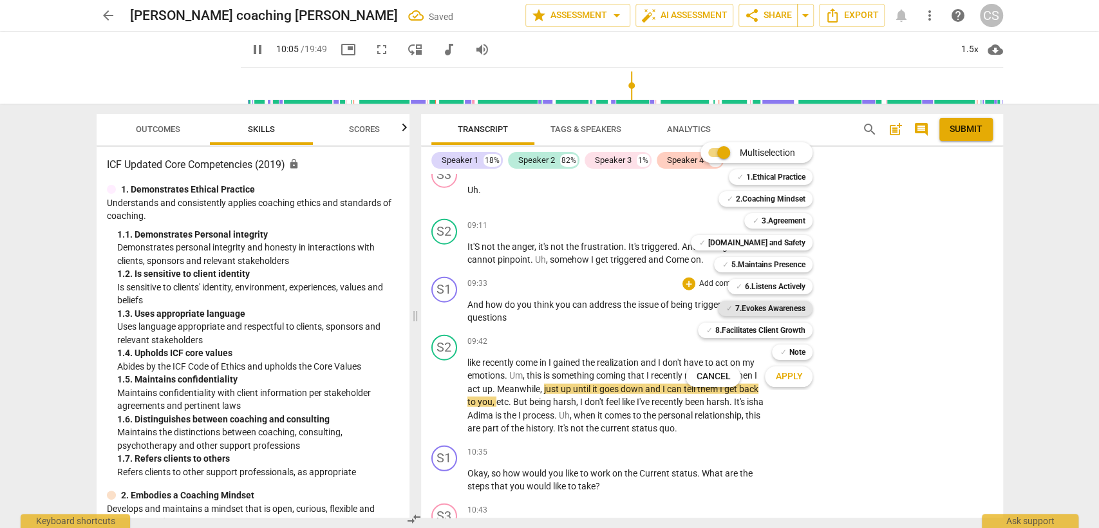
click at [757, 312] on b "7.Evokes Awareness" at bounding box center [770, 308] width 70 height 15
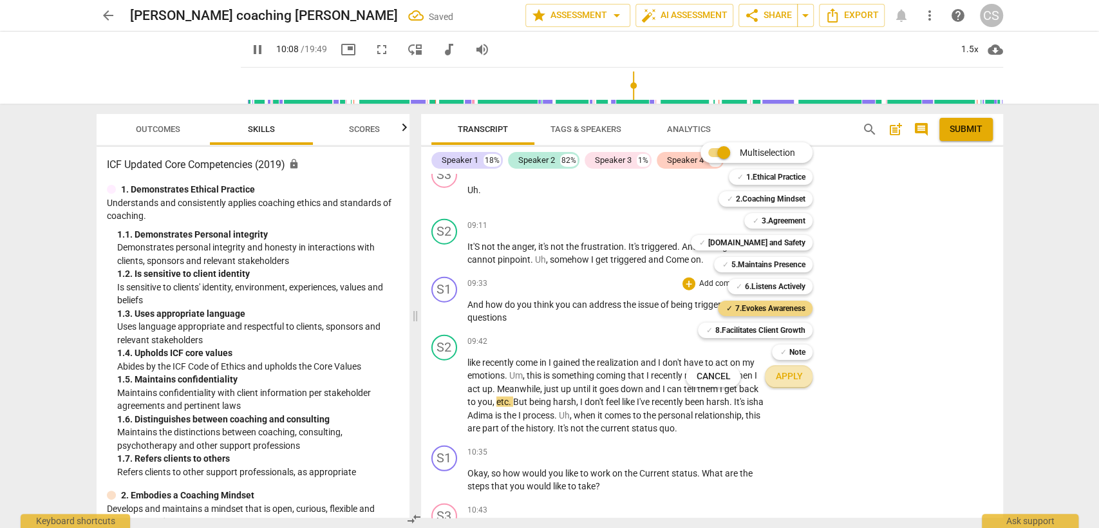
click at [794, 372] on span "Apply" at bounding box center [788, 376] width 27 height 13
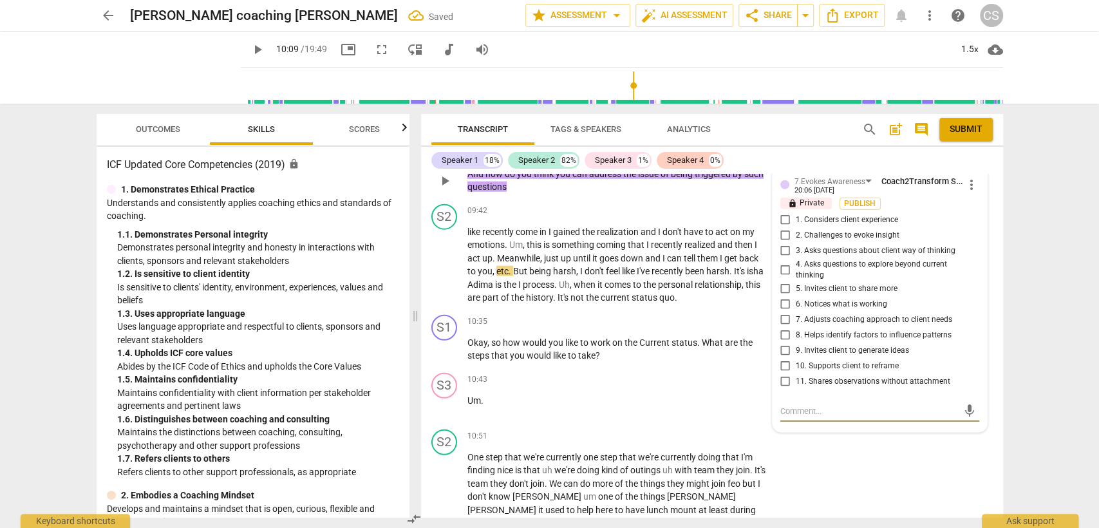
scroll to position [2234, 0]
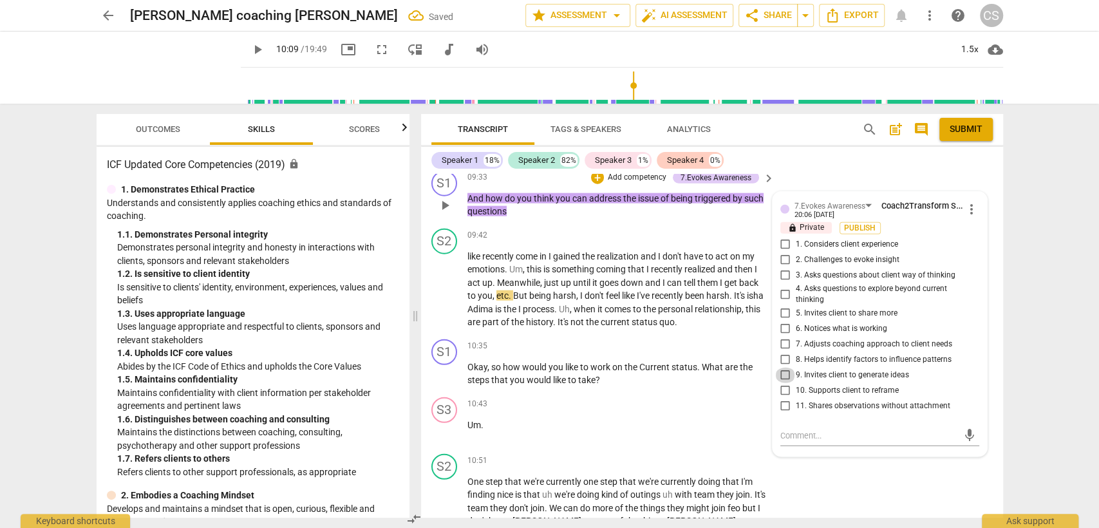
click at [785, 368] on input "9. Invites client to generate ideas" at bounding box center [785, 375] width 21 height 15
click at [599, 419] on p "Um ." at bounding box center [617, 426] width 301 height 14
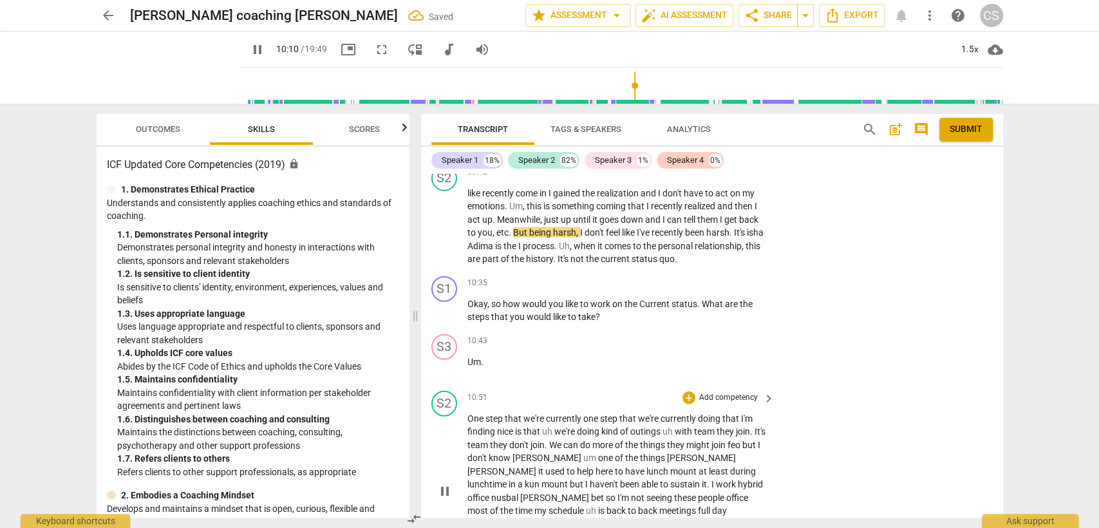
scroll to position [2306, 0]
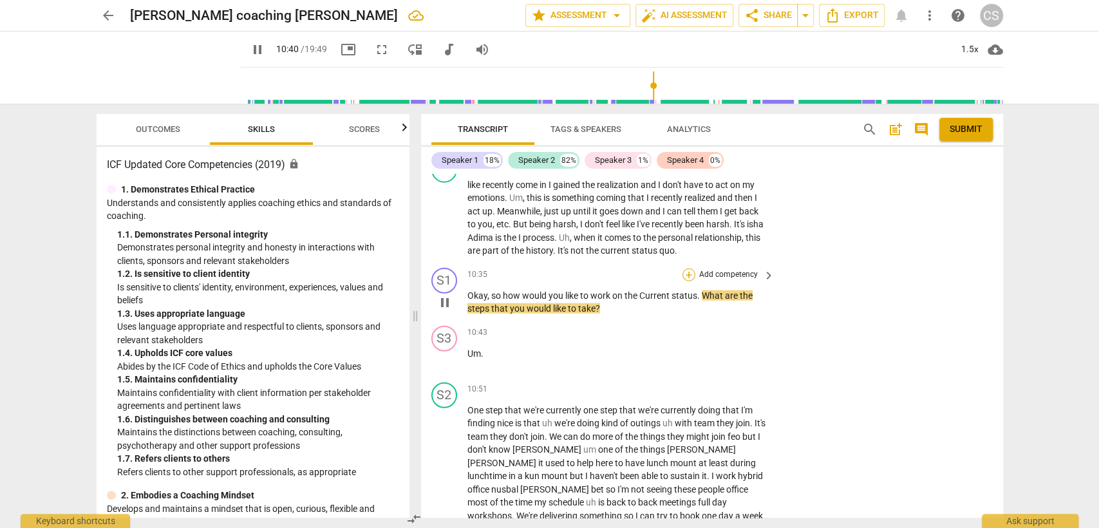
click at [686, 269] on div "+" at bounding box center [689, 275] width 13 height 13
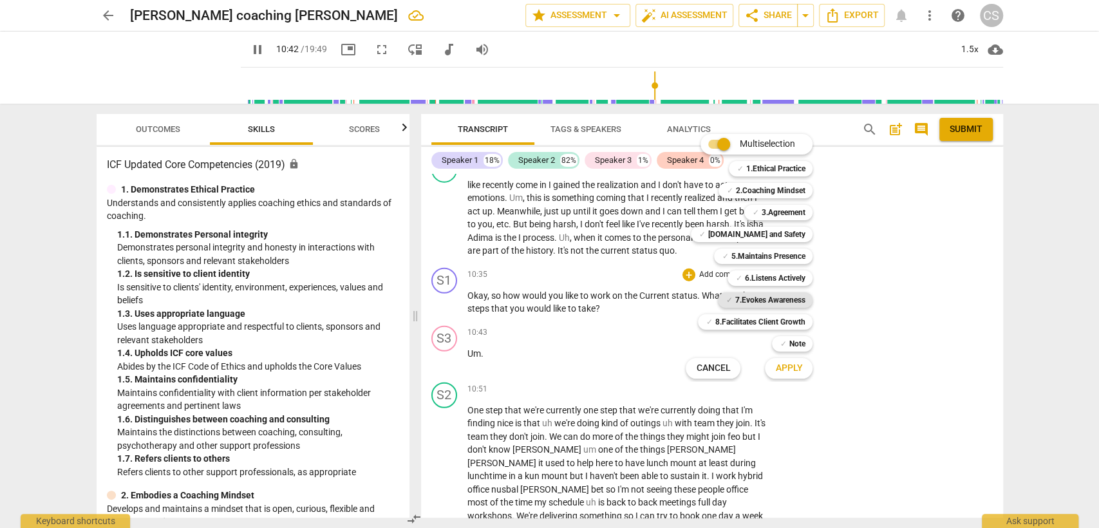
click at [773, 295] on b "7.Evokes Awareness" at bounding box center [770, 299] width 70 height 15
click at [796, 370] on span "Apply" at bounding box center [788, 368] width 27 height 13
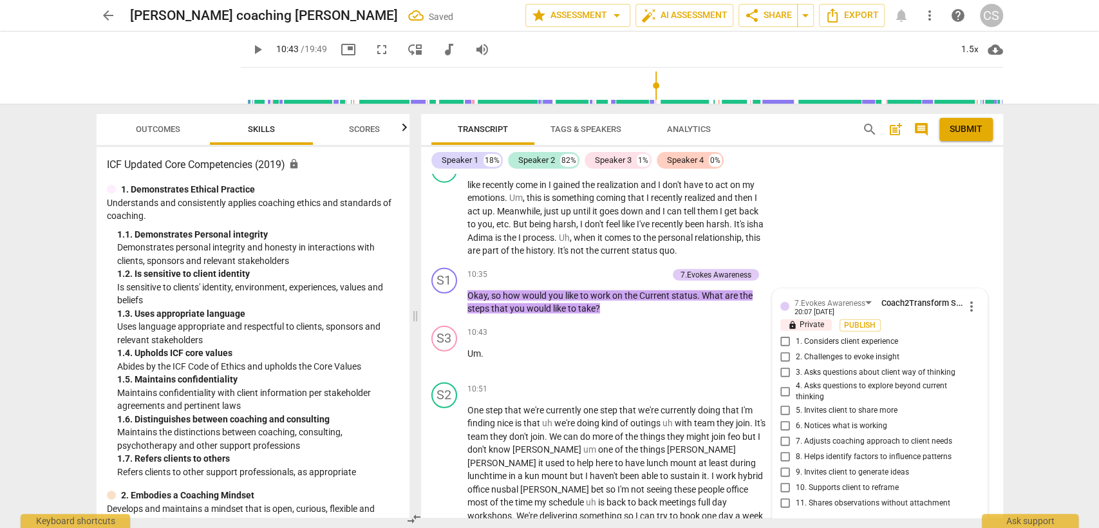
scroll to position [2308, 0]
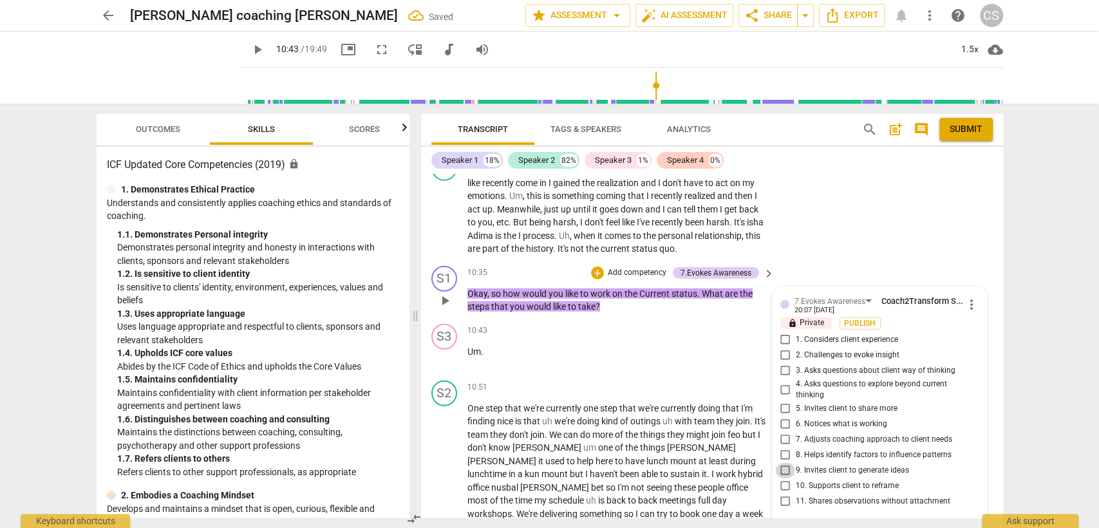
click at [789, 463] on input "9. Invites client to generate ideas" at bounding box center [785, 470] width 21 height 15
click at [645, 381] on div "10:51 + Add competency keyboard_arrow_right" at bounding box center [621, 388] width 309 height 14
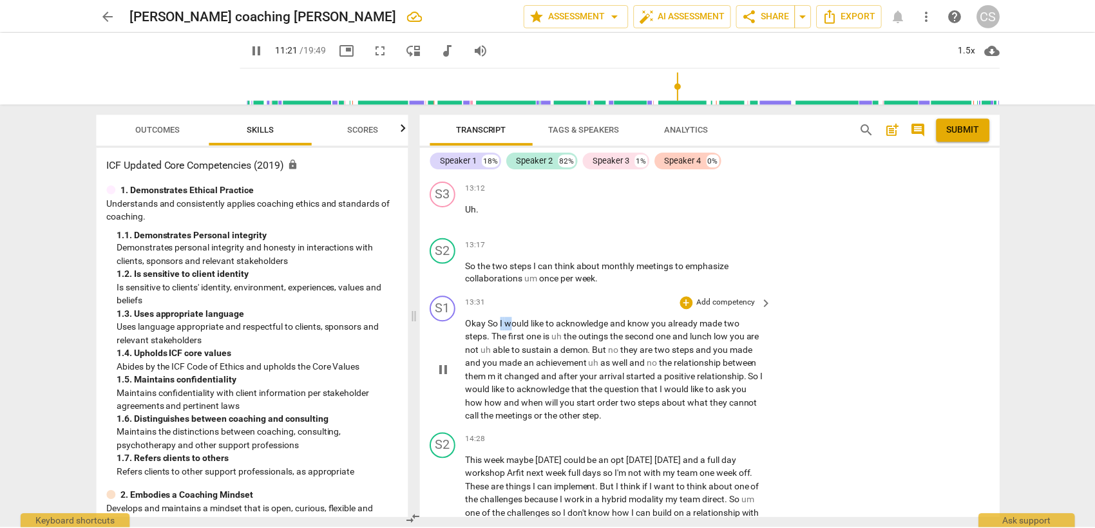
scroll to position [2544, 0]
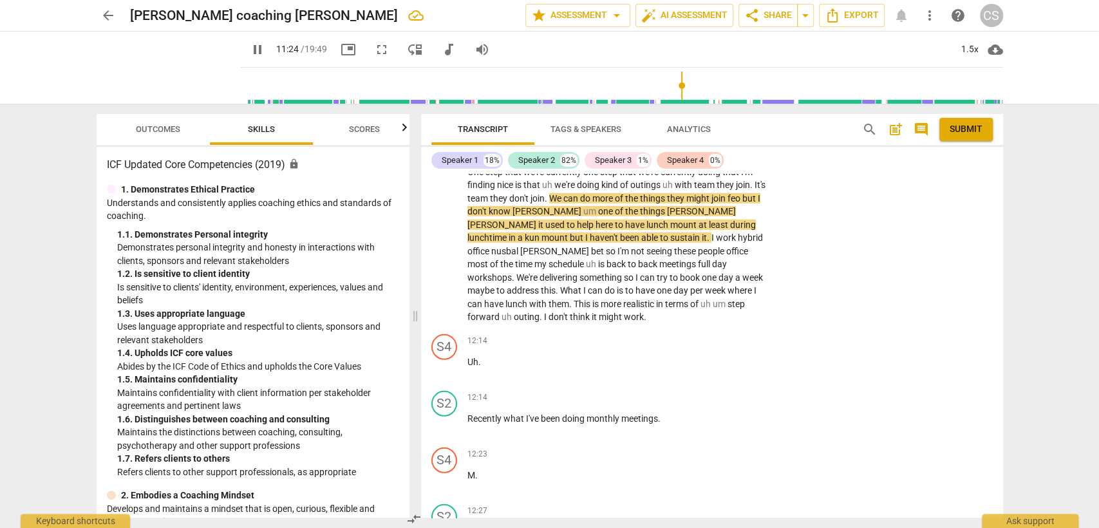
drag, startPoint x: 502, startPoint y: 287, endPoint x: 510, endPoint y: 292, distance: 9.5
click at [510, 292] on div "S1 play_arrow pause 00:03 + Add competency keyboard_arrow_right Hello , [PERSON…" at bounding box center [712, 346] width 582 height 344
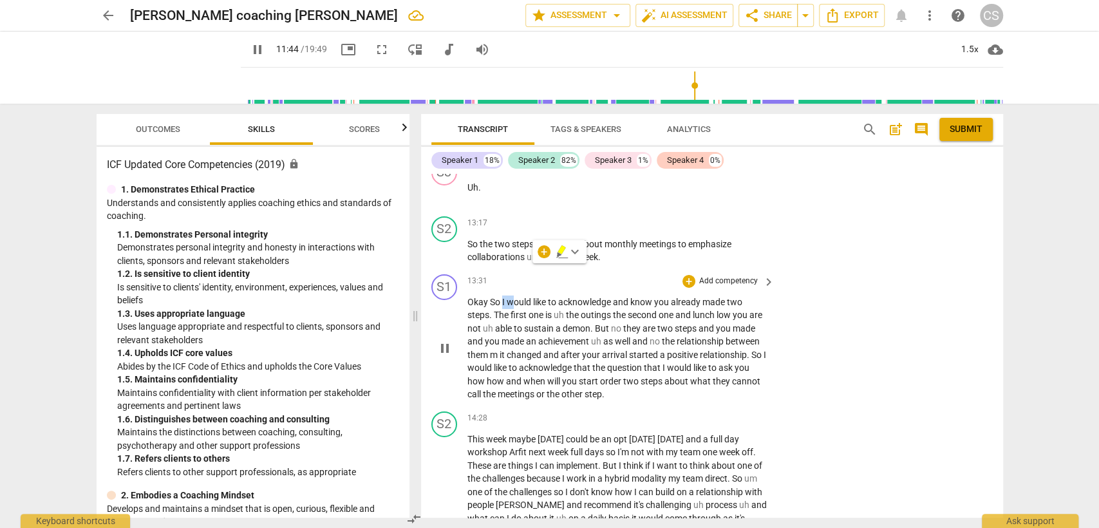
scroll to position [2610, 0]
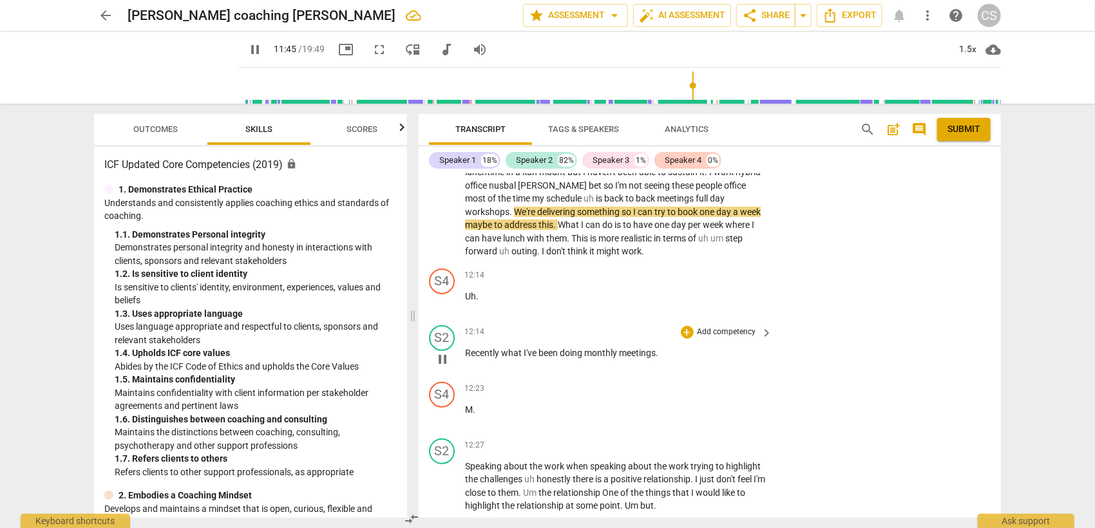
click at [591, 335] on div "12:14 + Add competency keyboard_arrow_right Recently what I've been doing month…" at bounding box center [619, 348] width 309 height 46
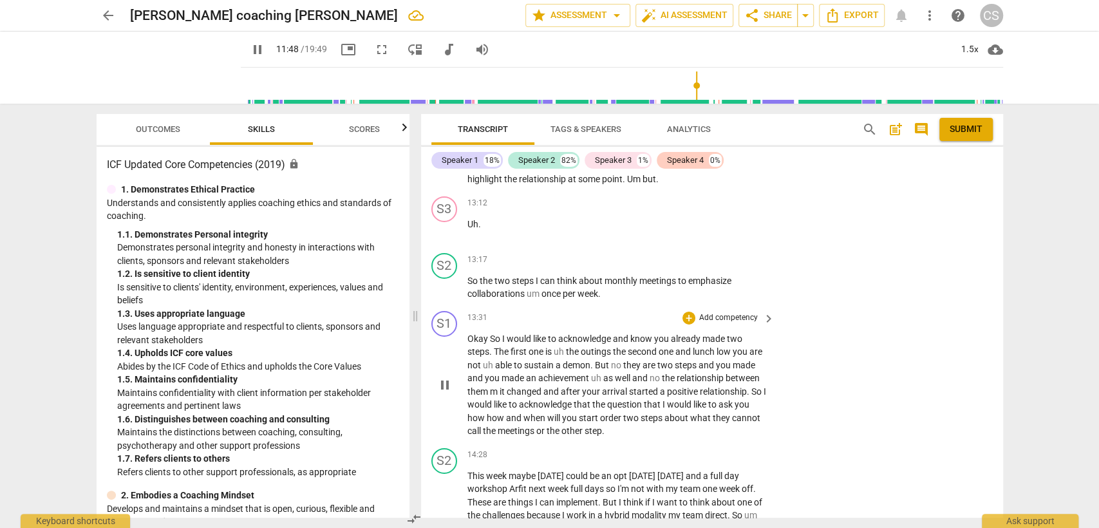
scroll to position [2967, 0]
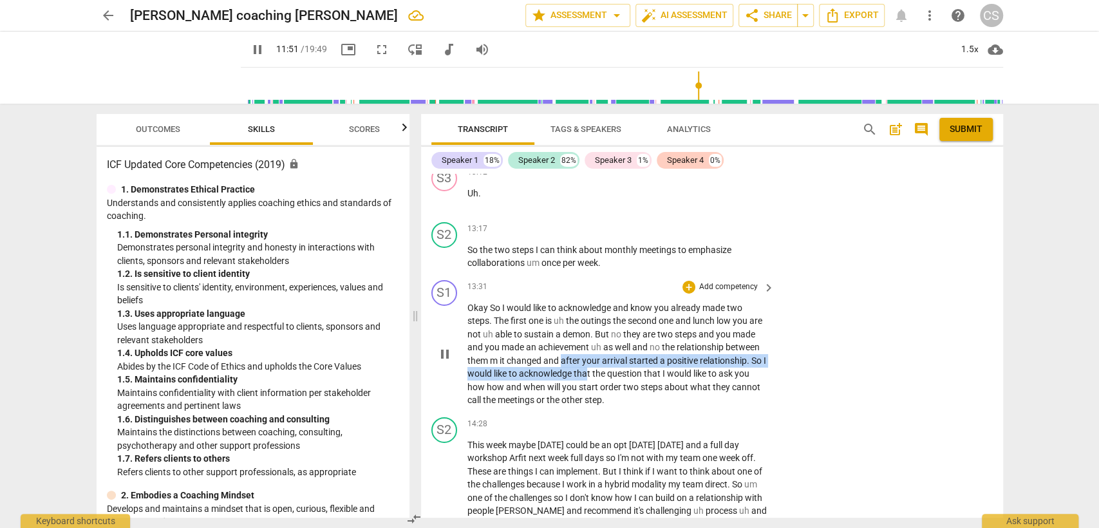
drag, startPoint x: 593, startPoint y: 339, endPoint x: 561, endPoint y: 326, distance: 34.9
click at [561, 326] on p "Okay So I would like to acknowledge and know you already made two steps . The f…" at bounding box center [617, 354] width 301 height 106
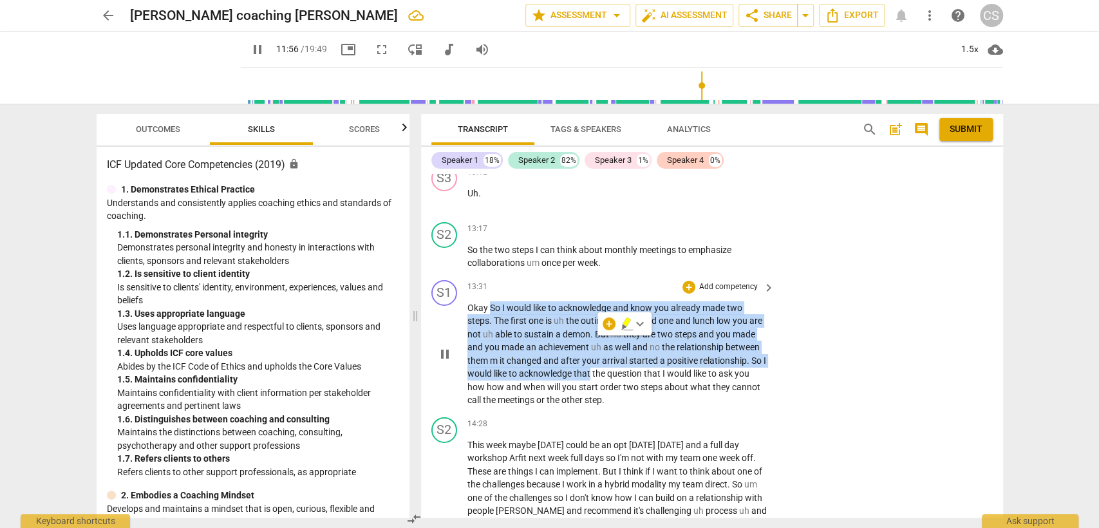
drag, startPoint x: 594, startPoint y: 341, endPoint x: 490, endPoint y: 271, distance: 125.7
click at [490, 301] on p "Okay So I would like to acknowledge and know you already made two steps . The f…" at bounding box center [617, 354] width 301 height 106
click at [689, 281] on div "+" at bounding box center [689, 287] width 13 height 13
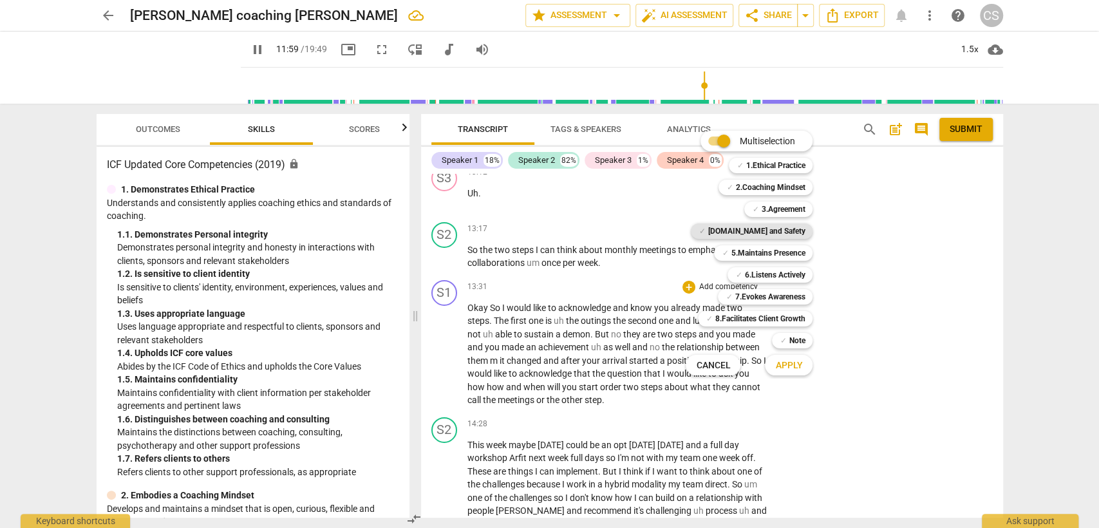
click at [751, 231] on b "[DOMAIN_NAME] and Safety" at bounding box center [756, 230] width 97 height 15
click at [792, 365] on span "Apply" at bounding box center [788, 365] width 27 height 13
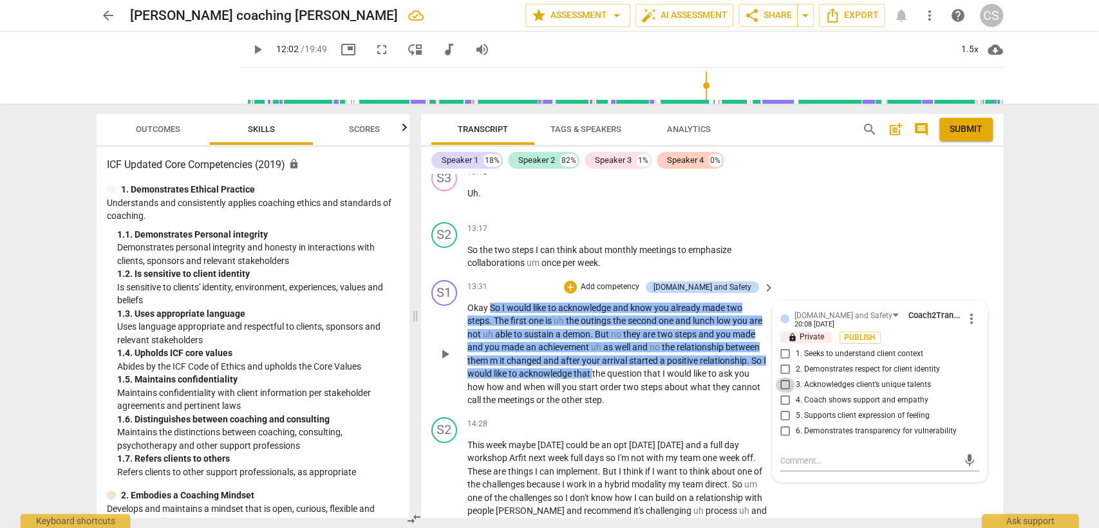
click at [782, 377] on input "3. Acknowledges client’s unique talents" at bounding box center [785, 384] width 21 height 15
click at [616, 371] on p "Okay So I would like to acknowledge and know you already made two steps . The f…" at bounding box center [617, 354] width 301 height 106
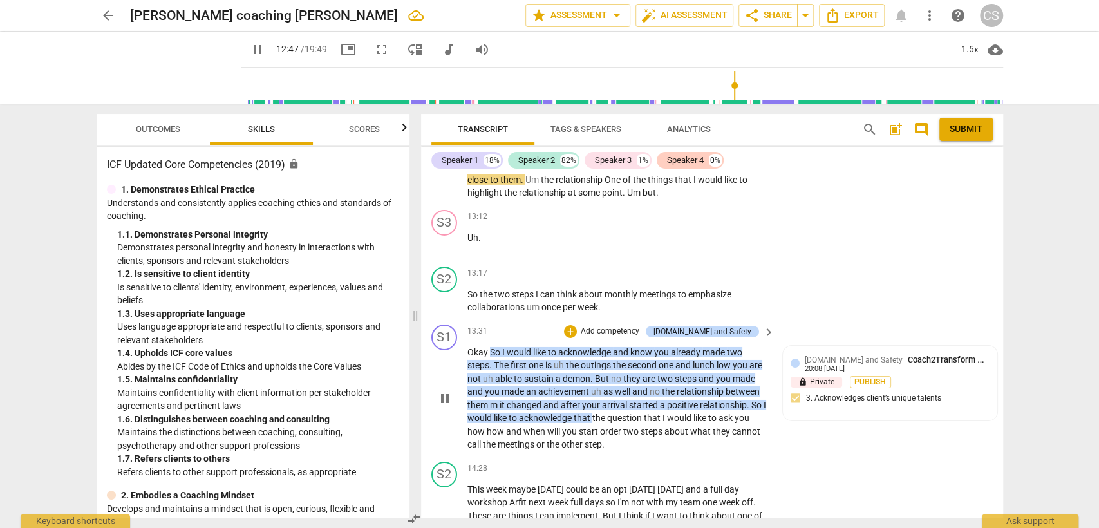
scroll to position [2994, 0]
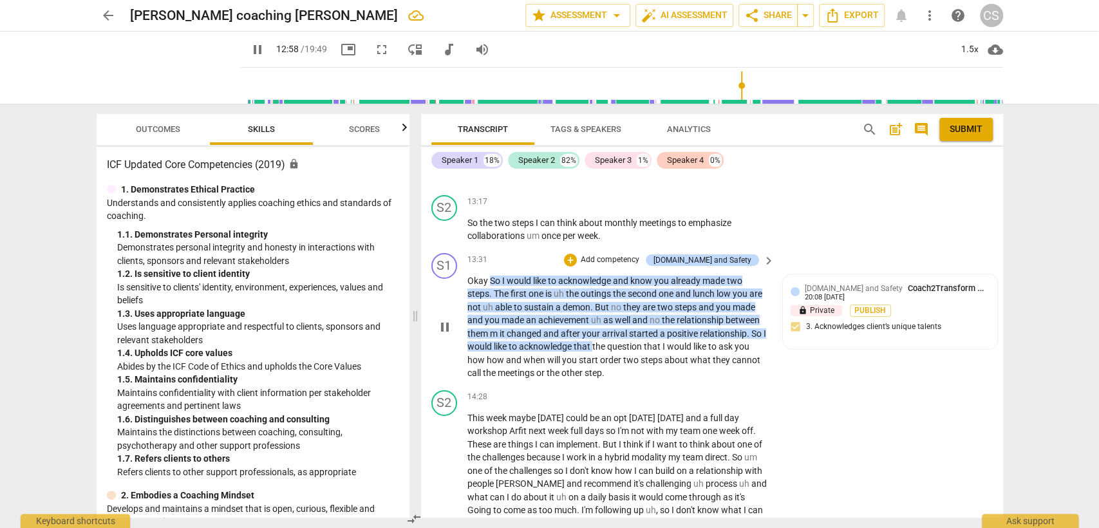
click at [493, 276] on span "So" at bounding box center [496, 281] width 12 height 10
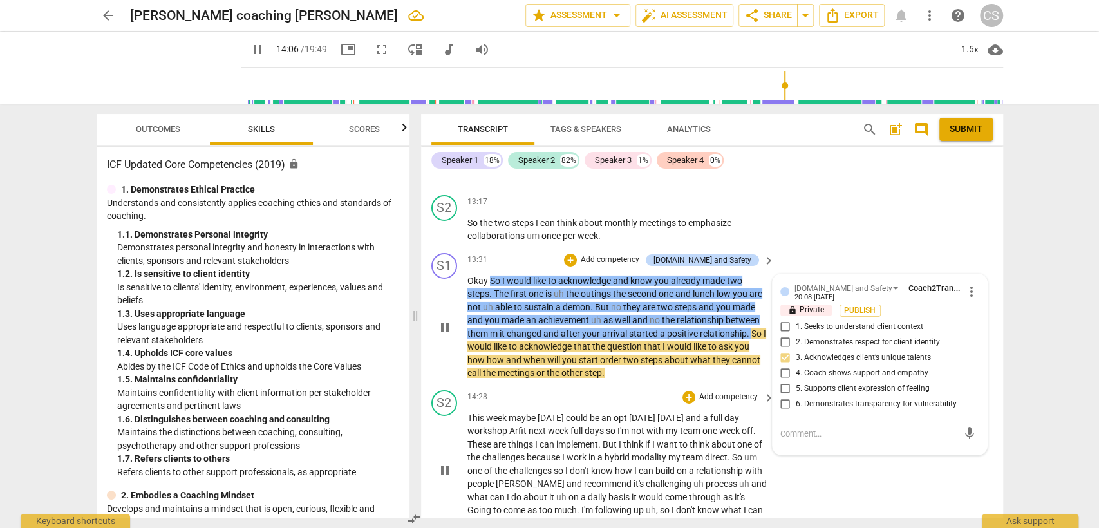
click at [600, 390] on div "14:28 + Add competency keyboard_arrow_right This week maybe [DATE] could be an …" at bounding box center [621, 460] width 309 height 140
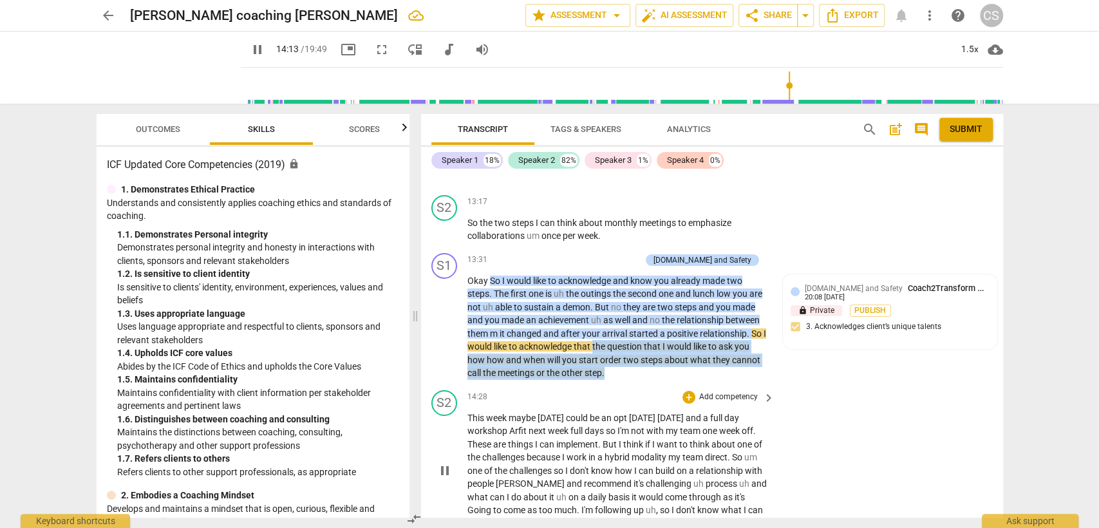
drag, startPoint x: 598, startPoint y: 315, endPoint x: 632, endPoint y: 360, distance: 56.5
click at [632, 360] on div "S1 play_arrow pause 00:03 + Add competency keyboard_arrow_right Hello , [PERSON…" at bounding box center [712, 346] width 582 height 344
click at [614, 322] on div "+" at bounding box center [617, 323] width 13 height 13
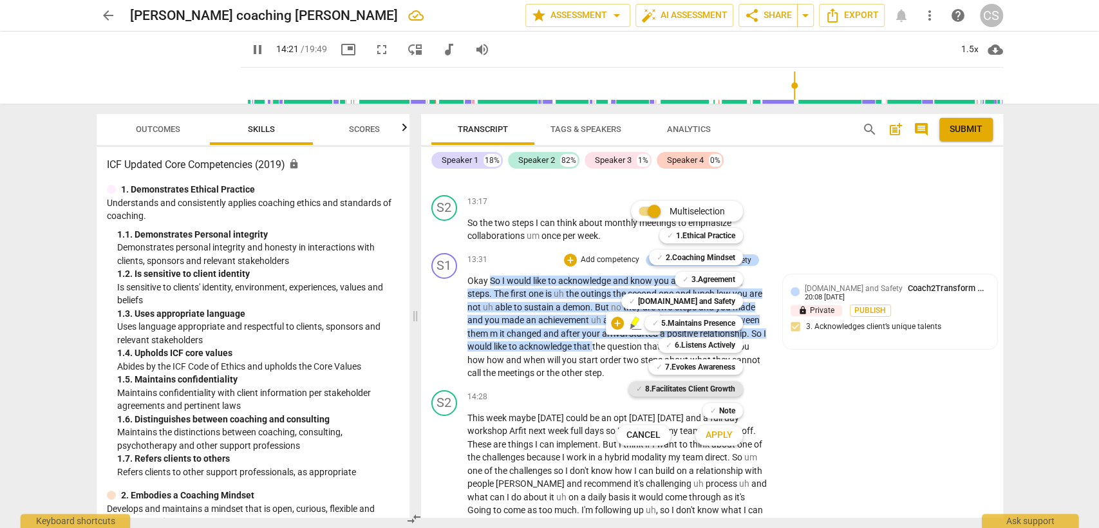
click at [679, 390] on b "8.Facilitates Client Growth" at bounding box center [690, 388] width 90 height 15
click at [716, 438] on span "Apply" at bounding box center [719, 435] width 27 height 13
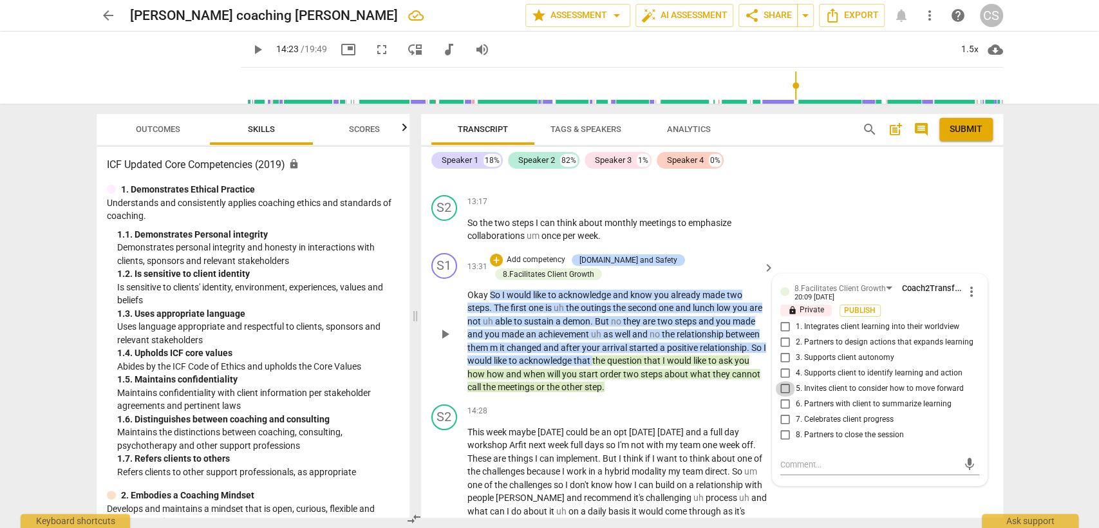
click at [784, 381] on input "5. Invites client to consider how to move forward" at bounding box center [785, 388] width 21 height 15
click at [804, 458] on textarea at bounding box center [869, 464] width 178 height 12
click at [968, 457] on span "send" at bounding box center [970, 464] width 14 height 14
click at [618, 404] on div "14:28 + Add competency keyboard_arrow_right" at bounding box center [621, 411] width 309 height 14
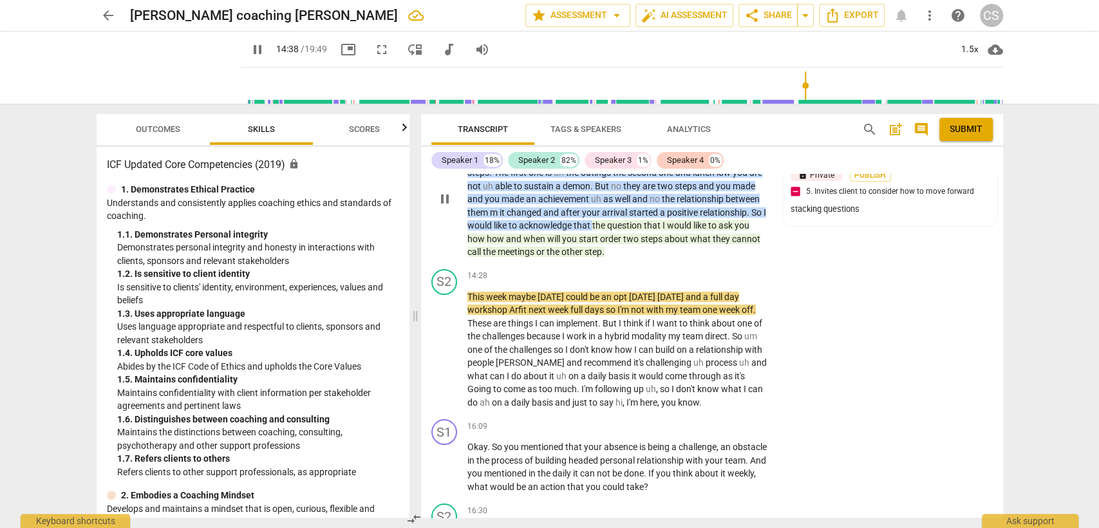
scroll to position [3137, 0]
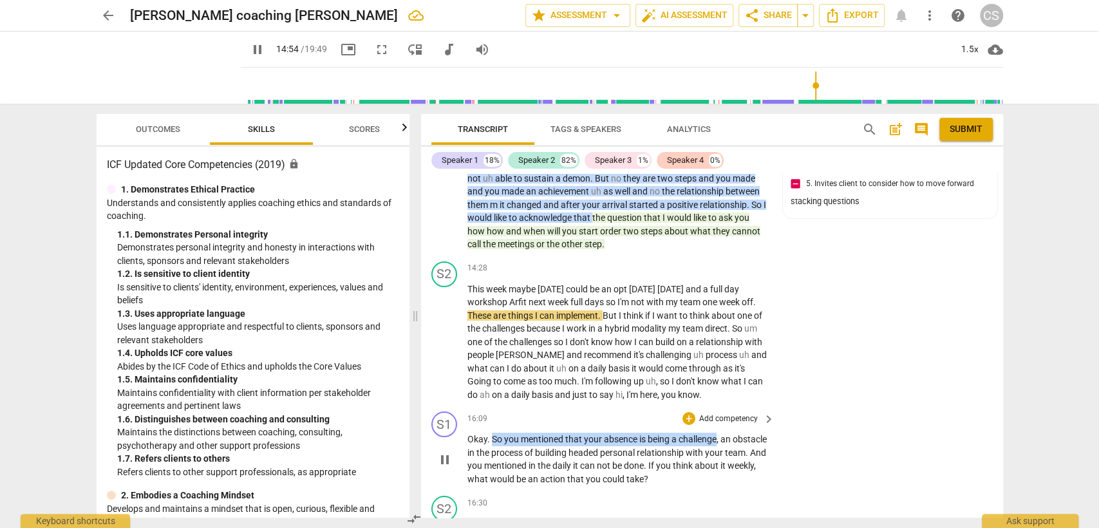
drag, startPoint x: 493, startPoint y: 402, endPoint x: 717, endPoint y: 403, distance: 224.1
click at [717, 433] on p "Okay . So you mentioned that your absence is being a challenge , an obstacle in…" at bounding box center [617, 459] width 301 height 53
click at [689, 412] on div "+" at bounding box center [689, 418] width 13 height 13
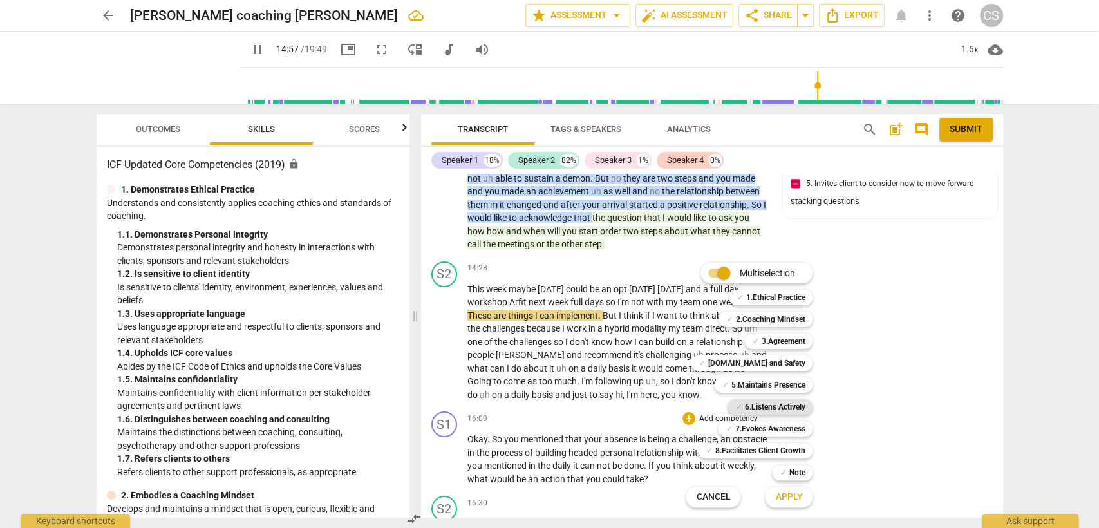
click at [764, 405] on b "6.Listens Actively" at bounding box center [774, 406] width 61 height 15
click at [793, 493] on span "Apply" at bounding box center [788, 497] width 27 height 13
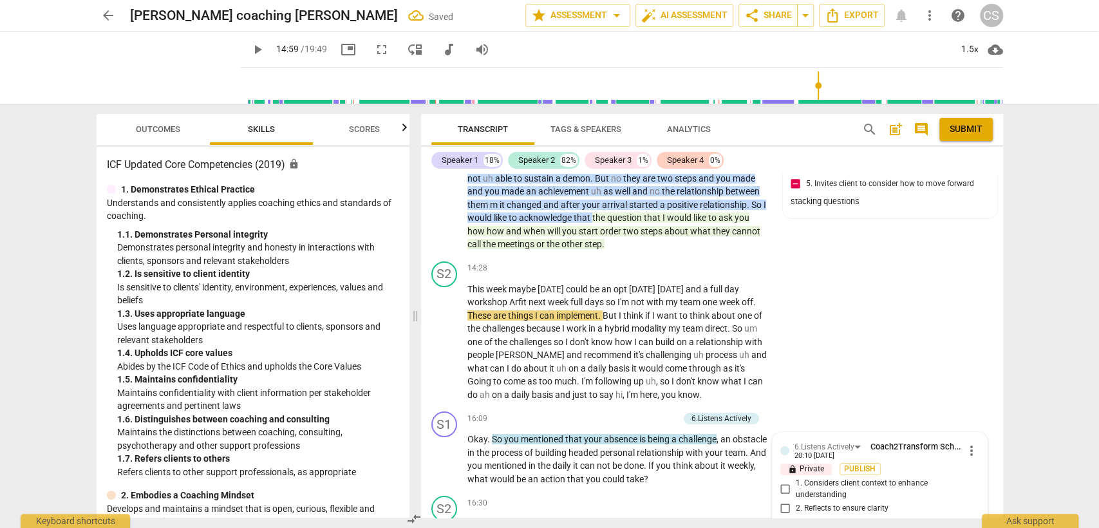
scroll to position [3365, 0]
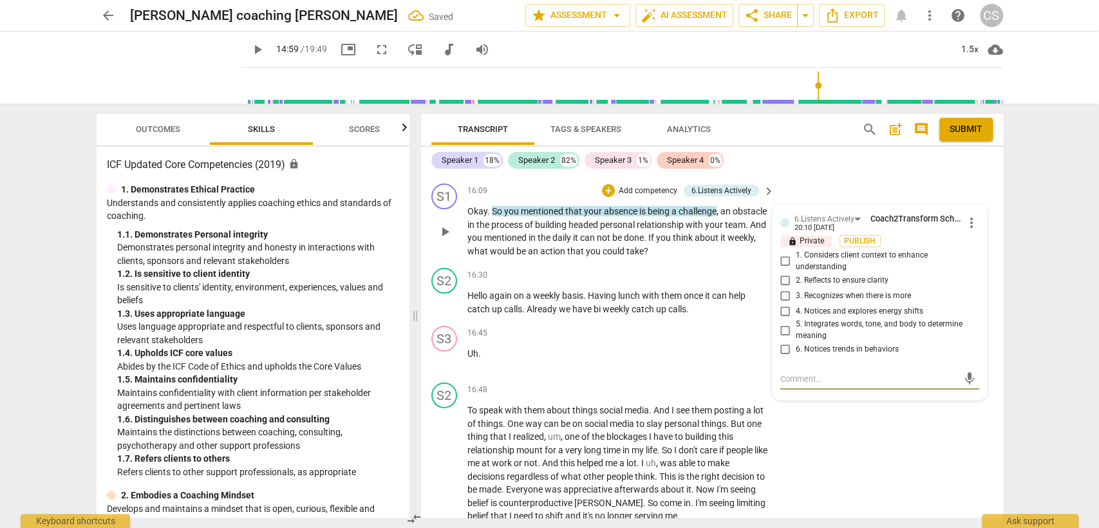
click at [782, 272] on input "2. Reflects to ensure clarity" at bounding box center [785, 279] width 21 height 15
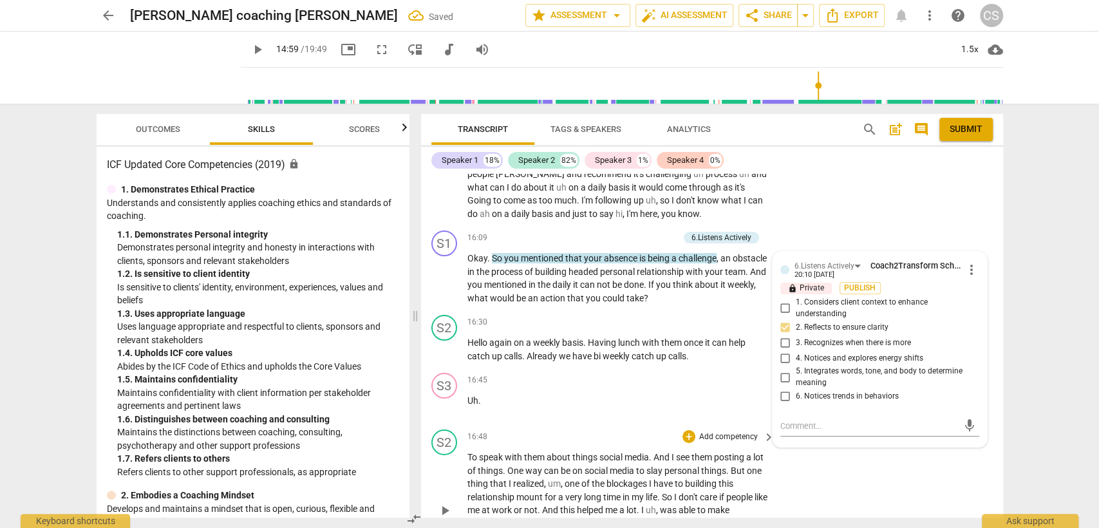
scroll to position [3294, 0]
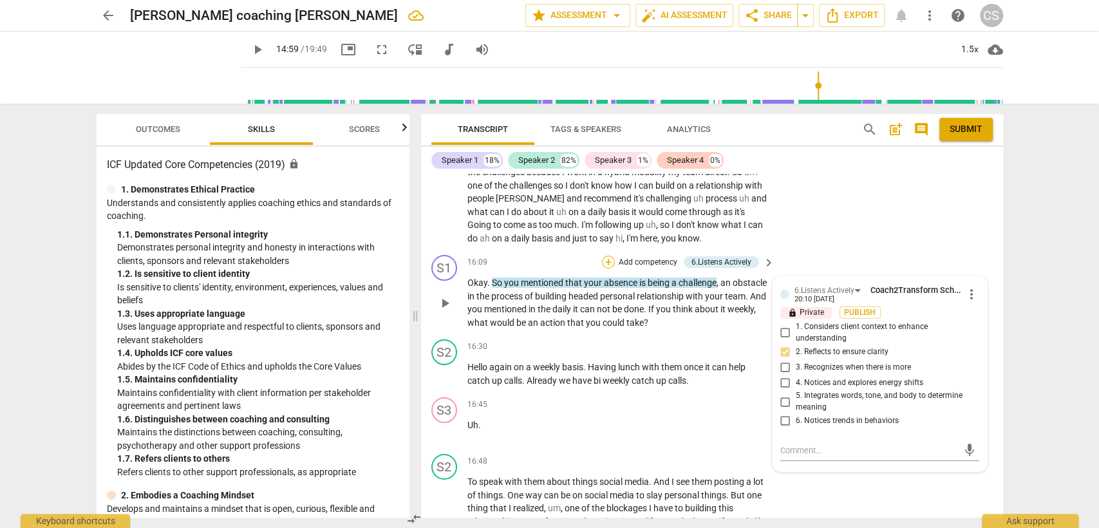
click at [608, 256] on div "+" at bounding box center [608, 262] width 13 height 13
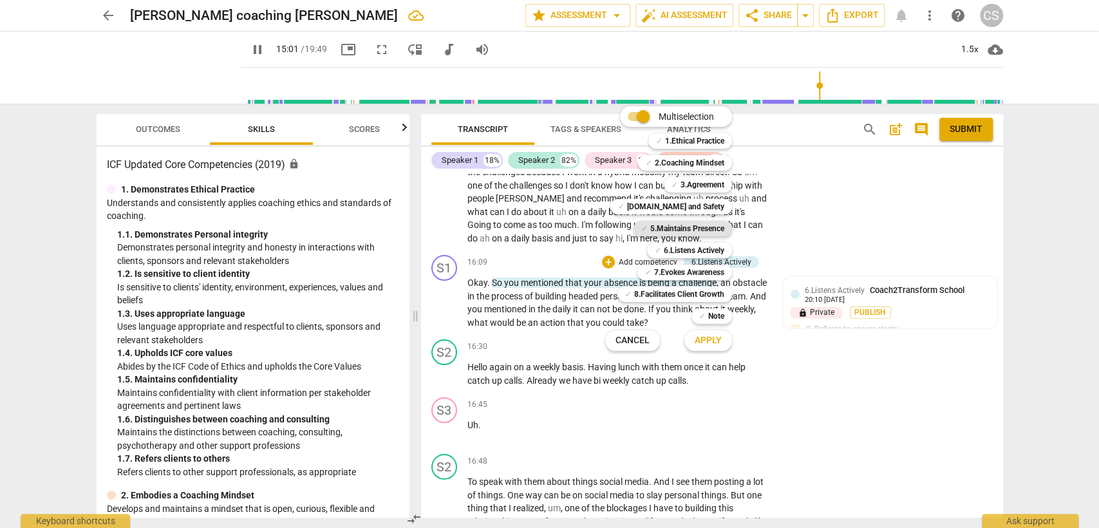
click at [697, 228] on b "5.Maintains Presence" at bounding box center [687, 228] width 74 height 15
click at [690, 250] on b "6.Listens Actively" at bounding box center [694, 250] width 61 height 15
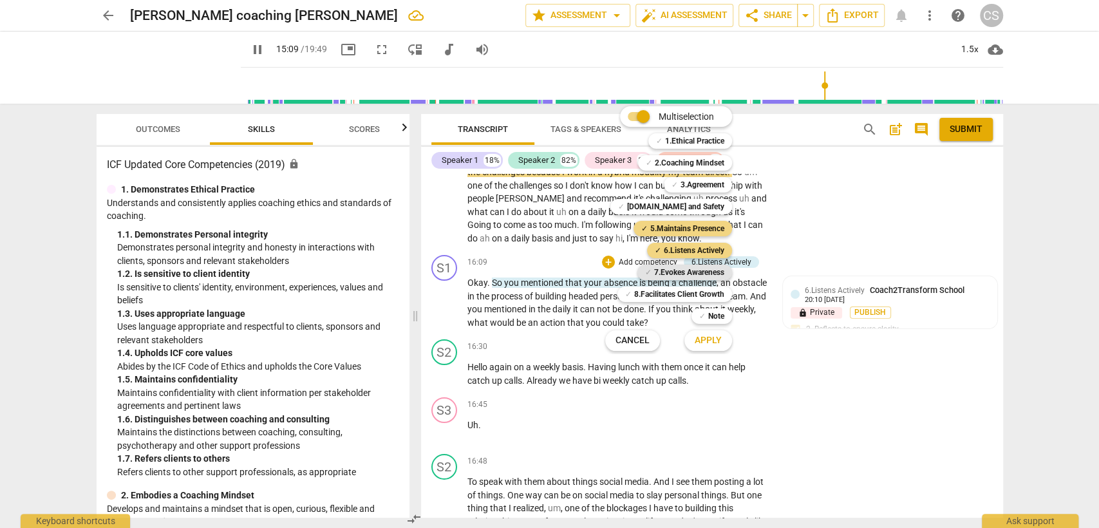
click at [674, 271] on b "7.Evokes Awareness" at bounding box center [689, 272] width 70 height 15
click at [702, 333] on button "Apply" at bounding box center [708, 340] width 48 height 23
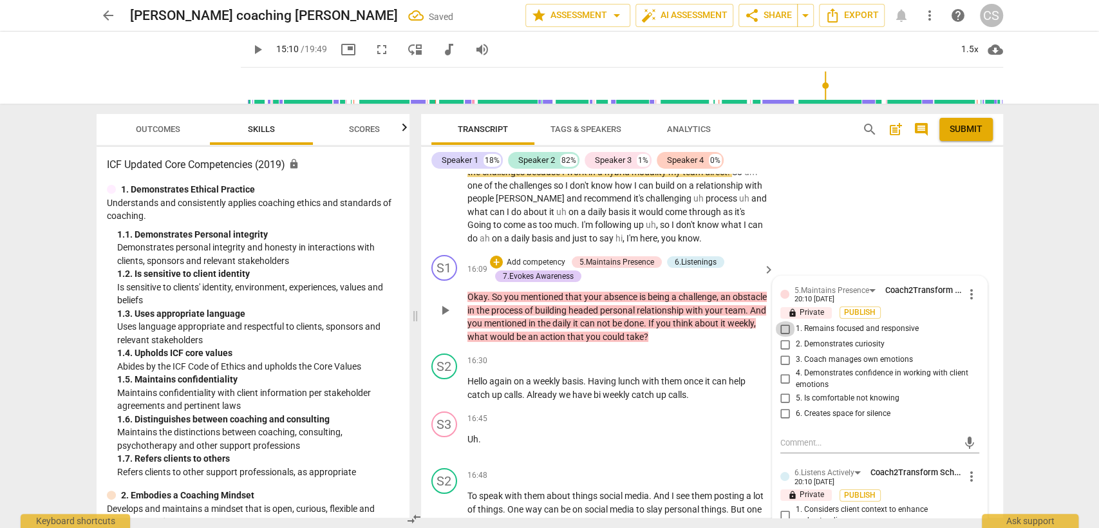
click at [786, 321] on input "1. Remains focused and responsive" at bounding box center [785, 328] width 21 height 15
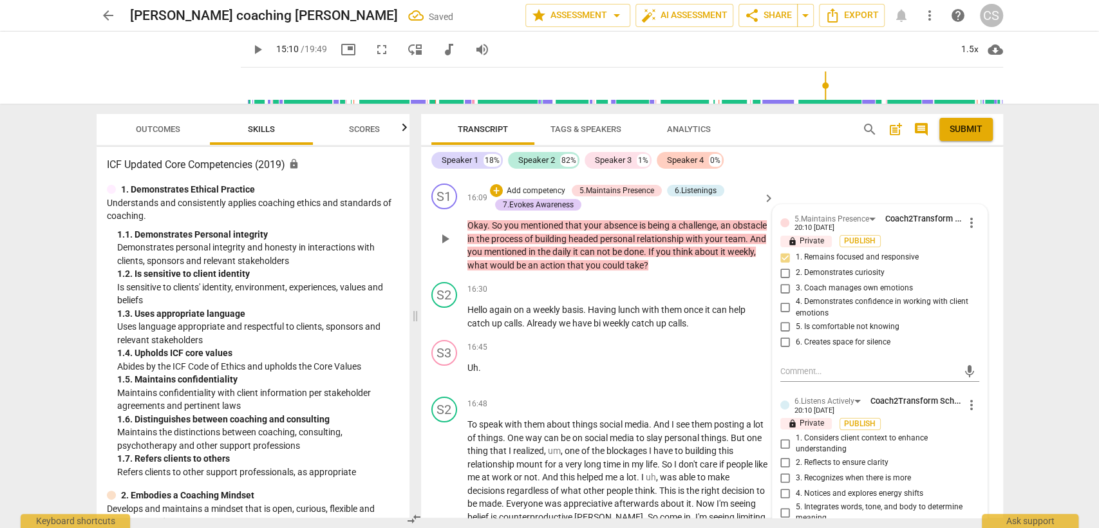
click at [786, 436] on input "1. Considers client context to enhance understanding" at bounding box center [785, 443] width 21 height 15
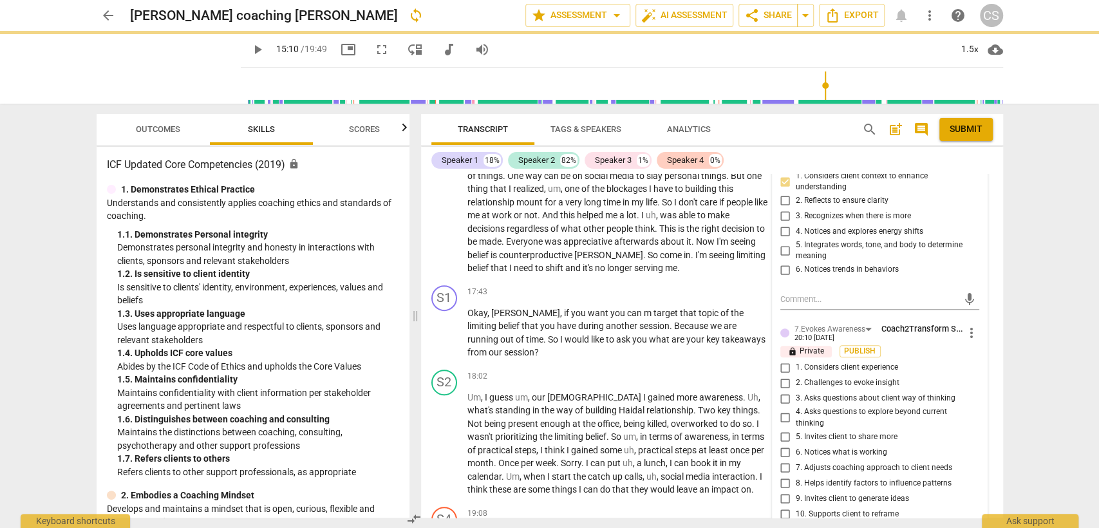
scroll to position [3652, 0]
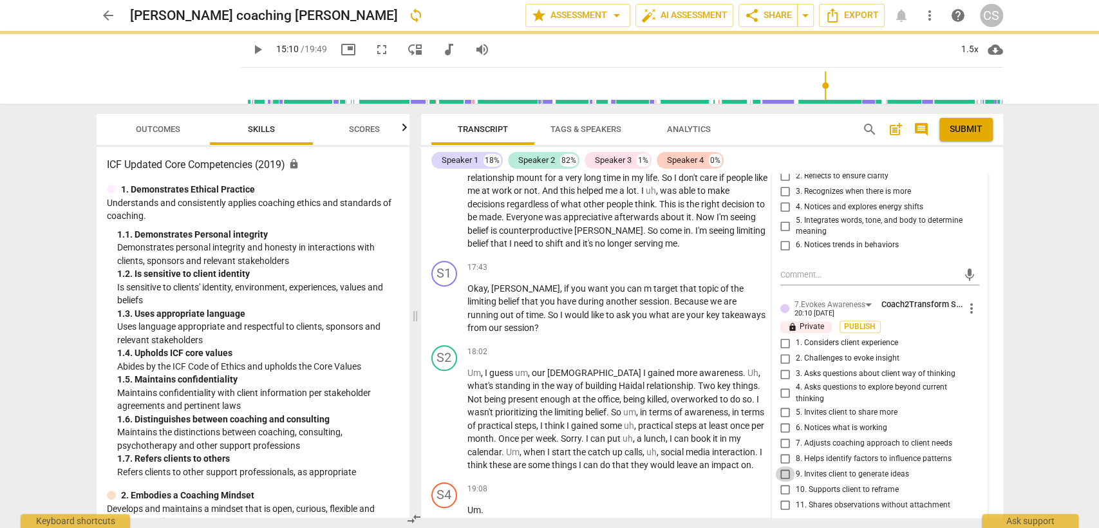
click at [785, 466] on input "9. Invites client to generate ideas" at bounding box center [785, 473] width 21 height 15
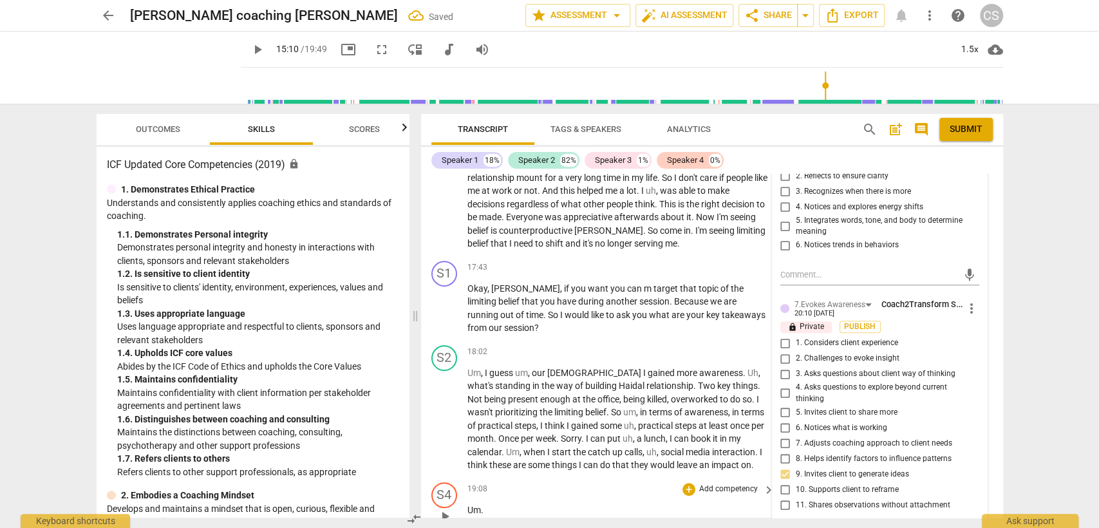
click at [620, 482] on div "19:08 + Add competency keyboard_arrow_right" at bounding box center [621, 489] width 309 height 14
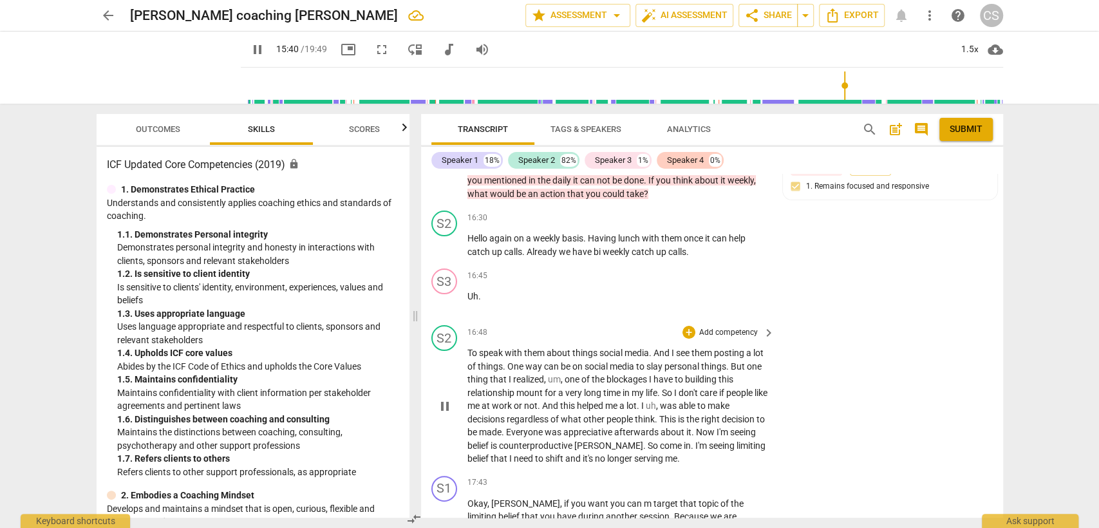
scroll to position [3508, 0]
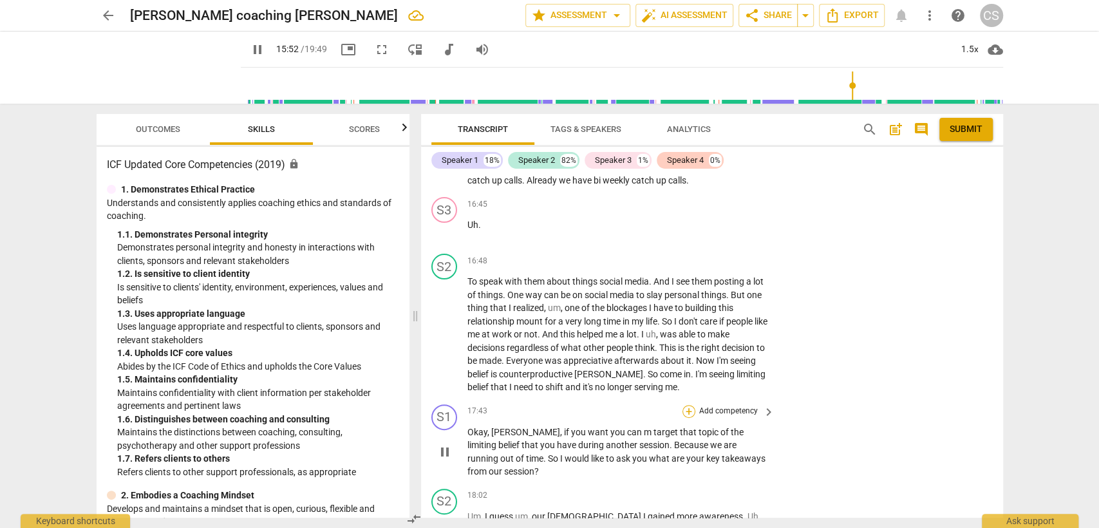
click at [686, 405] on div "+" at bounding box center [689, 411] width 13 height 13
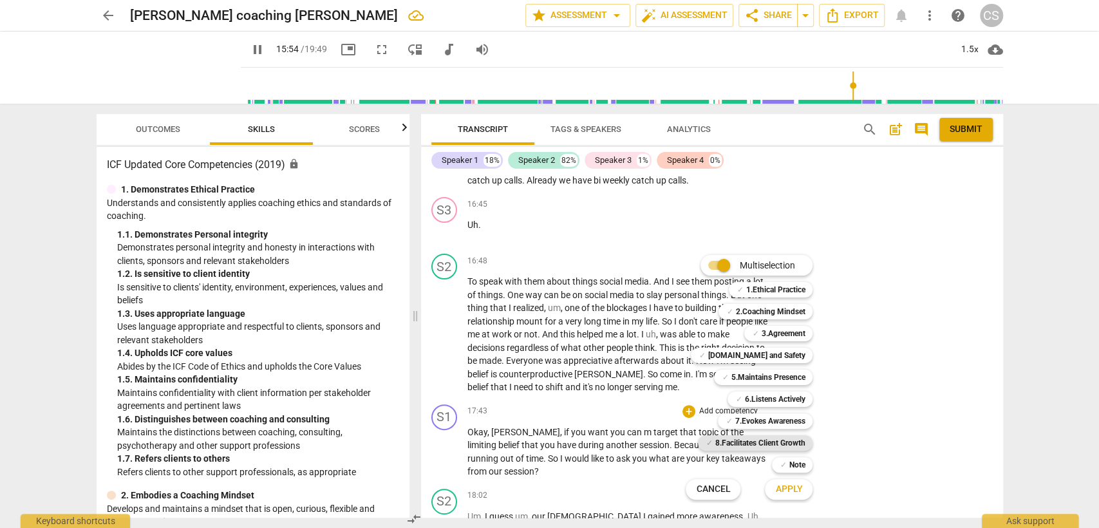
click at [766, 437] on b "8.Facilitates Client Growth" at bounding box center [760, 442] width 90 height 15
click at [784, 491] on span "Apply" at bounding box center [788, 489] width 27 height 13
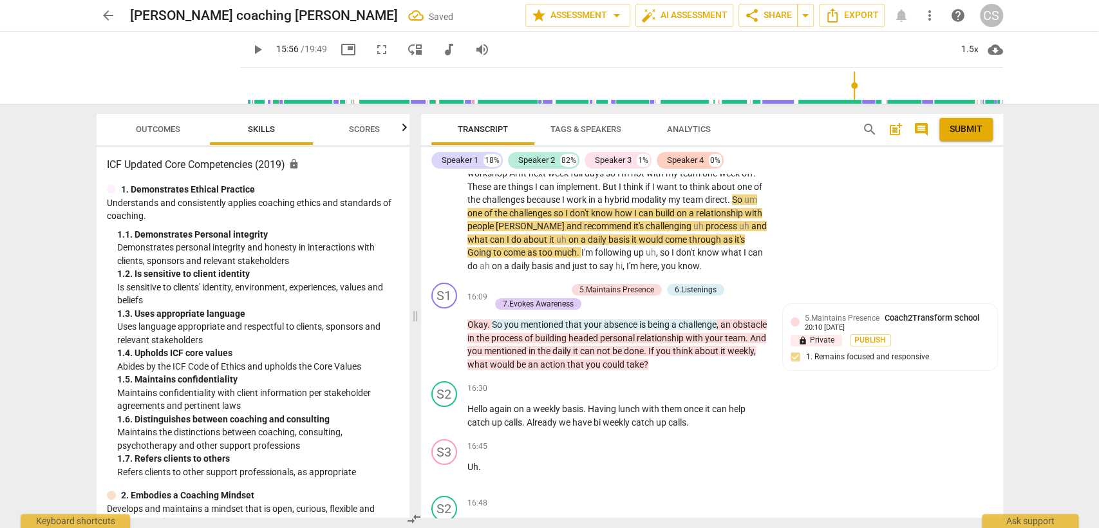
scroll to position [3745, 0]
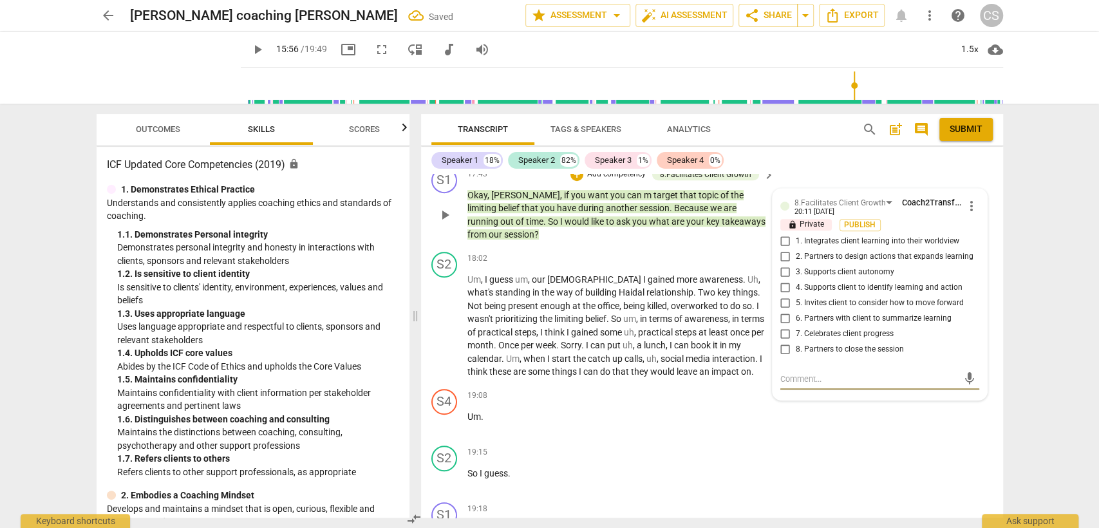
click at [784, 234] on input "1. Integrates client learning into their worldview" at bounding box center [785, 241] width 21 height 15
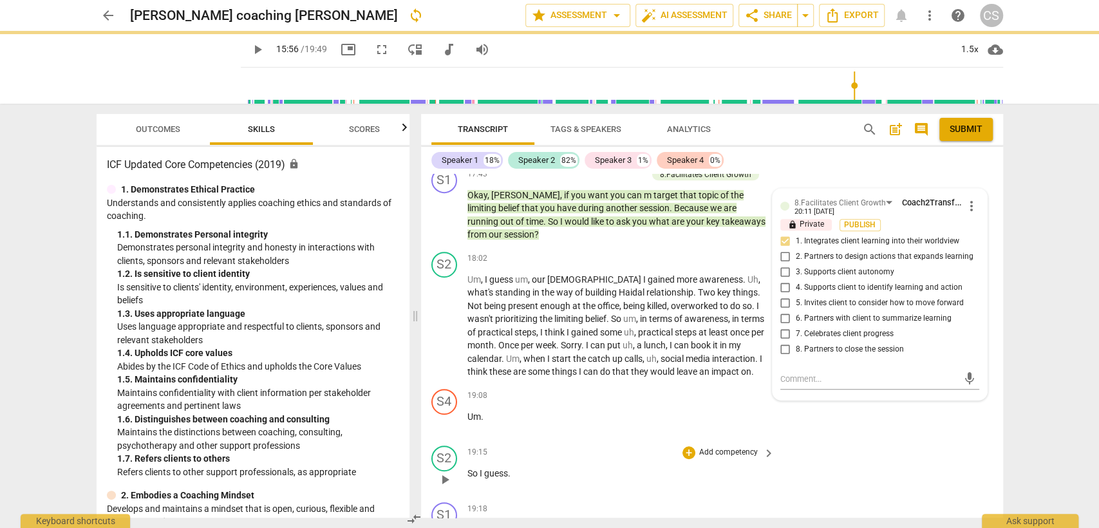
click at [679, 440] on div "S2 play_arrow pause 19:15 + Add competency keyboard_arrow_right So I guess ." at bounding box center [712, 468] width 582 height 57
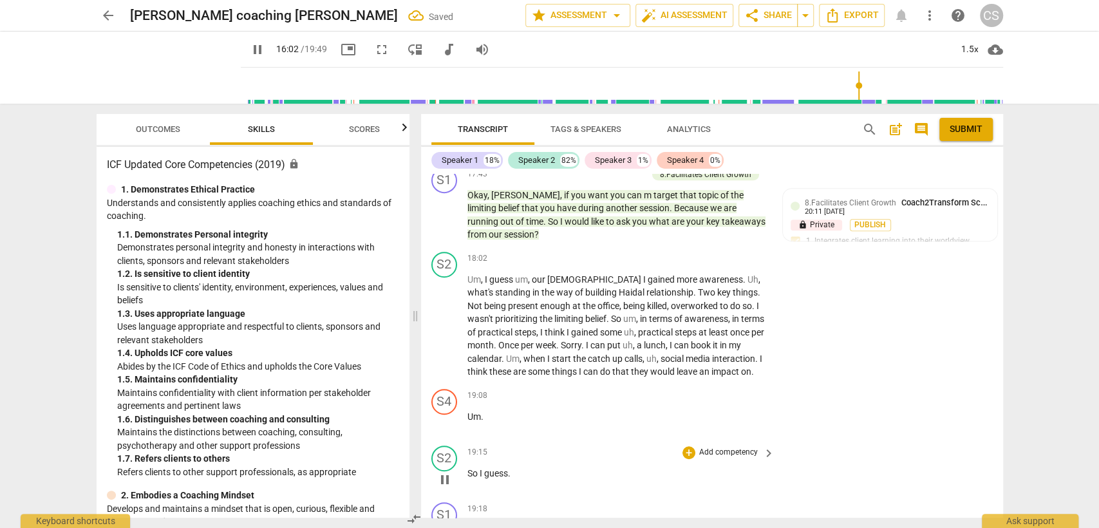
scroll to position [3816, 0]
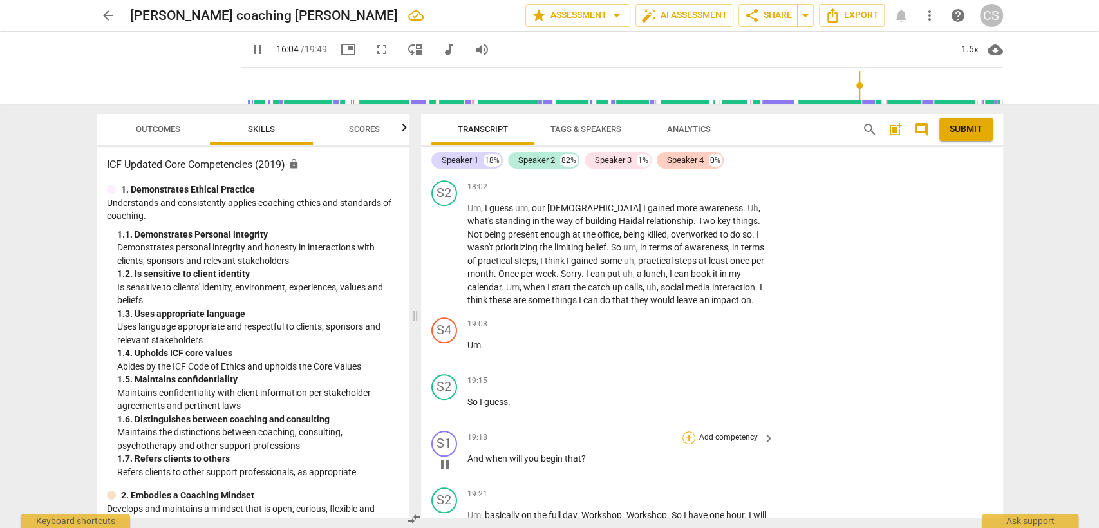
click at [686, 431] on div "+" at bounding box center [689, 437] width 13 height 13
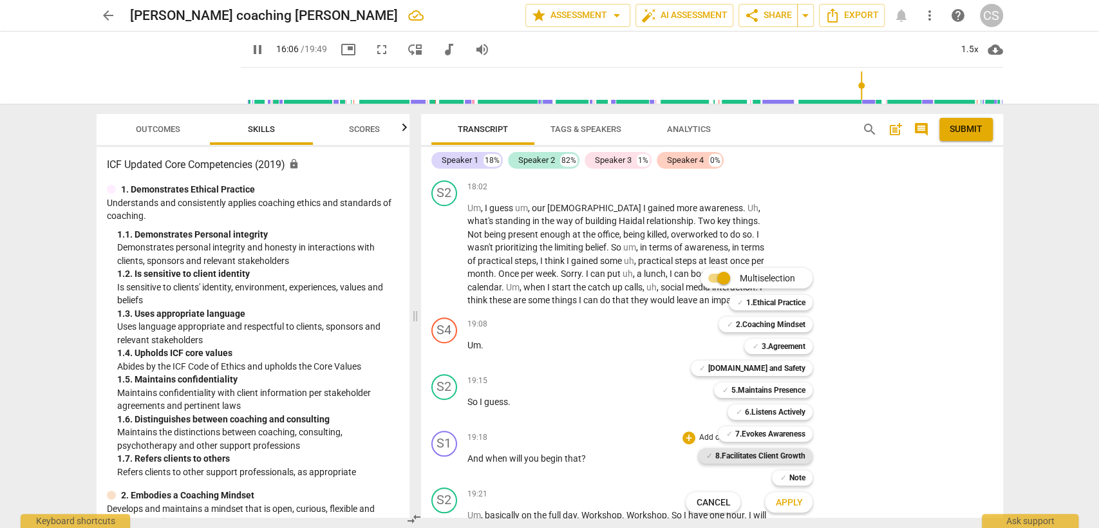
click at [761, 454] on b "8.Facilitates Client Growth" at bounding box center [760, 455] width 90 height 15
click at [788, 495] on button "Apply" at bounding box center [789, 502] width 48 height 23
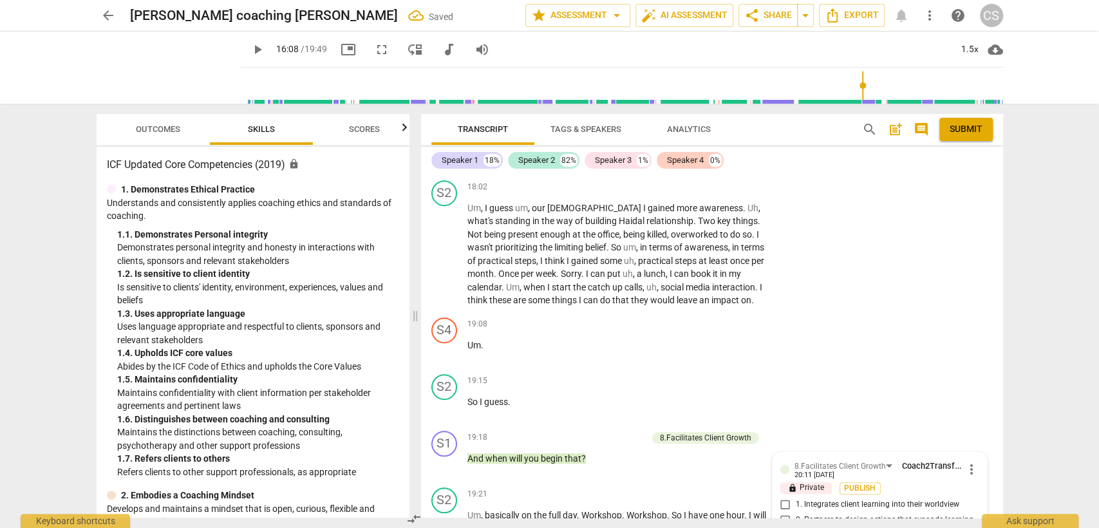
scroll to position [4008, 0]
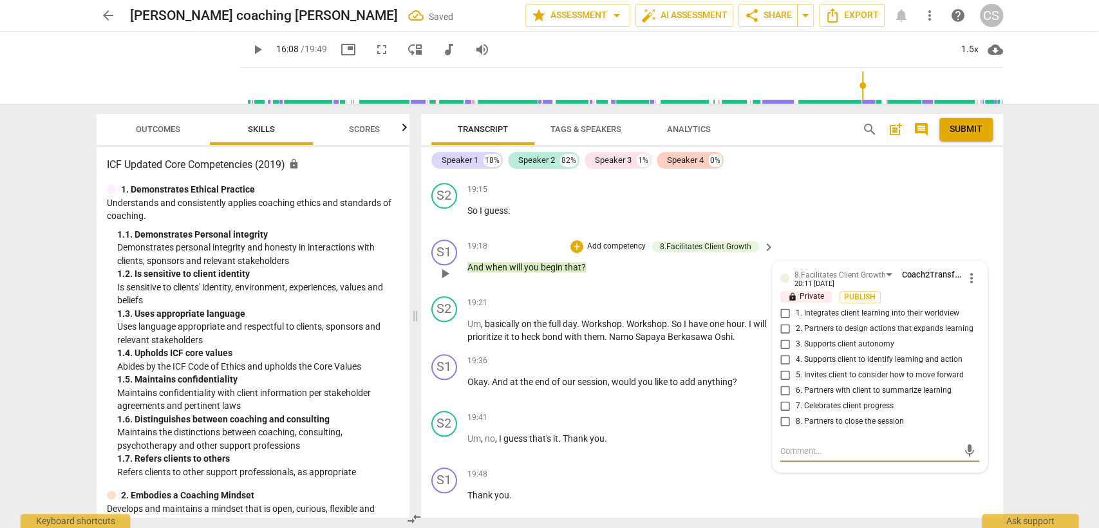
click at [784, 368] on input "5. Invites client to consider how to move forward" at bounding box center [785, 375] width 21 height 15
click at [623, 411] on div "19:41 + Add competency keyboard_arrow_right Um , no , I guess that's it . Thank…" at bounding box center [621, 434] width 309 height 46
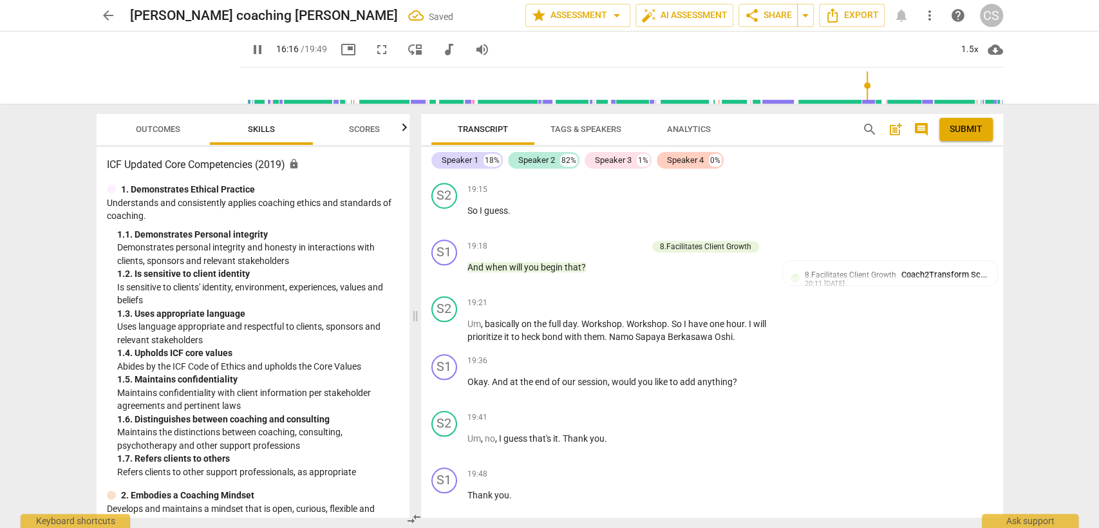
scroll to position [3378, 0]
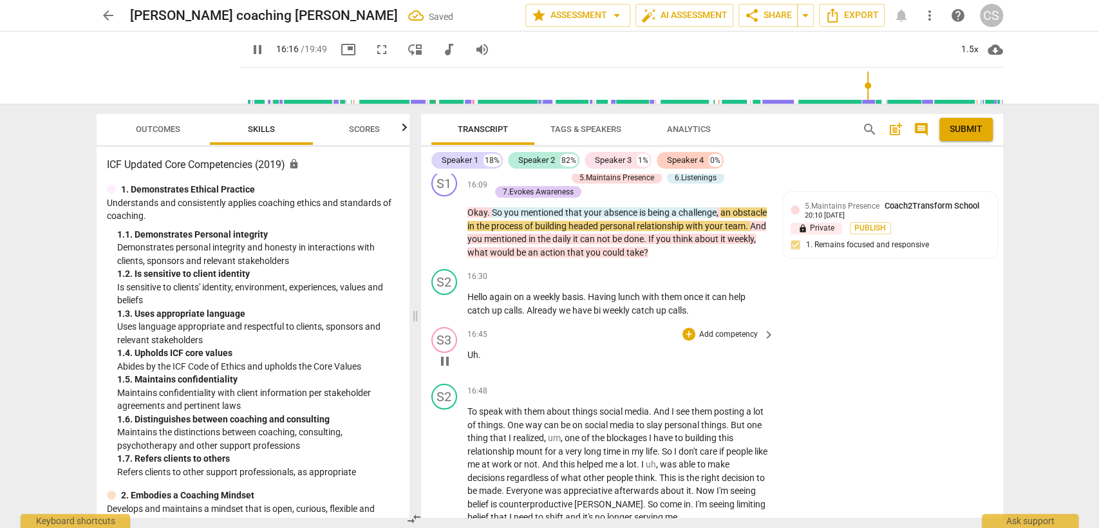
click at [685, 348] on p "Uh ." at bounding box center [617, 355] width 301 height 14
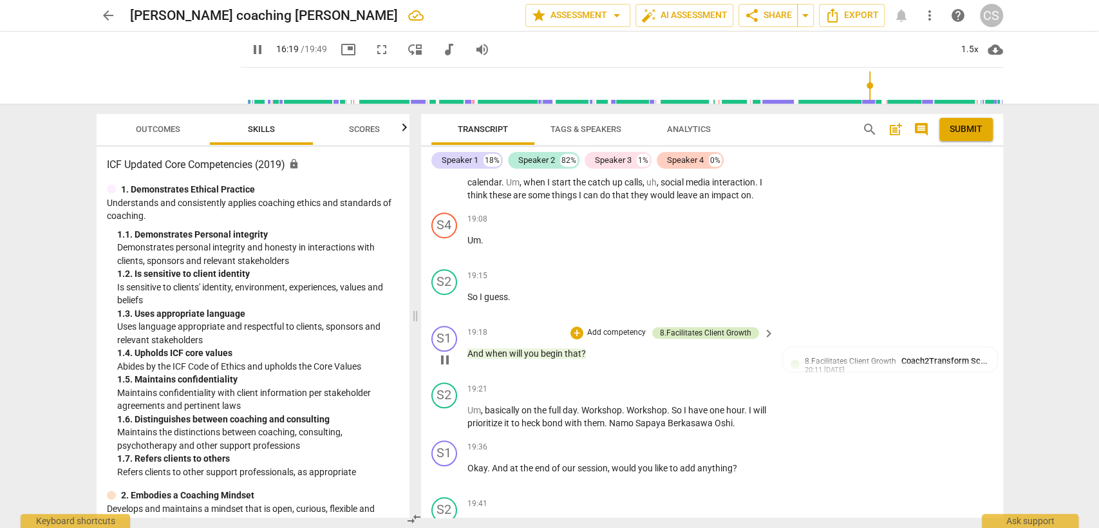
scroll to position [4008, 0]
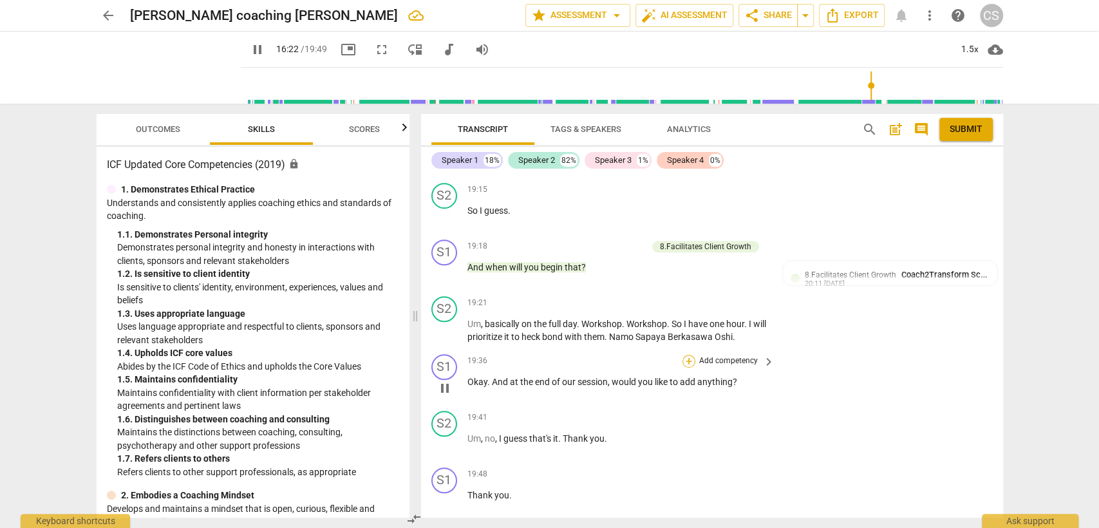
click at [685, 355] on div "+" at bounding box center [689, 361] width 13 height 13
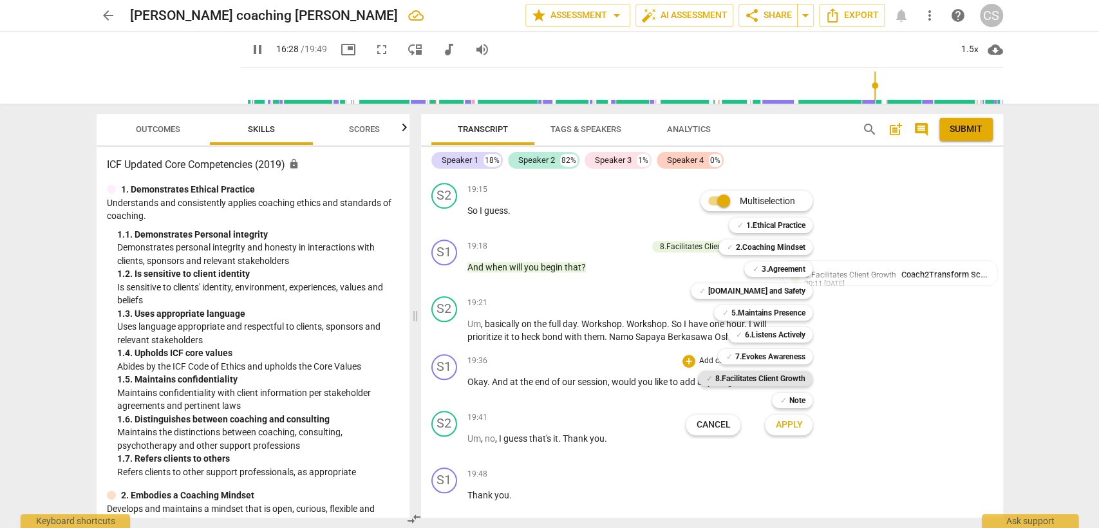
click at [748, 376] on b "8.Facilitates Client Growth" at bounding box center [760, 378] width 90 height 15
click at [783, 423] on span "Apply" at bounding box center [788, 425] width 27 height 13
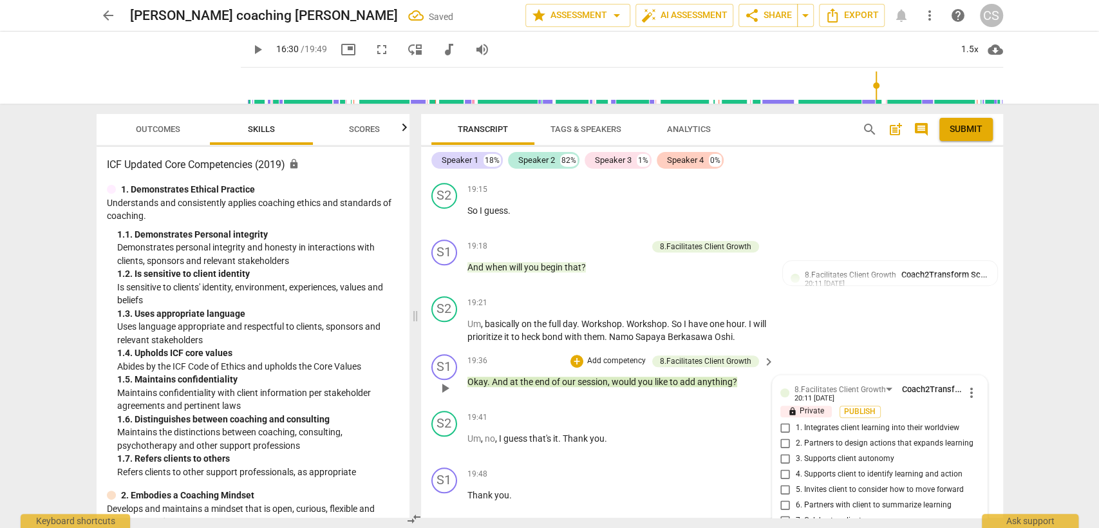
scroll to position [4013, 0]
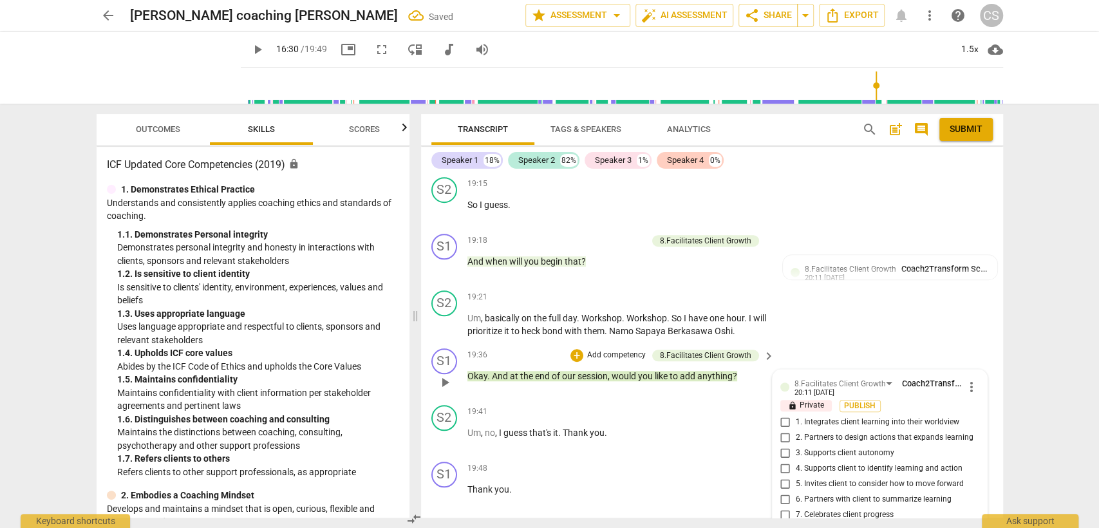
click at [787, 523] on input "8. Partners to close the session" at bounding box center [785, 530] width 21 height 15
click at [599, 405] on div "19:41 + Add competency keyboard_arrow_right Um , no , I guess that's it . Thank…" at bounding box center [621, 428] width 309 height 46
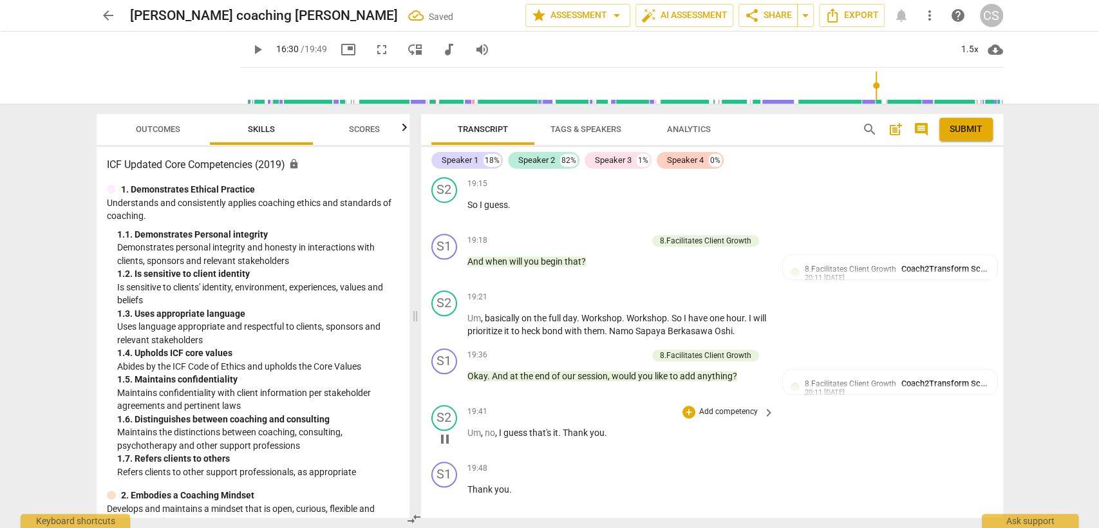
scroll to position [4008, 0]
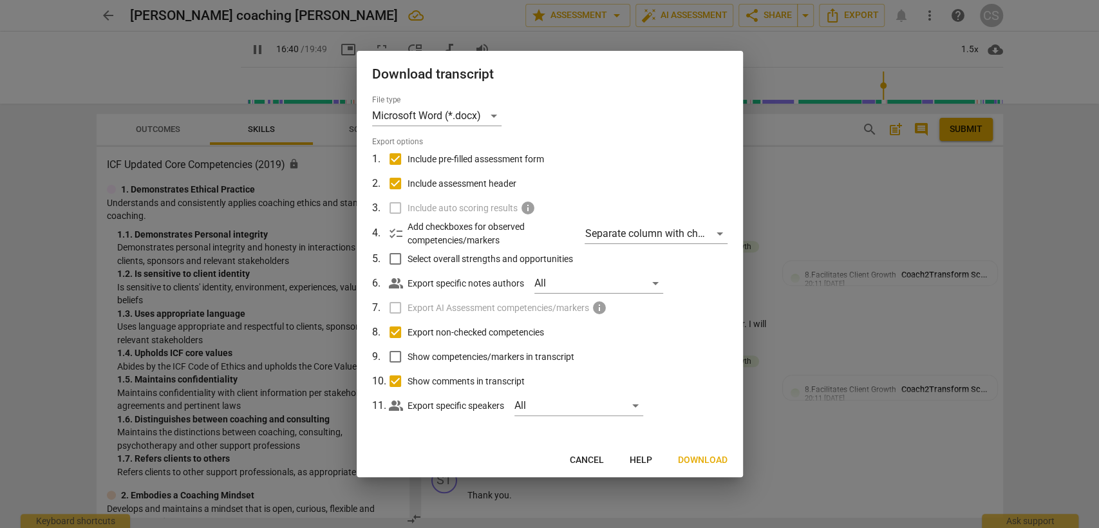
click at [712, 455] on span "Download" at bounding box center [703, 460] width 50 height 13
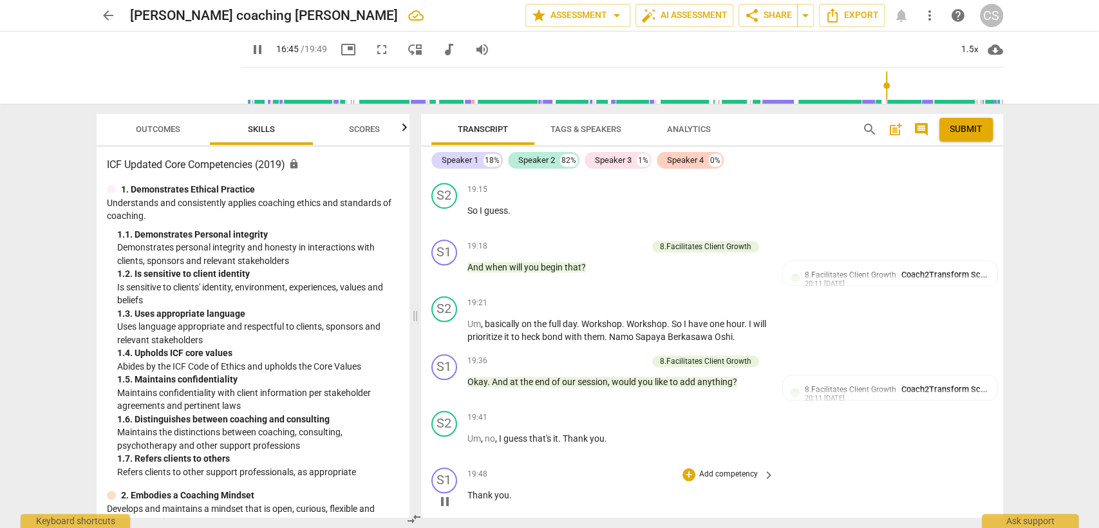
scroll to position [3520, 0]
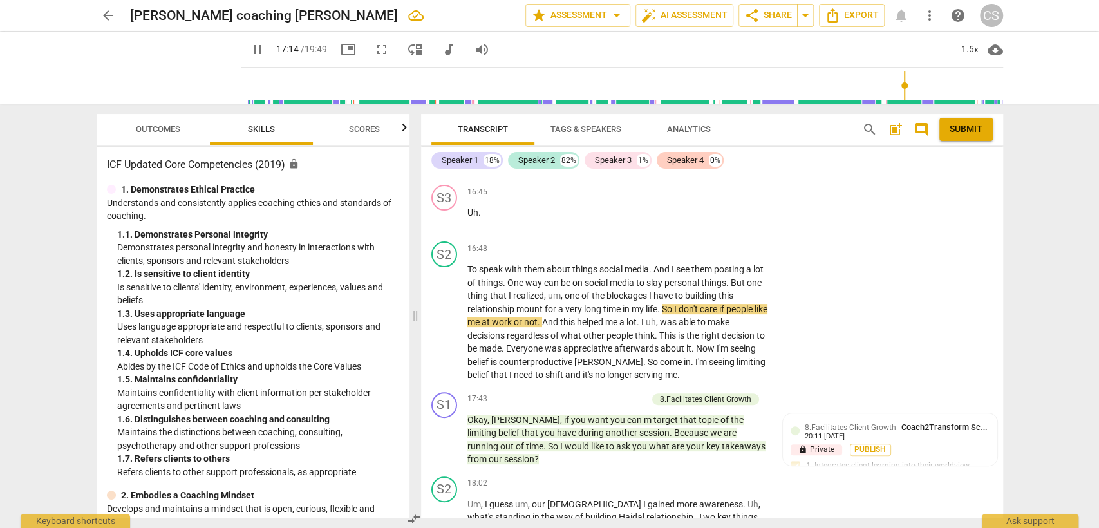
click at [111, 17] on span "arrow_back" at bounding box center [107, 15] width 15 height 15
